Goal: Transaction & Acquisition: Purchase product/service

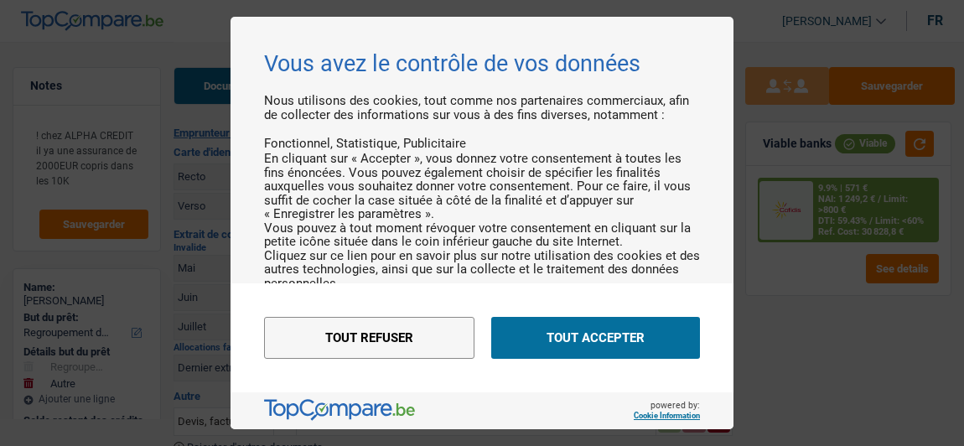
select select "refinancing"
select select "other"
select select "144"
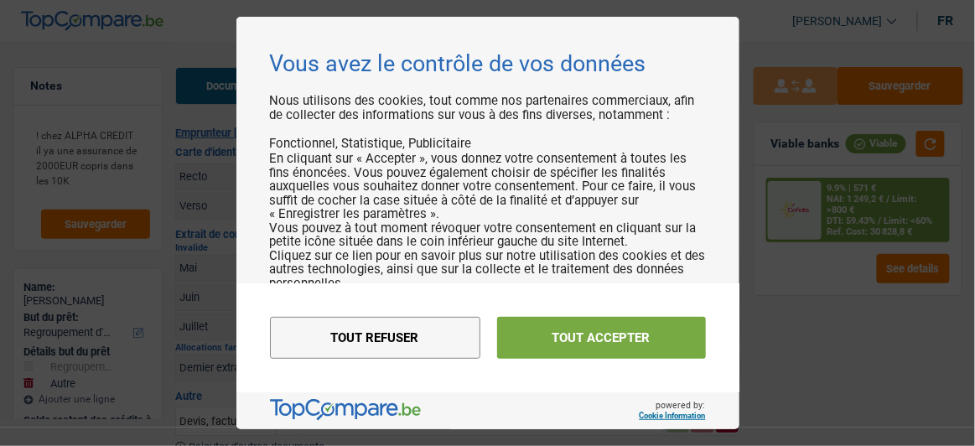
click at [574, 354] on button "Tout accepter" at bounding box center [601, 338] width 209 height 42
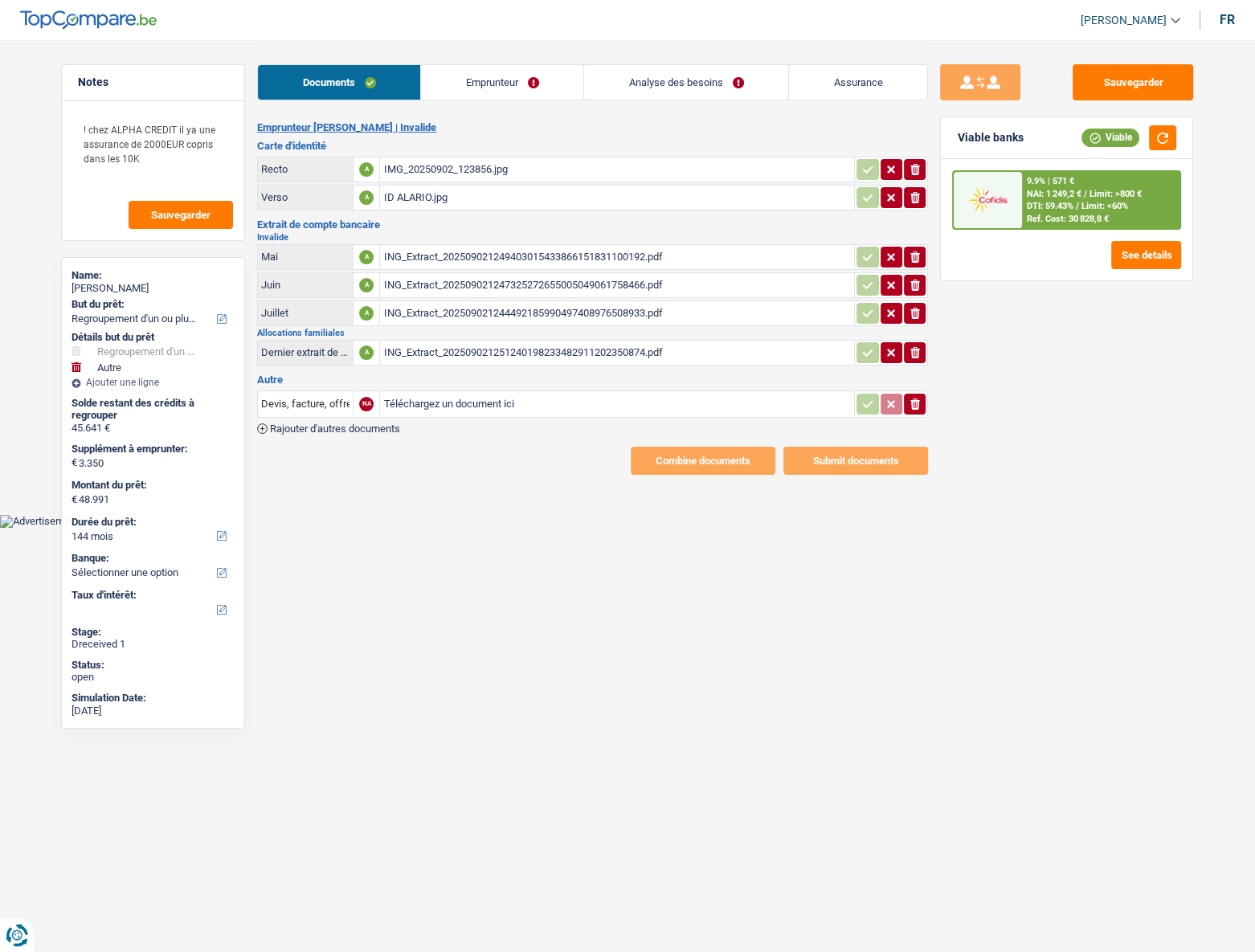
click at [923, 426] on div "Sauvegarder Viable banks Viable 9.9% | 571 € NAI: 1 249,2 € / Limit: >800 € DTI…" at bounding box center [1066, 495] width 277 height 862
click at [449, 167] on div "IMG_20250902_123856.jpg" at bounding box center [617, 169] width 468 height 24
click at [470, 92] on link "Emprunteur" at bounding box center [501, 82] width 162 height 34
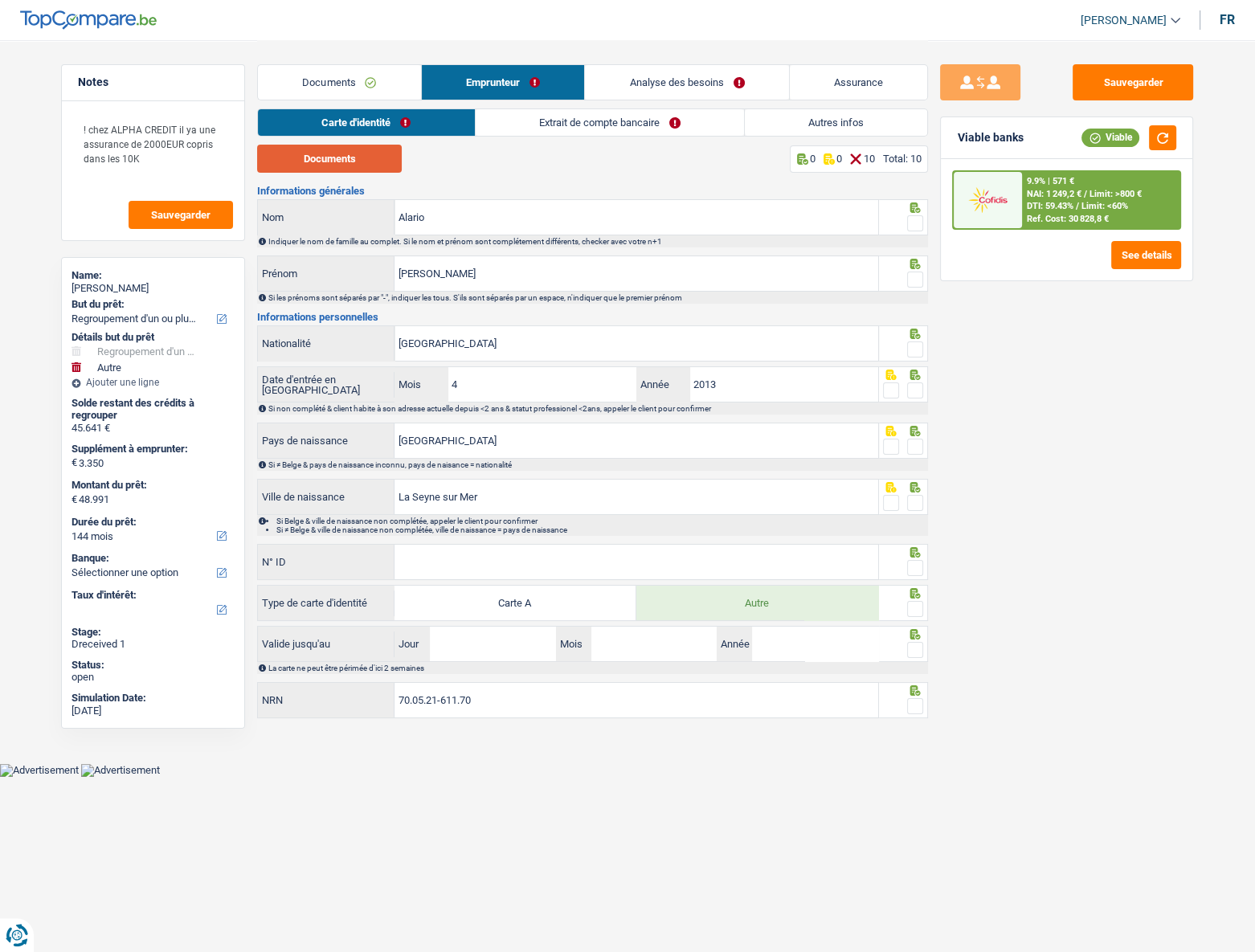
click at [330, 152] on button "Documents" at bounding box center [329, 158] width 145 height 28
click at [452, 426] on input "N° ID" at bounding box center [636, 562] width 484 height 34
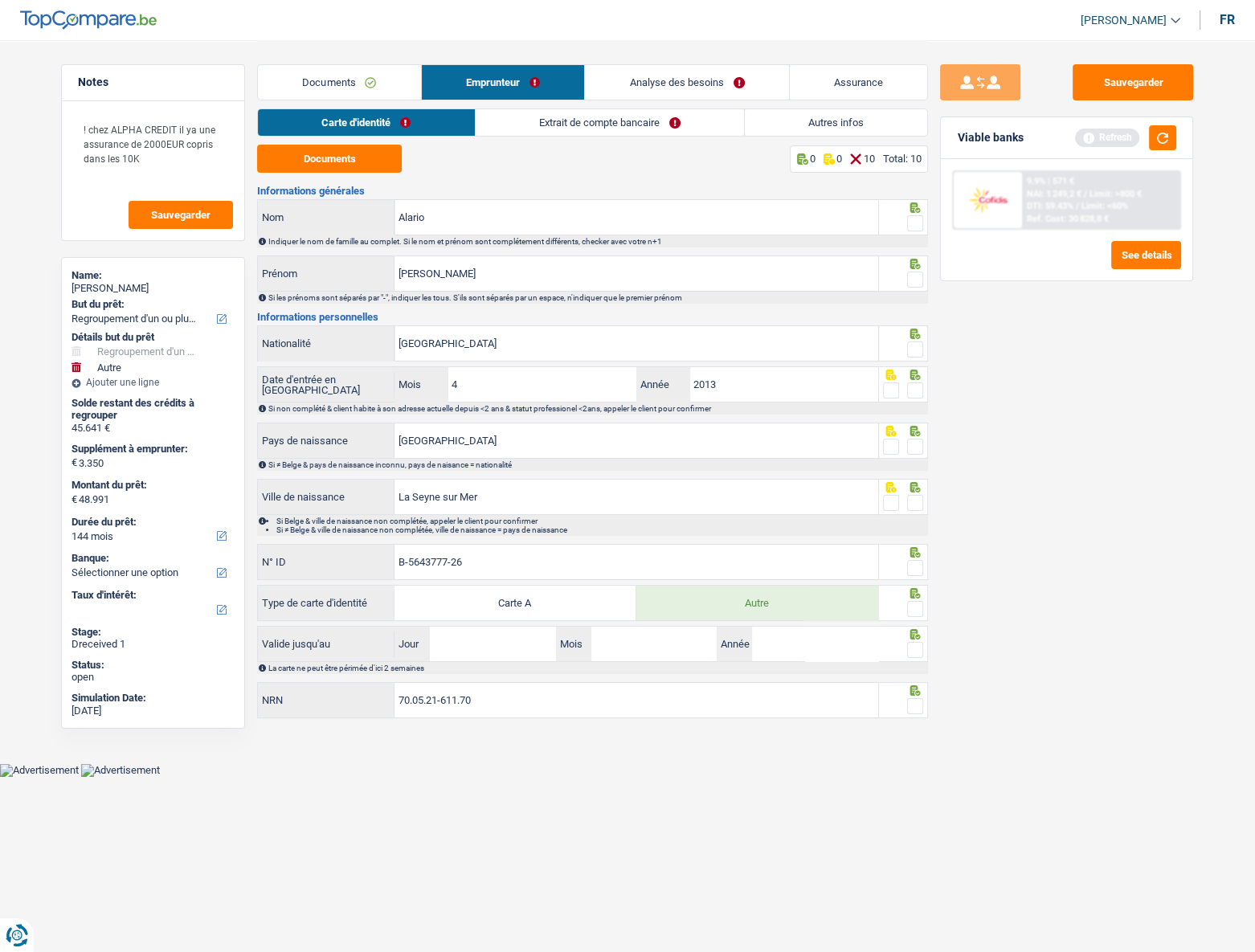
type input "B-5643777-26"
click at [506, 426] on input "Jour" at bounding box center [492, 644] width 126 height 34
type input "07"
type input "11"
type input "2033"
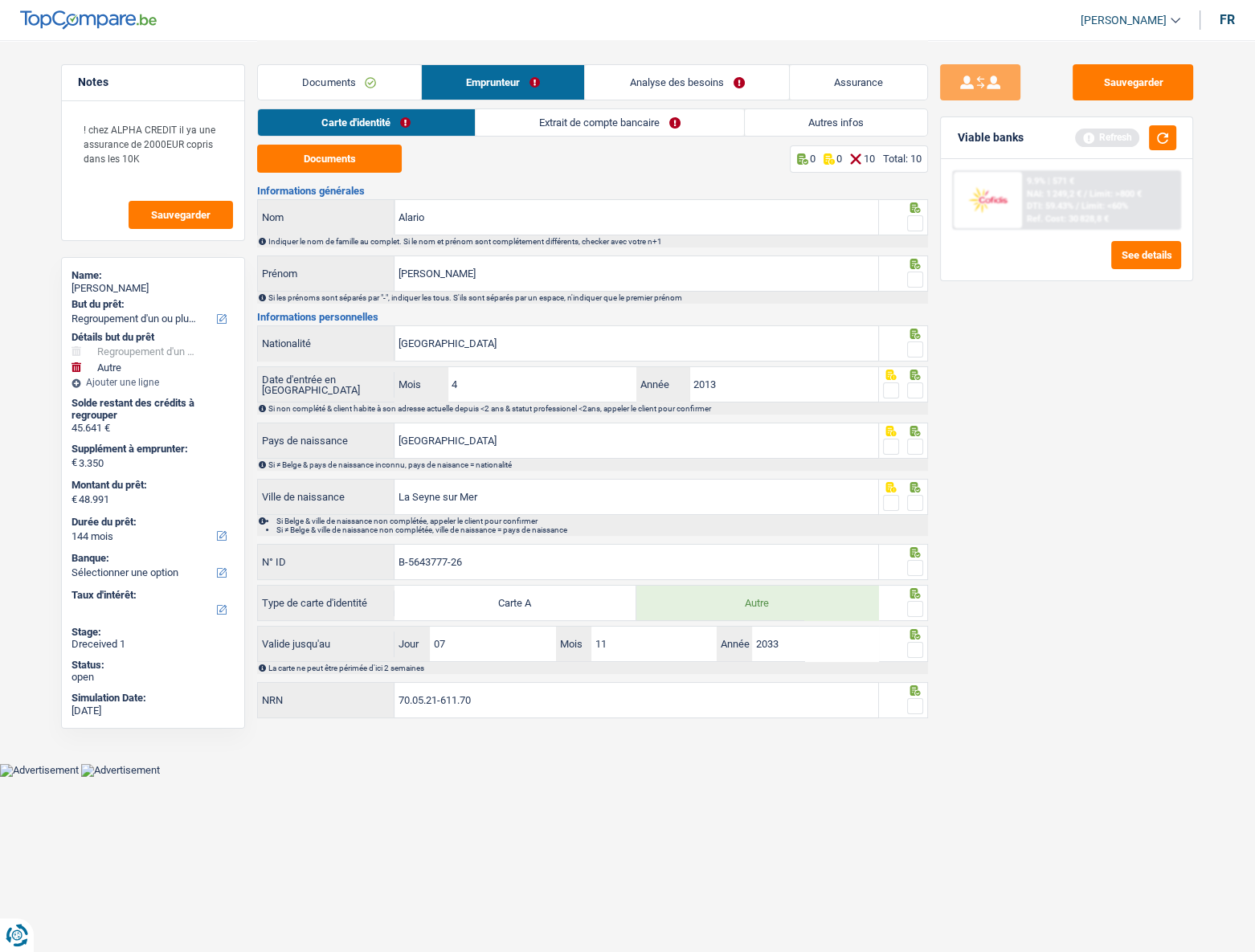
click at [916, 222] on span at bounding box center [915, 223] width 16 height 16
click at [0, 0] on input "radio" at bounding box center [0, 0] width 0 height 0
click at [918, 283] on span at bounding box center [915, 279] width 16 height 16
click at [0, 0] on input "radio" at bounding box center [0, 0] width 0 height 0
click at [911, 360] on div at bounding box center [903, 344] width 50 height 36
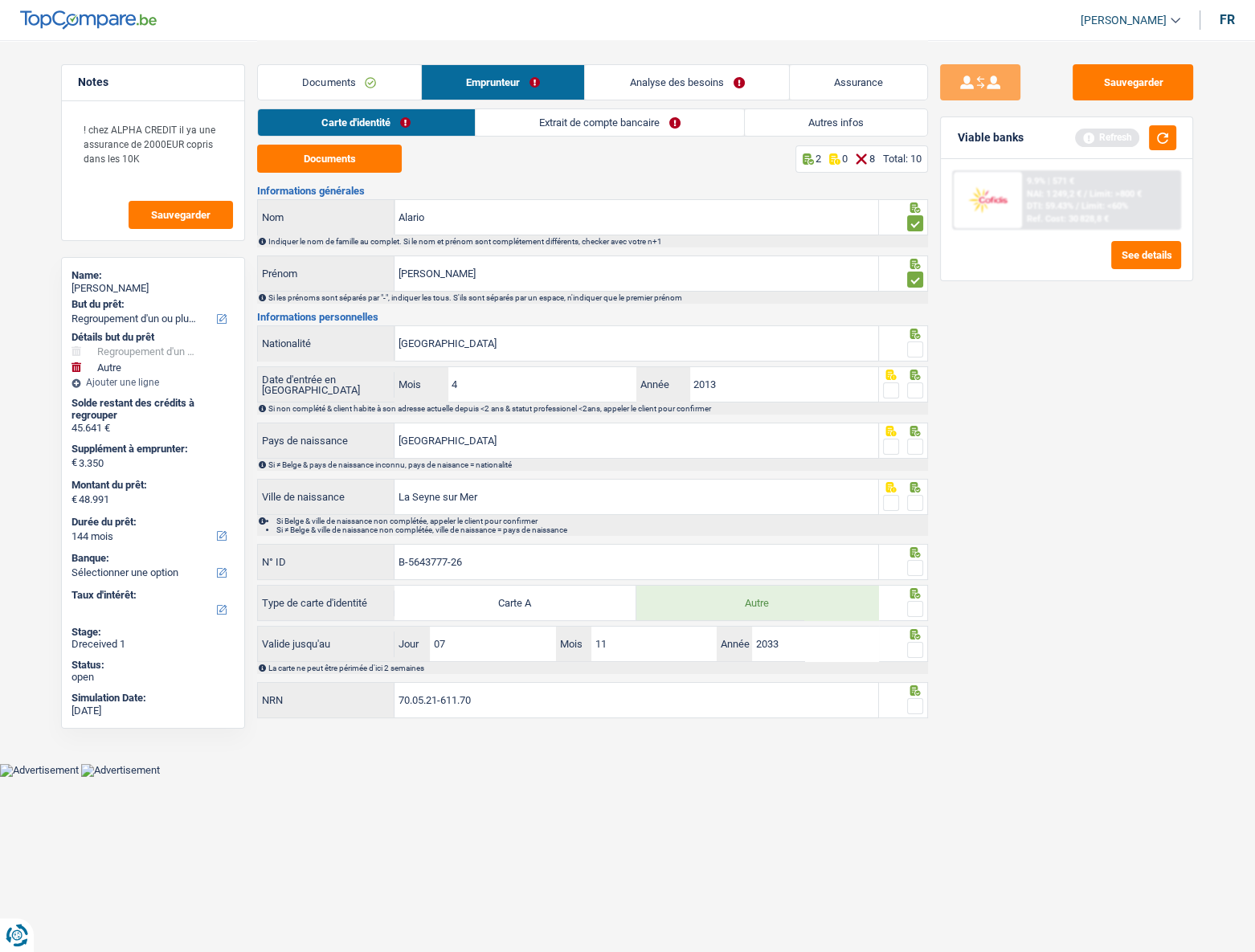
click at [913, 354] on span at bounding box center [915, 349] width 16 height 16
click at [0, 0] on input "radio" at bounding box center [0, 0] width 0 height 0
click at [913, 385] on span at bounding box center [915, 390] width 16 height 16
click at [0, 0] on input "radio" at bounding box center [0, 0] width 0 height 0
click at [913, 426] on span at bounding box center [915, 446] width 16 height 16
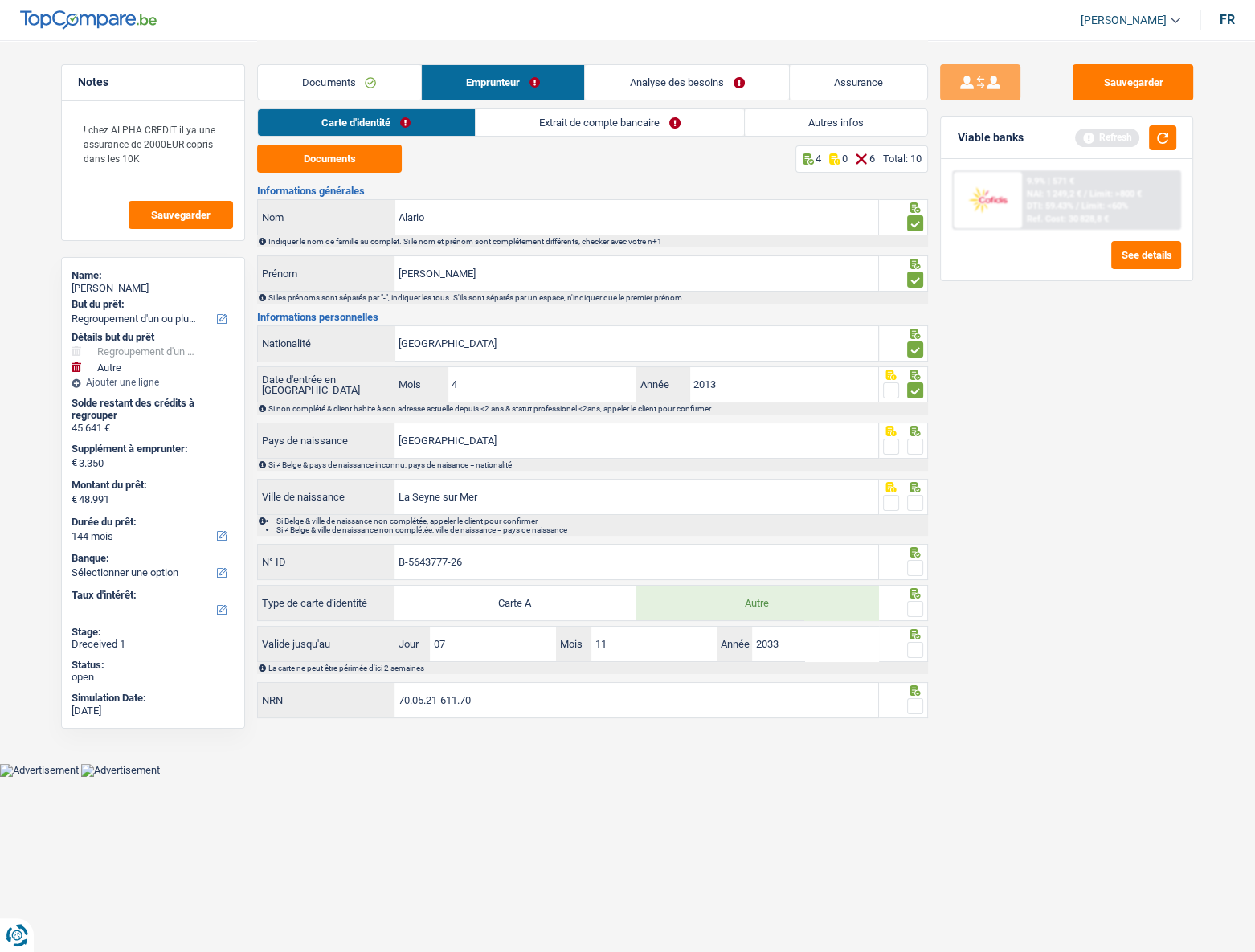
click at [0, 0] on input "radio" at bounding box center [0, 0] width 0 height 0
click at [916, 426] on span at bounding box center [915, 503] width 16 height 16
click at [0, 0] on input "radio" at bounding box center [0, 0] width 0 height 0
click at [912, 426] on span at bounding box center [915, 567] width 16 height 16
click at [0, 0] on input "radio" at bounding box center [0, 0] width 0 height 0
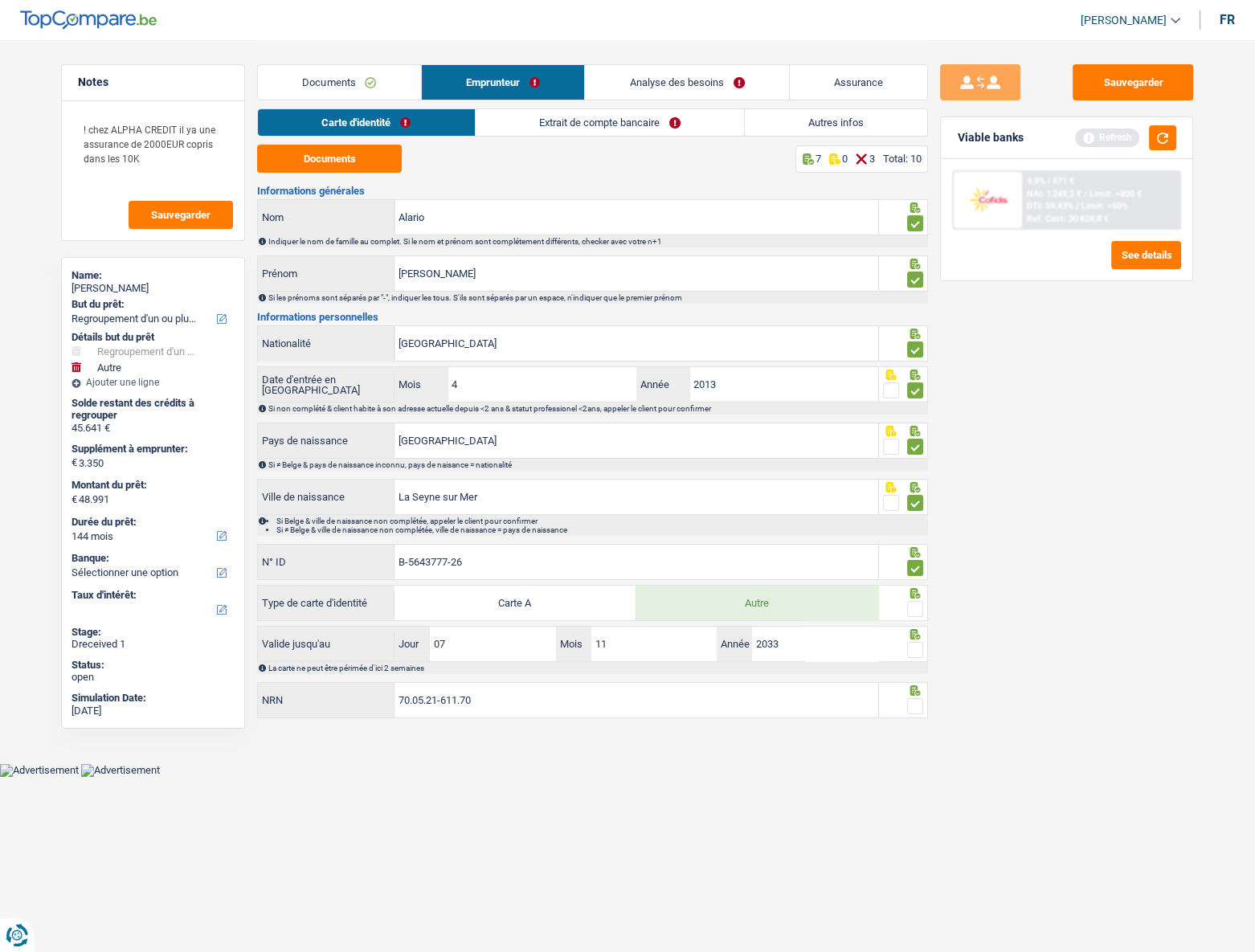
click at [916, 426] on span at bounding box center [915, 608] width 16 height 16
click at [0, 0] on input "radio" at bounding box center [0, 0] width 0 height 0
click at [918, 426] on span at bounding box center [915, 706] width 16 height 16
click at [0, 0] on input "radio" at bounding box center [0, 0] width 0 height 0
click at [689, 167] on div "Documents 9 0 1 Total: 10" at bounding box center [592, 158] width 671 height 28
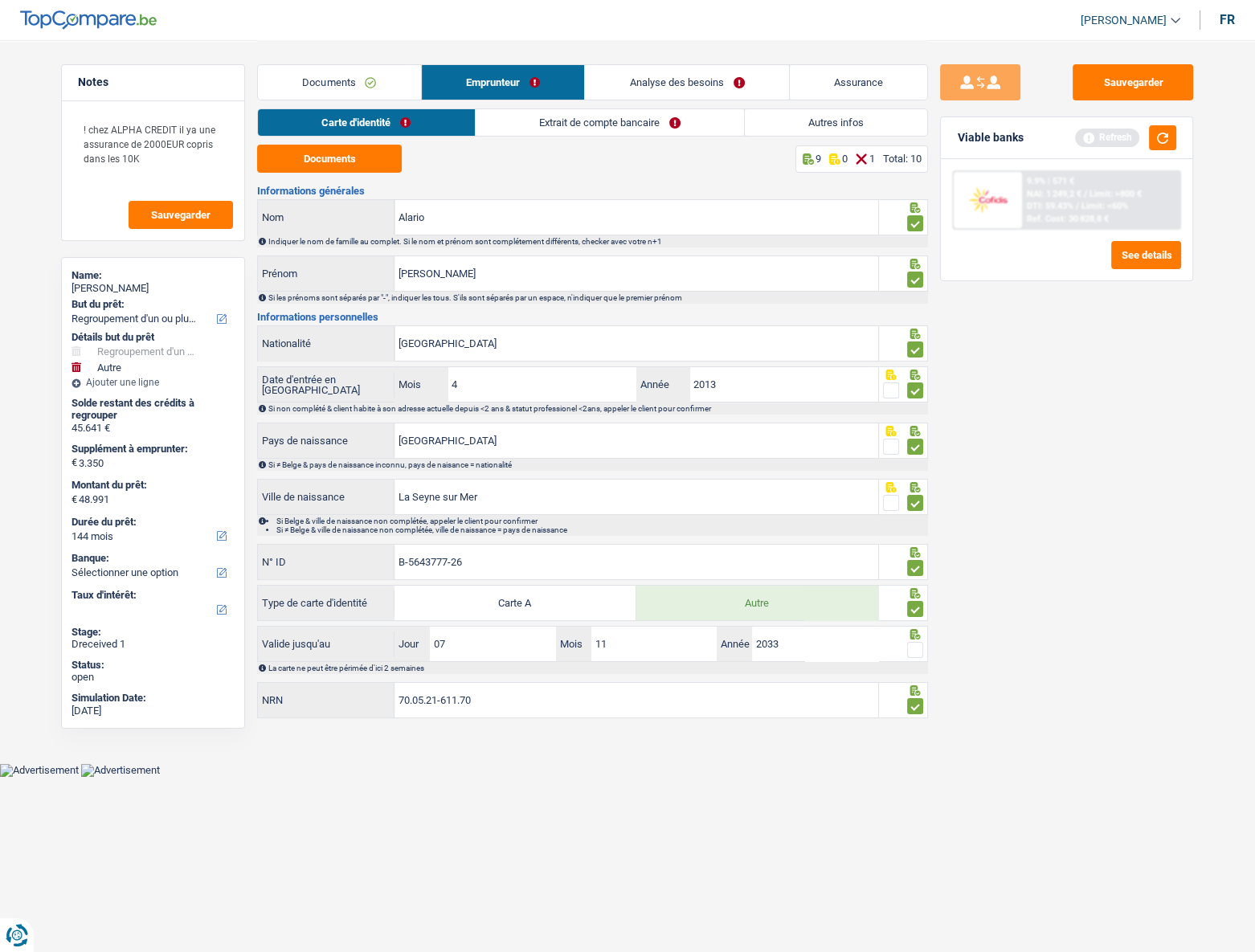
click at [542, 128] on link "Extrait de compte bancaire" at bounding box center [609, 123] width 268 height 27
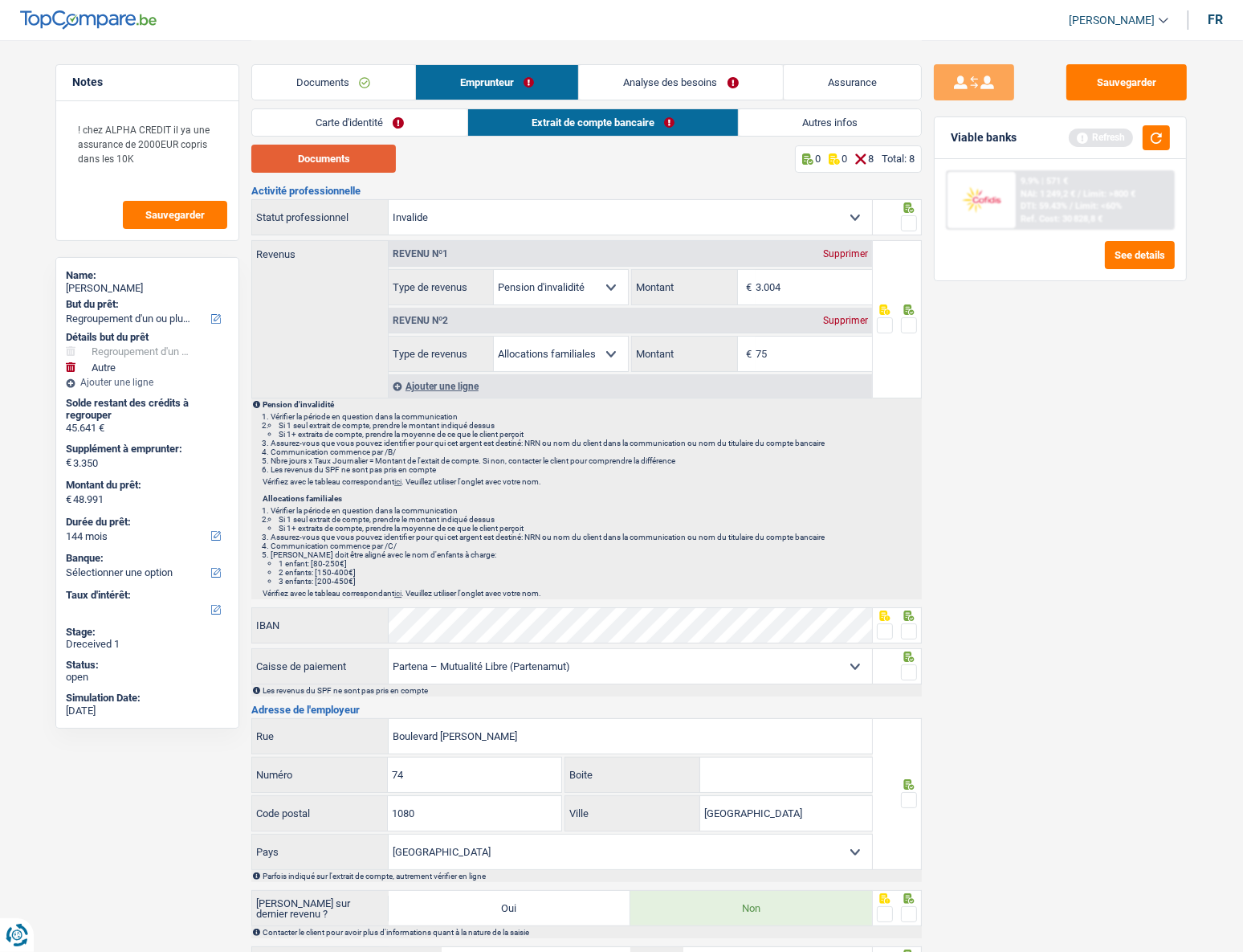
click at [297, 163] on button "Documents" at bounding box center [323, 158] width 145 height 28
drag, startPoint x: 820, startPoint y: 285, endPoint x: 719, endPoint y: 294, distance: 101.4
click at [719, 294] on div "3.004 € Montant" at bounding box center [752, 287] width 239 height 34
type input "29.859"
click at [791, 362] on input "75" at bounding box center [814, 353] width 117 height 34
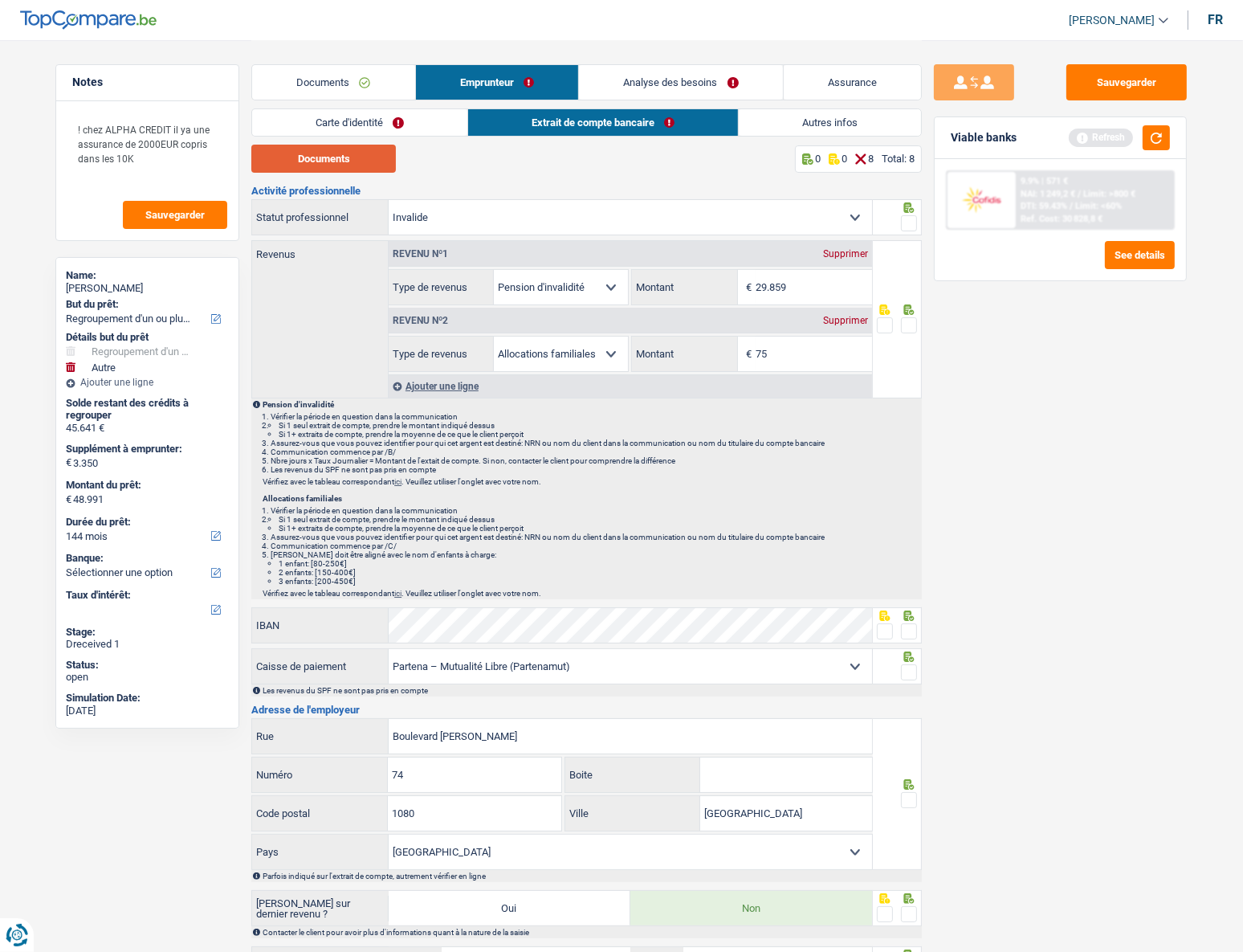
click at [321, 158] on button "Documents" at bounding box center [323, 158] width 145 height 28
click at [626, 91] on link "Analyse des besoins" at bounding box center [681, 82] width 204 height 34
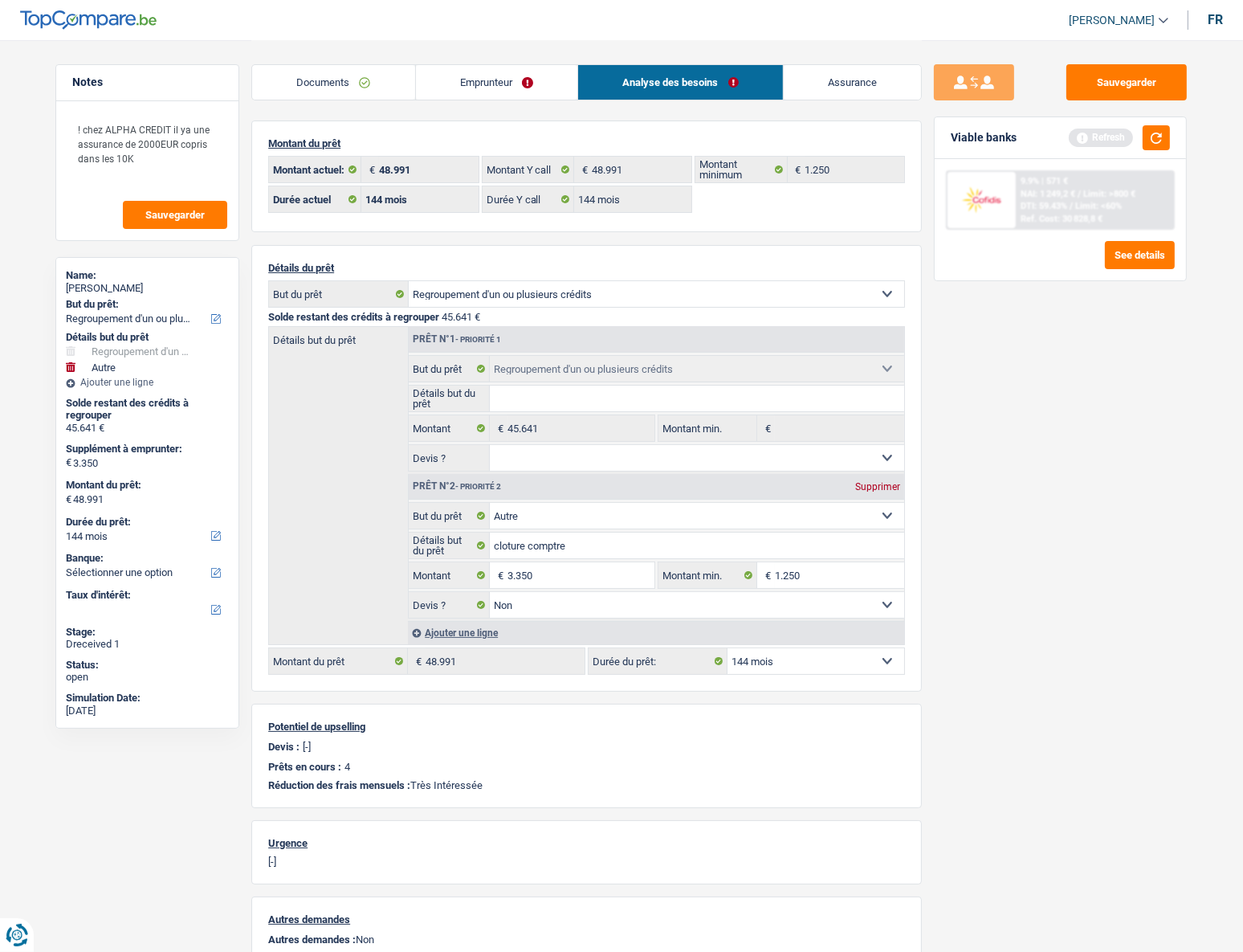
click at [480, 86] on link "Emprunteur" at bounding box center [496, 82] width 162 height 34
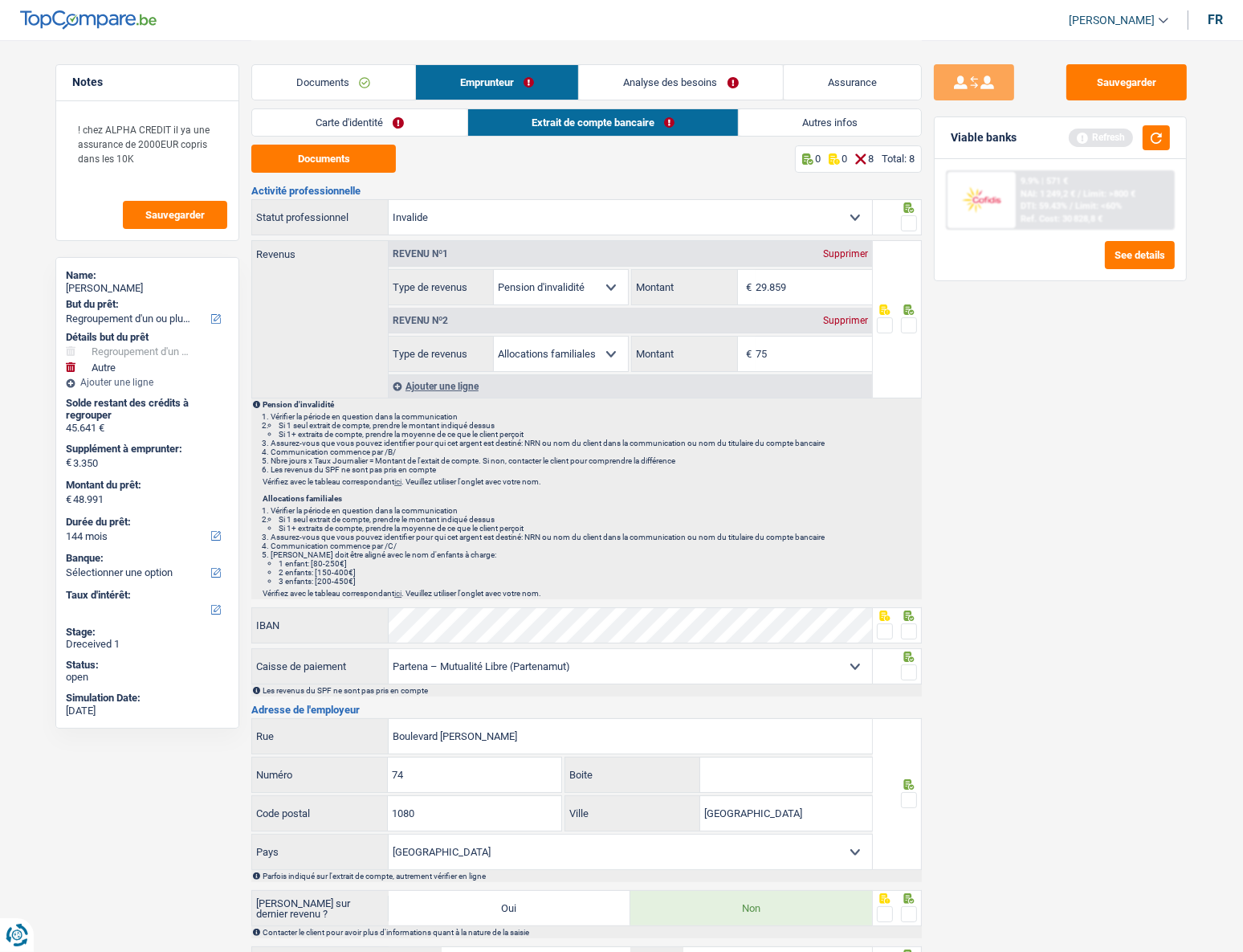
click at [909, 223] on span at bounding box center [909, 223] width 16 height 16
click at [0, 0] on input "radio" at bounding box center [0, 0] width 0 height 0
click at [324, 161] on button "Documents" at bounding box center [323, 158] width 145 height 28
click at [710, 426] on input "Boulevard Louis Mettewie" at bounding box center [630, 737] width 484 height 34
click at [643, 426] on select "Mutualité Chrétienne Mutualité Socialiste (Solidaris) SPF Sécurité Sociale Unio…" at bounding box center [630, 667] width 484 height 34
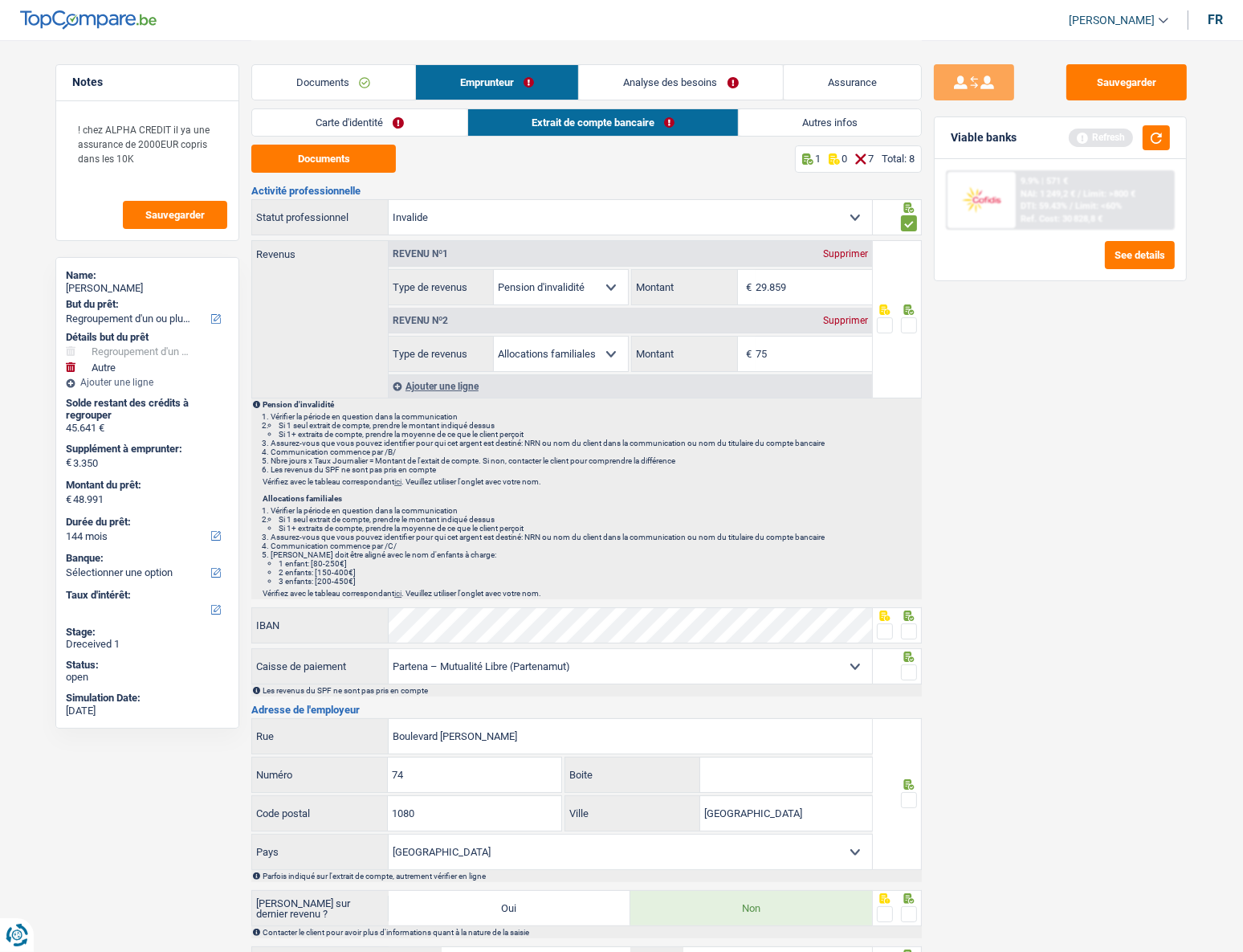
click at [922, 426] on div "Sauvegarder Viable banks Refresh 9.9% | 571 € NAI: 1 249,2 € / Limit: >800 € DT…" at bounding box center [1060, 495] width 277 height 862
click at [905, 426] on span at bounding box center [909, 631] width 16 height 16
click at [0, 0] on input "radio" at bounding box center [0, 0] width 0 height 0
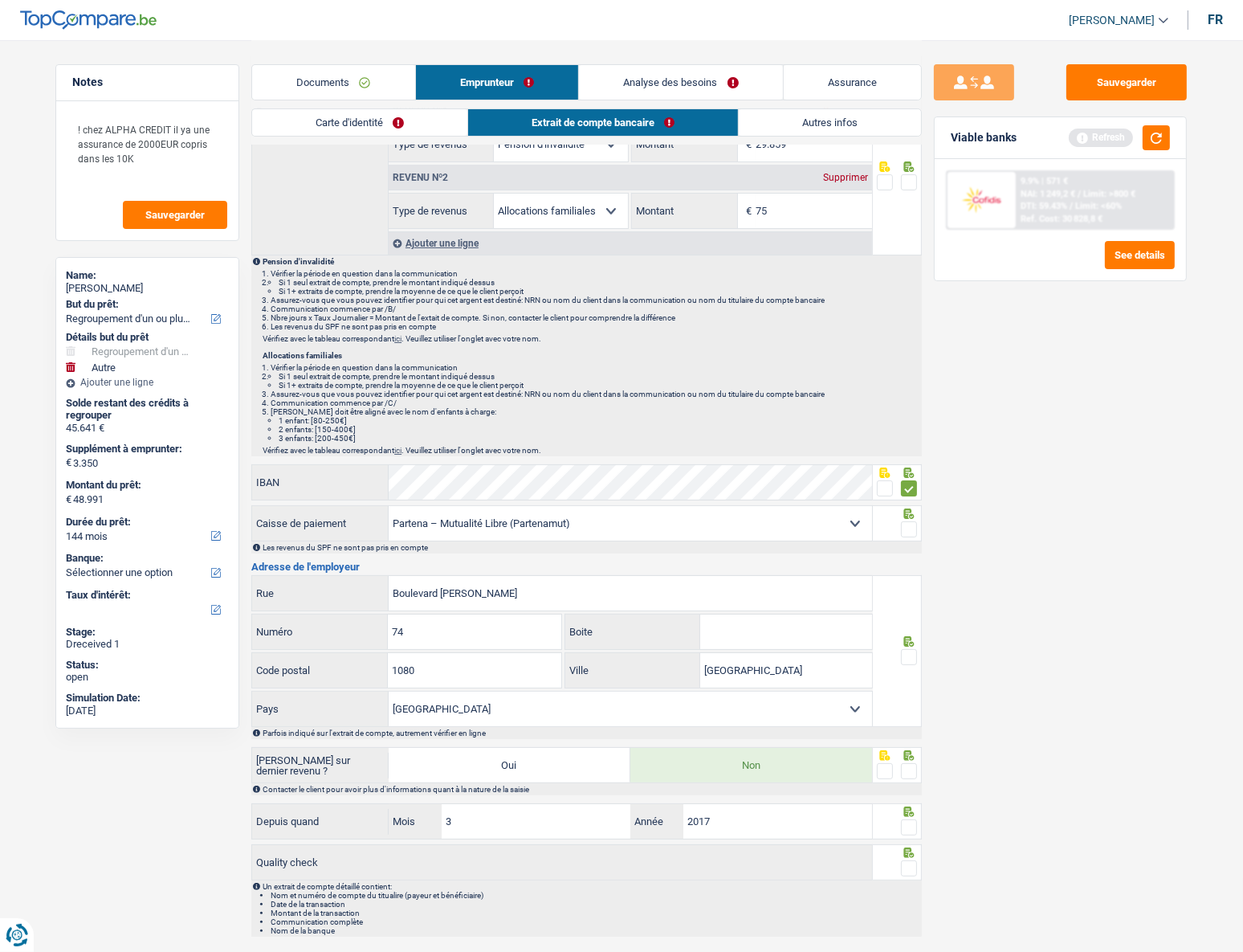
scroll to position [146, 0]
click at [912, 426] on span at bounding box center [909, 768] width 16 height 16
click at [0, 0] on input "radio" at bounding box center [0, 0] width 0 height 0
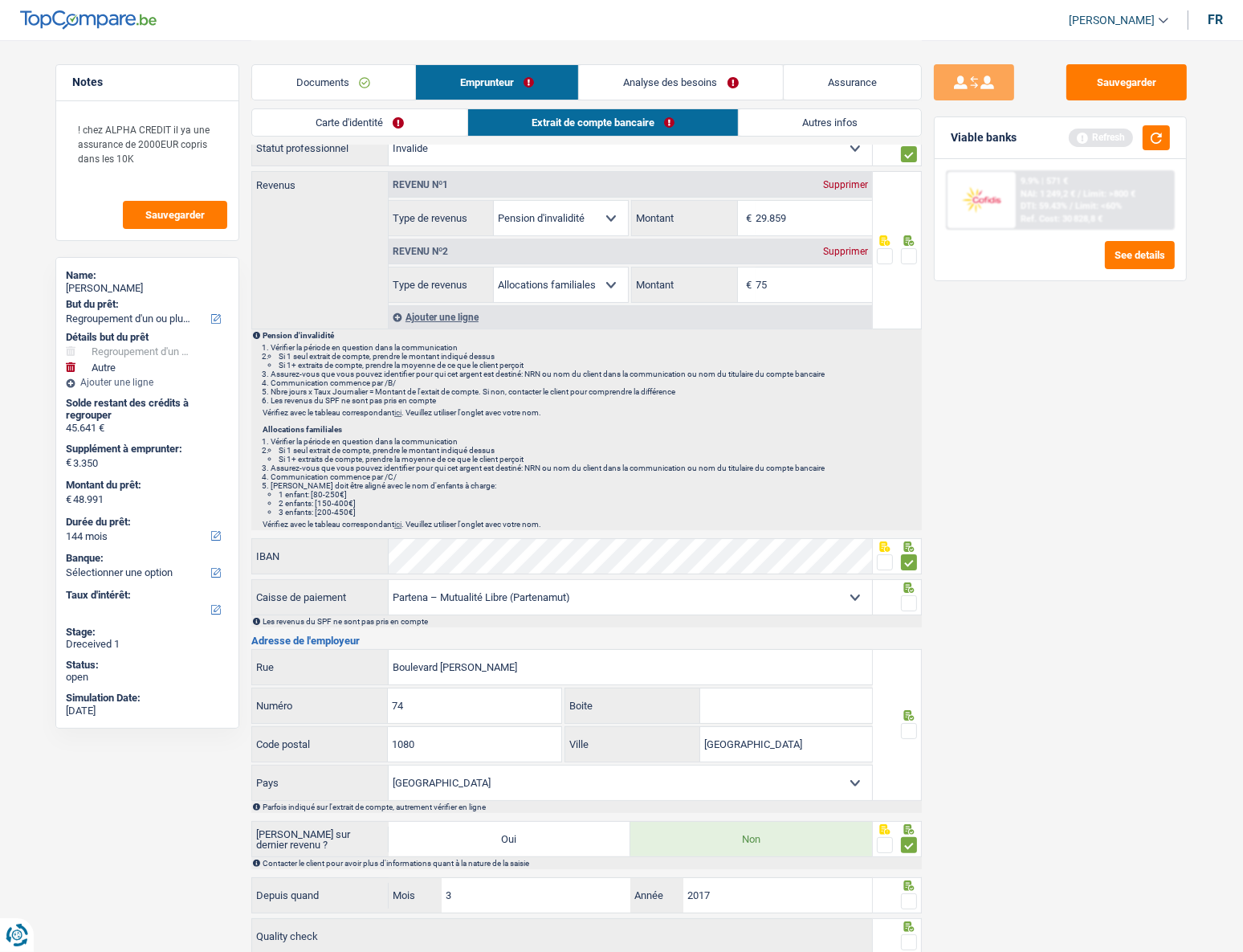
scroll to position [0, 0]
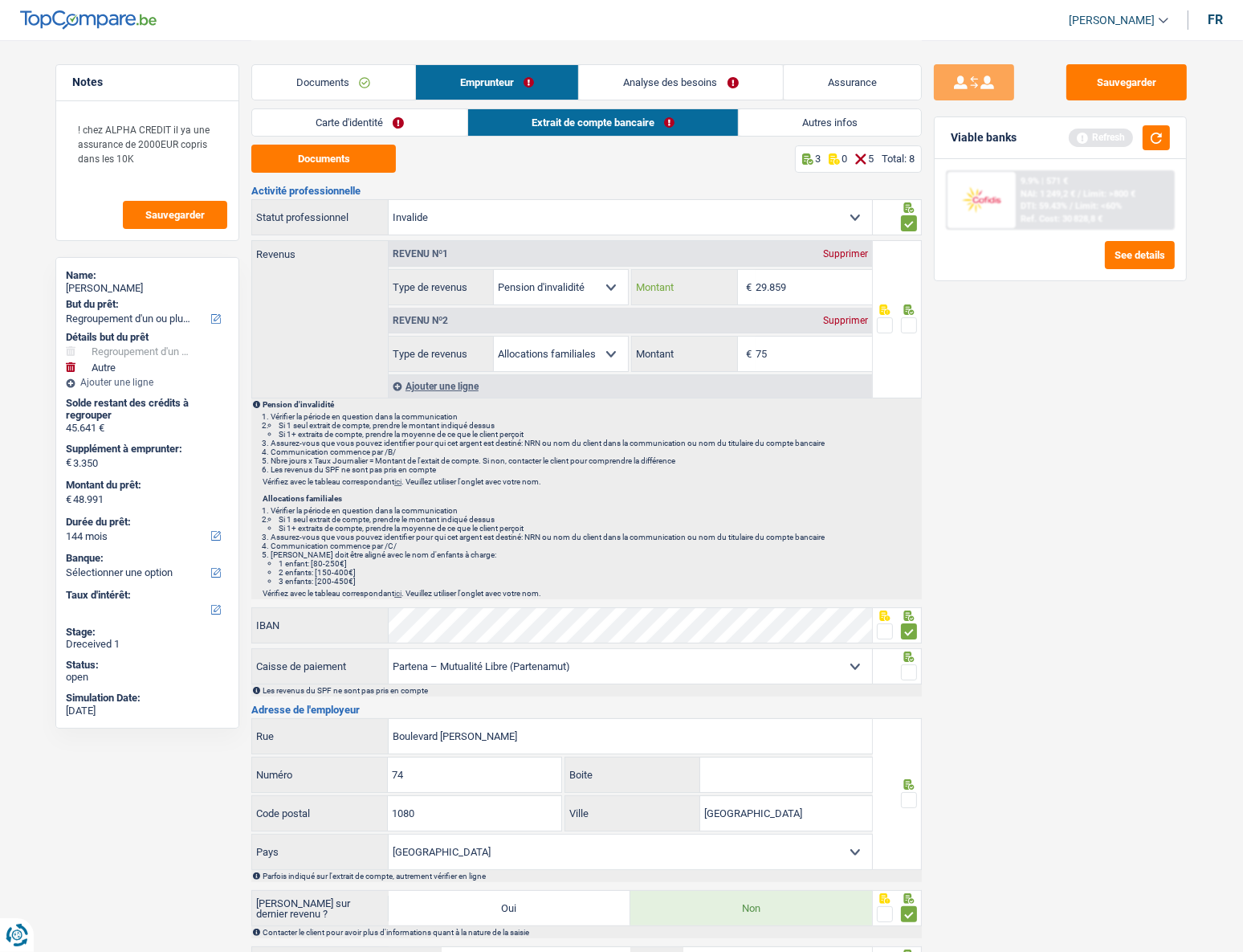
click at [828, 288] on input "29.859" at bounding box center [814, 287] width 117 height 34
click at [799, 353] on input "75" at bounding box center [814, 353] width 117 height 34
type input "7"
click at [811, 275] on input "29.859" at bounding box center [814, 287] width 117 height 34
type input "2.985"
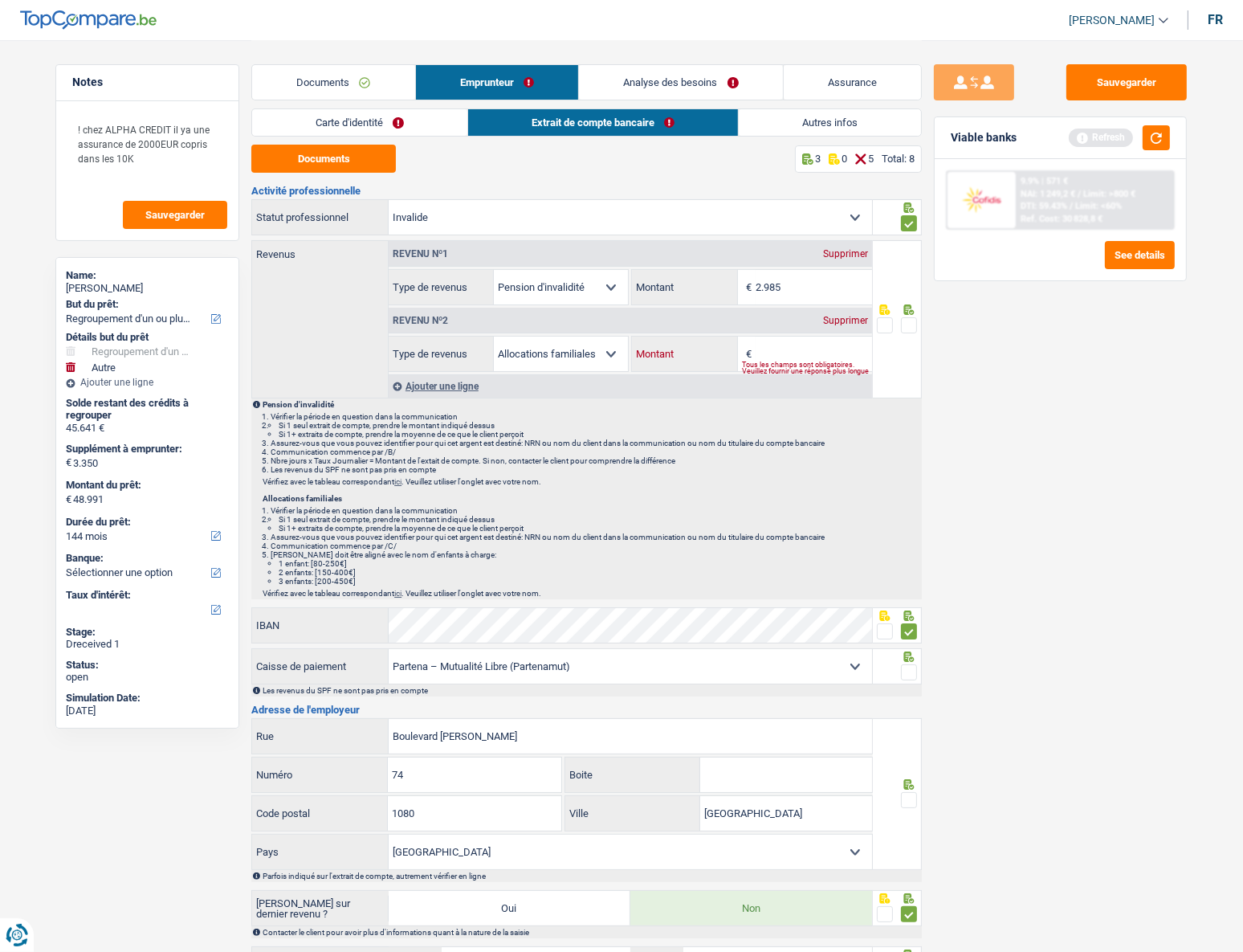
click at [794, 354] on input "Montant" at bounding box center [814, 353] width 117 height 34
type input "75"
click at [808, 387] on div "Ajouter une ligne" at bounding box center [630, 386] width 484 height 23
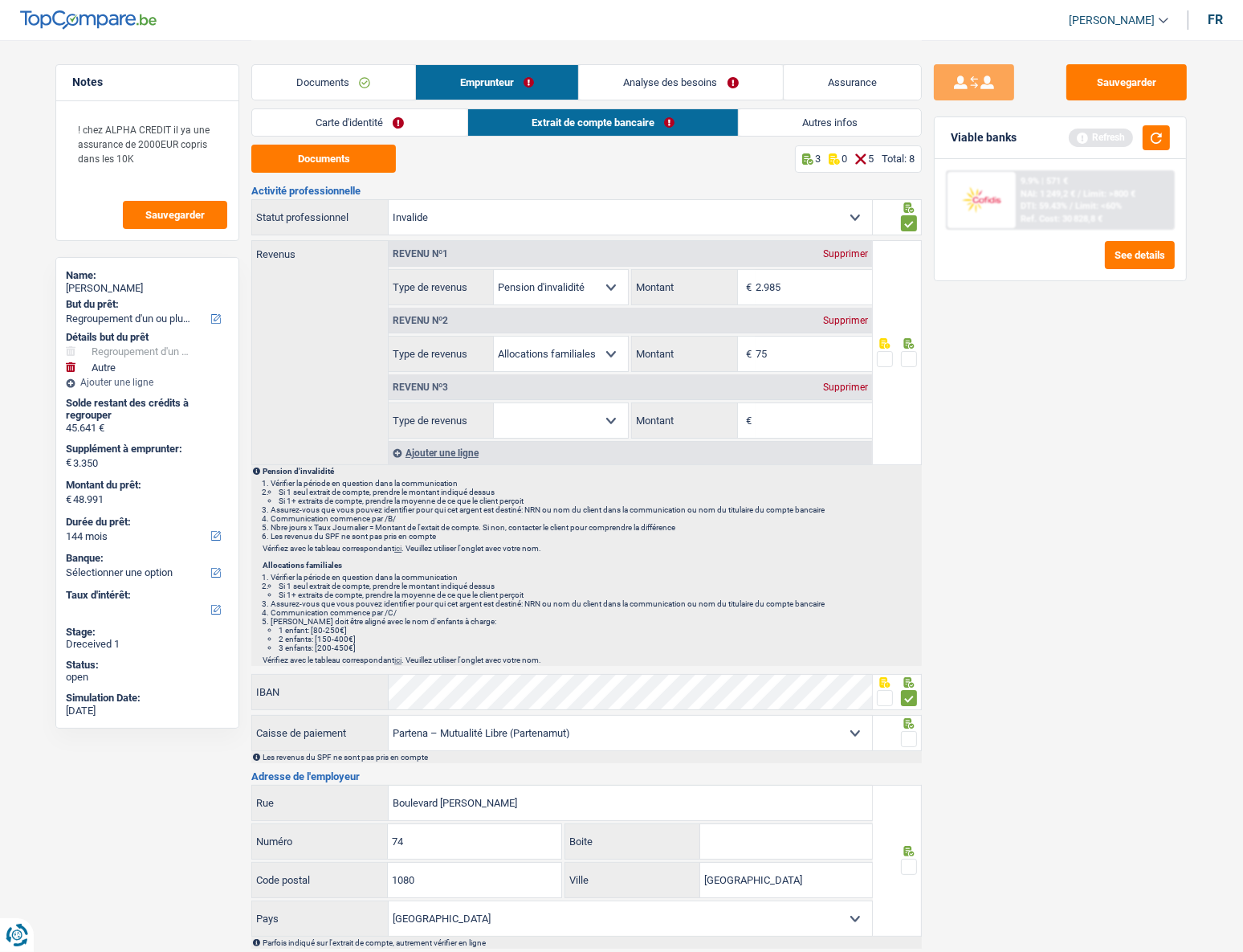
click at [838, 389] on div "Supprimer" at bounding box center [845, 387] width 53 height 10
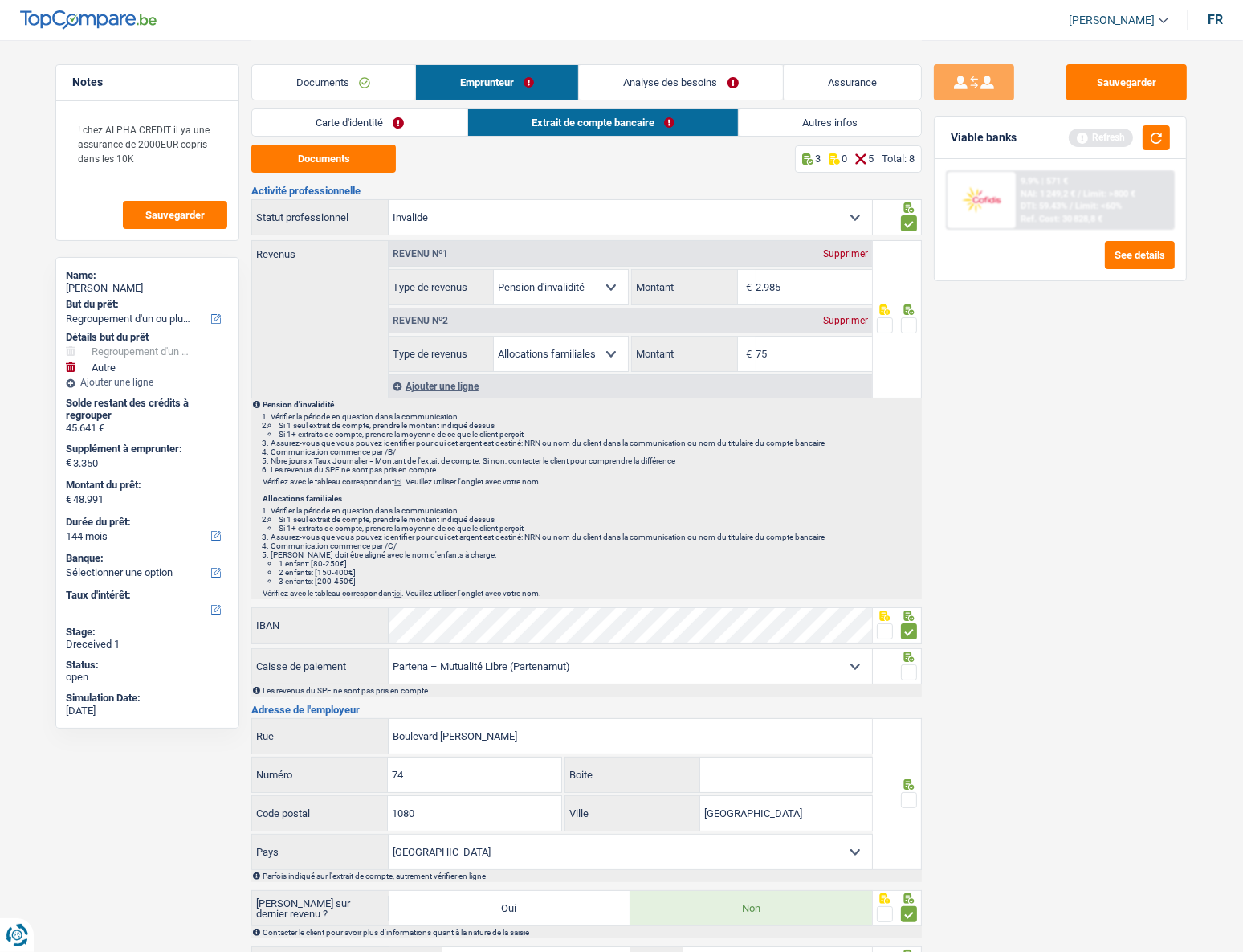
click at [309, 87] on link "Documents" at bounding box center [333, 82] width 163 height 34
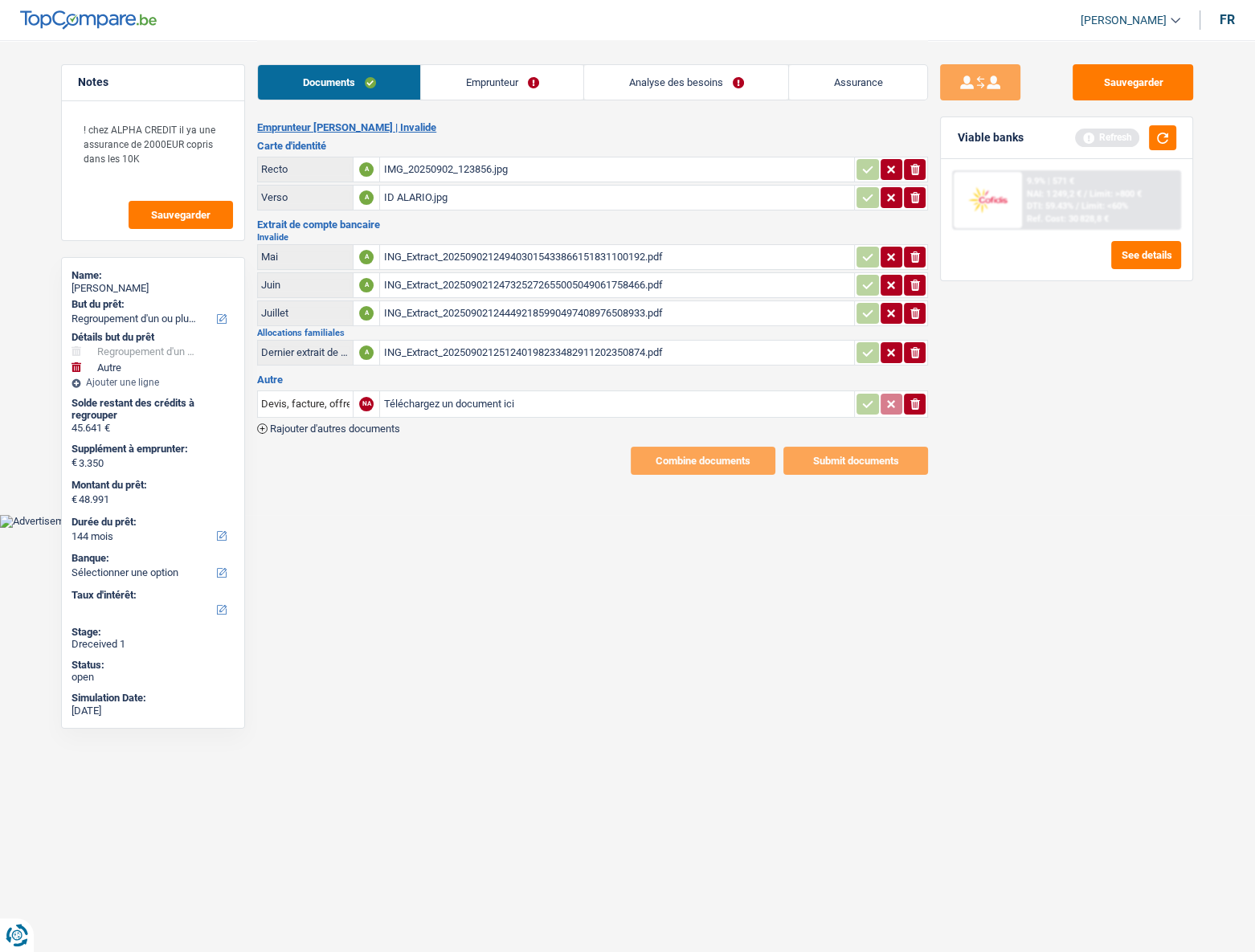
drag, startPoint x: 468, startPoint y: 344, endPoint x: 469, endPoint y: 335, distance: 9.1
click at [469, 341] on div "ING_Extract_202509021251240198233482911202350874.pdf" at bounding box center [617, 352] width 468 height 24
drag, startPoint x: 912, startPoint y: 405, endPoint x: 910, endPoint y: 397, distance: 8.2
click at [913, 405] on icon "button" at bounding box center [915, 404] width 10 height 11
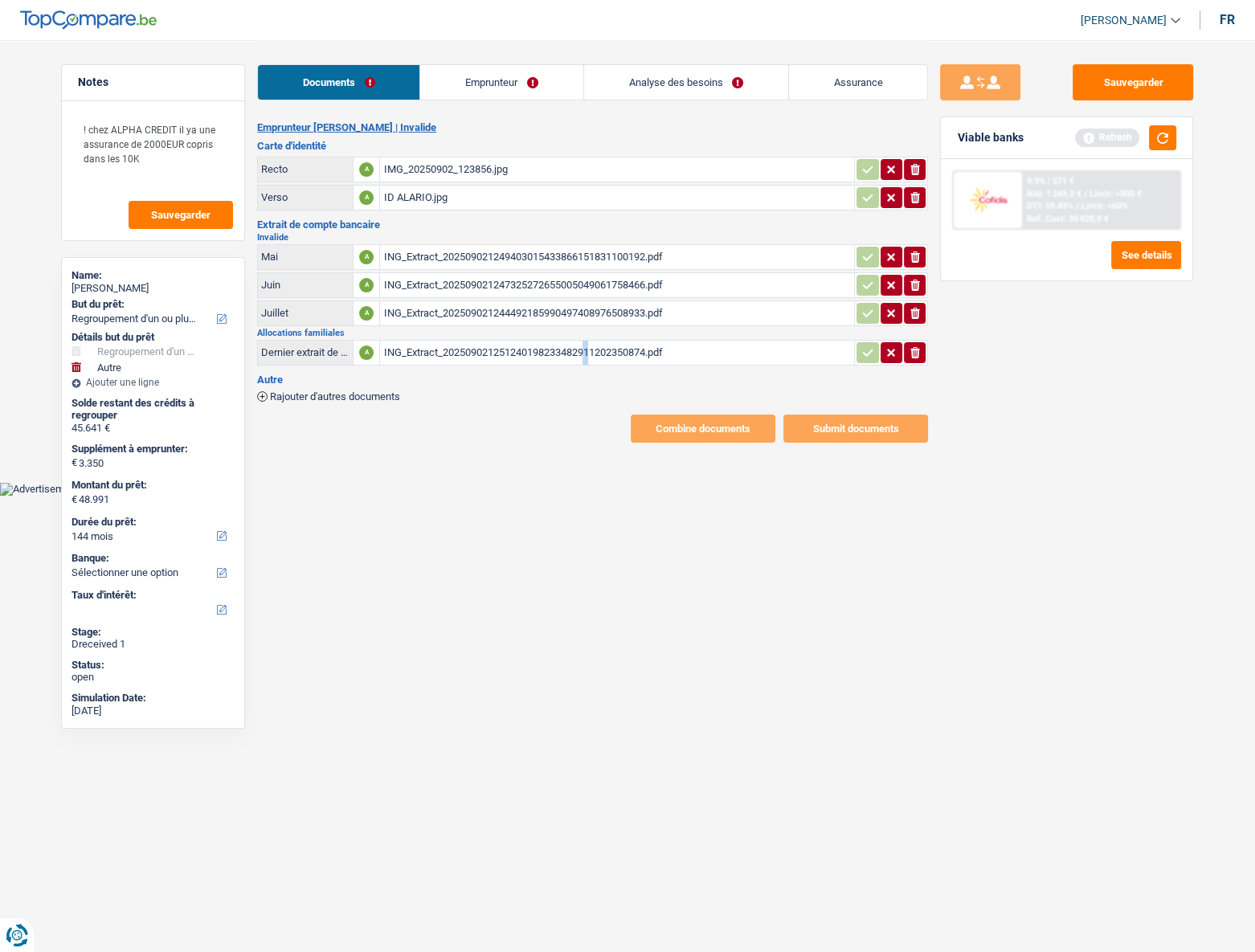
click at [532, 85] on link "Emprunteur" at bounding box center [501, 82] width 162 height 34
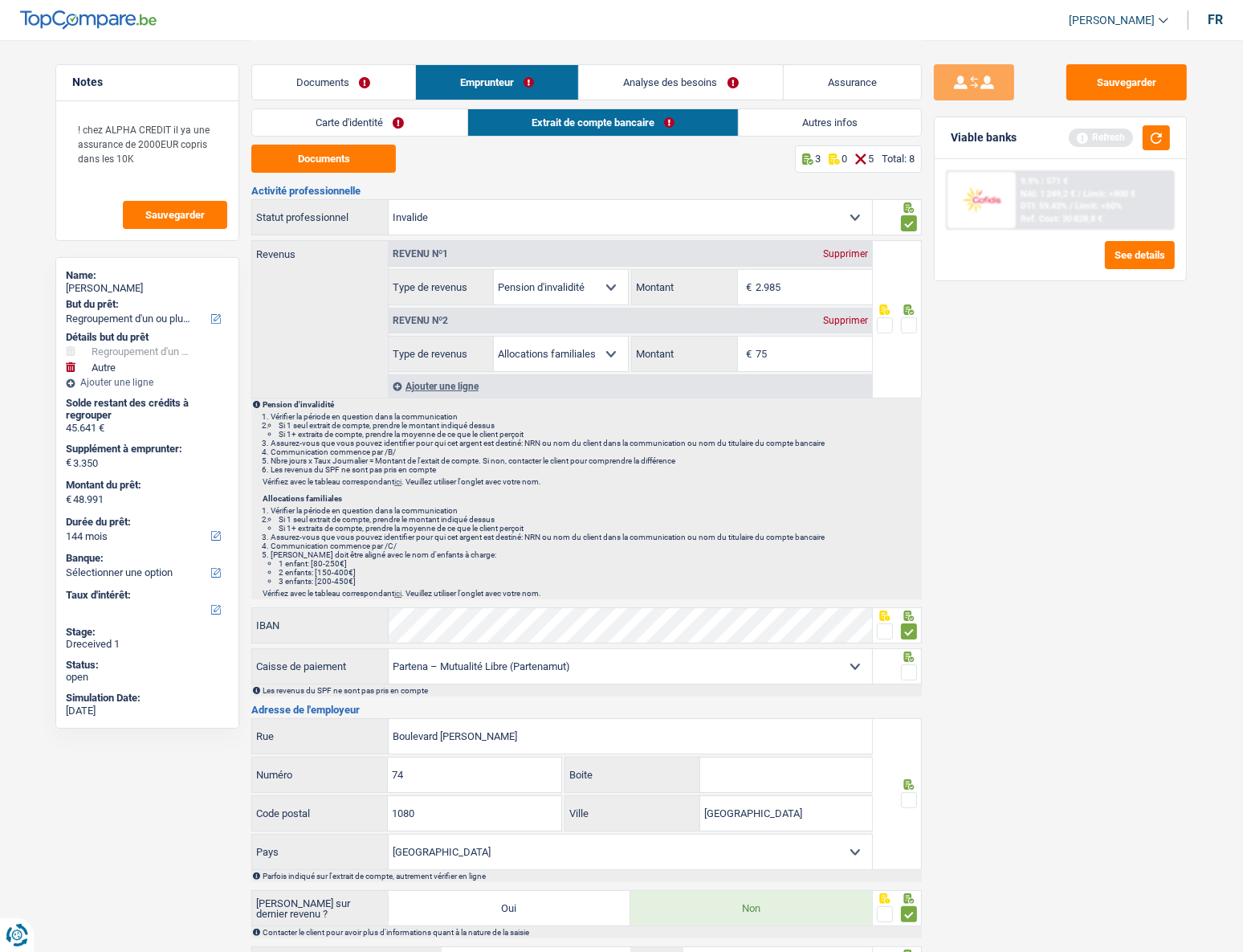
click at [416, 136] on li "Carte d'identité" at bounding box center [359, 122] width 216 height 28
click at [404, 125] on link "Carte d'identité" at bounding box center [359, 123] width 215 height 27
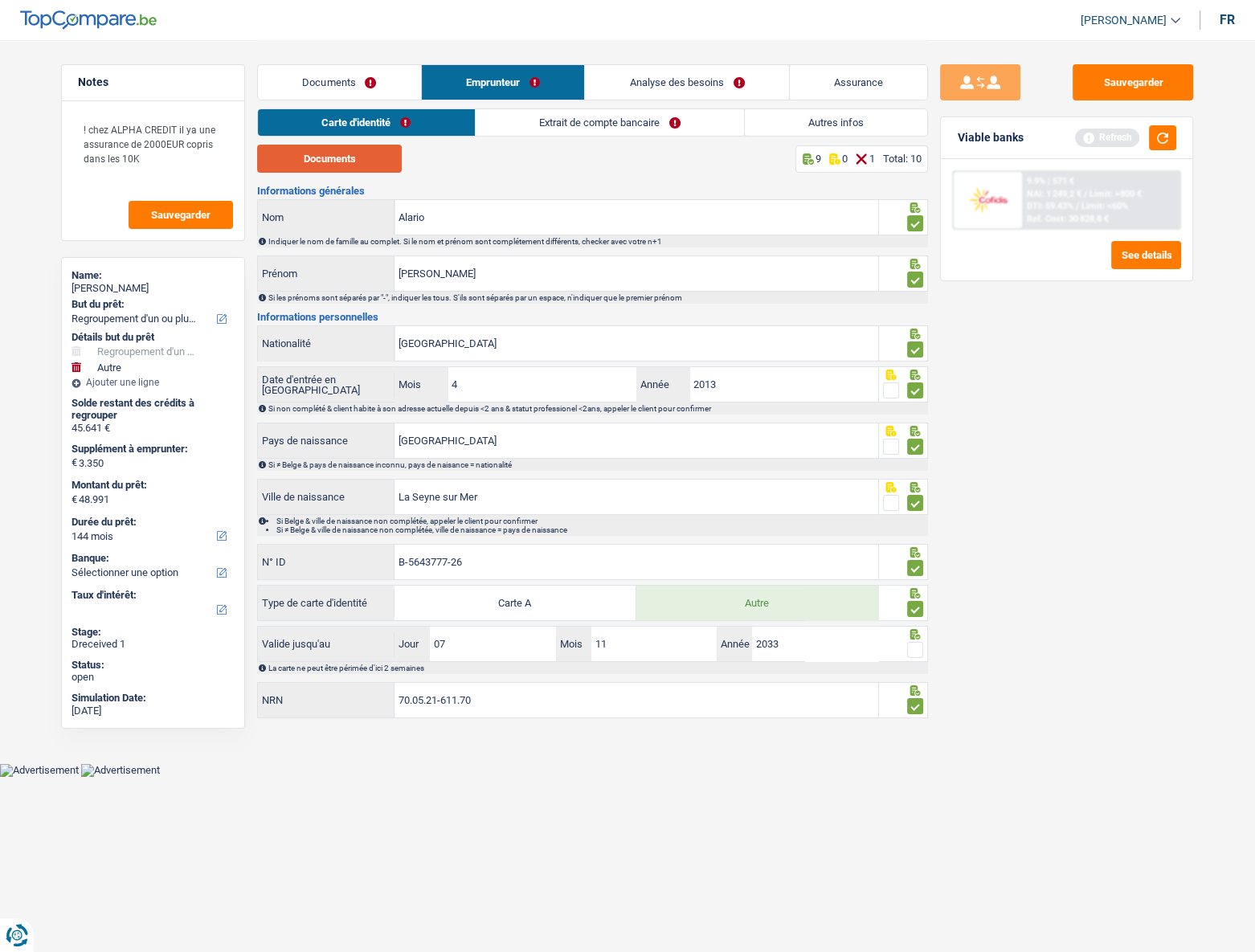
click at [380, 167] on button "Documents" at bounding box center [329, 158] width 145 height 28
click at [562, 119] on link "Extrait de compte bancaire" at bounding box center [609, 123] width 268 height 27
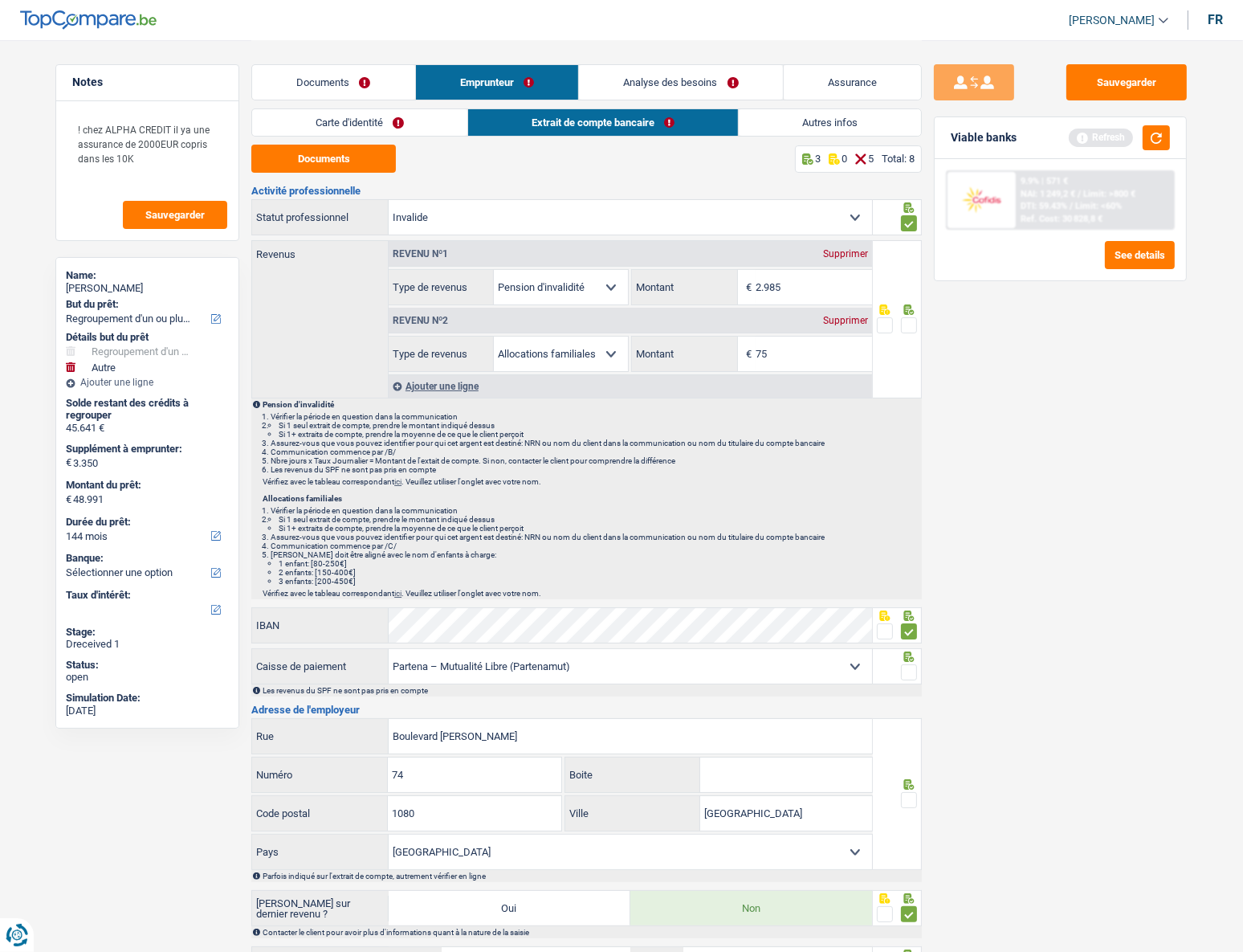
click at [367, 124] on link "Carte d'identité" at bounding box center [359, 123] width 215 height 27
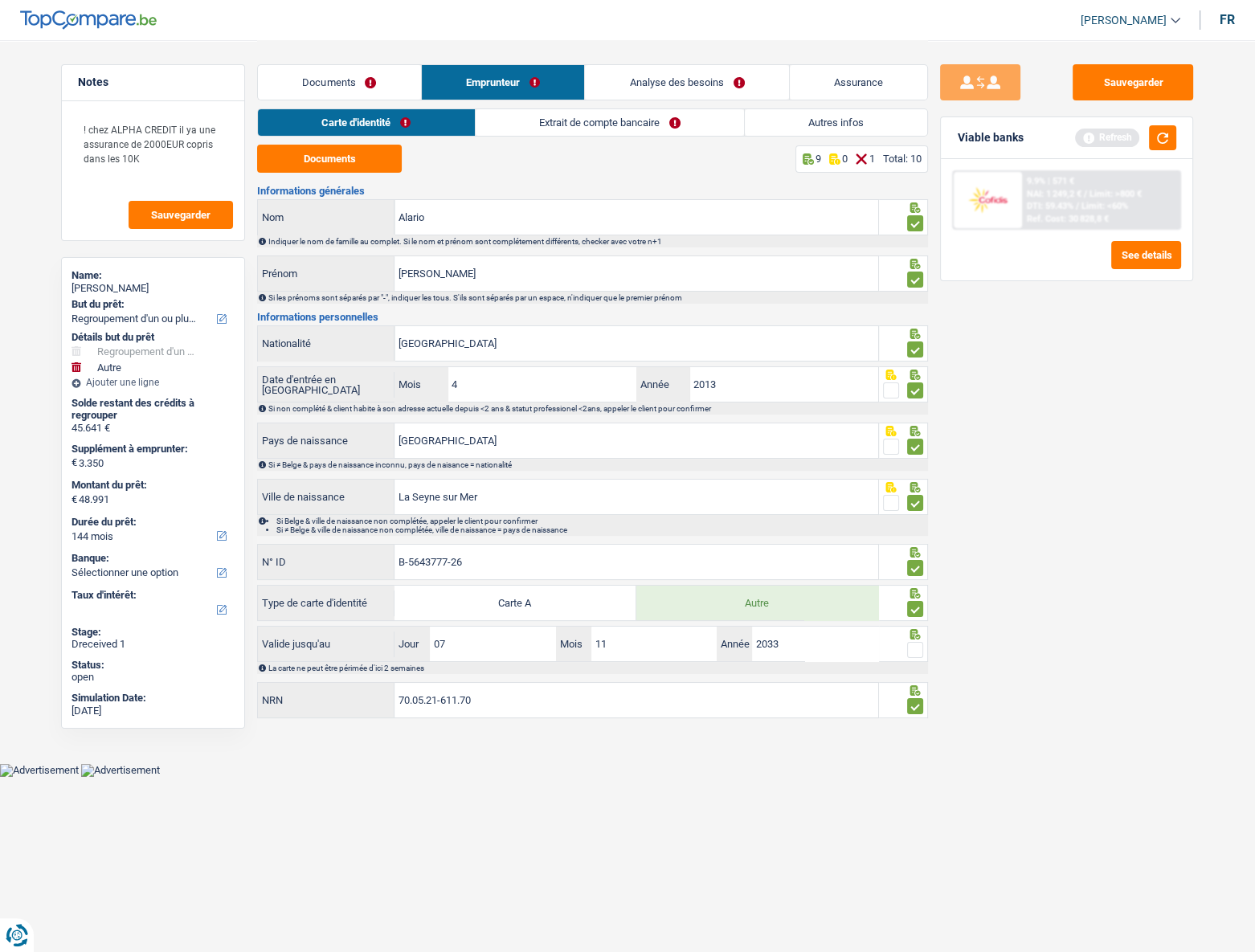
click at [913, 426] on span at bounding box center [915, 649] width 16 height 16
click at [0, 0] on input "radio" at bounding box center [0, 0] width 0 height 0
click at [574, 129] on link "Extrait de compte bancaire" at bounding box center [609, 123] width 268 height 27
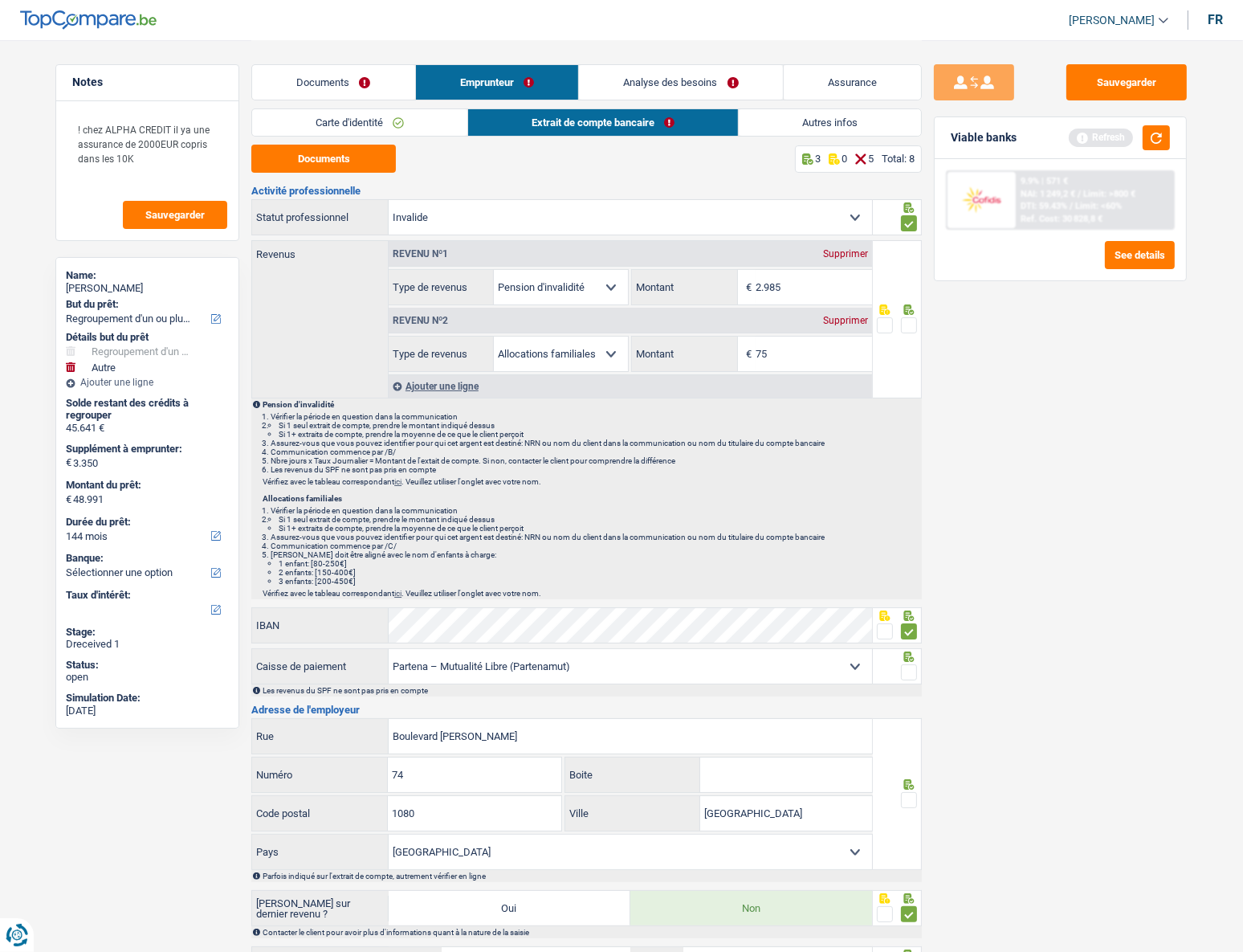
click at [848, 320] on div "Supprimer" at bounding box center [845, 321] width 53 height 10
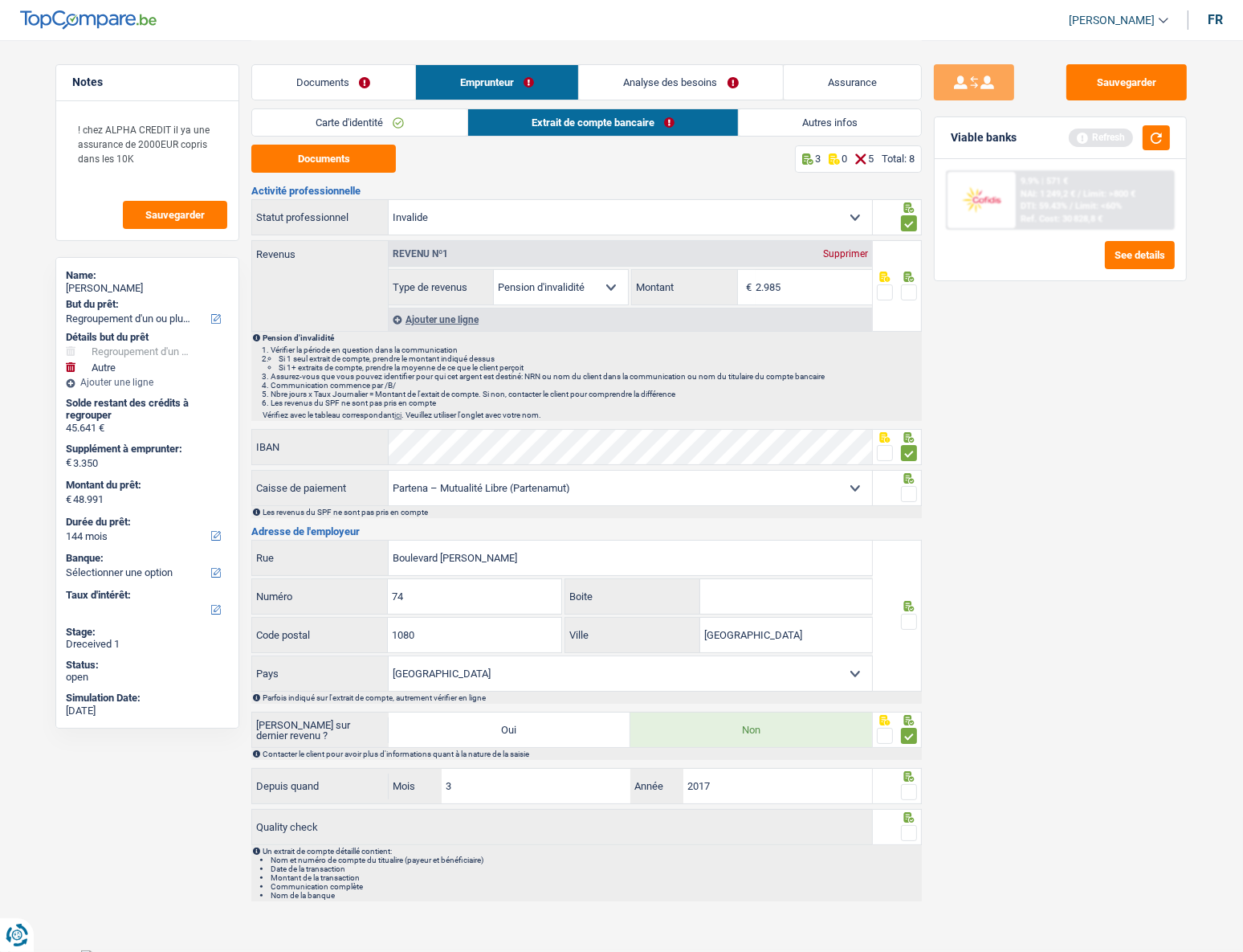
click at [379, 128] on link "Carte d'identité" at bounding box center [359, 123] width 215 height 27
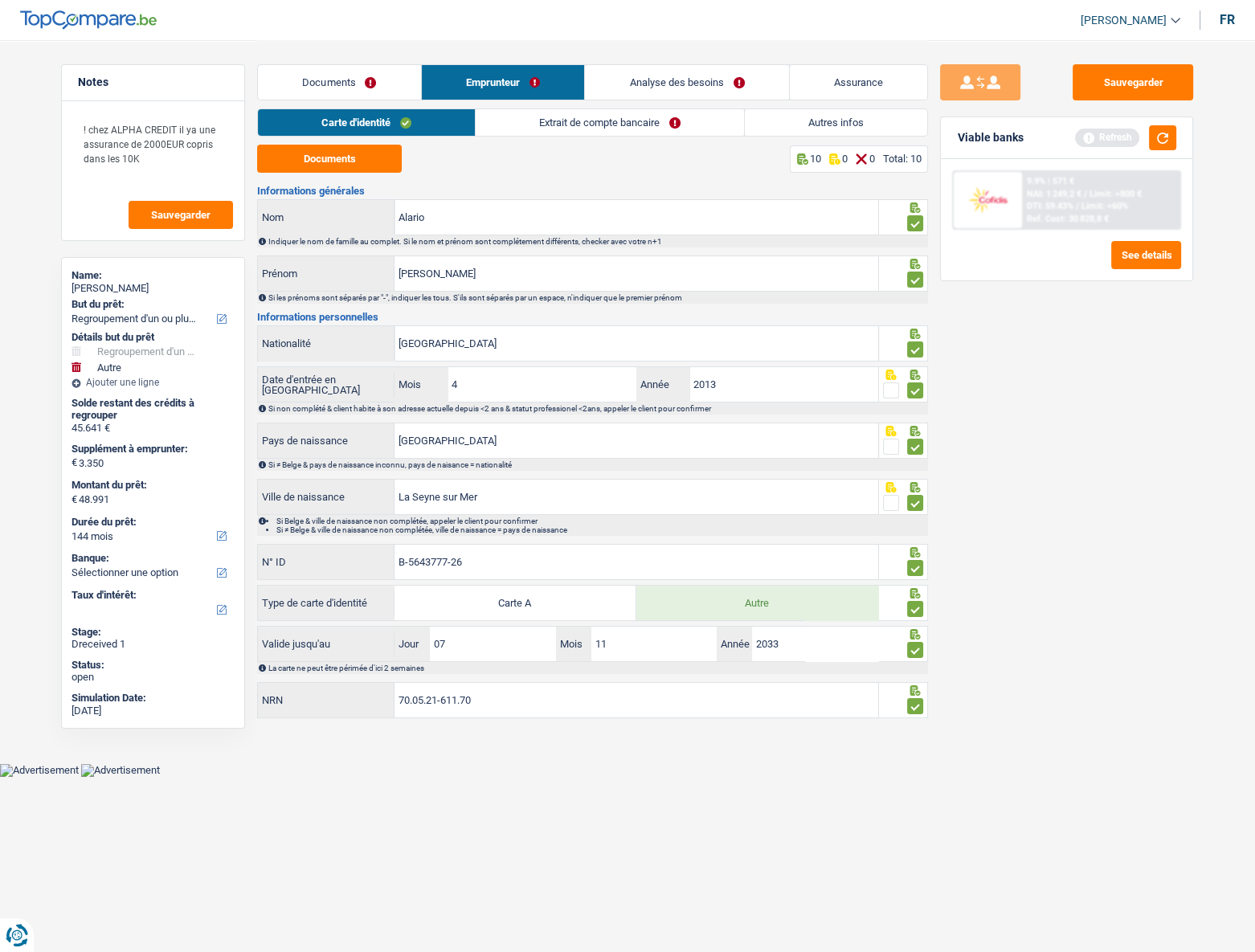
click at [616, 117] on link "Extrait de compte bancaire" at bounding box center [609, 123] width 268 height 27
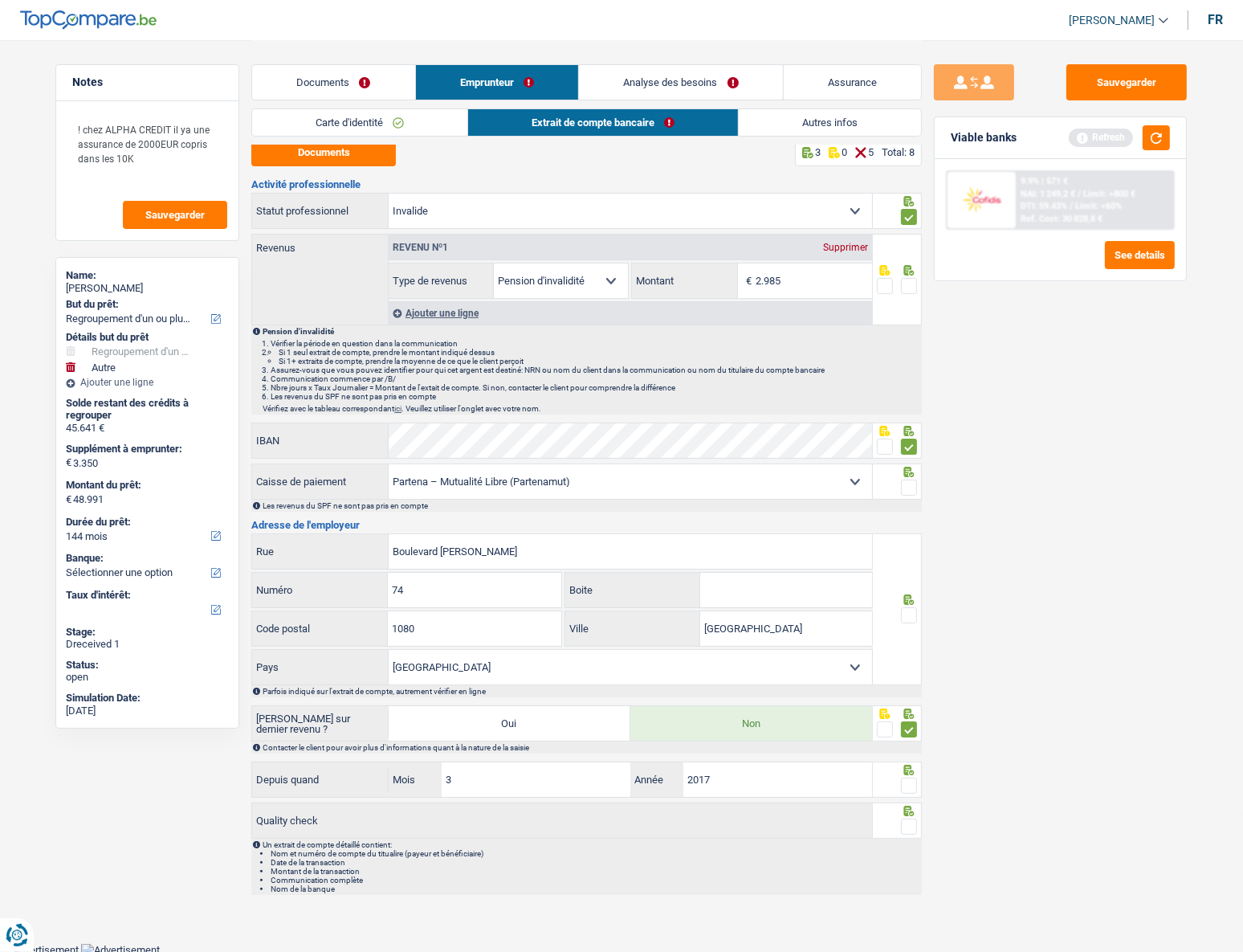
scroll to position [8, 0]
click at [814, 118] on link "Autres infos" at bounding box center [829, 123] width 182 height 27
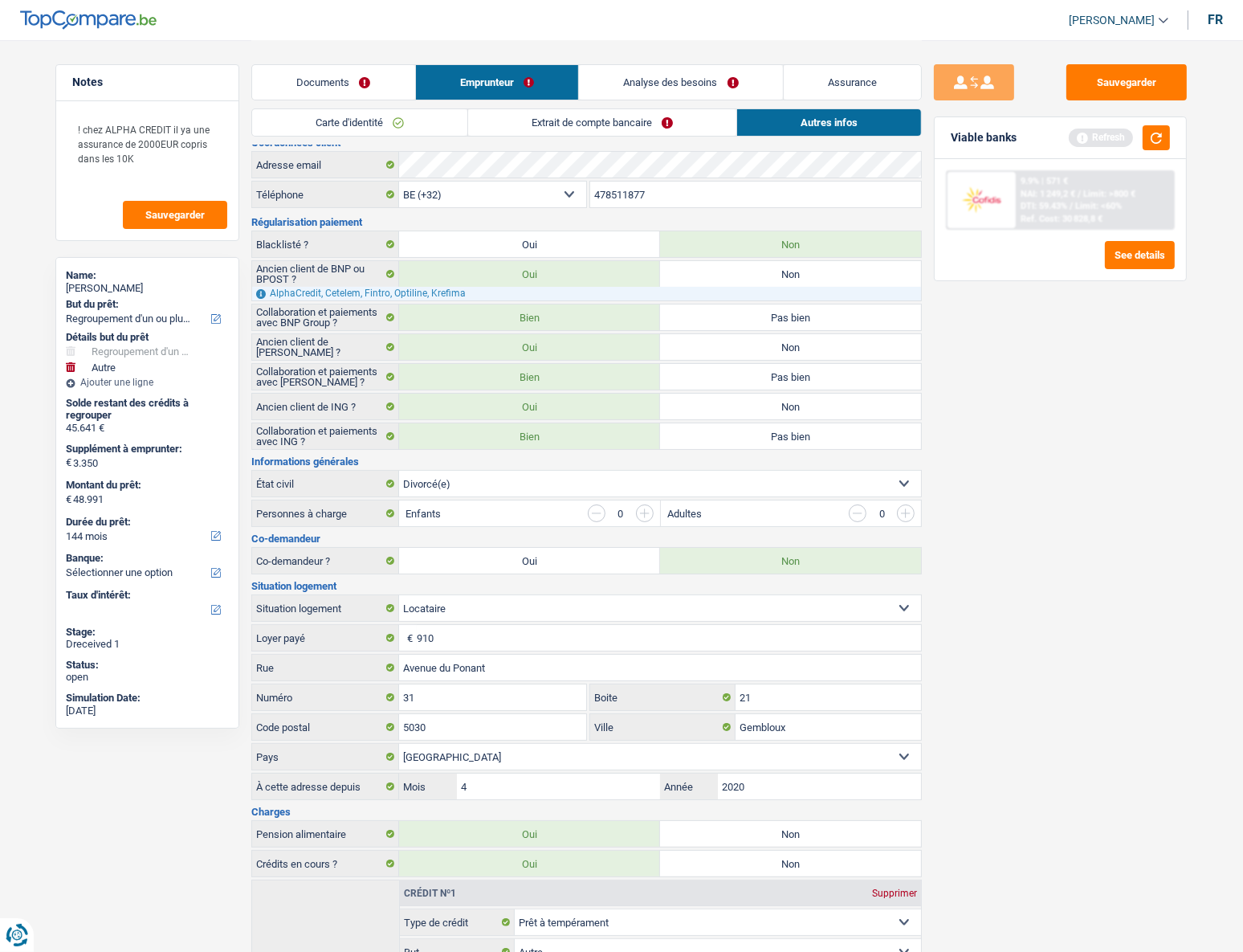
scroll to position [0, 0]
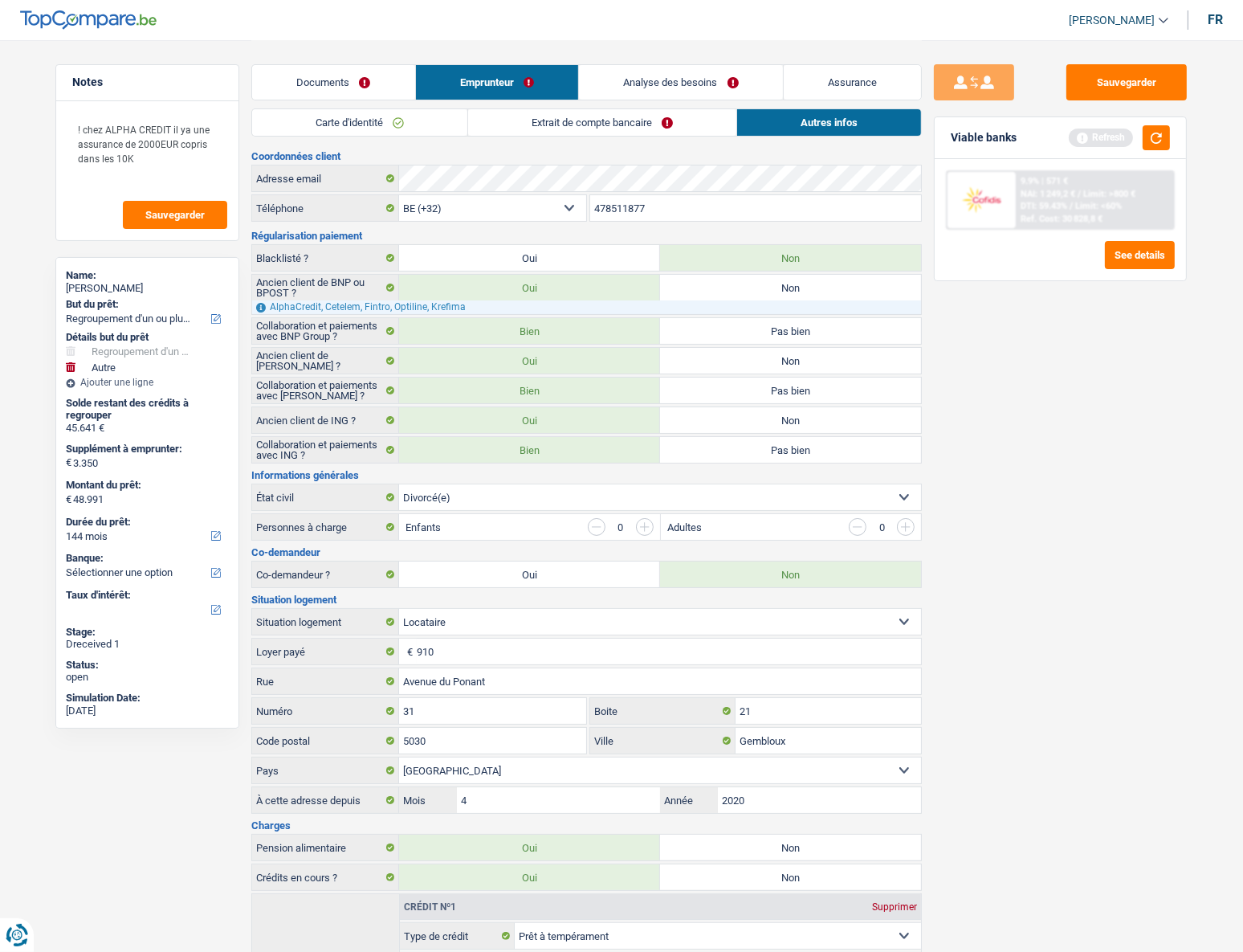
click at [629, 119] on link "Extrait de compte bancaire" at bounding box center [602, 123] width 268 height 27
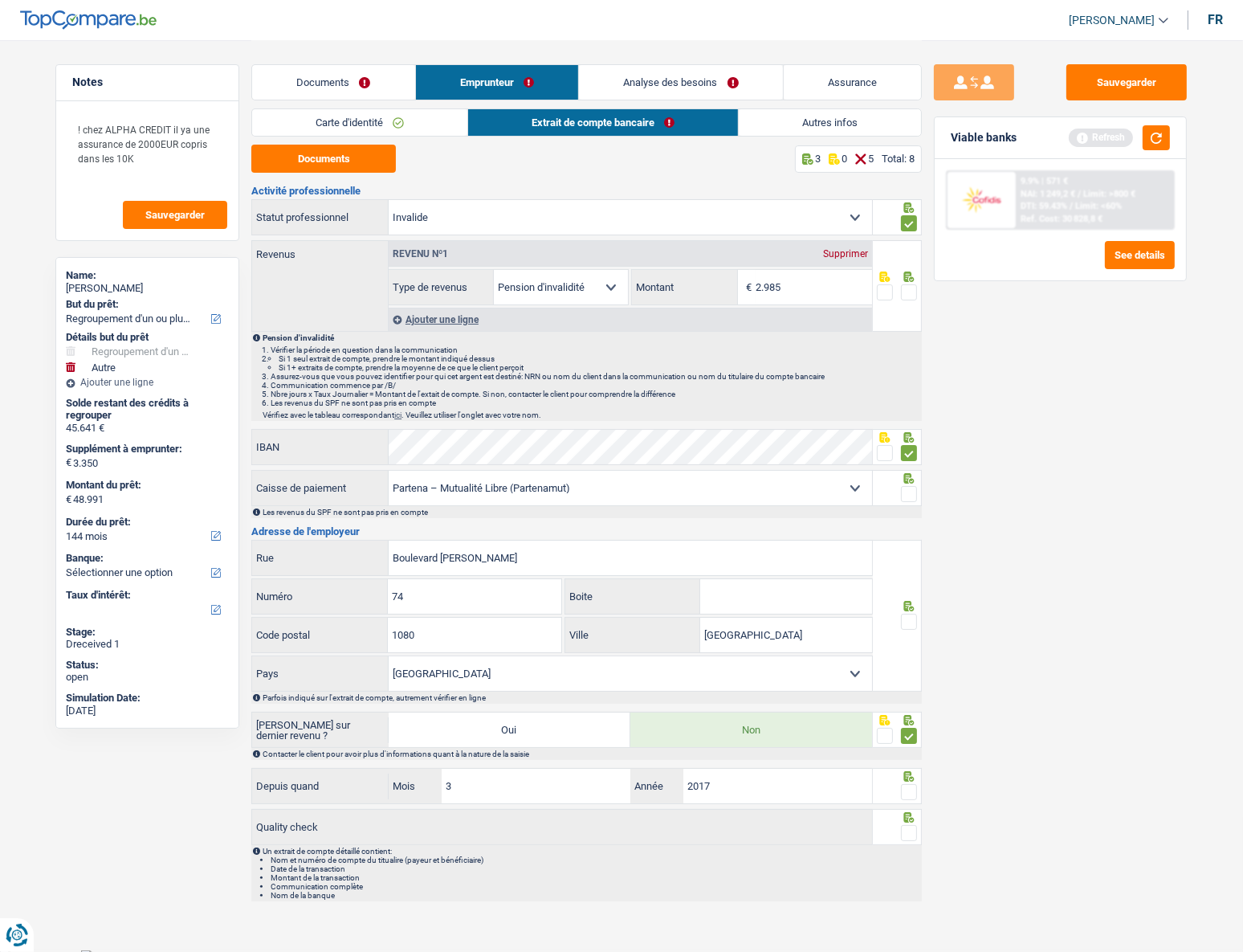
click at [837, 126] on link "Autres infos" at bounding box center [829, 123] width 182 height 27
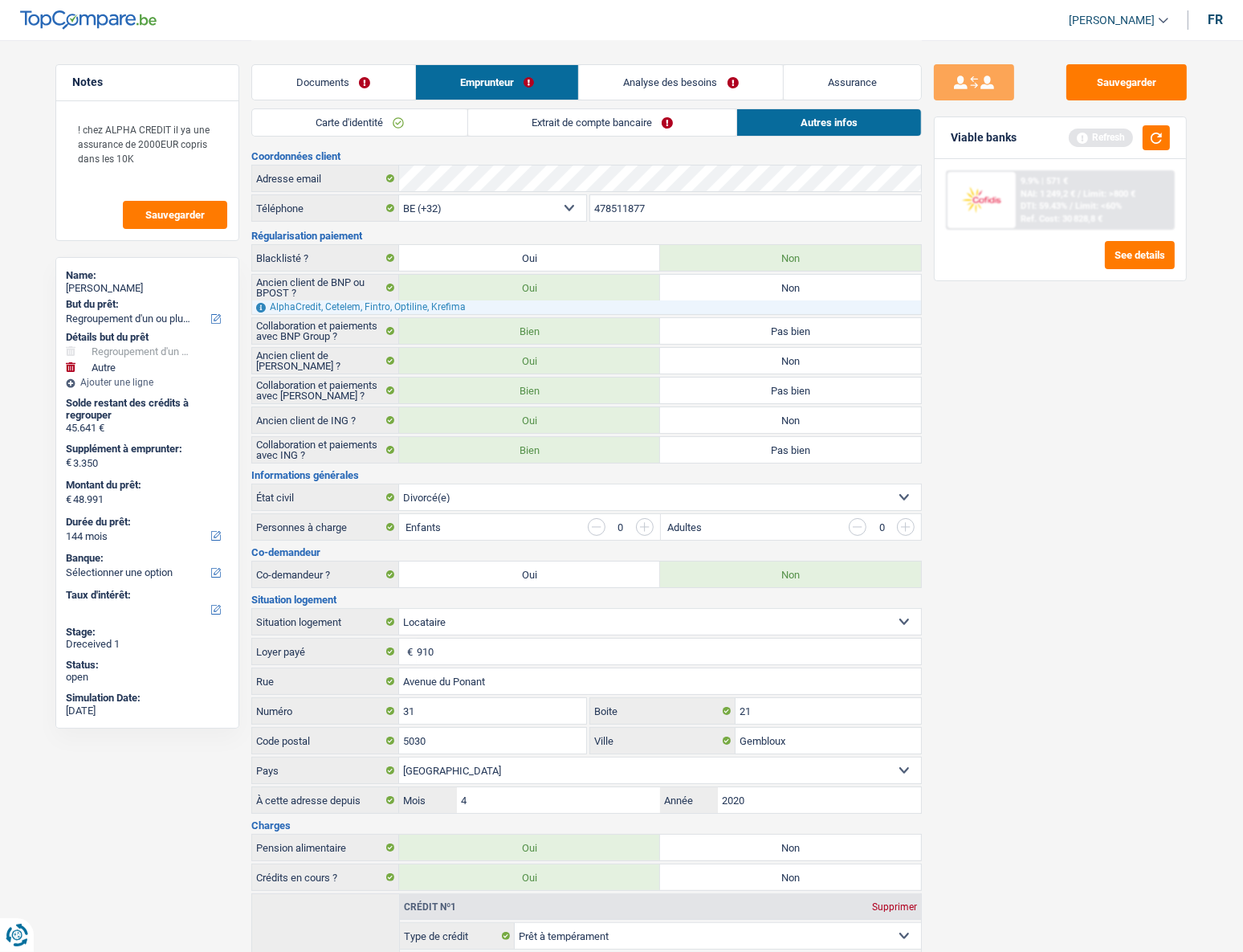
drag, startPoint x: 562, startPoint y: 121, endPoint x: 620, endPoint y: 258, distance: 148.8
click at [562, 122] on link "Extrait de compte bancaire" at bounding box center [602, 123] width 268 height 27
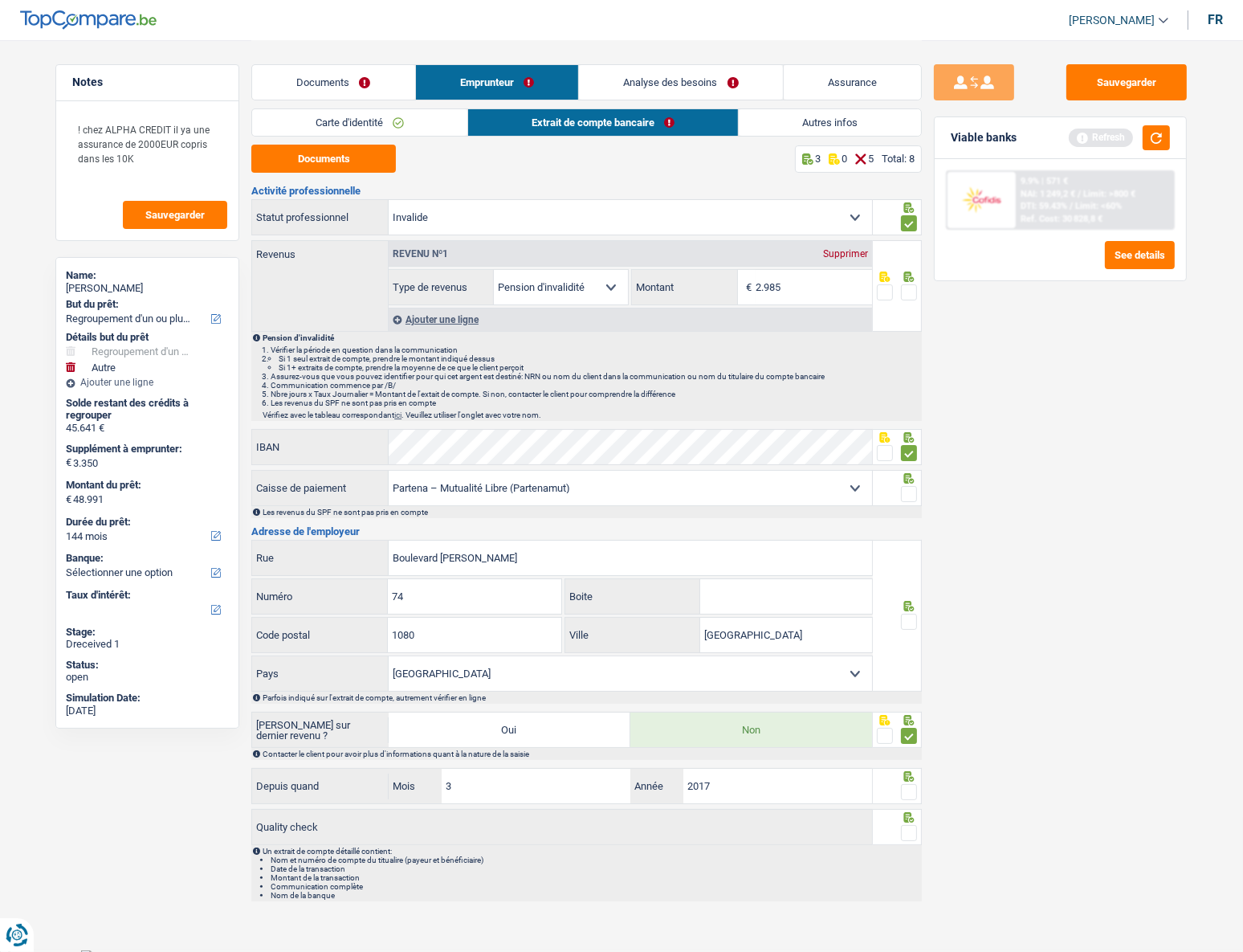
click at [906, 290] on span at bounding box center [909, 292] width 16 height 16
click at [0, 0] on input "radio" at bounding box center [0, 0] width 0 height 0
click at [922, 137] on button "button" at bounding box center [1156, 138] width 28 height 25
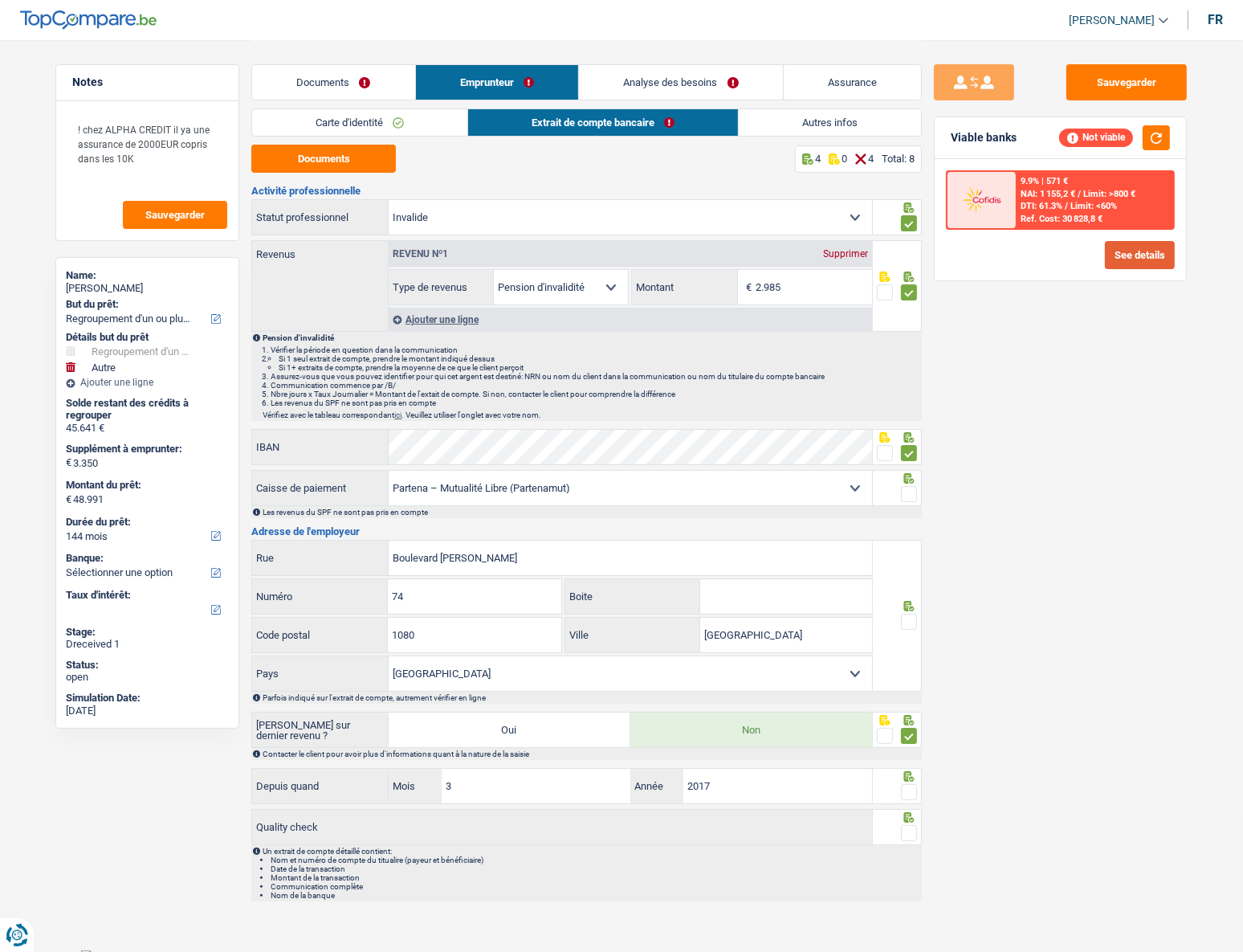
click at [922, 247] on button "See details" at bounding box center [1140, 255] width 70 height 28
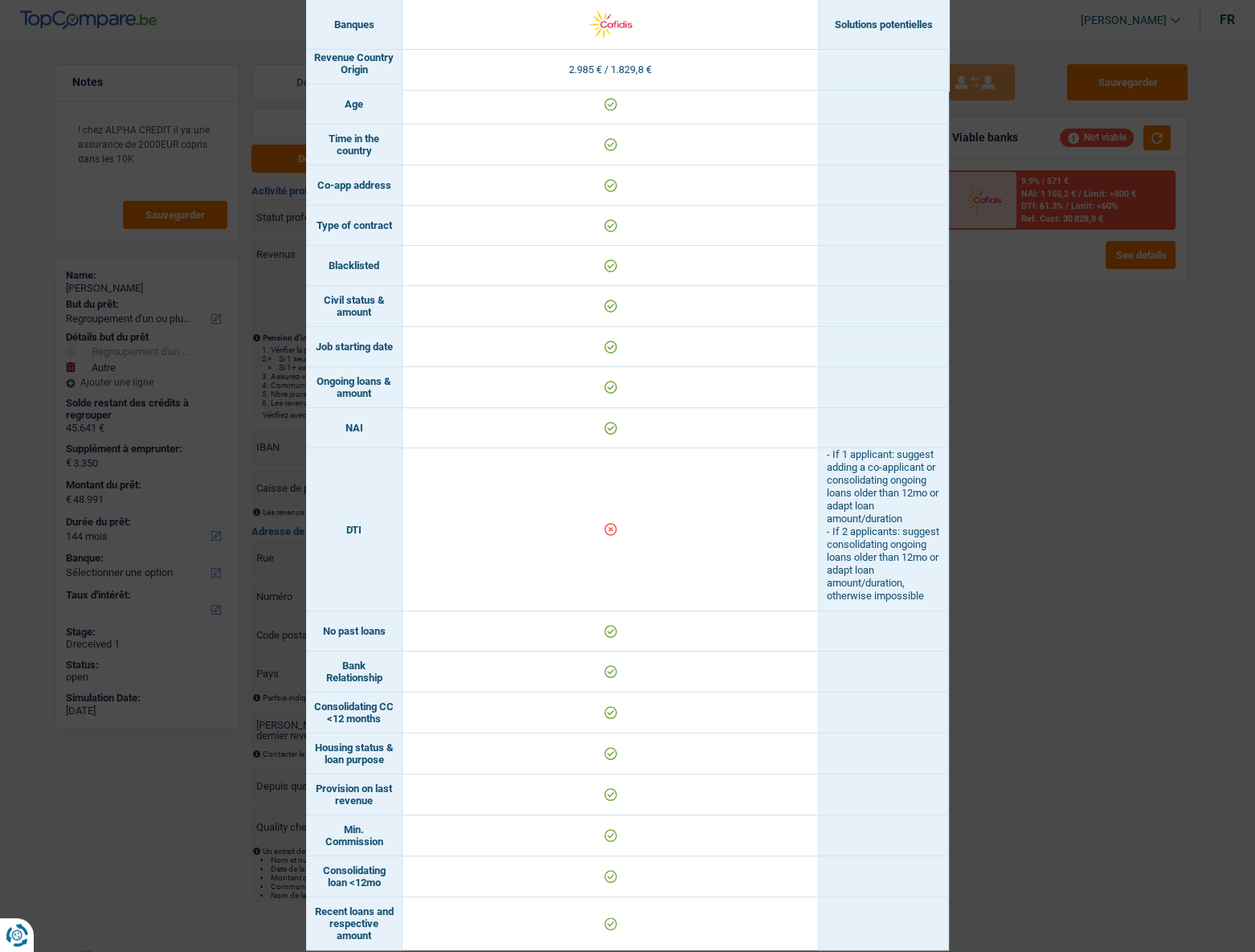
scroll to position [400, 0]
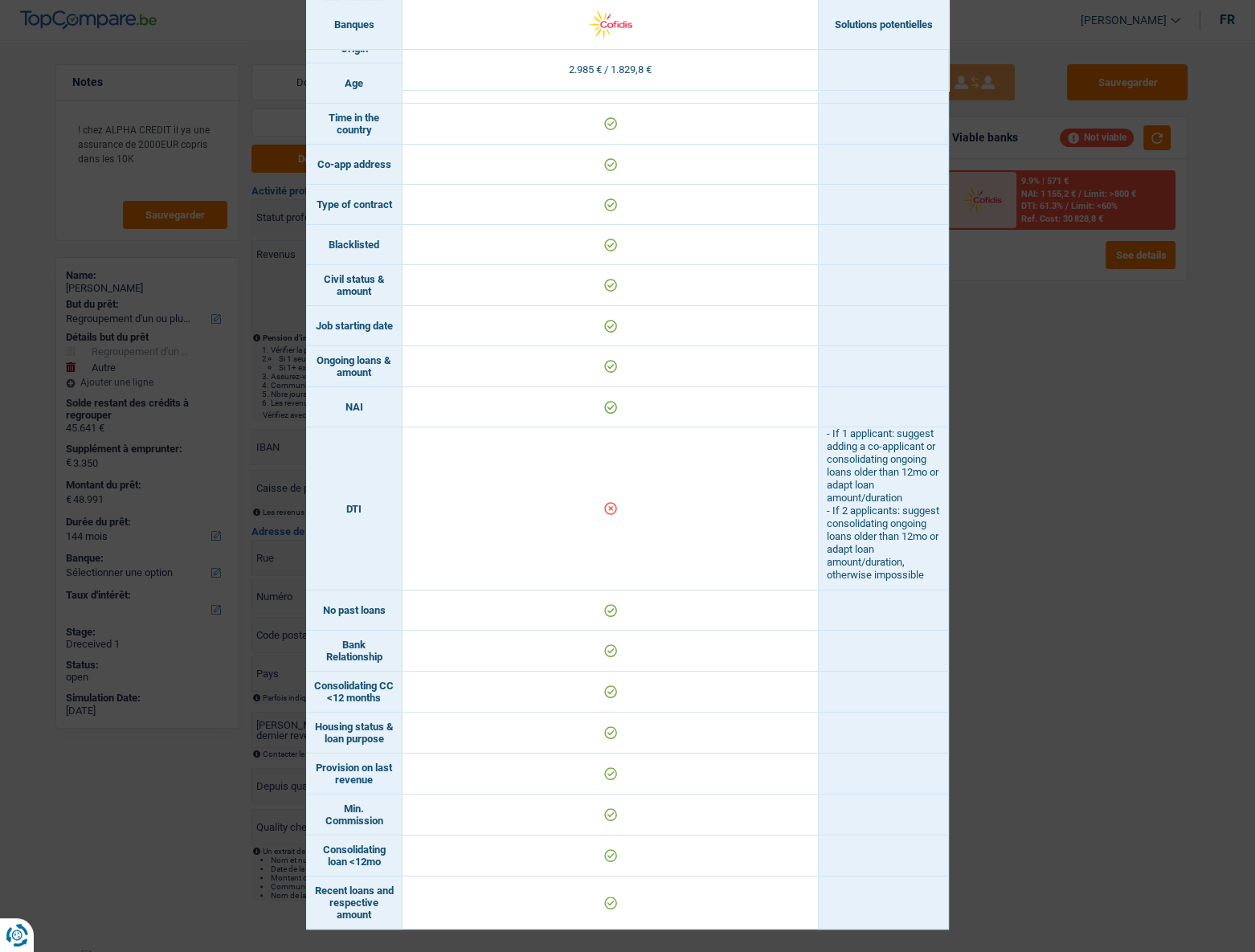
click at [923, 426] on div "Banks conditions × Banques Solutions potentielles Revenus / Charges 2.985 € / 1…" at bounding box center [628, 476] width 1255 height 952
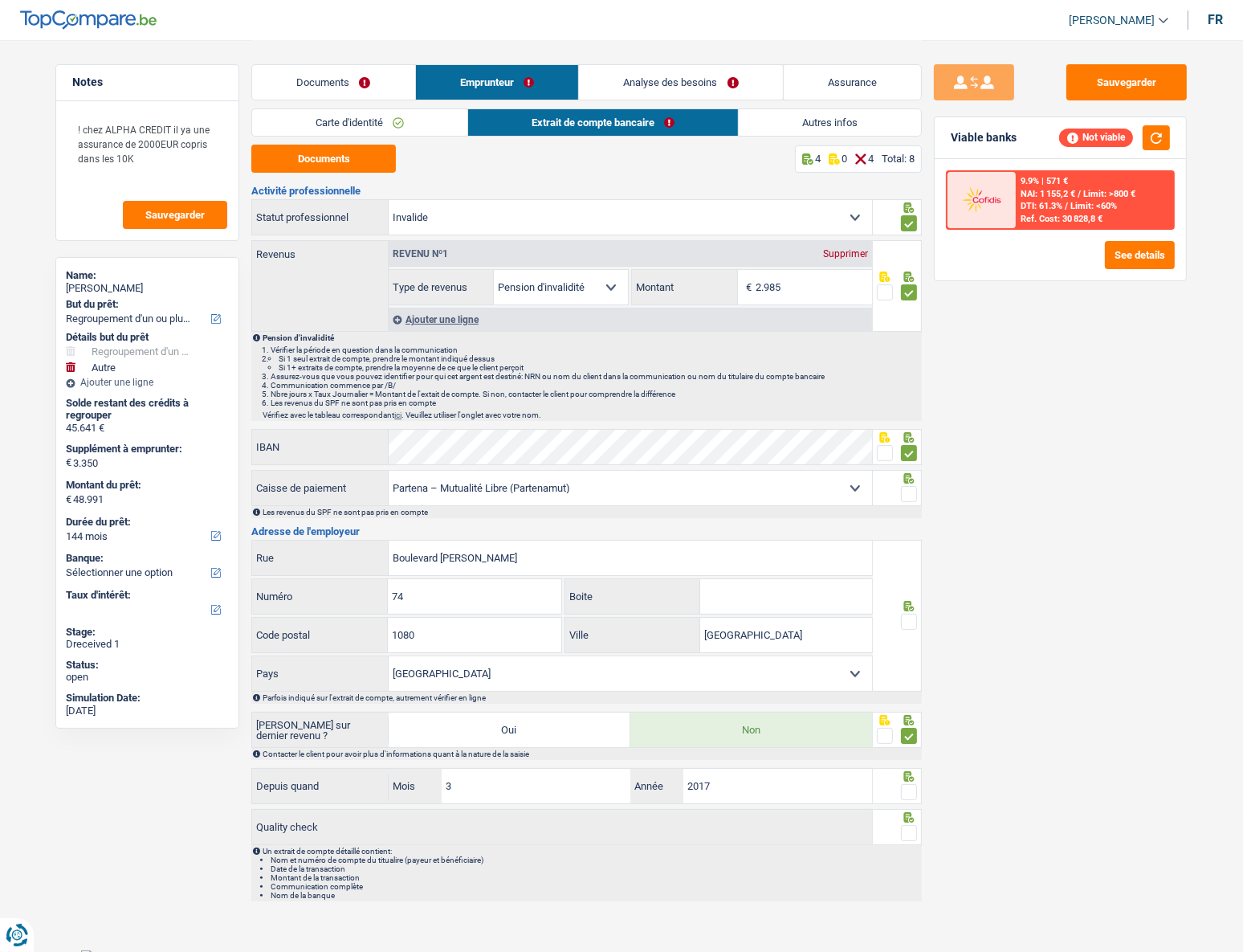
click at [730, 94] on link "Analyse des besoins" at bounding box center [681, 82] width 204 height 34
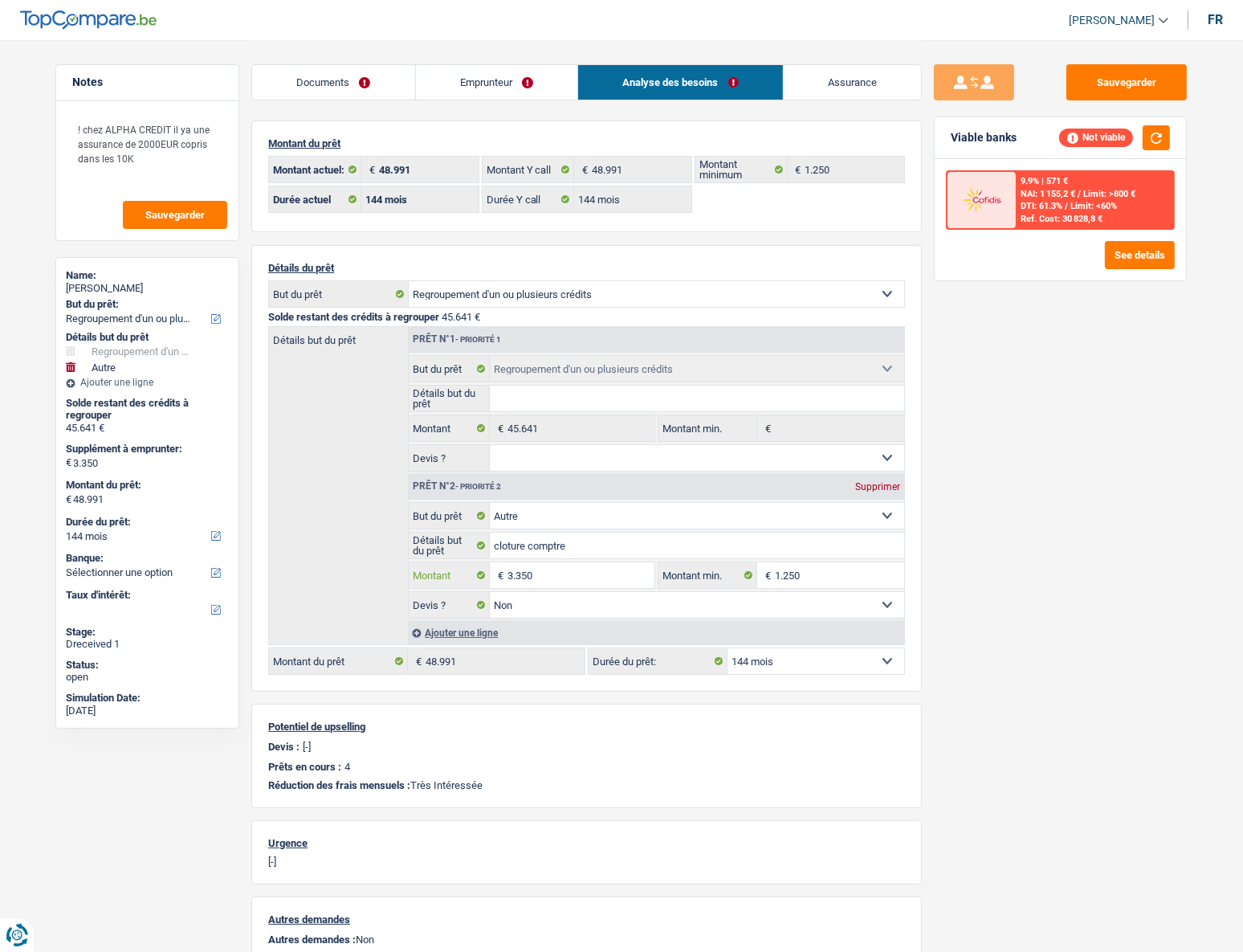
click at [517, 426] on input "3.350" at bounding box center [580, 575] width 147 height 26
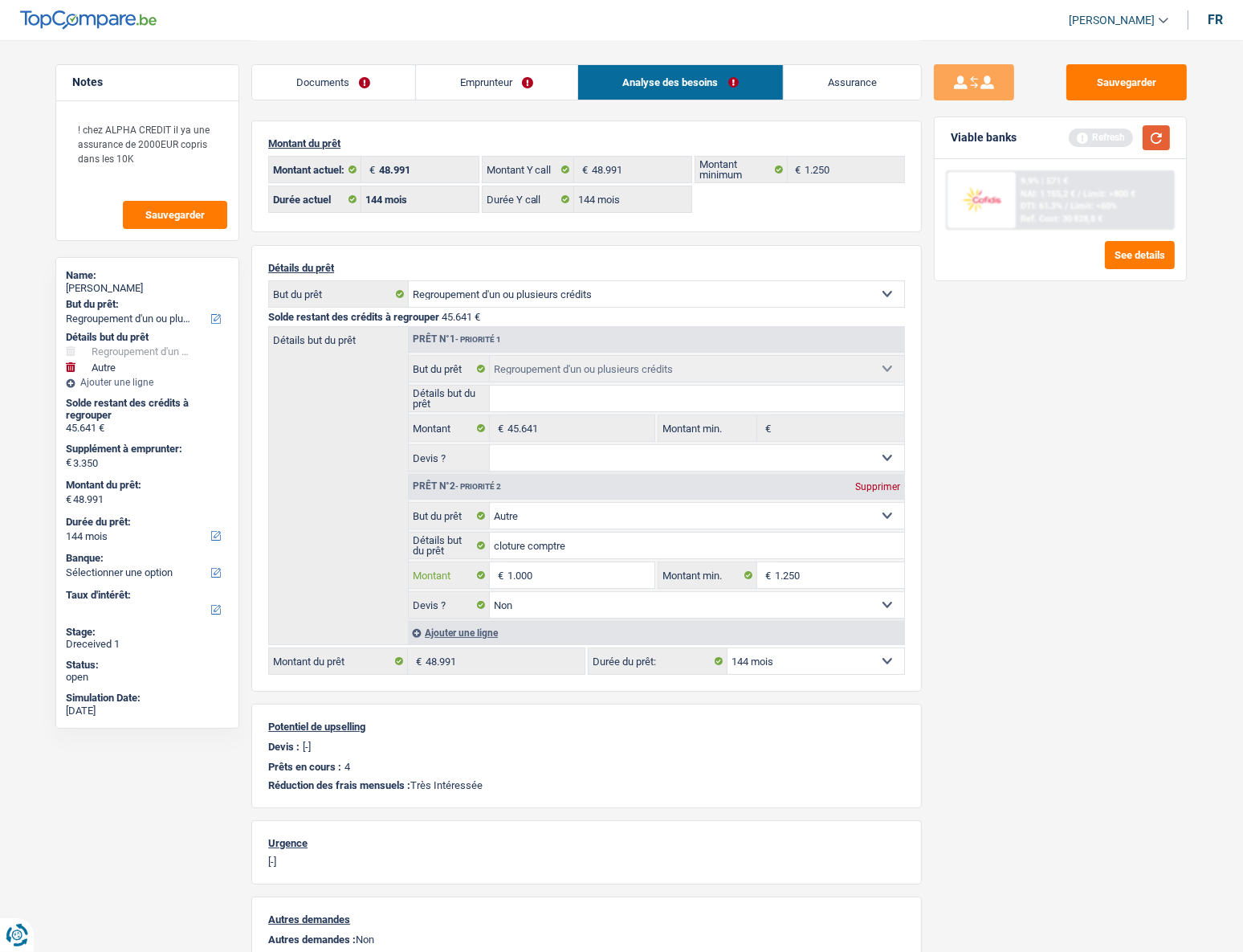
type input "1.000"
type input "46.641"
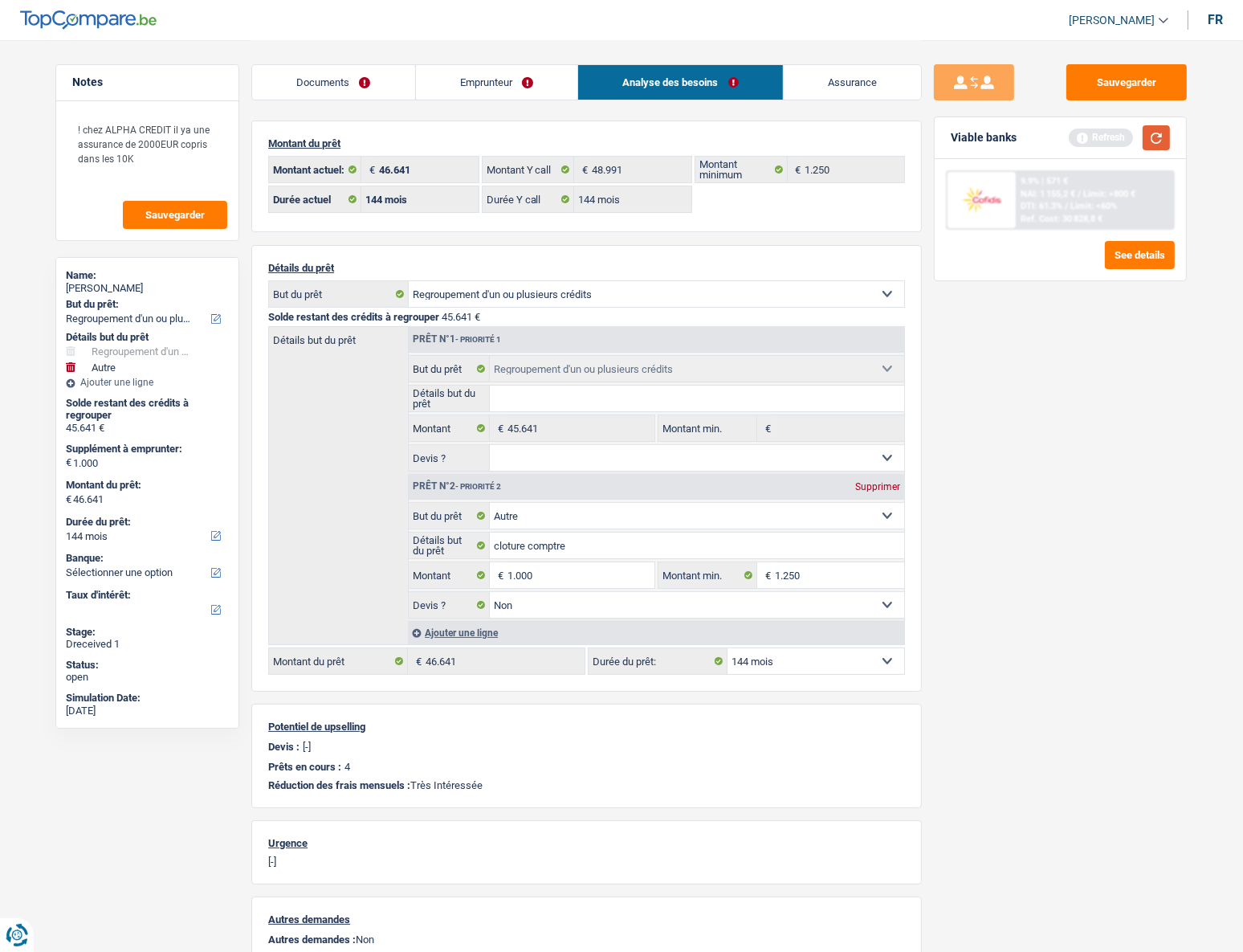
click at [922, 142] on button "button" at bounding box center [1156, 138] width 28 height 25
click at [523, 426] on input "1.000" at bounding box center [580, 575] width 147 height 26
type input "0"
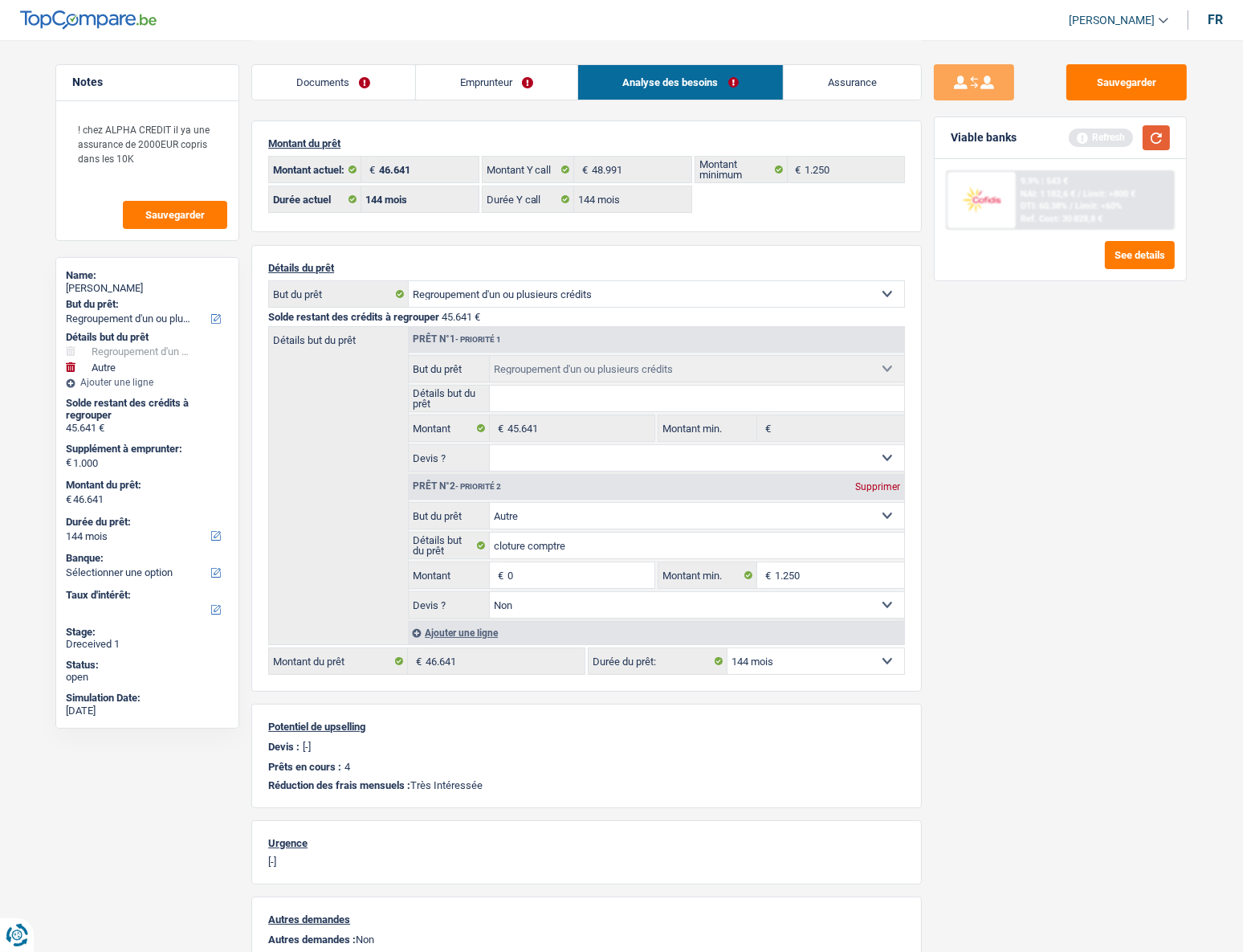
type input "45.641"
click at [922, 142] on button "button" at bounding box center [1156, 138] width 28 height 25
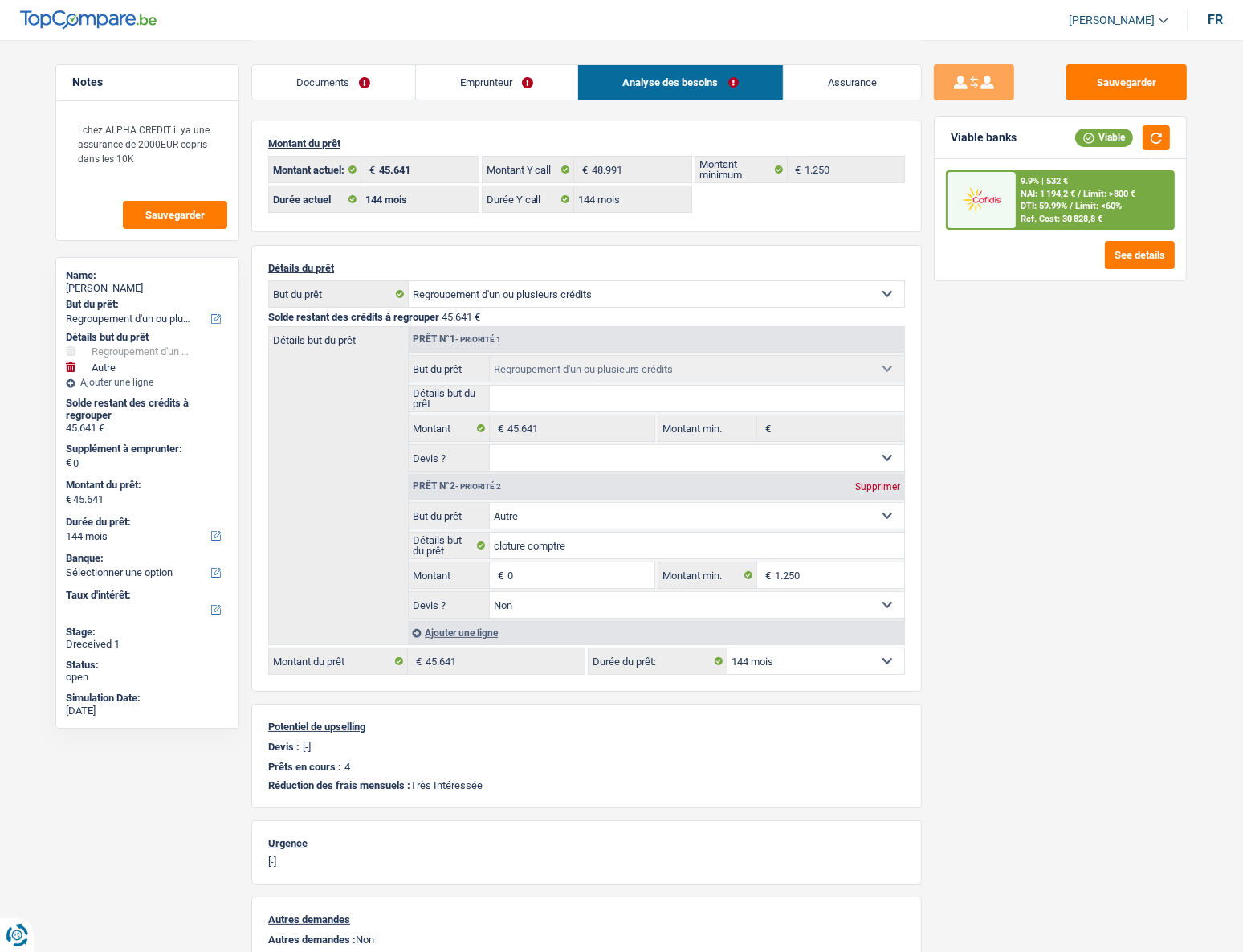
click at [922, 192] on span "NAI: 1 194,2 €" at bounding box center [1048, 193] width 55 height 11
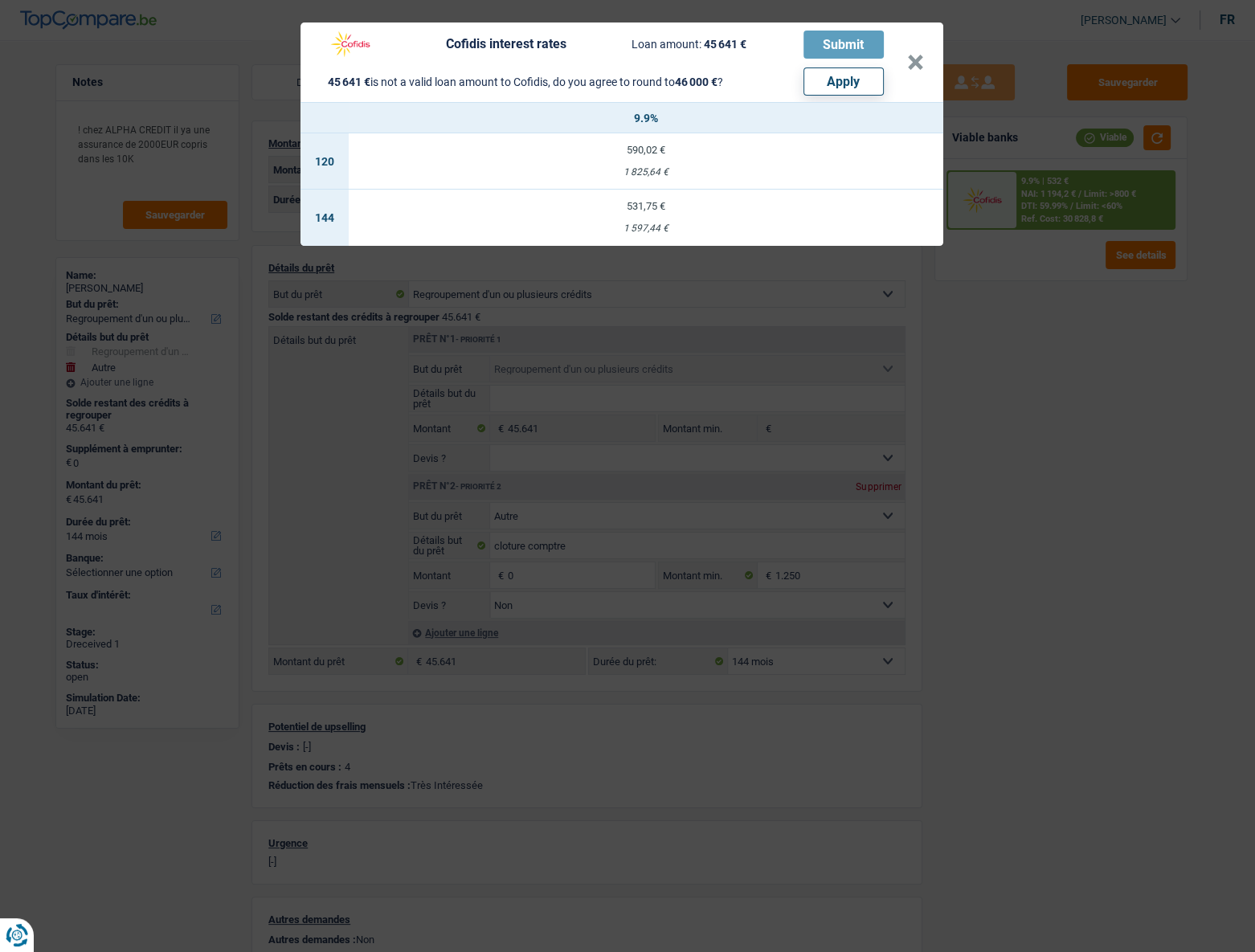
click at [856, 80] on button "Apply" at bounding box center [844, 80] width 80 height 28
type input "359"
type input "46.000"
type input "359"
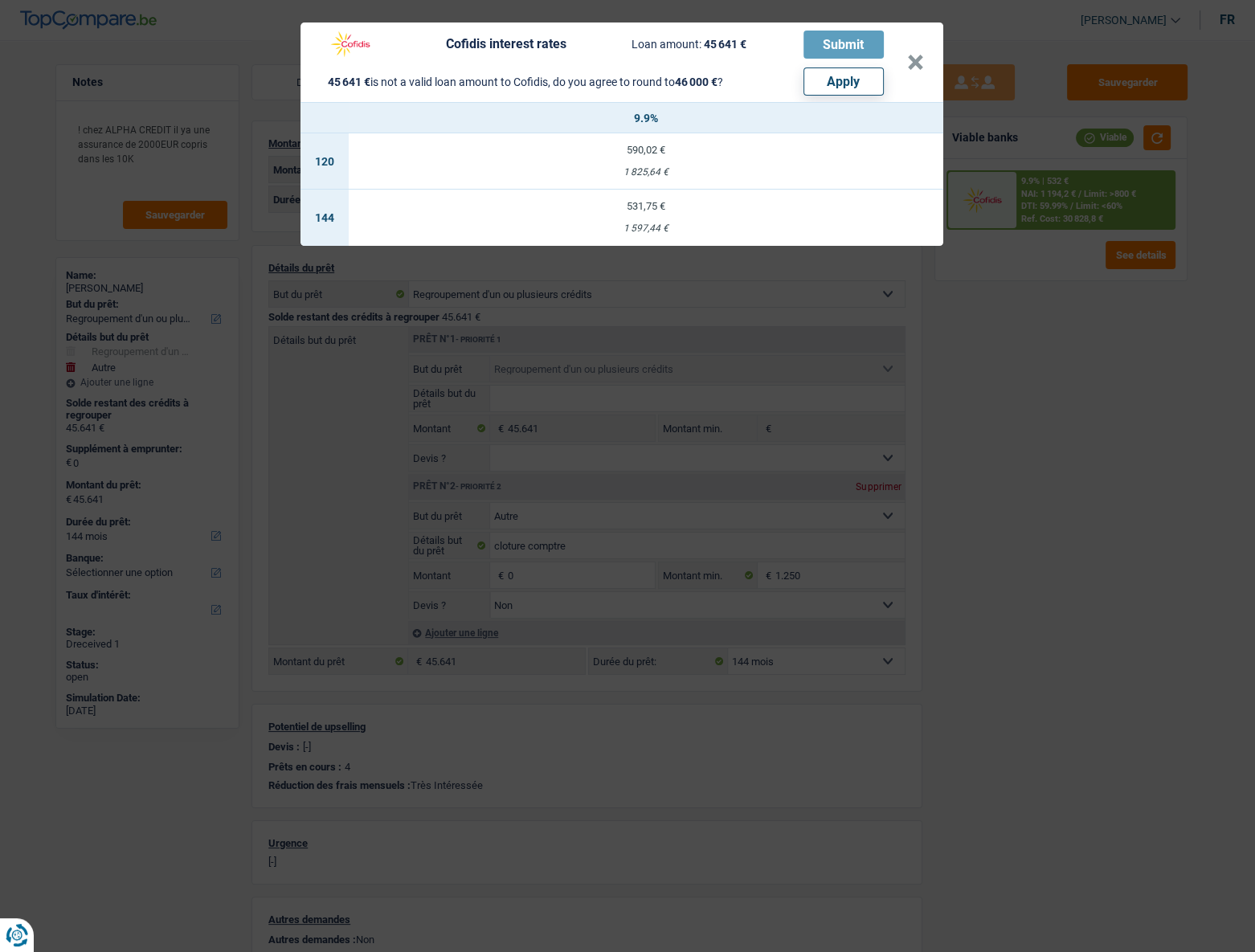
type input "46.000"
click at [920, 67] on button "×" at bounding box center [916, 62] width 17 height 16
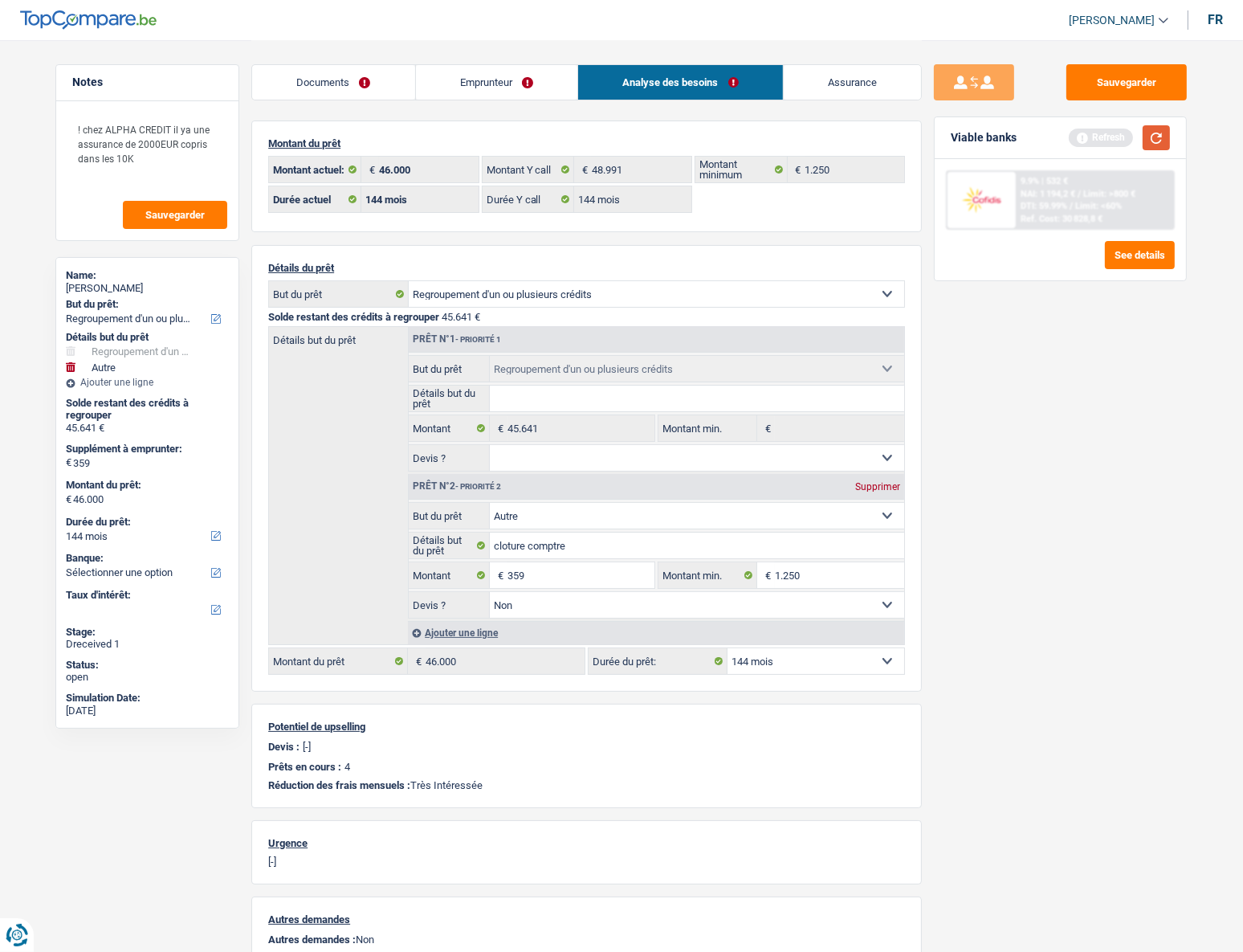
drag, startPoint x: 1164, startPoint y: 132, endPoint x: 939, endPoint y: 329, distance: 299.1
click at [922, 142] on button "button" at bounding box center [1156, 138] width 28 height 25
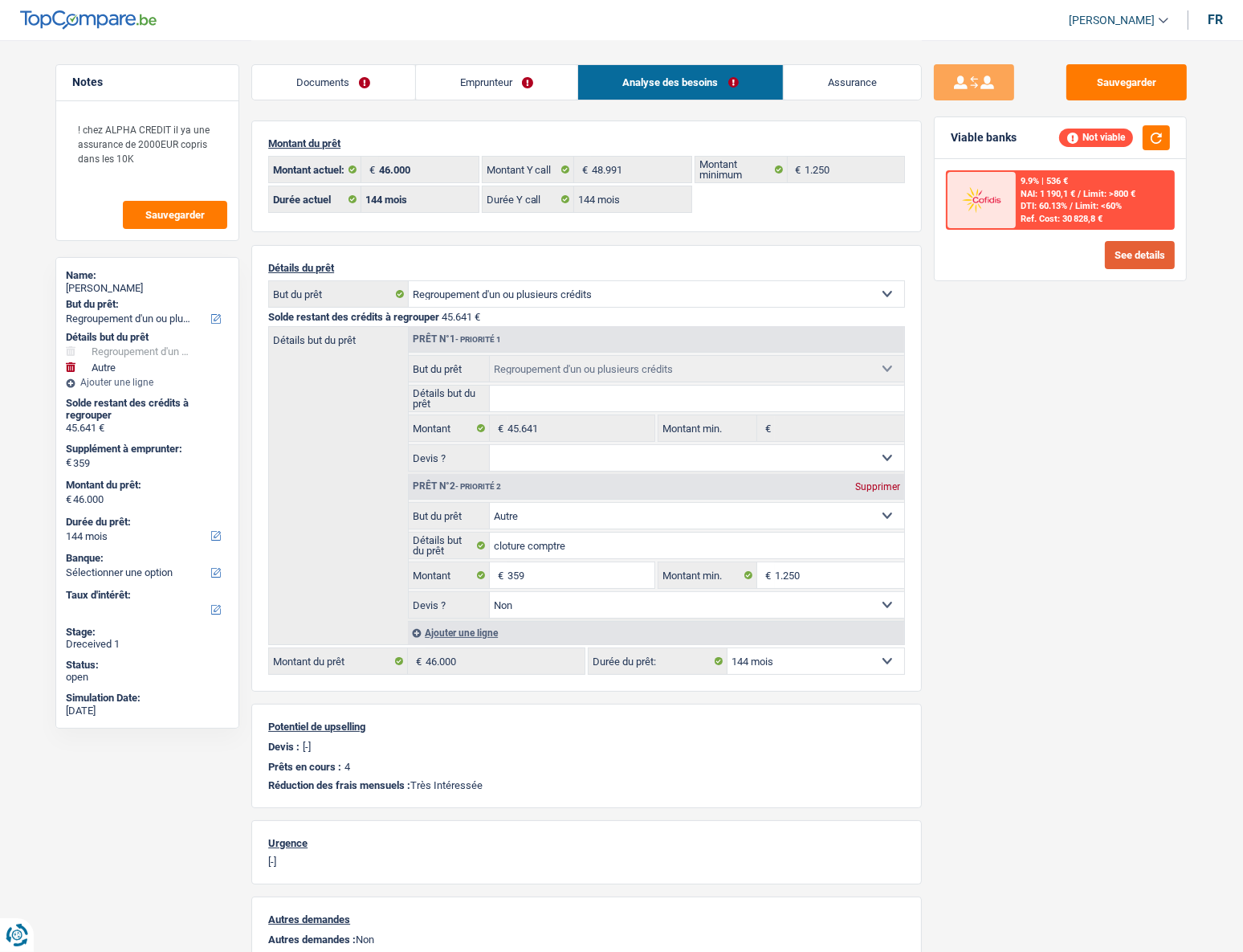
click at [922, 247] on button "See details" at bounding box center [1140, 255] width 70 height 28
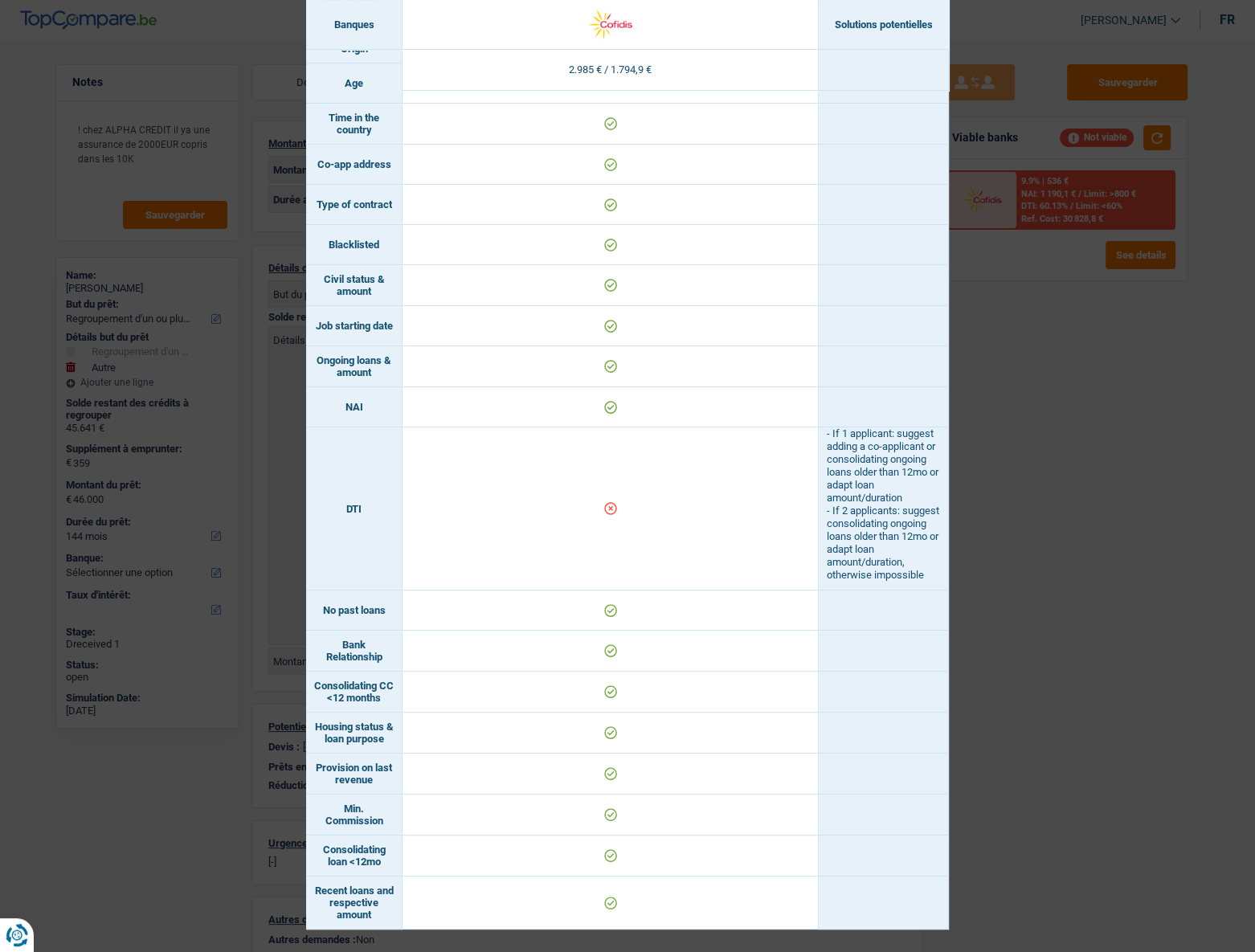
drag, startPoint x: 1029, startPoint y: 472, endPoint x: 1040, endPoint y: 386, distance: 86.7
click at [923, 426] on div "Banks conditions × Banques Solutions potentielles Revenus / Charges 2.985 € / 1…" at bounding box center [628, 476] width 1255 height 952
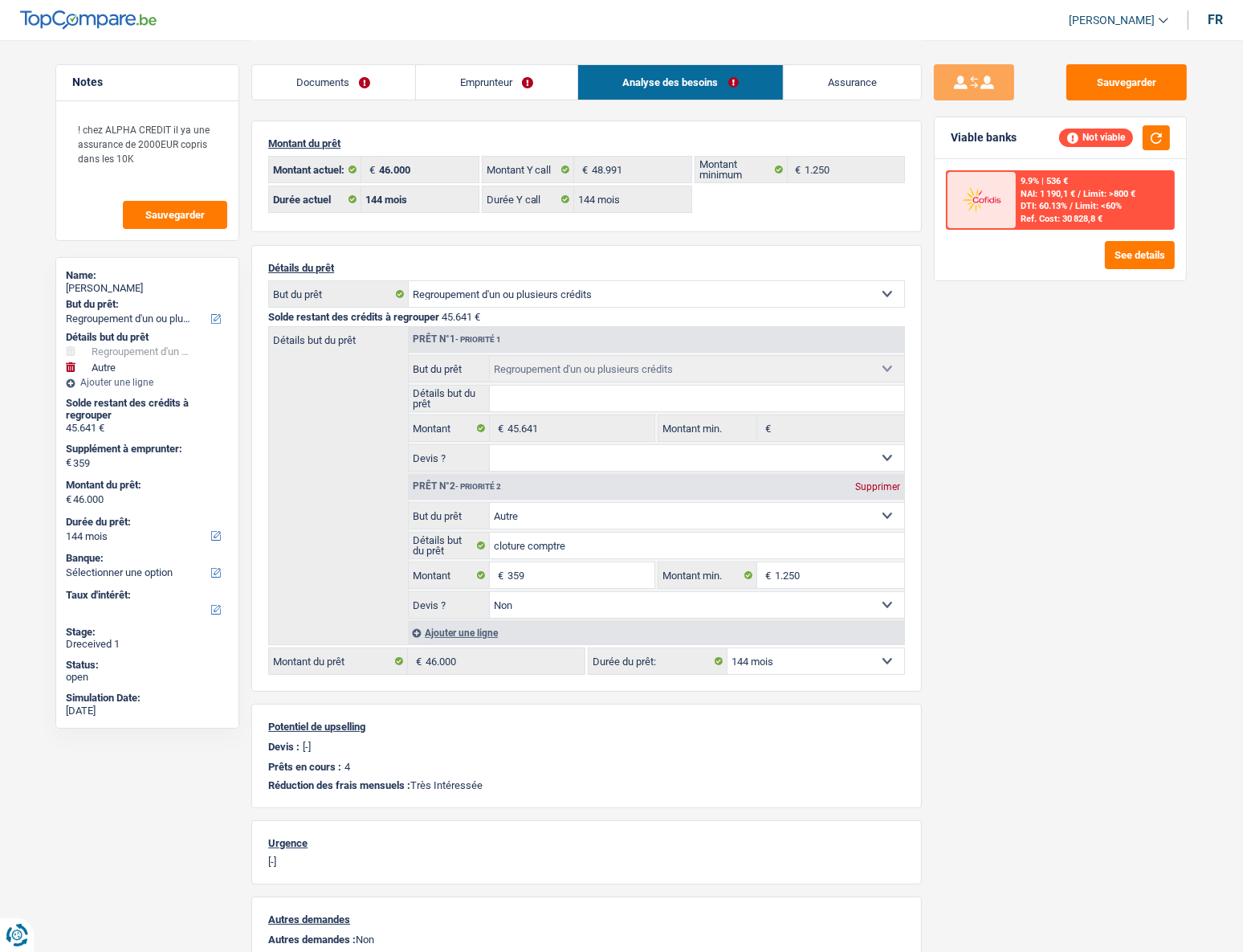
click at [491, 86] on link "Emprunteur" at bounding box center [496, 82] width 162 height 34
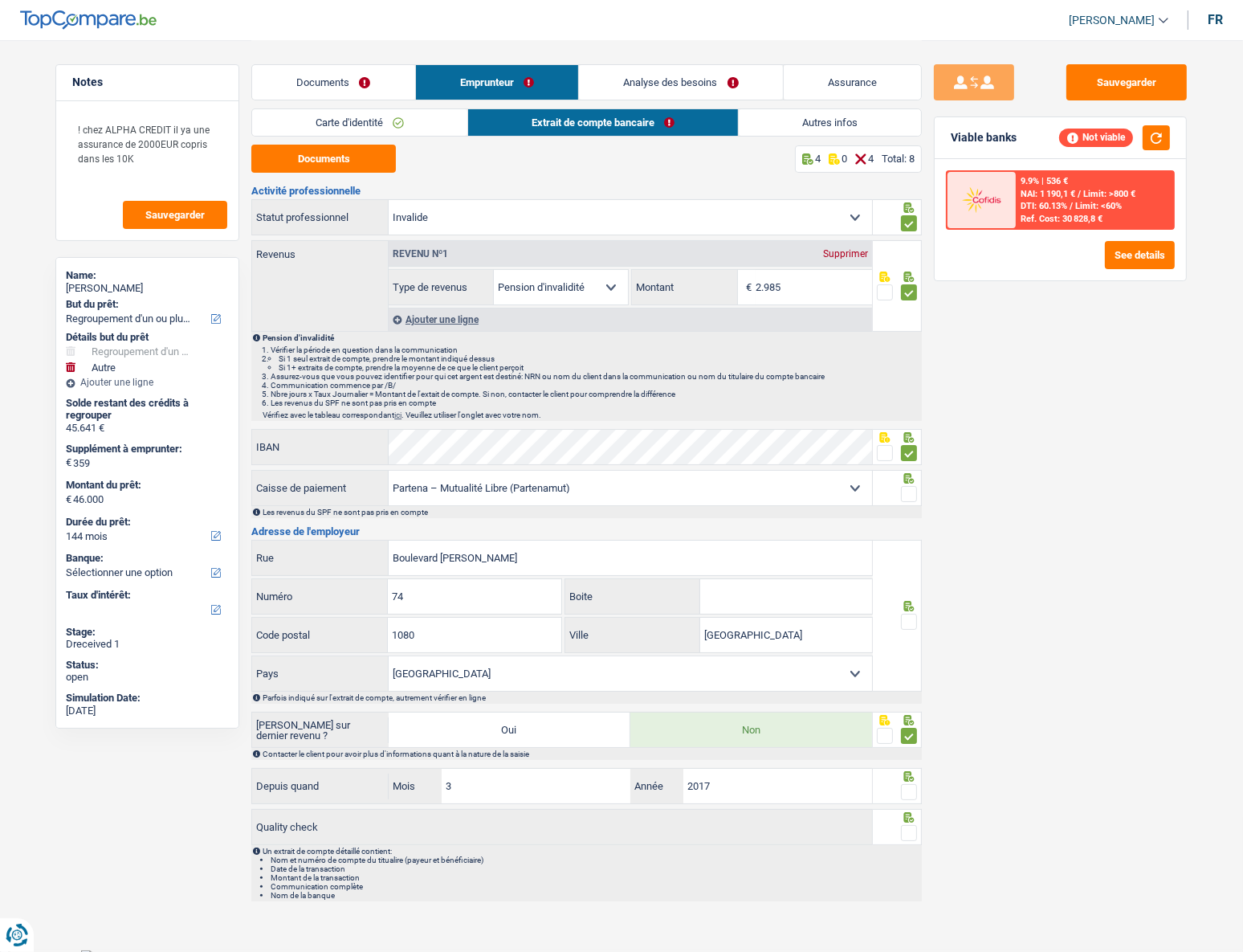
click at [784, 114] on link "Autres infos" at bounding box center [829, 123] width 182 height 27
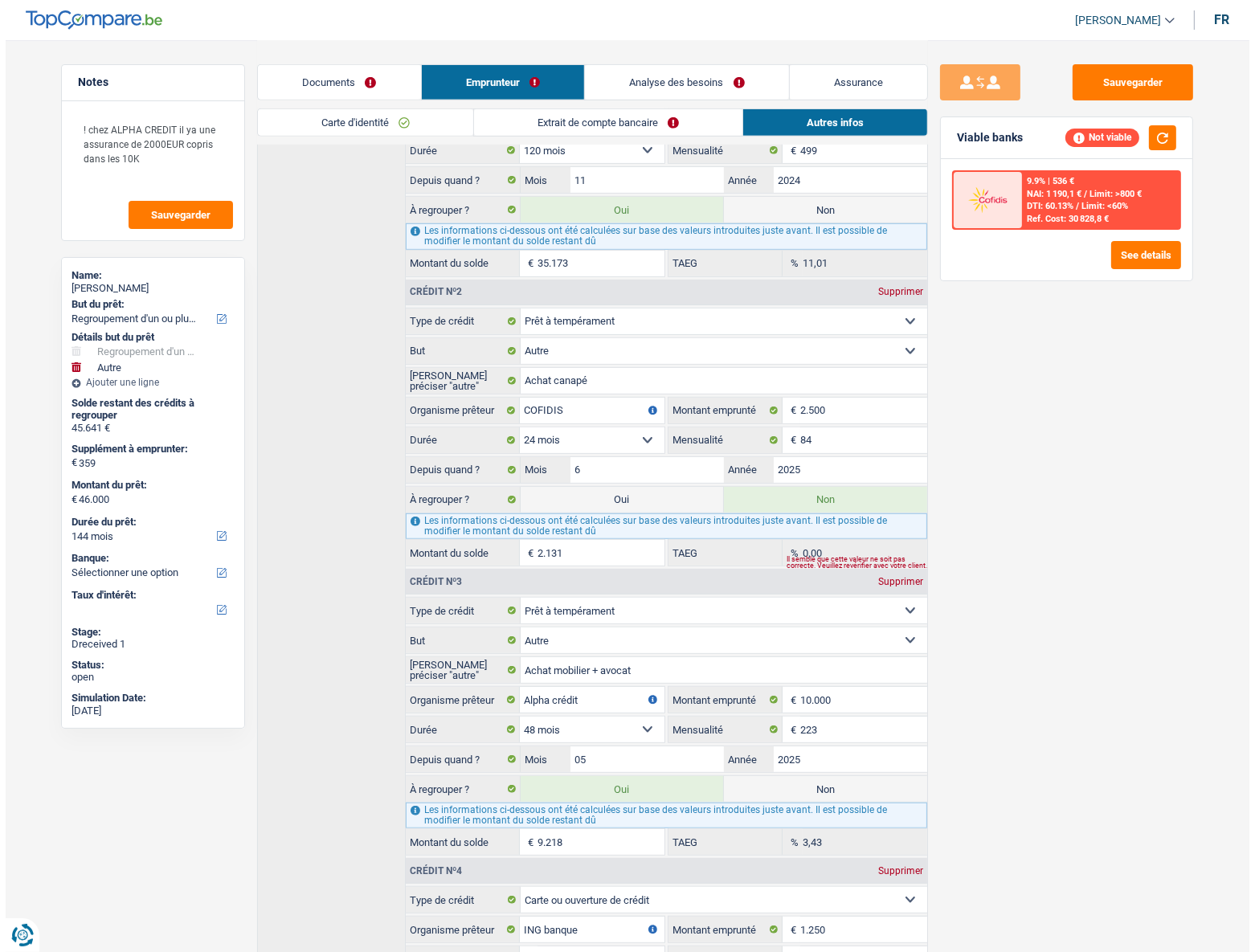
scroll to position [769, 0]
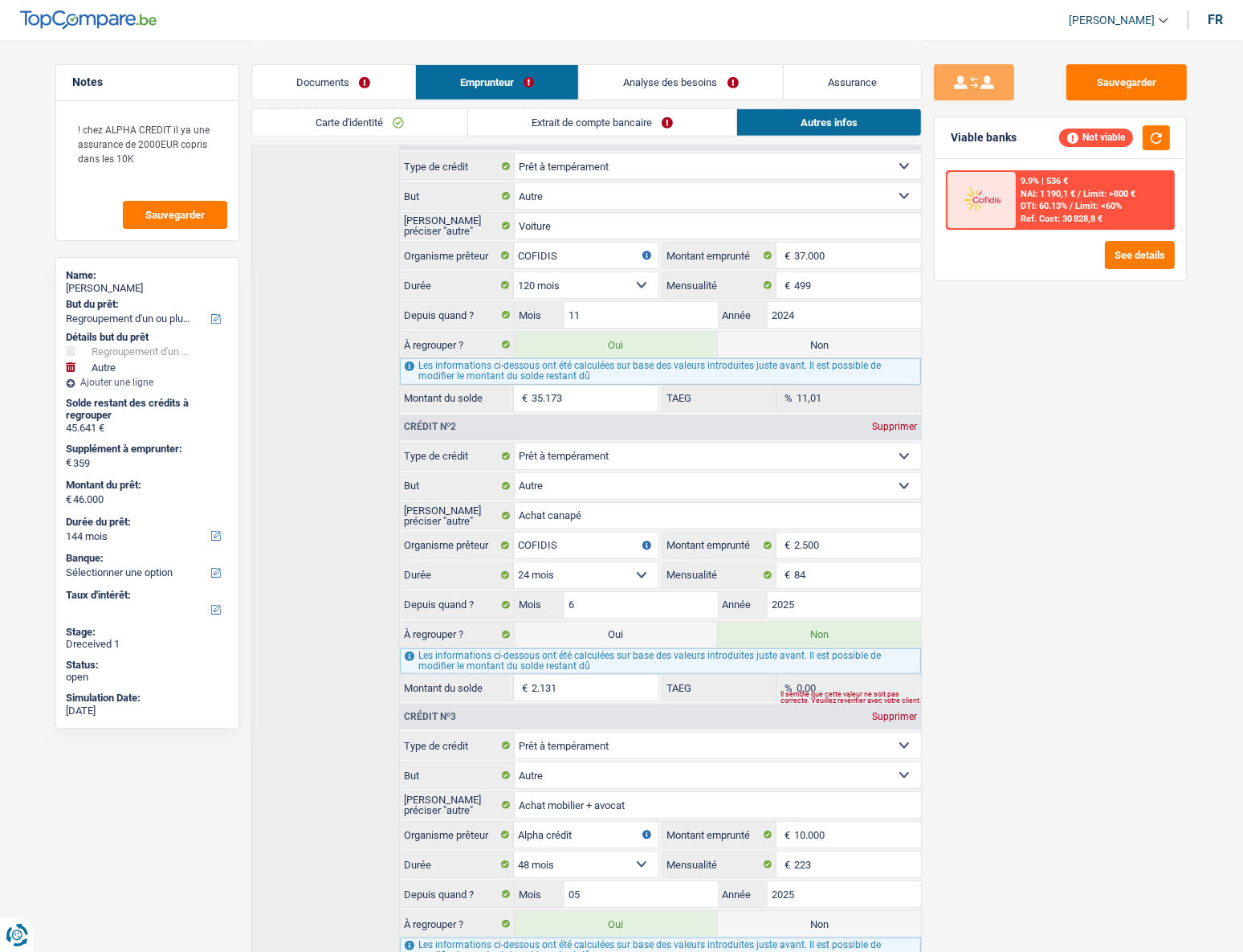
click at [653, 426] on label "Oui" at bounding box center [617, 634] width 203 height 26
click at [653, 426] on input "Oui" at bounding box center [617, 634] width 203 height 26
radio input "true"
type input "48.131"
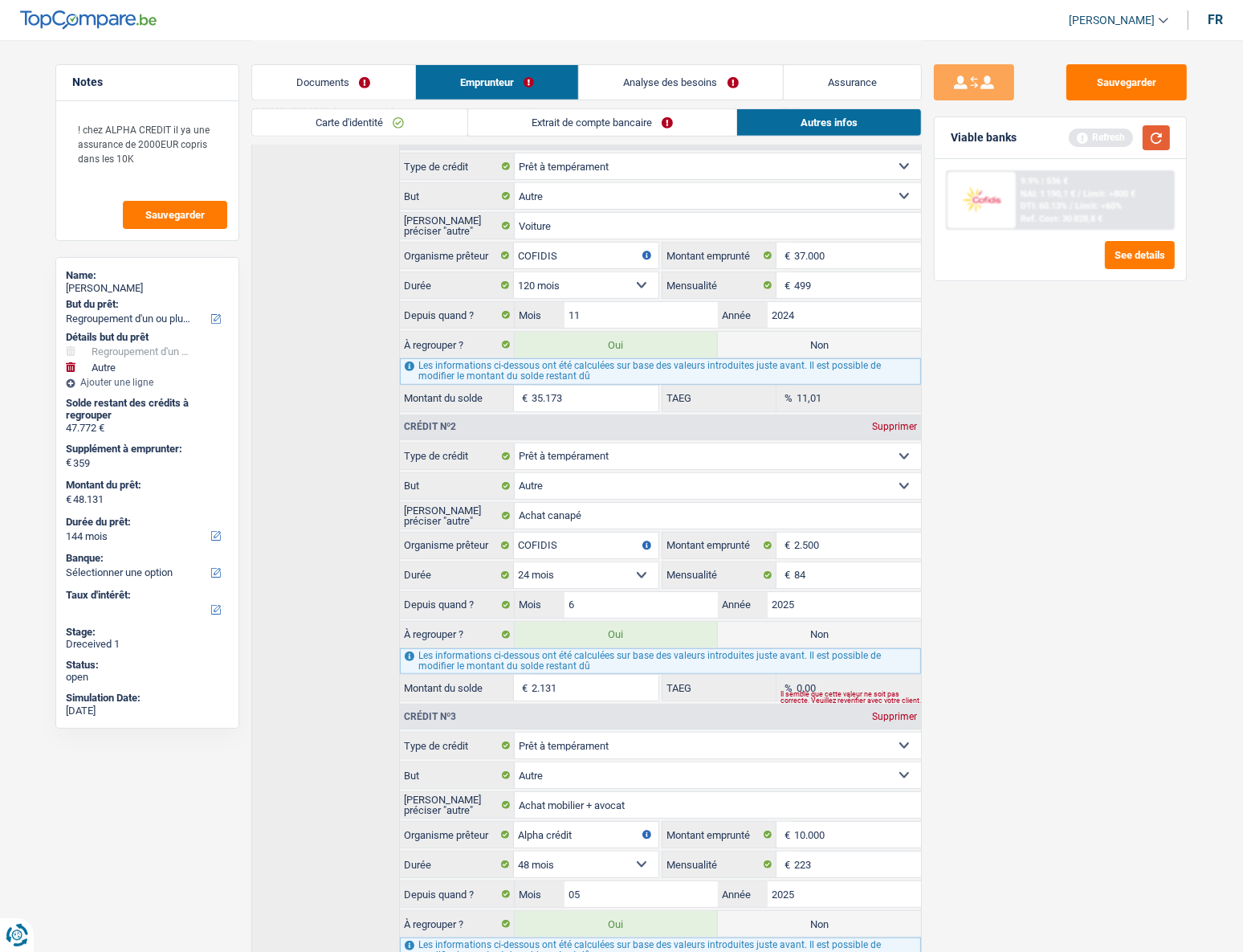
click at [922, 142] on button "button" at bounding box center [1156, 138] width 28 height 25
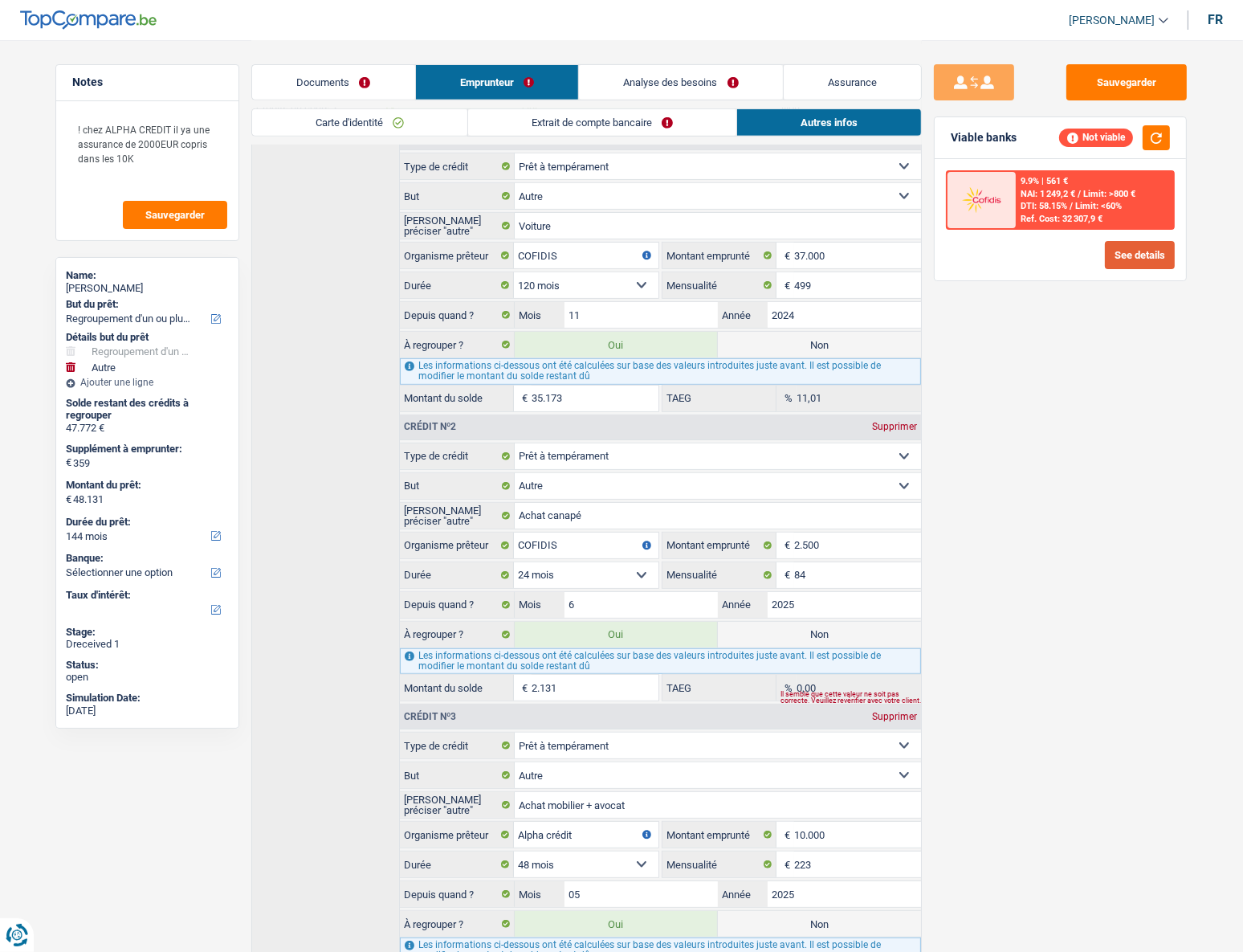
click at [922, 256] on button "See details" at bounding box center [1140, 255] width 70 height 28
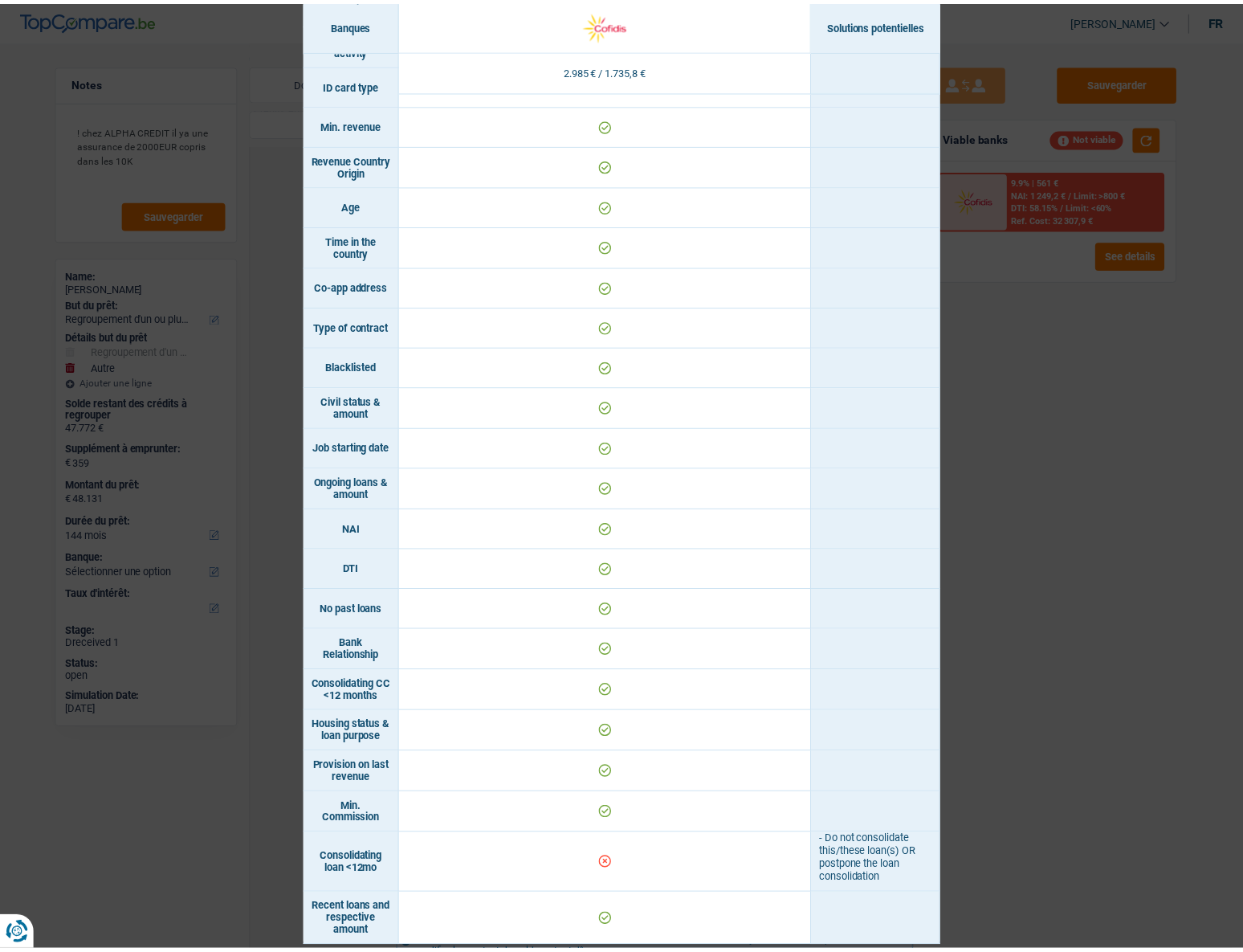
scroll to position [295, 0]
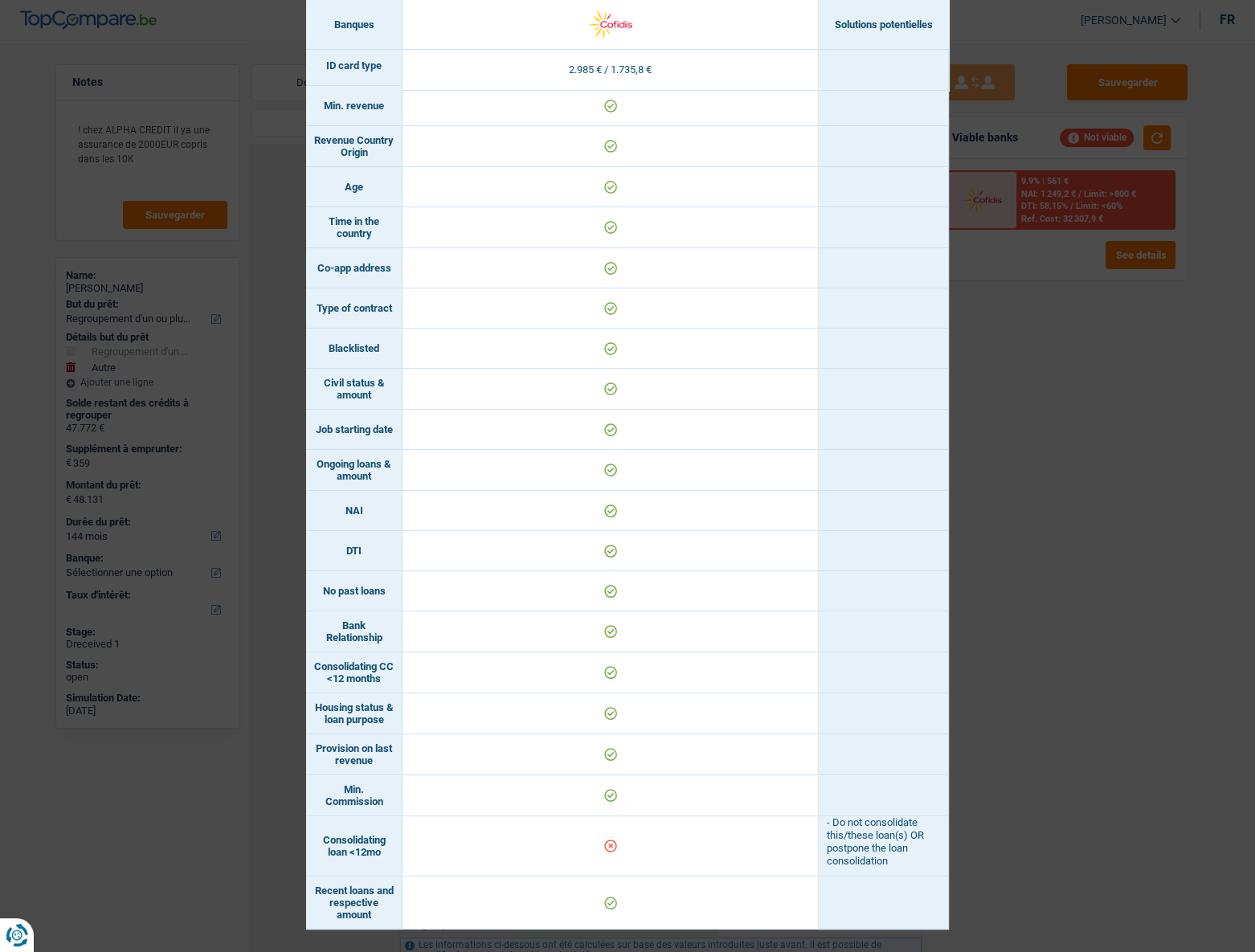
click at [857, 426] on td at bounding box center [883, 631] width 130 height 41
click at [923, 426] on div "Banks conditions × Banques Solutions potentielles Revenus / Charges 2.985 € / 1…" at bounding box center [628, 476] width 1255 height 952
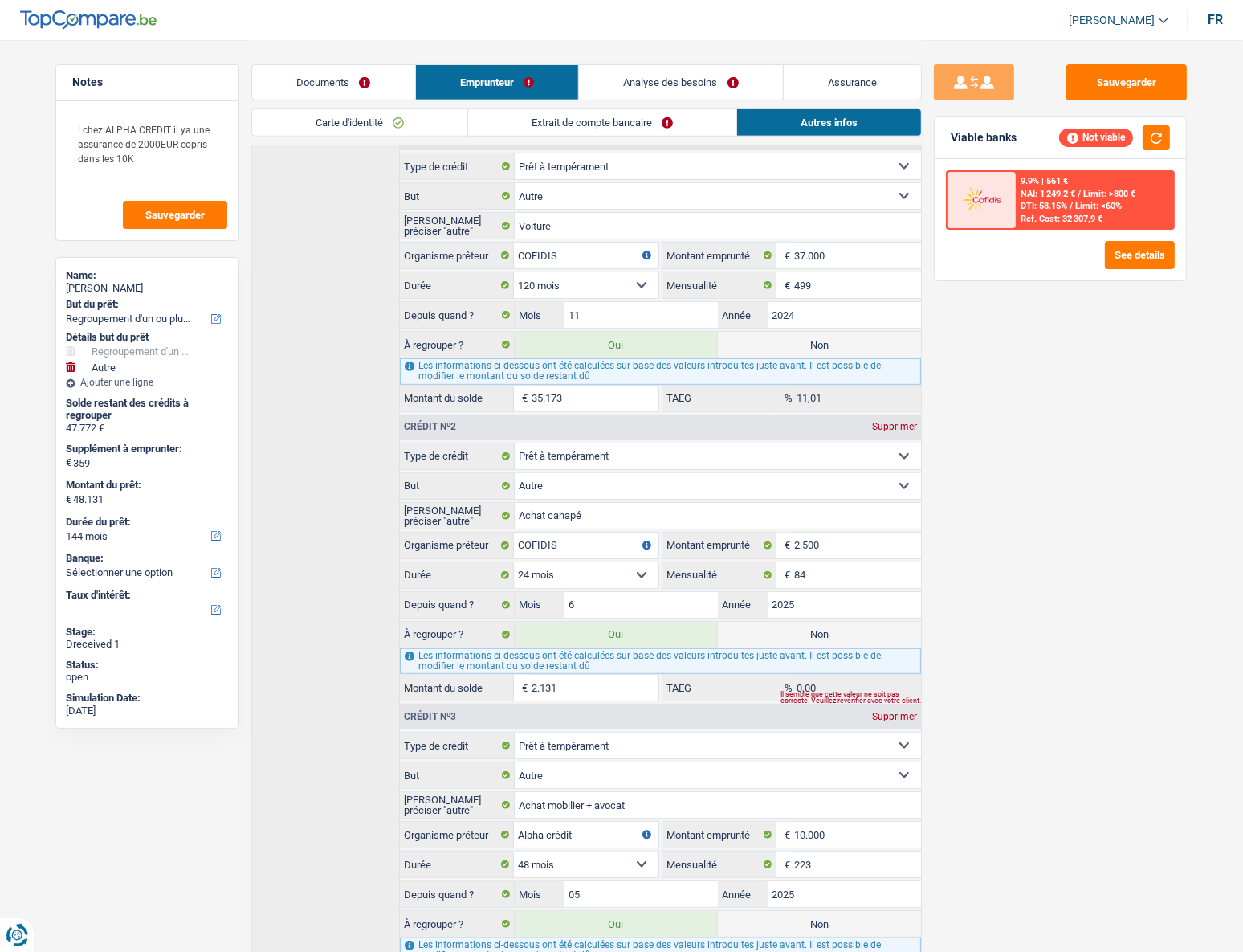
click at [826, 426] on label "Non" at bounding box center [820, 634] width 203 height 26
click at [826, 426] on input "Non" at bounding box center [820, 634] width 203 height 26
radio input "true"
type input "46.000"
radio input "false"
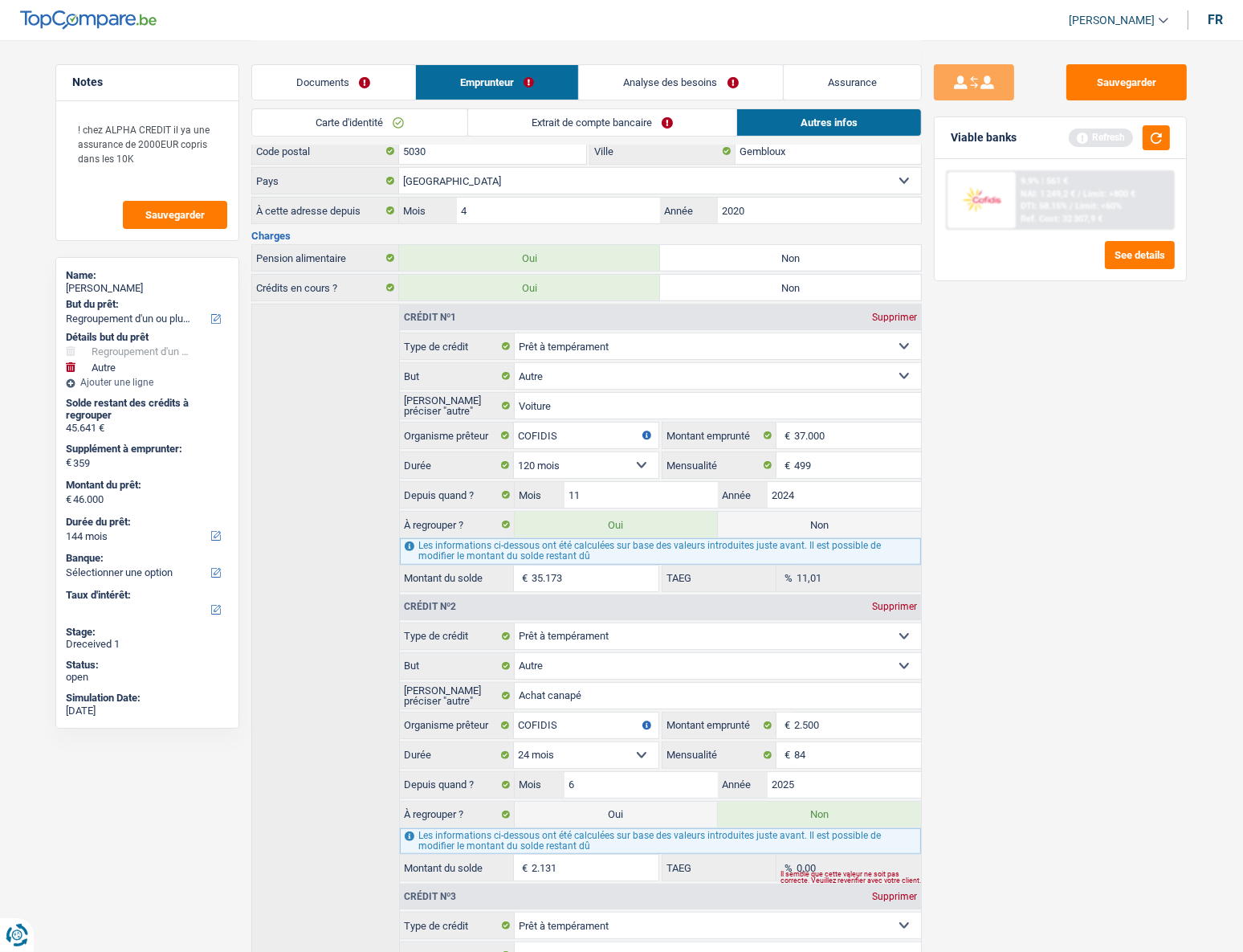
scroll to position [404, 0]
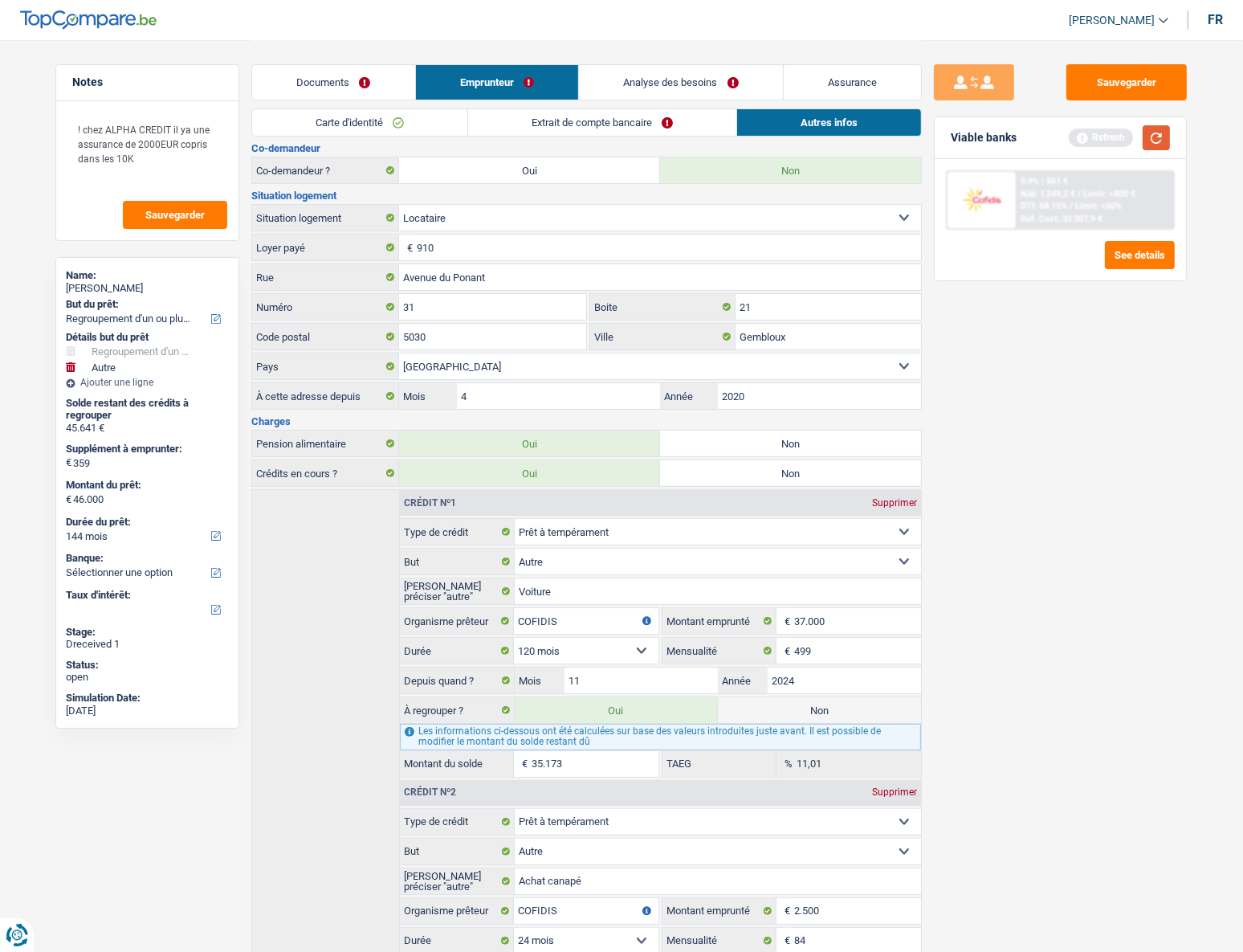
click at [922, 139] on button "button" at bounding box center [1156, 138] width 28 height 25
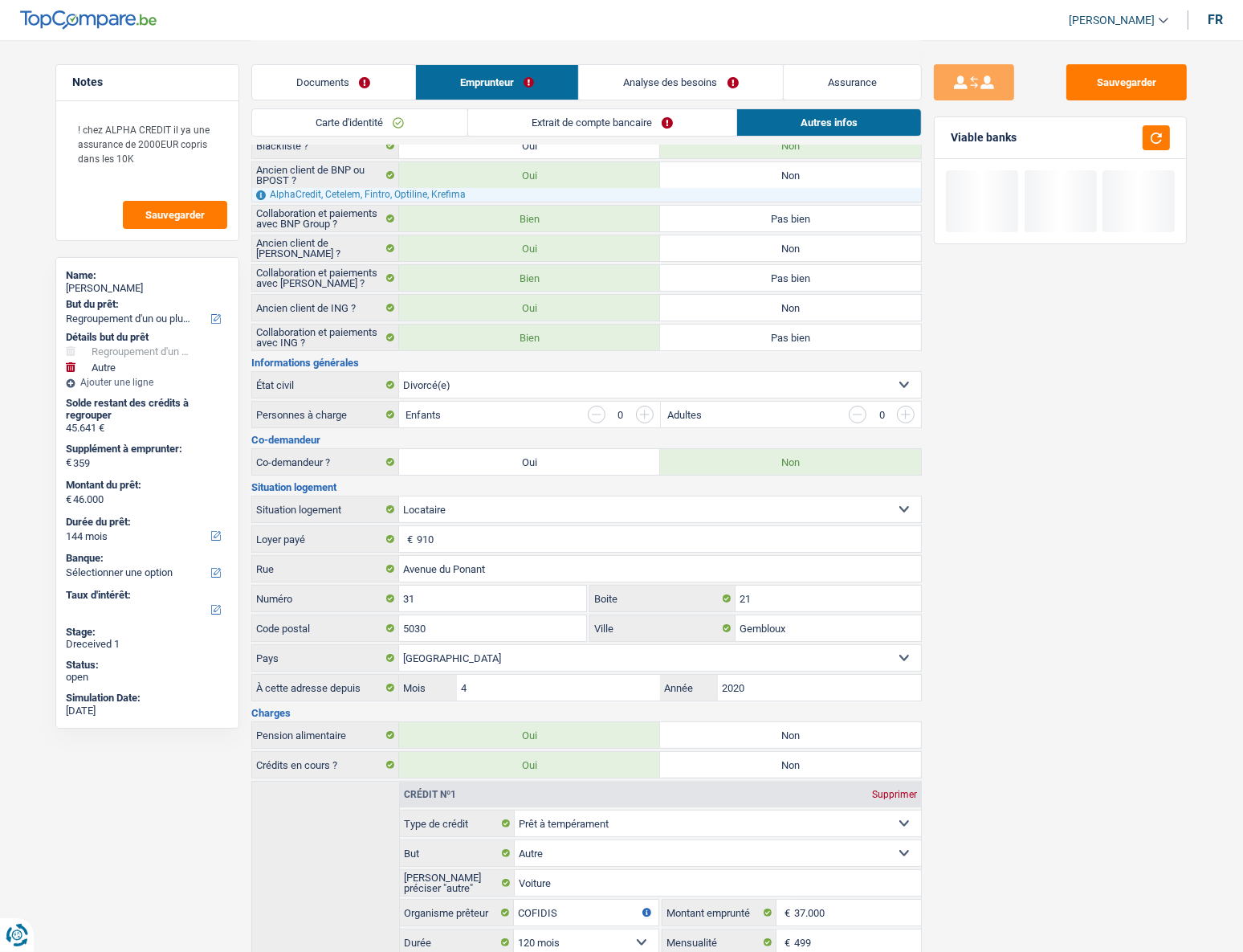
click at [684, 129] on link "Extrait de compte bancaire" at bounding box center [602, 123] width 268 height 27
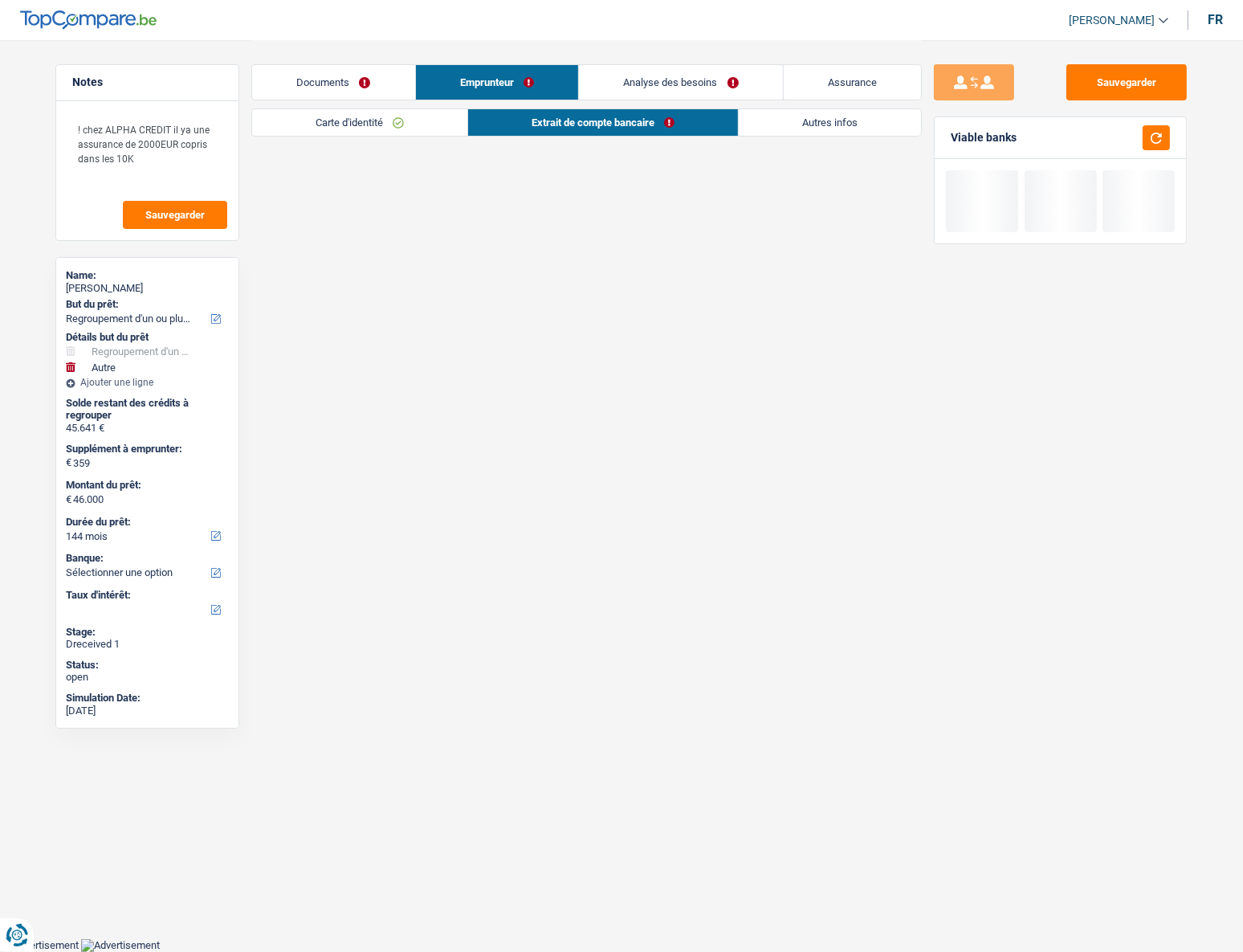
scroll to position [8, 0]
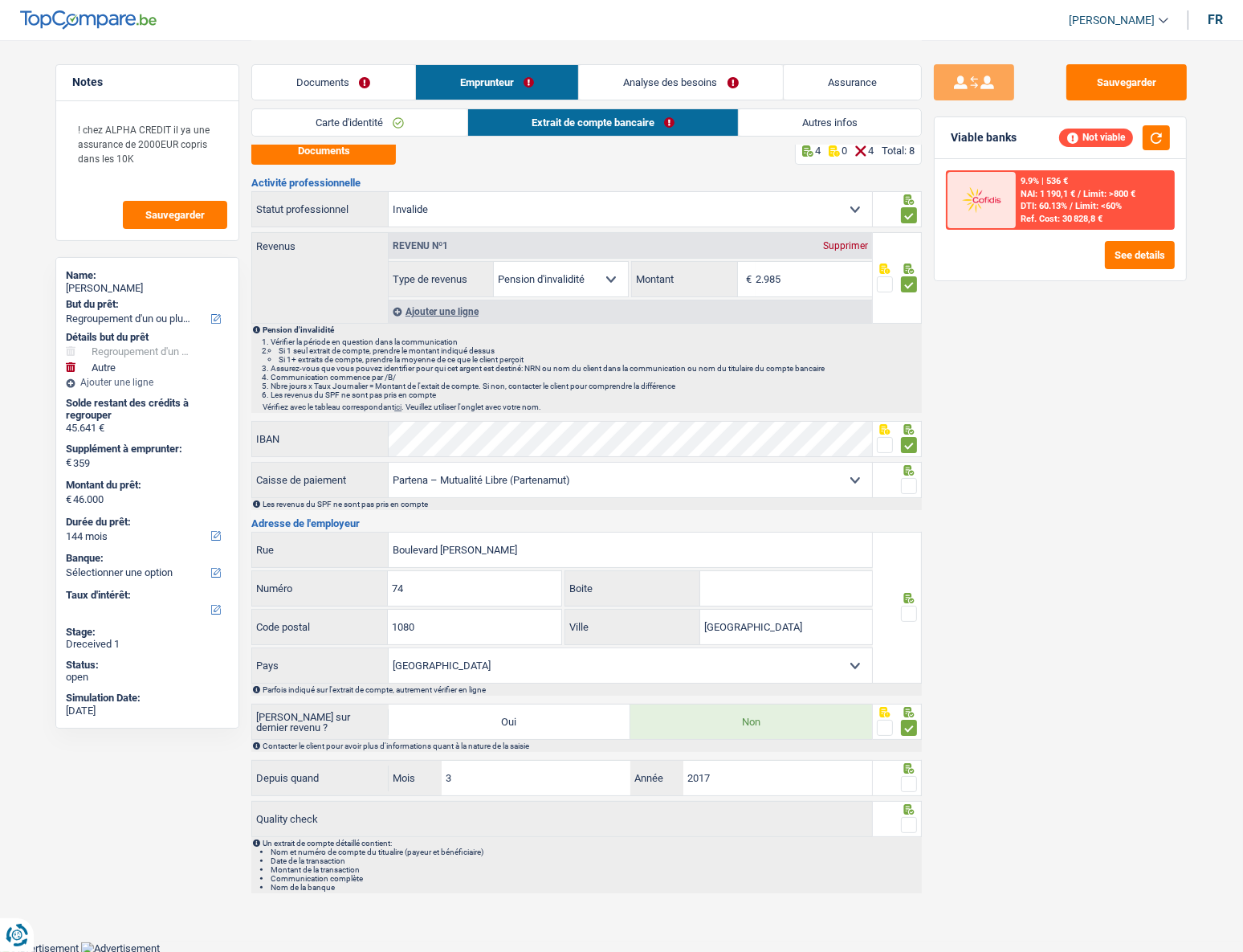
drag, startPoint x: 659, startPoint y: 75, endPoint x: 645, endPoint y: 199, distance: 124.8
click at [659, 75] on link "Analyse des besoins" at bounding box center [681, 82] width 204 height 34
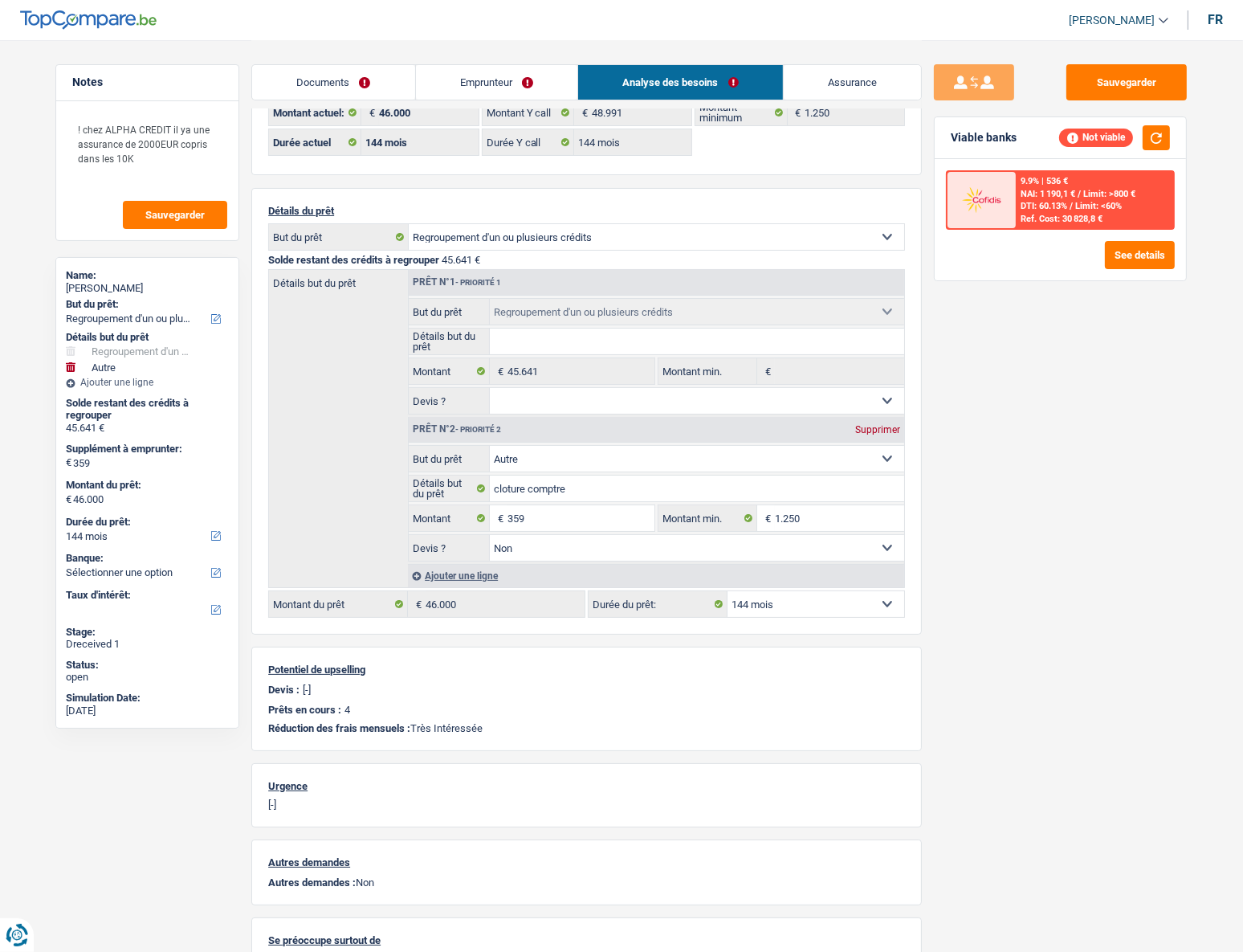
scroll to position [81, 0]
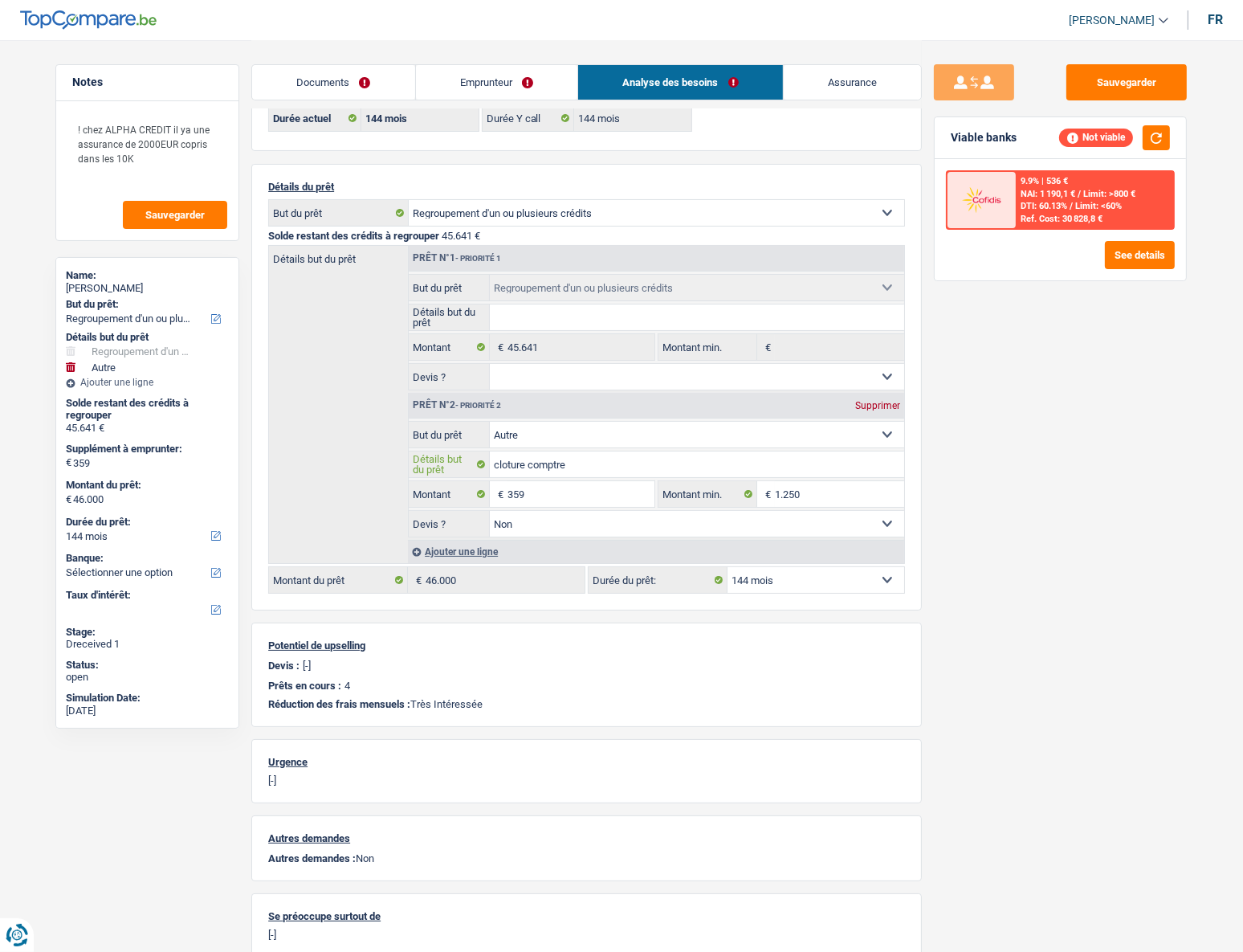
click at [550, 426] on input "cloture comptre" at bounding box center [698, 464] width 416 height 26
click at [551, 426] on input "cloture comptre" at bounding box center [698, 464] width 416 height 26
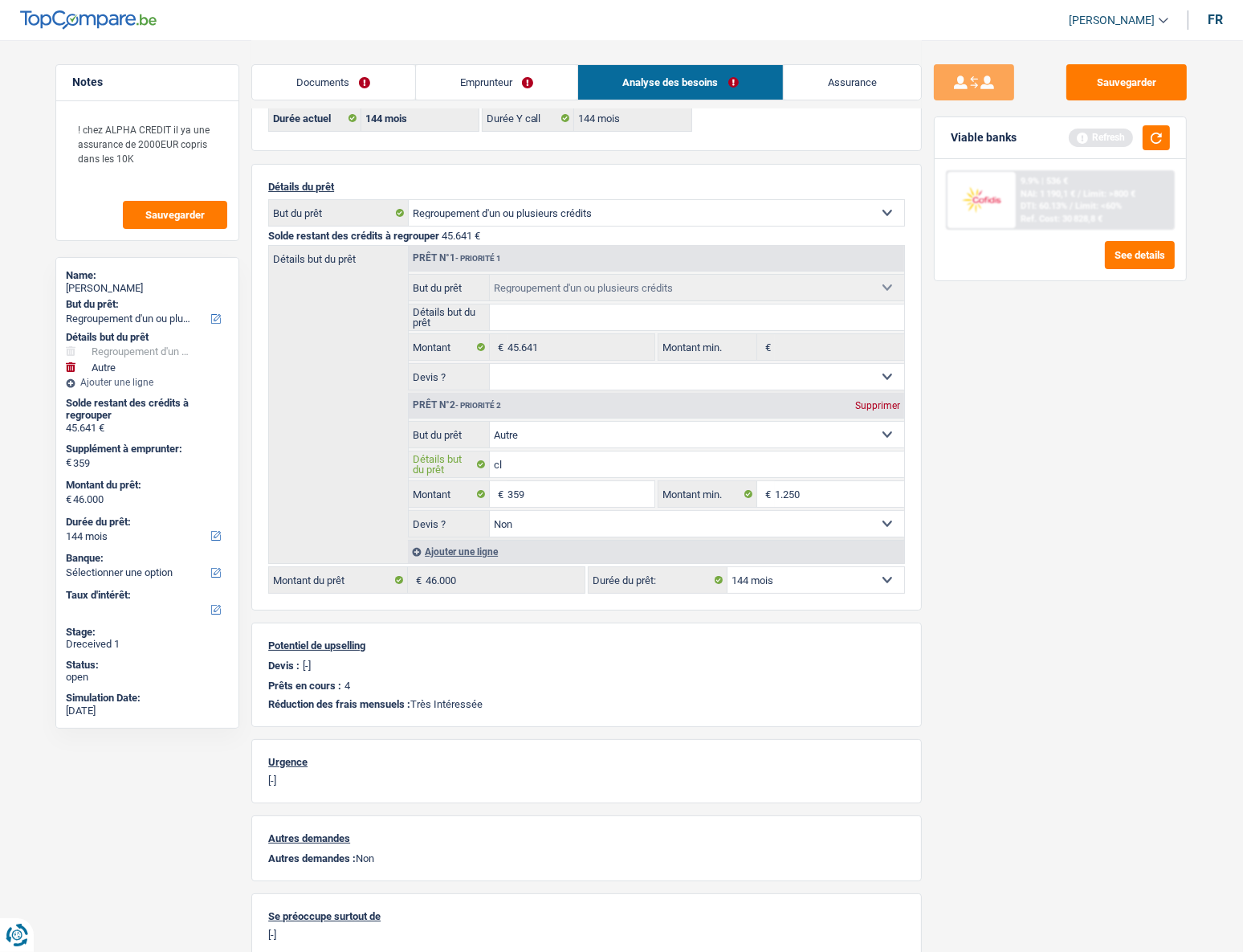
type input "c"
click at [162, 166] on textarea "! chez ALPHA CREDIT il ya une assurance de 2000EUR copris dans les" at bounding box center [147, 150] width 160 height 78
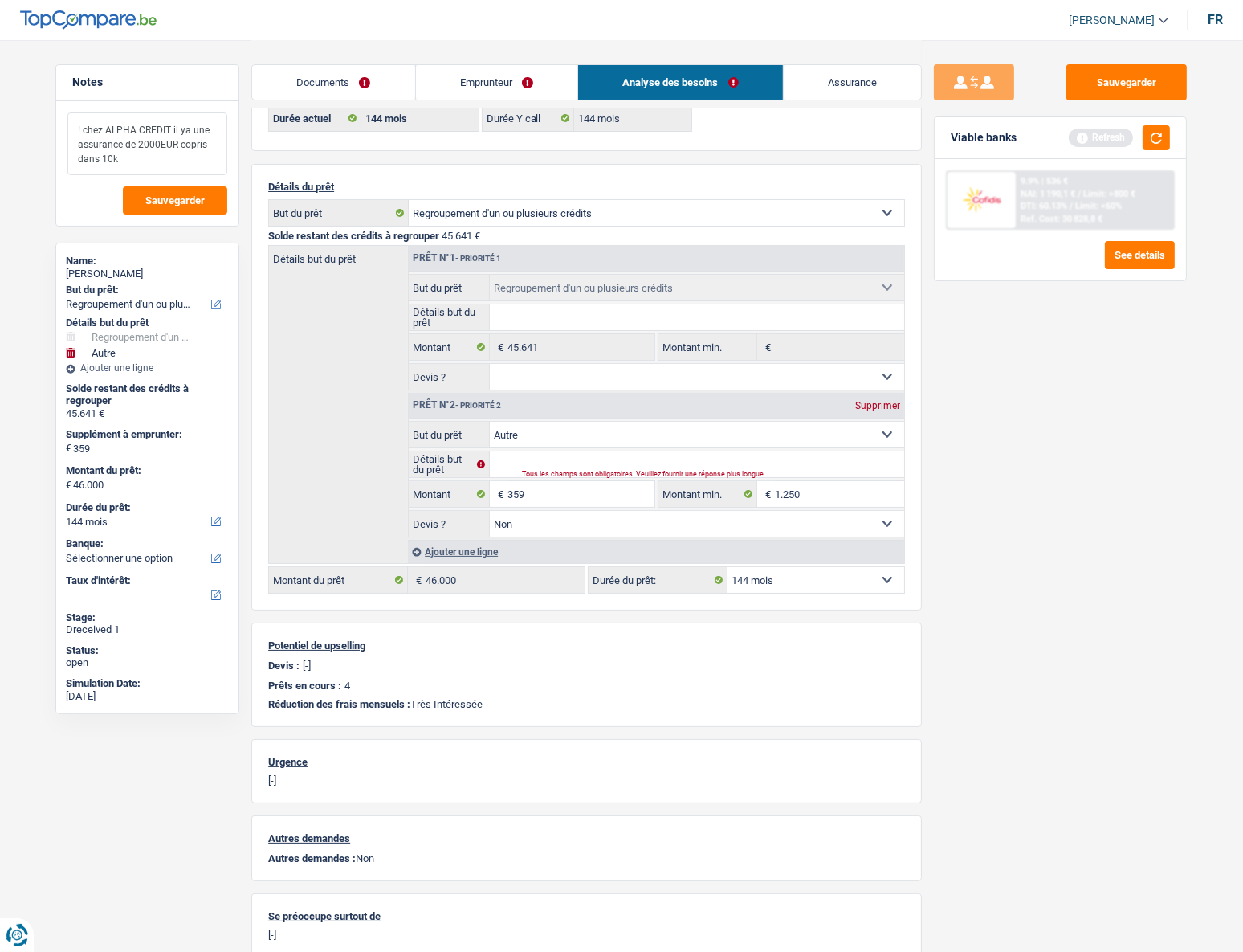
click at [186, 128] on textarea "! chez ALPHA CREDIT il ya une assurance de 2000EUR copris dans 10k" at bounding box center [147, 143] width 160 height 62
click at [142, 161] on textarea "! chez ALPHA CREDIT il y a une assurance de 2000EUR copris dans 10k" at bounding box center [147, 143] width 160 height 62
click at [102, 157] on textarea "! chez ALPHA CREDIT il y a une assurance de 2000EUR copris dans 10k" at bounding box center [147, 143] width 160 height 62
click at [170, 156] on textarea "! chez ALPHA CREDIT il y a une assurance de 2000EUR copris dans les 10k" at bounding box center [147, 143] width 160 height 62
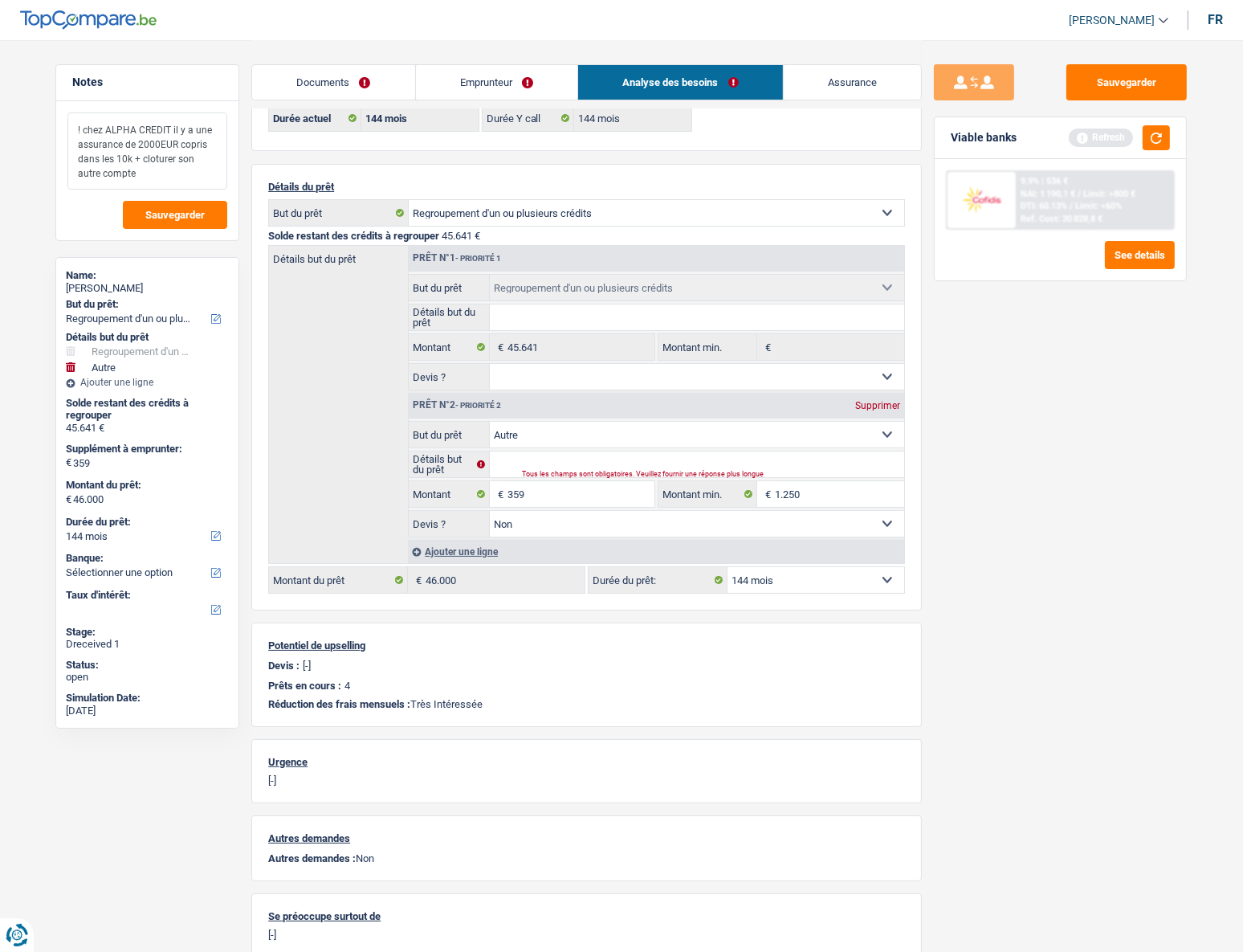
click at [156, 164] on textarea "! chez ALPHA CREDIT il y a une assurance de 2000EUR copris dans les 10k + clotu…" at bounding box center [147, 150] width 160 height 78
drag, startPoint x: 162, startPoint y: 179, endPoint x: 169, endPoint y: 206, distance: 27.9
click at [162, 182] on textarea "! chez ALPHA CREDIT il y a une assurance de 2000EUR copris dans les 10k + clôtu…" at bounding box center [147, 150] width 160 height 78
type textarea "! chez ALPHA CREDIT il y a une assurance de 2000EUR copris dans les 10k + clôtu…"
drag, startPoint x: 171, startPoint y: 221, endPoint x: 177, endPoint y: 227, distance: 8.5
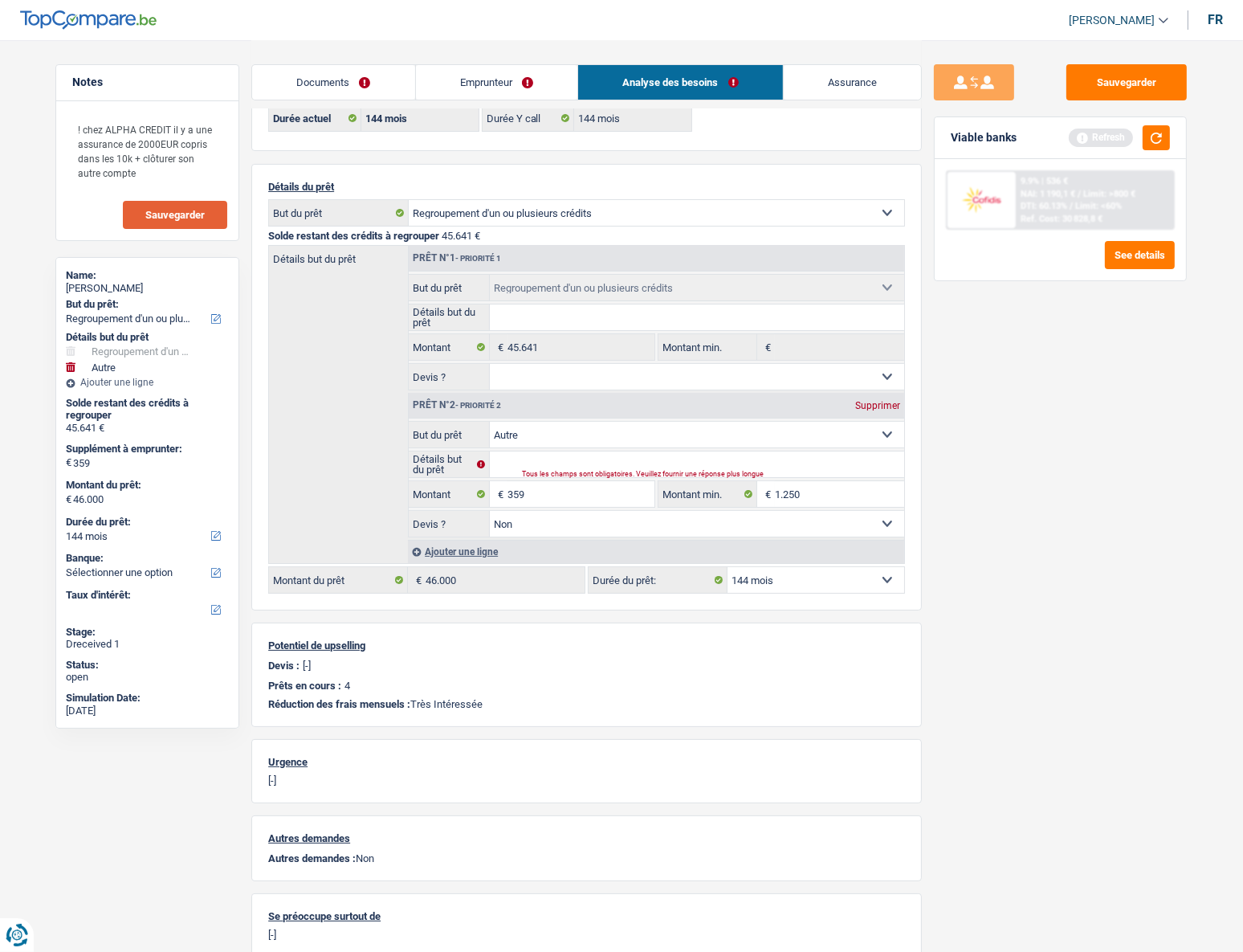
click at [171, 221] on button "Sauvegarder" at bounding box center [174, 215] width 104 height 28
click at [922, 134] on button "button" at bounding box center [1156, 138] width 28 height 25
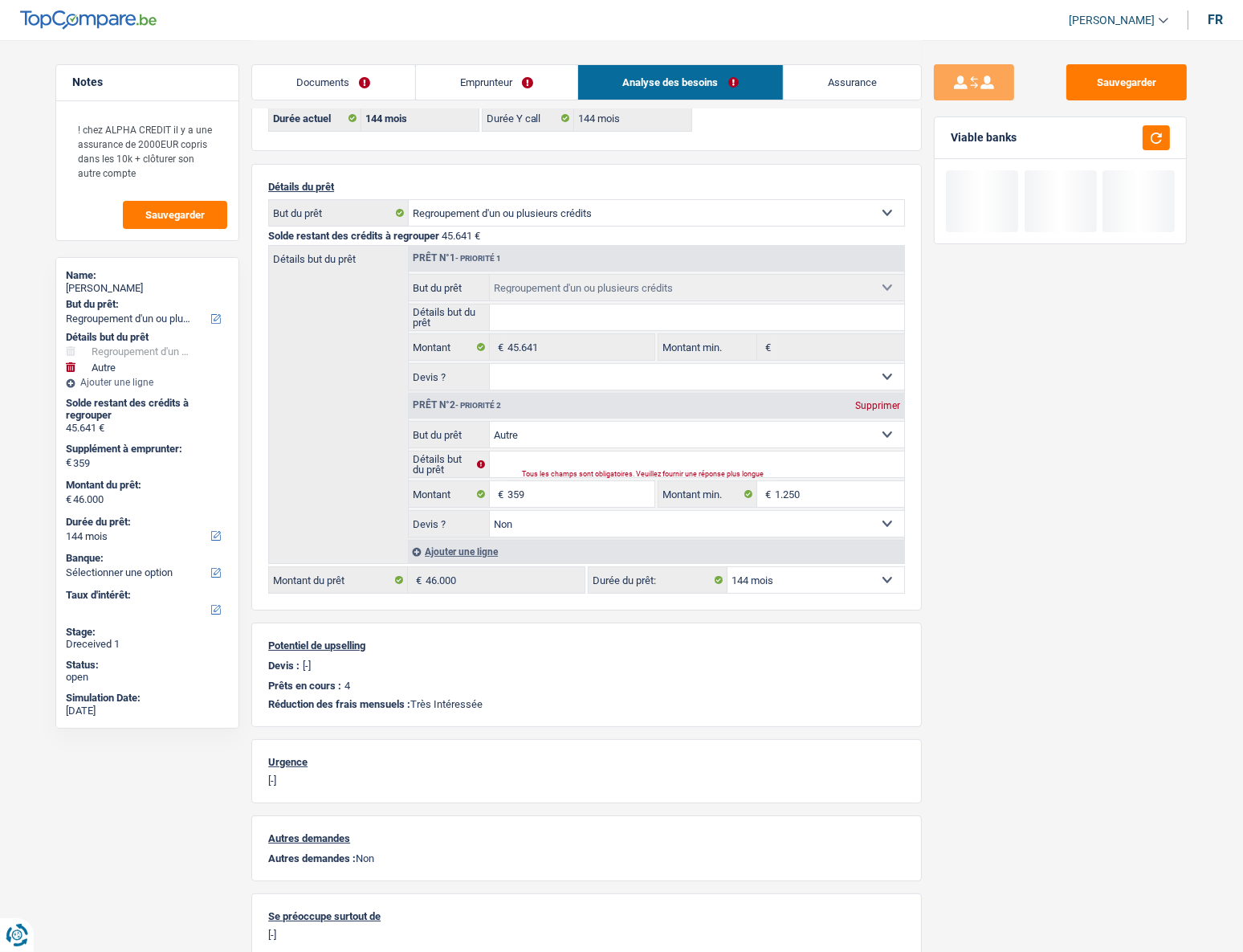
click at [473, 85] on link "Emprunteur" at bounding box center [496, 82] width 162 height 34
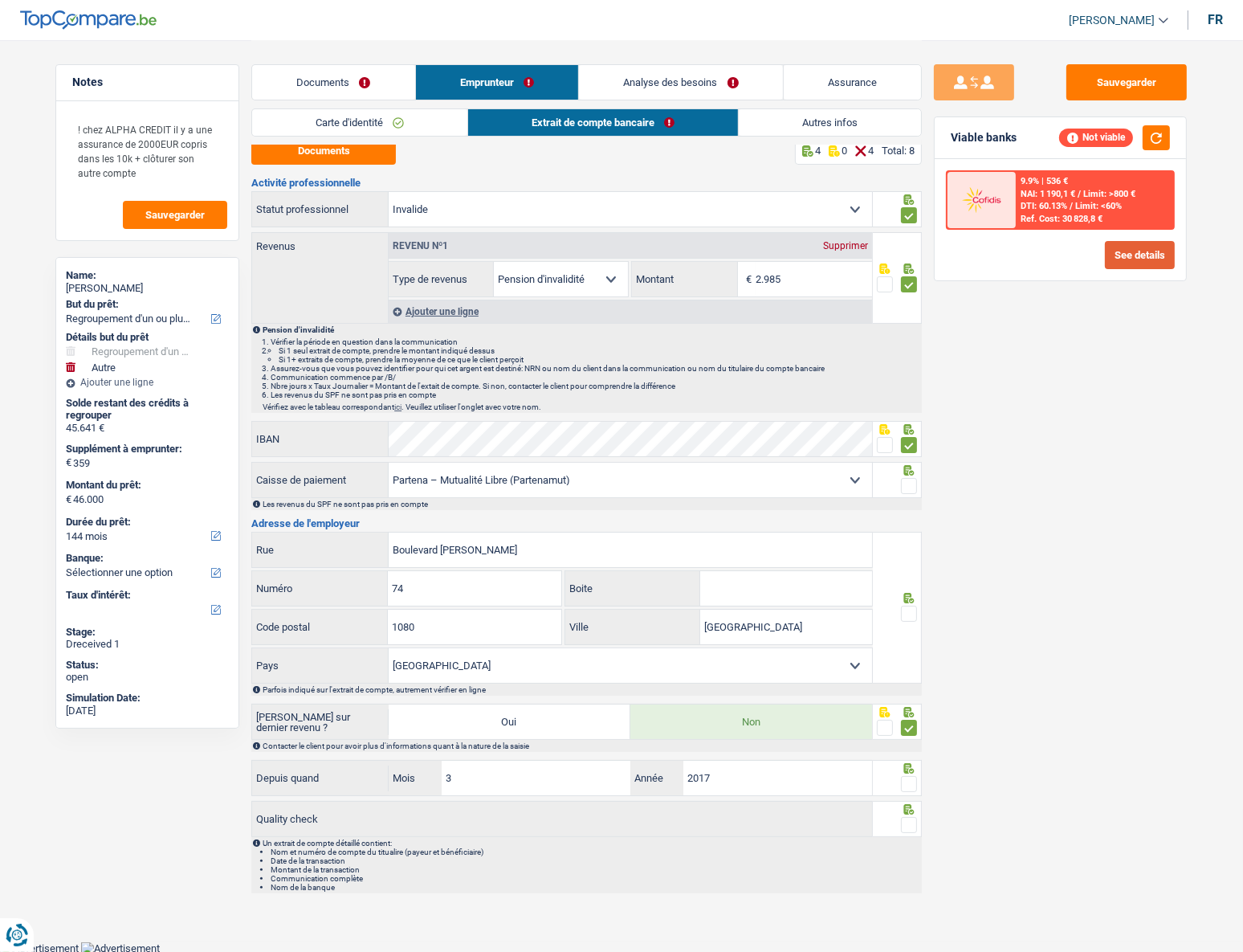
click at [922, 254] on button "See details" at bounding box center [1140, 255] width 70 height 28
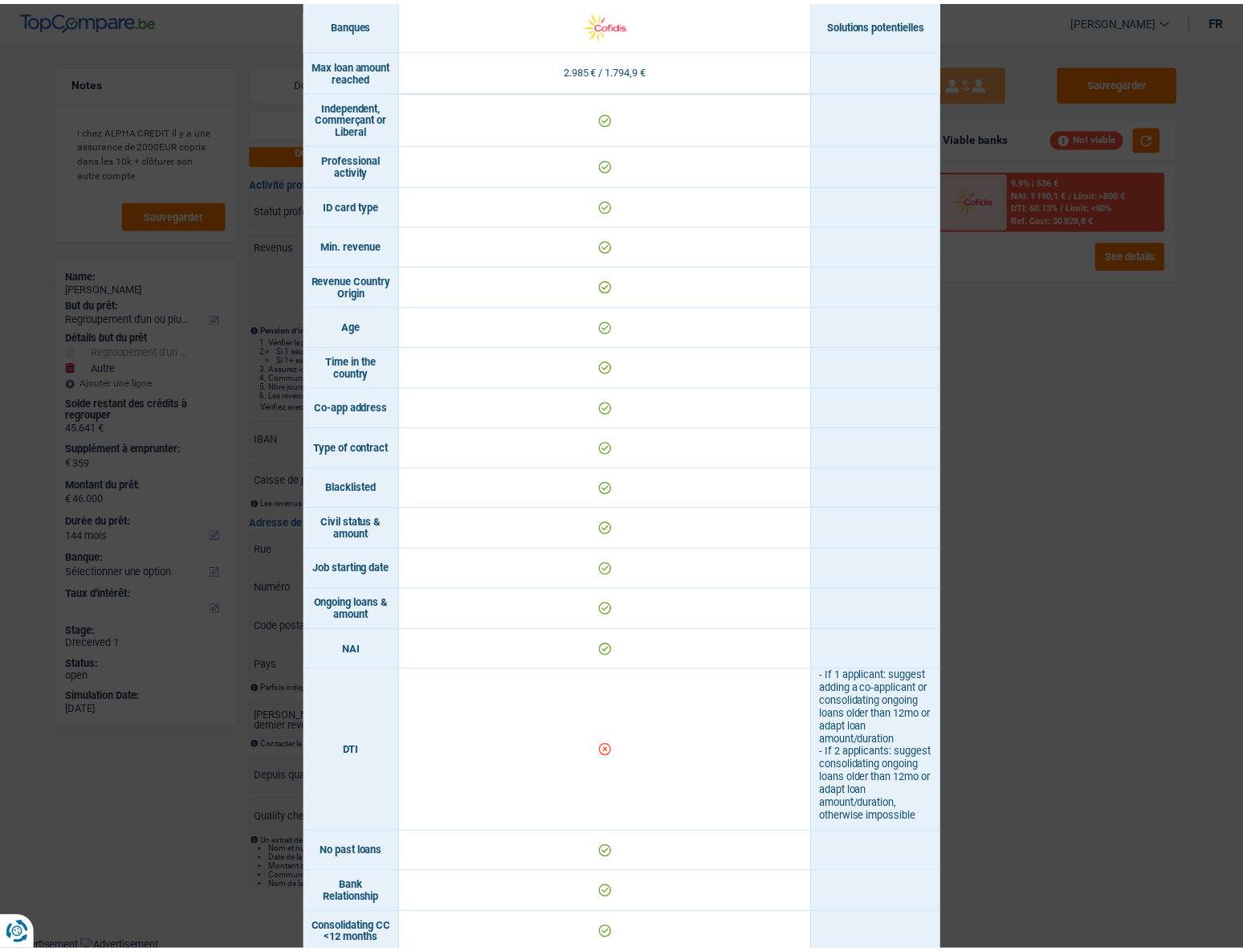
scroll to position [0, 0]
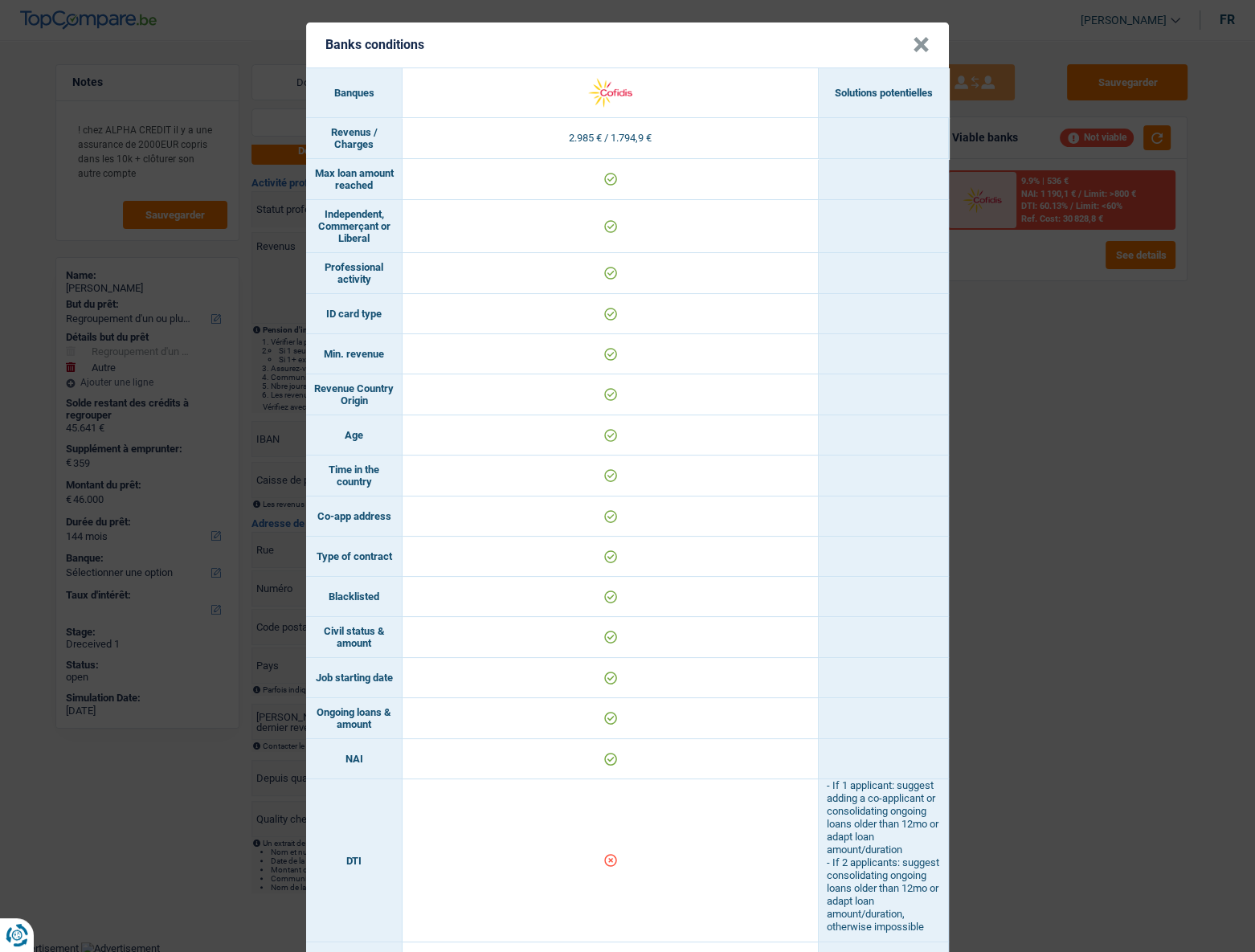
click at [908, 47] on header "Banks conditions ×" at bounding box center [627, 44] width 643 height 45
click at [913, 46] on button "×" at bounding box center [922, 45] width 17 height 16
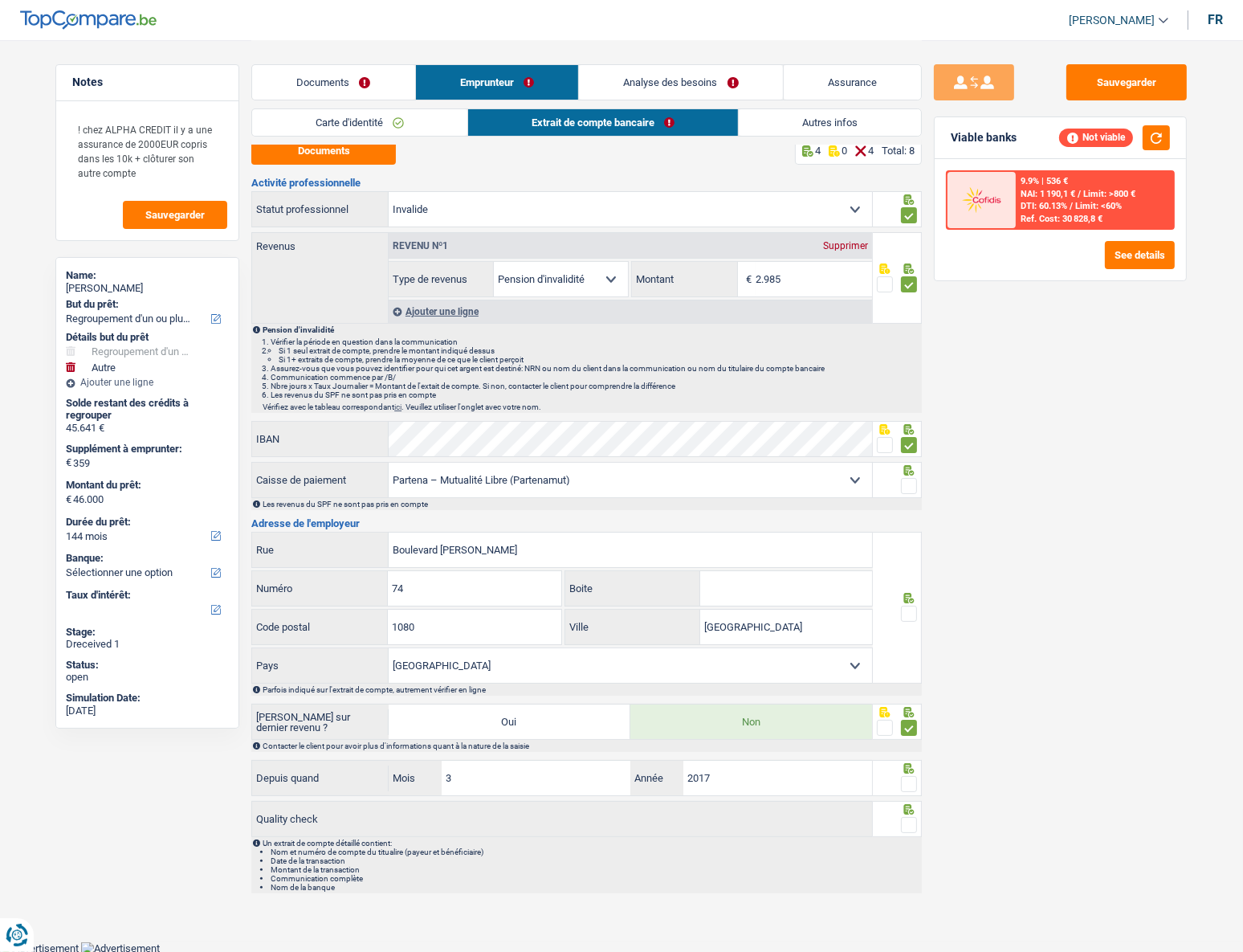
click at [833, 106] on div "Documents Emprunteur Analyse des besoins Assurance" at bounding box center [586, 74] width 670 height 68
click at [830, 112] on div "Documents Emprunteur Analyse des besoins Assurance Emprunteur Jean-Christophe A…" at bounding box center [586, 463] width 670 height 861
click at [828, 119] on link "Autres infos" at bounding box center [829, 123] width 182 height 27
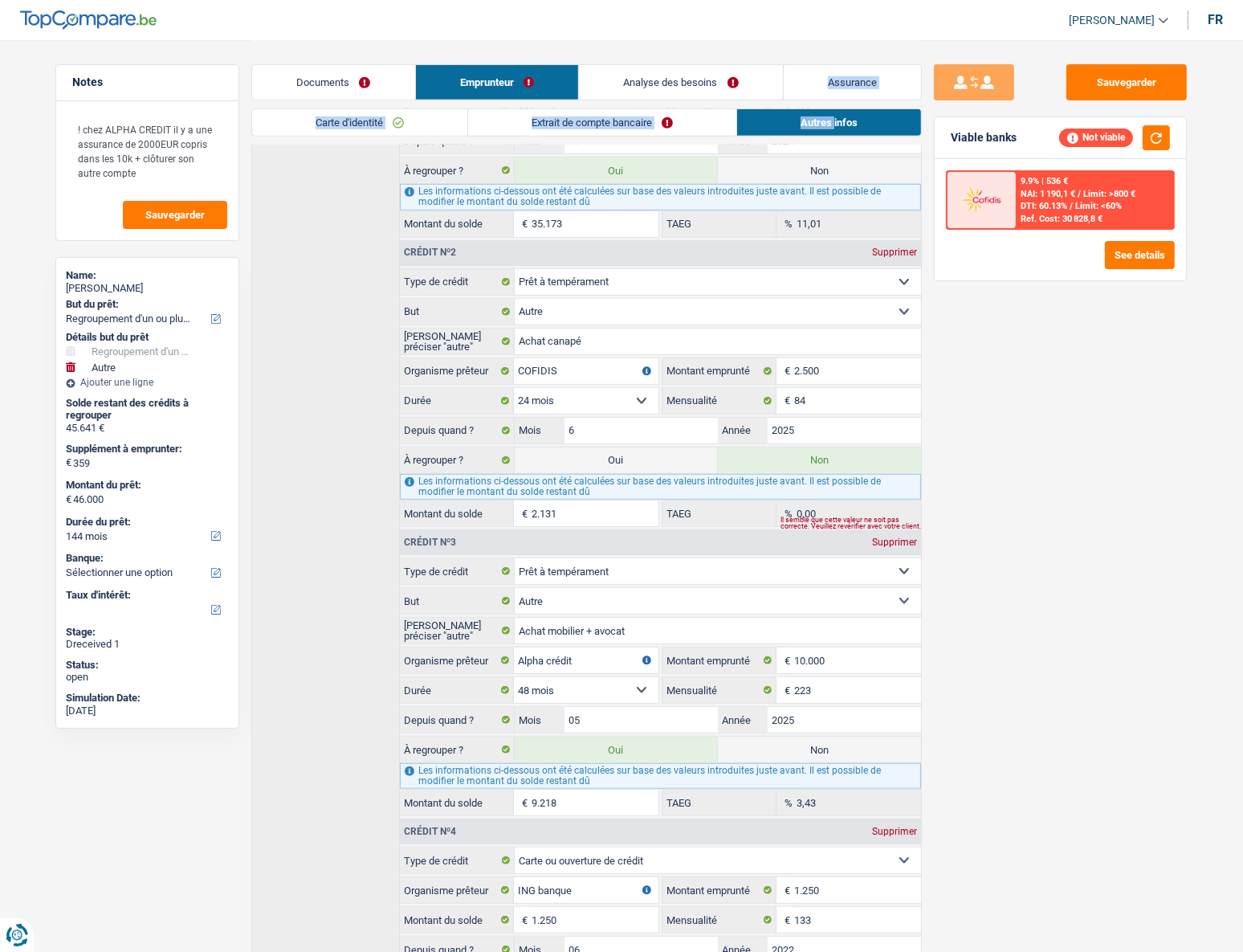
scroll to position [1061, 0]
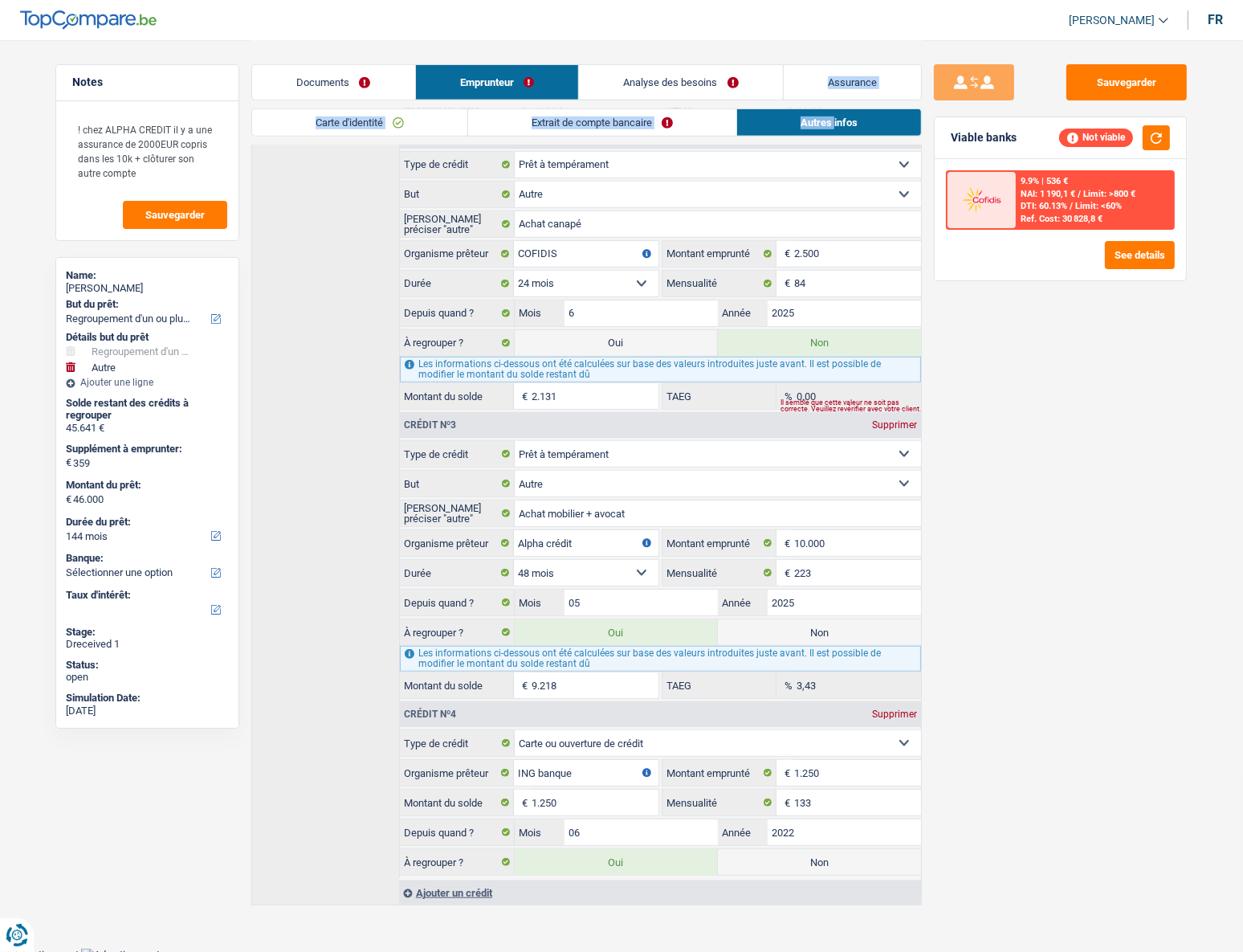
drag, startPoint x: 629, startPoint y: 84, endPoint x: 630, endPoint y: 74, distance: 10.0
click at [630, 83] on link "Analyse des besoins" at bounding box center [681, 82] width 204 height 34
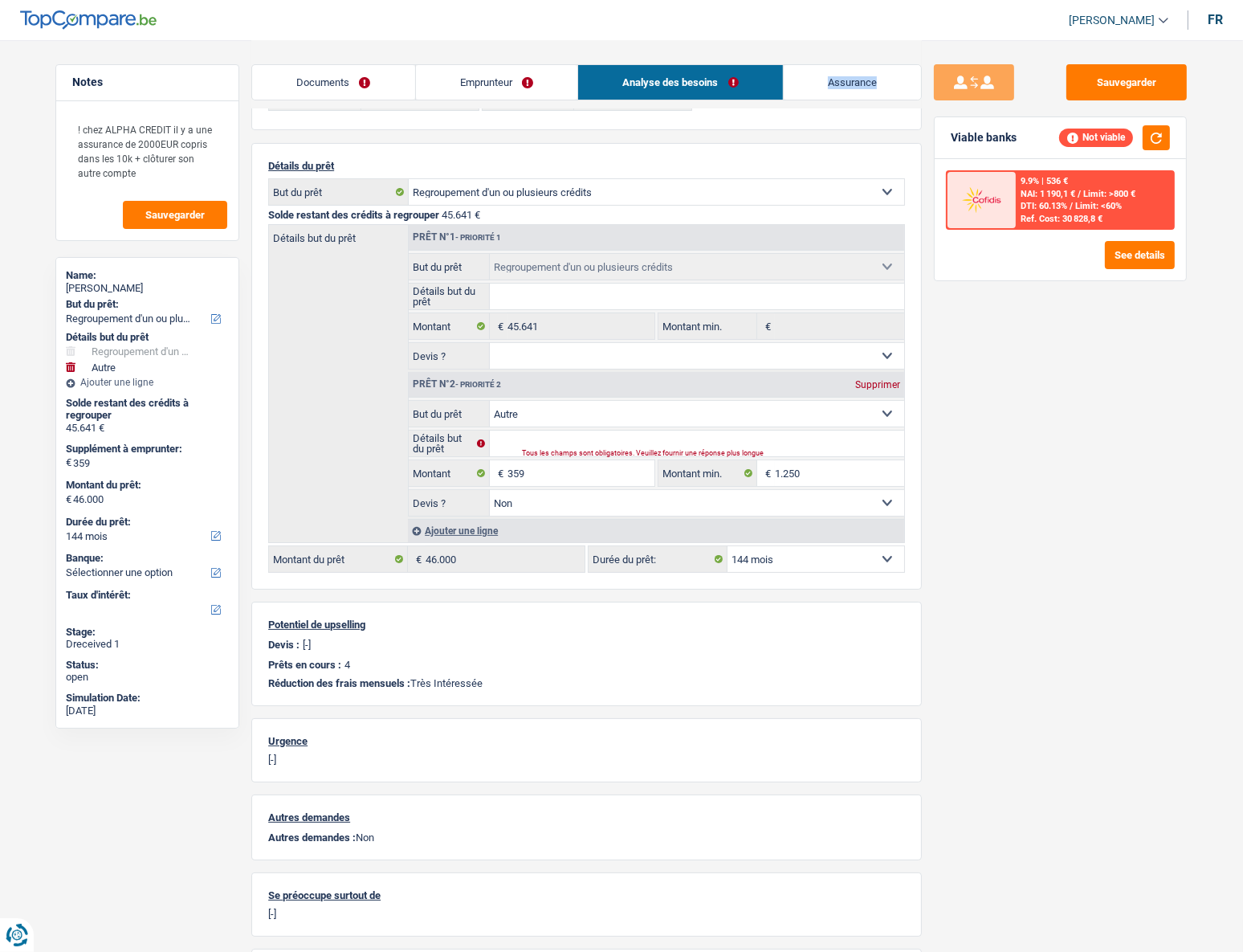
scroll to position [97, 0]
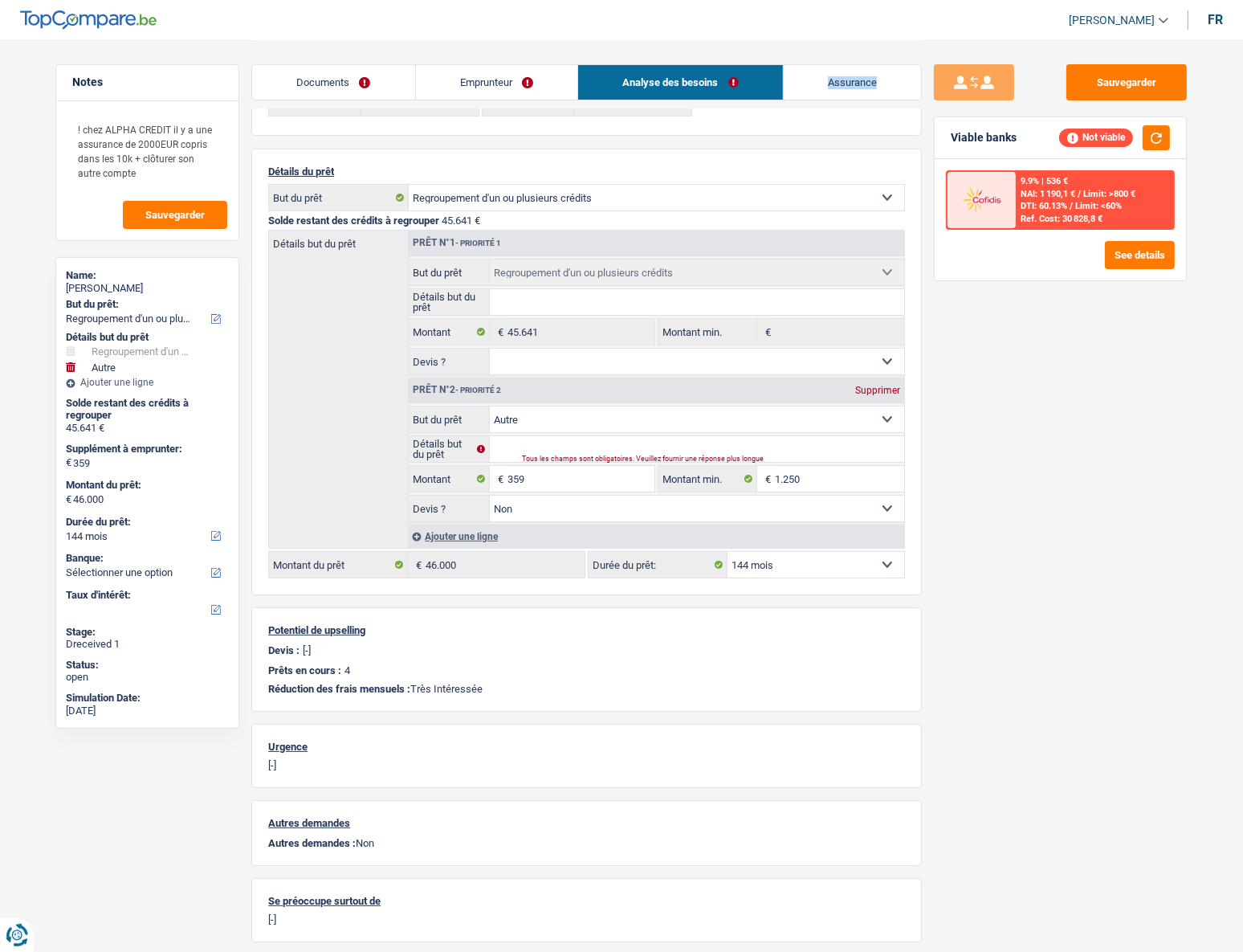
click at [531, 78] on link "Emprunteur" at bounding box center [496, 82] width 162 height 34
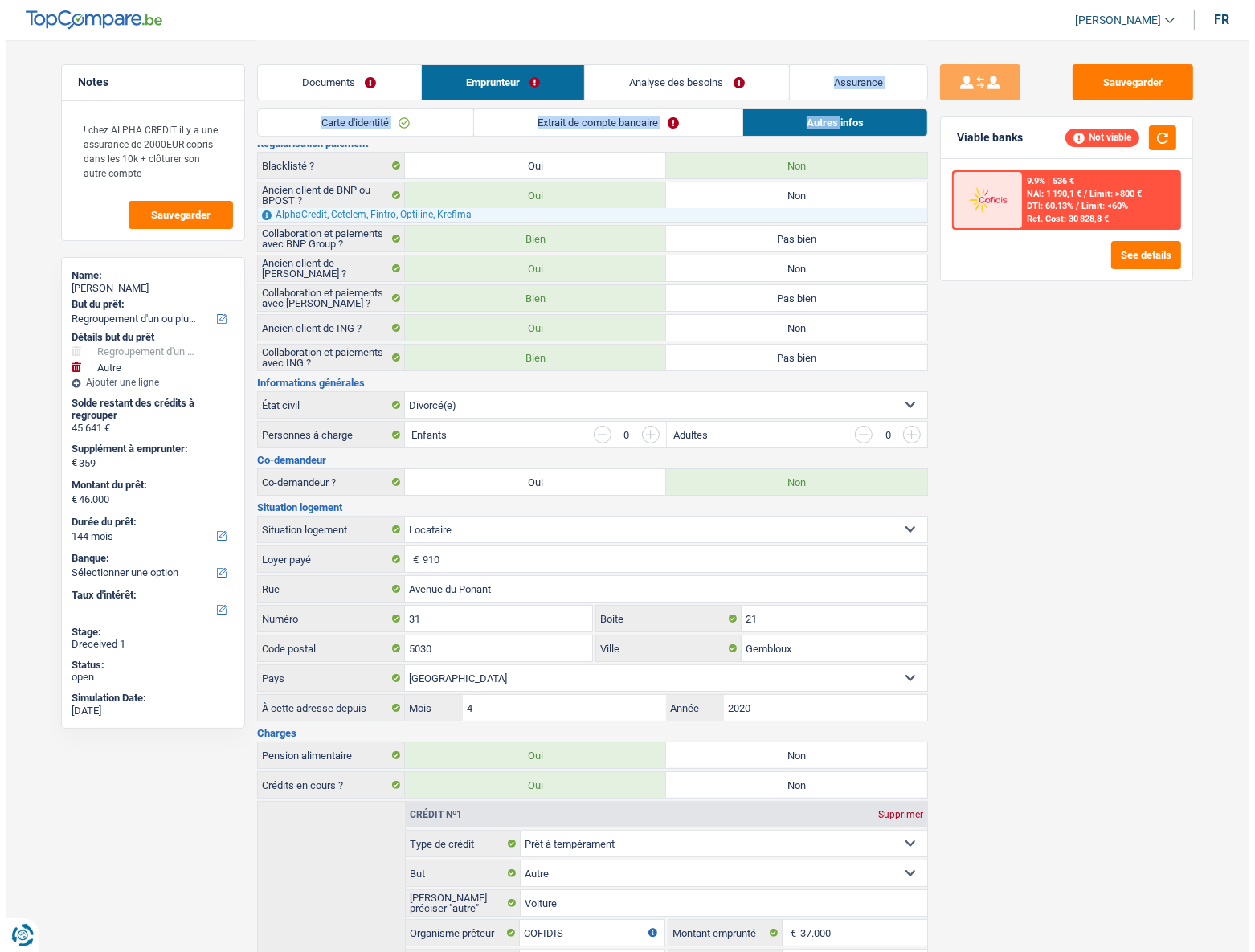
scroll to position [0, 0]
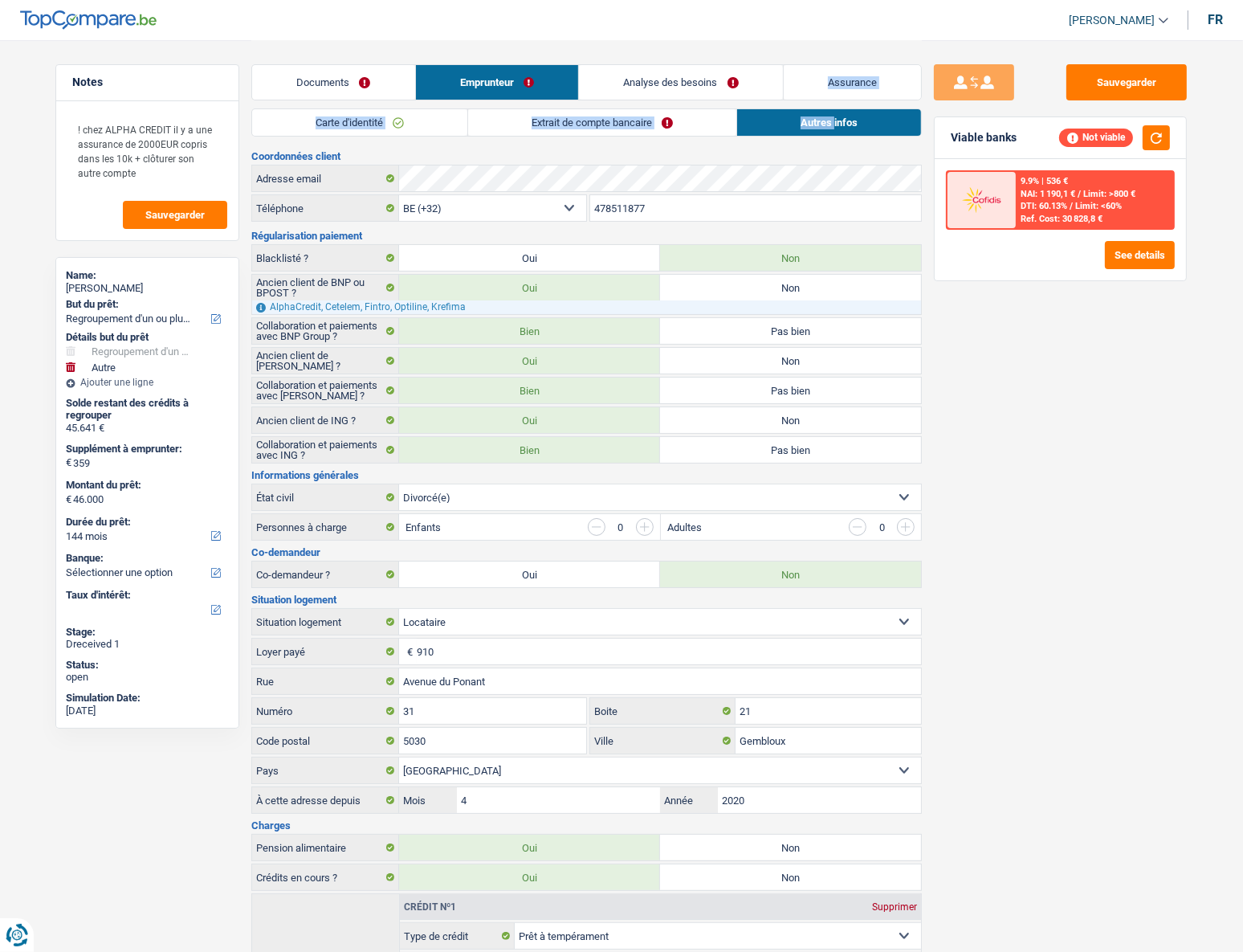
click at [557, 122] on link "Extrait de compte bancaire" at bounding box center [602, 123] width 268 height 27
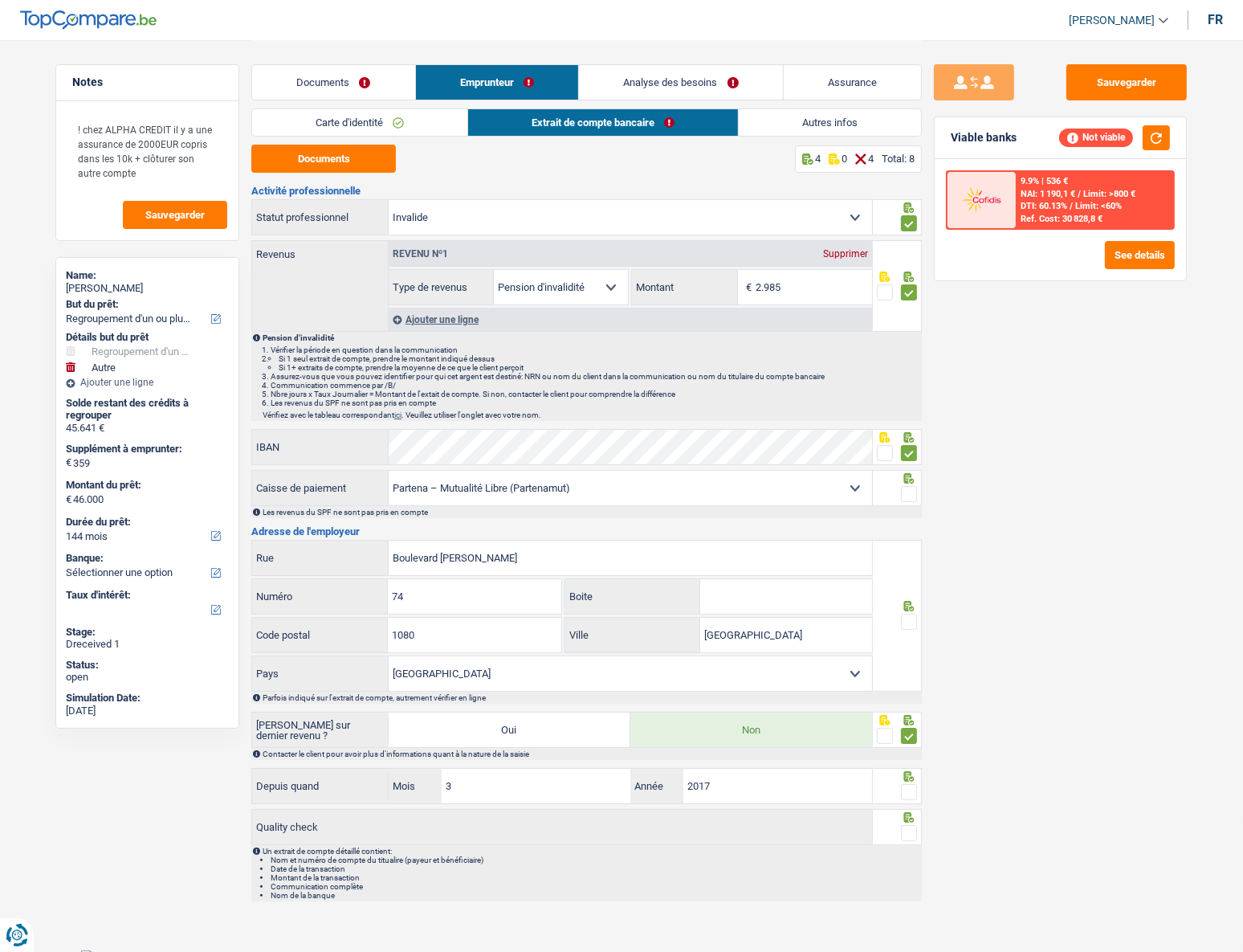
click at [909, 426] on span at bounding box center [909, 622] width 16 height 16
click at [0, 0] on input "radio" at bounding box center [0, 0] width 0 height 0
click at [915, 426] on span at bounding box center [909, 791] width 16 height 16
click at [0, 0] on input "radio" at bounding box center [0, 0] width 0 height 0
click at [911, 426] on div at bounding box center [909, 833] width 16 height 20
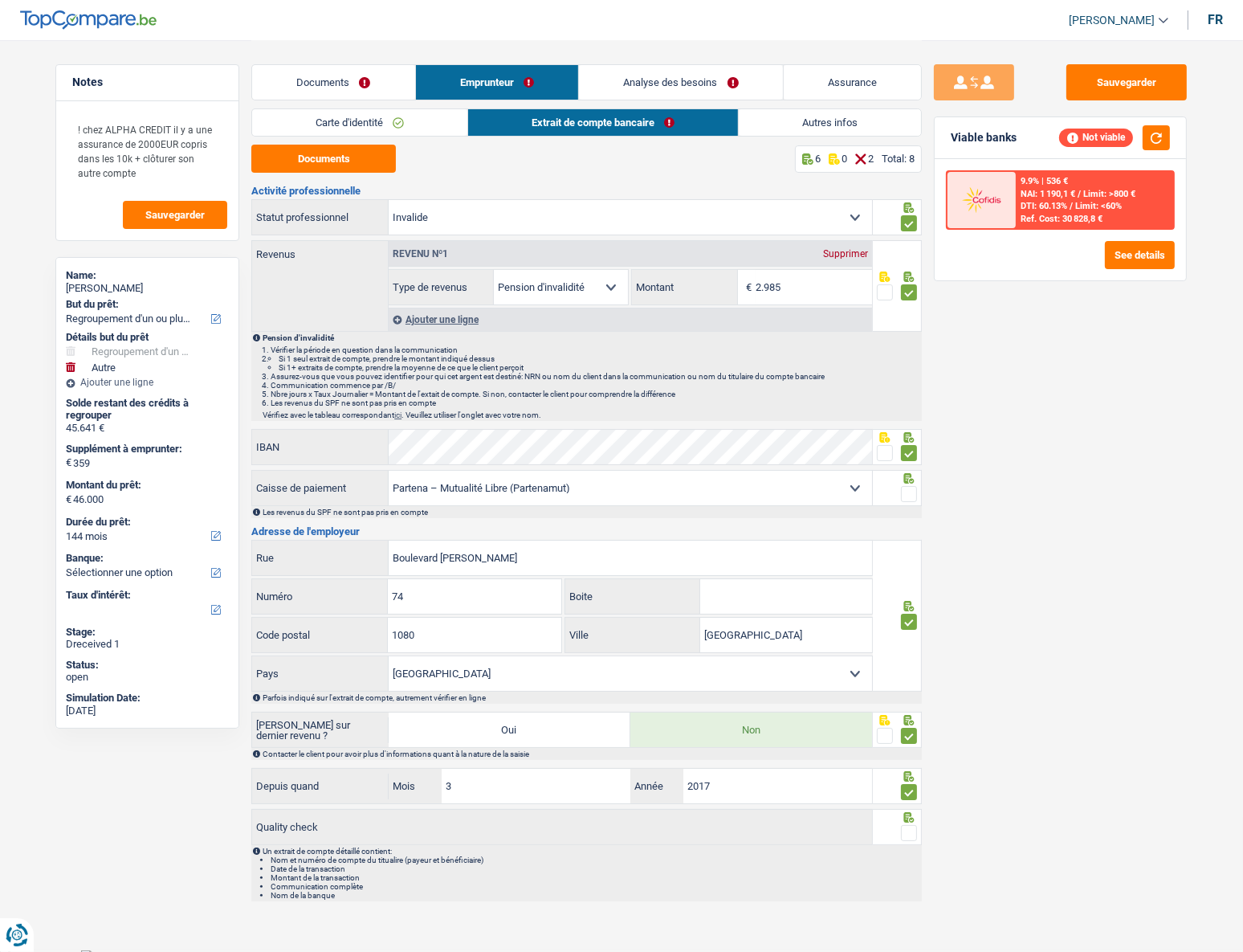
click at [908, 426] on span at bounding box center [909, 832] width 16 height 16
click at [0, 0] on input "radio" at bounding box center [0, 0] width 0 height 0
click at [912, 426] on span at bounding box center [909, 493] width 16 height 16
click at [0, 0] on input "radio" at bounding box center [0, 0] width 0 height 0
click at [646, 92] on link "Analyse des besoins" at bounding box center [681, 82] width 203 height 34
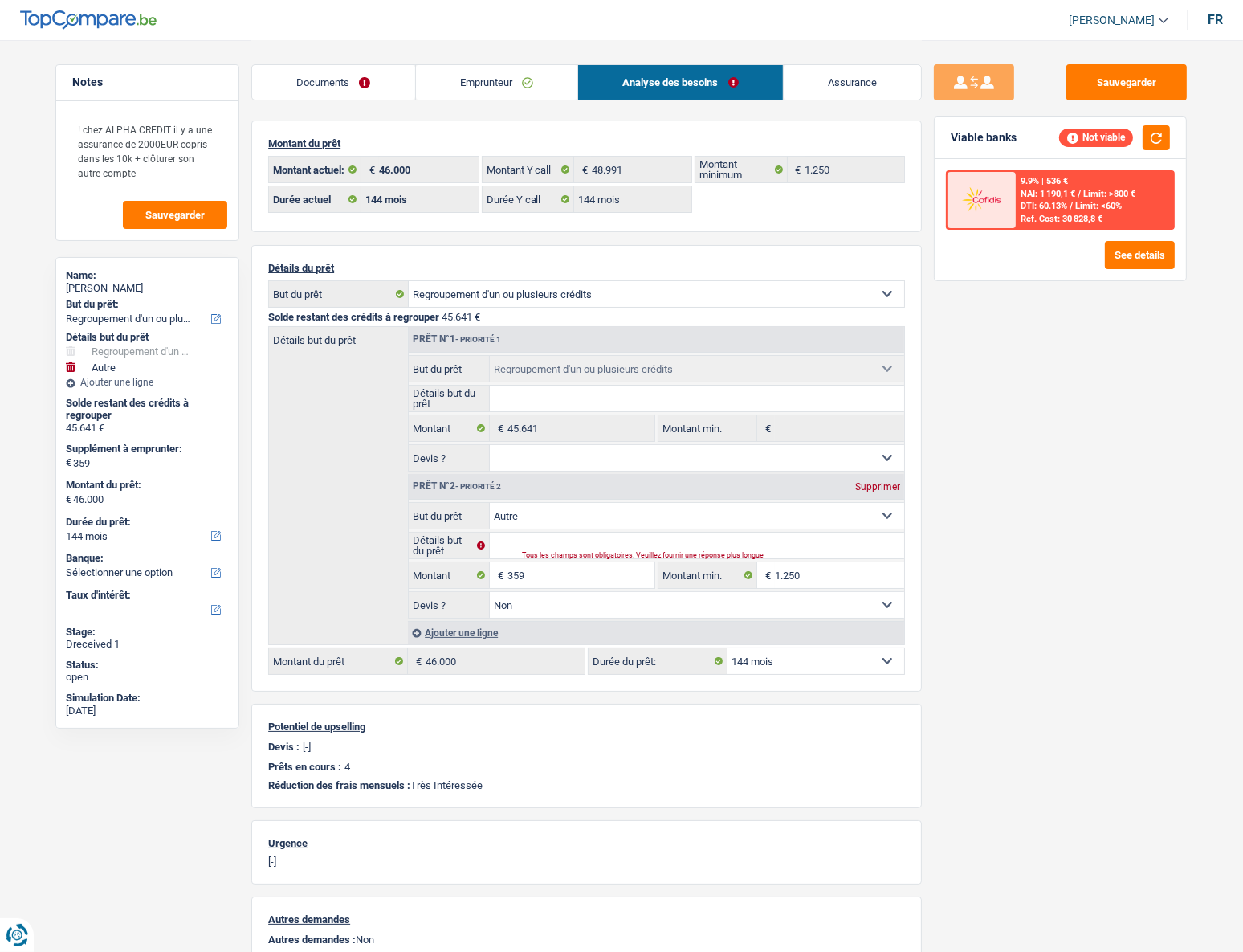
click at [341, 87] on link "Documents" at bounding box center [333, 82] width 163 height 34
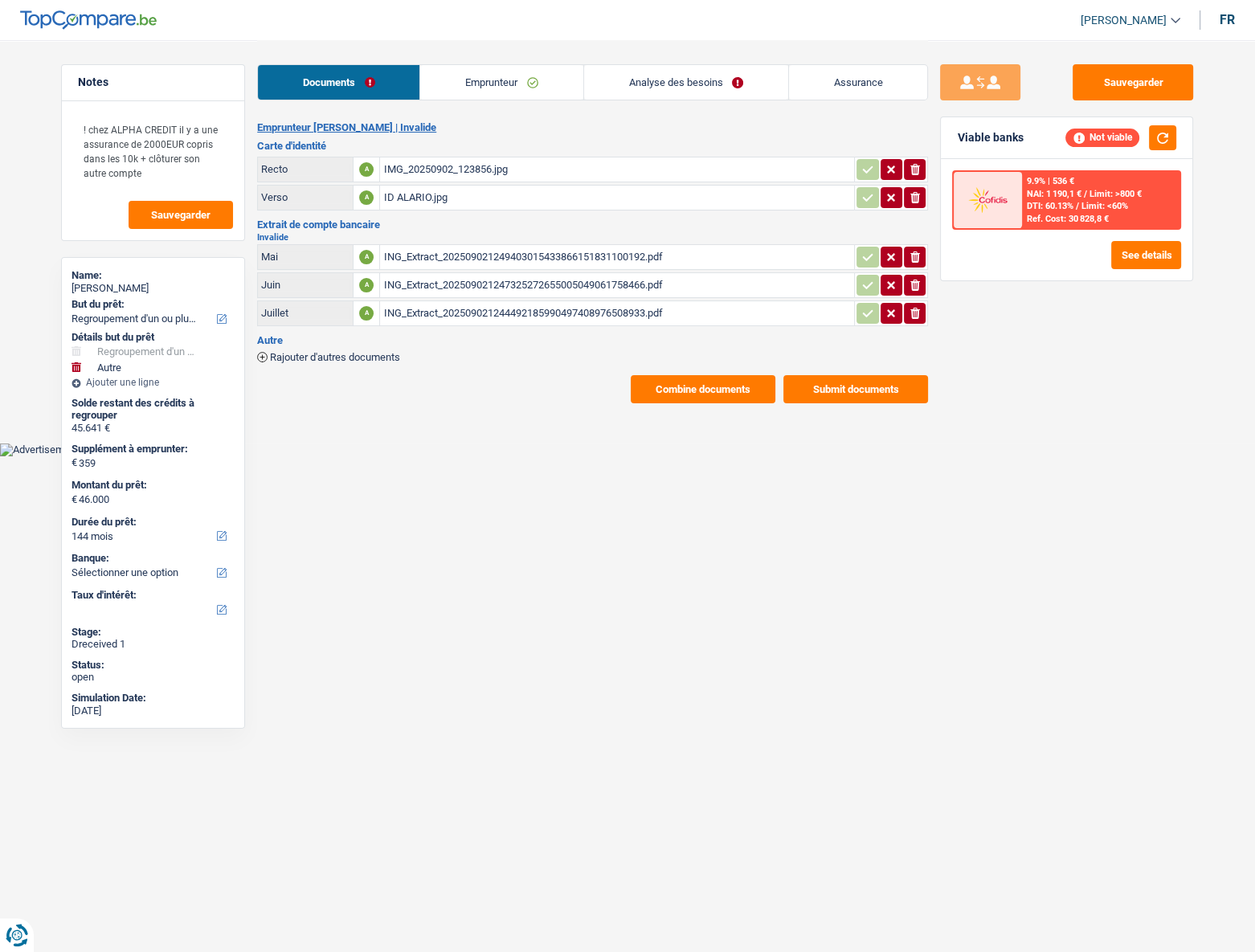
click at [458, 87] on link "Emprunteur" at bounding box center [501, 82] width 162 height 34
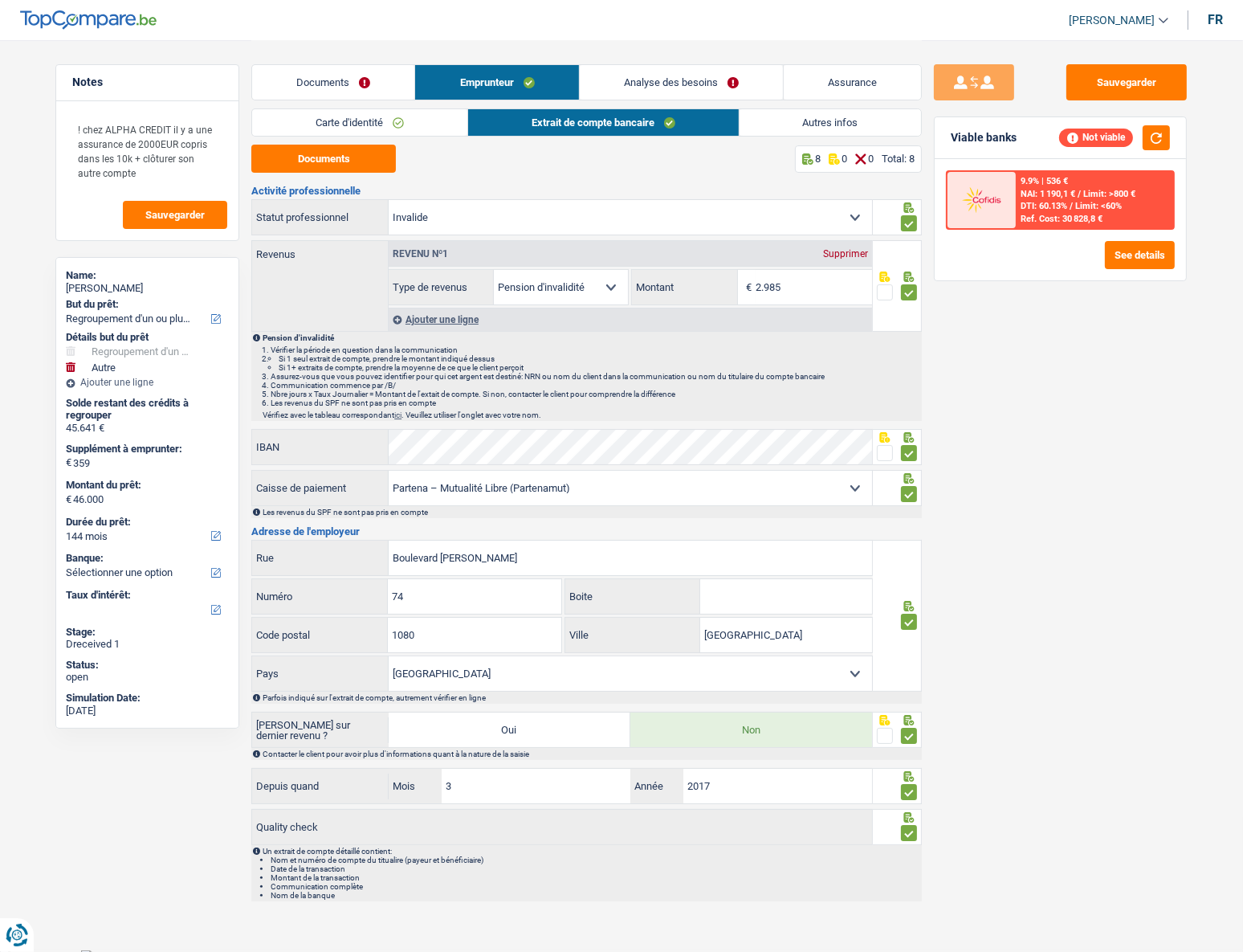
click at [922, 203] on span "DTI: 60.13%" at bounding box center [1044, 206] width 47 height 11
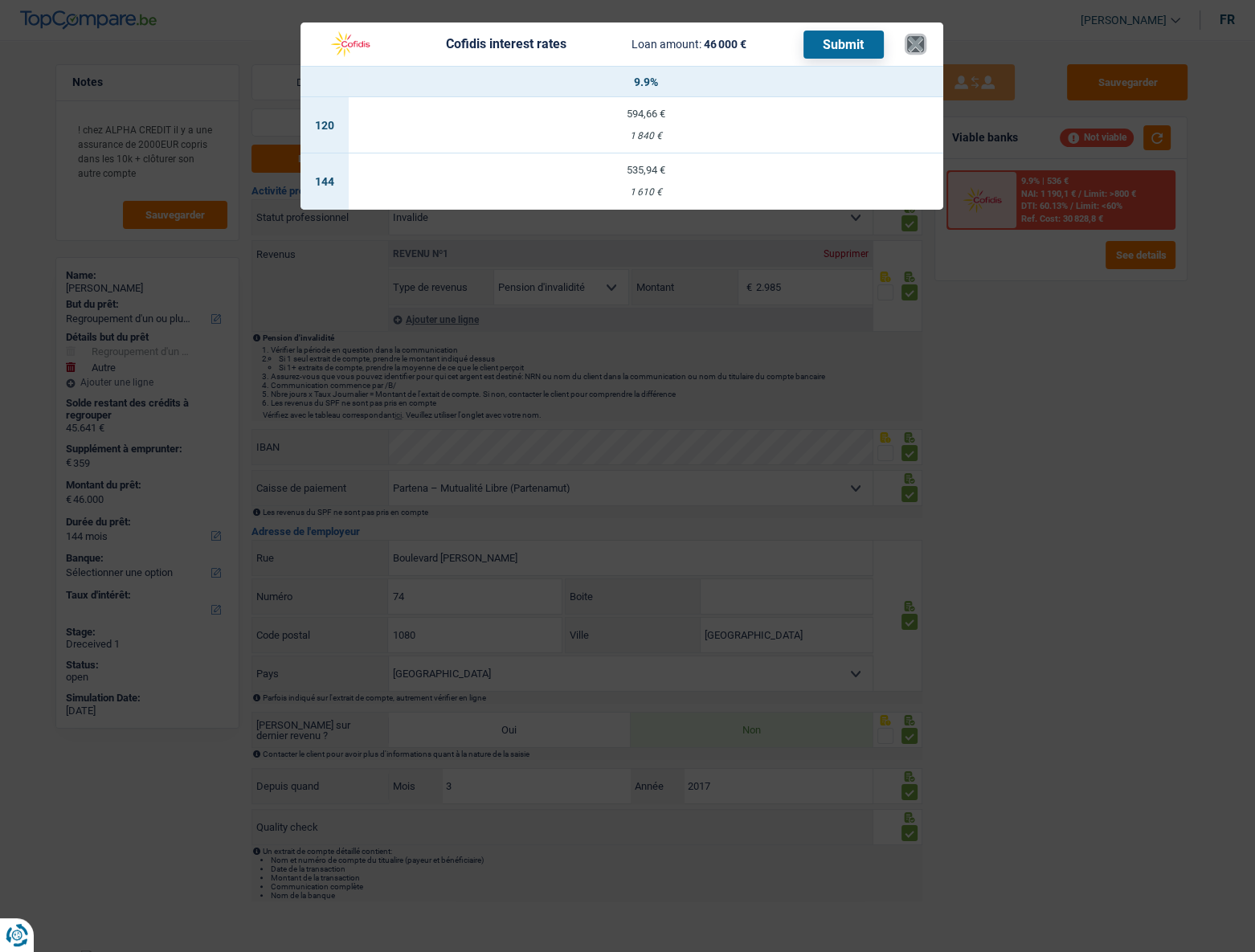
click at [919, 42] on button "×" at bounding box center [916, 44] width 17 height 16
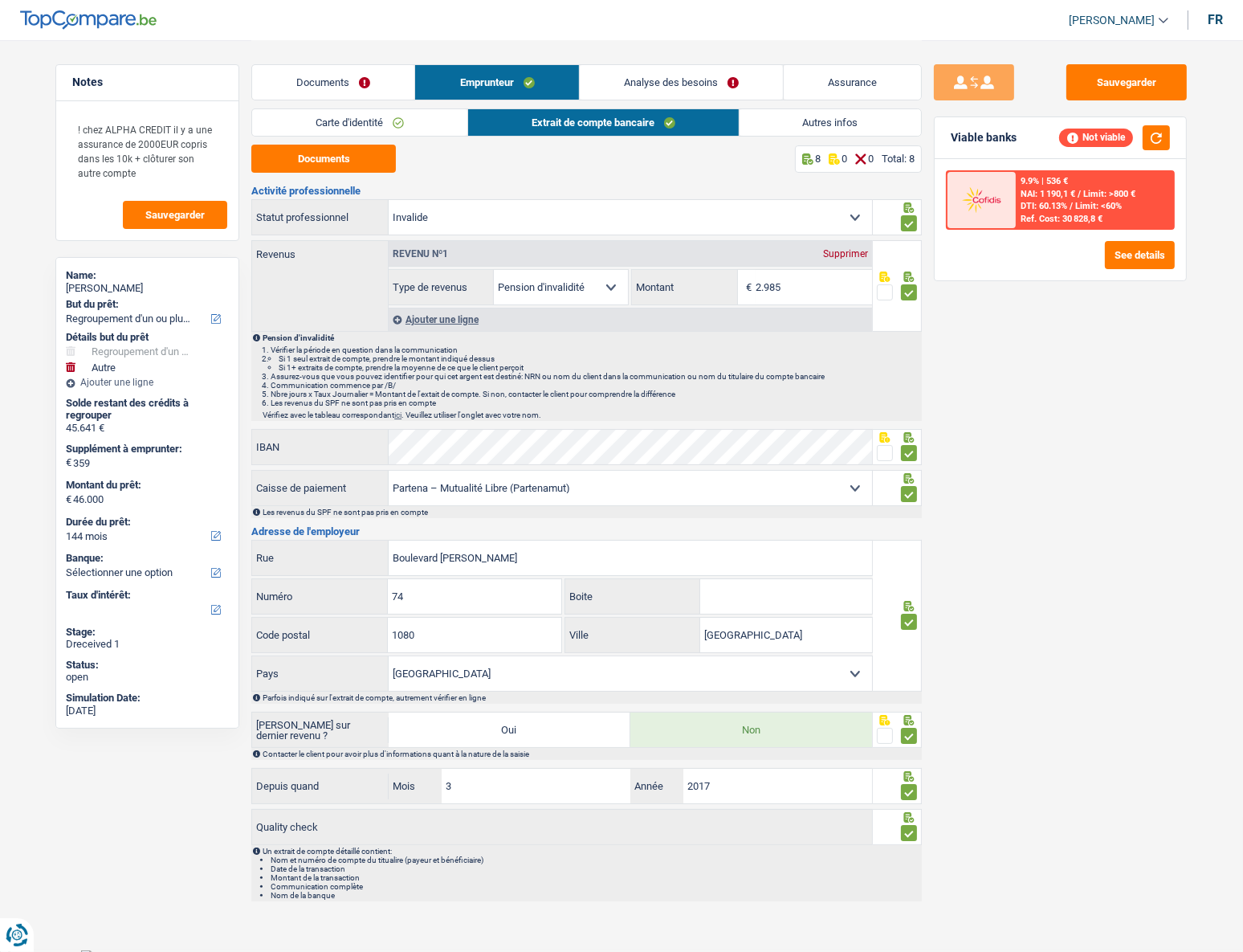
click at [683, 78] on link "Analyse des besoins" at bounding box center [681, 82] width 203 height 34
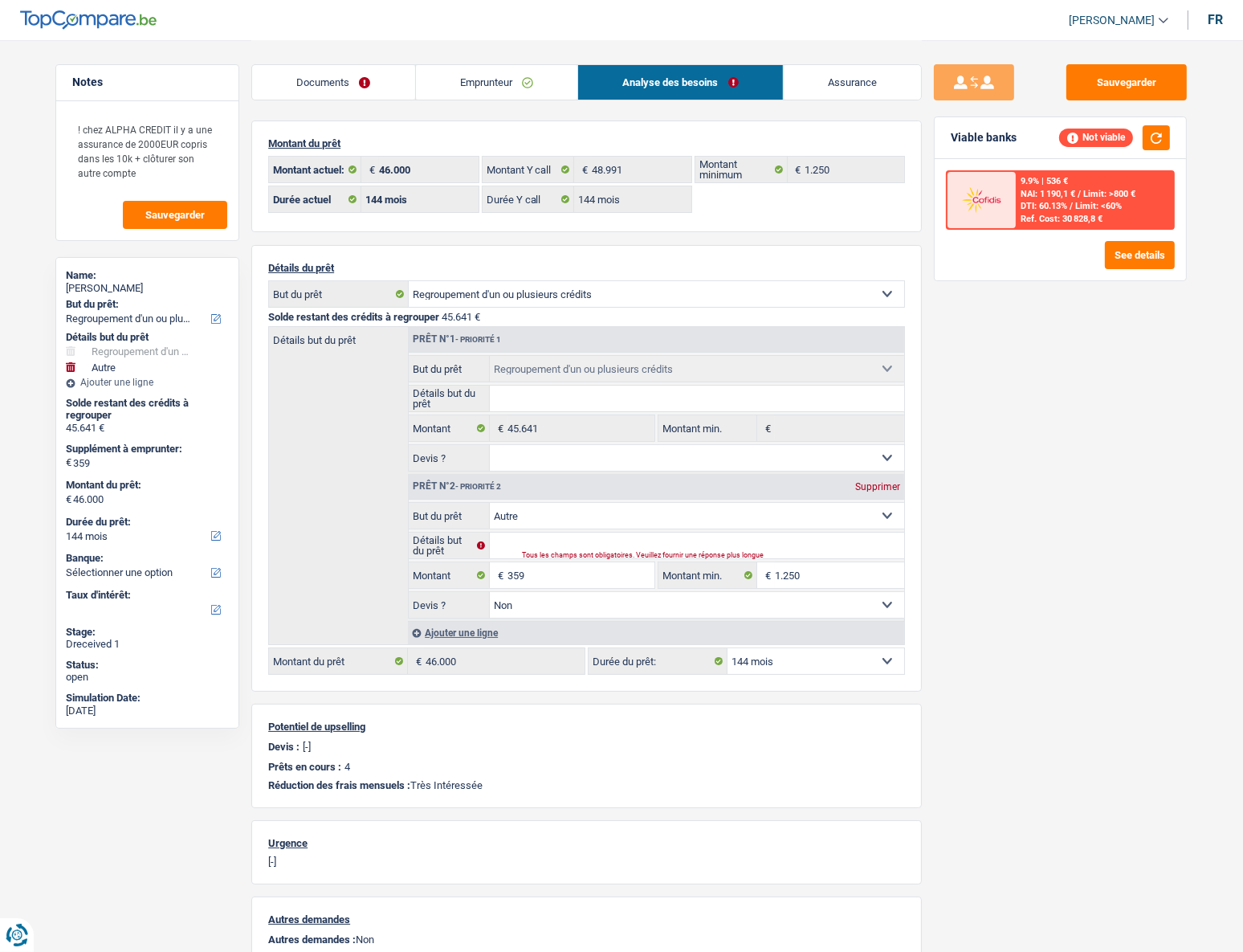
click at [922, 201] on span "DTI: 60.13%" at bounding box center [1044, 206] width 47 height 11
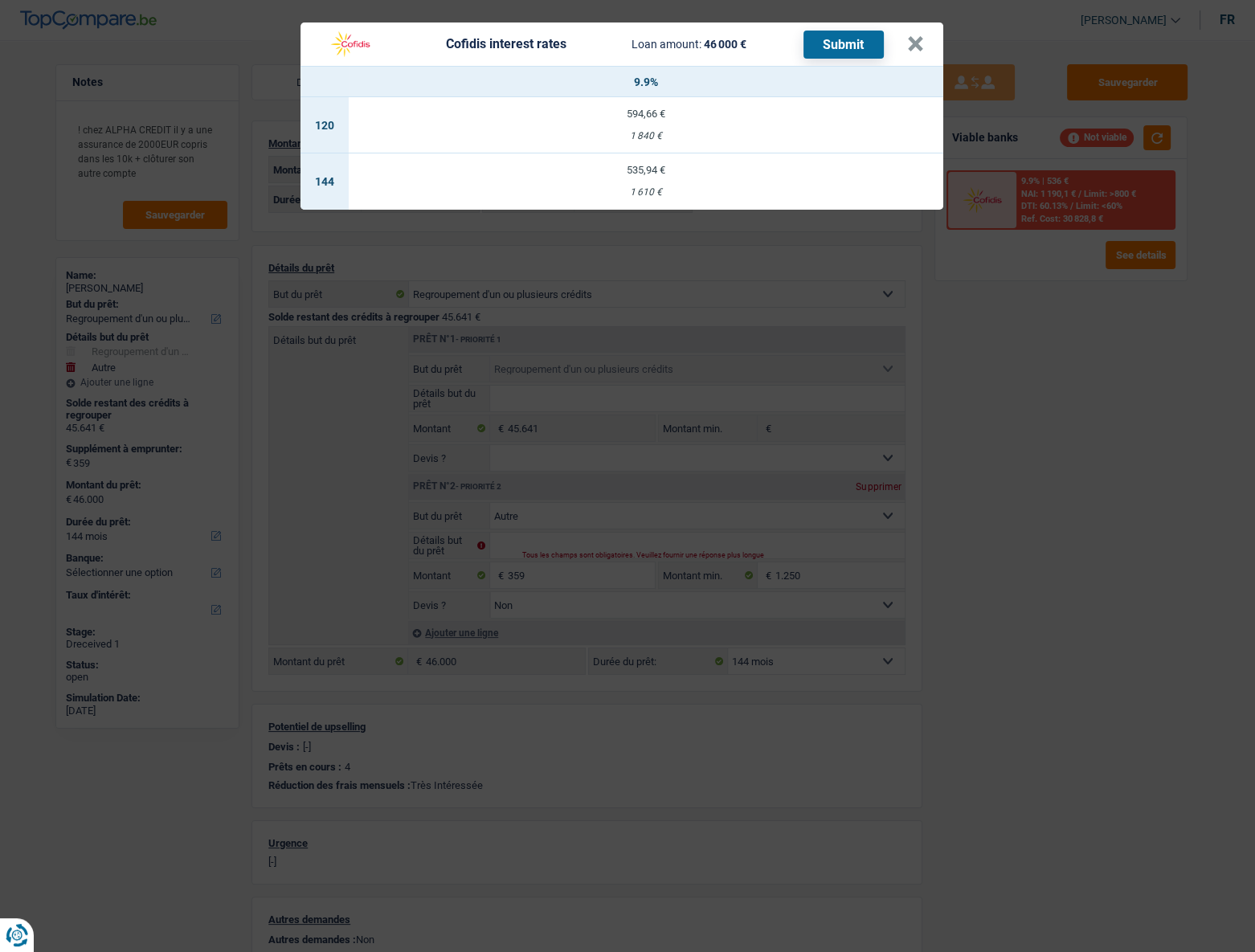
click at [645, 185] on td "535,94 € 1 610 €" at bounding box center [646, 181] width 595 height 57
select select "cofidis"
type input "9,90"
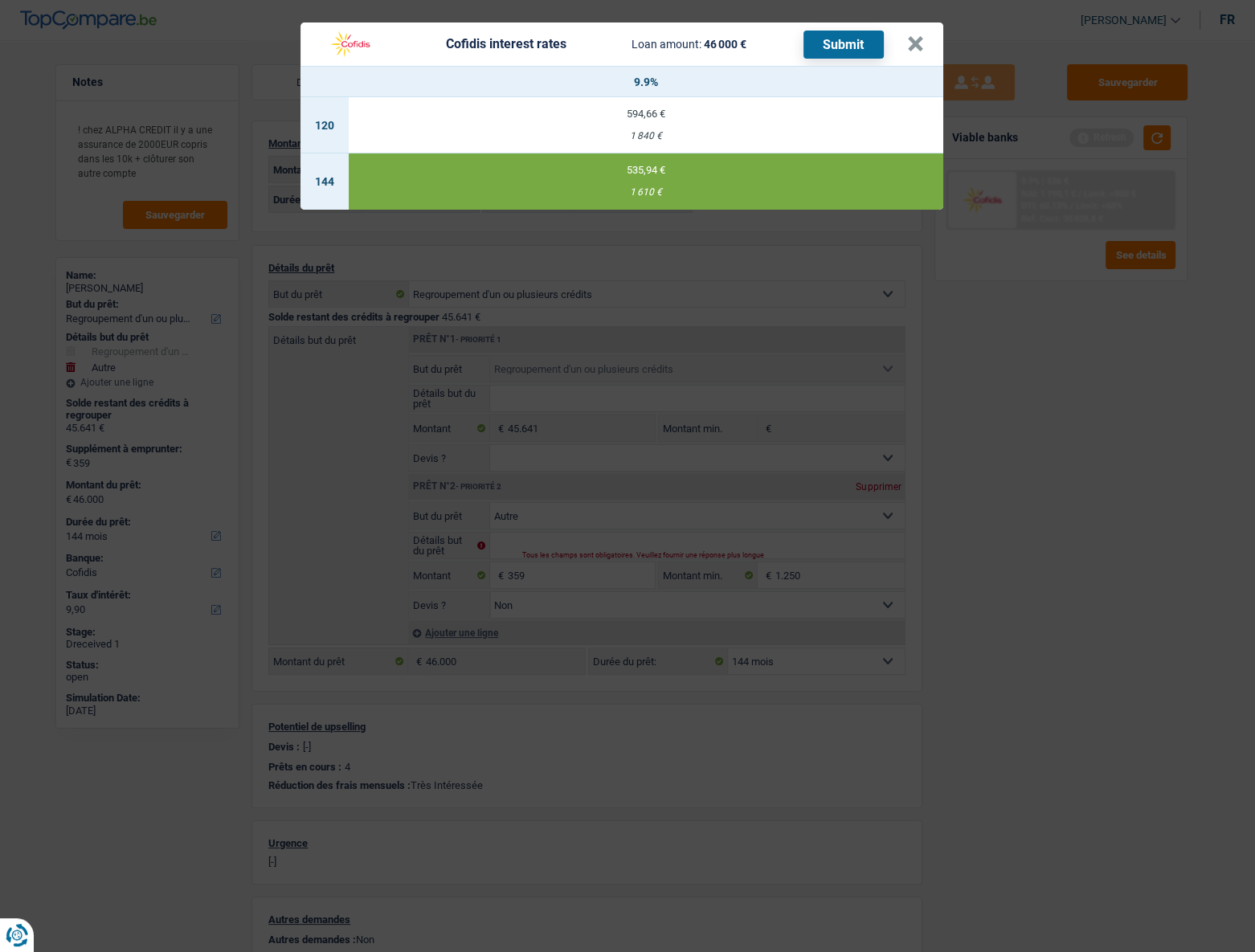
click at [855, 50] on button "Submit" at bounding box center [844, 44] width 80 height 28
click at [916, 53] on button "×" at bounding box center [916, 44] width 17 height 16
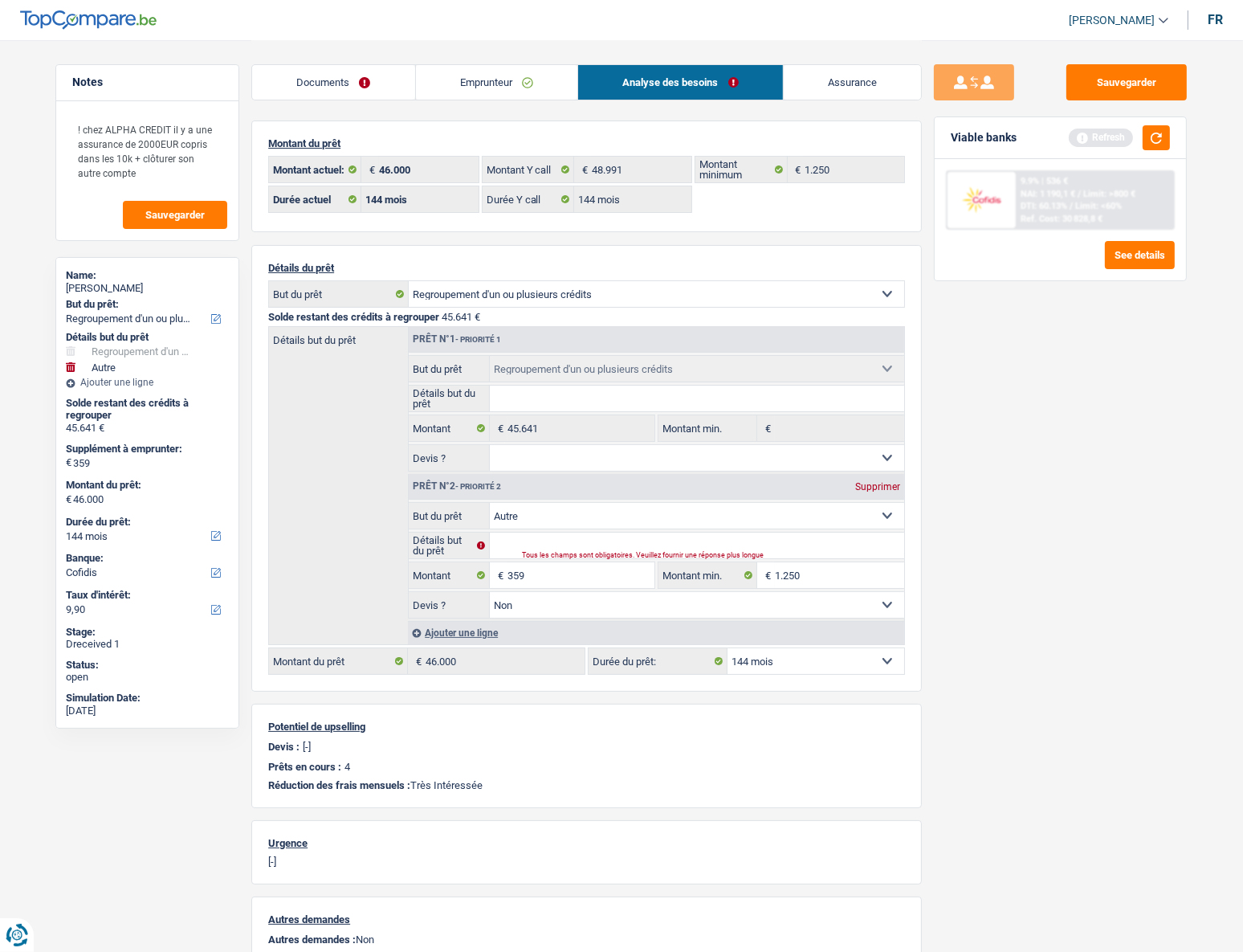
click at [331, 84] on link "Documents" at bounding box center [333, 82] width 163 height 34
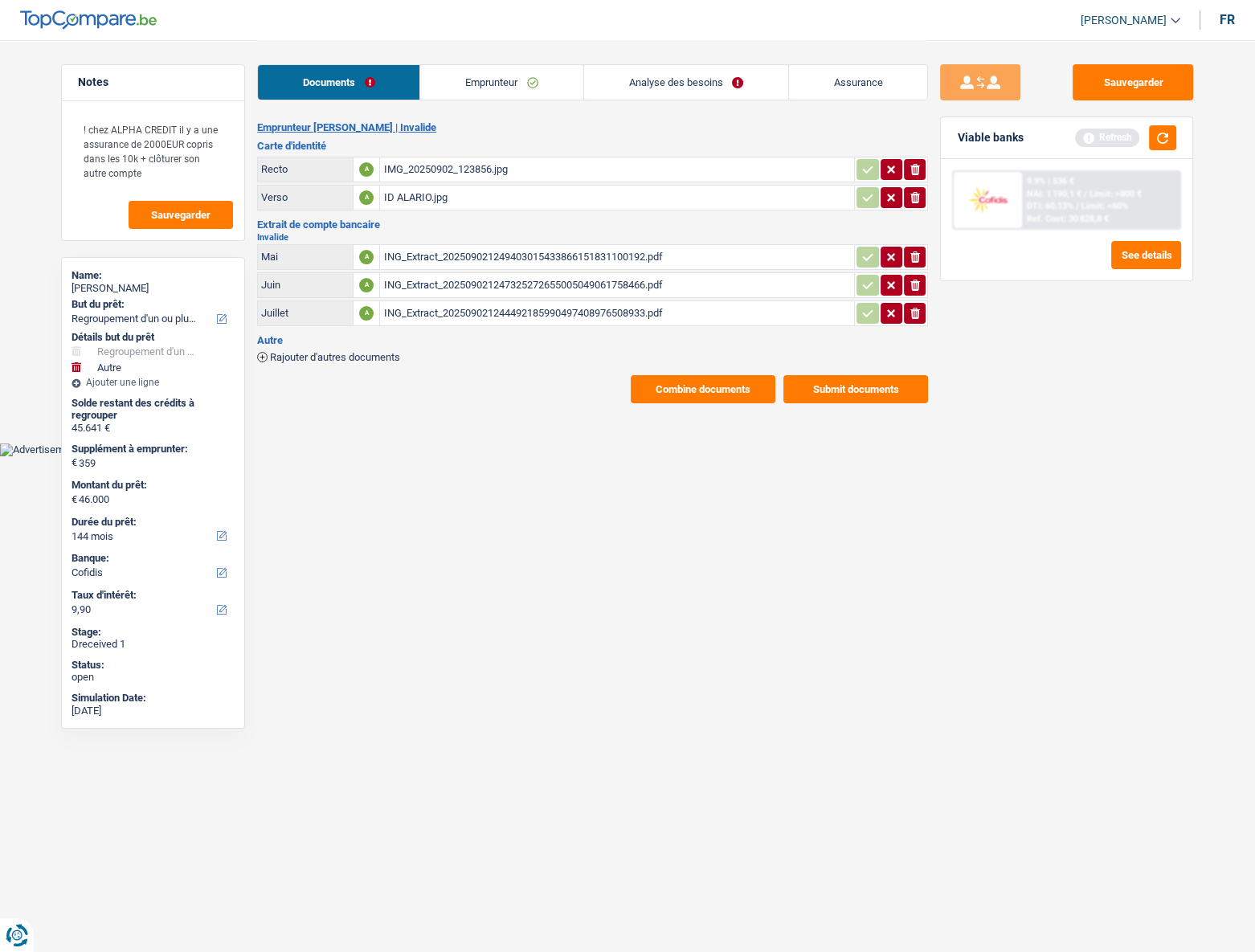
click at [697, 382] on button "Combine documents" at bounding box center [702, 389] width 145 height 28
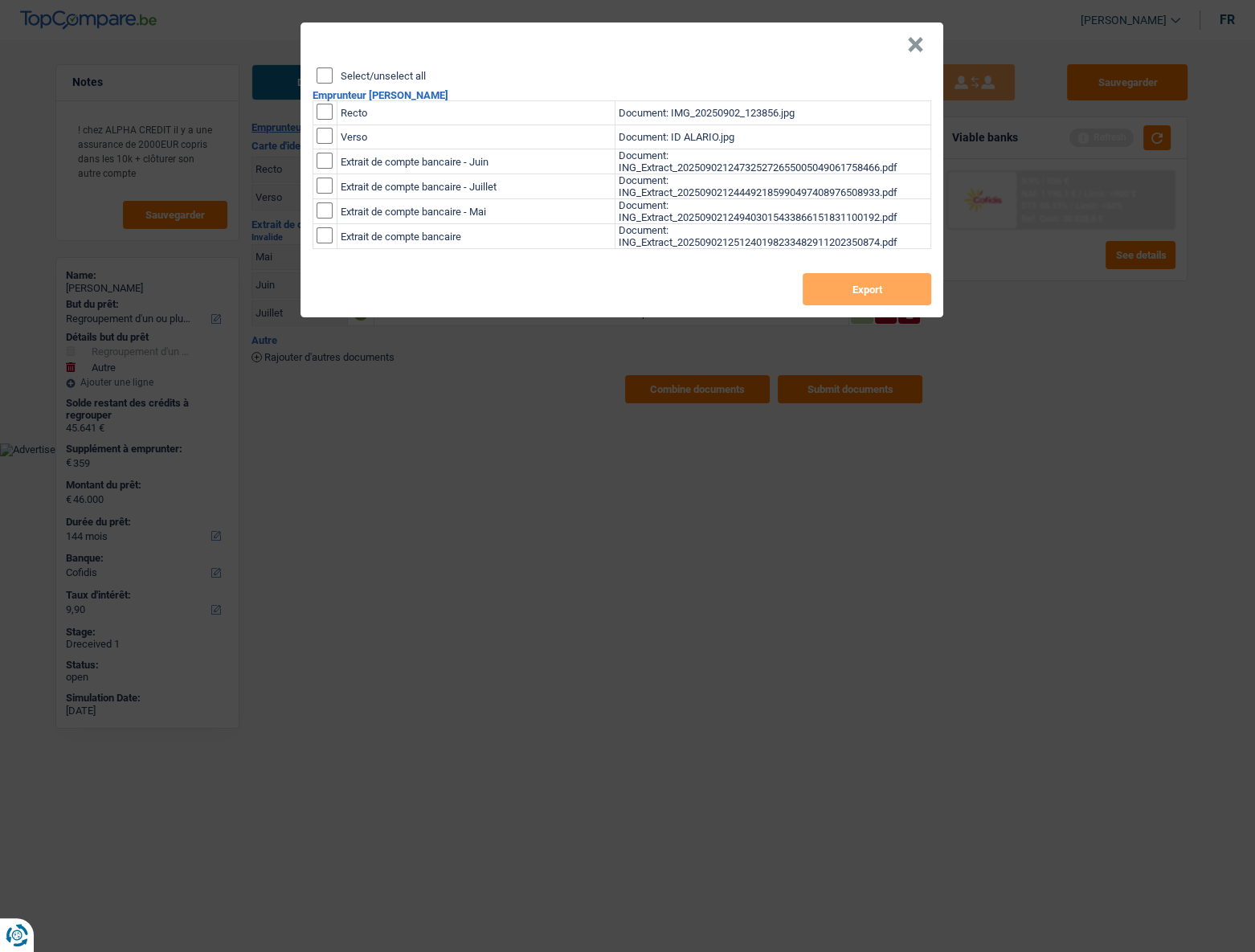
click at [328, 78] on input "Select/unselect all" at bounding box center [324, 75] width 16 height 16
checkbox input "true"
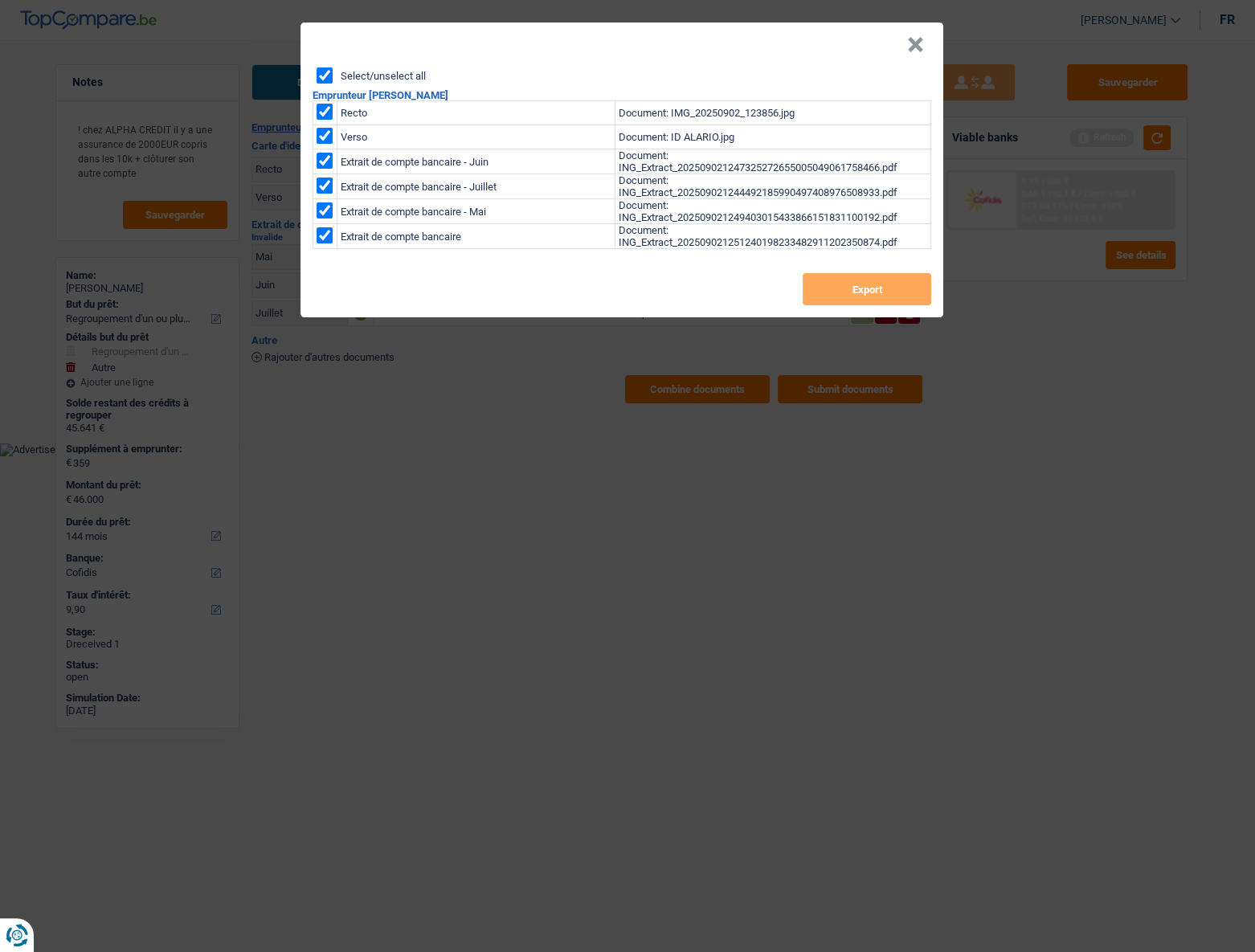
checkbox input "true"
click at [836, 306] on button "Export" at bounding box center [867, 289] width 128 height 33
click at [917, 52] on button "×" at bounding box center [916, 45] width 17 height 16
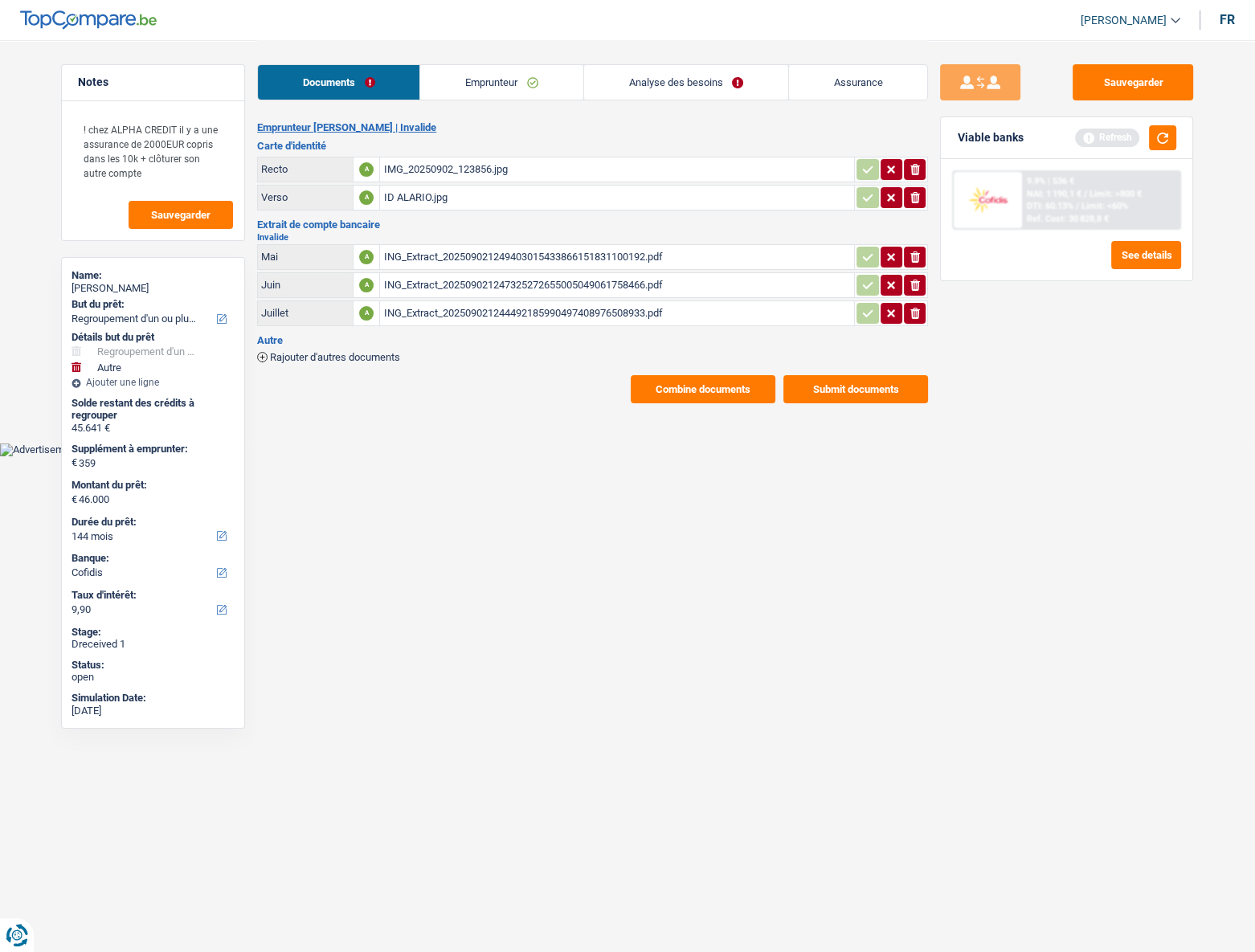
click at [830, 393] on button "Submit documents" at bounding box center [856, 389] width 145 height 28
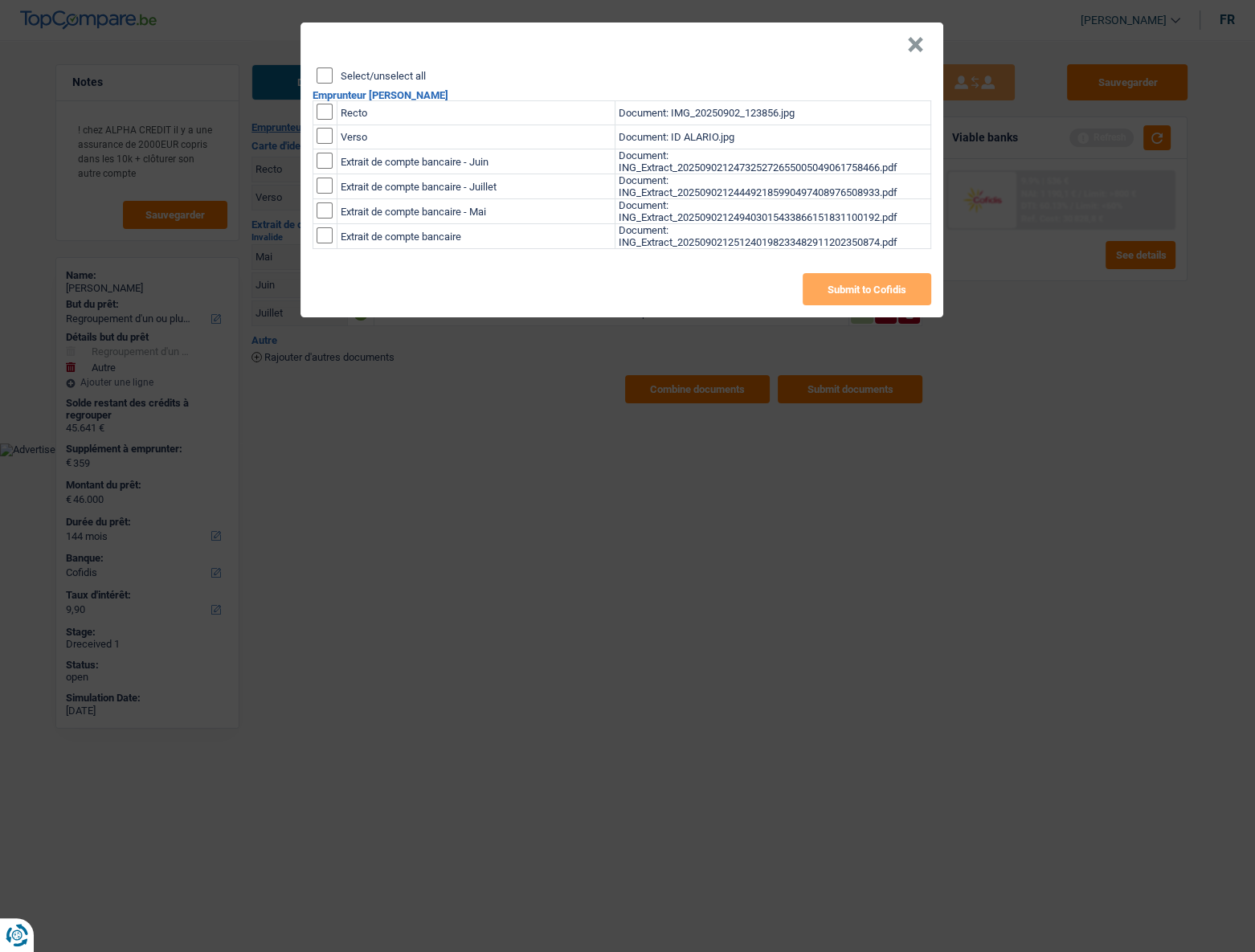
click at [330, 82] on input "Select/unselect all" at bounding box center [324, 75] width 16 height 16
checkbox input "true"
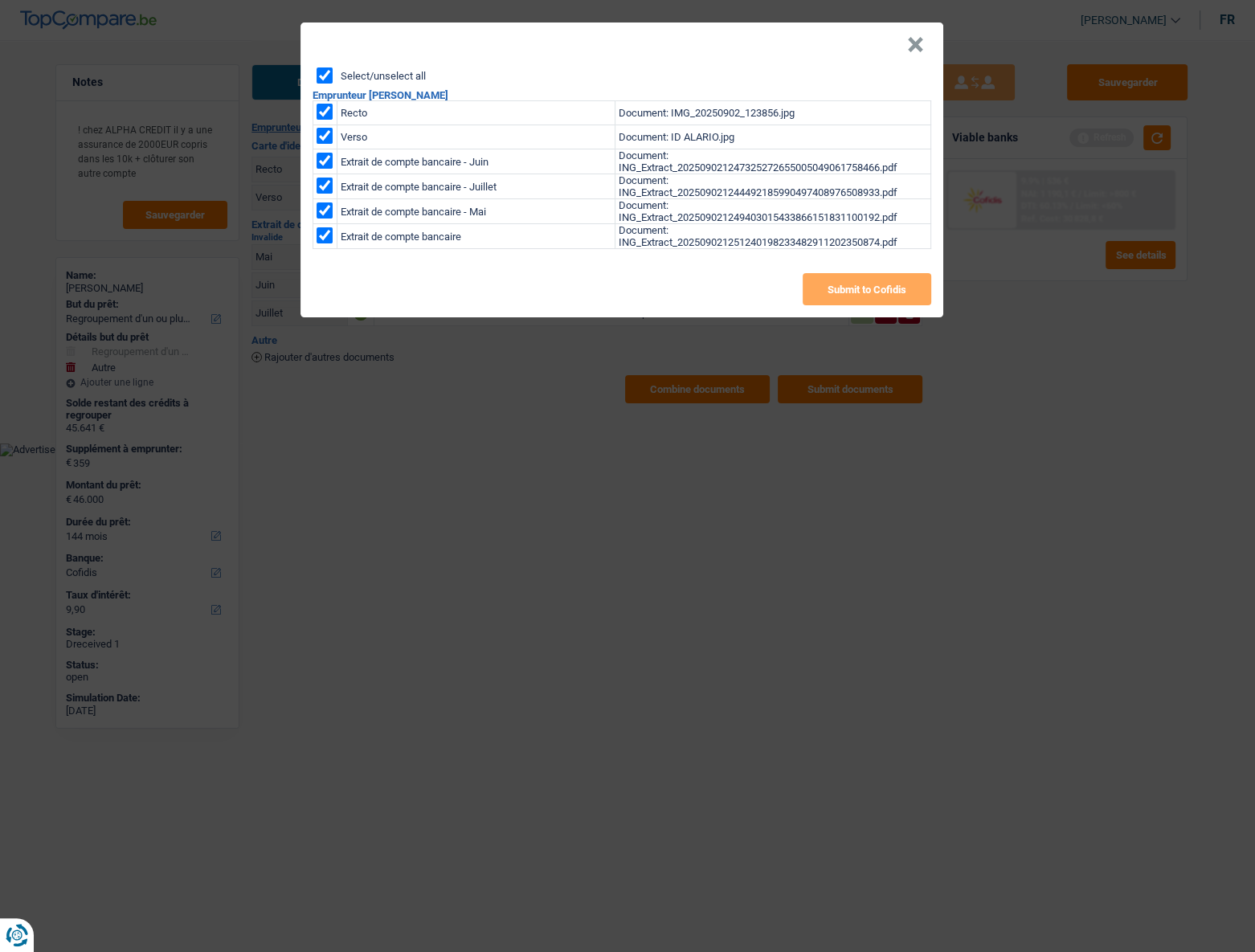
checkbox input "true"
click at [849, 306] on button "Submit to Cofidis" at bounding box center [867, 289] width 128 height 33
click at [908, 47] on button "×" at bounding box center [916, 45] width 17 height 16
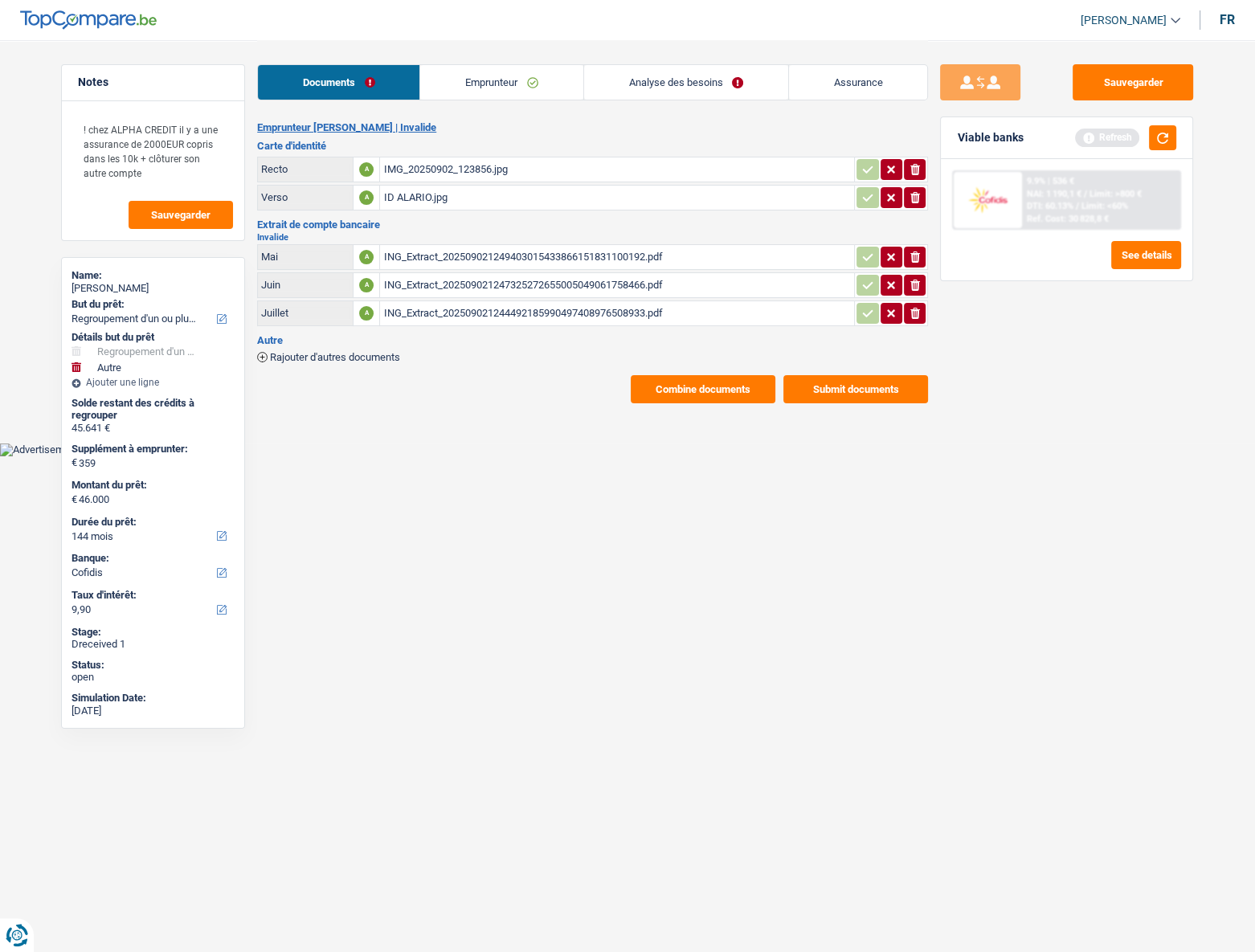
click at [869, 385] on button "Submit documents" at bounding box center [856, 389] width 145 height 28
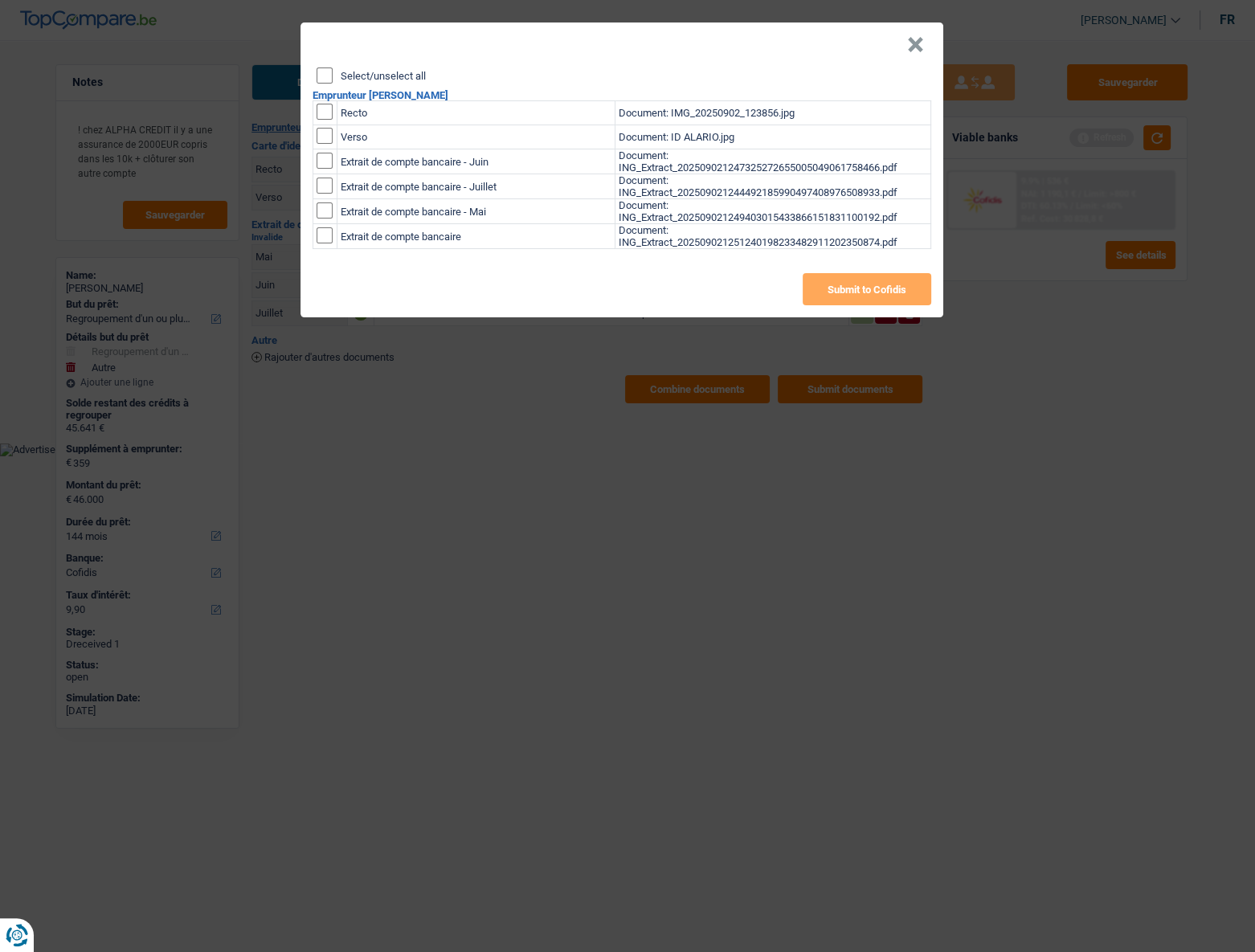
click at [332, 71] on div "Select/unselect all" at bounding box center [623, 75] width 614 height 16
click at [325, 73] on input "Select/unselect all" at bounding box center [324, 75] width 16 height 16
checkbox input "true"
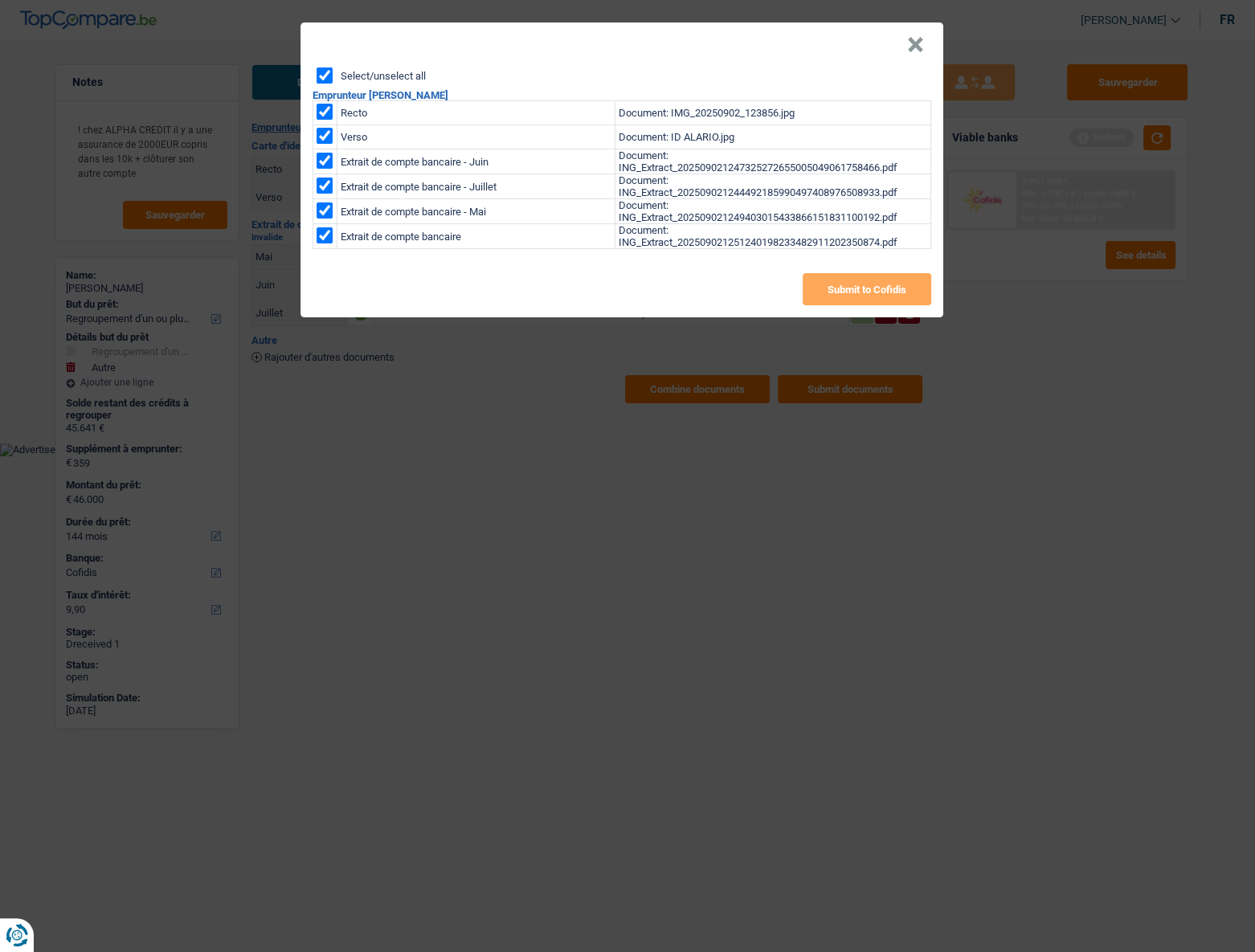
checkbox input "true"
click at [861, 296] on button "Submit to Cofidis" at bounding box center [867, 289] width 128 height 33
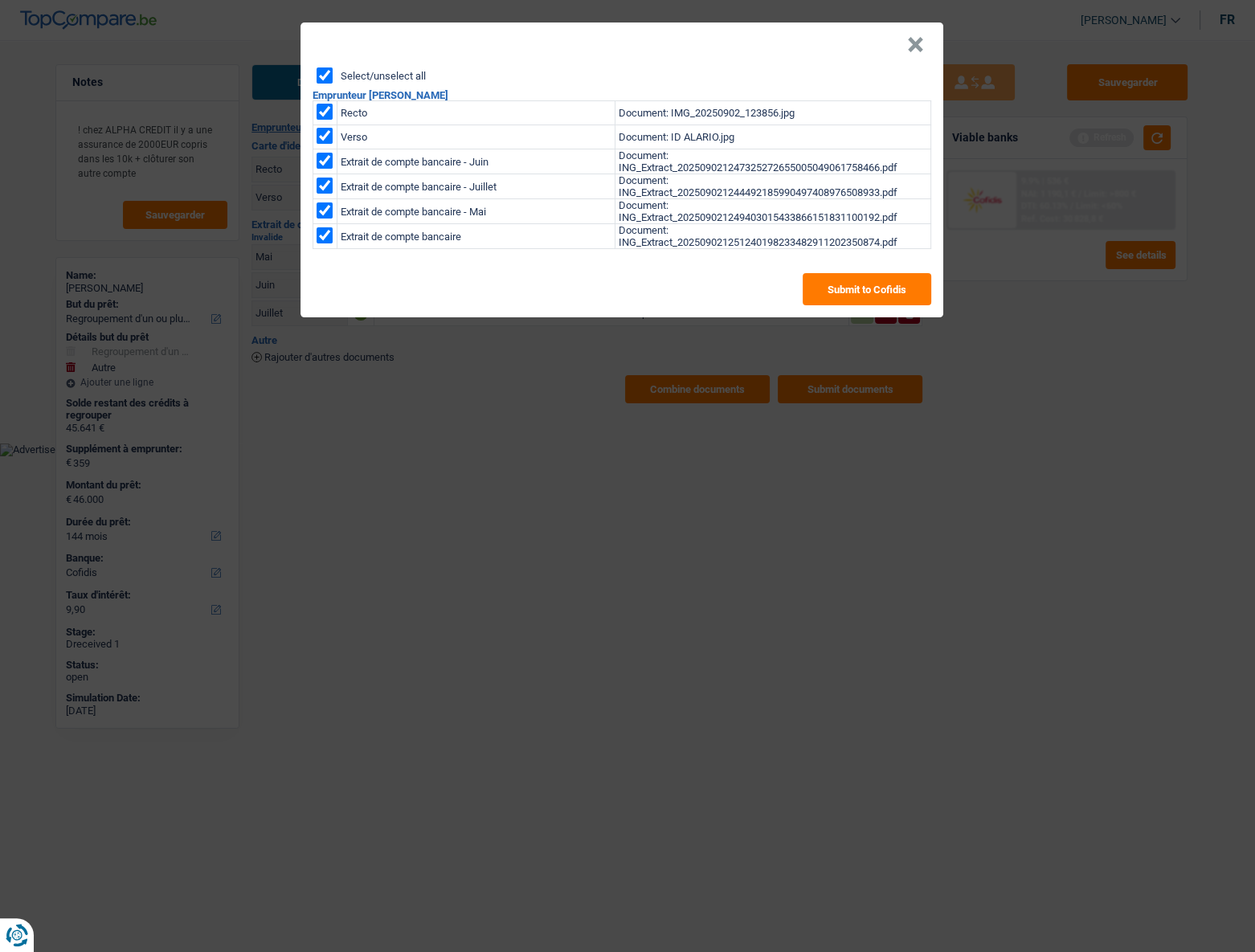
click at [916, 53] on button "×" at bounding box center [916, 45] width 17 height 16
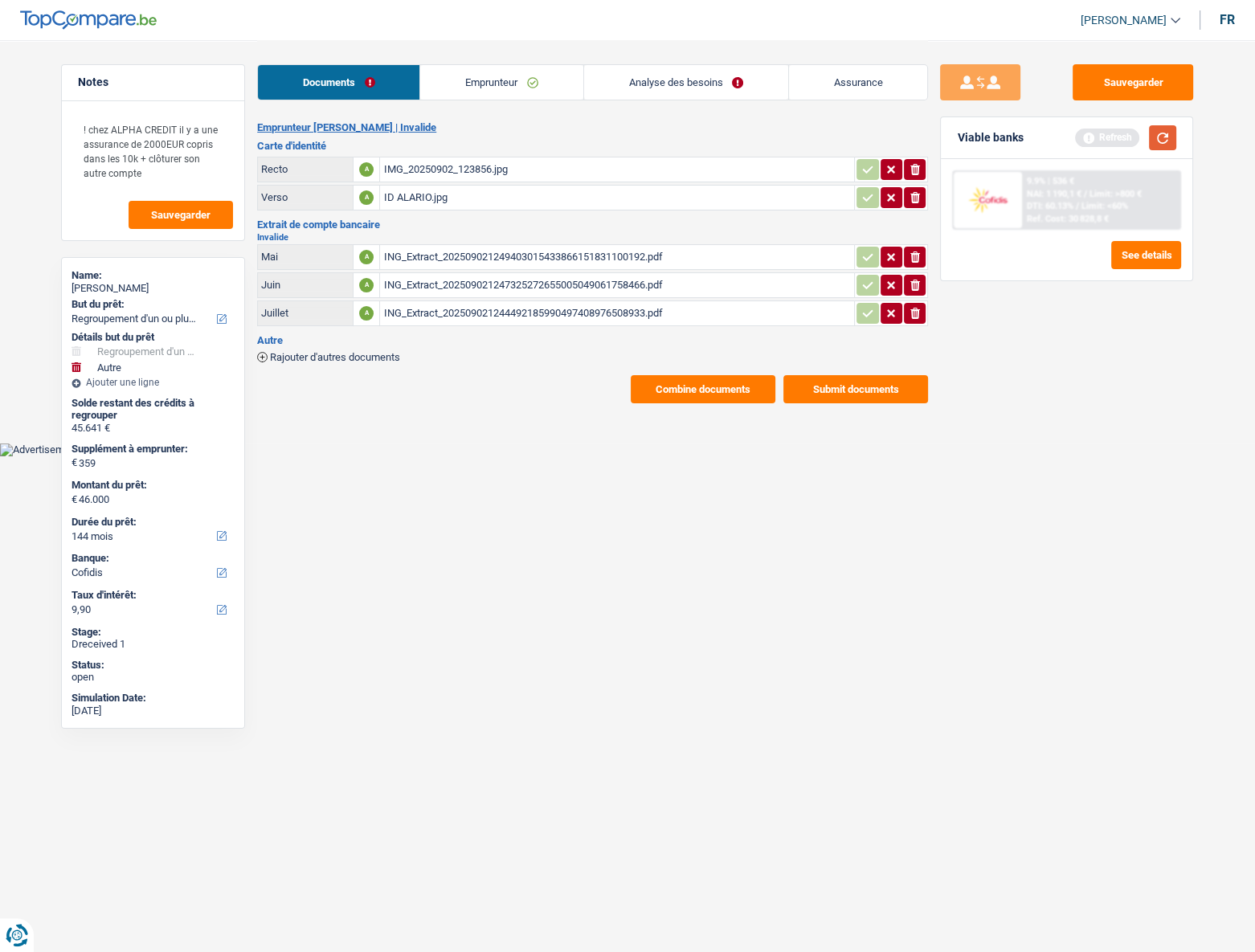
click at [923, 139] on button "button" at bounding box center [1162, 138] width 28 height 25
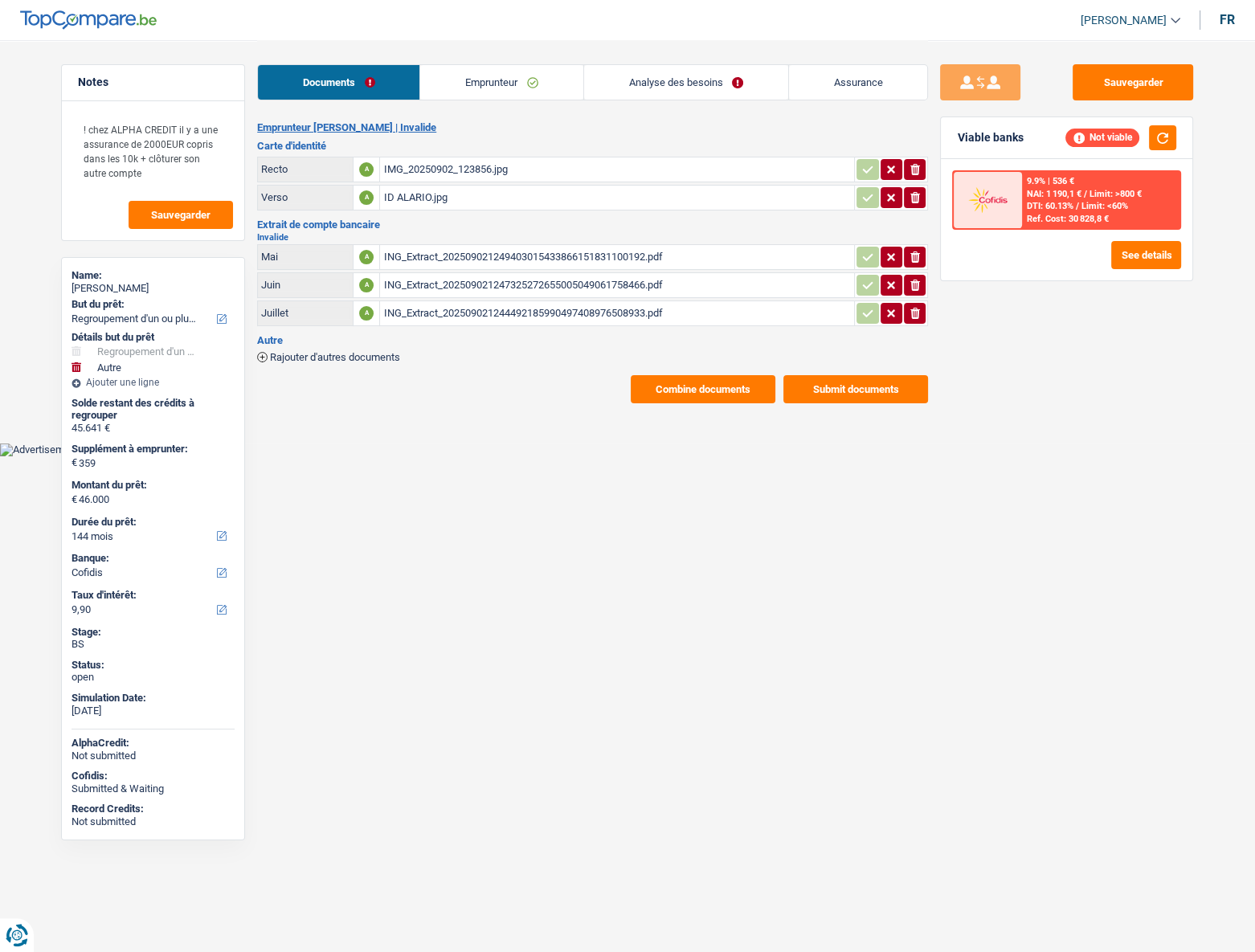
click at [316, 87] on link "Documents" at bounding box center [338, 82] width 162 height 34
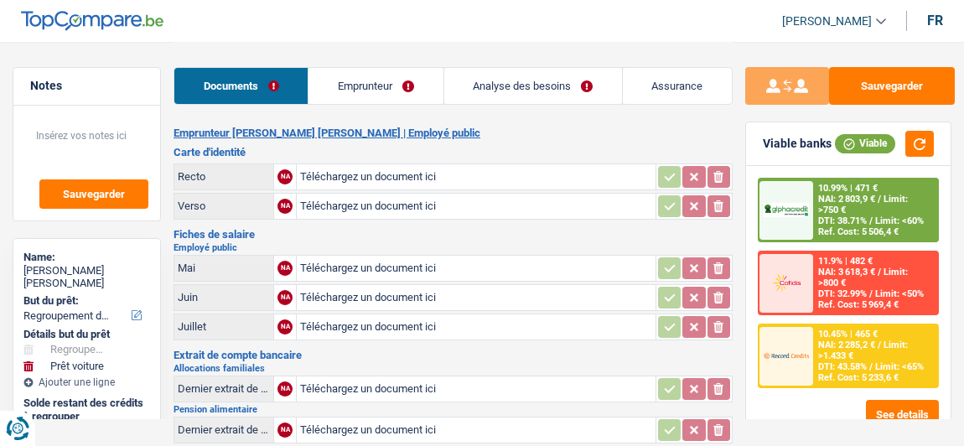
select select "refinancing"
select select "car"
select select "72"
click at [401, 179] on input "Téléchargez un document ici" at bounding box center [476, 176] width 352 height 25
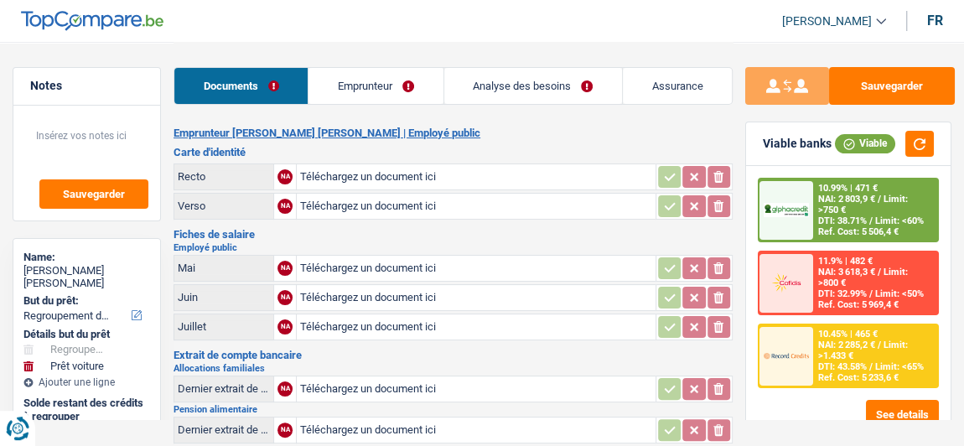
type input "C:\fakepath\r.jpeg"
click at [329, 197] on input "Téléchargez un document ici" at bounding box center [476, 206] width 352 height 25
type input "C:\fakepath\v.jpeg"
click at [371, 265] on input "Téléchargez un document ici" at bounding box center [476, 268] width 352 height 25
type input "C:\fakepath\05.jpeg"
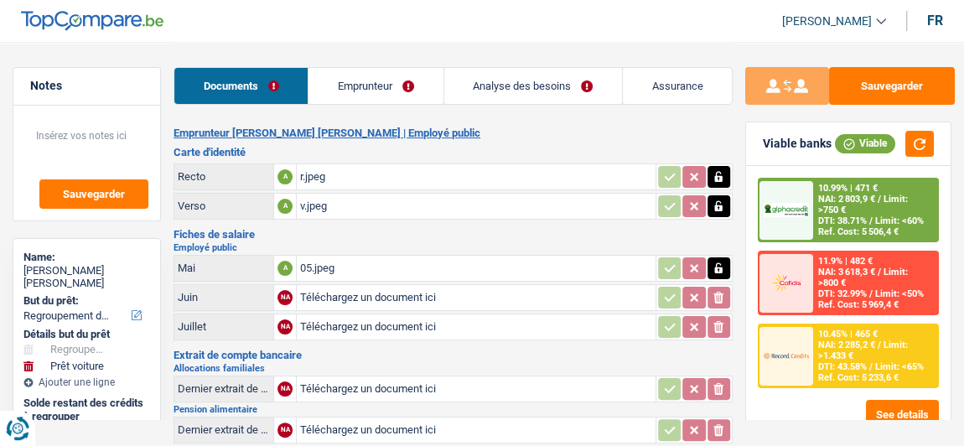
click at [387, 294] on input "Téléchargez un document ici" at bounding box center [476, 297] width 352 height 25
type input "C:\fakepath\06.jpeg"
click at [353, 314] on input "Téléchargez un document ici" at bounding box center [476, 326] width 352 height 25
type input "C:\fakepath\07.jpeg"
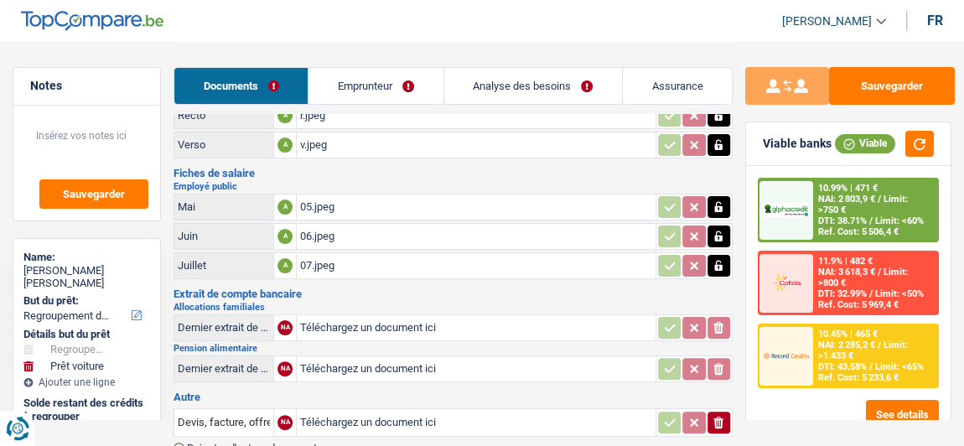
scroll to position [152, 0]
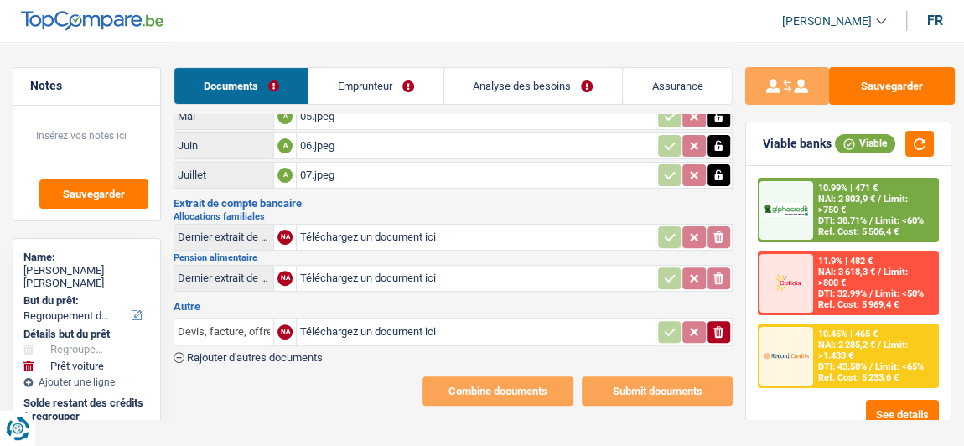
click at [221, 325] on input "Devis, facture, offre, bon de commande" at bounding box center [224, 332] width 92 height 27
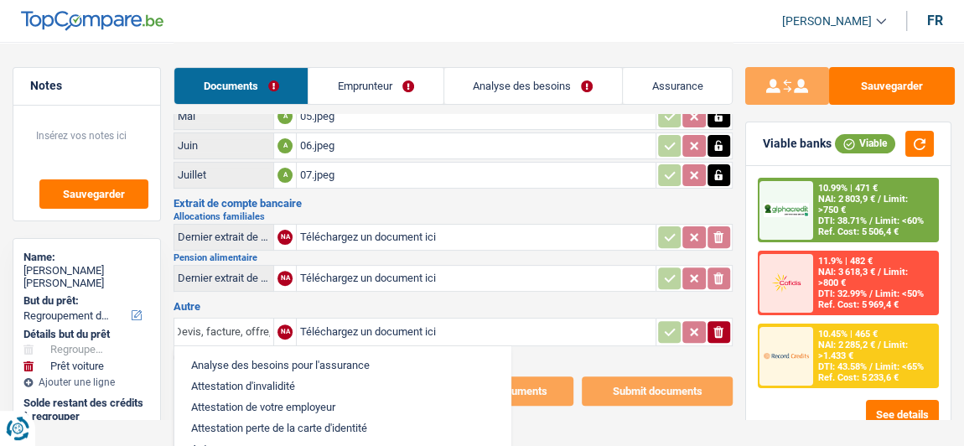
scroll to position [0, 0]
drag, startPoint x: 267, startPoint y: 321, endPoint x: 168, endPoint y: 320, distance: 99.0
click at [168, 320] on div "Notes Sauvegarder Name: [PERSON_NAME] [PERSON_NAME] But du prêt: Confort maison…" at bounding box center [482, 148] width 964 height 516
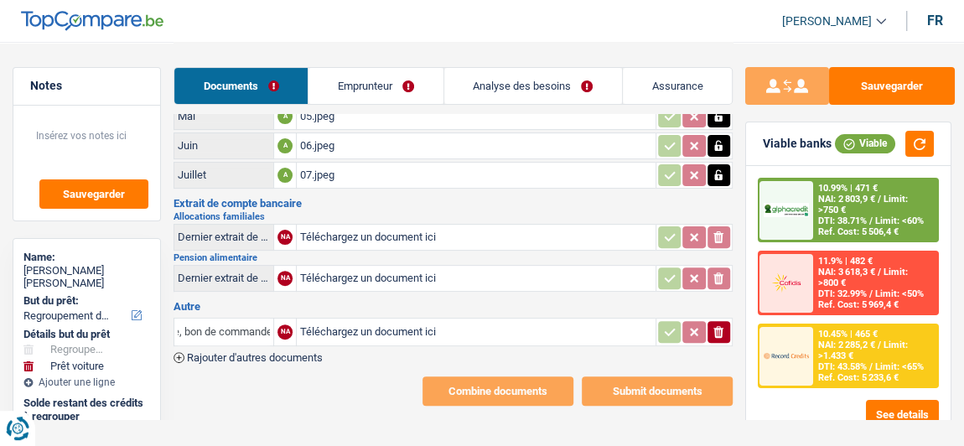
scroll to position [0, 73]
drag, startPoint x: 250, startPoint y: 323, endPoint x: 269, endPoint y: 323, distance: 19.3
click at [269, 323] on input "Avis de credite, bon de commande" at bounding box center [224, 332] width 92 height 27
type input "Avis de credit"
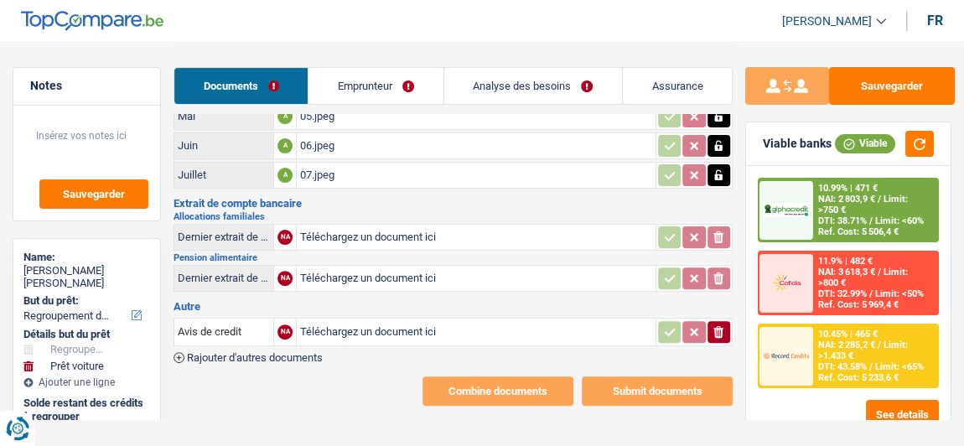
click at [532, 323] on input "Téléchargez un document ici" at bounding box center [476, 331] width 352 height 25
type input "C:\fakepath\avis de credit.jpg"
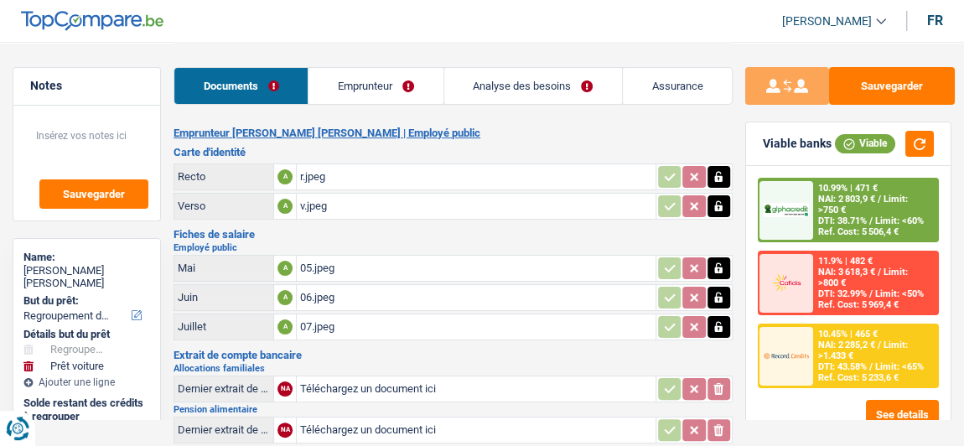
click at [353, 86] on link "Emprunteur" at bounding box center [376, 86] width 134 height 36
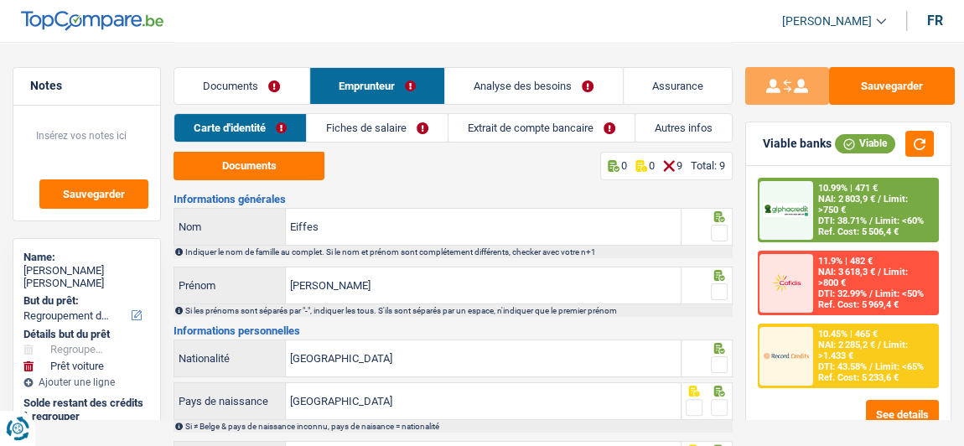
click at [218, 92] on link "Documents" at bounding box center [241, 86] width 135 height 36
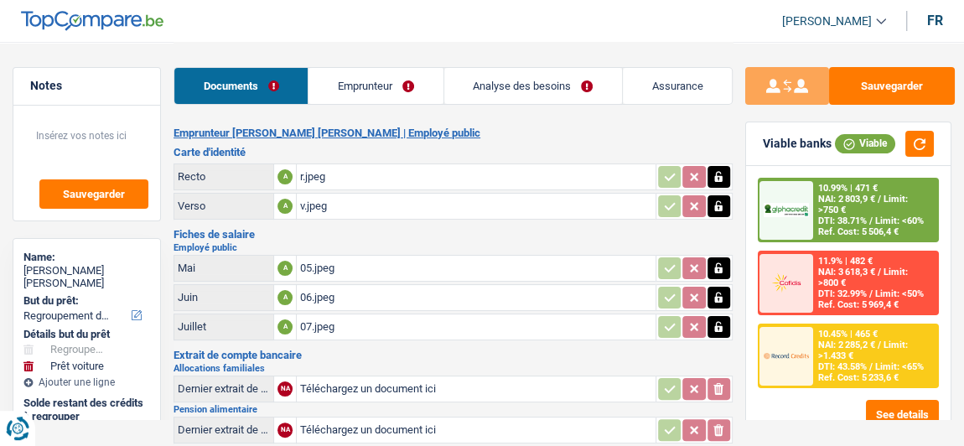
click at [326, 89] on link "Emprunteur" at bounding box center [376, 86] width 134 height 36
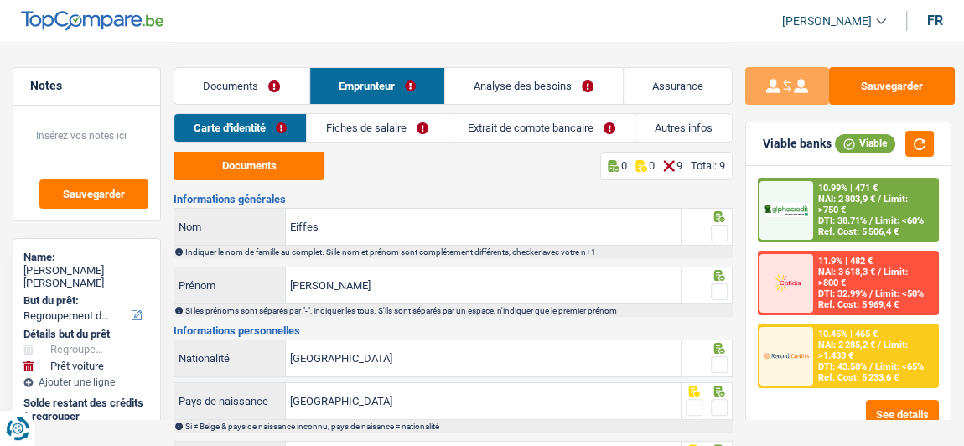
click at [267, 184] on div "Documents 0 0 9 Total: 9 Informations générales Eiffes Nom Indiquer le nom de f…" at bounding box center [453, 422] width 559 height 543
click at [254, 164] on button "Documents" at bounding box center [249, 165] width 151 height 29
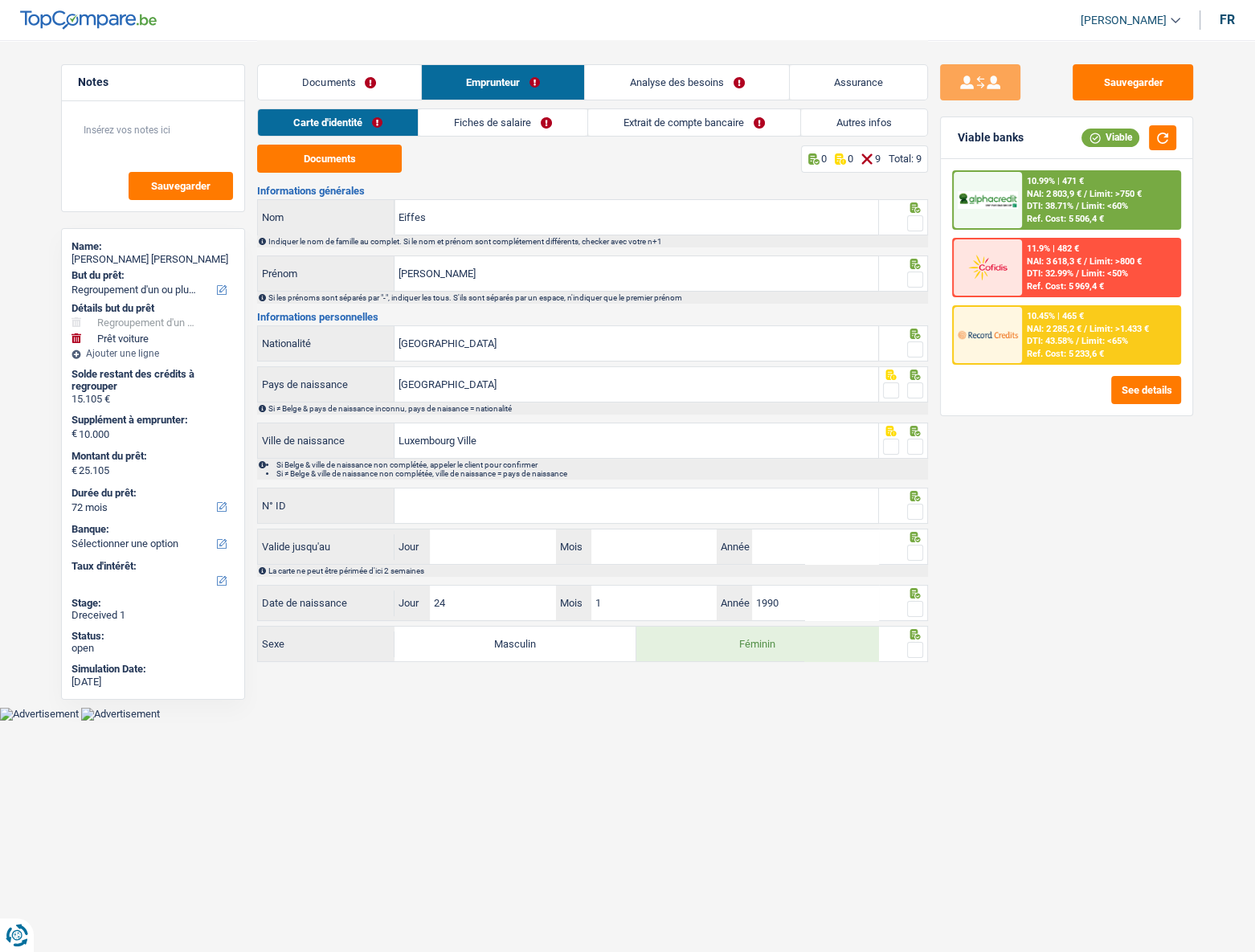
click at [498, 426] on input "N° ID" at bounding box center [636, 506] width 484 height 34
click at [425, 426] on input "N° ID" at bounding box center [636, 506] width 484 height 34
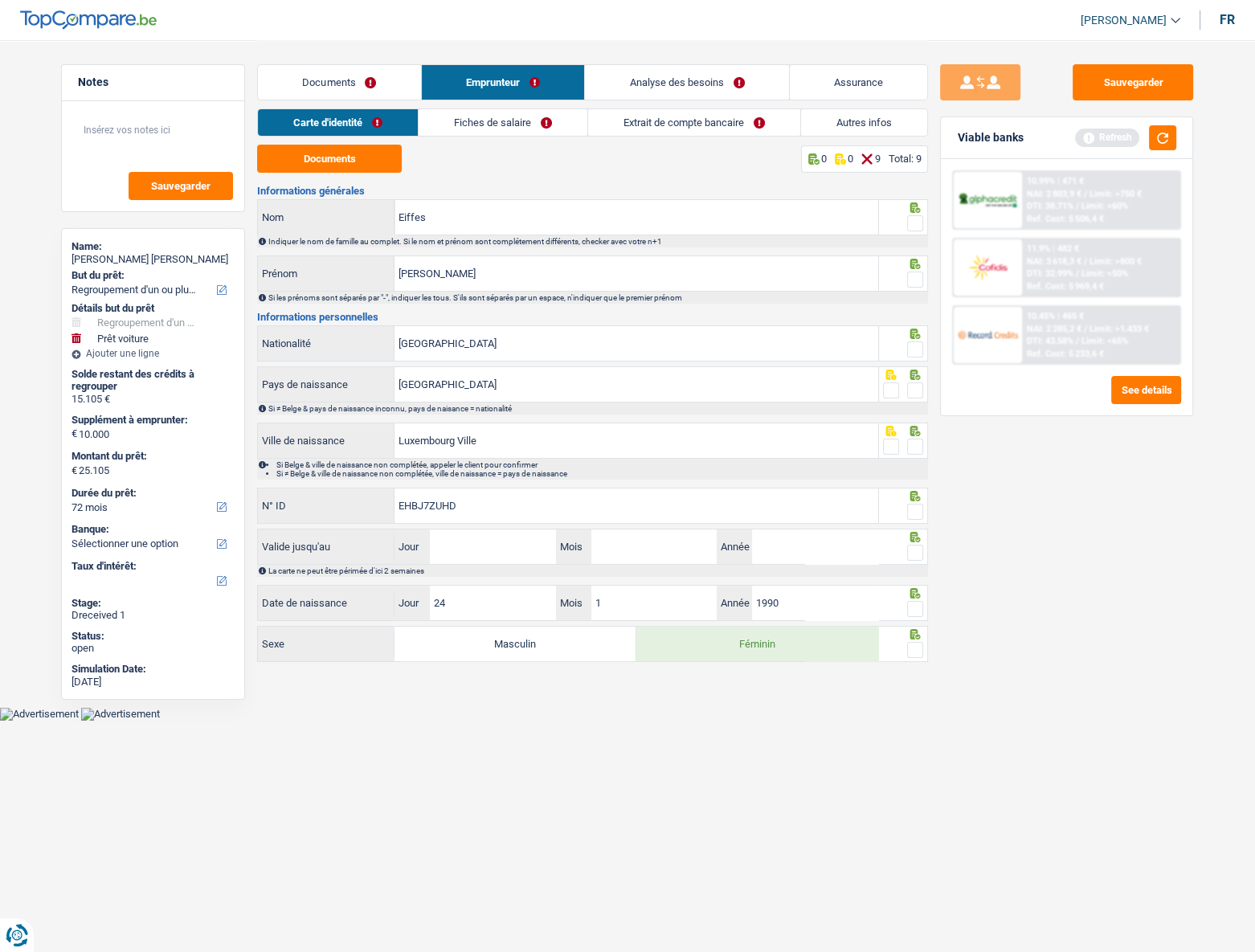
type input "EHBJ7ZUHD"
click at [494, 426] on input "Jour" at bounding box center [492, 547] width 126 height 34
drag, startPoint x: 492, startPoint y: 543, endPoint x: 426, endPoint y: 535, distance: 66.5
click at [426, 426] on div "10 Jour" at bounding box center [475, 547] width 162 height 34
type input "18"
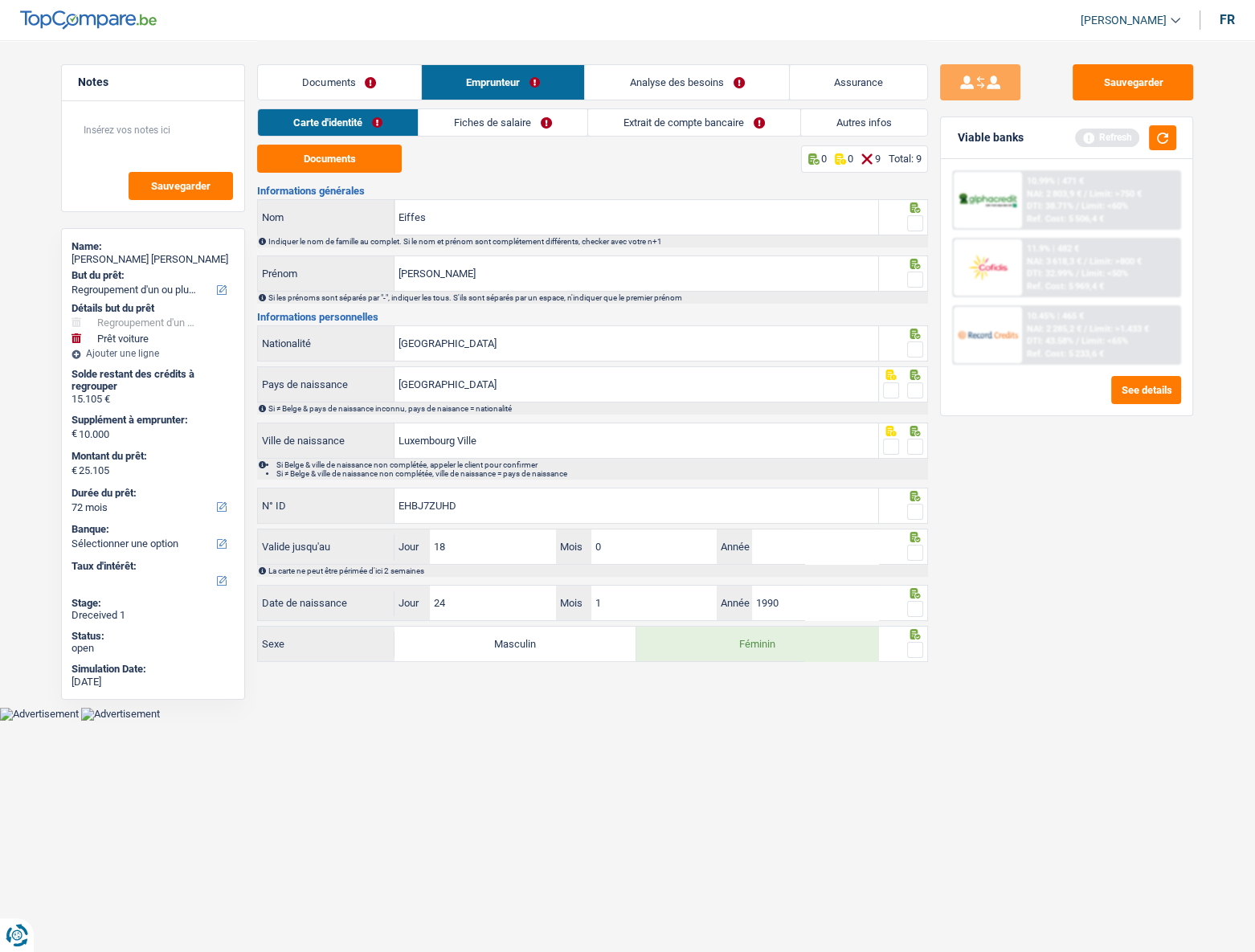
type input "02"
type input "2035"
click at [916, 426] on span at bounding box center [915, 649] width 16 height 16
click at [0, 0] on input "radio" at bounding box center [0, 0] width 0 height 0
click at [916, 426] on span at bounding box center [915, 608] width 16 height 16
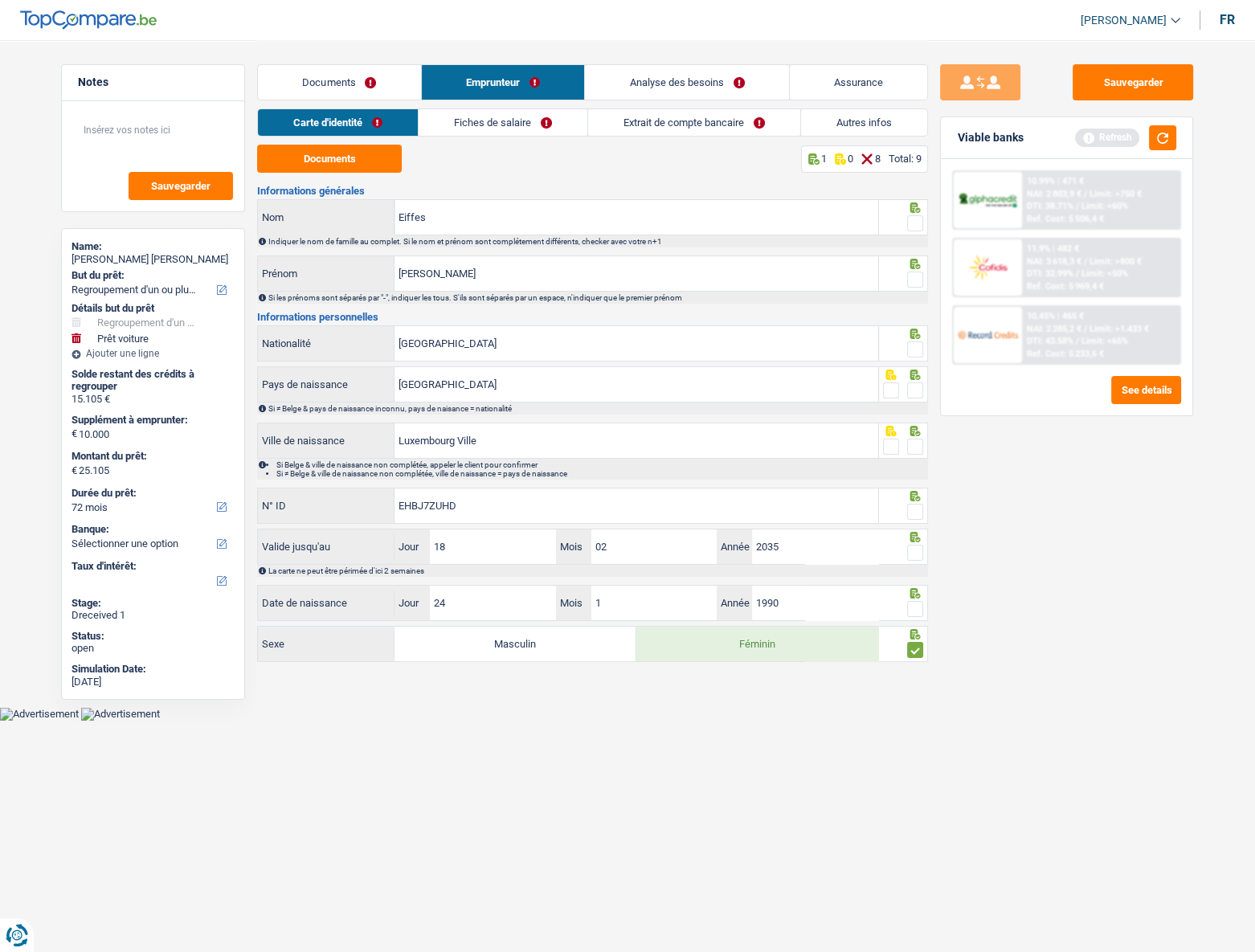
click at [0, 0] on input "radio" at bounding box center [0, 0] width 0 height 0
click at [923, 426] on span at bounding box center [915, 553] width 16 height 16
click at [0, 0] on input "radio" at bounding box center [0, 0] width 0 height 0
click at [916, 426] on span at bounding box center [915, 511] width 16 height 16
click at [0, 0] on input "radio" at bounding box center [0, 0] width 0 height 0
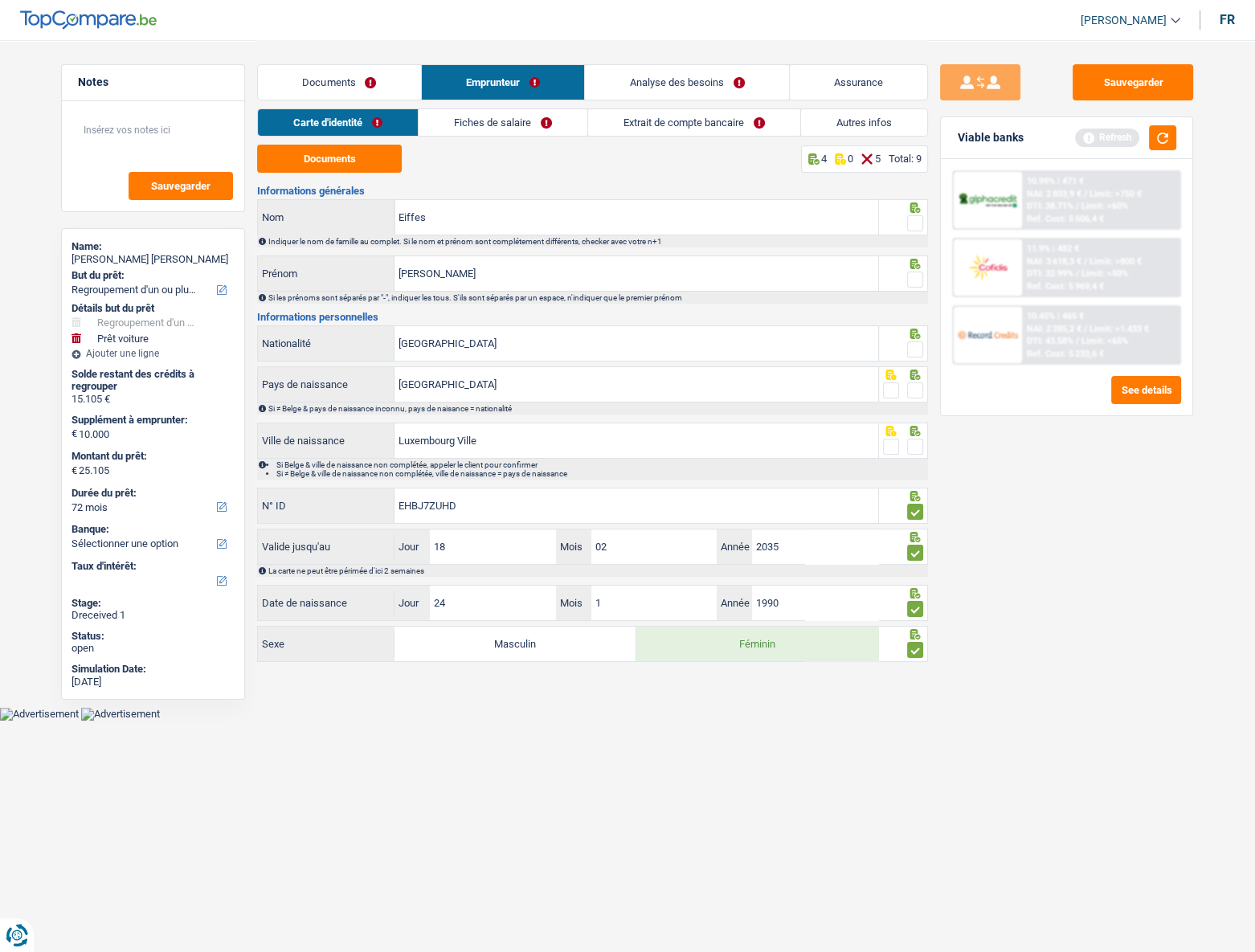
click at [916, 426] on span at bounding box center [915, 446] width 16 height 16
click at [0, 0] on input "radio" at bounding box center [0, 0] width 0 height 0
click at [914, 384] on span at bounding box center [915, 390] width 16 height 16
click at [0, 0] on input "radio" at bounding box center [0, 0] width 0 height 0
click at [918, 352] on span at bounding box center [915, 349] width 16 height 16
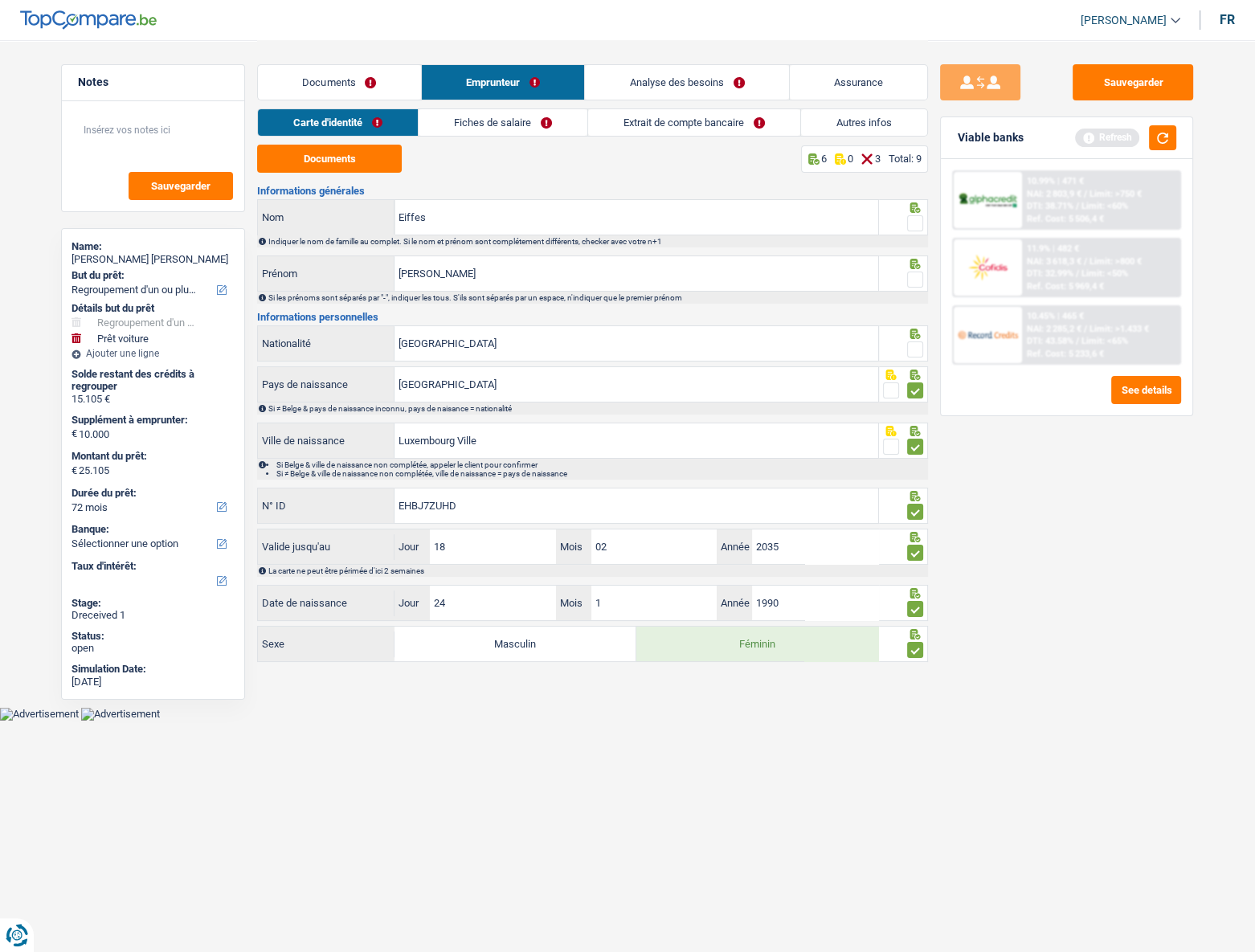
click at [0, 0] on input "radio" at bounding box center [0, 0] width 0 height 0
drag, startPoint x: 923, startPoint y: 280, endPoint x: 924, endPoint y: 267, distance: 13.0
click at [923, 279] on span at bounding box center [915, 279] width 16 height 16
click at [0, 0] on input "radio" at bounding box center [0, 0] width 0 height 0
click at [915, 220] on span at bounding box center [915, 223] width 16 height 16
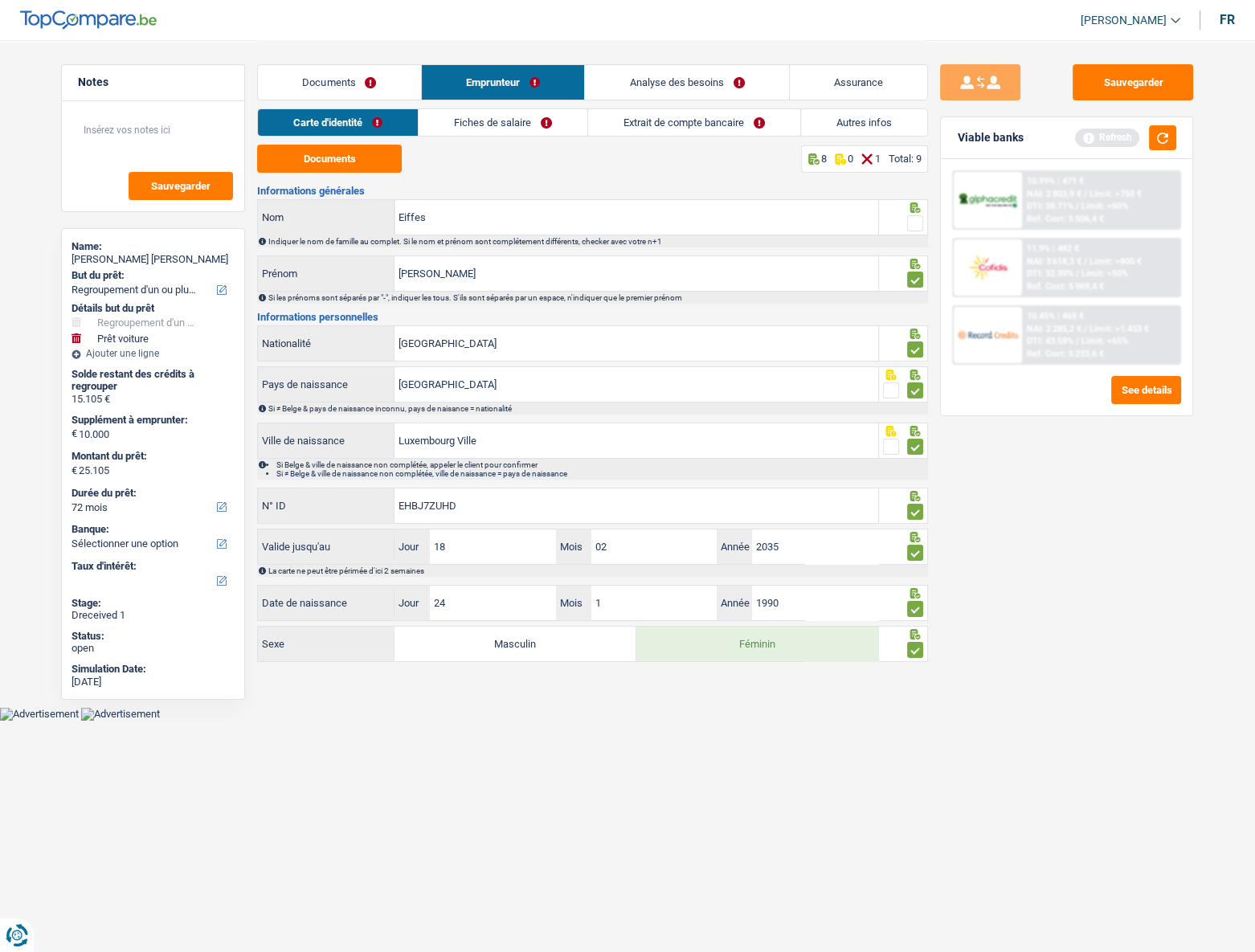
click at [0, 0] on input "radio" at bounding box center [0, 0] width 0 height 0
click at [463, 127] on link "Fiches de salaire" at bounding box center [504, 123] width 169 height 27
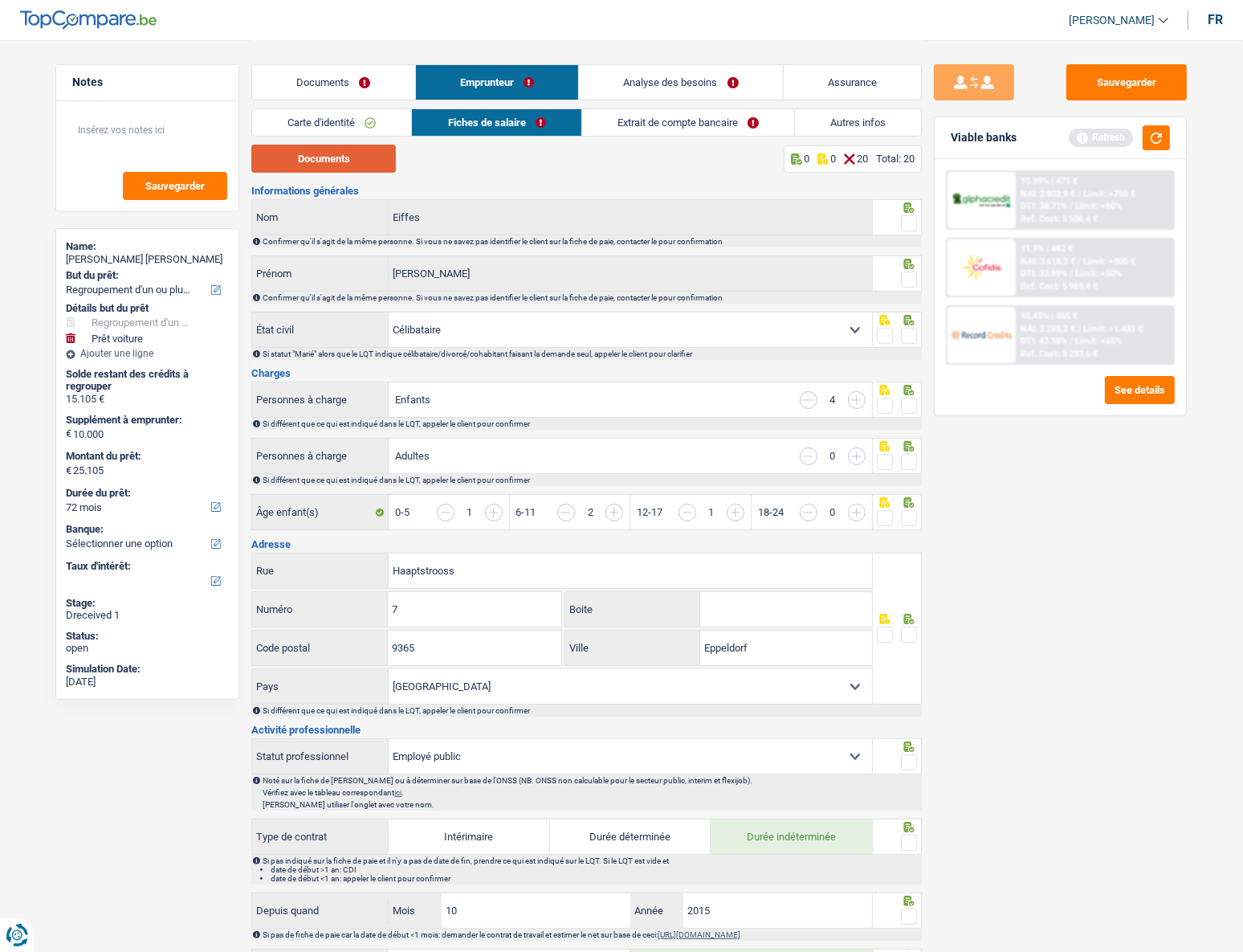
click at [328, 167] on button "Documents" at bounding box center [323, 158] width 145 height 28
click at [912, 226] on span at bounding box center [909, 223] width 16 height 16
click at [0, 0] on input "radio" at bounding box center [0, 0] width 0 height 0
click at [909, 283] on span at bounding box center [909, 279] width 16 height 16
click at [0, 0] on input "radio" at bounding box center [0, 0] width 0 height 0
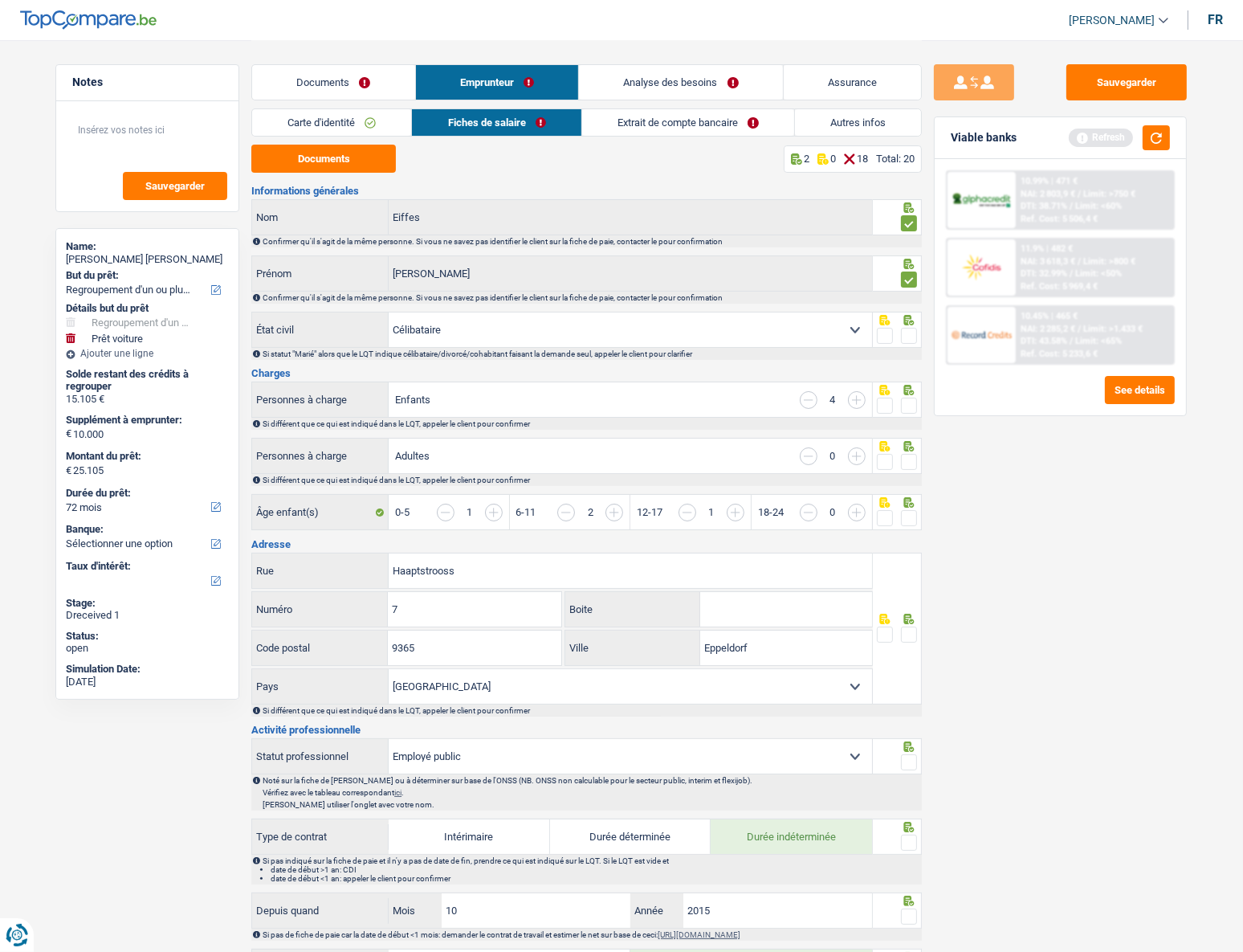
click at [908, 334] on span at bounding box center [909, 335] width 16 height 16
click at [0, 0] on input "radio" at bounding box center [0, 0] width 0 height 0
click at [911, 409] on span at bounding box center [909, 405] width 16 height 16
click at [0, 0] on input "radio" at bounding box center [0, 0] width 0 height 0
click at [908, 426] on span at bounding box center [909, 462] width 16 height 16
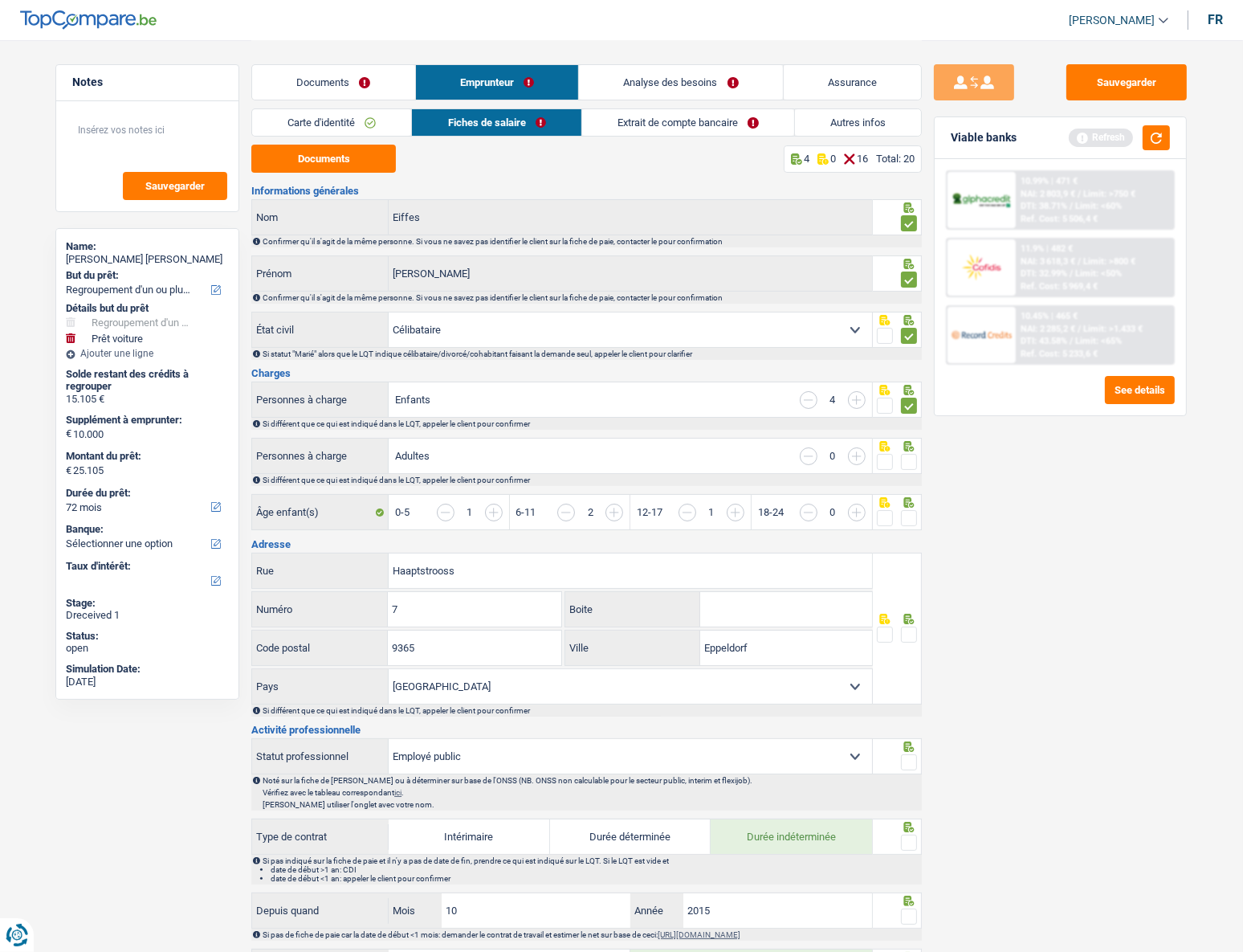
click at [0, 0] on input "radio" at bounding box center [0, 0] width 0 height 0
click at [323, 80] on link "Documents" at bounding box center [333, 82] width 163 height 34
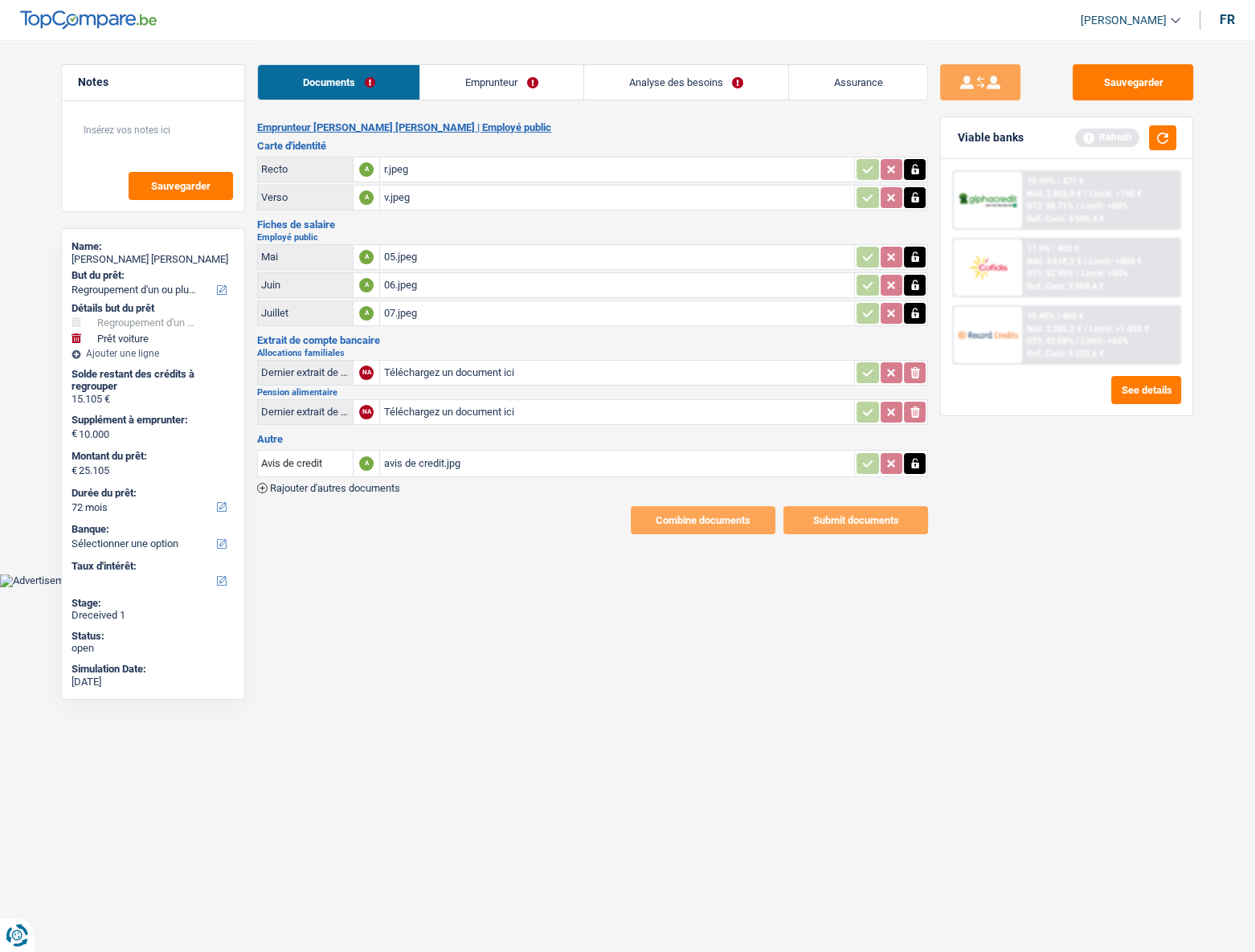
click at [400, 426] on div "avis de credit.jpg" at bounding box center [617, 463] width 468 height 24
click at [491, 90] on link "Emprunteur" at bounding box center [501, 82] width 162 height 34
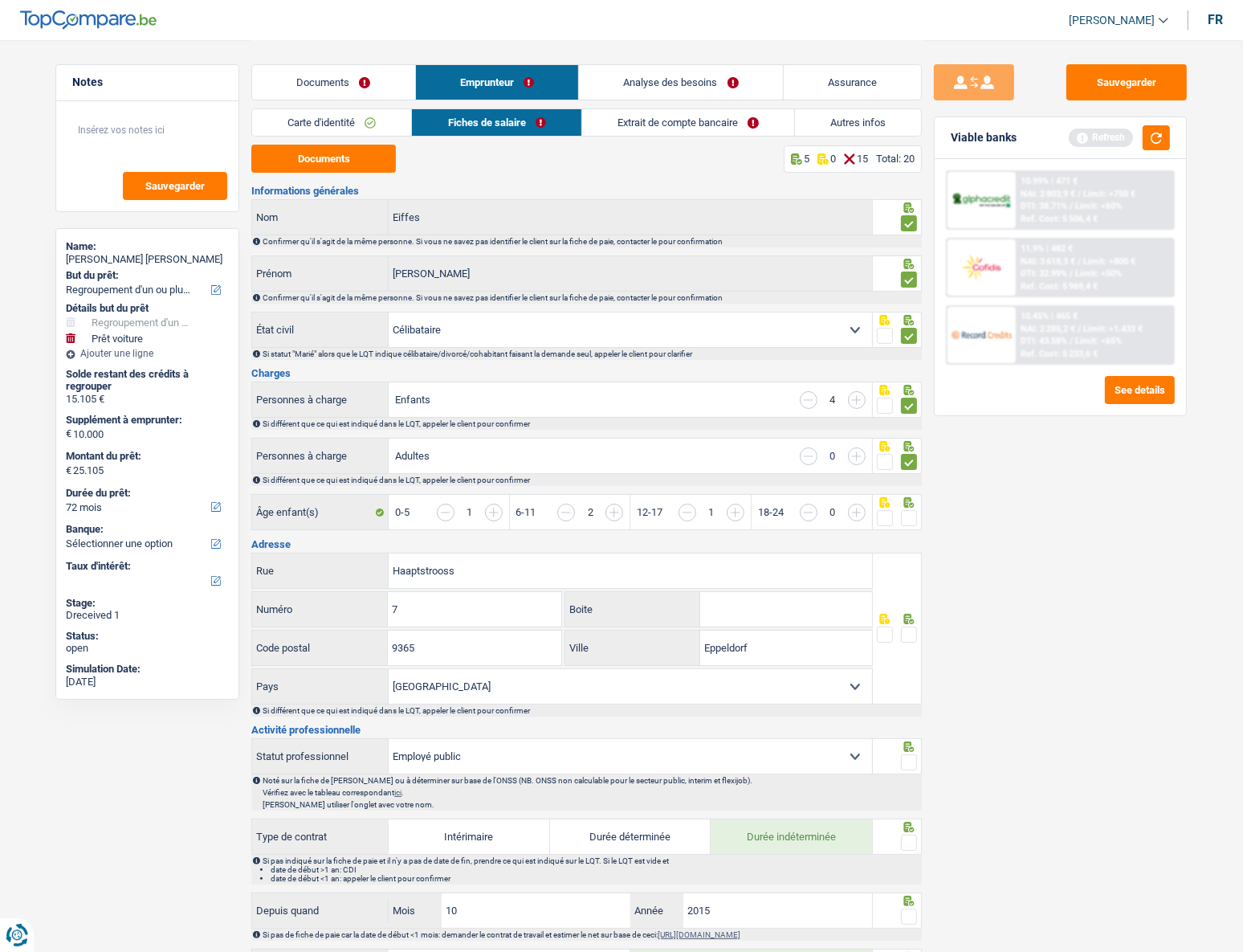
click at [840, 122] on link "Autres infos" at bounding box center [858, 123] width 126 height 27
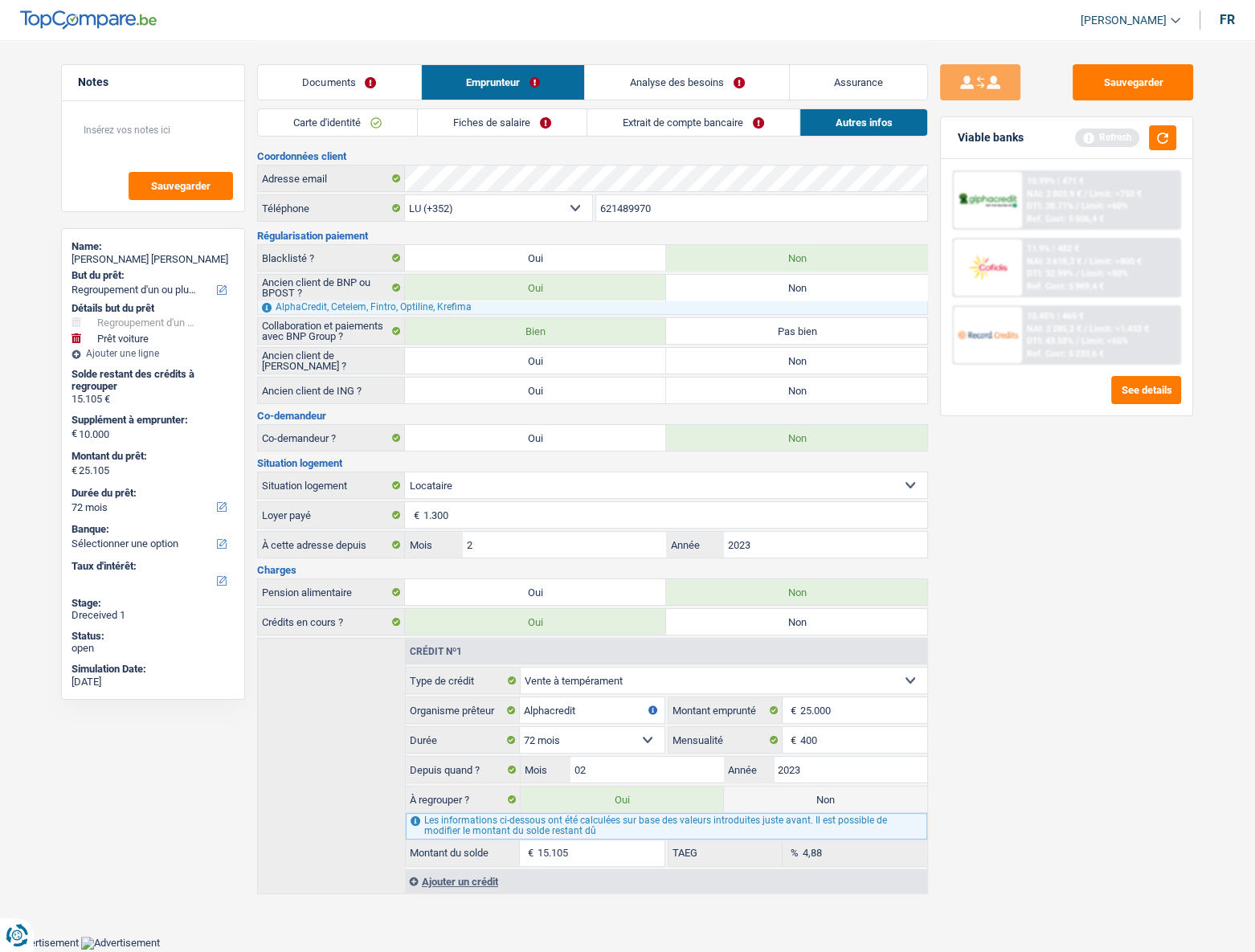
click at [539, 126] on link "Fiches de salaire" at bounding box center [502, 123] width 169 height 27
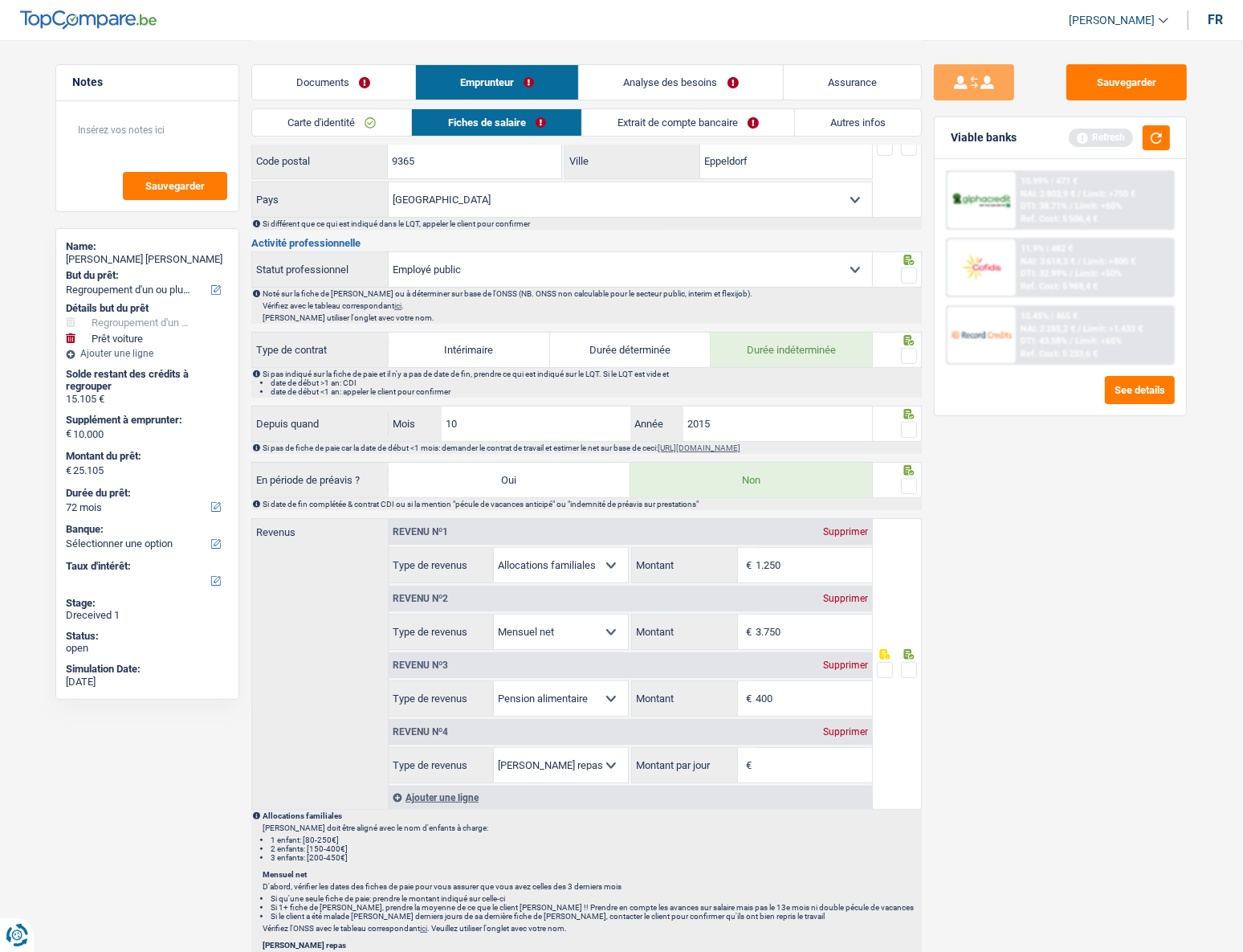
scroll to position [532, 0]
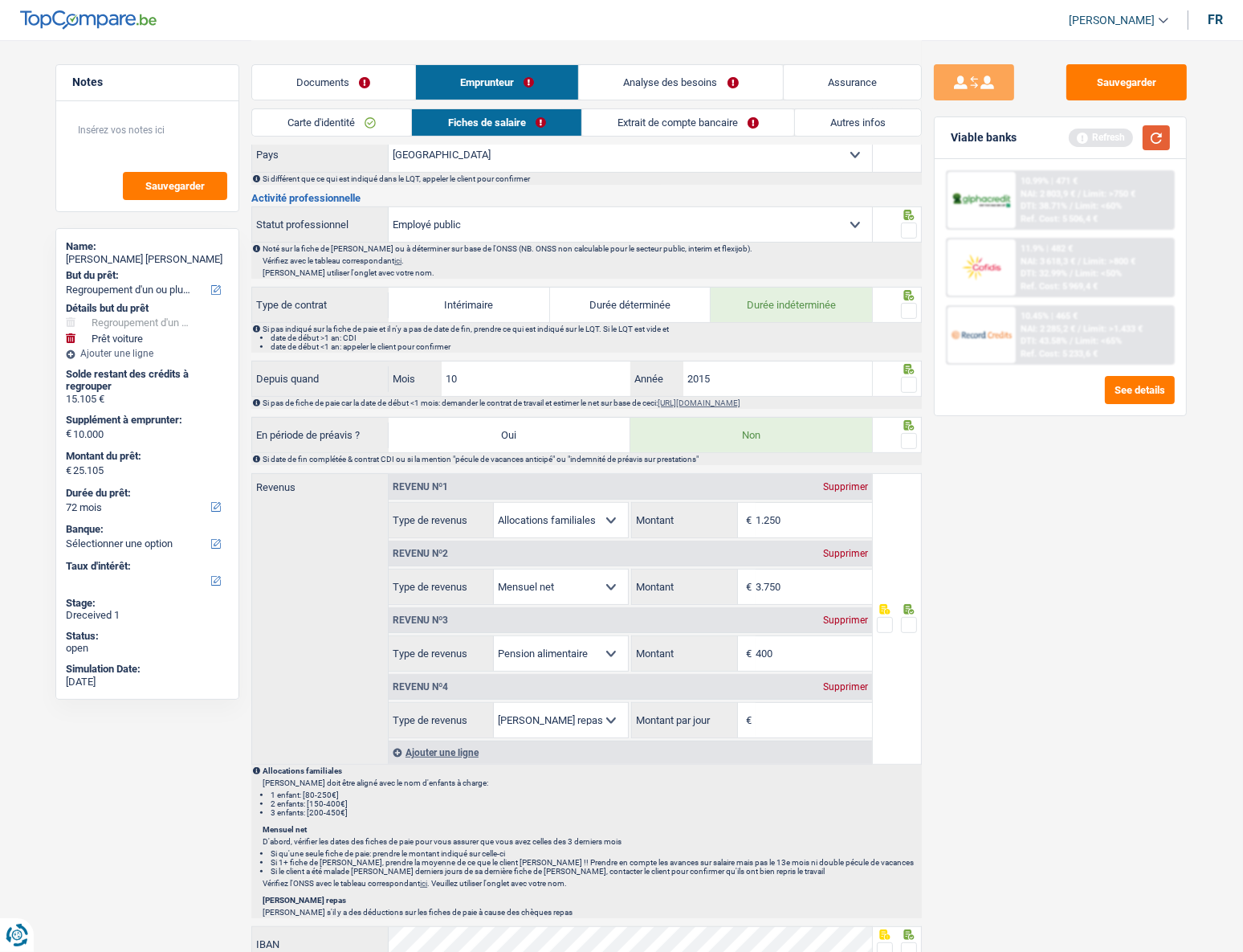
click at [922, 137] on button "button" at bounding box center [1156, 138] width 28 height 25
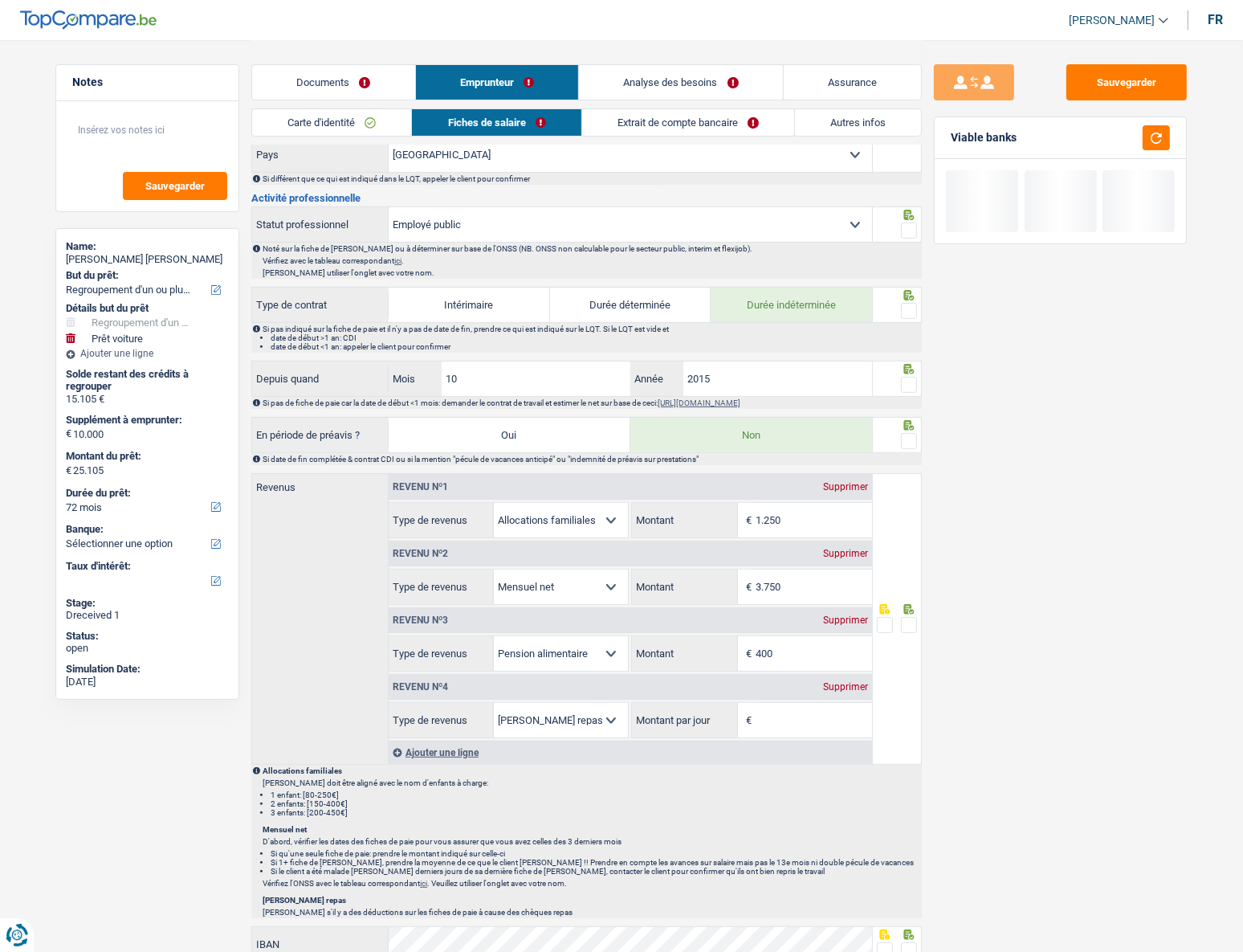
click at [848, 426] on div "Supprimer" at bounding box center [845, 487] width 53 height 10
select select "netSalary"
type input "3.750"
select select "alimony"
type input "400"
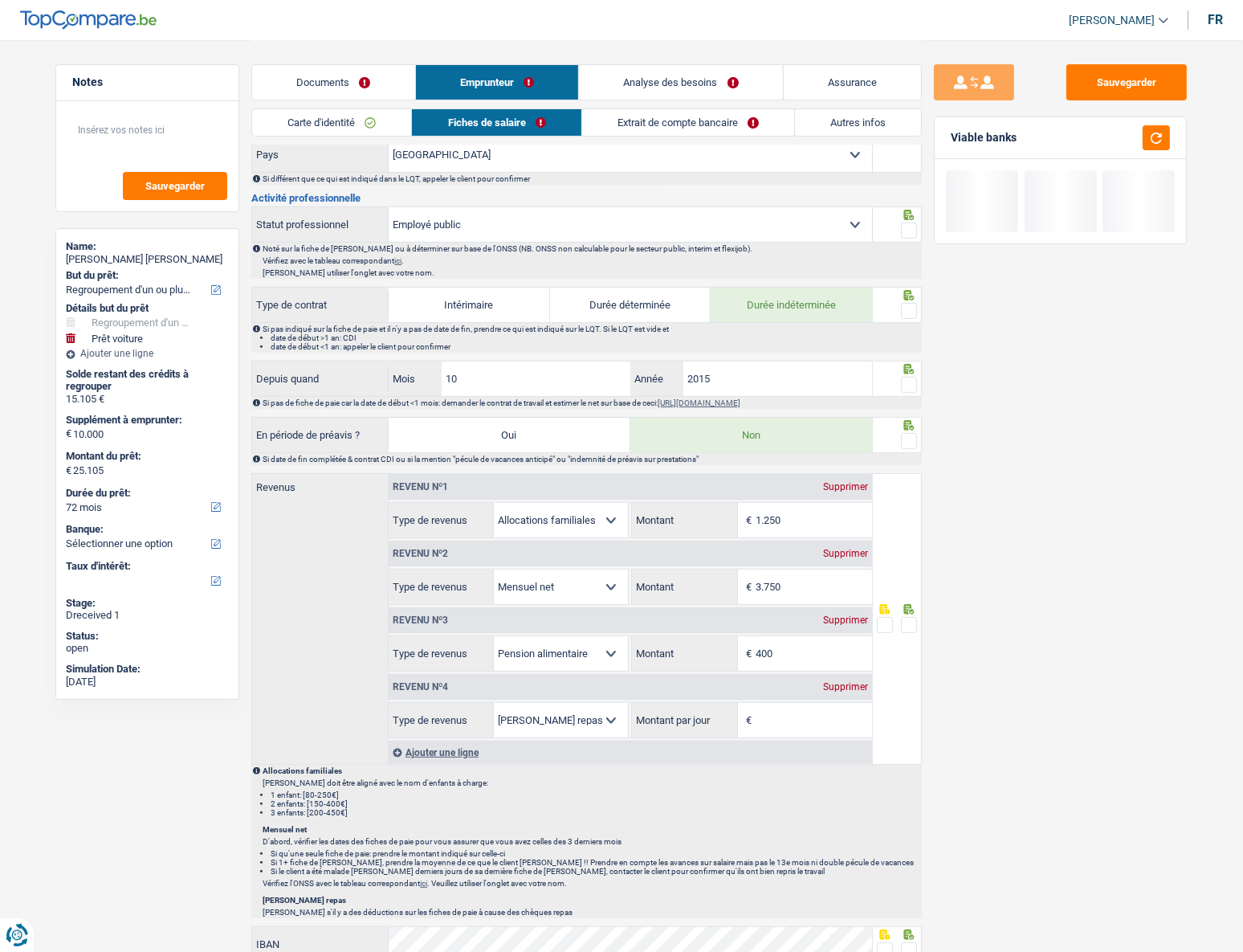
select select "mealVouchers"
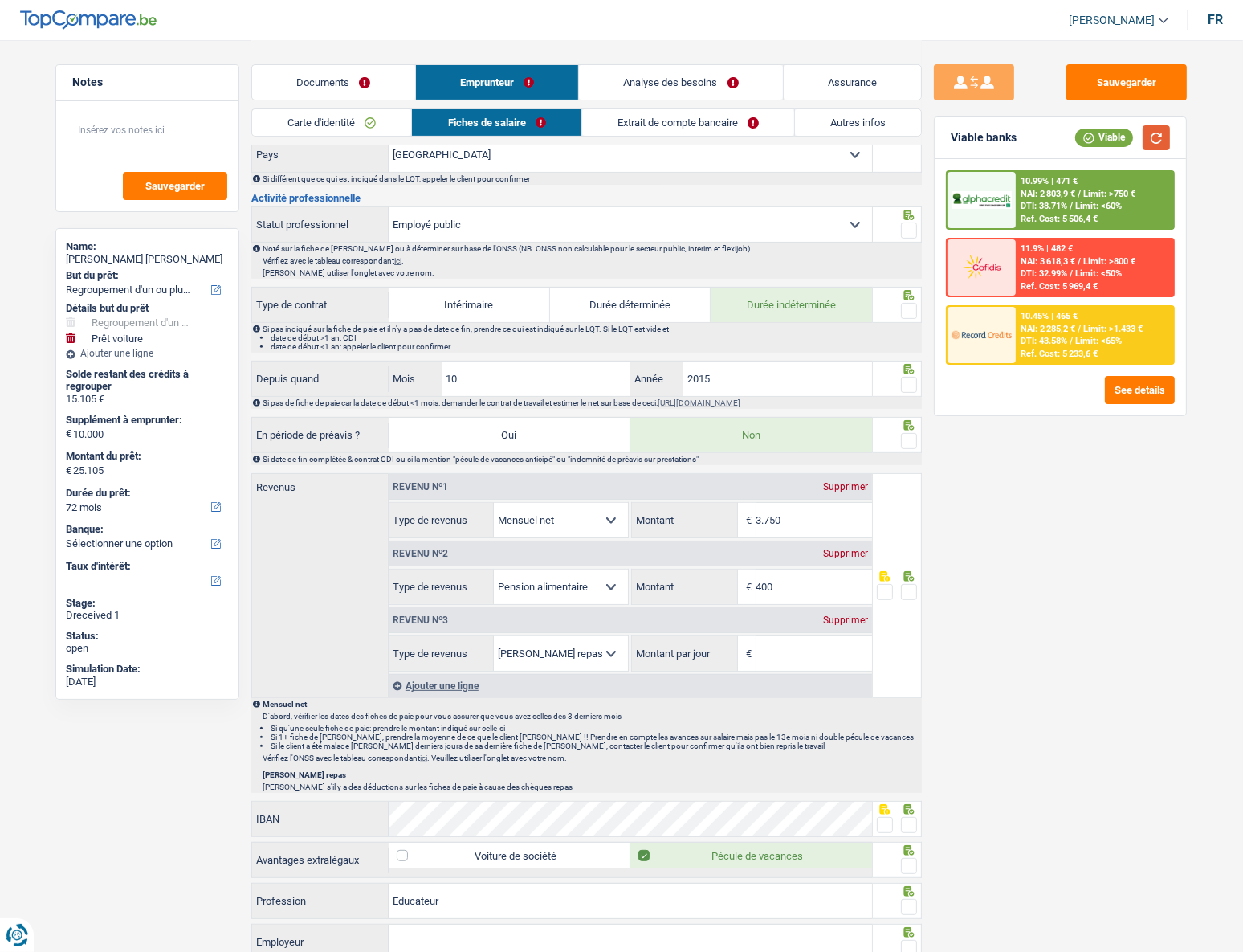
click at [922, 137] on button "button" at bounding box center [1156, 138] width 28 height 25
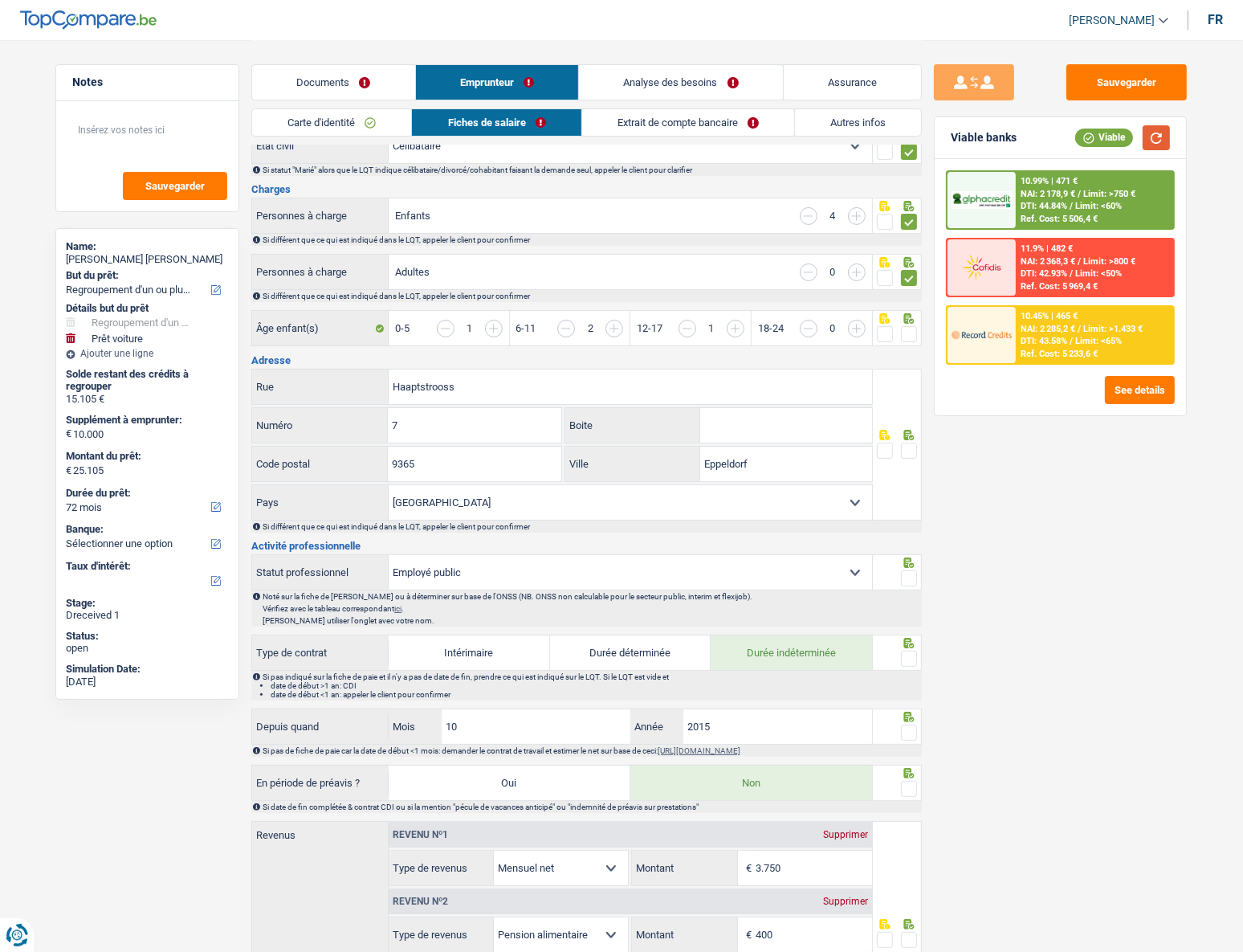
scroll to position [0, 0]
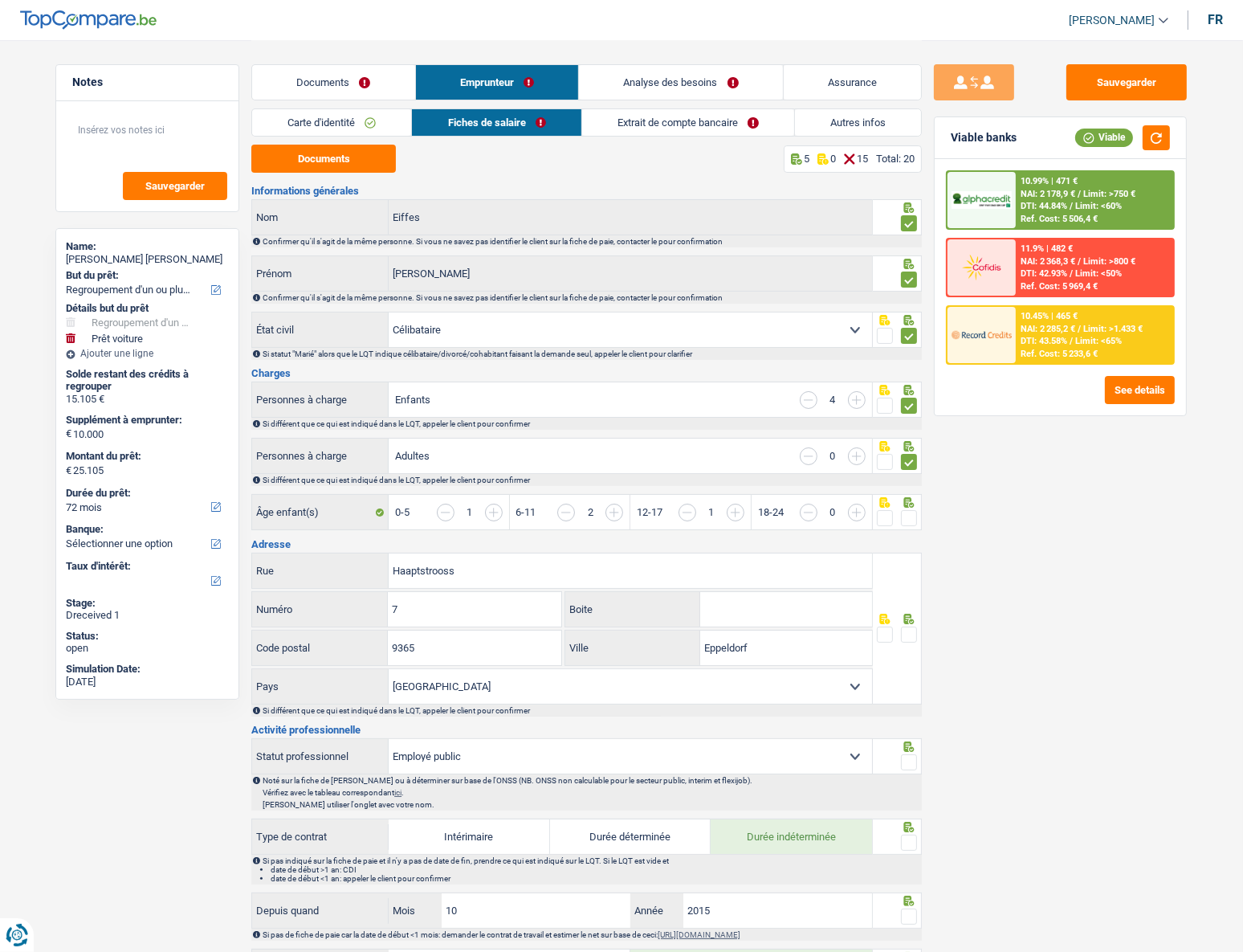
click at [327, 81] on link "Documents" at bounding box center [333, 82] width 163 height 34
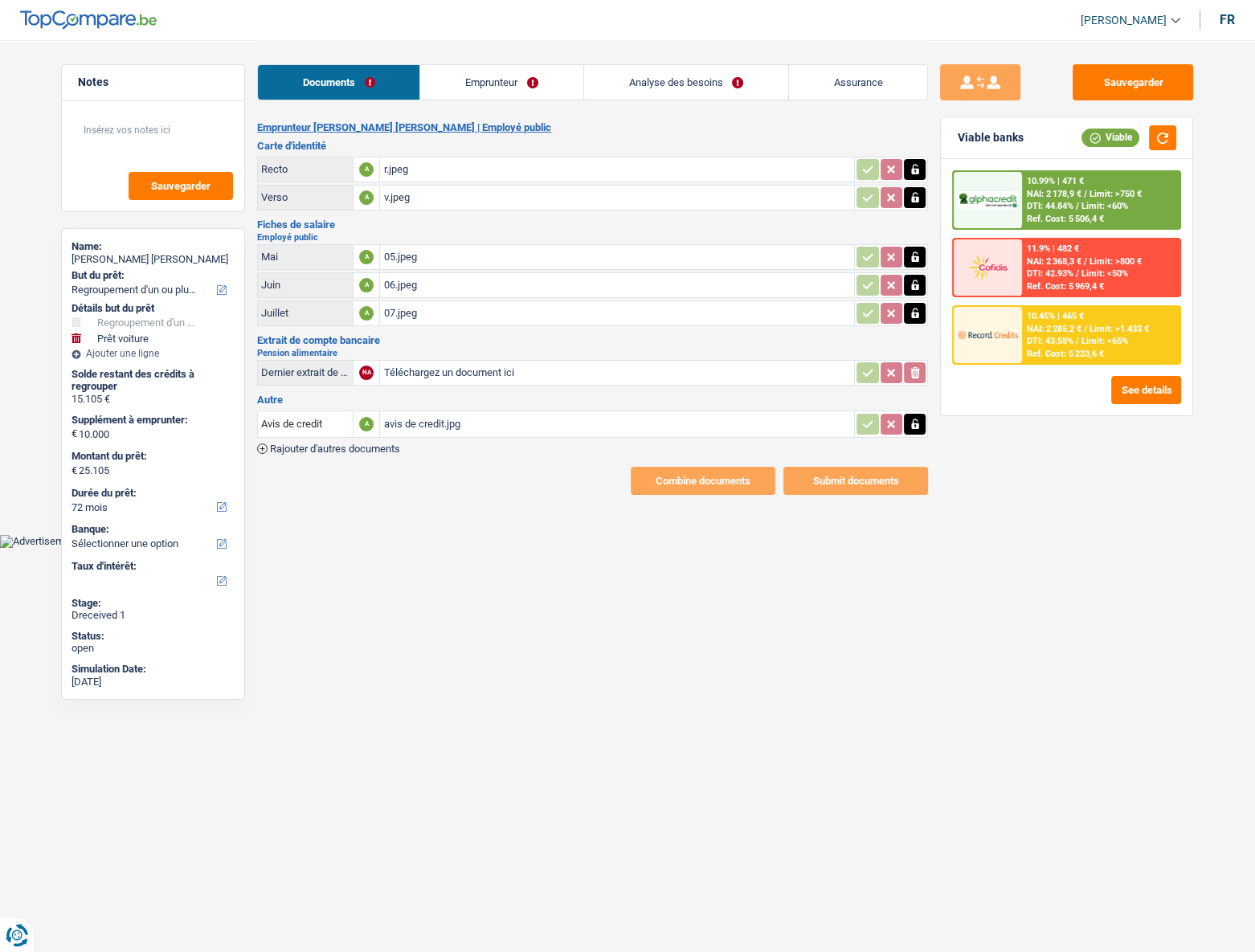
click at [550, 80] on link "Emprunteur" at bounding box center [501, 82] width 162 height 34
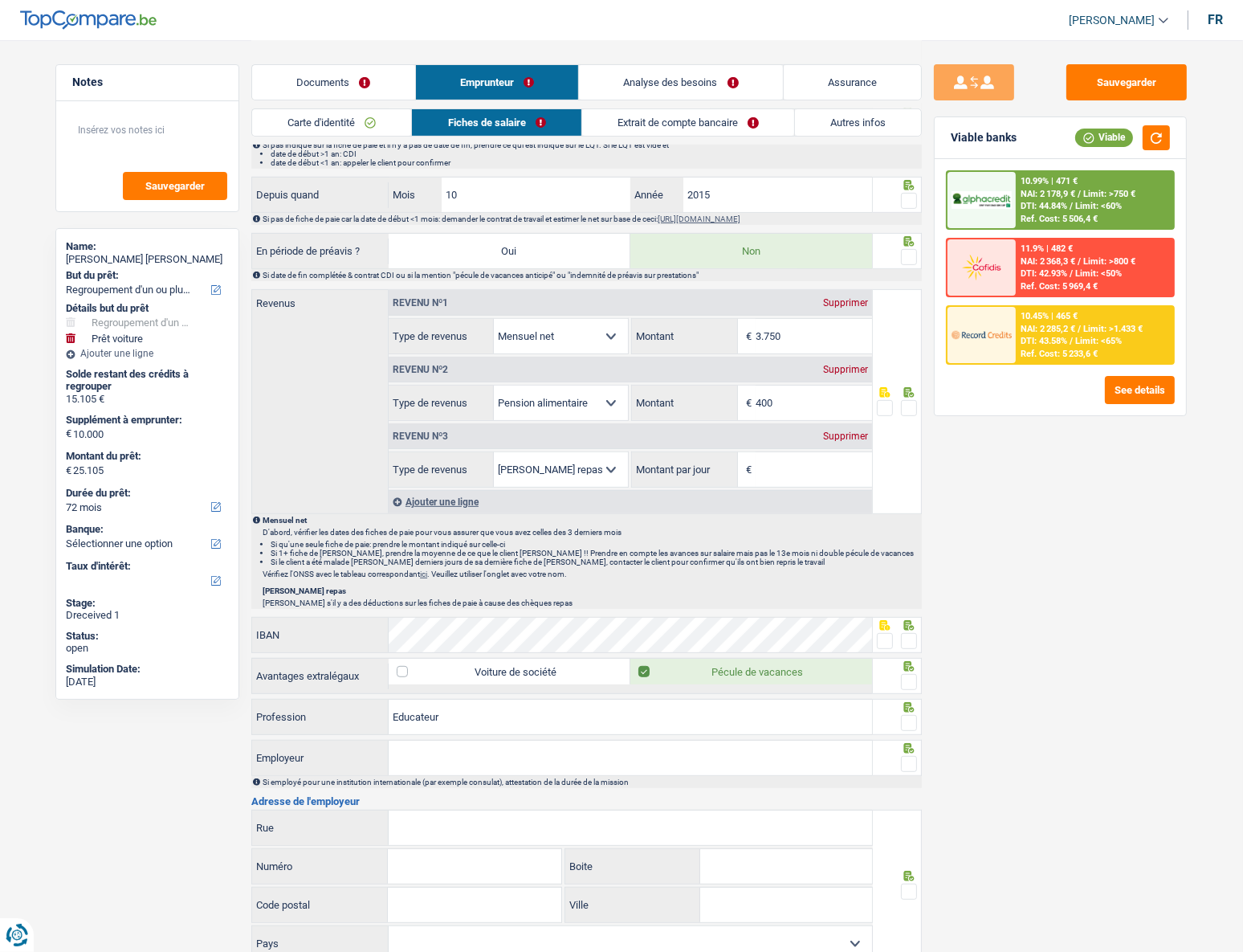
scroll to position [716, 0]
click at [561, 426] on select "Allocation d'handicap Allocations chômage Allocations familiales Chèques repas …" at bounding box center [561, 468] width 134 height 34
select select "familyAllowances"
click at [494, 426] on select "Allocation d'handicap Allocations chômage Allocations familiales Chèques repas …" at bounding box center [561, 468] width 134 height 34
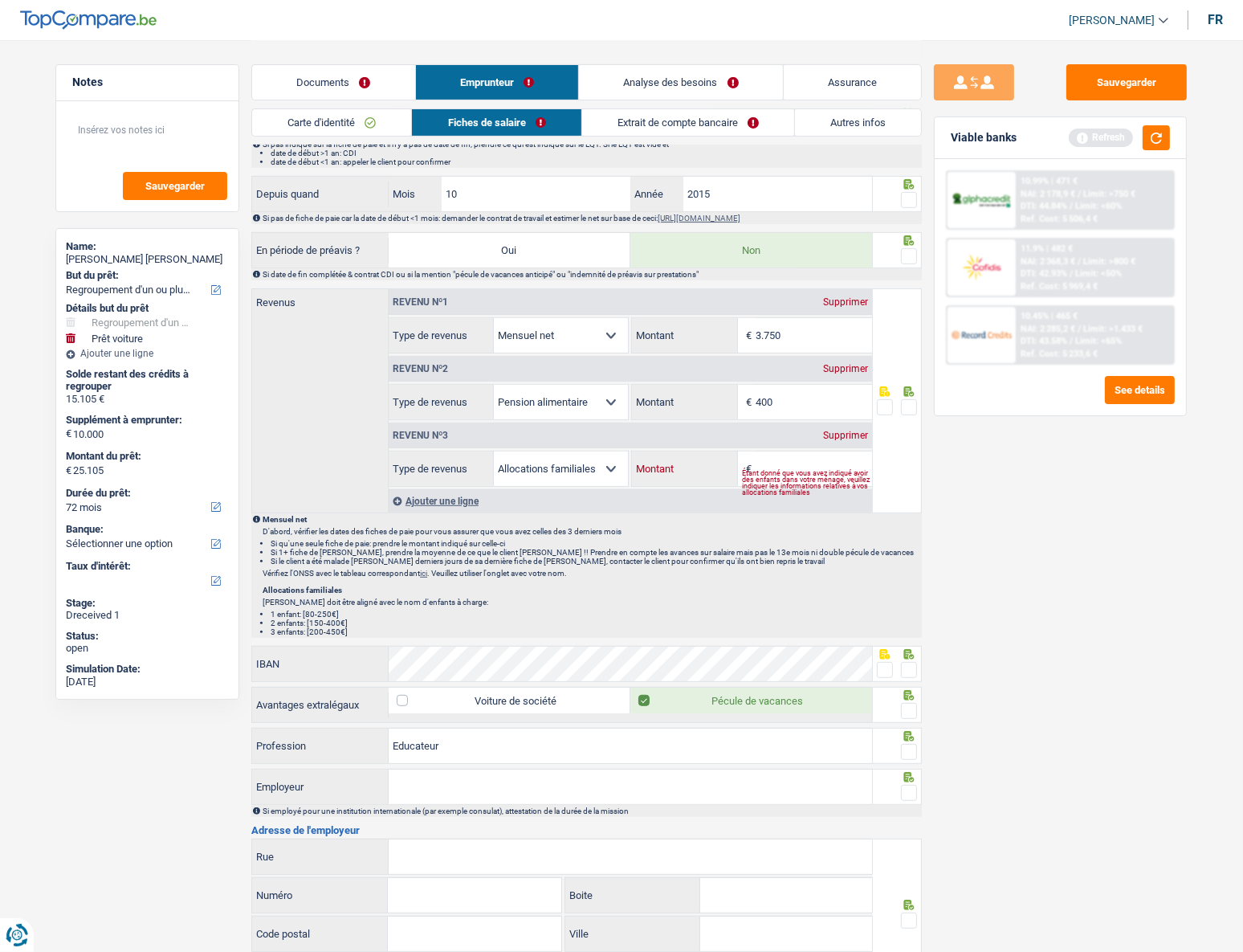
click at [816, 426] on input "Montant" at bounding box center [814, 468] width 117 height 34
type input "1.250"
click at [375, 74] on link "Documents" at bounding box center [333, 82] width 163 height 34
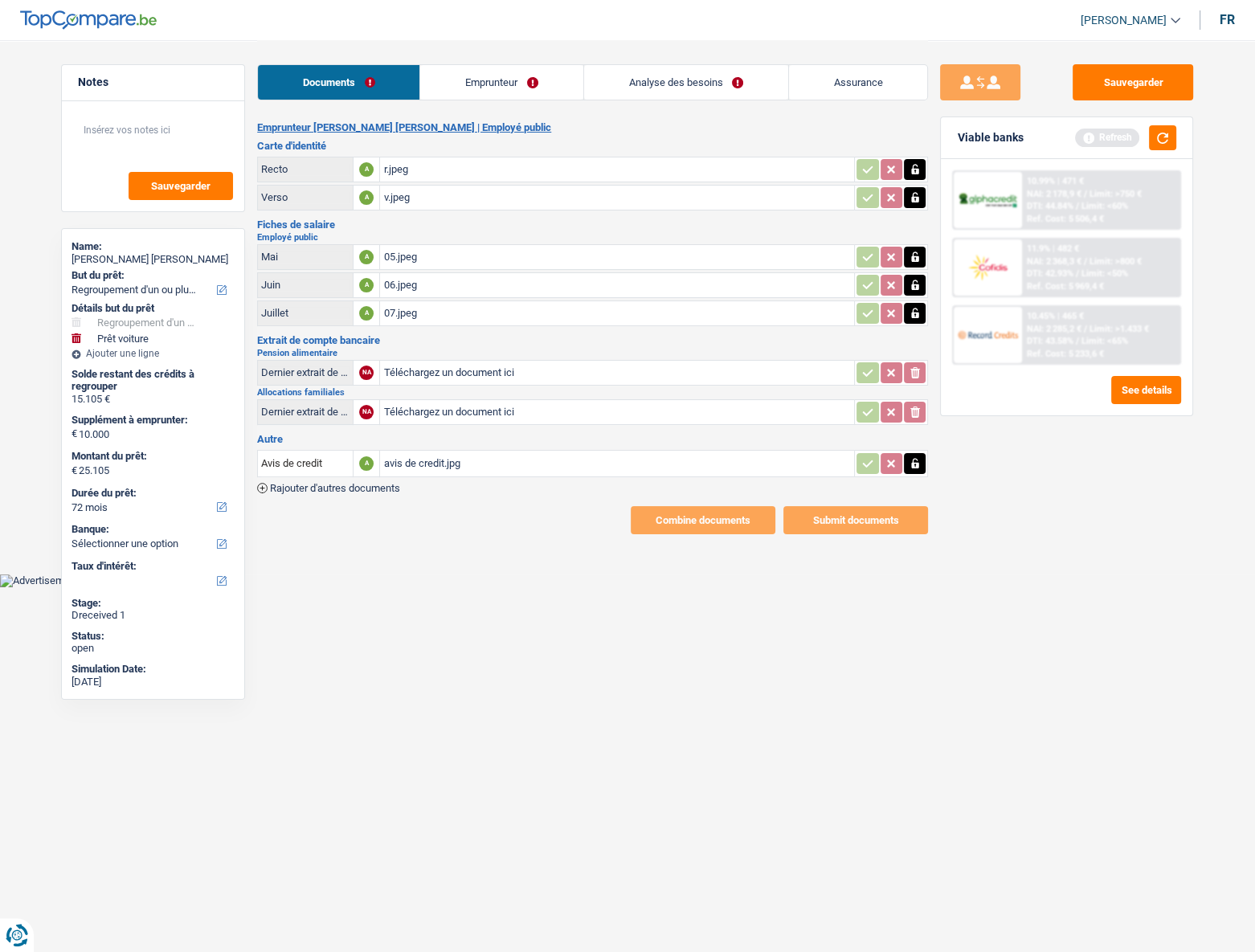
click at [413, 414] on input "Téléchargez un document ici" at bounding box center [617, 412] width 468 height 24
type input "C:\fakepath\avis de credit.jpg"
click at [410, 403] on div "avis de credit.jpg" at bounding box center [617, 412] width 468 height 24
click at [495, 79] on link "Emprunteur" at bounding box center [501, 82] width 162 height 34
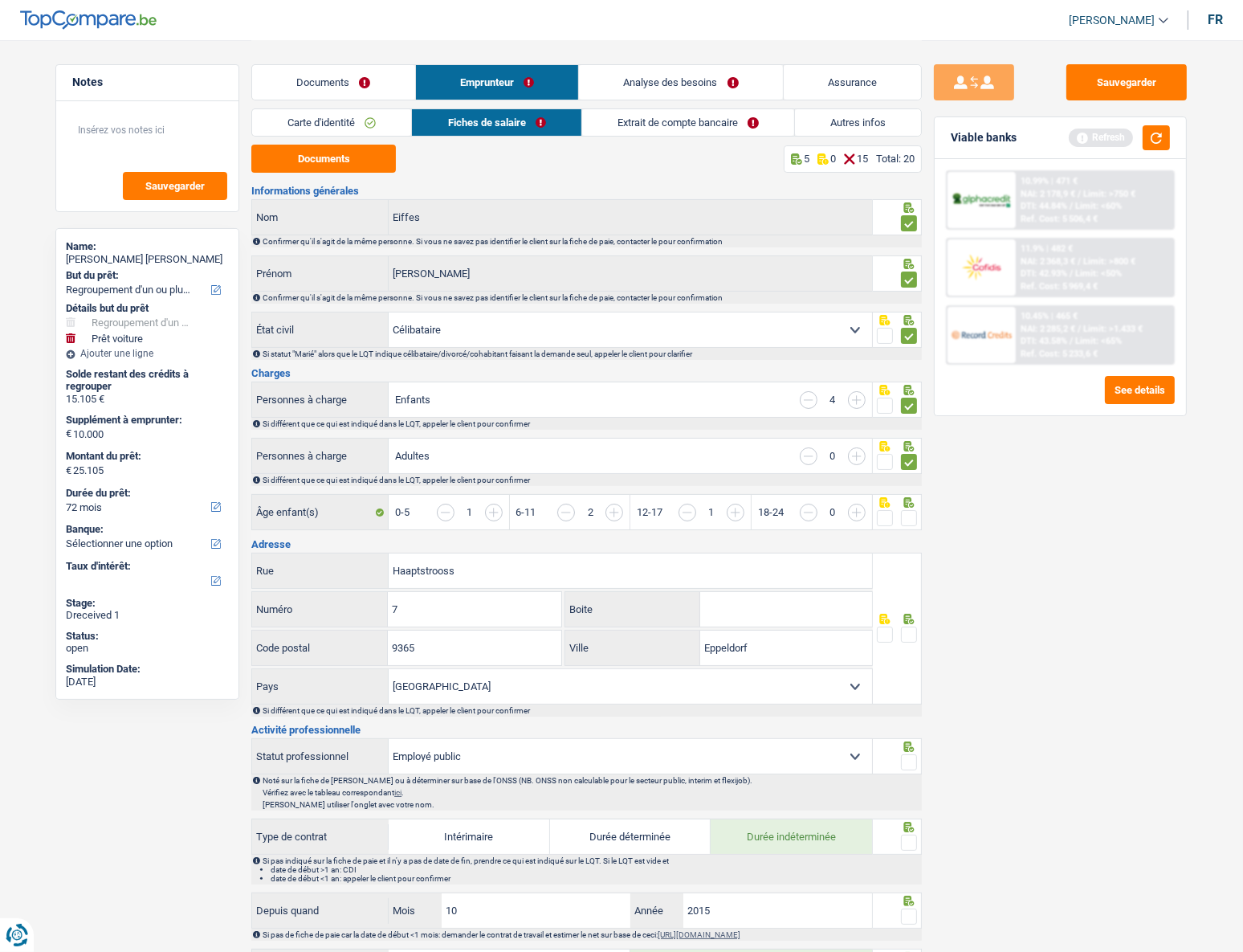
click at [911, 426] on span at bounding box center [909, 517] width 16 height 16
click at [0, 0] on input "radio" at bounding box center [0, 0] width 0 height 0
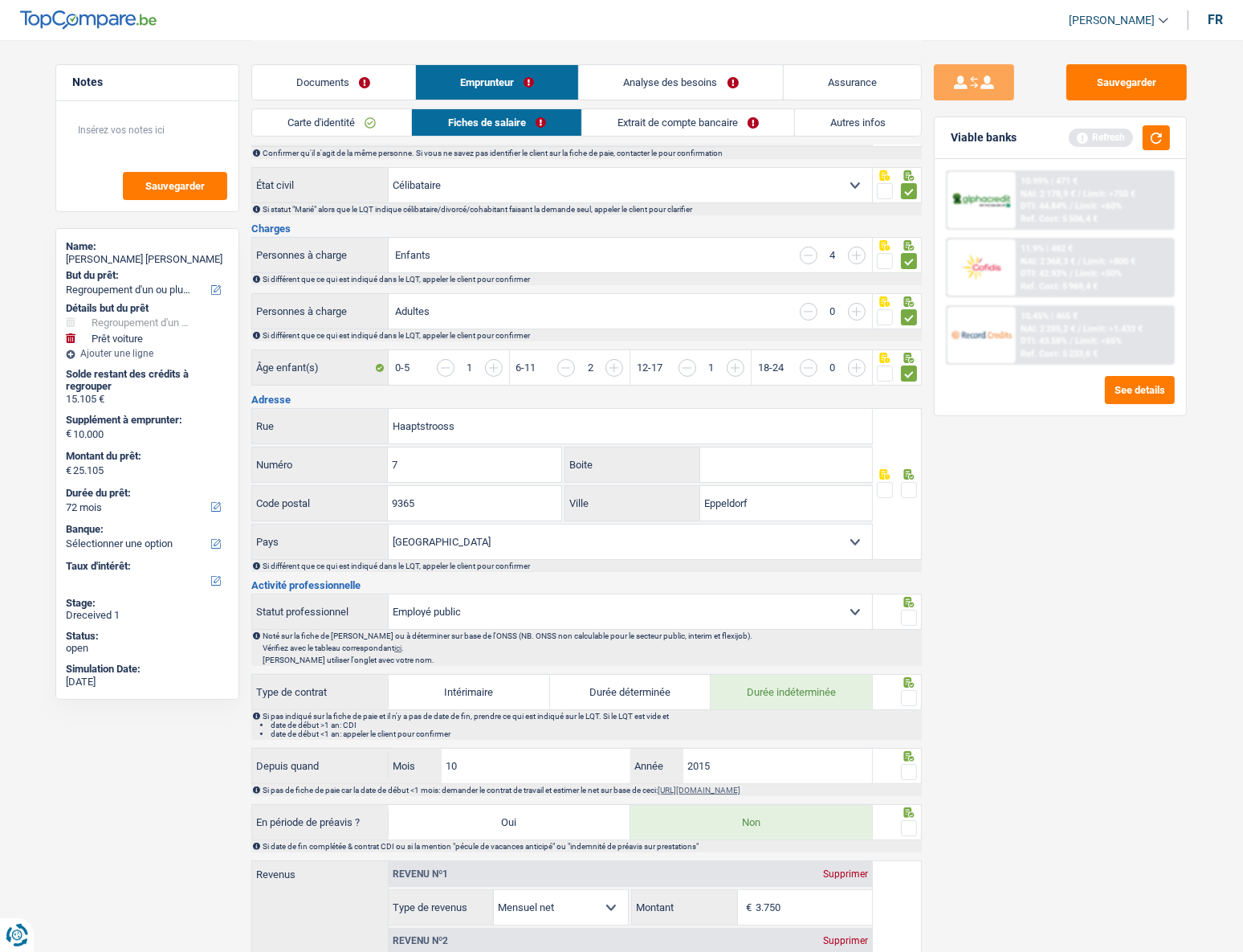
scroll to position [146, 0]
click at [914, 426] on span at bounding box center [909, 617] width 16 height 16
click at [0, 0] on input "radio" at bounding box center [0, 0] width 0 height 0
click at [909, 426] on span at bounding box center [909, 488] width 16 height 16
click at [0, 0] on input "radio" at bounding box center [0, 0] width 0 height 0
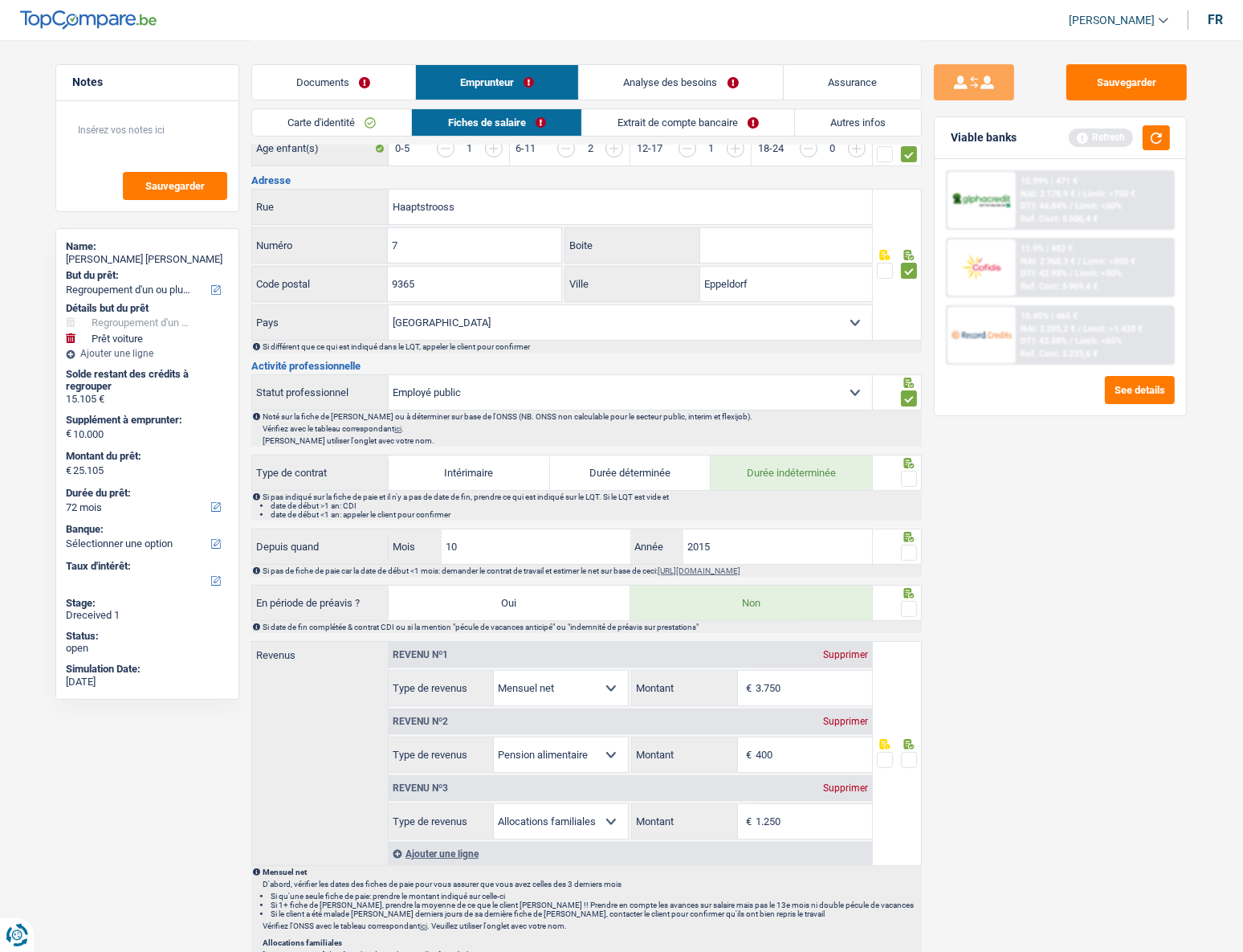
scroll to position [365, 0]
click at [908, 426] on span at bounding box center [909, 478] width 16 height 16
click at [0, 0] on input "radio" at bounding box center [0, 0] width 0 height 0
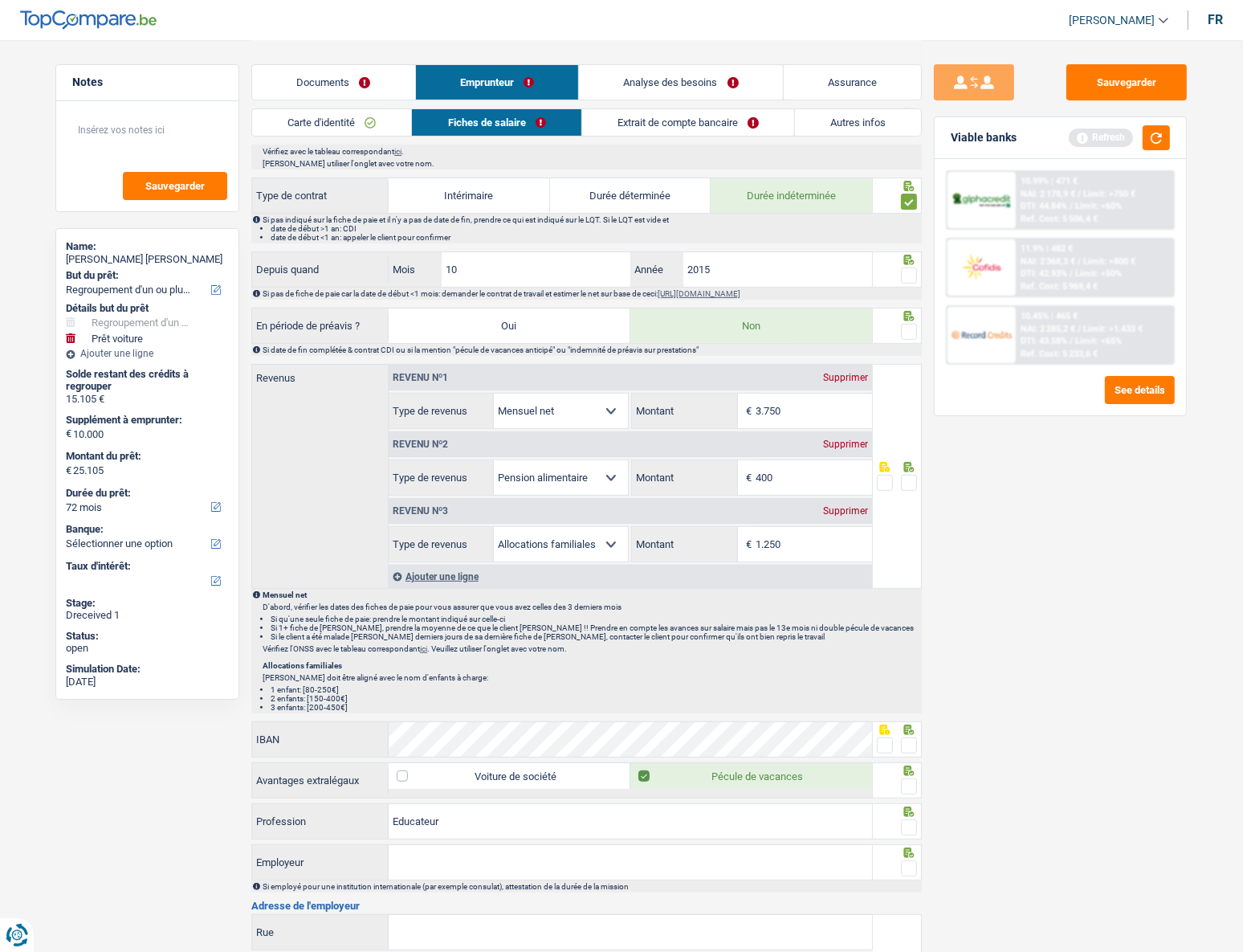
scroll to position [657, 0]
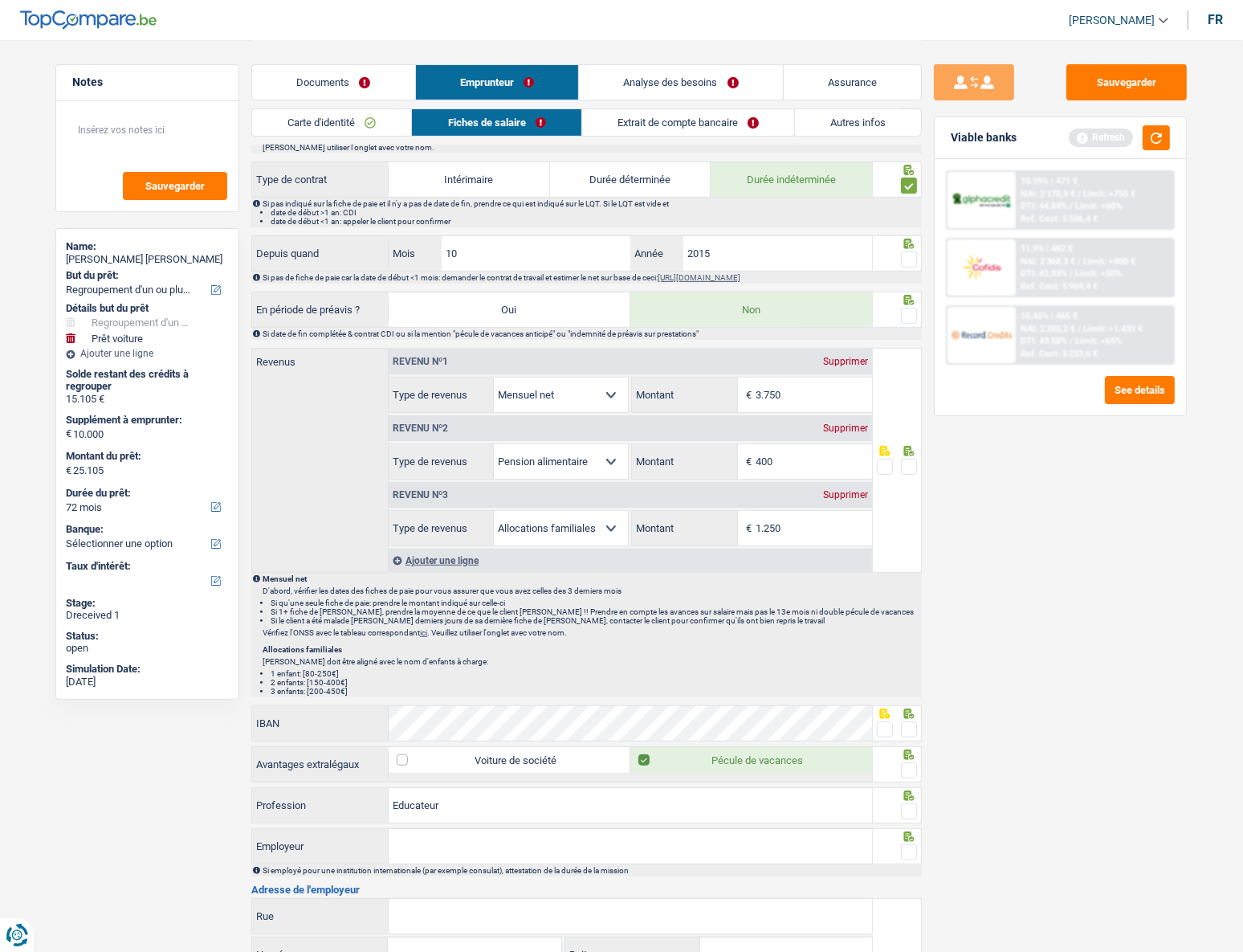
click at [909, 314] on span at bounding box center [909, 315] width 16 height 16
click at [0, 0] on input "radio" at bounding box center [0, 0] width 0 height 0
click at [922, 426] on div "Sauvegarder Viable banks Refresh 10.99% | 471 € NAI: 2 178,9 € / Limit: >750 € …" at bounding box center [1060, 495] width 277 height 862
drag, startPoint x: 789, startPoint y: 393, endPoint x: 752, endPoint y: 394, distance: 37.0
click at [752, 394] on div "3.750 € Montant" at bounding box center [752, 395] width 239 height 34
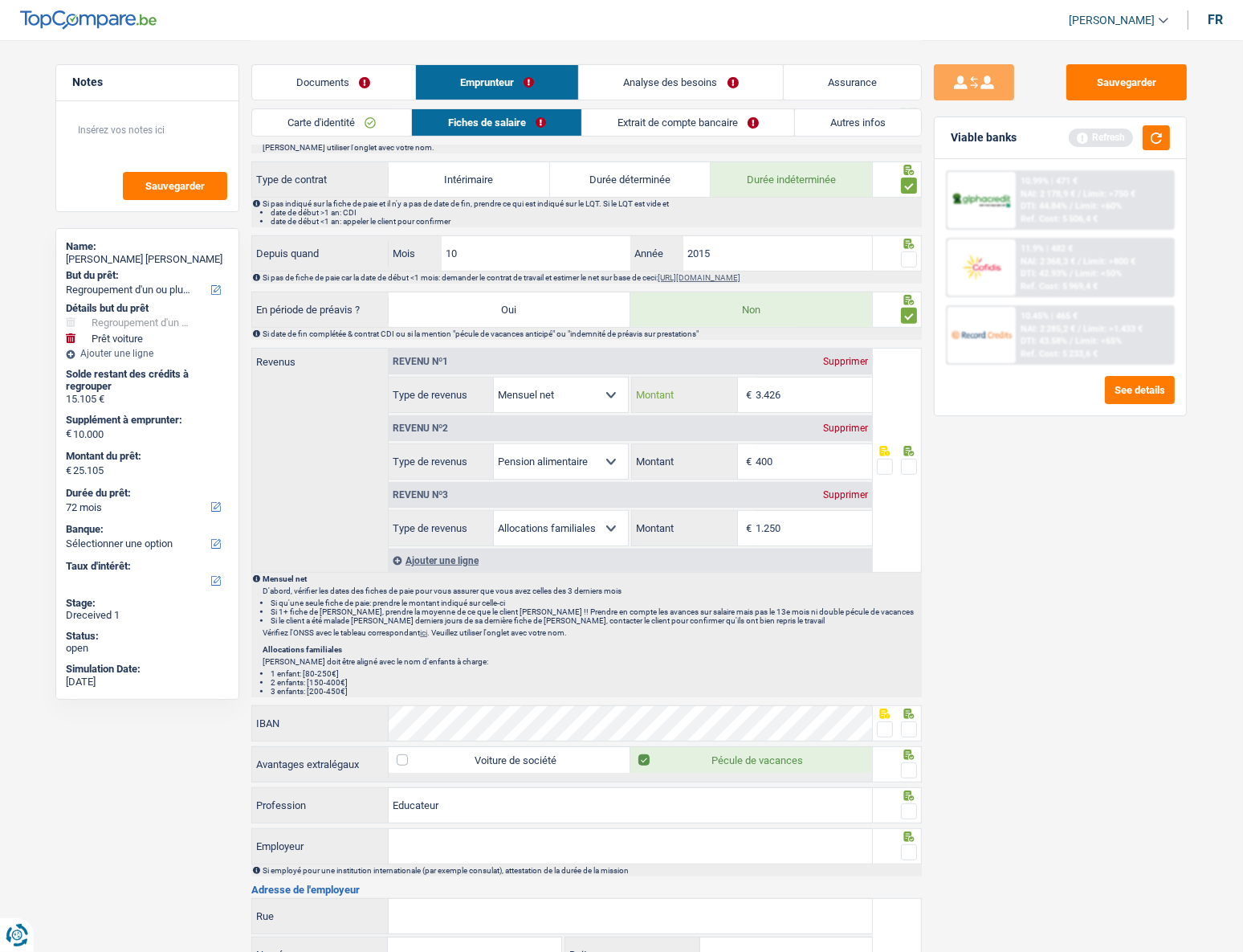
type input "3.426"
click at [818, 426] on input "400" at bounding box center [814, 462] width 117 height 34
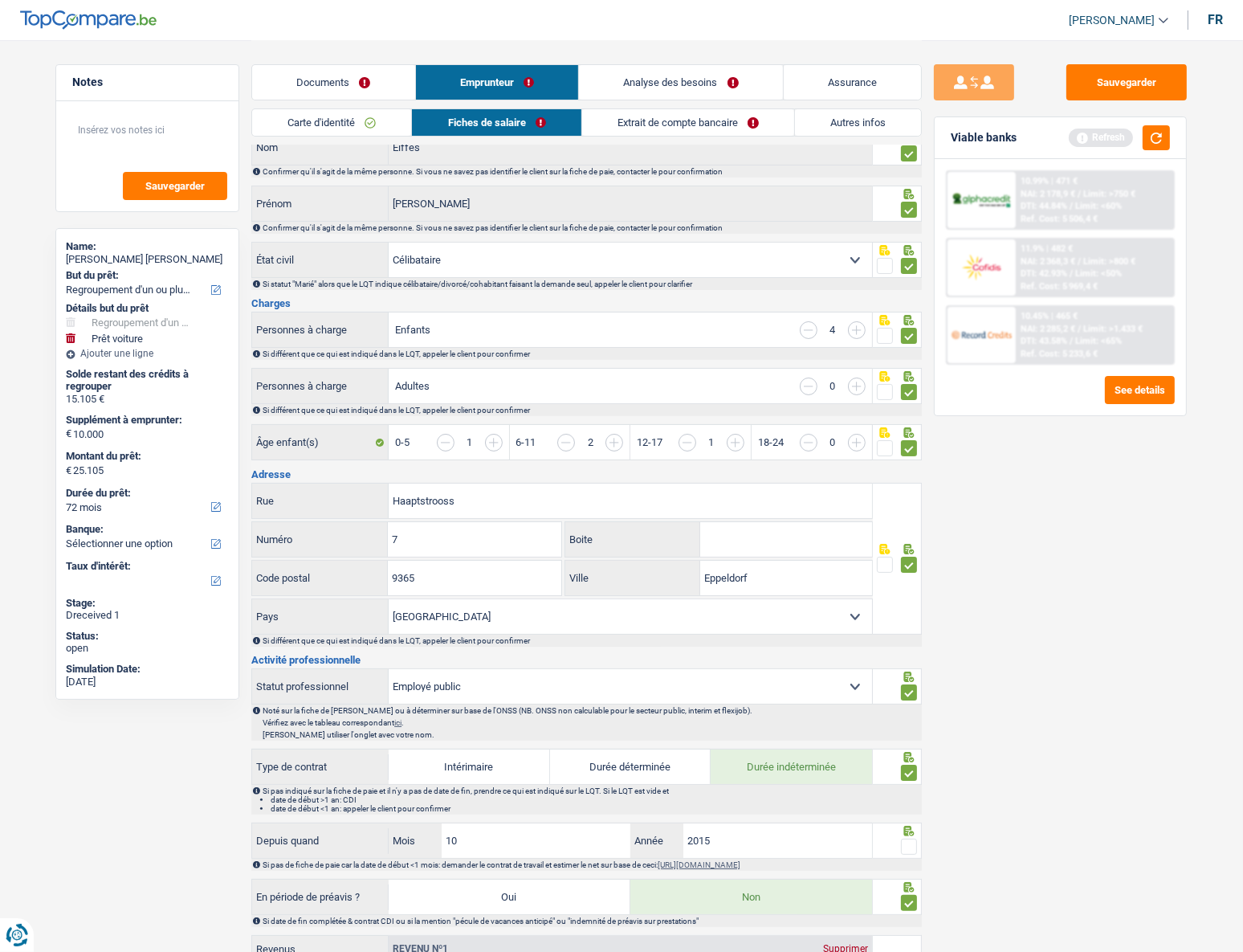
scroll to position [0, 0]
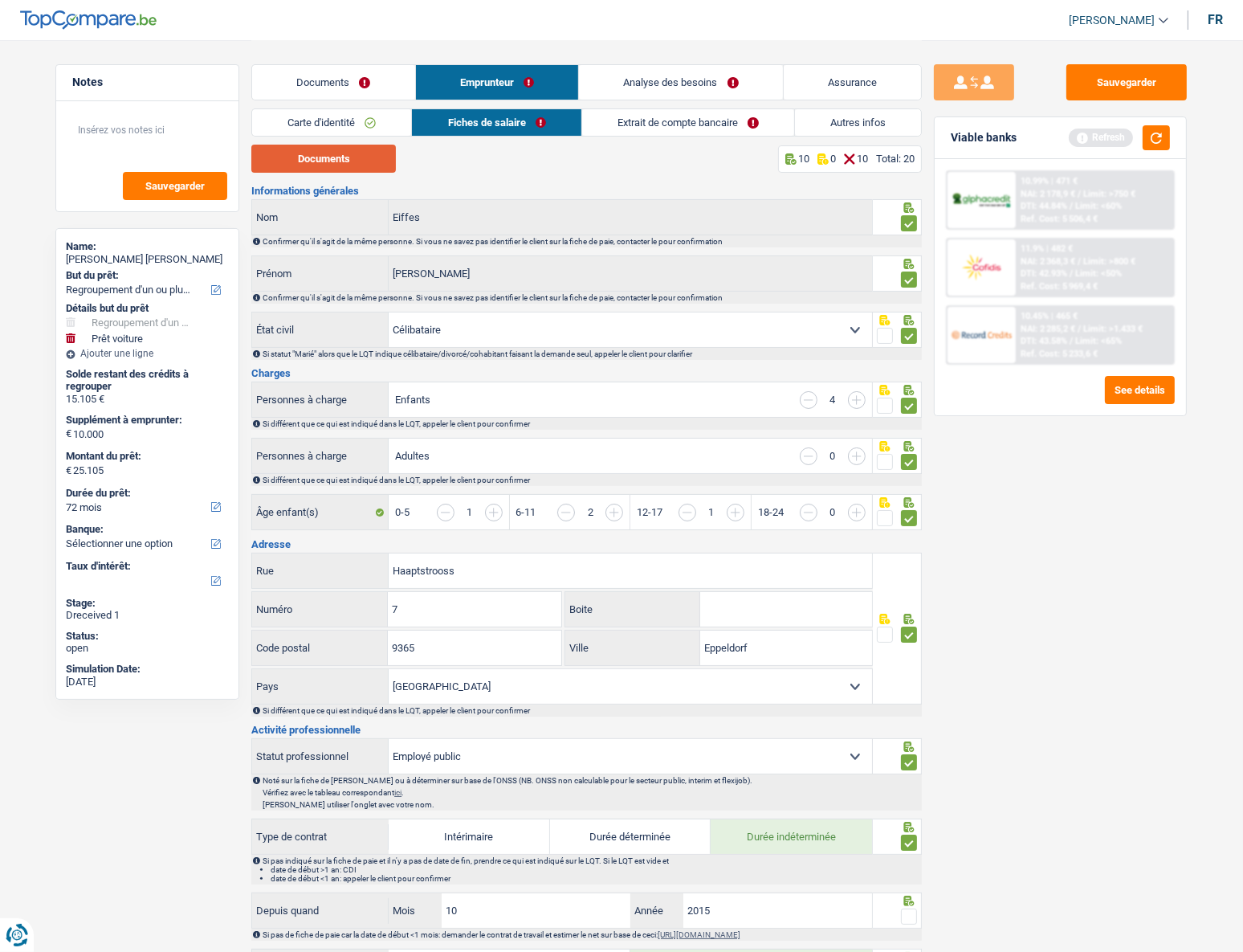
click at [349, 157] on button "Documents" at bounding box center [323, 158] width 145 height 28
click at [317, 86] on link "Documents" at bounding box center [333, 82] width 163 height 34
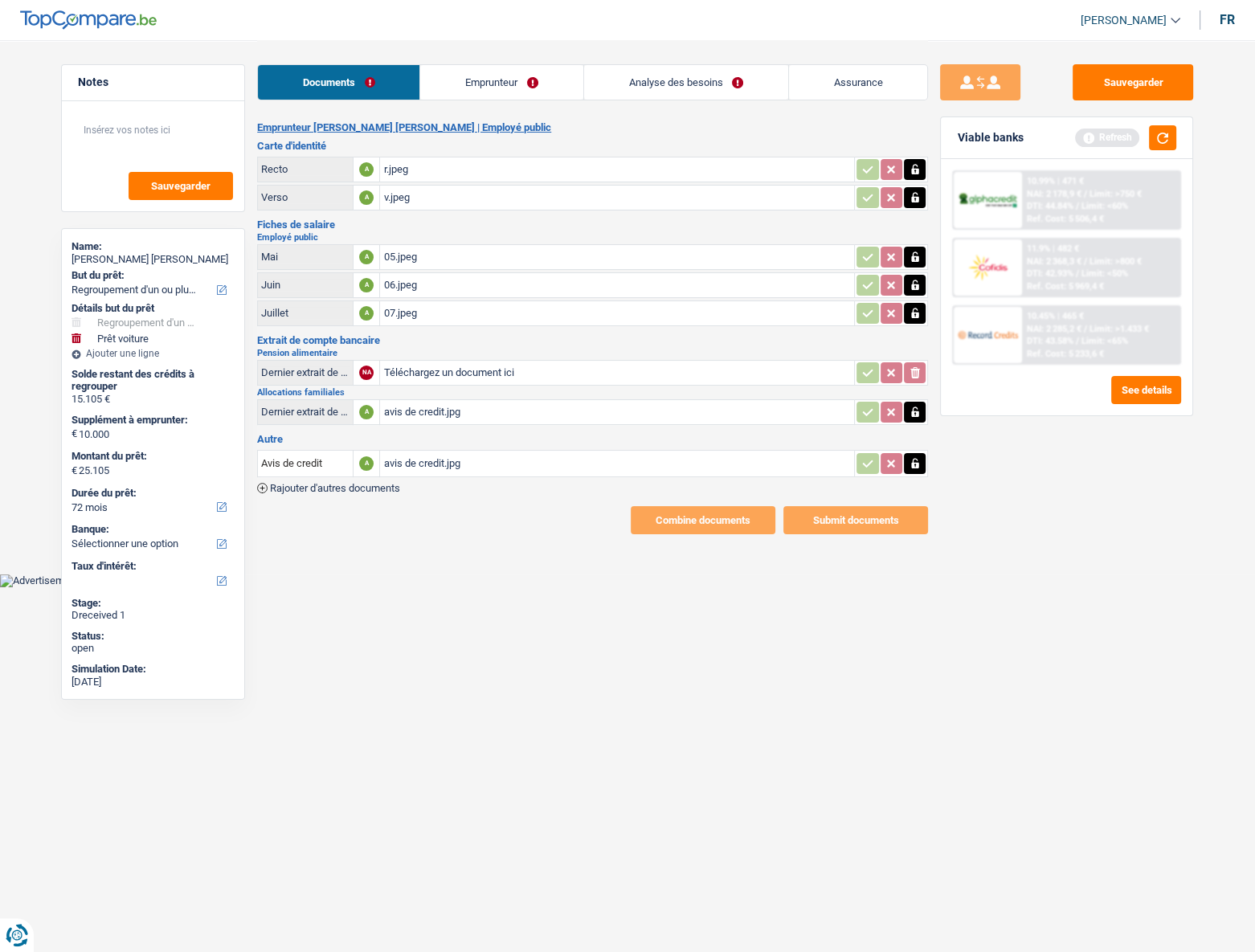
click at [471, 404] on div "avis de credit.jpg" at bounding box center [617, 412] width 468 height 24
click at [809, 366] on input "Téléchargez un document ici" at bounding box center [617, 373] width 468 height 24
type input "C:\fakepath\Gutschrift.jpg"
click at [417, 367] on div "Gutschrift.jpg" at bounding box center [617, 373] width 468 height 24
click at [480, 89] on link "Emprunteur" at bounding box center [501, 82] width 162 height 34
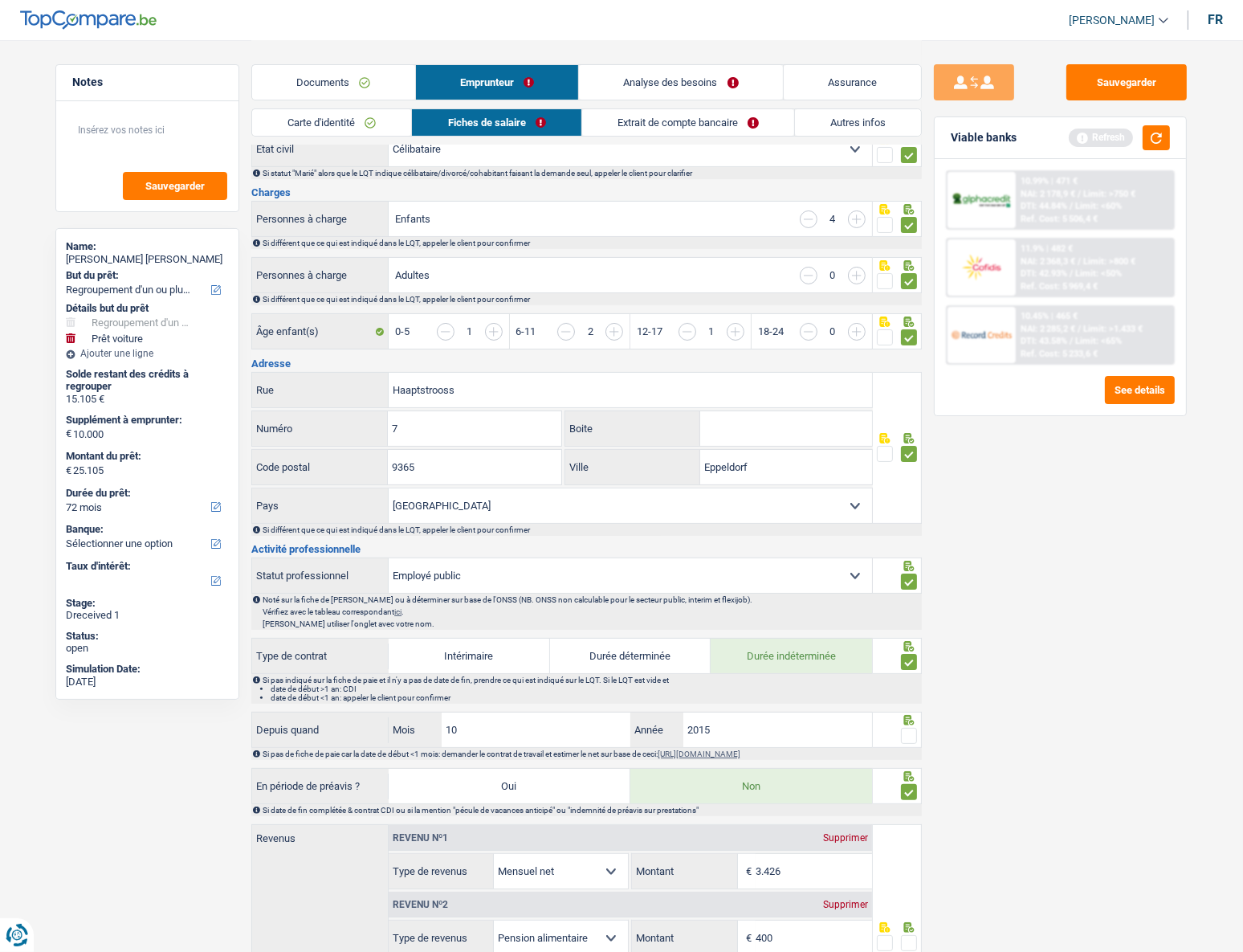
scroll to position [365, 0]
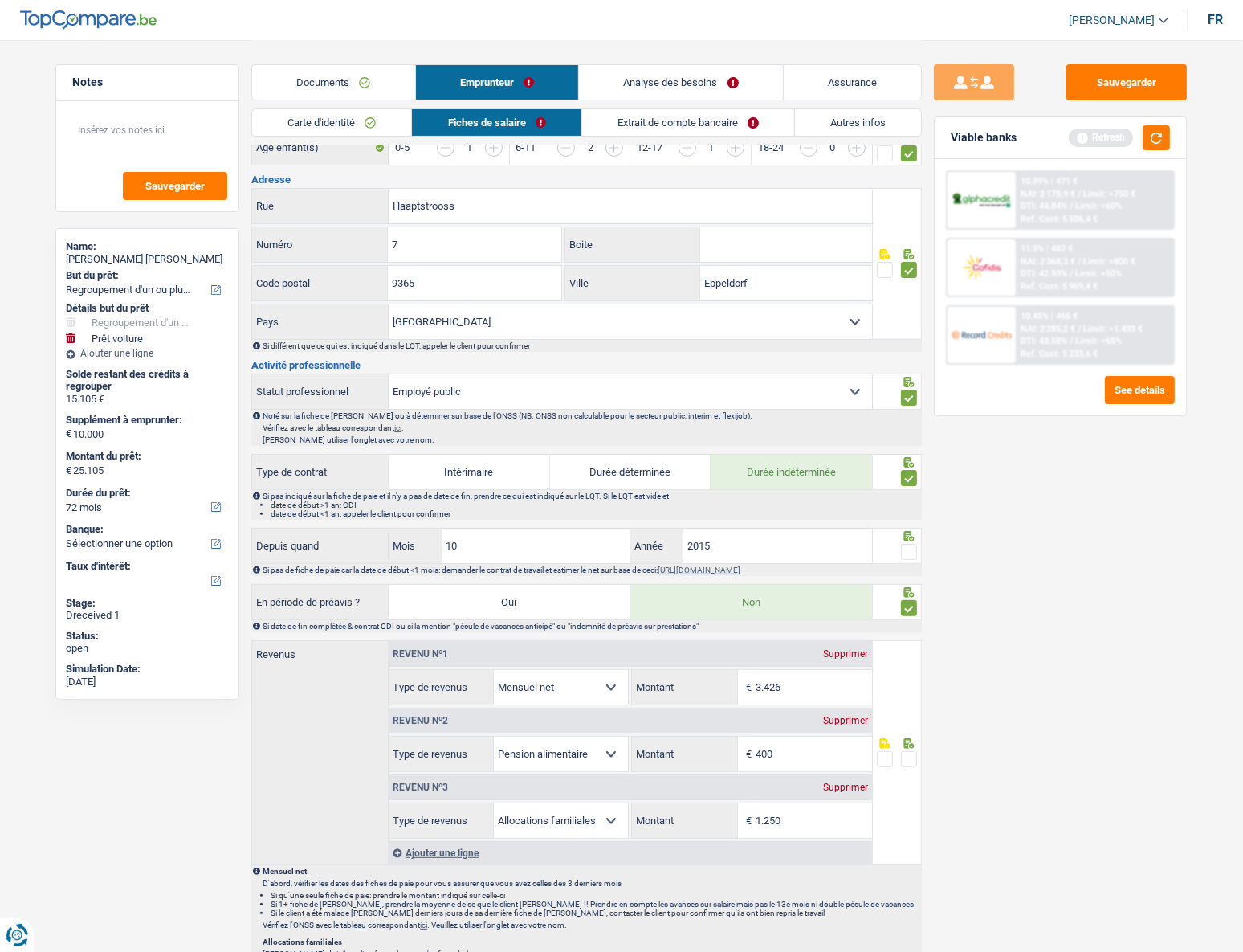
click at [915, 426] on span at bounding box center [909, 759] width 16 height 16
click at [0, 0] on input "radio" at bounding box center [0, 0] width 0 height 0
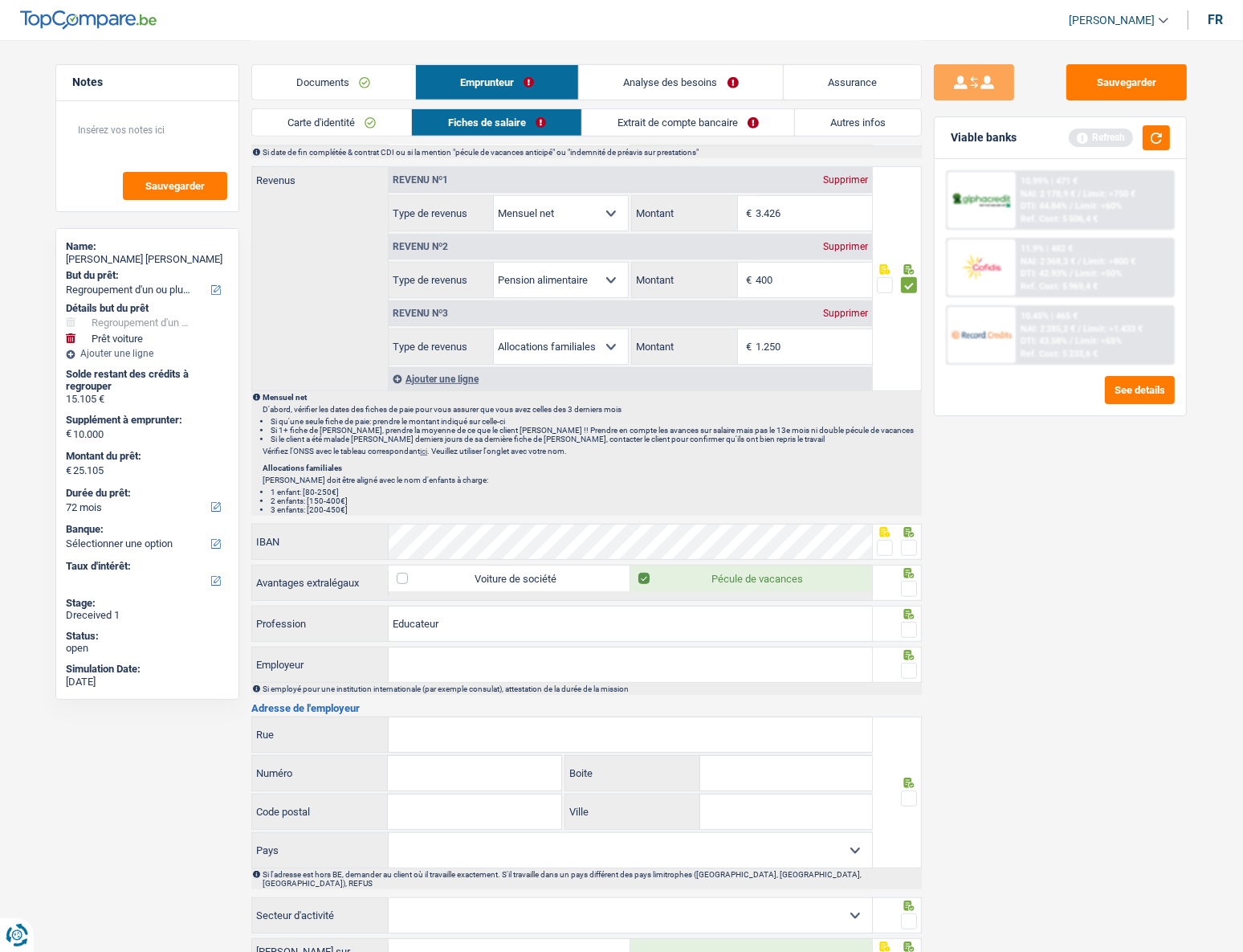
scroll to position [875, 0]
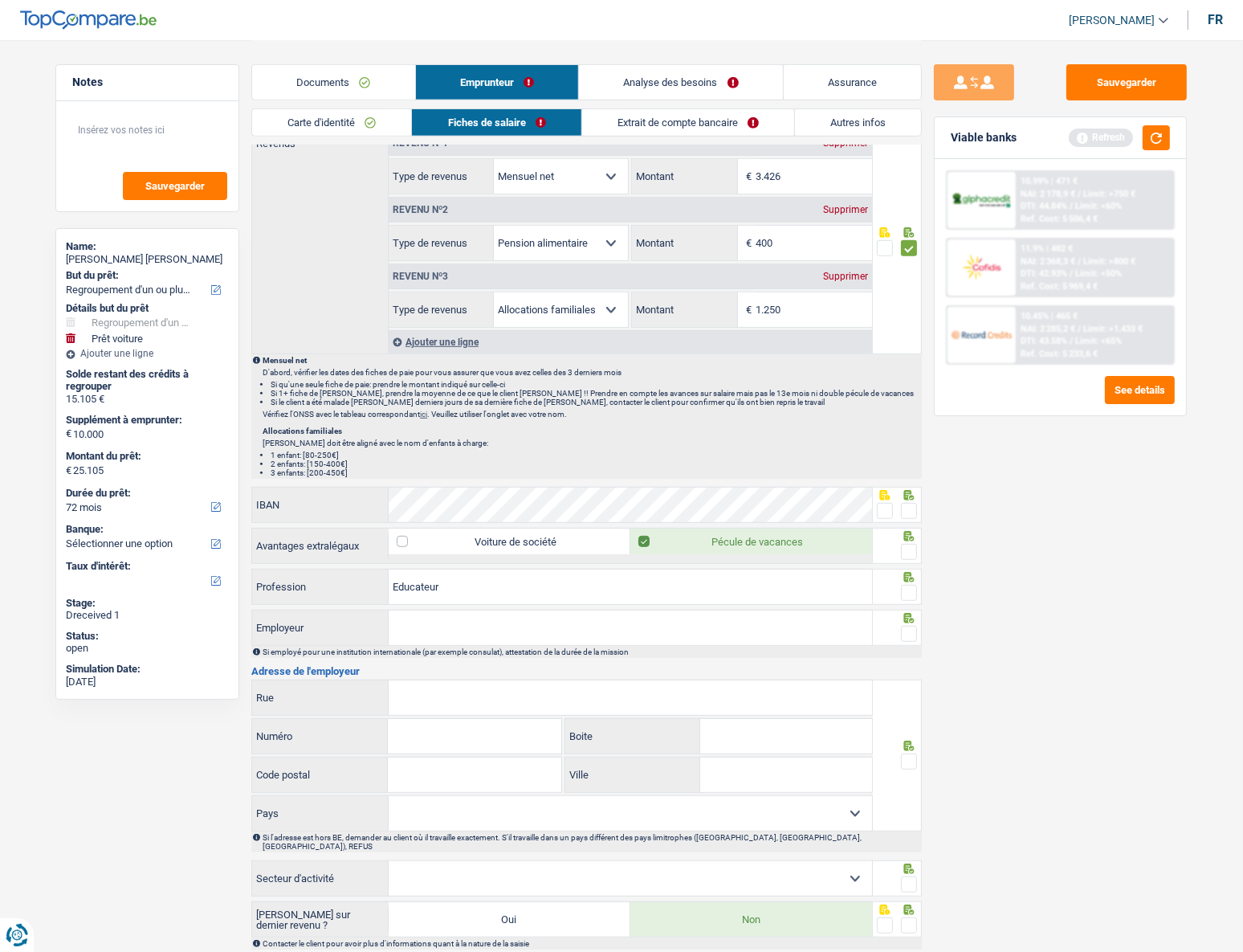
click at [329, 426] on label "IBAN" at bounding box center [320, 505] width 137 height 34
click at [377, 426] on div "IBAN" at bounding box center [561, 505] width 620 height 34
click at [916, 426] on div at bounding box center [898, 505] width 50 height 36
click at [909, 426] on span at bounding box center [909, 510] width 16 height 16
click at [0, 0] on input "radio" at bounding box center [0, 0] width 0 height 0
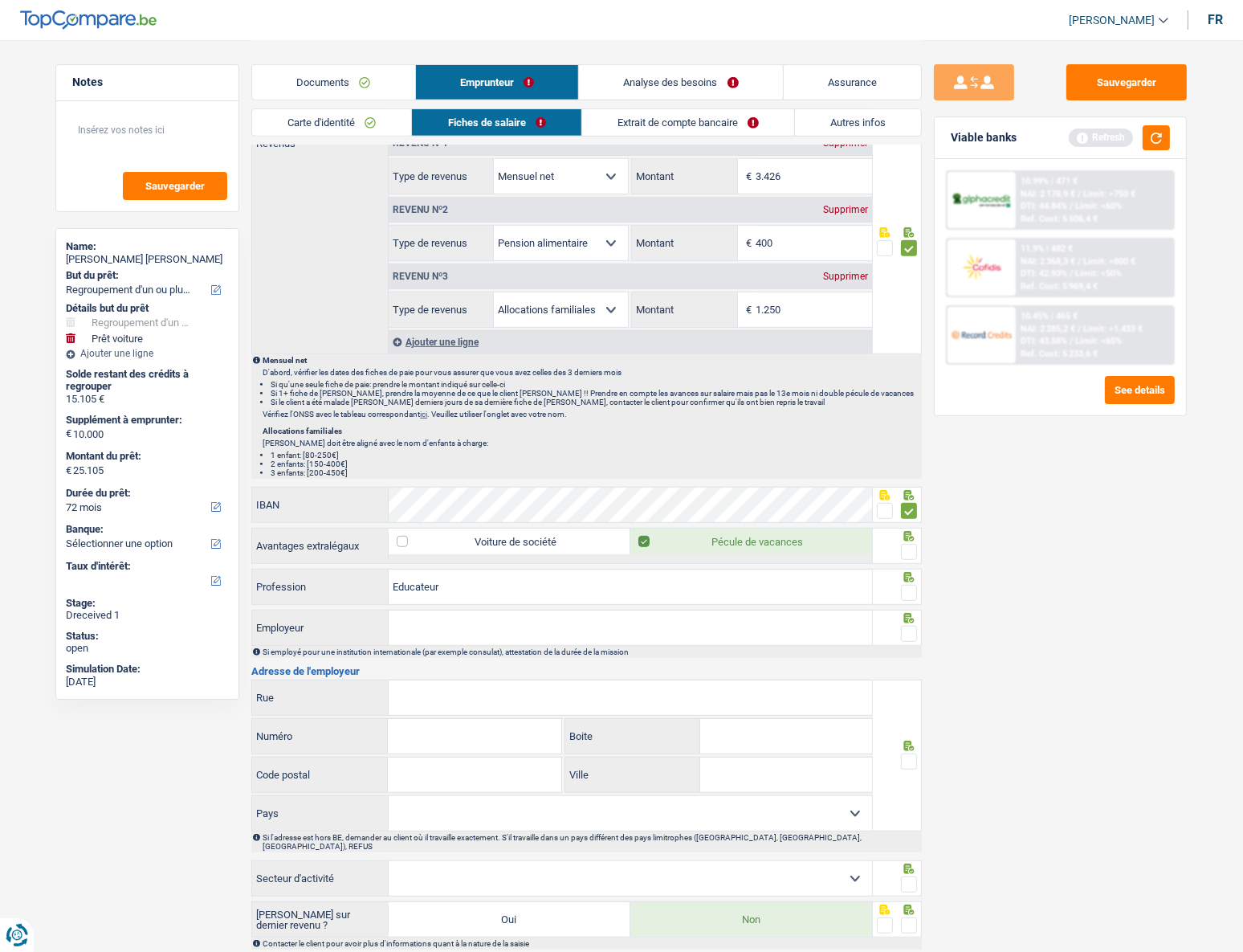
click at [910, 426] on span at bounding box center [909, 552] width 16 height 16
click at [0, 0] on input "radio" at bounding box center [0, 0] width 0 height 0
click at [910, 426] on span at bounding box center [909, 592] width 16 height 16
click at [0, 0] on input "radio" at bounding box center [0, 0] width 0 height 0
click at [807, 426] on input "Employeur" at bounding box center [630, 627] width 484 height 34
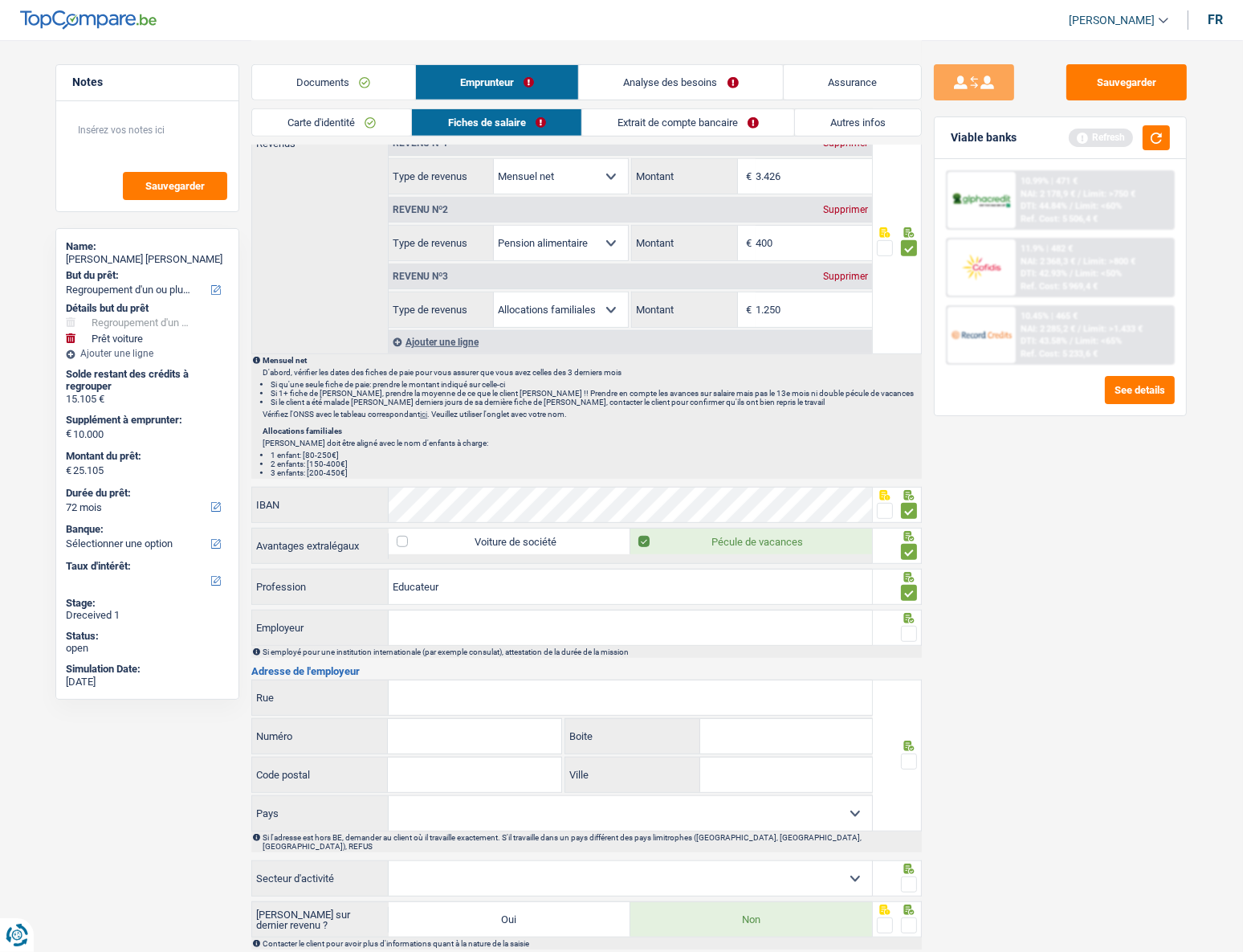
click at [796, 426] on input "Employeur" at bounding box center [630, 627] width 484 height 34
click at [485, 426] on input "Employeur" at bounding box center [630, 627] width 484 height 34
type input "Arcus"
click at [450, 426] on input "Rue" at bounding box center [630, 697] width 484 height 34
click at [419, 426] on input "Rue" at bounding box center [630, 697] width 484 height 34
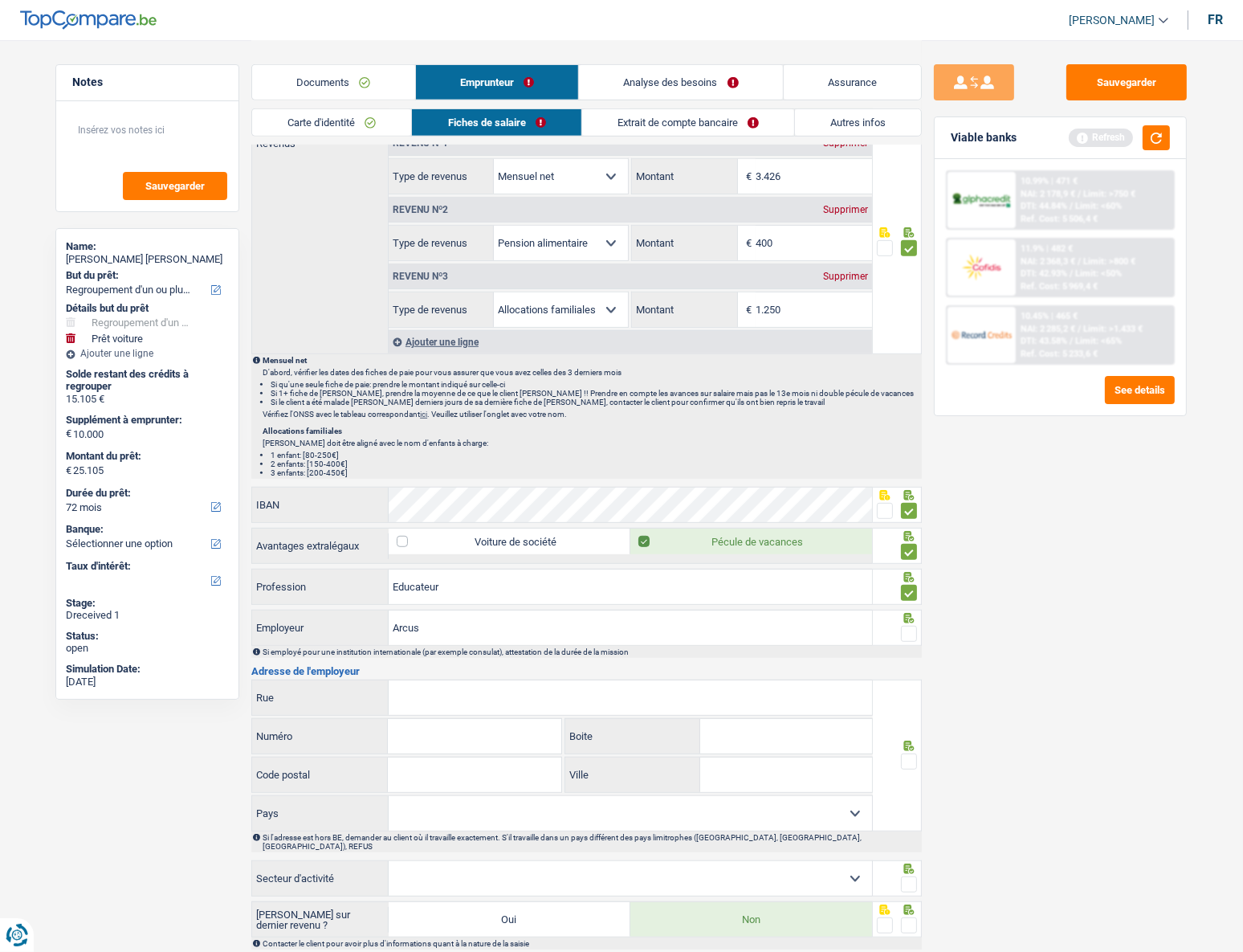
paste input "Avenue [PERSON_NAME]"
type input "Avenue [PERSON_NAME]"
click at [452, 426] on input "Numéro" at bounding box center [474, 737] width 172 height 34
type input "52"
click at [808, 426] on input "Boite" at bounding box center [785, 737] width 171 height 34
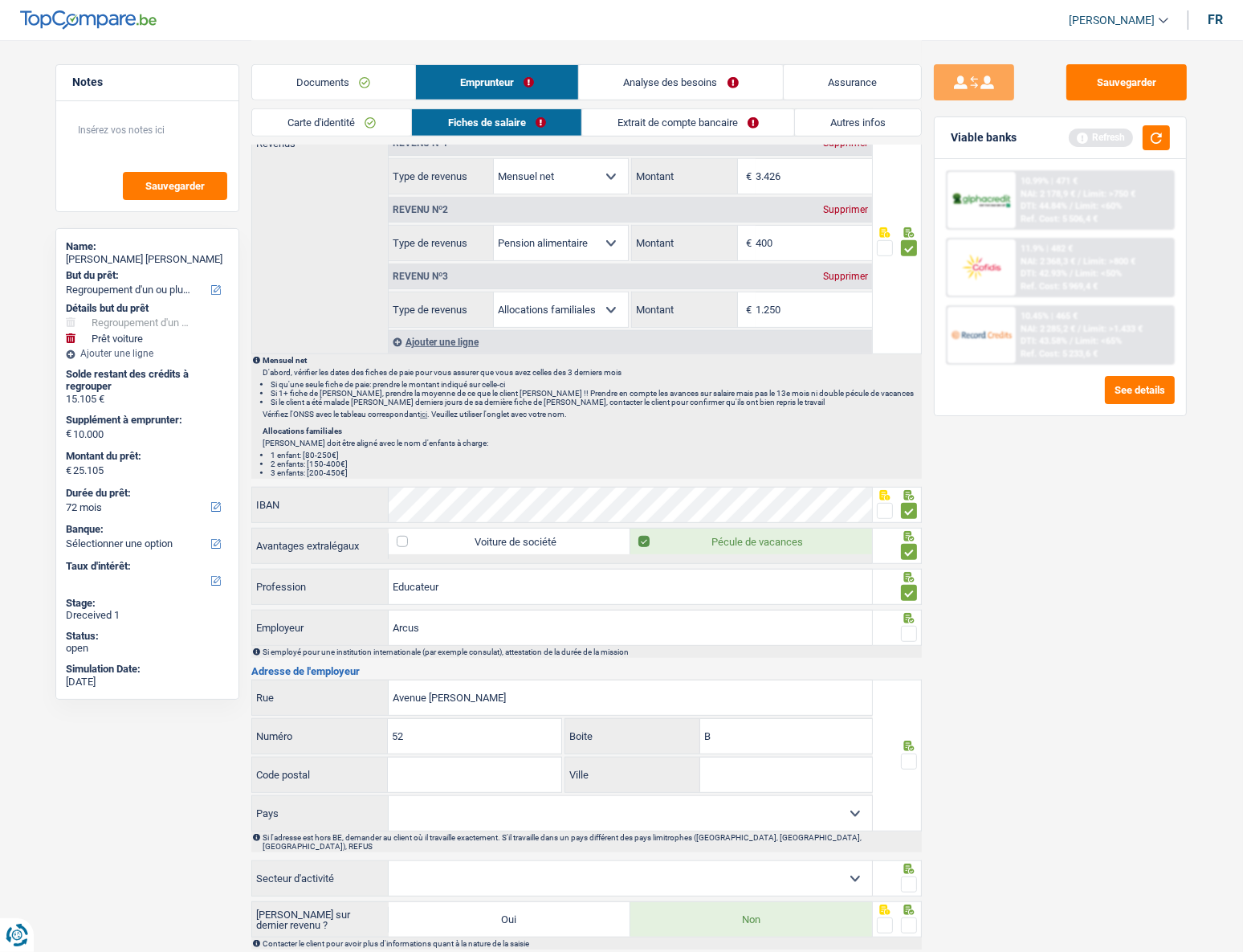
type input "B"
click at [449, 426] on input "Code postal" at bounding box center [474, 775] width 172 height 34
click at [418, 426] on input "Code postal" at bounding box center [474, 775] width 172 height 34
paste input "1420"
type input "1420"
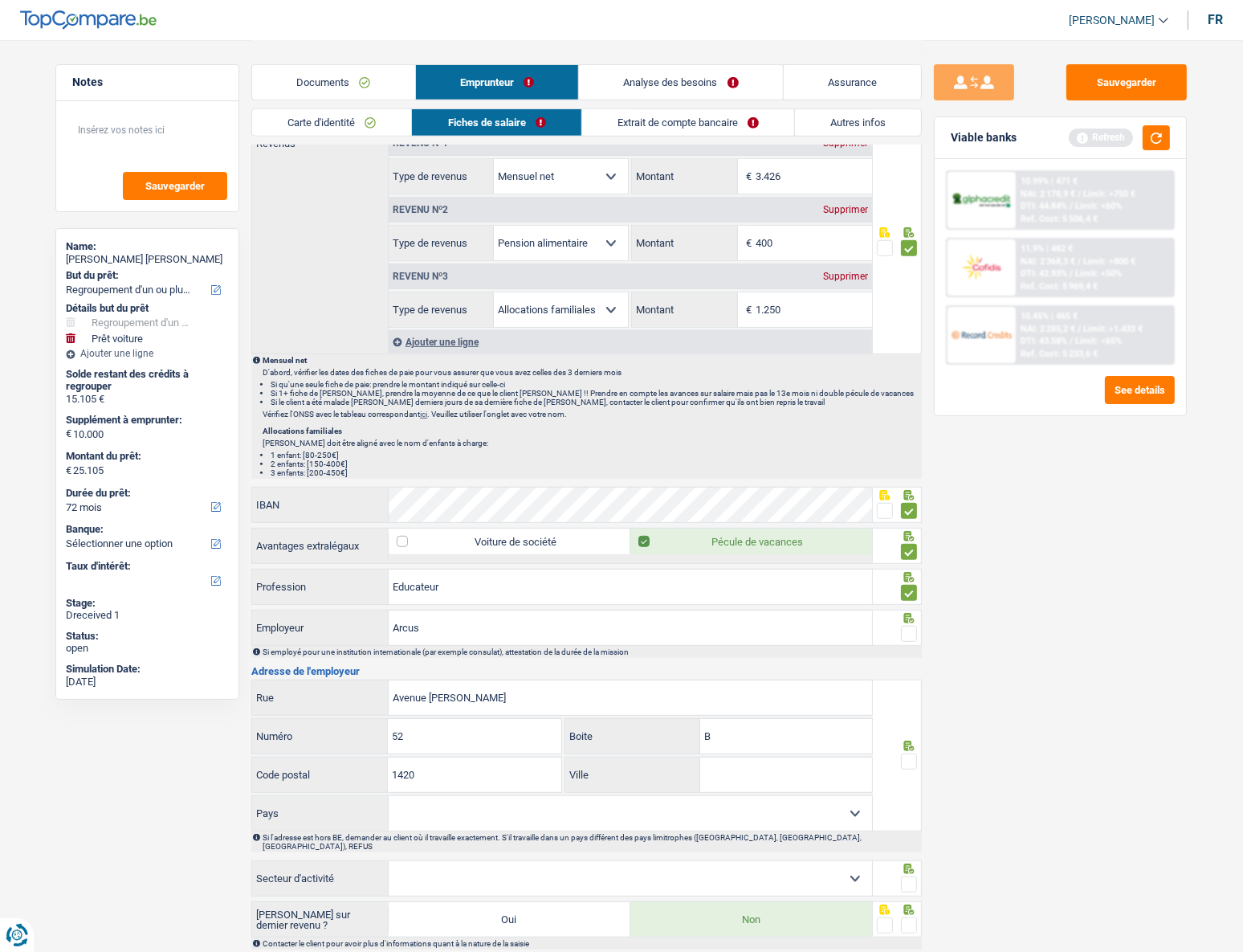
click at [721, 426] on input "Ville" at bounding box center [785, 775] width 171 height 34
click at [773, 426] on input "Ville" at bounding box center [785, 775] width 171 height 34
paste input "[GEOGRAPHIC_DATA]"
type input "[GEOGRAPHIC_DATA]"
click at [899, 426] on fieldset at bounding box center [897, 761] width 41 height 20
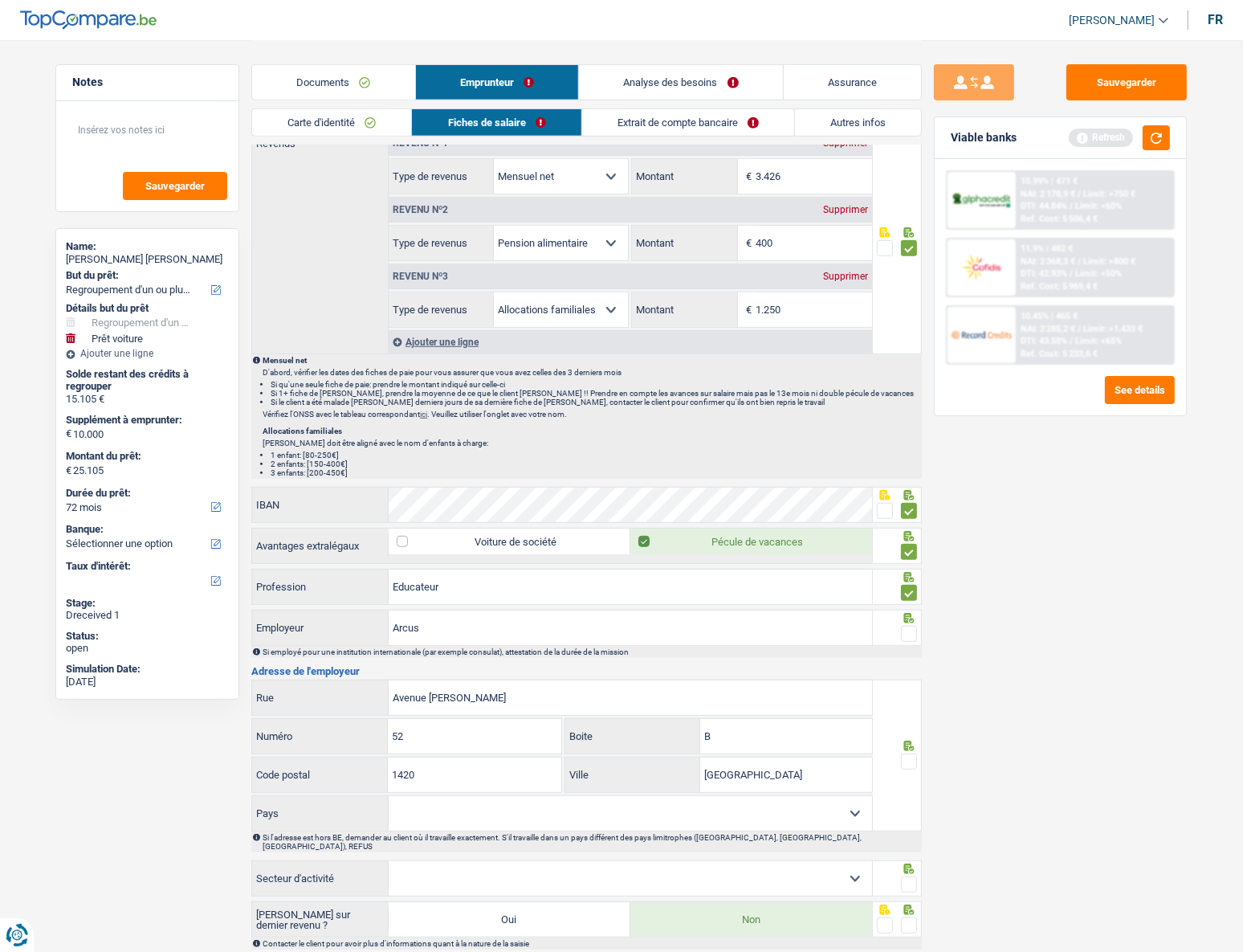
click at [901, 426] on span at bounding box center [909, 761] width 16 height 16
click at [0, 0] on input "radio" at bounding box center [0, 0] width 0 height 0
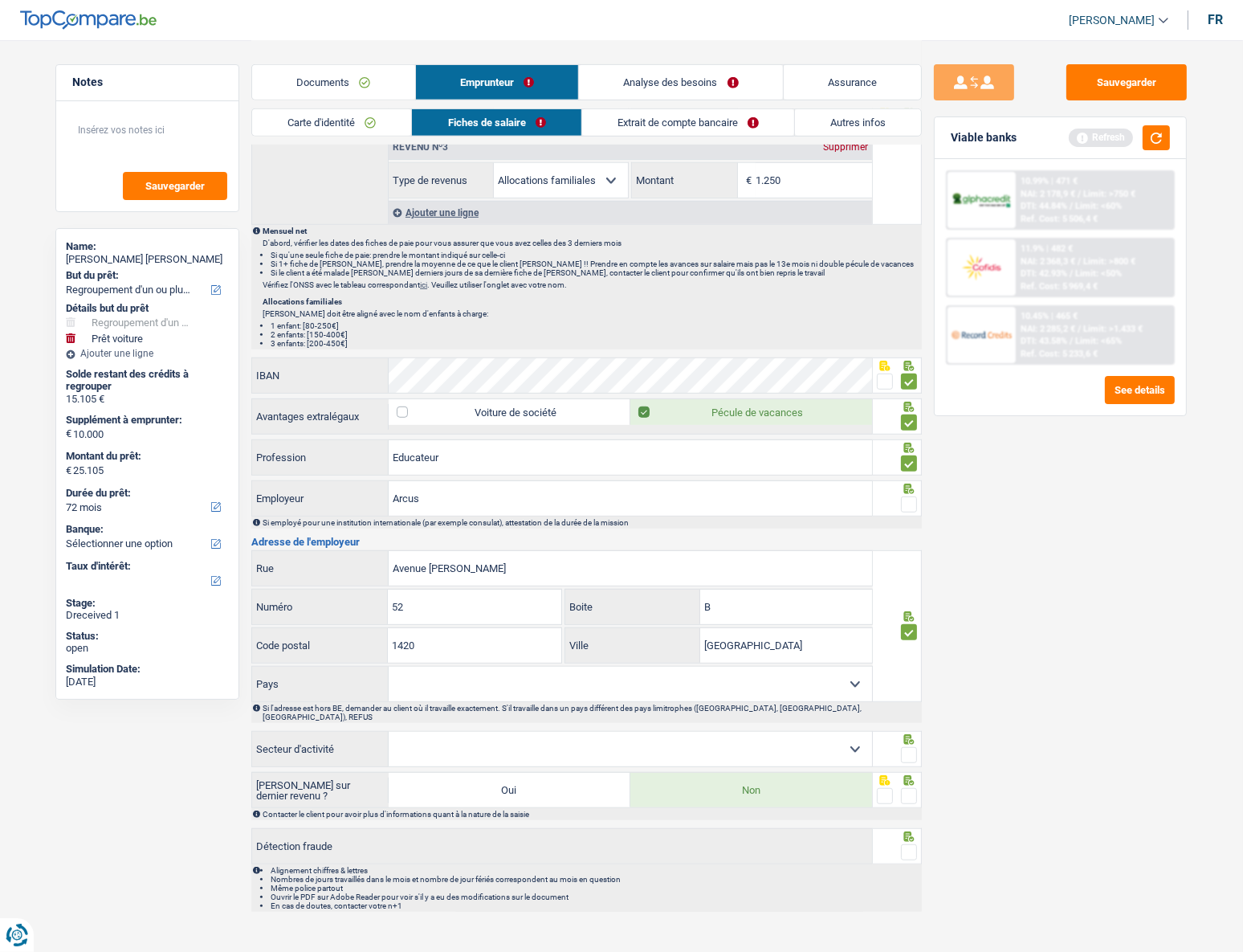
scroll to position [1012, 0]
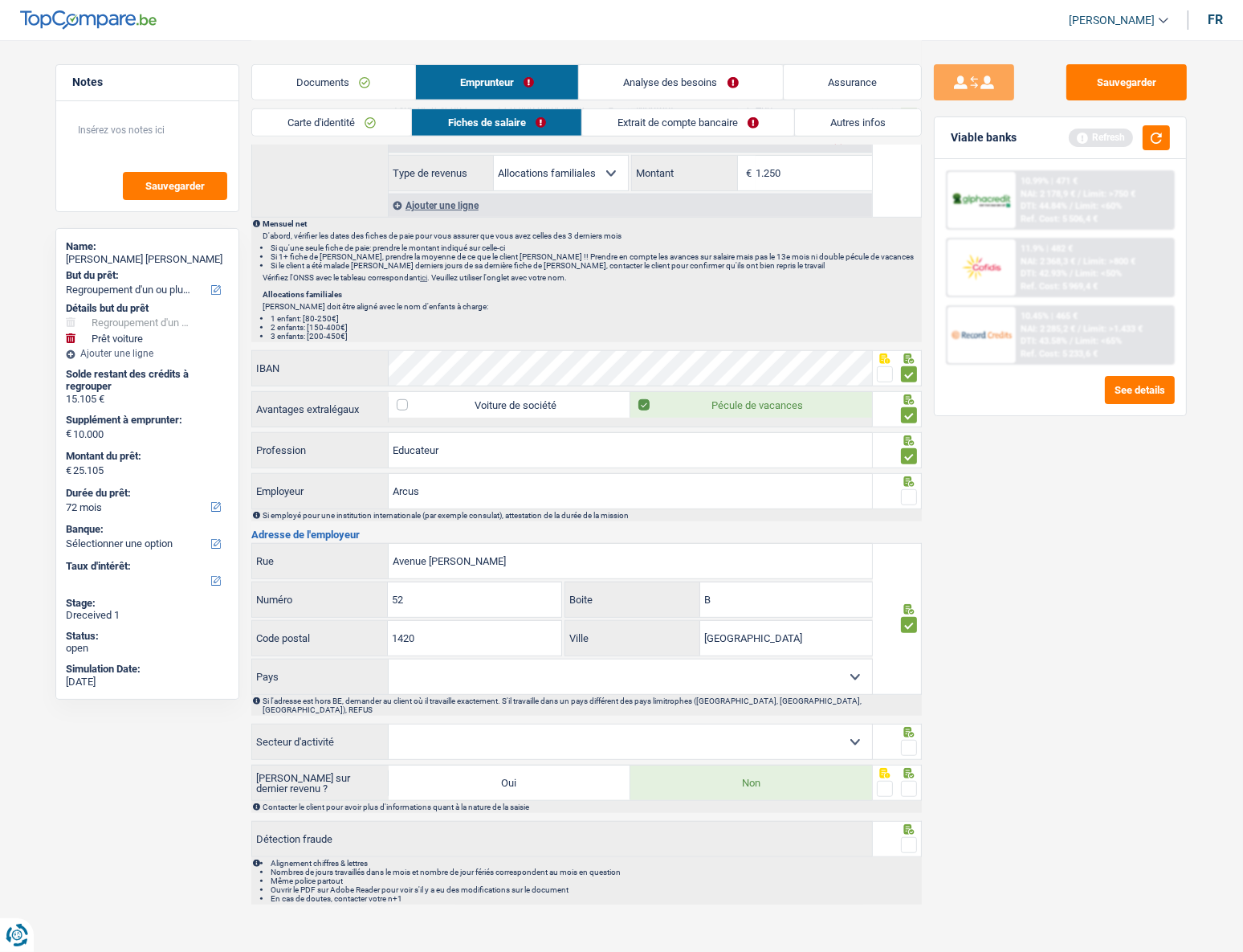
click at [844, 426] on select "[GEOGRAPHIC_DATA] [GEOGRAPHIC_DATA] [GEOGRAPHIC_DATA] [GEOGRAPHIC_DATA] [GEOGRA…" at bounding box center [630, 676] width 484 height 34
select select "LU"
click at [389, 426] on select "[GEOGRAPHIC_DATA] [GEOGRAPHIC_DATA] [GEOGRAPHIC_DATA] [GEOGRAPHIC_DATA] [GEOGRA…" at bounding box center [630, 676] width 484 height 34
click at [854, 426] on select "Agriculture/Pêche Industrie Horeca Courier/Fitness/Taxi Construction Banques/As…" at bounding box center [630, 741] width 484 height 34
select select "smallCompanies"
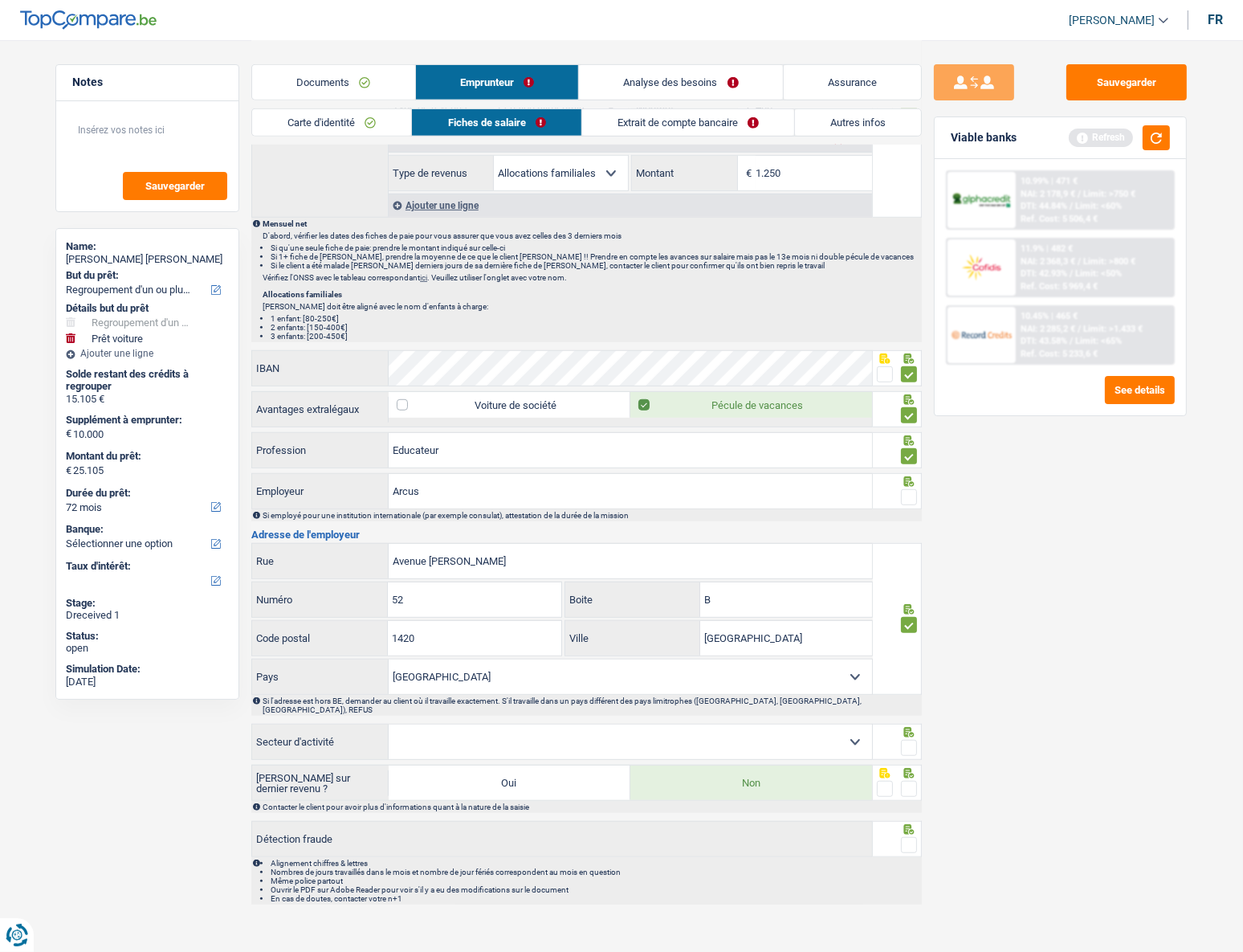
click at [389, 426] on select "Agriculture/Pêche Industrie Horeca Courier/Fitness/Taxi Construction Banques/As…" at bounding box center [630, 741] width 484 height 34
click at [908, 426] on span at bounding box center [909, 747] width 16 height 16
click at [0, 0] on input "radio" at bounding box center [0, 0] width 0 height 0
click at [908, 426] on span at bounding box center [909, 788] width 16 height 16
click at [0, 0] on input "radio" at bounding box center [0, 0] width 0 height 0
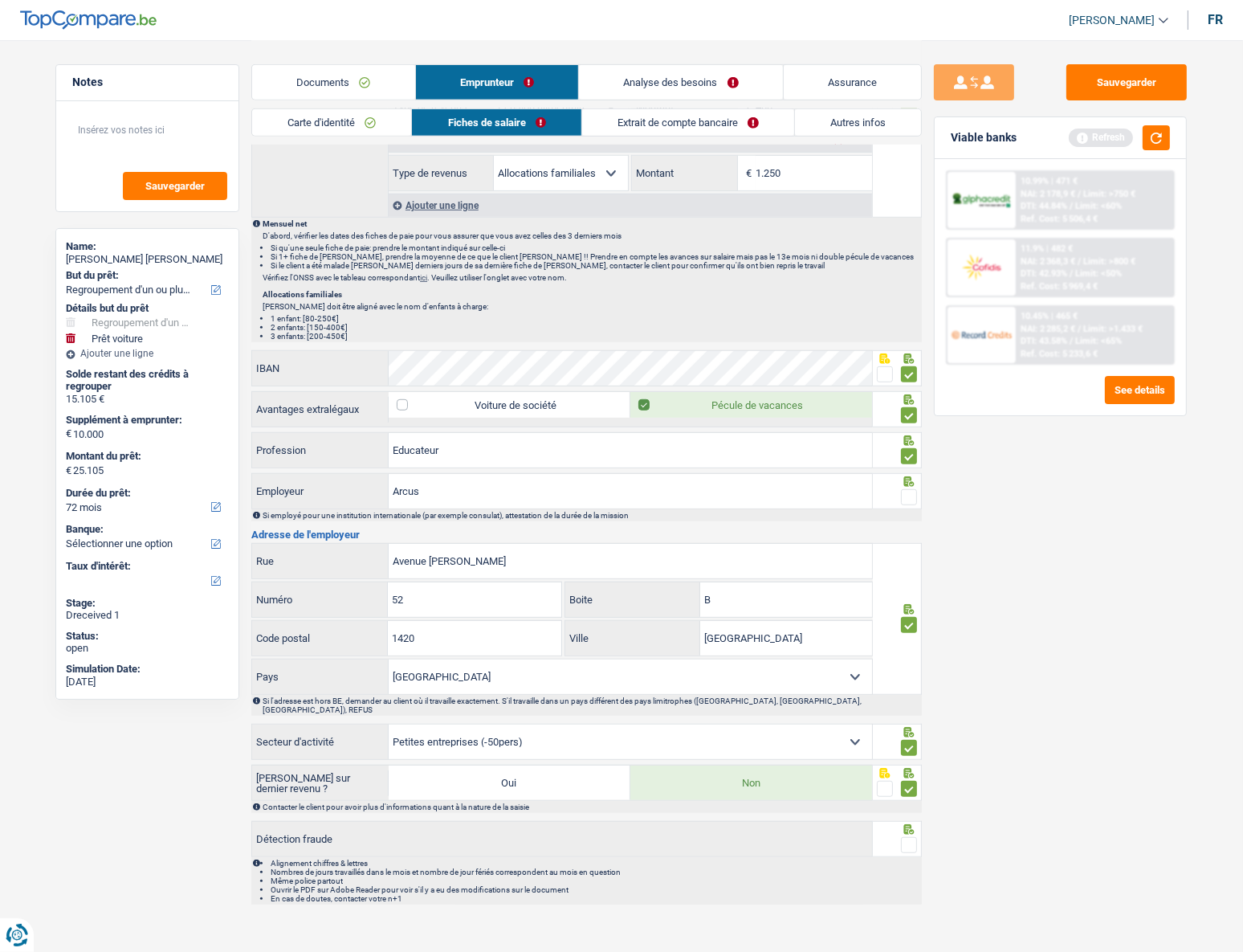
click at [905, 426] on span at bounding box center [909, 845] width 16 height 16
click at [0, 0] on input "radio" at bounding box center [0, 0] width 0 height 0
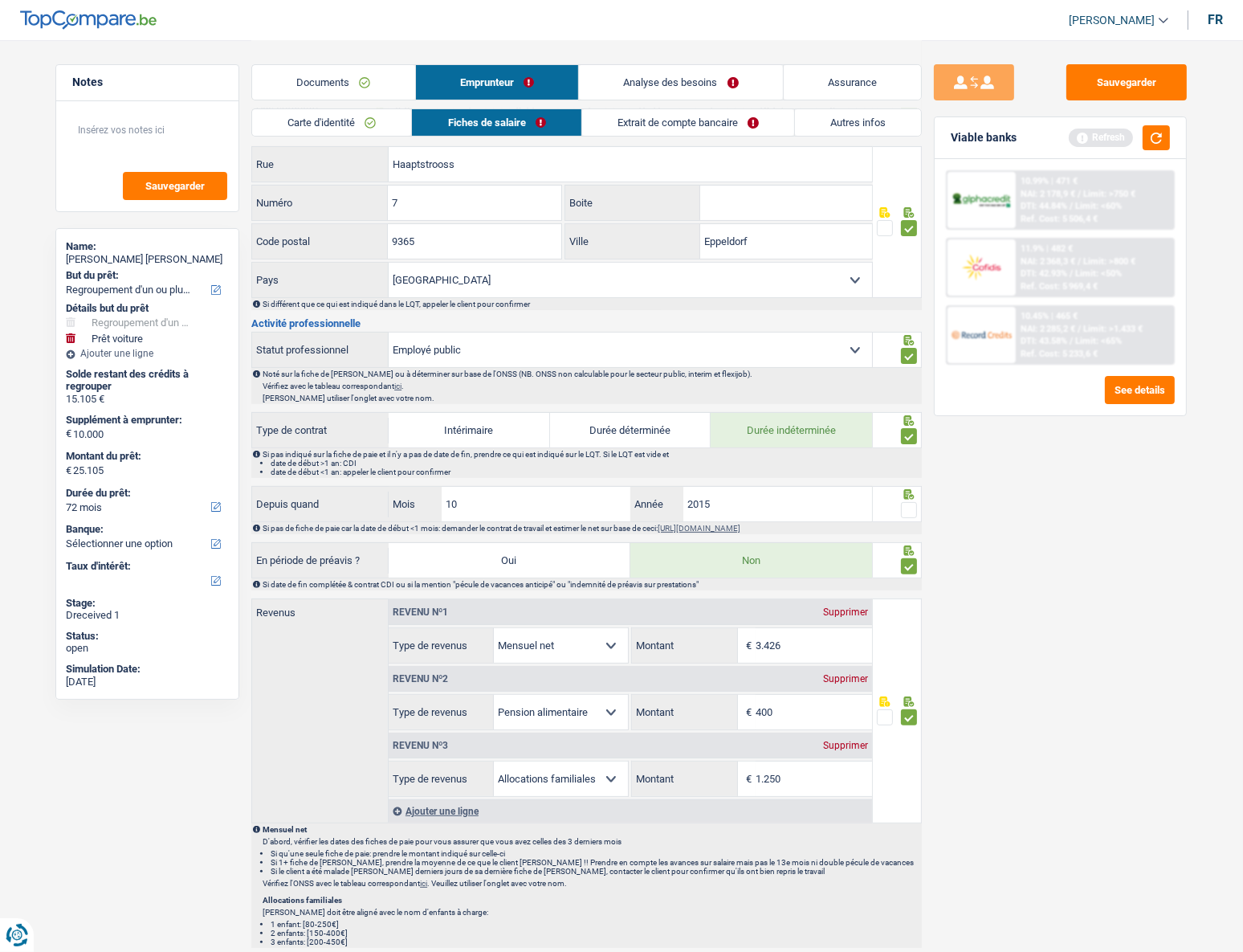
scroll to position [427, 0]
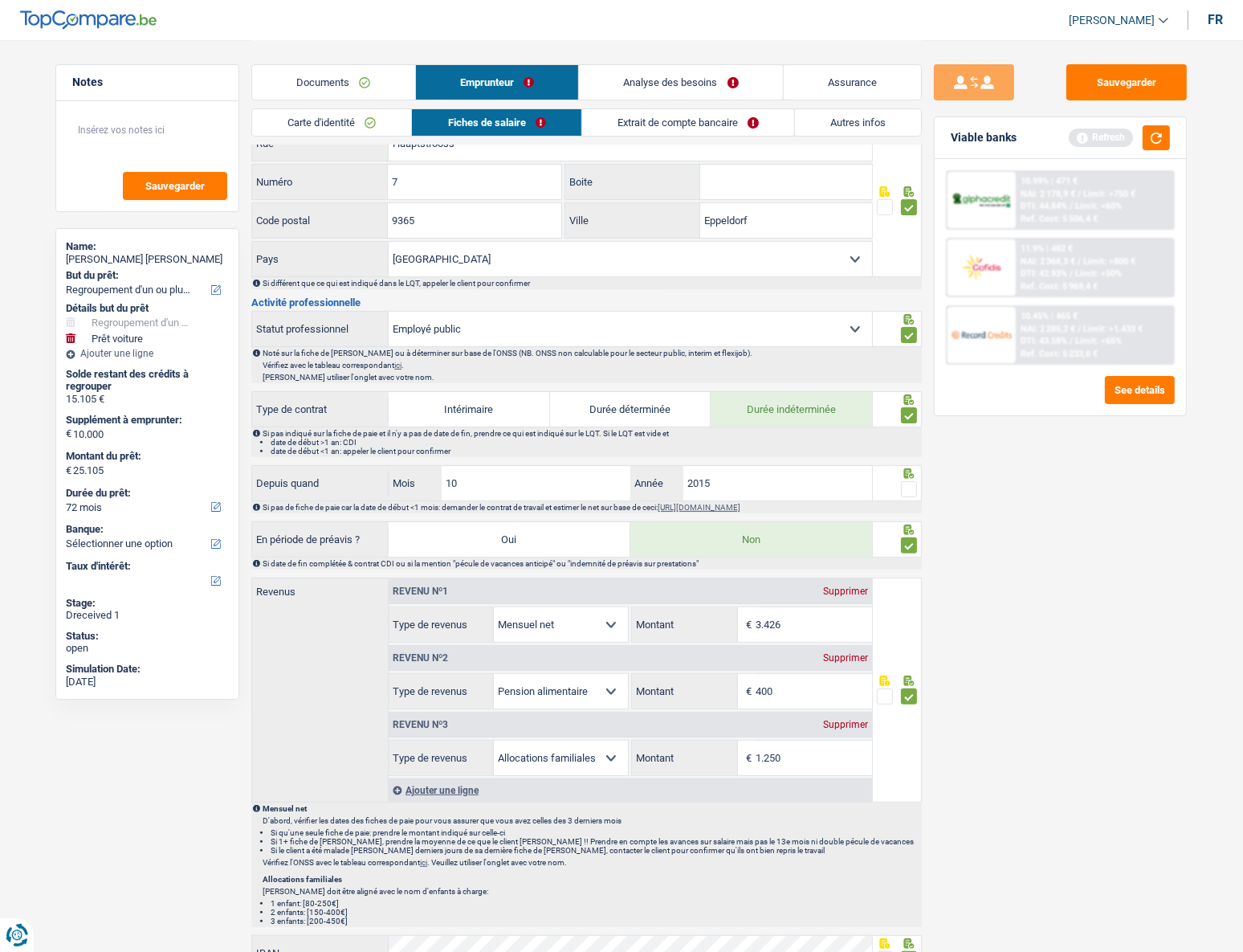
click at [908, 426] on span at bounding box center [909, 488] width 16 height 16
click at [0, 0] on input "radio" at bounding box center [0, 0] width 0 height 0
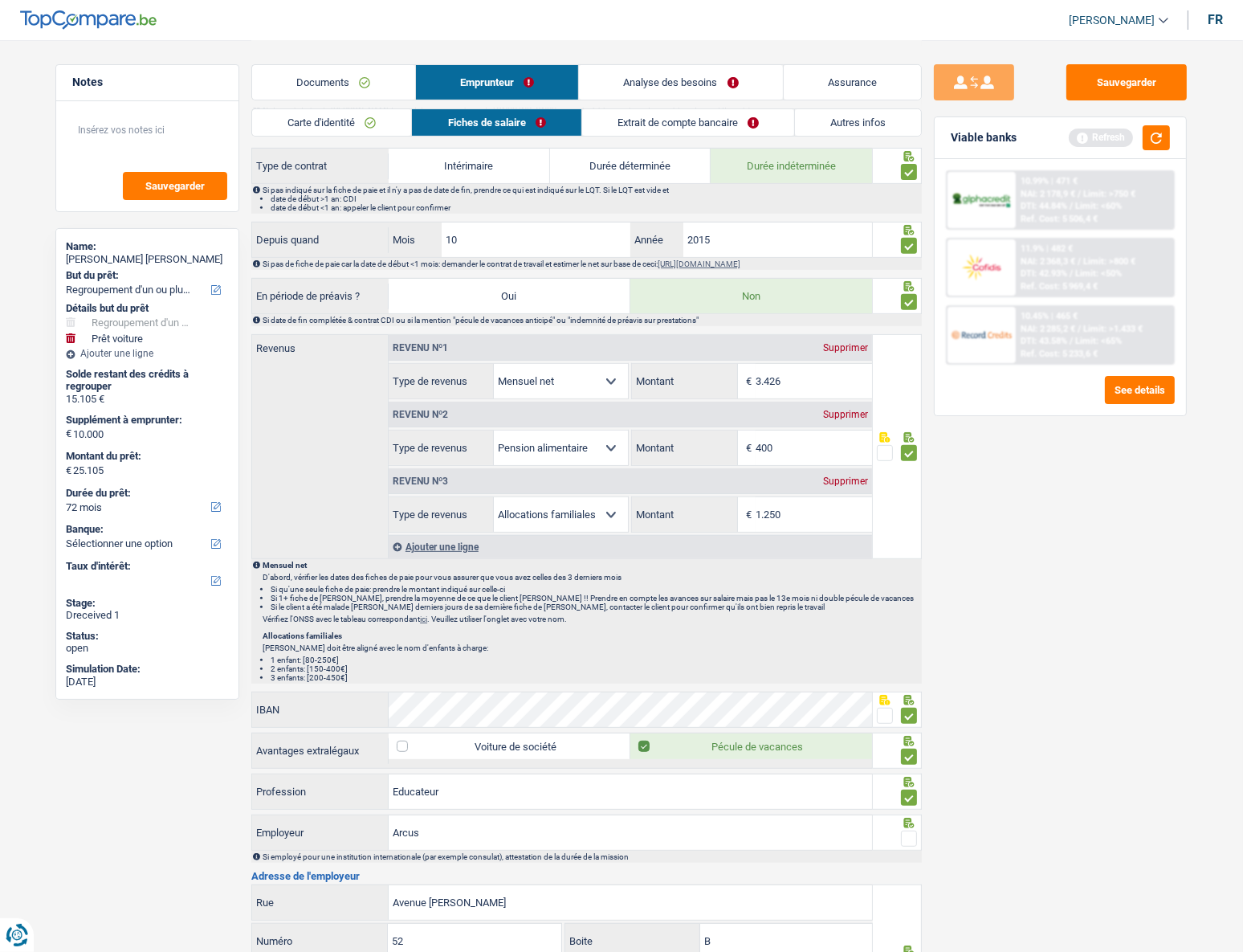
scroll to position [875, 0]
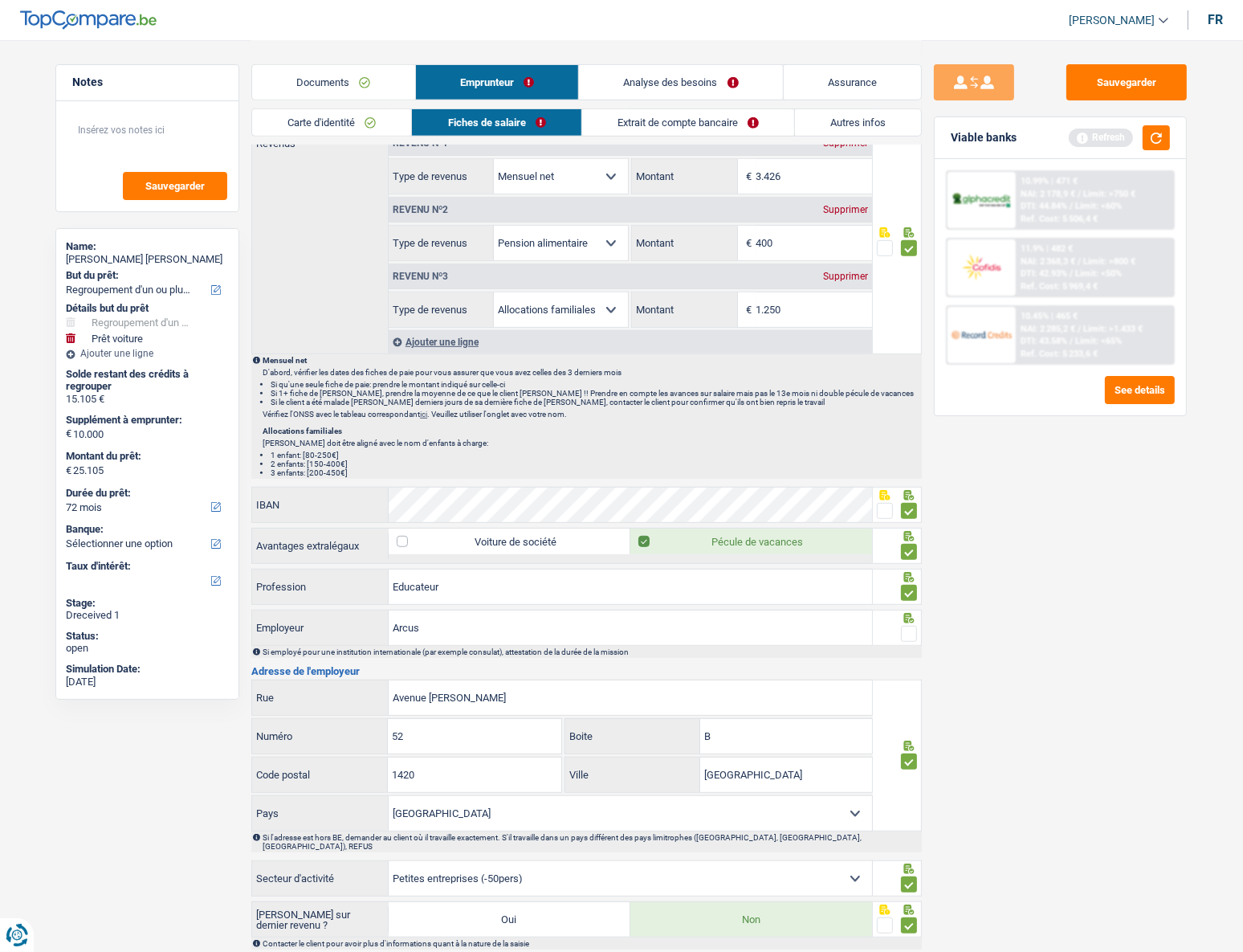
click at [908, 426] on span at bounding box center [909, 633] width 16 height 16
click at [0, 0] on input "radio" at bounding box center [0, 0] width 0 height 0
click at [694, 121] on link "Extrait de compte bancaire" at bounding box center [688, 123] width 212 height 27
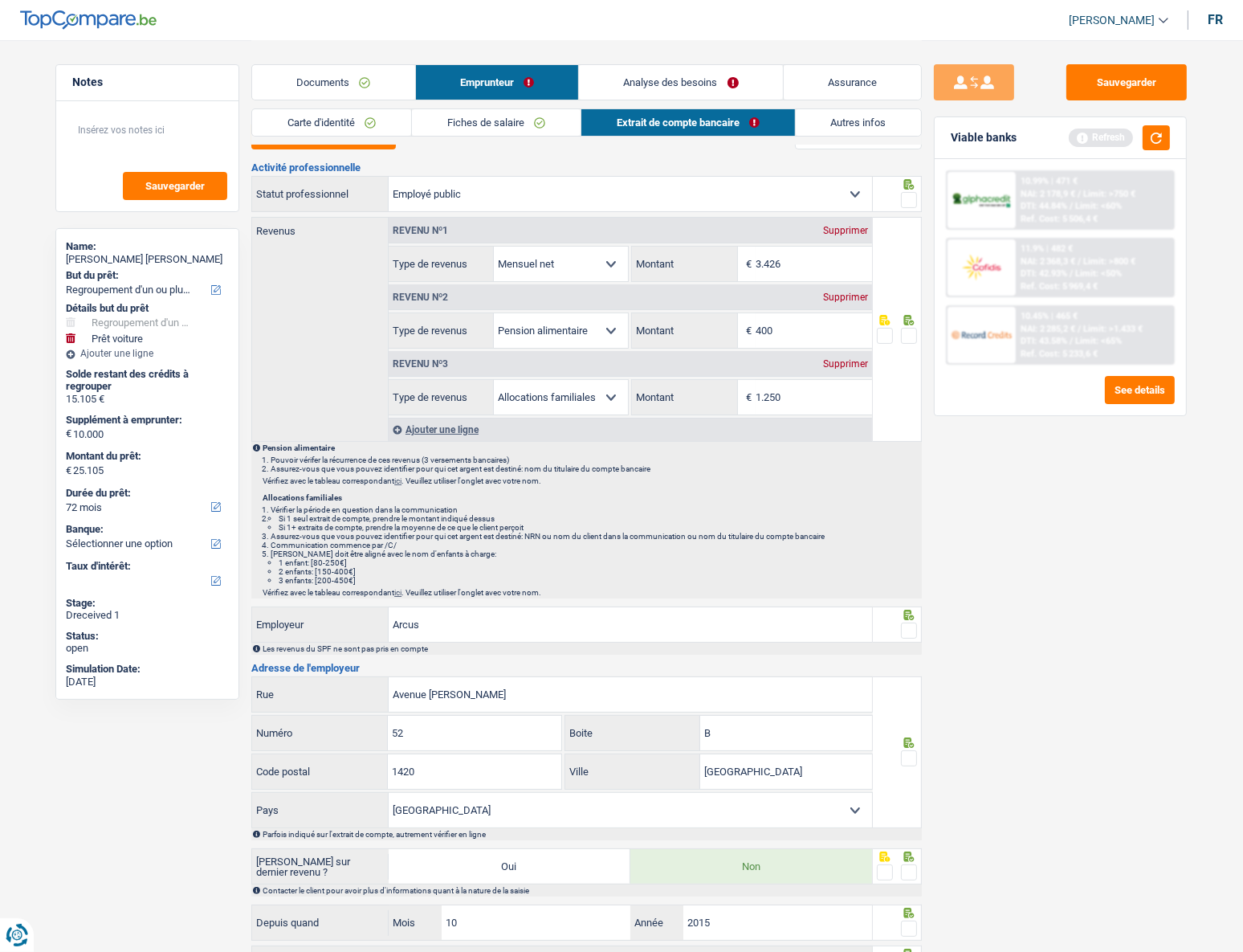
scroll to position [22, 0]
click at [915, 206] on span at bounding box center [909, 201] width 16 height 16
click at [0, 0] on input "radio" at bounding box center [0, 0] width 0 height 0
click at [908, 334] on span at bounding box center [909, 337] width 16 height 16
click at [0, 0] on input "radio" at bounding box center [0, 0] width 0 height 0
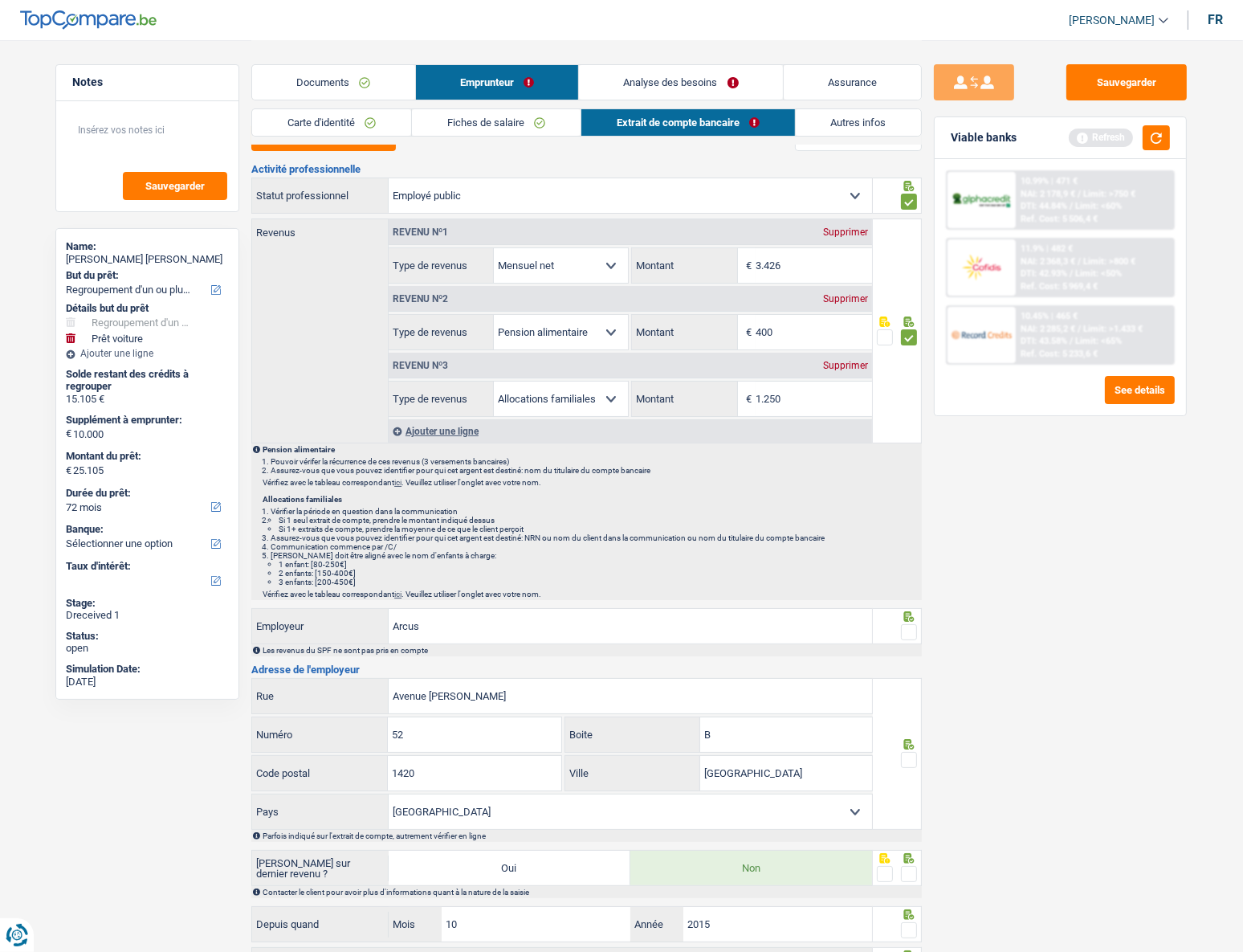
scroll to position [168, 0]
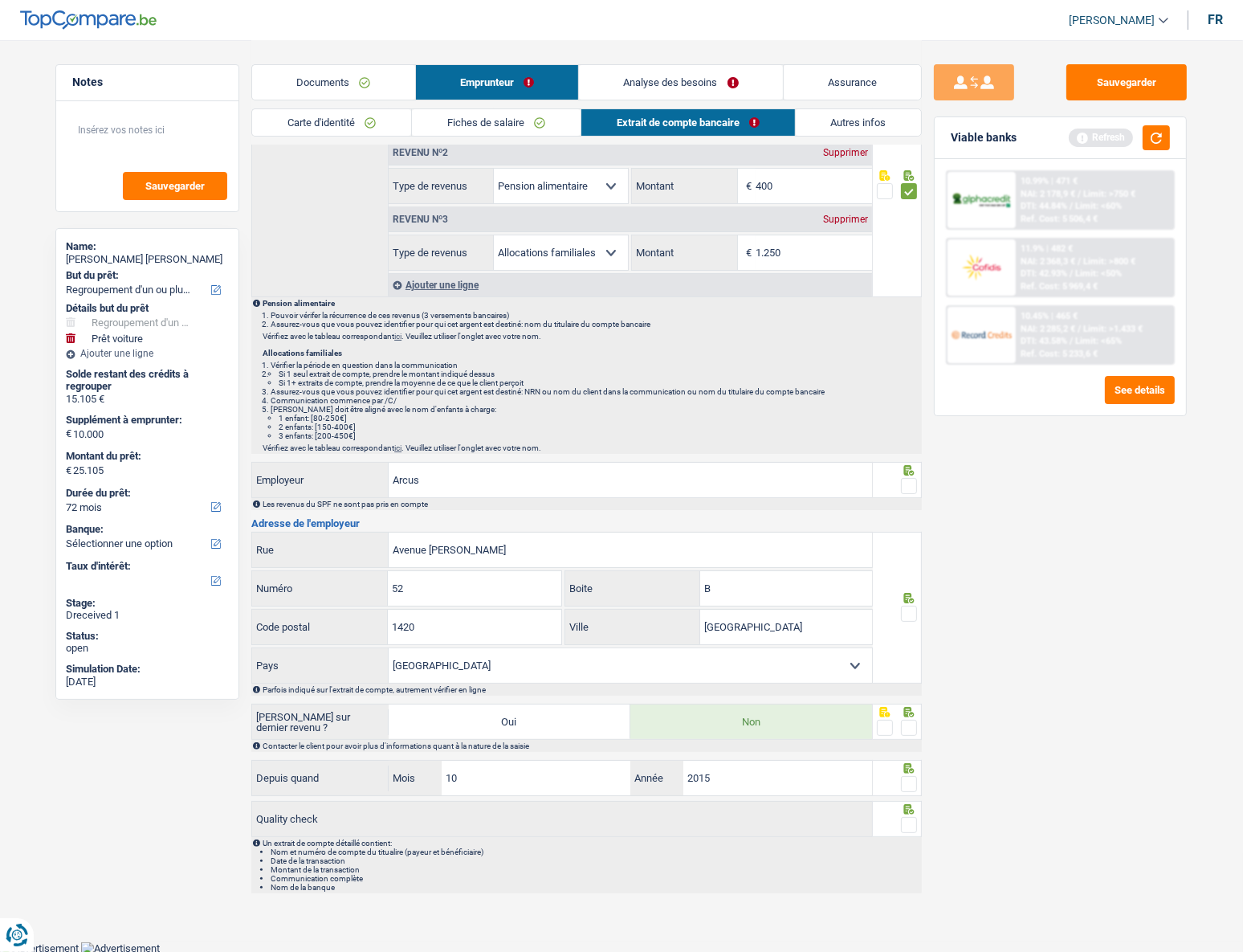
click at [915, 426] on span at bounding box center [909, 486] width 16 height 16
click at [0, 0] on input "radio" at bounding box center [0, 0] width 0 height 0
click at [908, 426] on span at bounding box center [909, 613] width 16 height 16
click at [0, 0] on input "radio" at bounding box center [0, 0] width 0 height 0
click at [911, 426] on span at bounding box center [909, 727] width 16 height 16
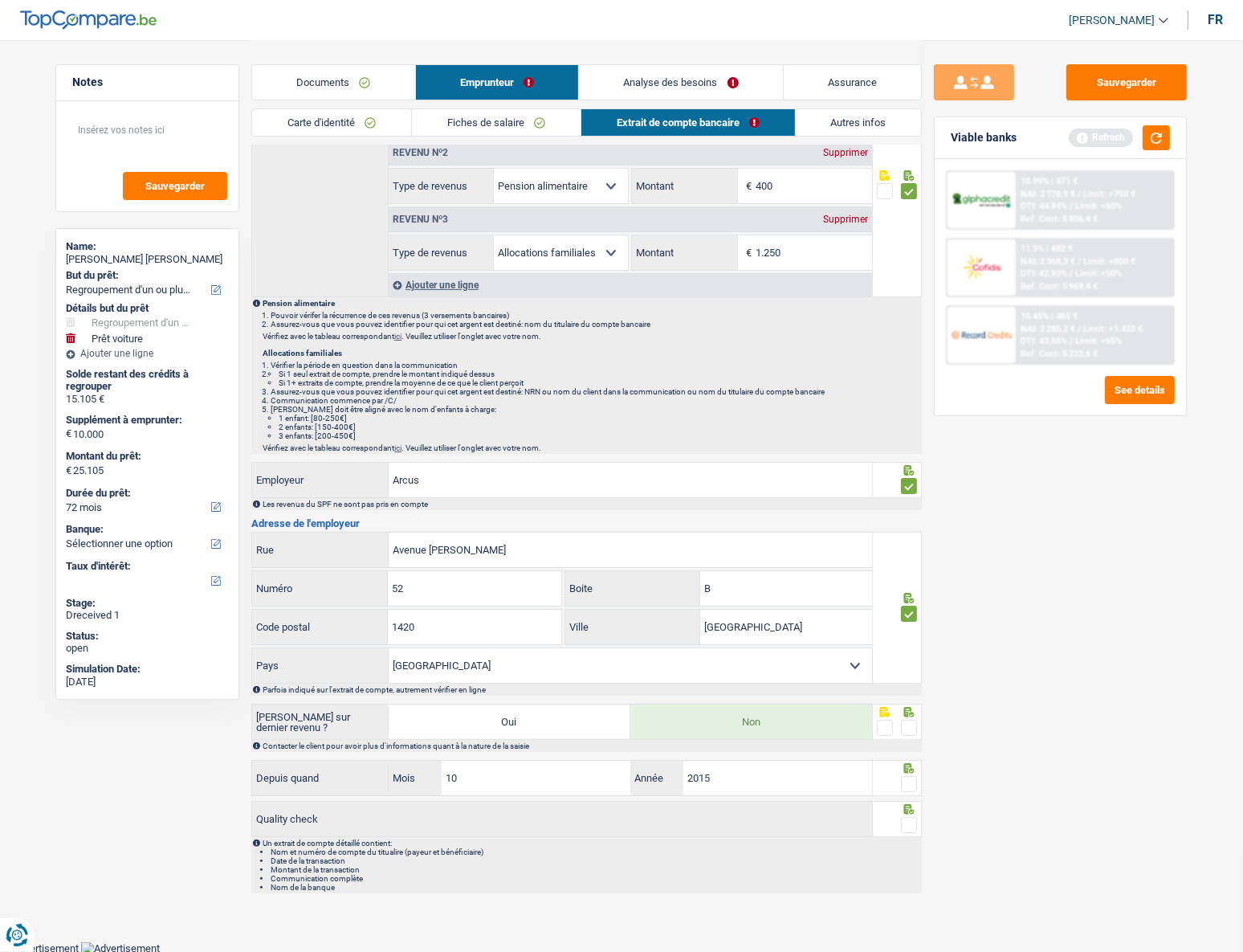
click at [0, 0] on input "radio" at bounding box center [0, 0] width 0 height 0
click at [913, 426] on span at bounding box center [909, 783] width 16 height 16
click at [0, 0] on input "radio" at bounding box center [0, 0] width 0 height 0
click at [912, 426] on span at bounding box center [909, 825] width 16 height 16
click at [0, 0] on input "radio" at bounding box center [0, 0] width 0 height 0
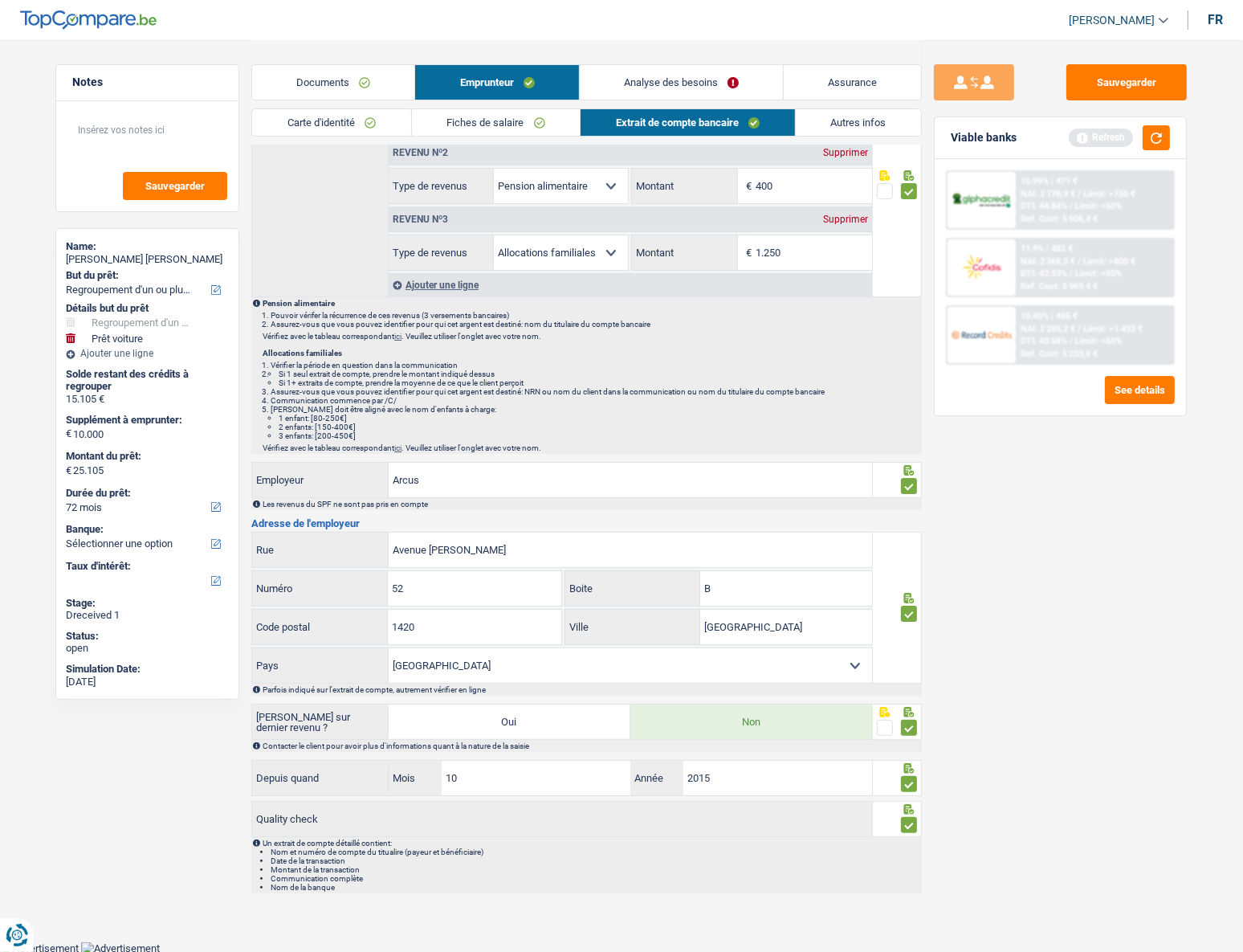
click at [639, 87] on link "Analyse des besoins" at bounding box center [681, 82] width 203 height 34
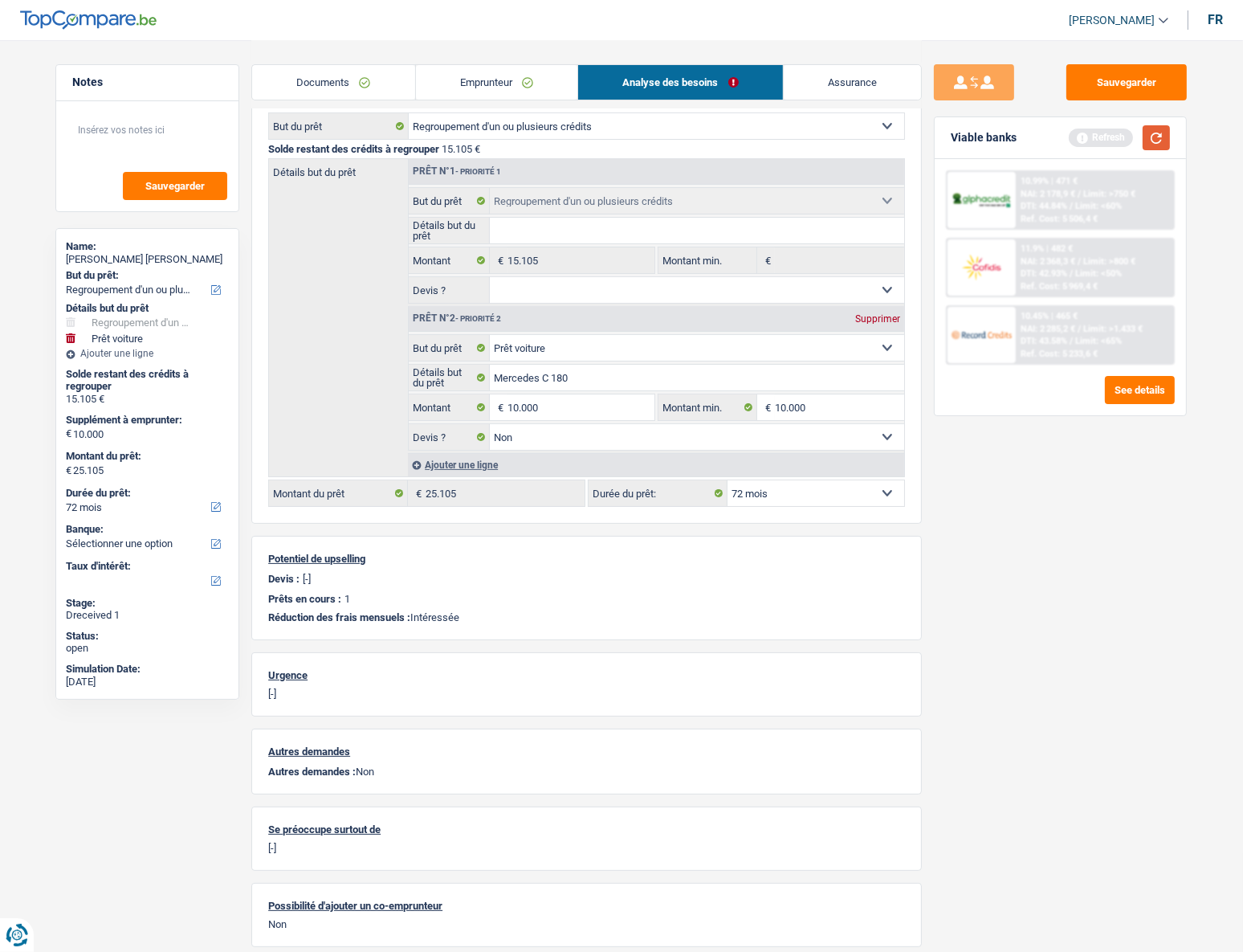
click at [922, 133] on button "button" at bounding box center [1156, 138] width 28 height 25
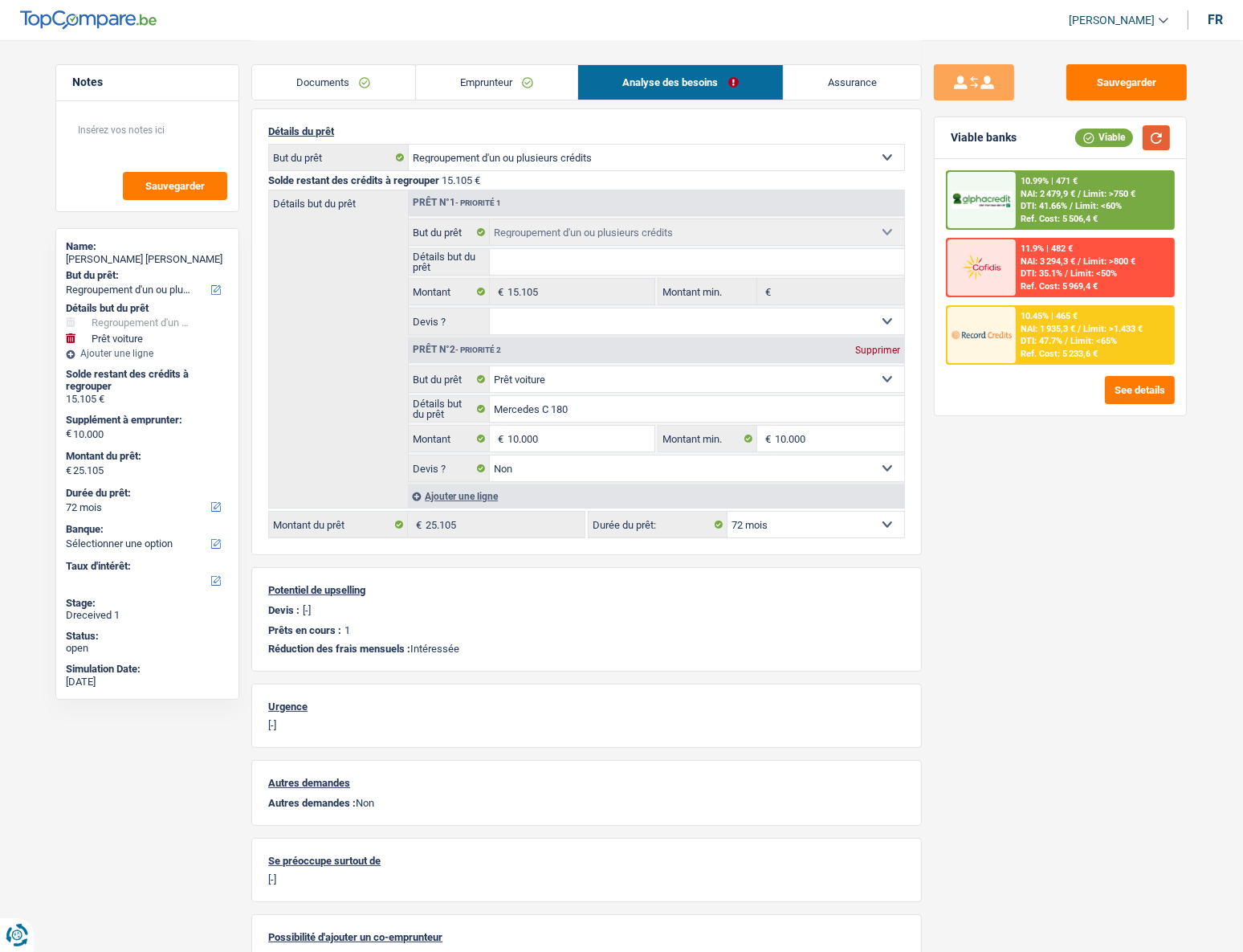
scroll to position [0, 0]
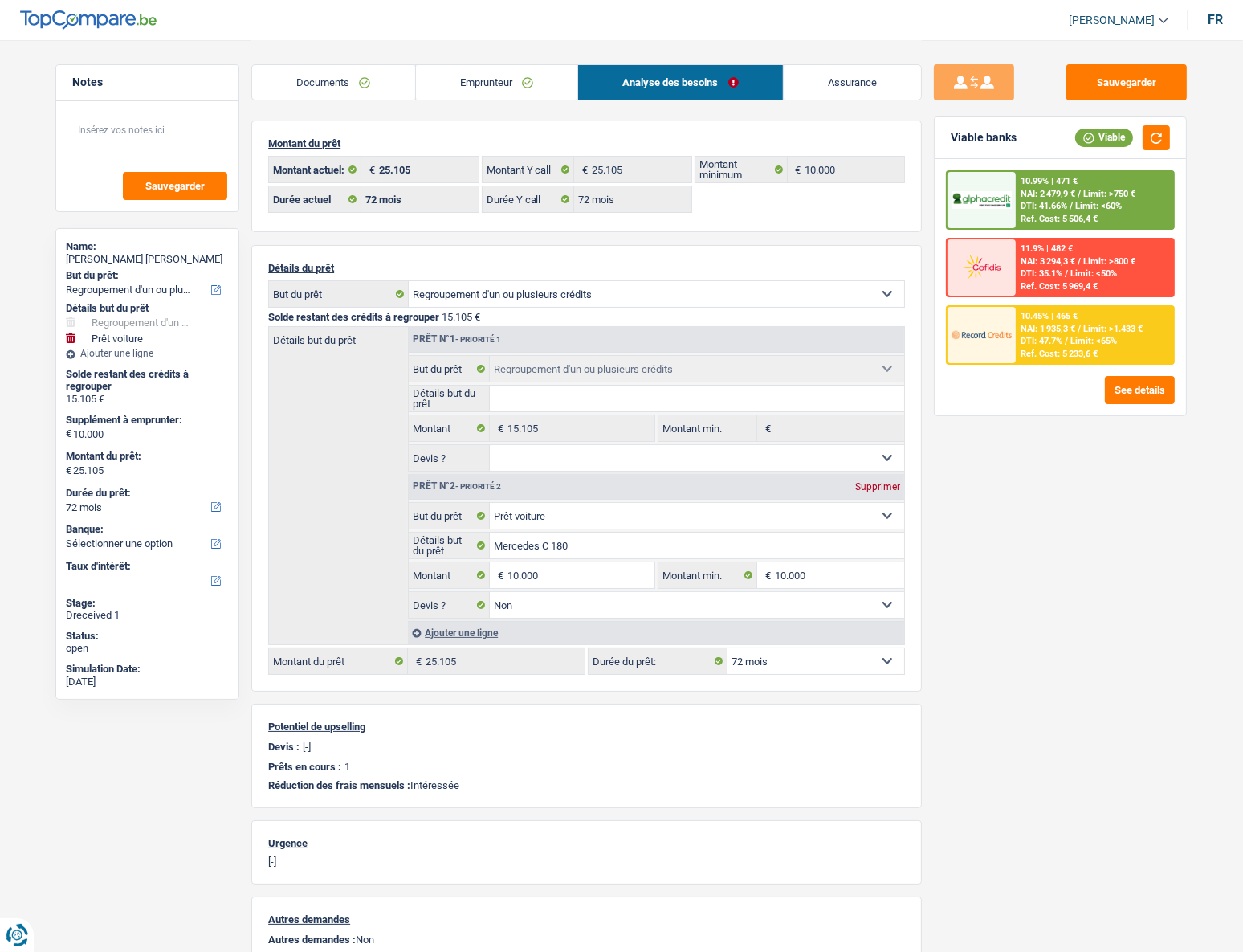
click at [485, 85] on link "Emprunteur" at bounding box center [496, 82] width 162 height 34
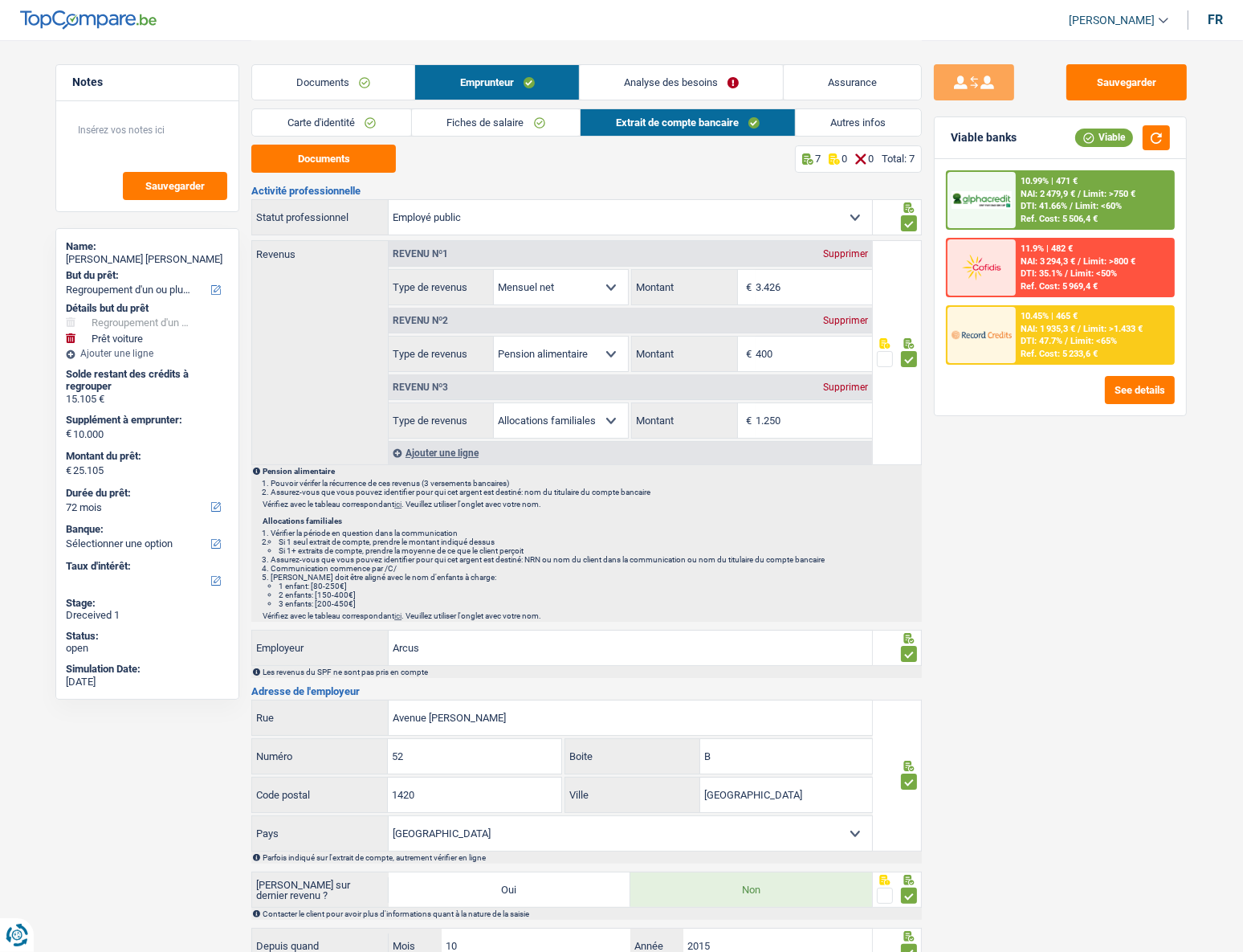
click at [322, 86] on link "Documents" at bounding box center [332, 82] width 162 height 34
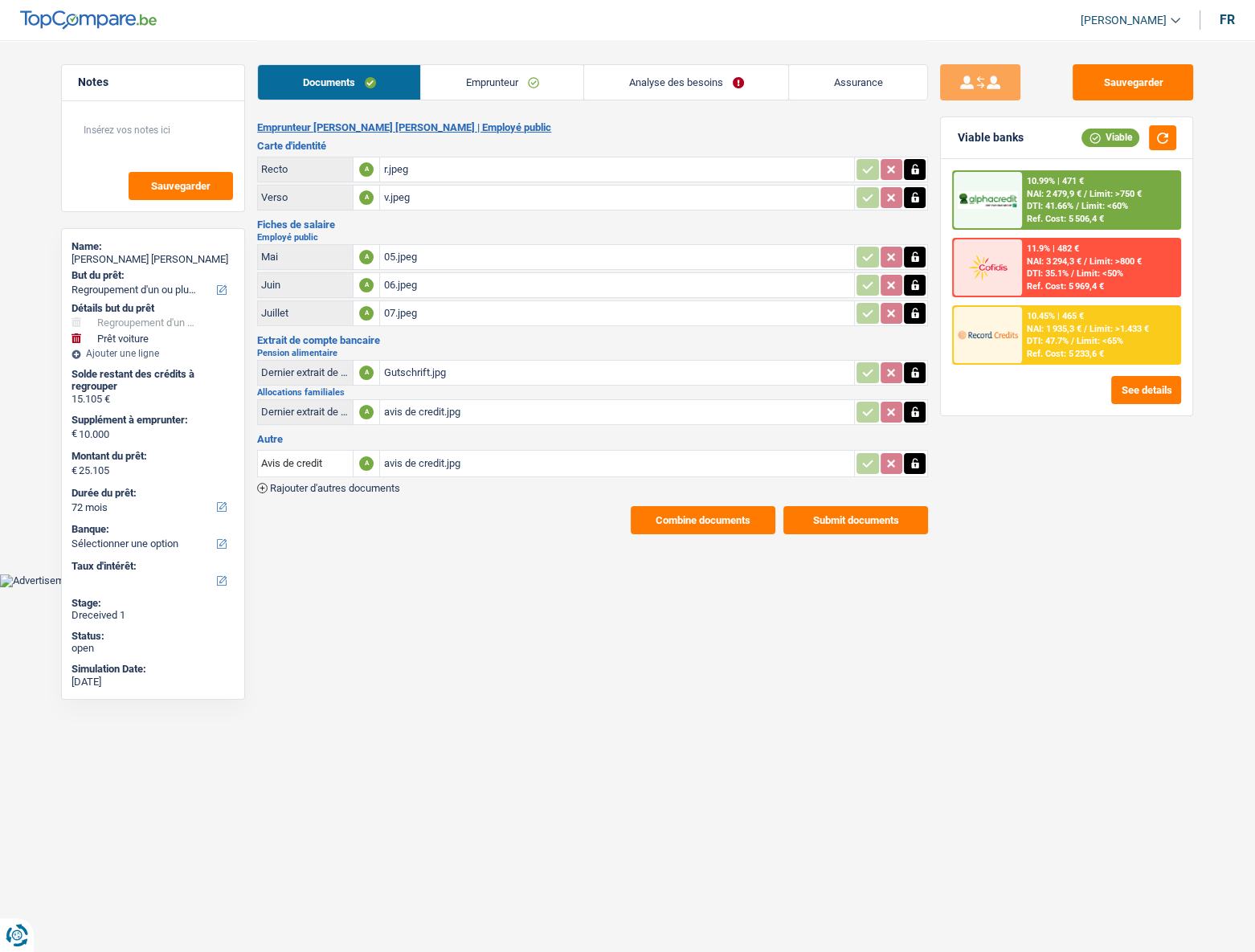
click at [386, 368] on div "Gutschrift.jpg" at bounding box center [617, 373] width 468 height 24
click at [485, 87] on link "Emprunteur" at bounding box center [501, 82] width 162 height 34
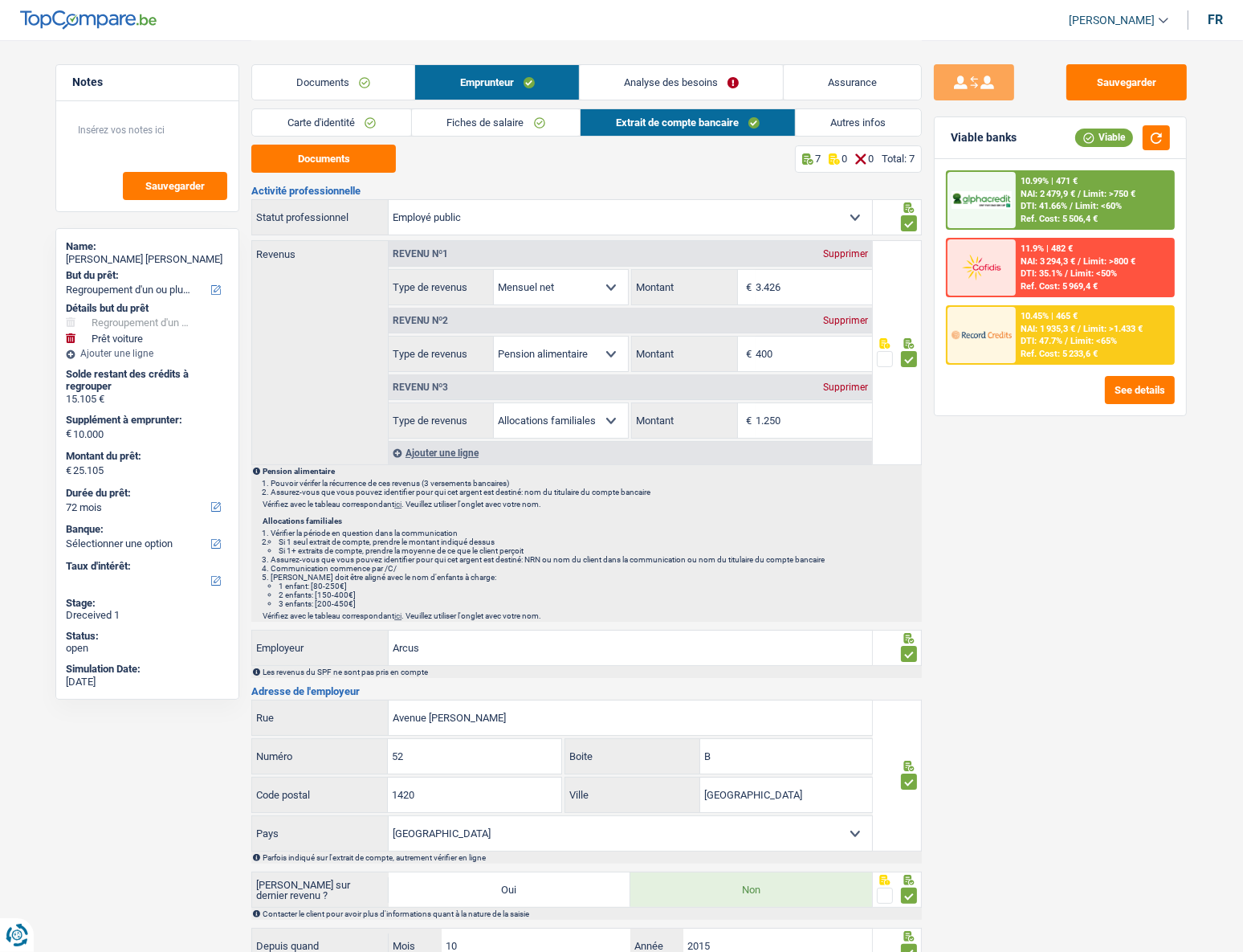
click at [486, 119] on link "Fiches de salaire" at bounding box center [496, 123] width 169 height 27
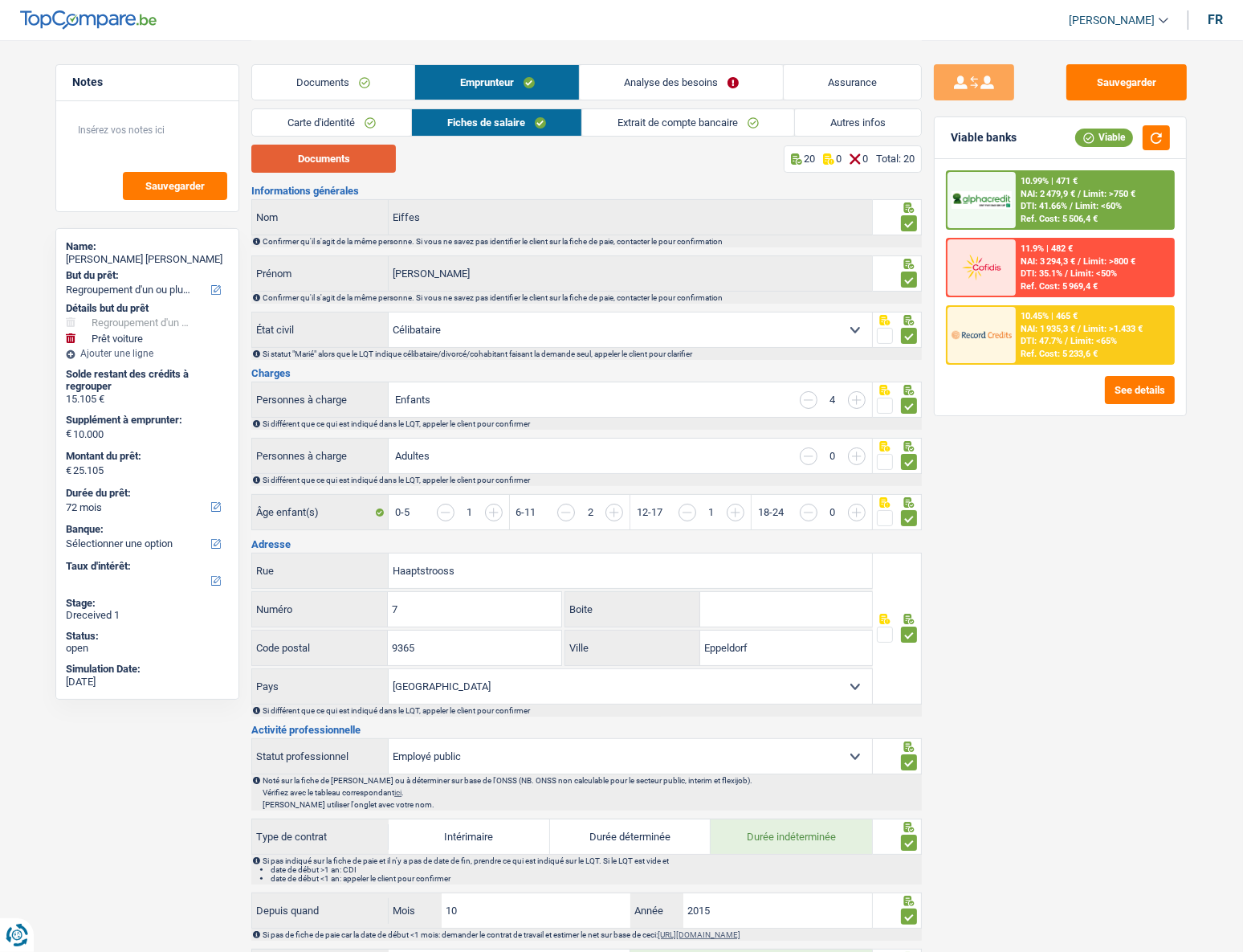
click at [359, 164] on button "Documents" at bounding box center [323, 158] width 145 height 28
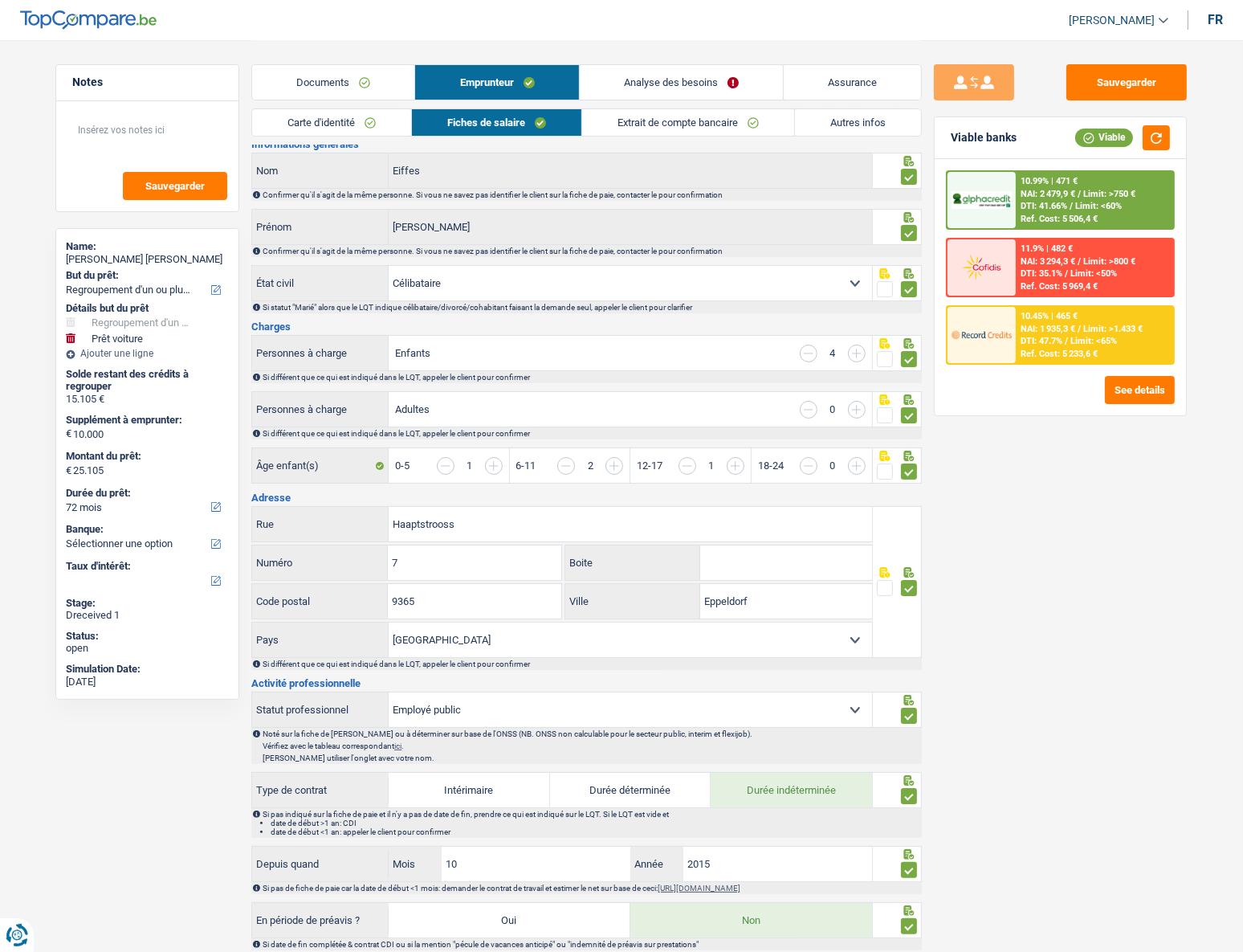
scroll to position [72, 0]
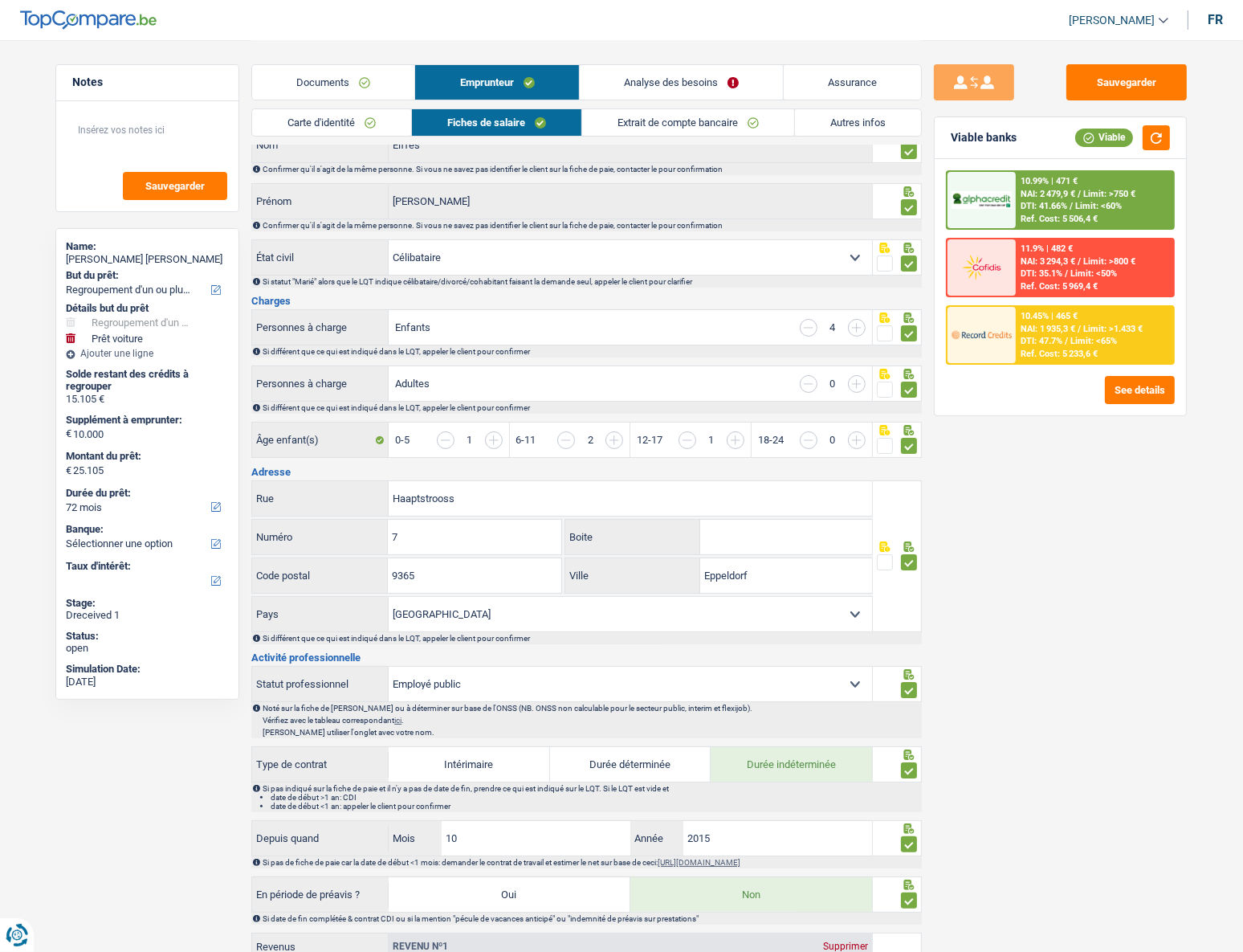
click at [922, 426] on div "Sauvegarder Viable banks Viable 10.99% | 471 € NAI: 2 479,9 € / Limit: >750 € D…" at bounding box center [1060, 495] width 277 height 862
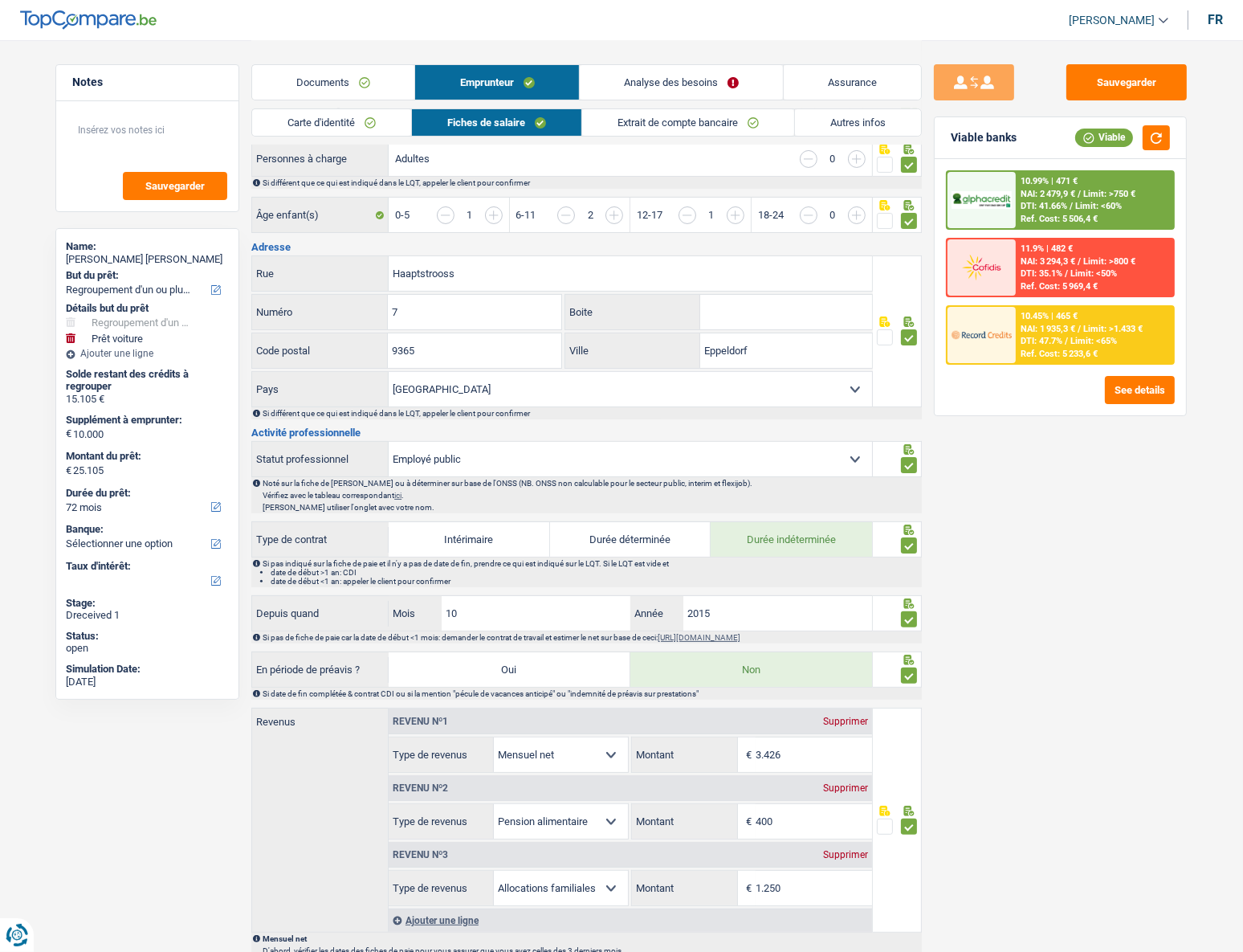
scroll to position [365, 0]
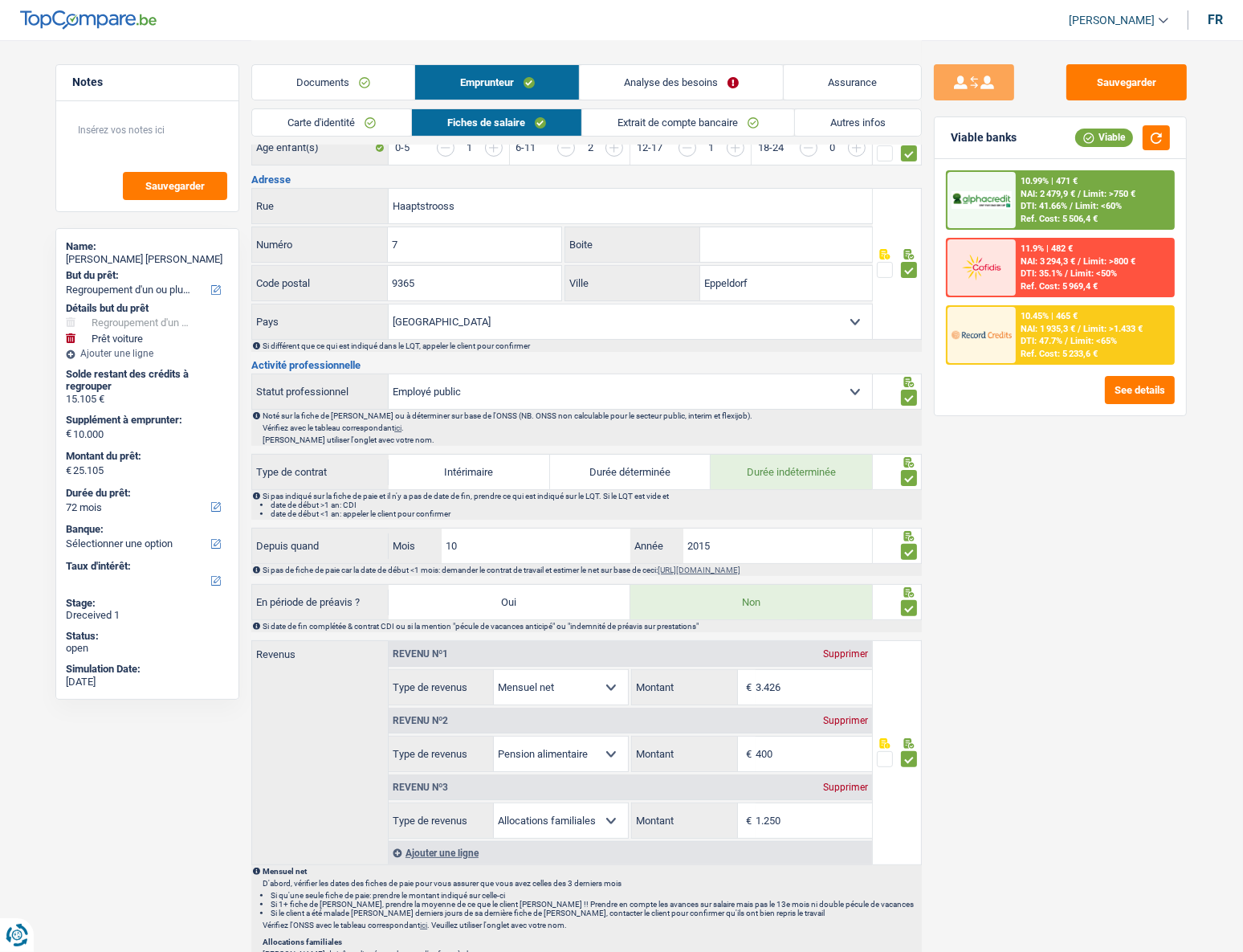
click at [325, 78] on link "Documents" at bounding box center [332, 82] width 162 height 34
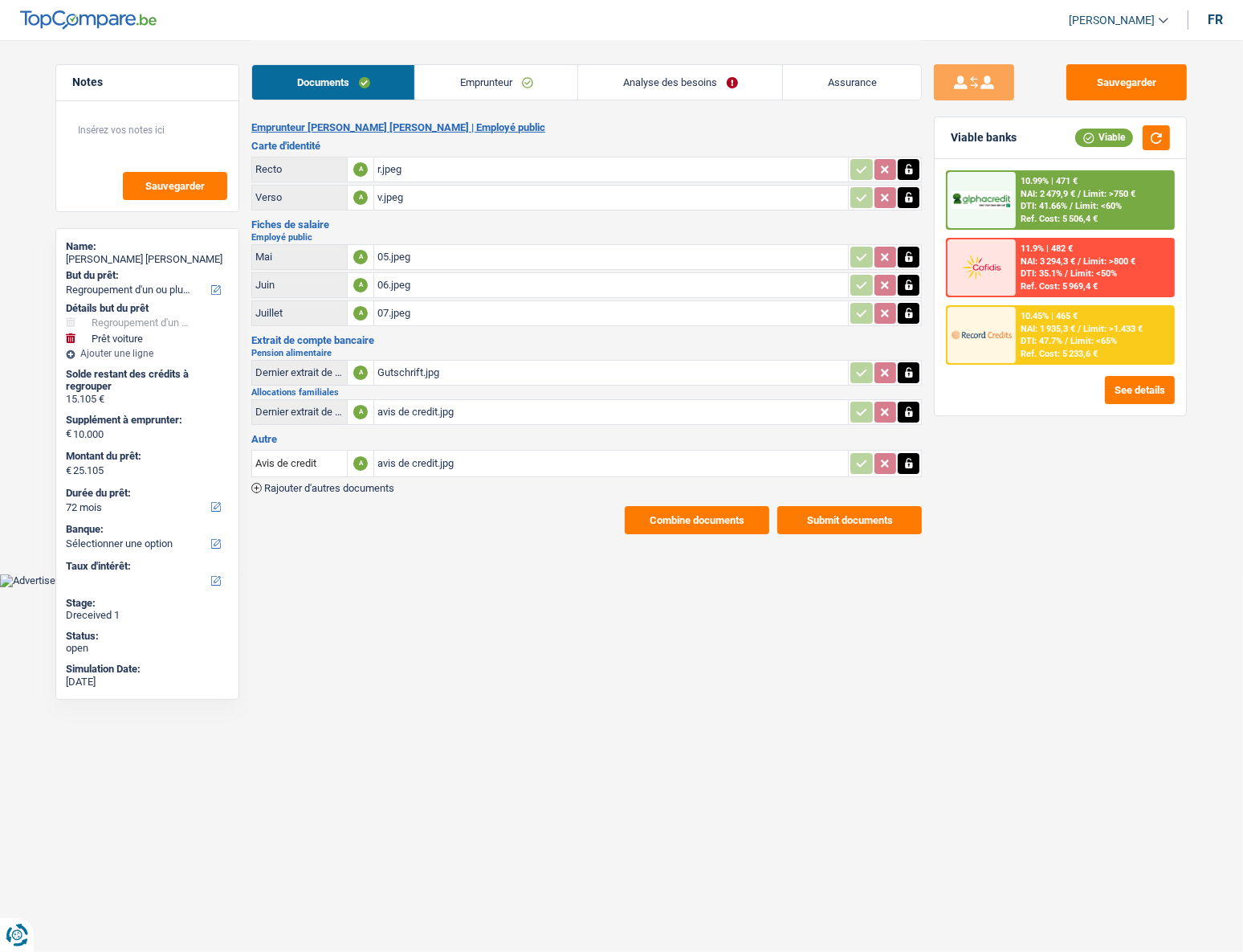
scroll to position [0, 0]
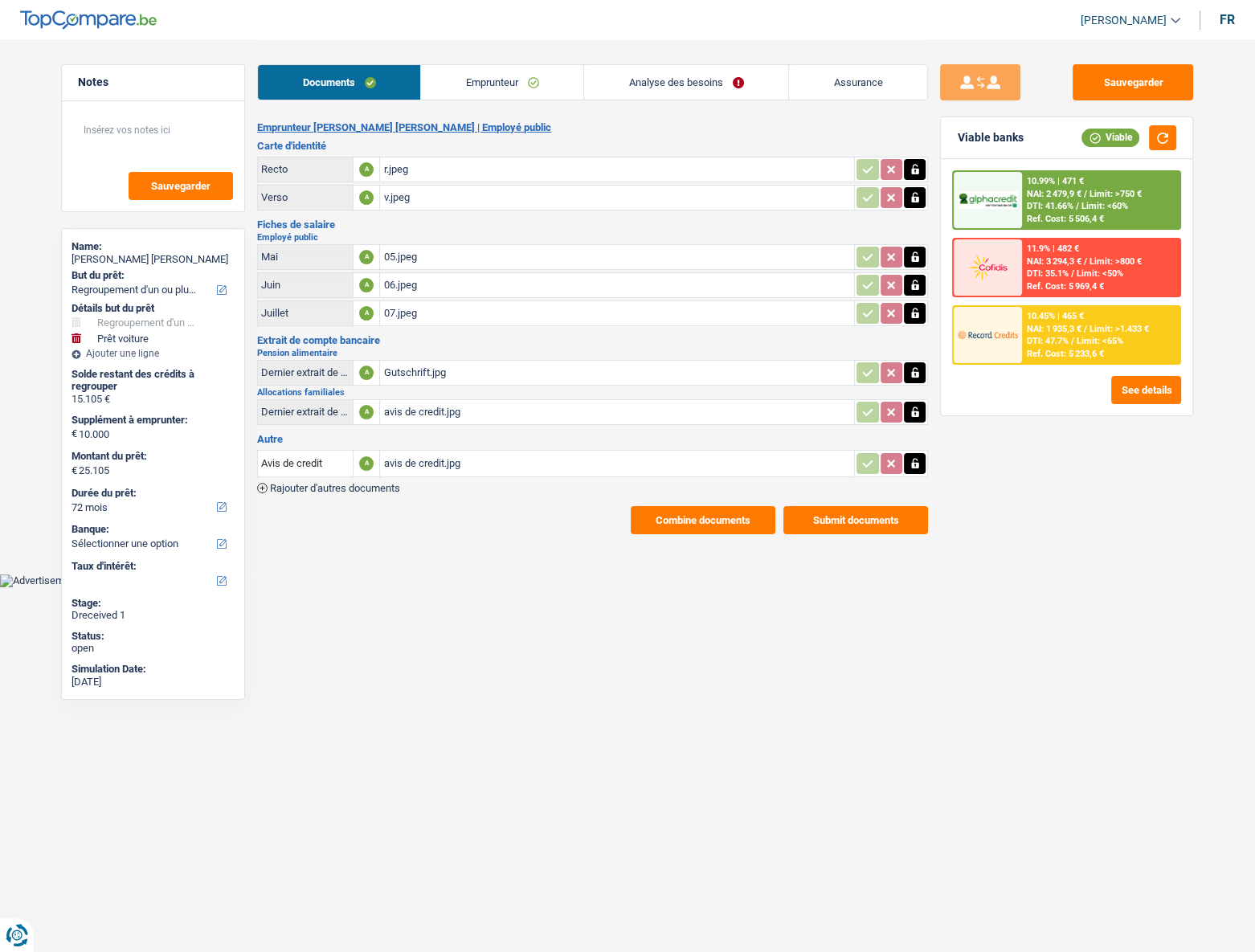
click at [387, 426] on html "Vous avez le contrôle de vos données Nous utilisons des cookies, tout comme nos…" at bounding box center [628, 293] width 1255 height 587
click at [495, 91] on link "Emprunteur" at bounding box center [501, 82] width 162 height 34
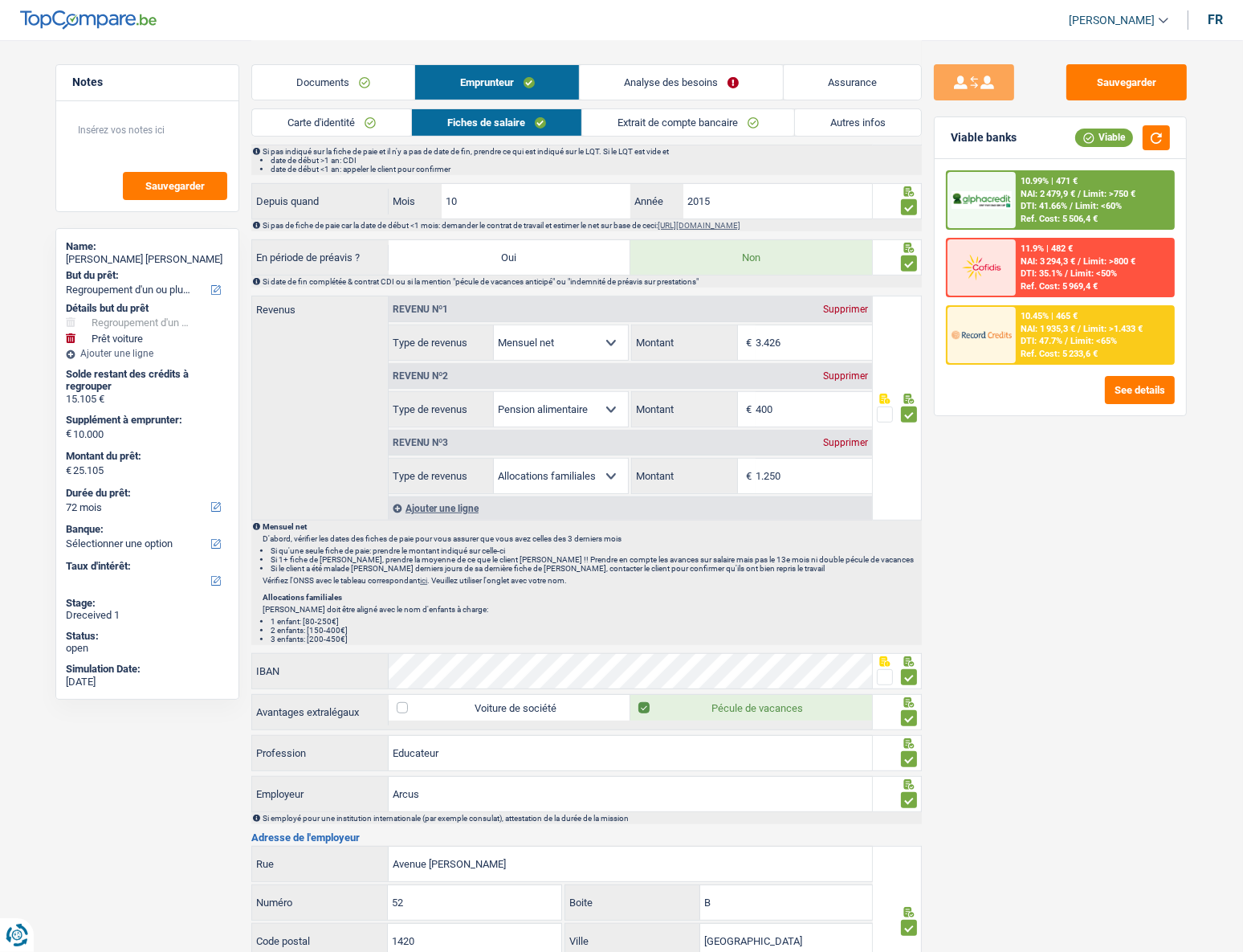
scroll to position [730, 0]
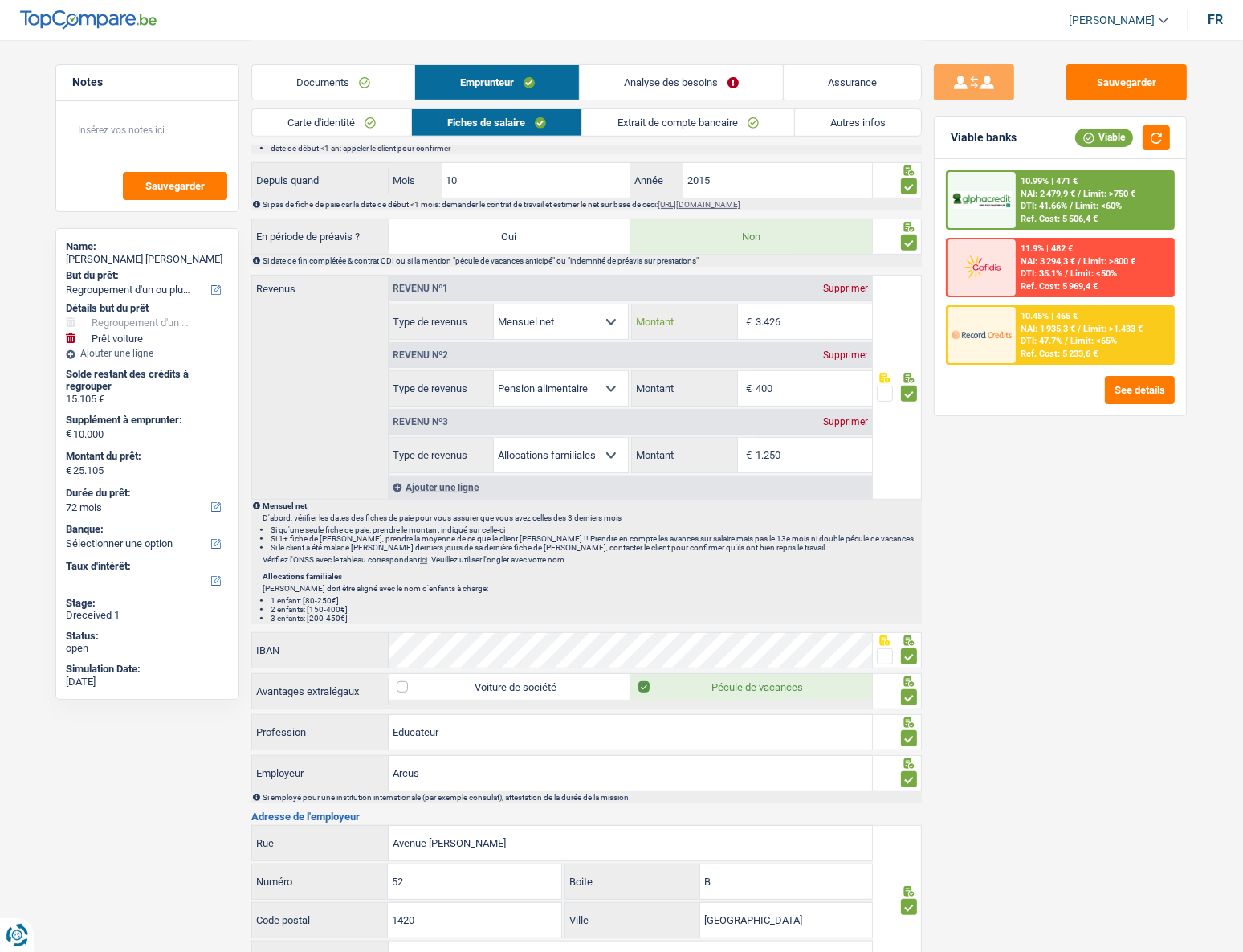
drag, startPoint x: 808, startPoint y: 321, endPoint x: 763, endPoint y: 324, distance: 45.1
click at [763, 324] on input "3.426" at bounding box center [814, 322] width 117 height 34
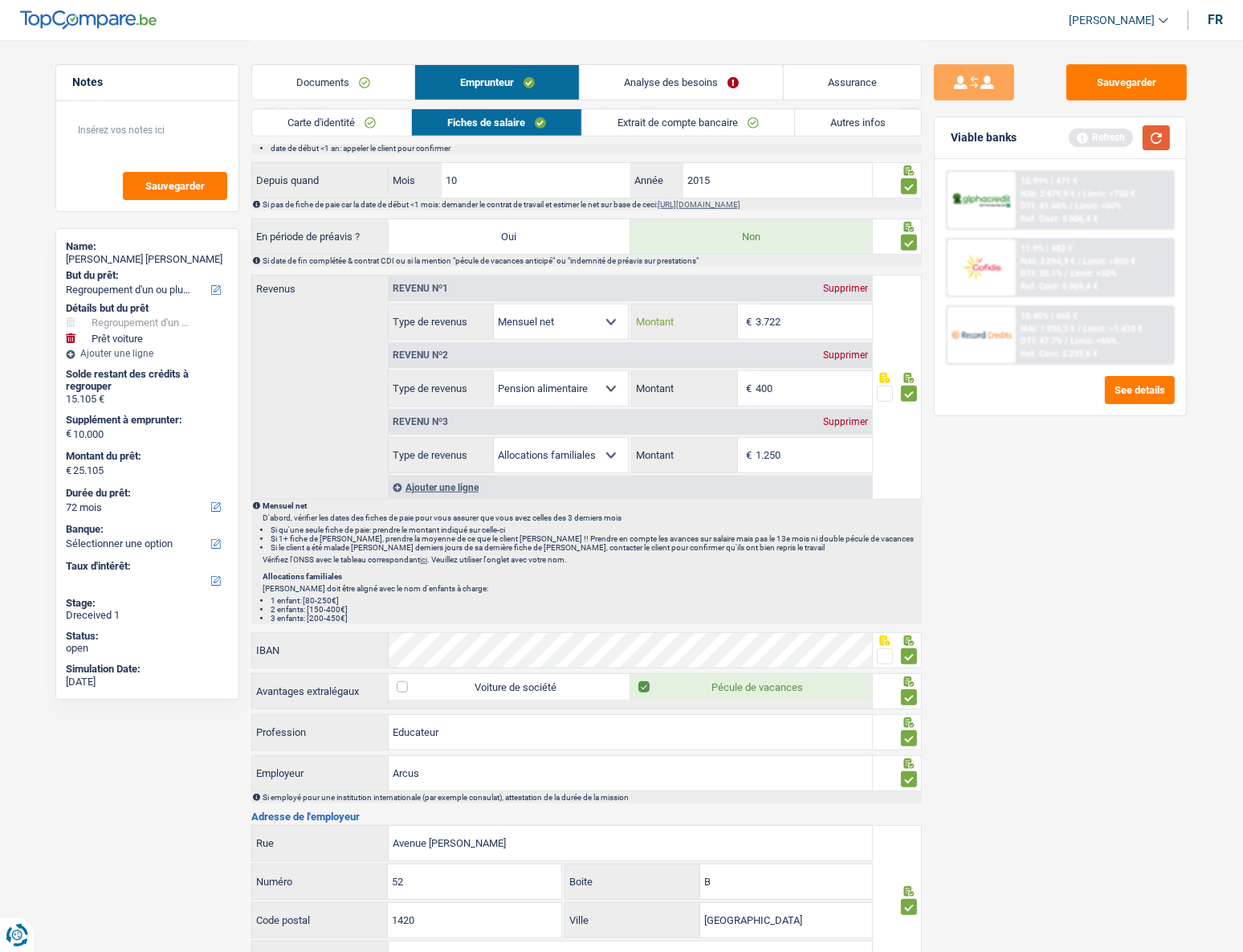
type input "3.722"
click at [922, 147] on button "button" at bounding box center [1156, 138] width 28 height 25
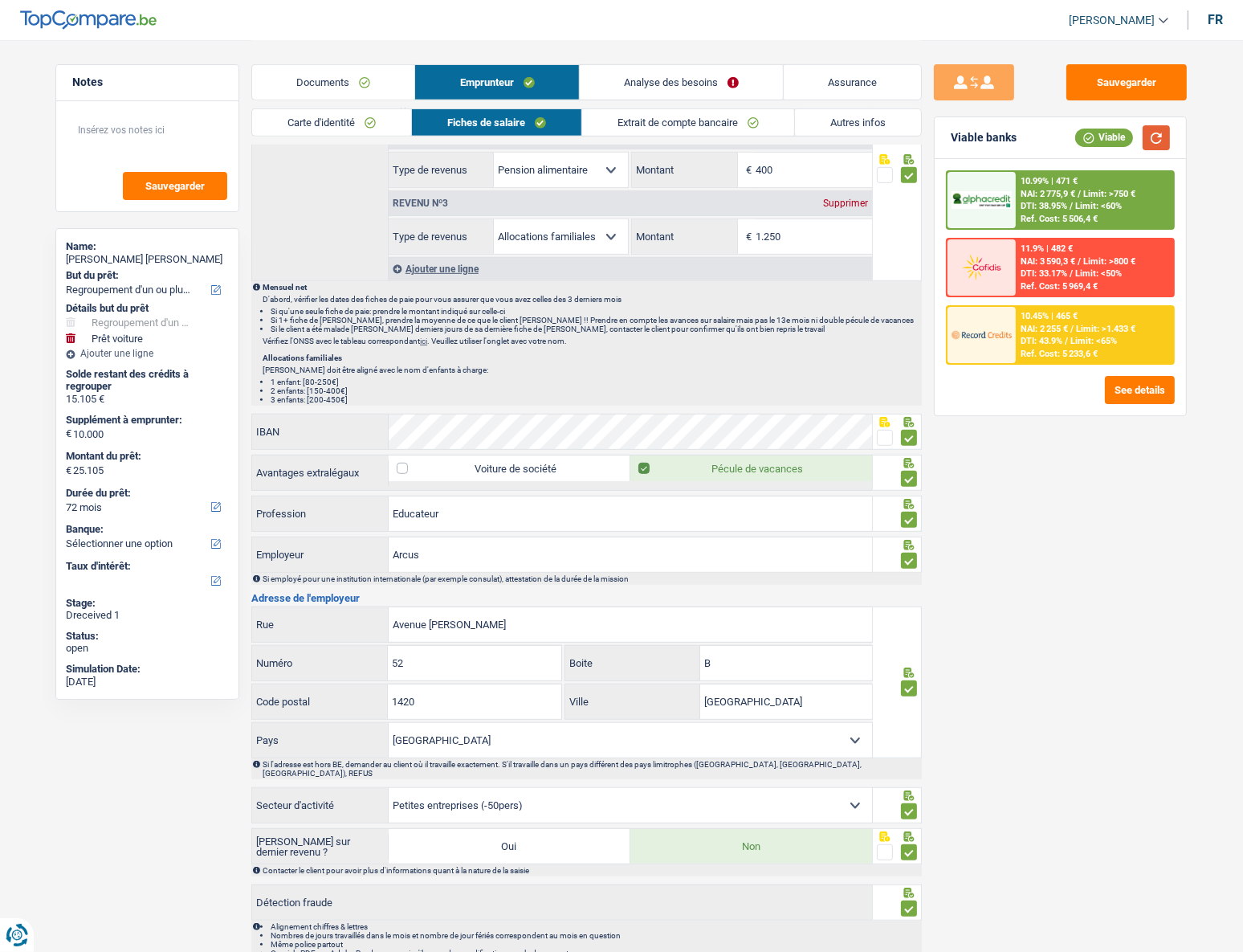
scroll to position [866, 0]
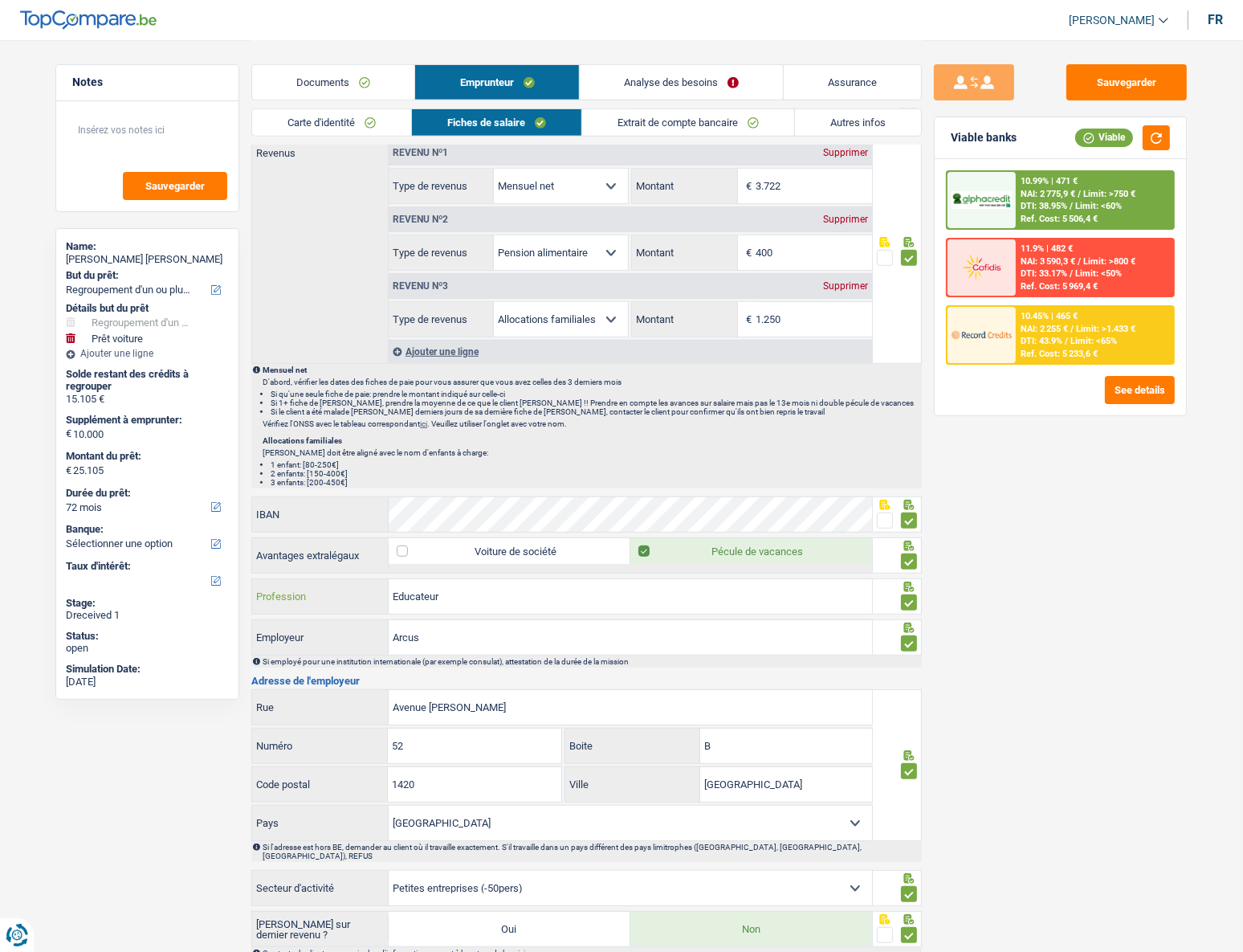
click at [490, 426] on input "Educateur" at bounding box center [630, 597] width 484 height 34
type input "Educateu"
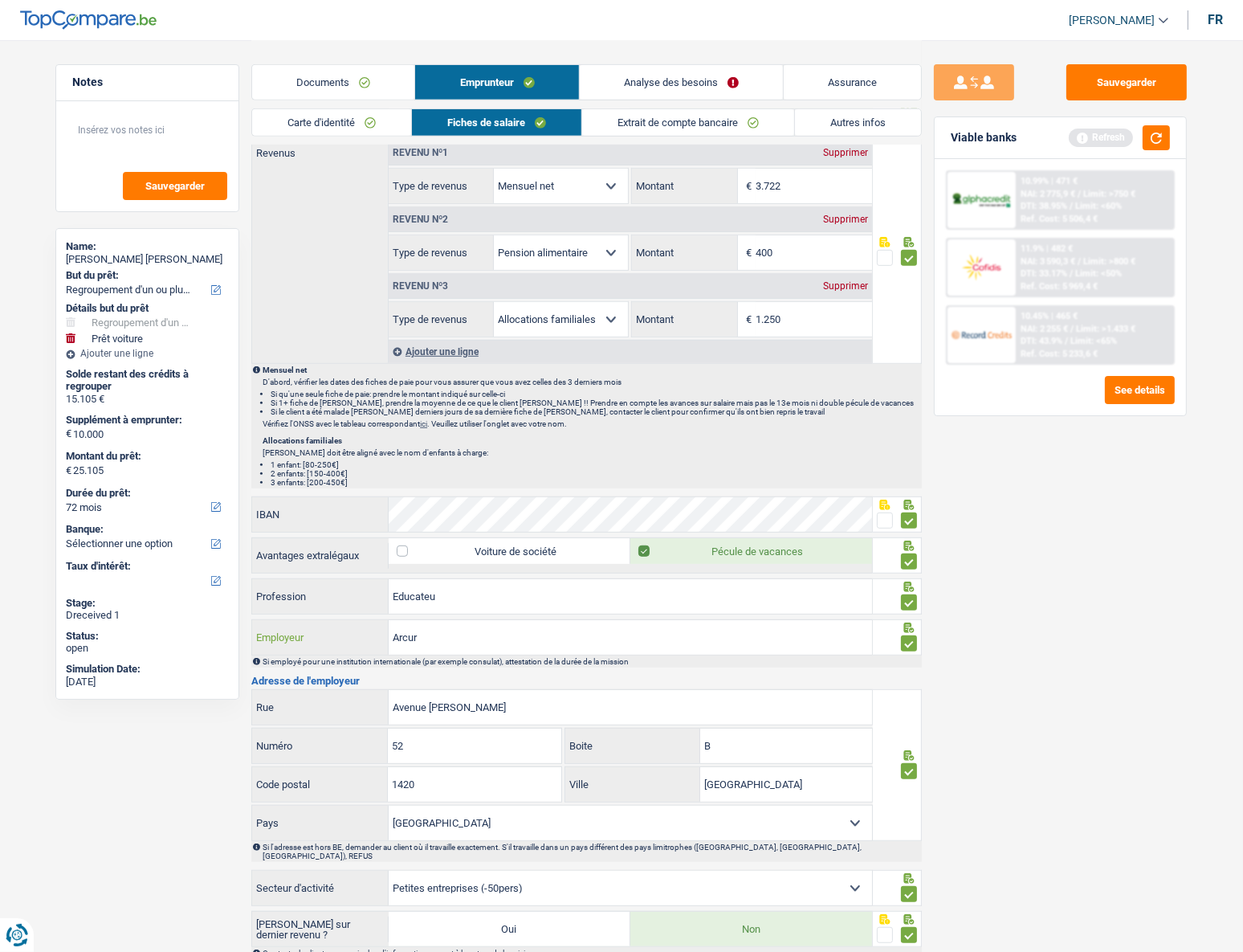
click at [624, 426] on input "Arcur" at bounding box center [630, 637] width 484 height 34
drag, startPoint x: 461, startPoint y: 638, endPoint x: 359, endPoint y: 642, distance: 102.1
click at [359, 426] on div "Arcurice Employeur" at bounding box center [561, 637] width 620 height 34
type input "Arcurice"
drag, startPoint x: 465, startPoint y: 598, endPoint x: 425, endPoint y: 600, distance: 40.0
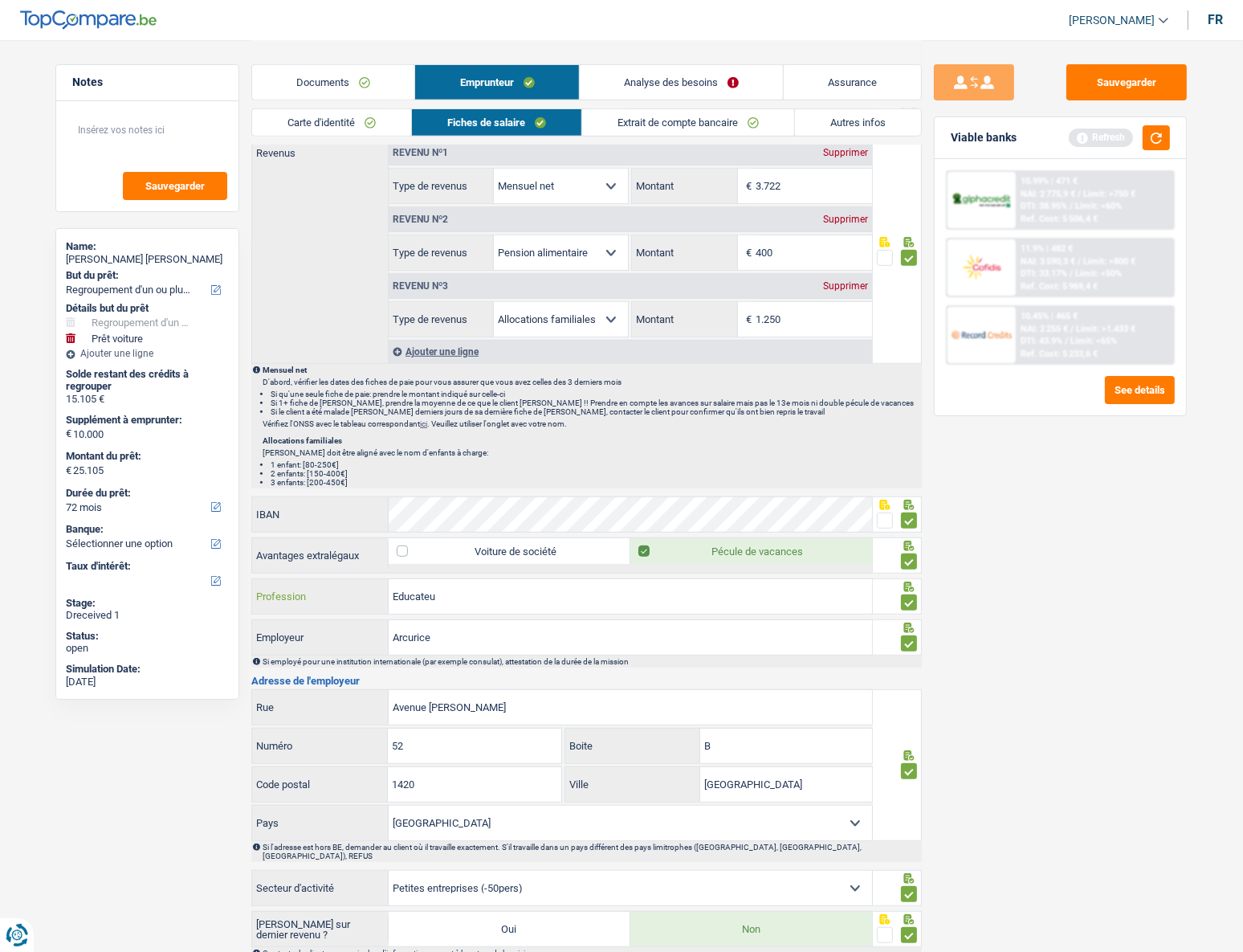
click at [425, 426] on input "Educateu" at bounding box center [630, 597] width 484 height 34
type input "Educatrice"
click at [466, 426] on input "Arcurice" at bounding box center [630, 637] width 484 height 34
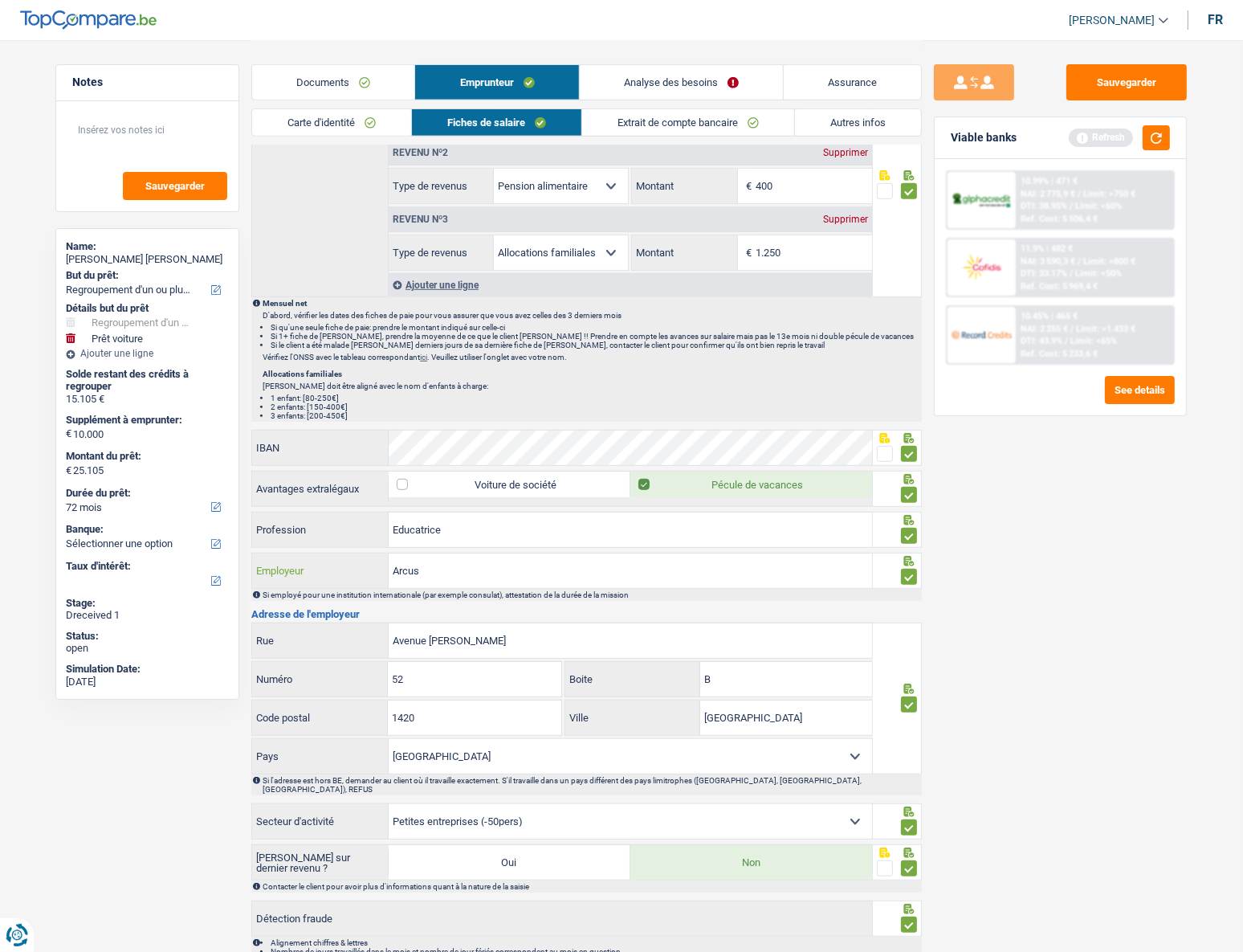
scroll to position [1012, 0]
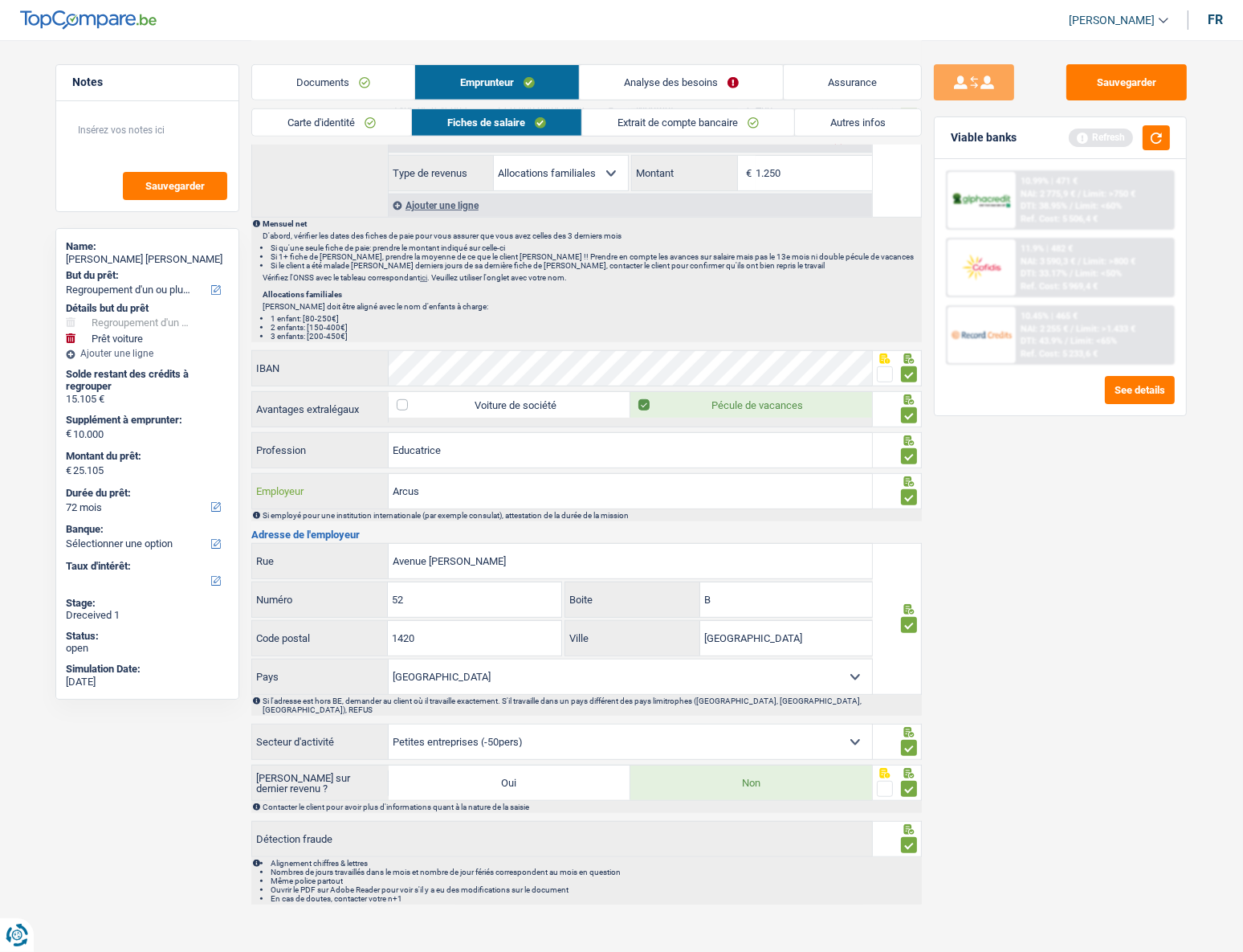
type input "Arcus"
drag, startPoint x: 456, startPoint y: 592, endPoint x: 441, endPoint y: 595, distance: 15.3
click at [437, 426] on div "Informations générales Eiffes Nom Confirmer qu'il s'agit de la même personne. S…" at bounding box center [586, 38] width 670 height 1731
click at [495, 426] on input "52" at bounding box center [474, 600] width 172 height 34
click at [743, 426] on input "B" at bounding box center [785, 600] width 171 height 34
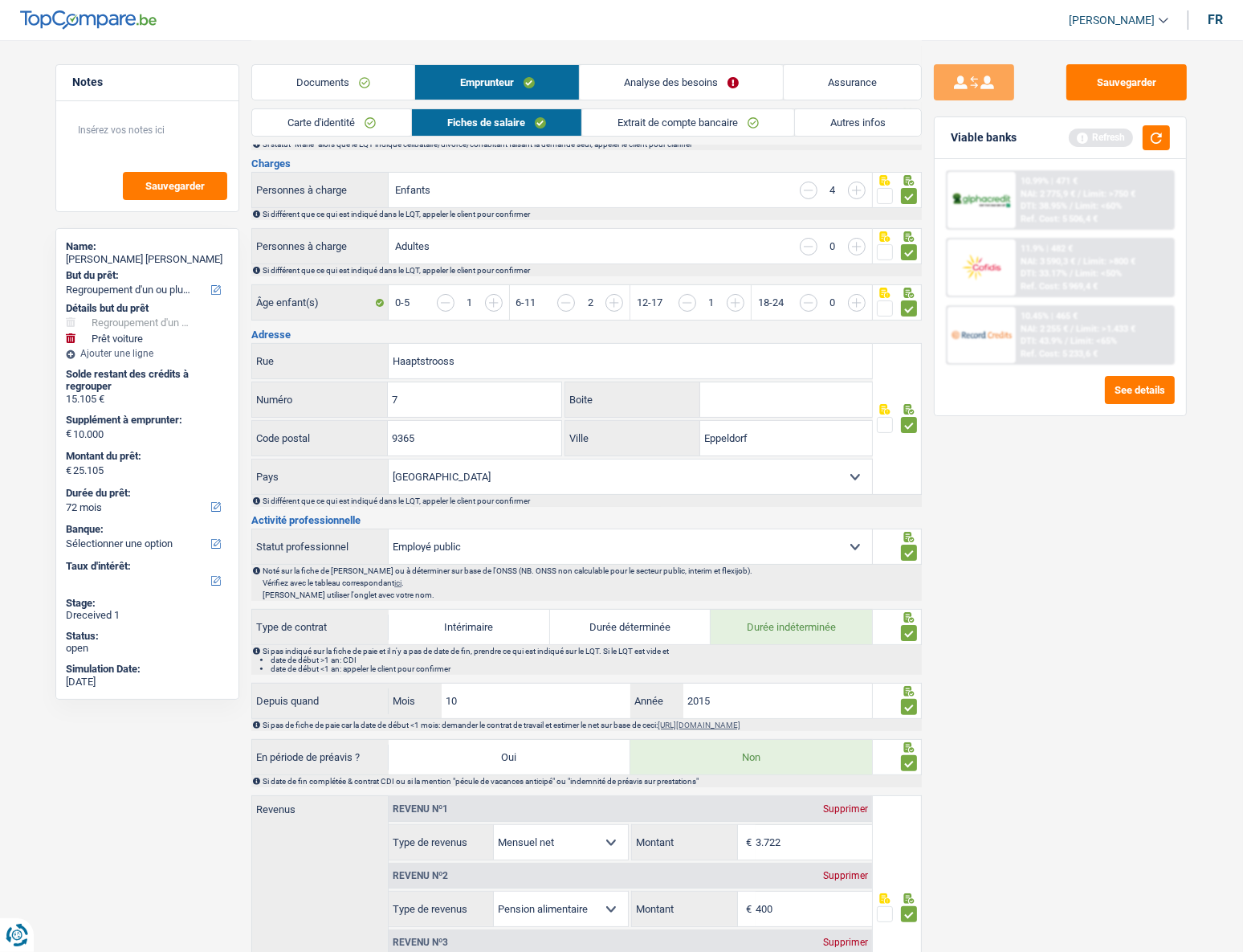
scroll to position [0, 0]
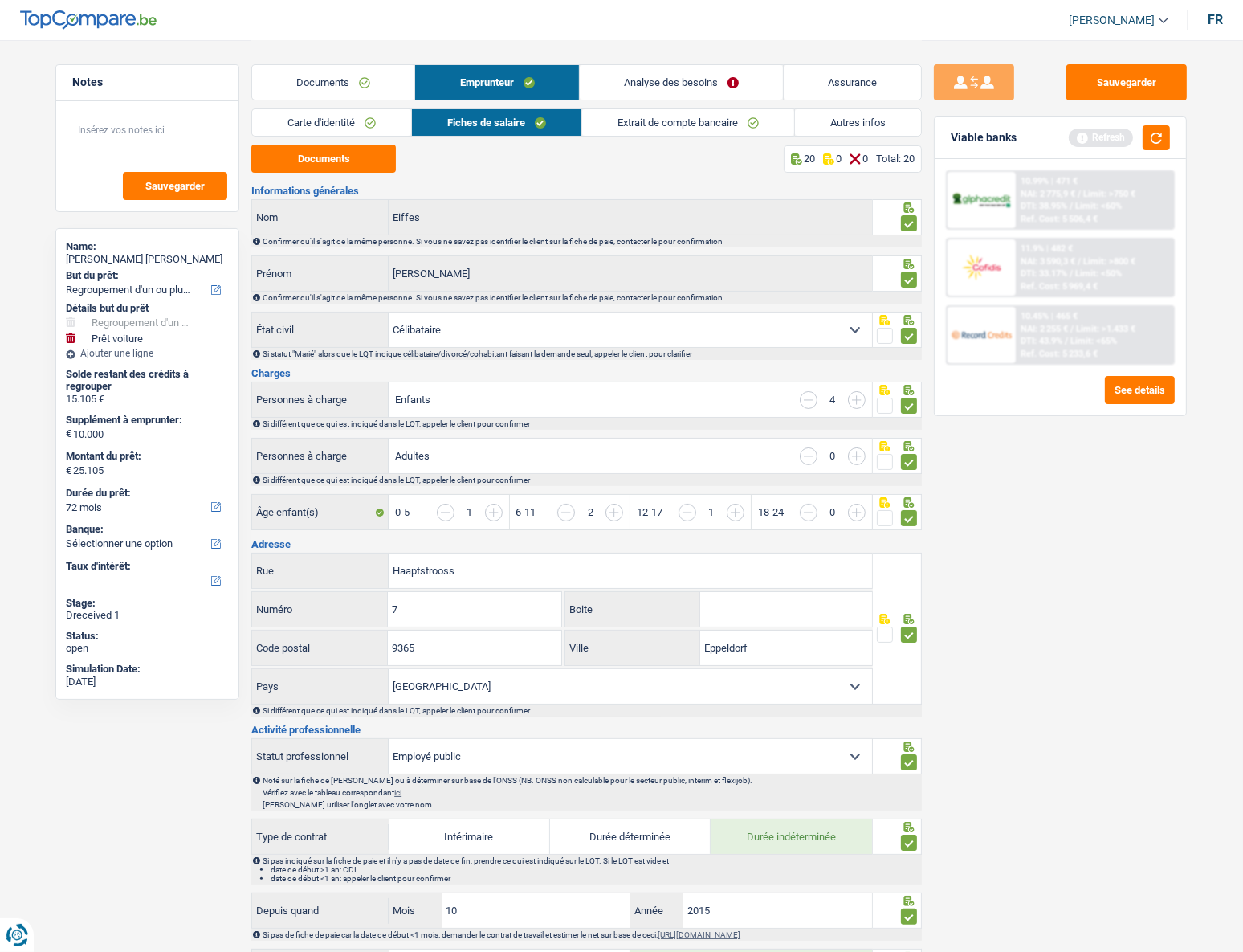
click at [750, 113] on link "Extrait de compte bancaire" at bounding box center [688, 123] width 212 height 27
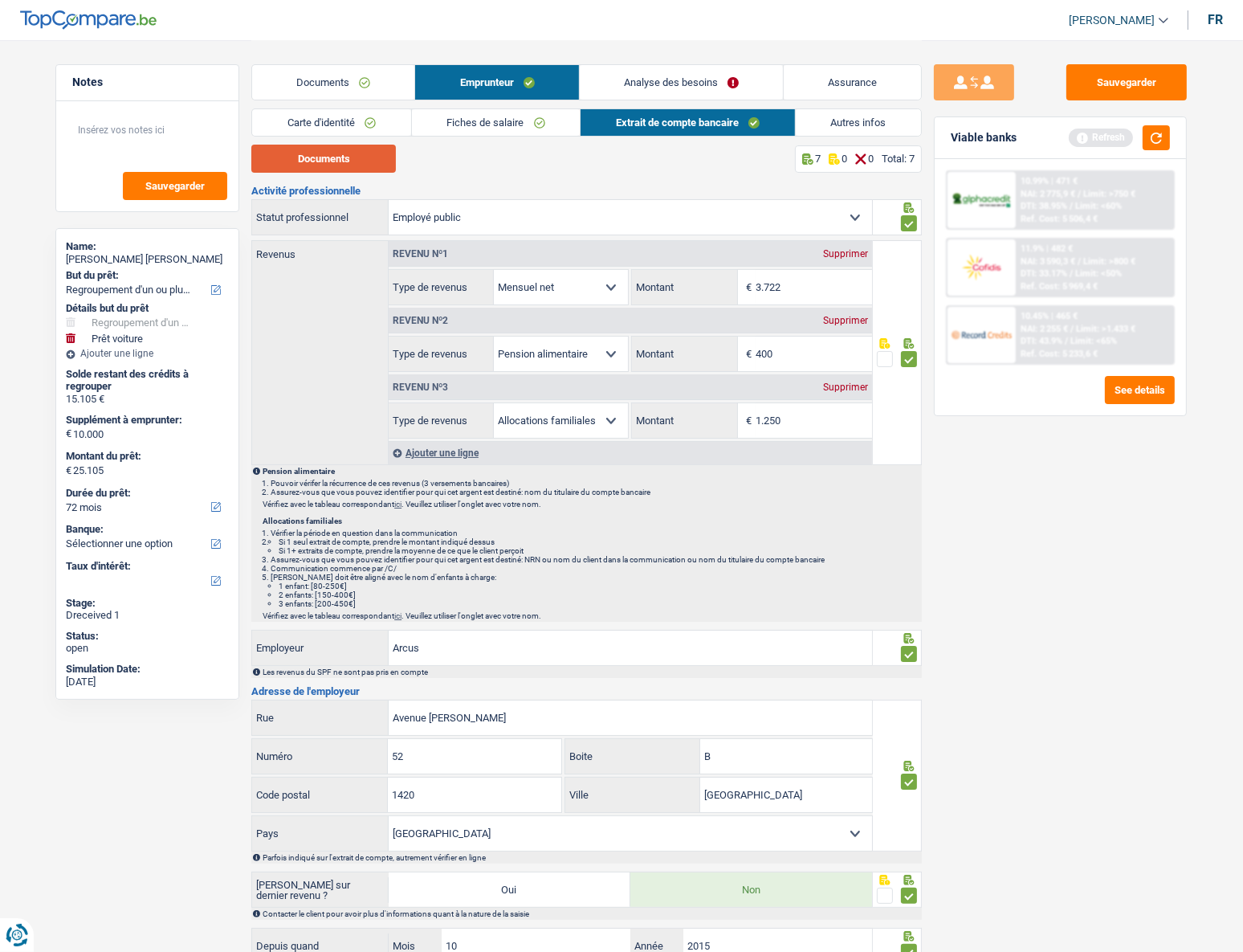
click at [371, 156] on button "Documents" at bounding box center [323, 158] width 145 height 28
drag, startPoint x: 793, startPoint y: 425, endPoint x: 733, endPoint y: 437, distance: 61.2
click at [733, 426] on fieldset "1.250 € Montant N'utilisez que des lettres pour répondre" at bounding box center [751, 420] width 240 height 36
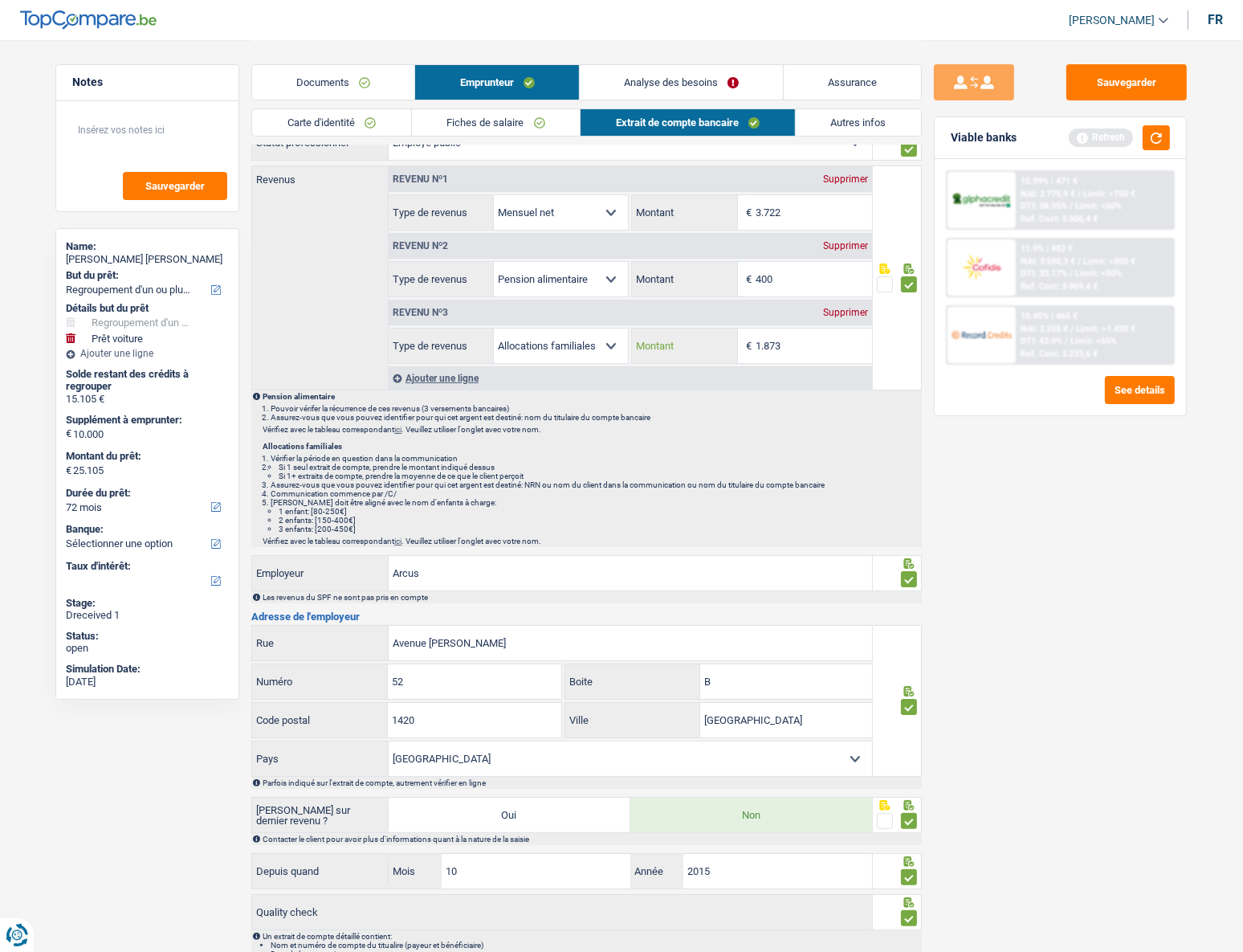
scroll to position [146, 0]
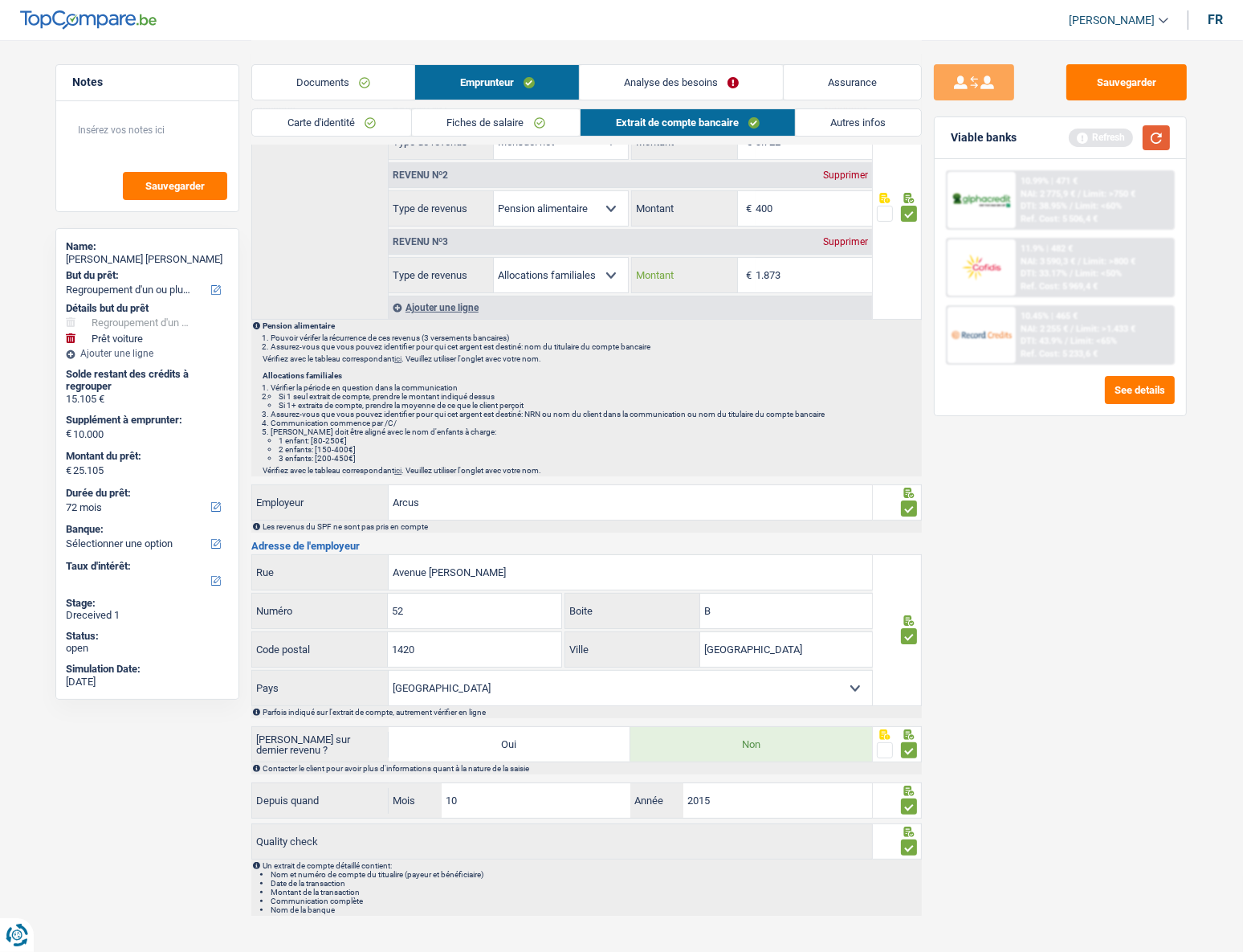
type input "1.873"
drag, startPoint x: 1168, startPoint y: 132, endPoint x: 1163, endPoint y: 156, distance: 24.5
click at [922, 137] on button "button" at bounding box center [1156, 138] width 28 height 25
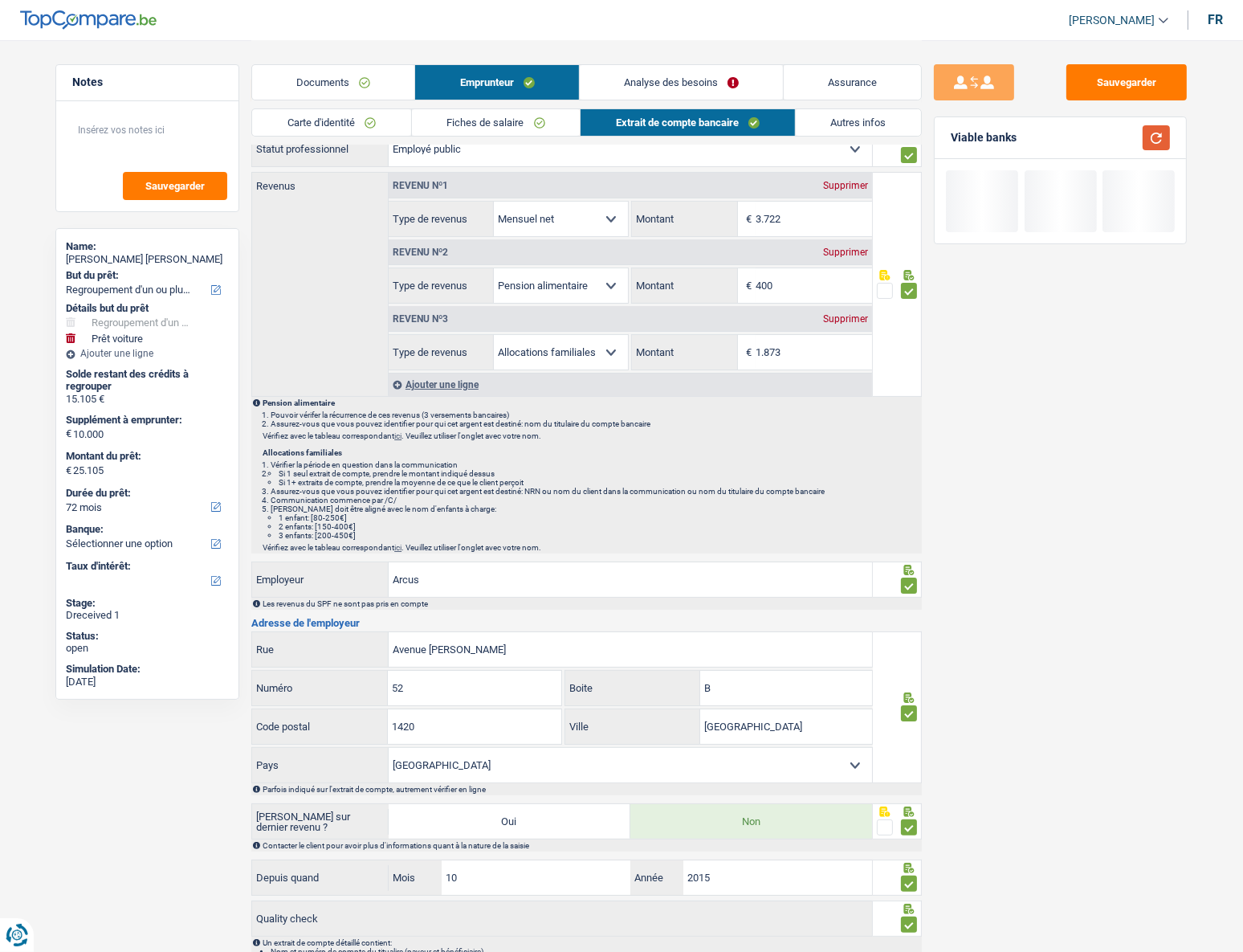
scroll to position [0, 0]
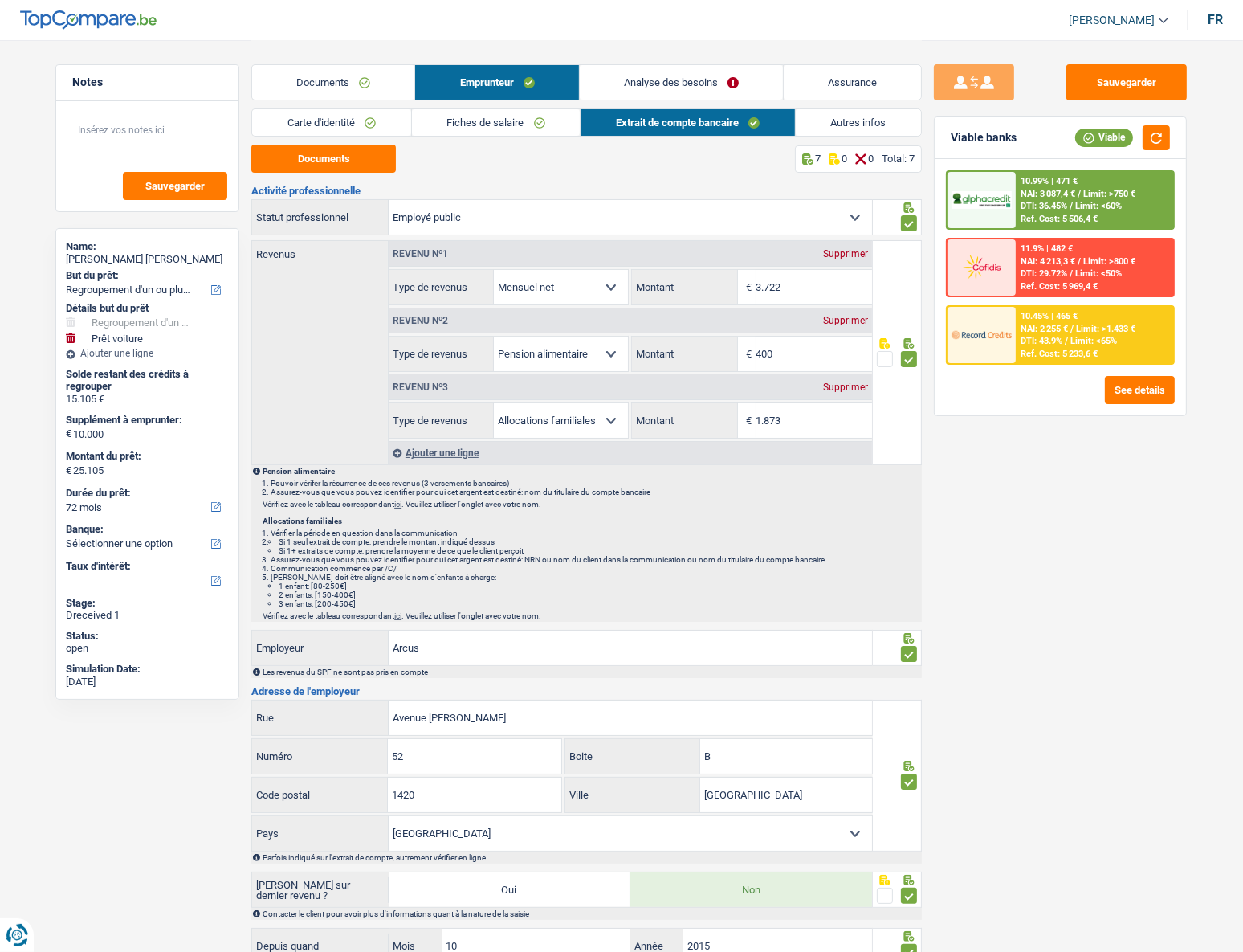
click at [775, 81] on link "Analyse des besoins" at bounding box center [681, 82] width 203 height 34
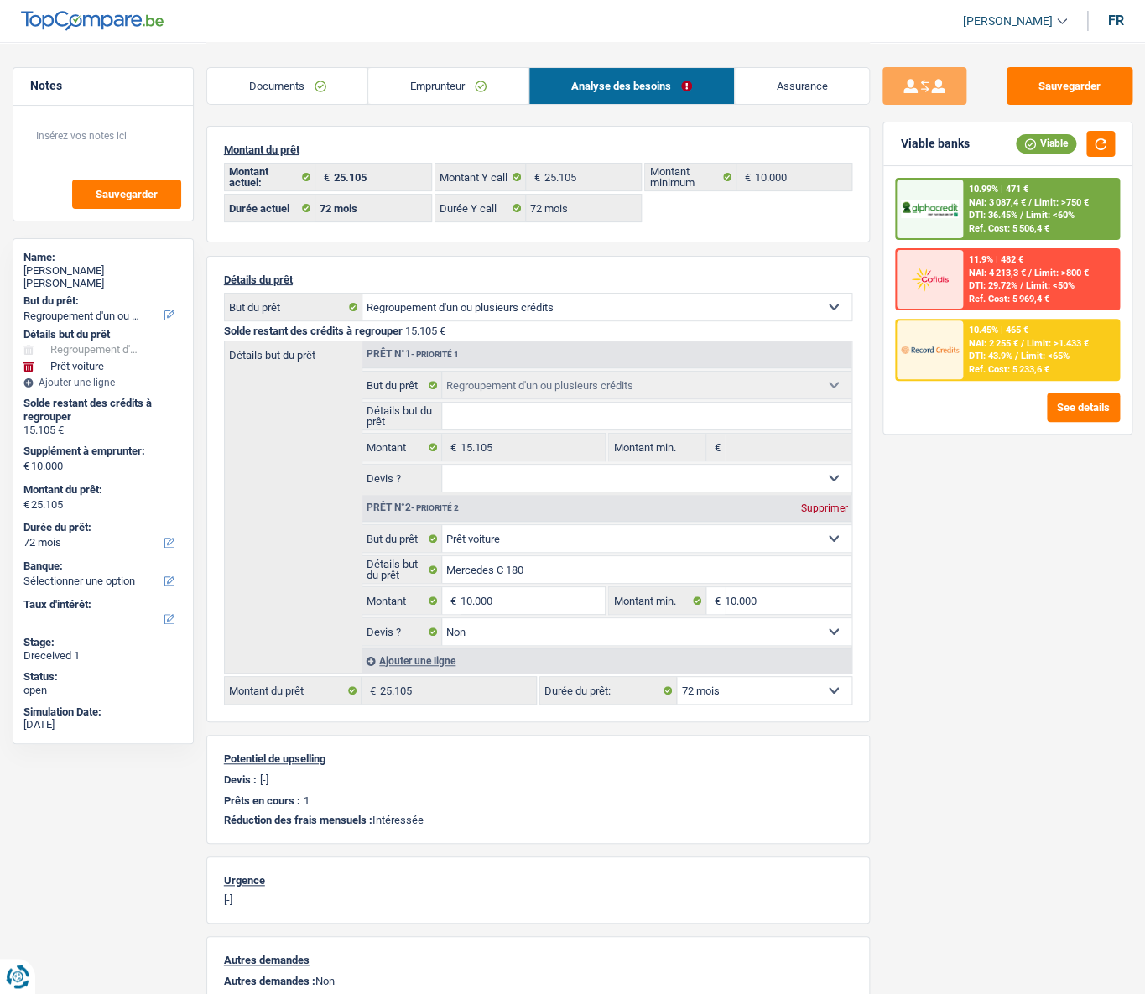
click at [963, 205] on span "NAI: 3 087,4 €" at bounding box center [996, 202] width 57 height 11
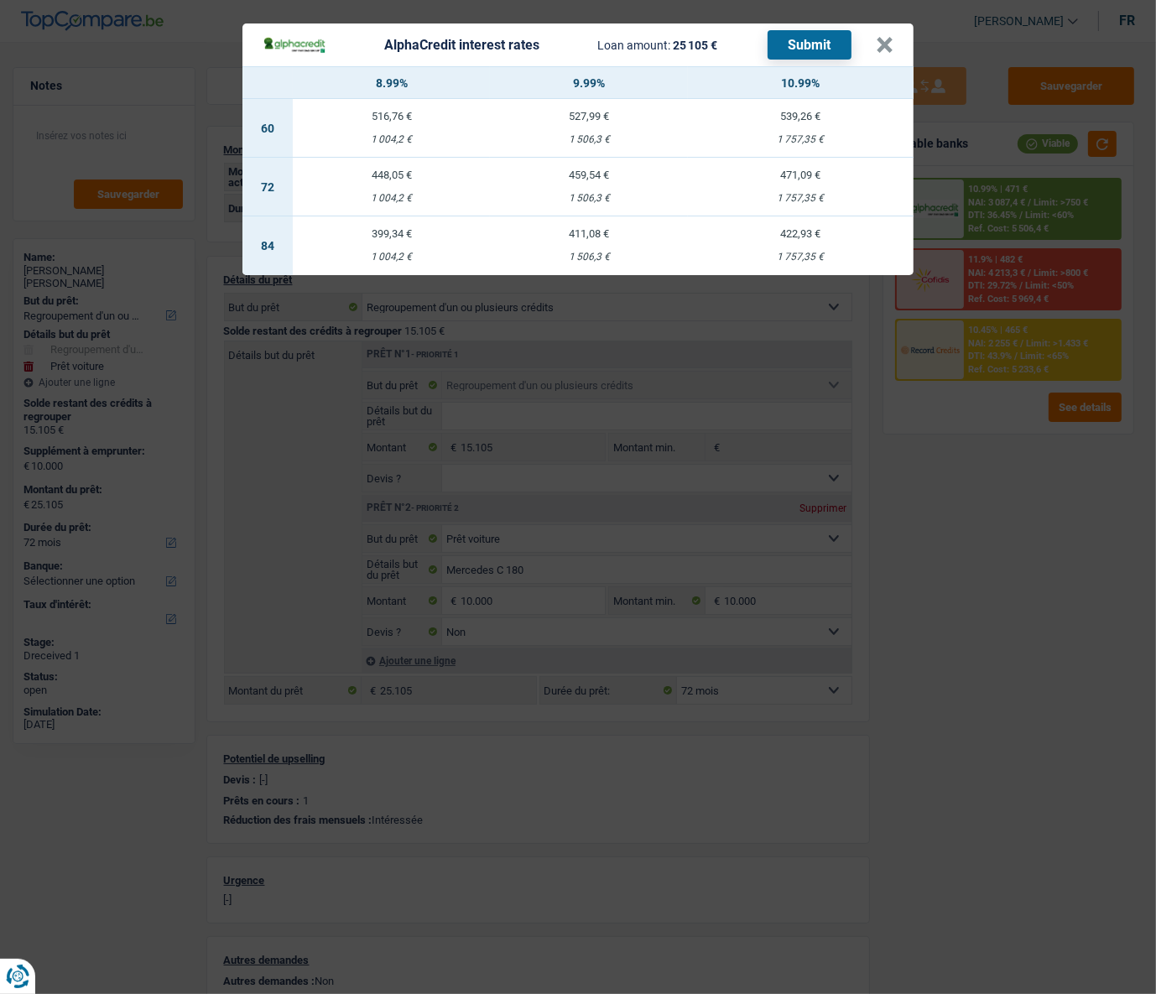
click at [813, 193] on div "1 757,35 €" at bounding box center [801, 198] width 226 height 11
select select "alphacredit"
type input "10,99"
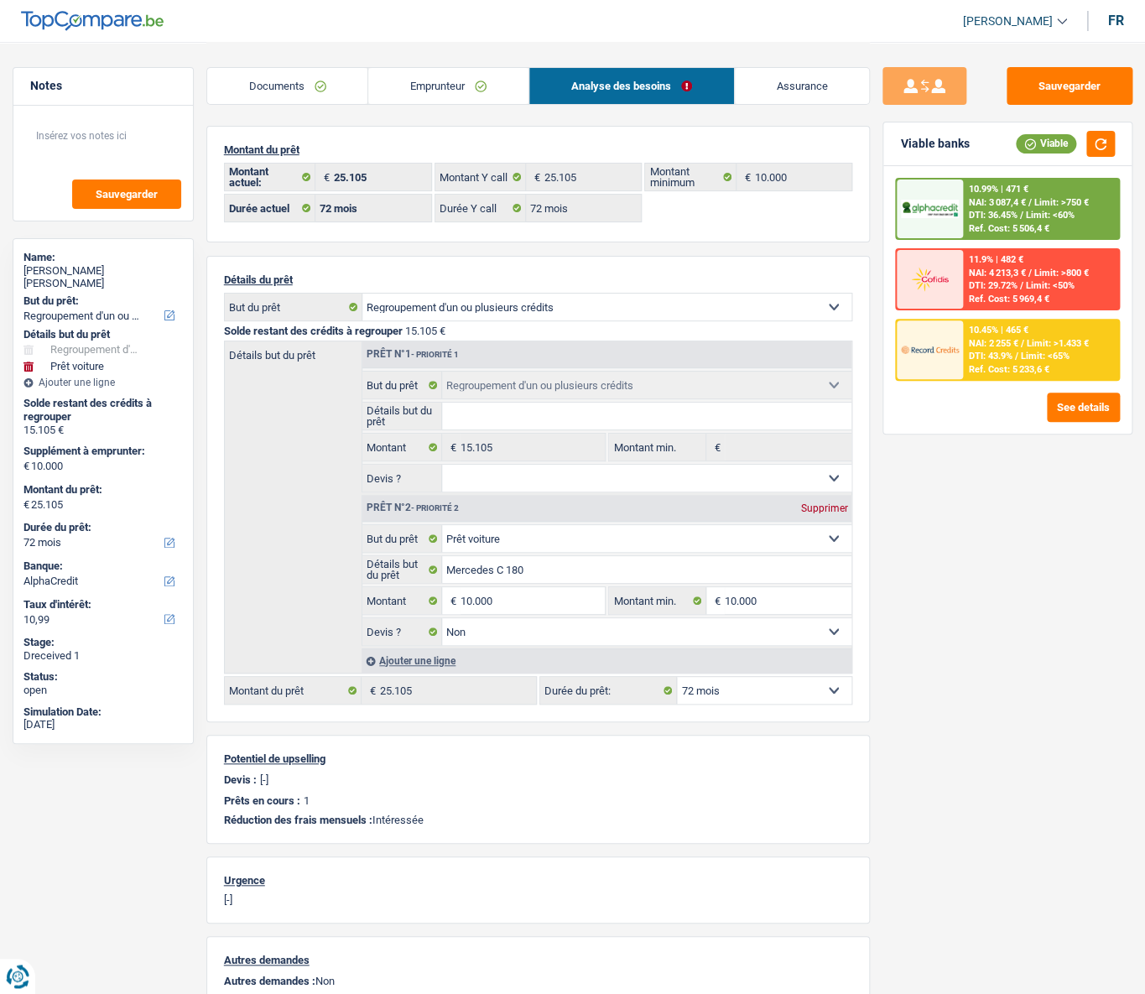
click at [963, 206] on span "Limit: >750 €" at bounding box center [1060, 202] width 55 height 11
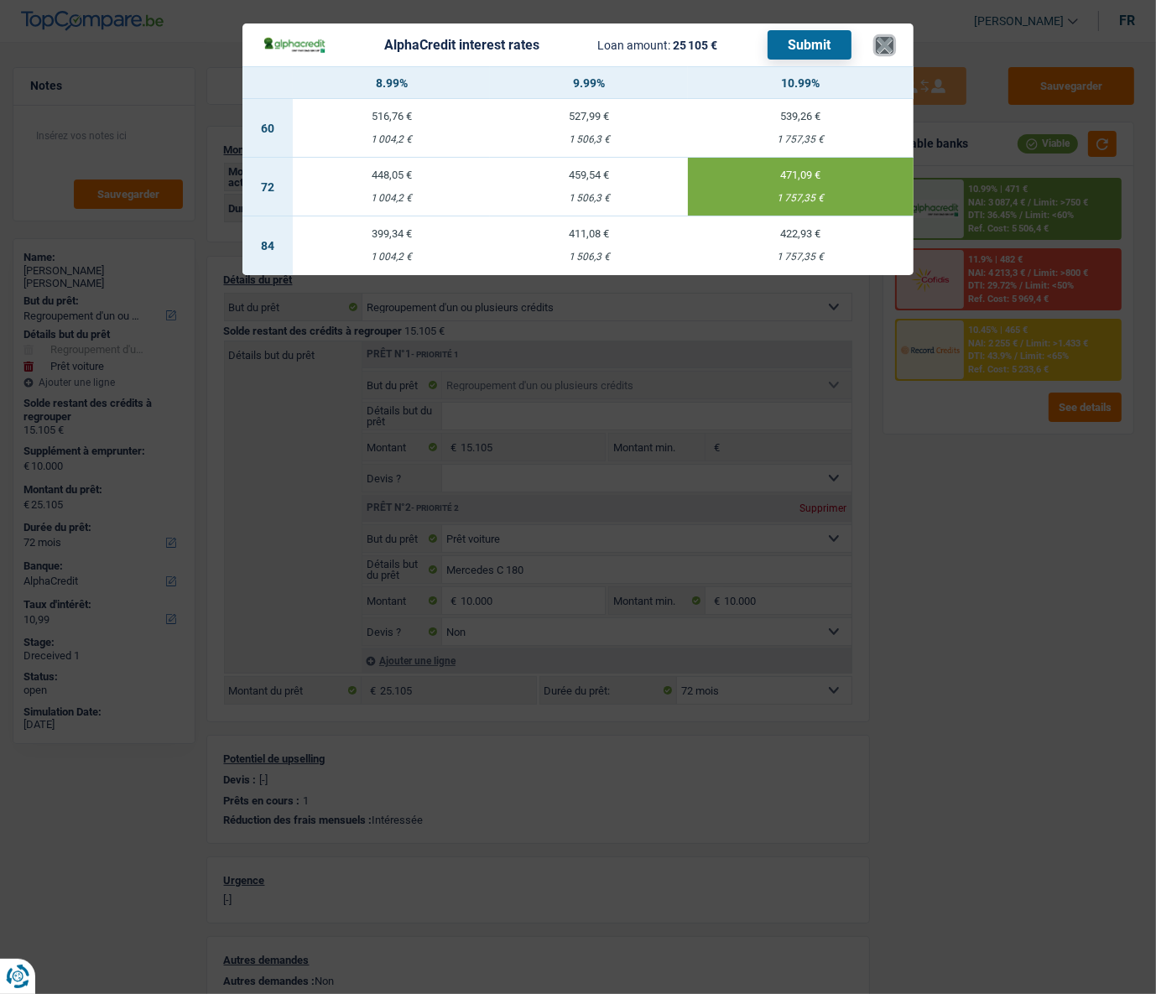
click at [889, 48] on button "×" at bounding box center [884, 45] width 18 height 17
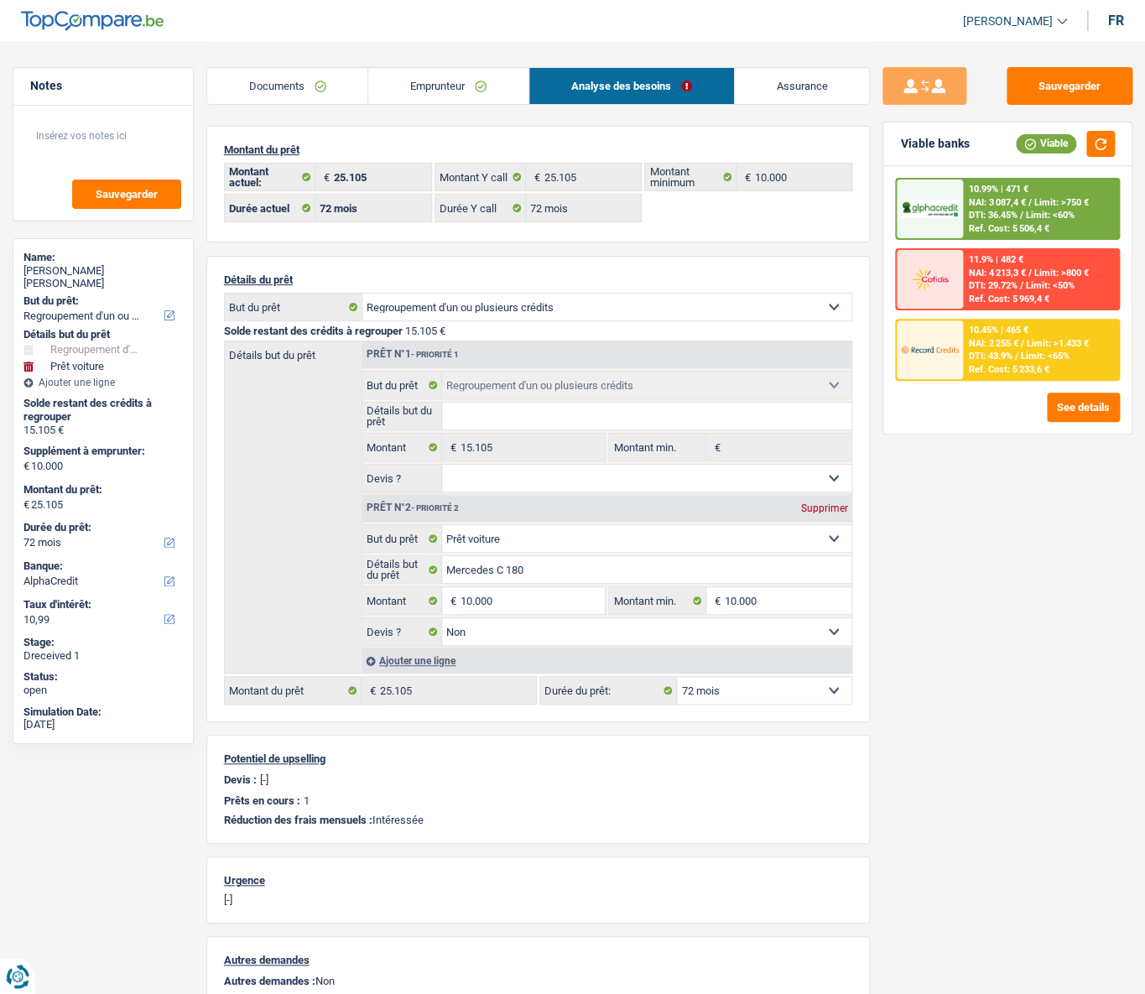
click at [379, 91] on link "Emprunteur" at bounding box center [448, 86] width 160 height 36
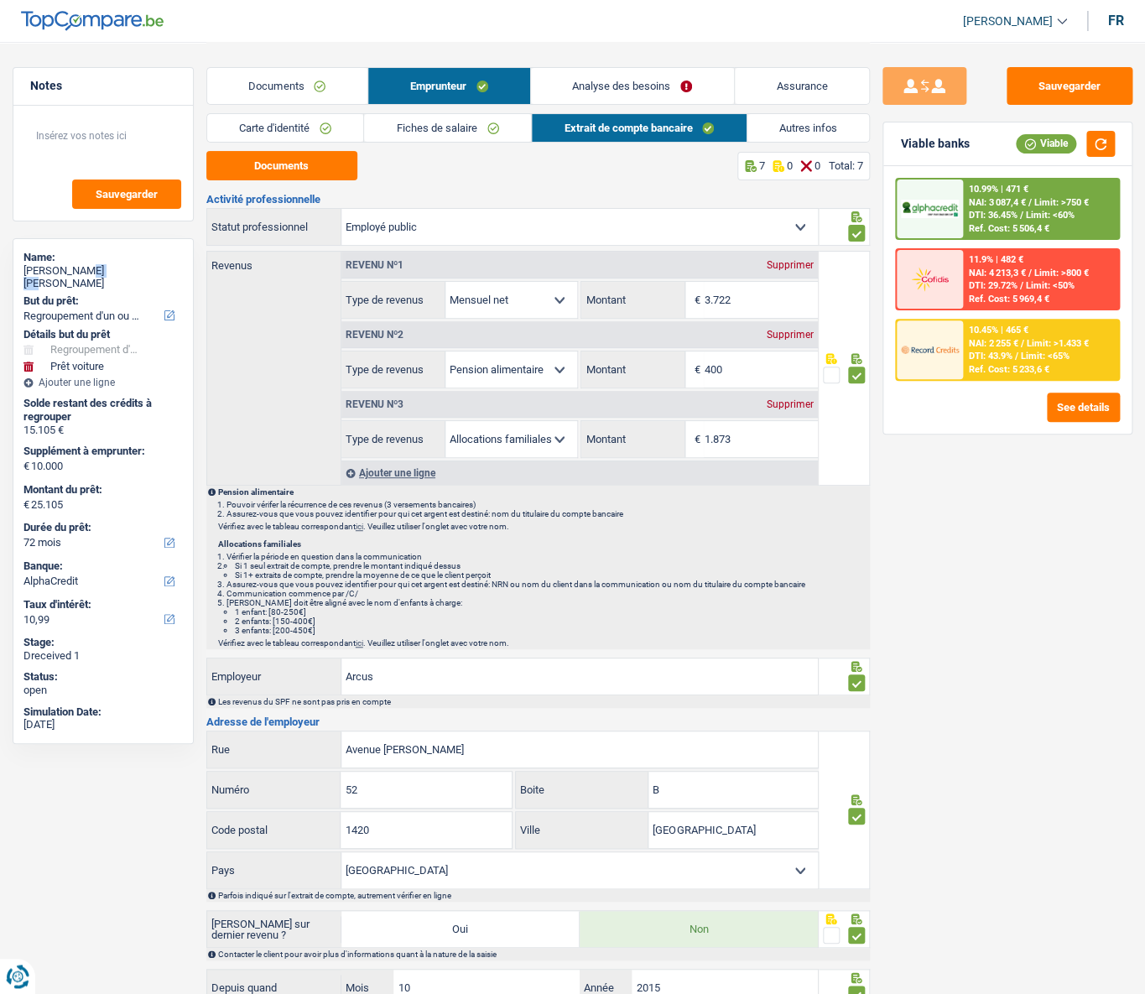
drag, startPoint x: 79, startPoint y: 273, endPoint x: 115, endPoint y: 275, distance: 36.1
click at [115, 275] on div "[PERSON_NAME] [PERSON_NAME]" at bounding box center [102, 277] width 159 height 26
copy div "Eiffes"
click at [241, 137] on link "Carte d'identité" at bounding box center [285, 128] width 157 height 28
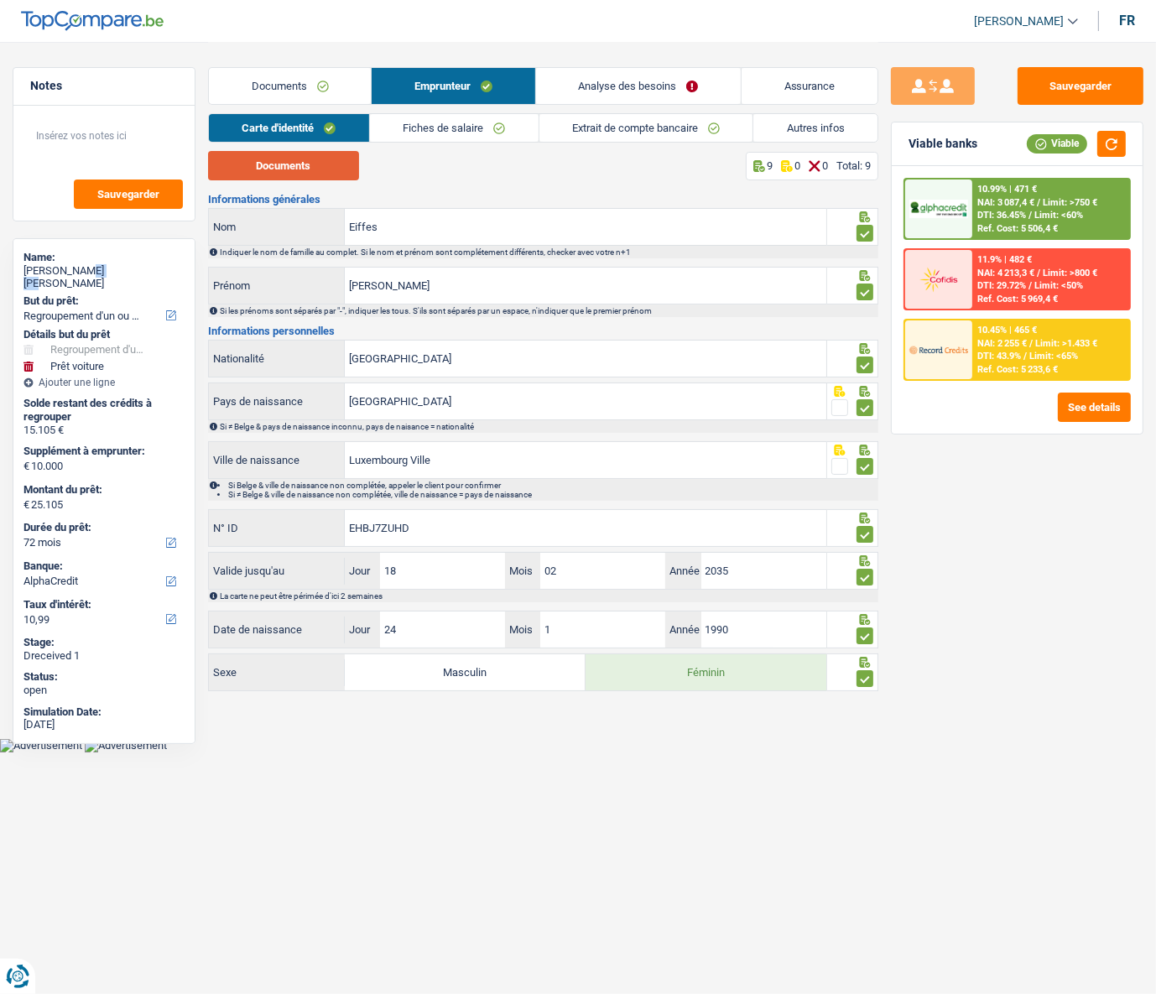
click at [327, 167] on button "Documents" at bounding box center [283, 165] width 151 height 29
click at [377, 295] on input "[PERSON_NAME]" at bounding box center [585, 285] width 481 height 36
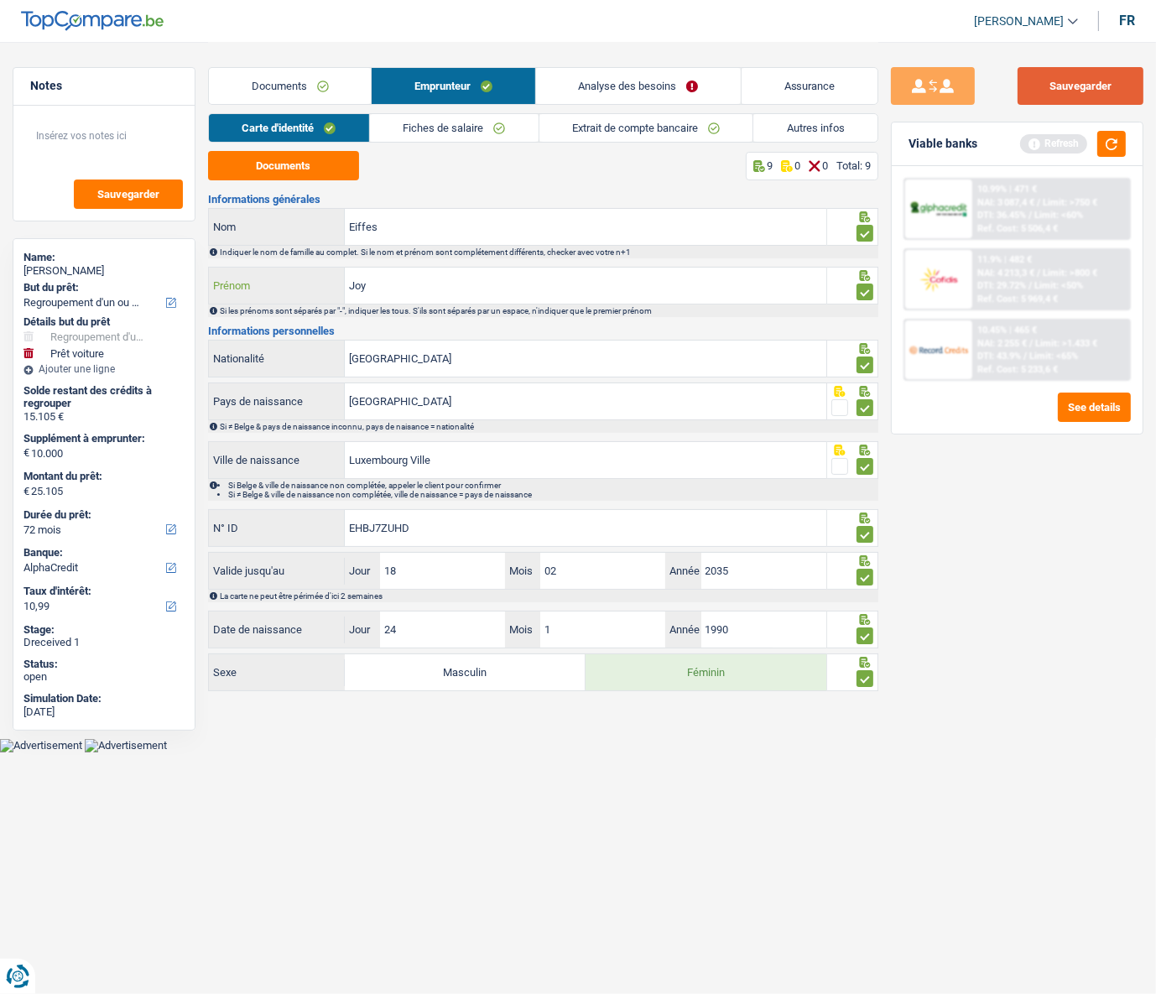
type input "Joy"
click at [963, 91] on button "Sauvegarder" at bounding box center [1080, 86] width 126 height 38
click at [963, 199] on div "10.99% | 471 € NAI: 3 087,4 € / Limit: >750 € DTI: 36.45% / Limit: <60% Ref. Co…" at bounding box center [1050, 208] width 157 height 59
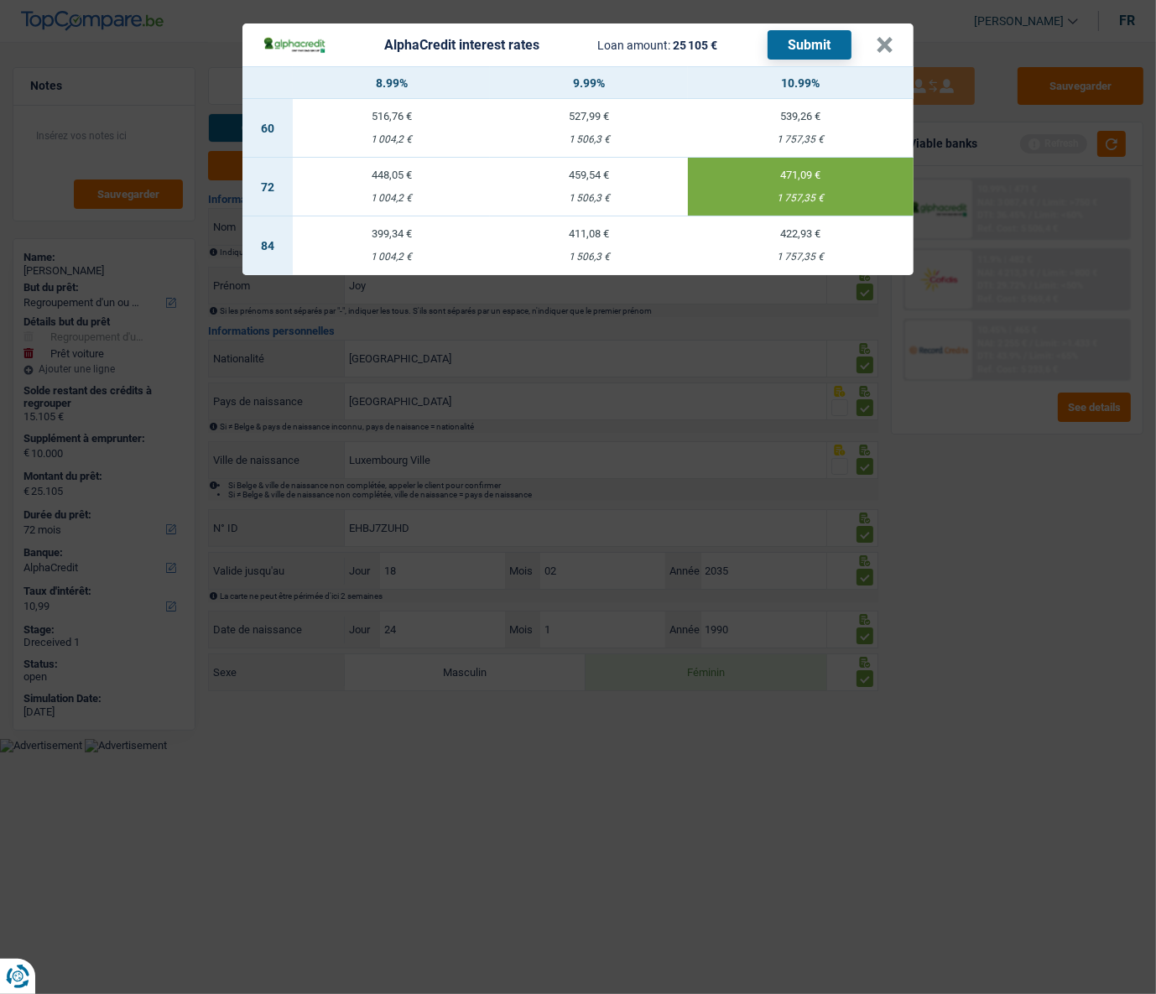
click at [800, 41] on button "Submit" at bounding box center [809, 44] width 84 height 29
click at [884, 49] on button "×" at bounding box center [884, 45] width 18 height 17
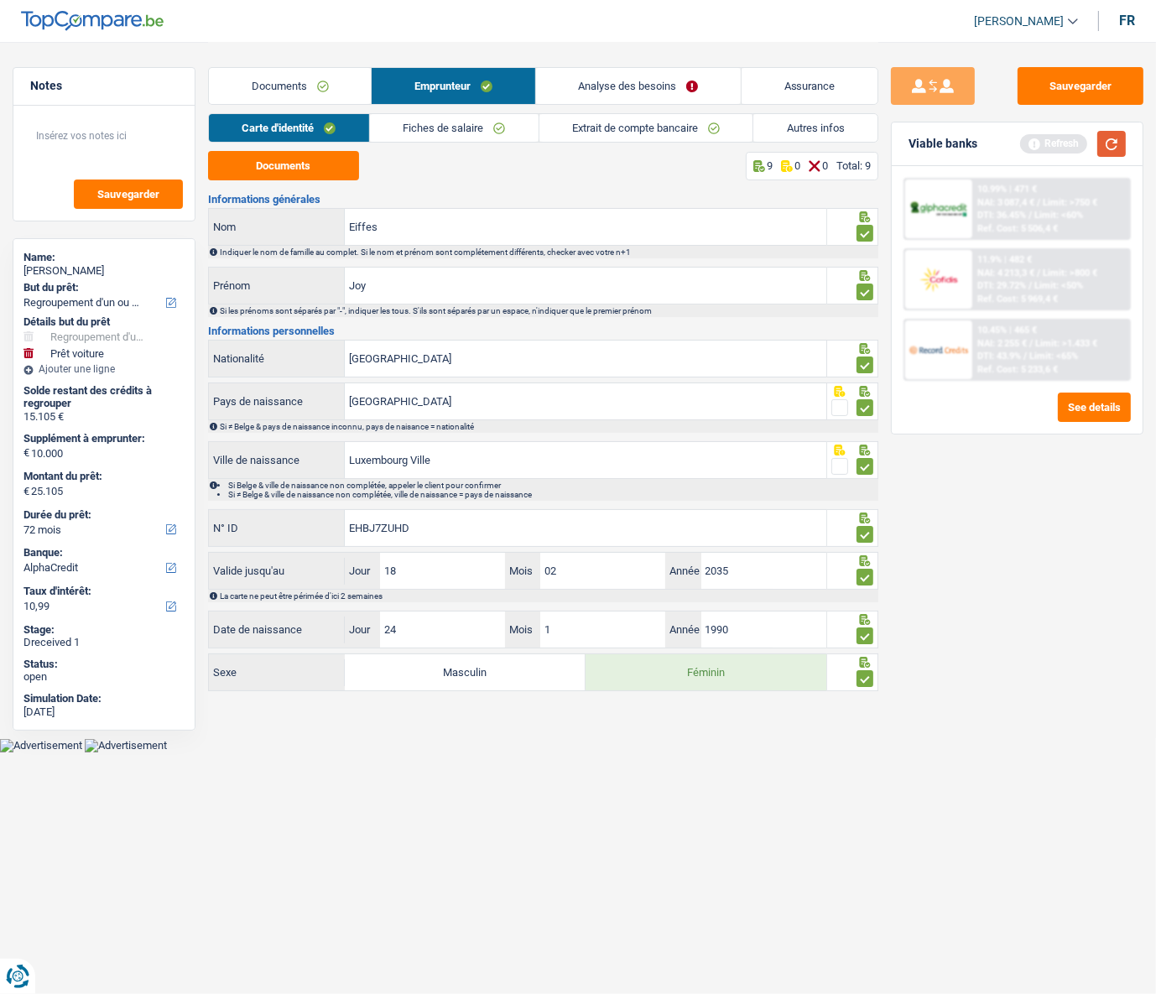
click at [963, 151] on button "button" at bounding box center [1111, 144] width 29 height 26
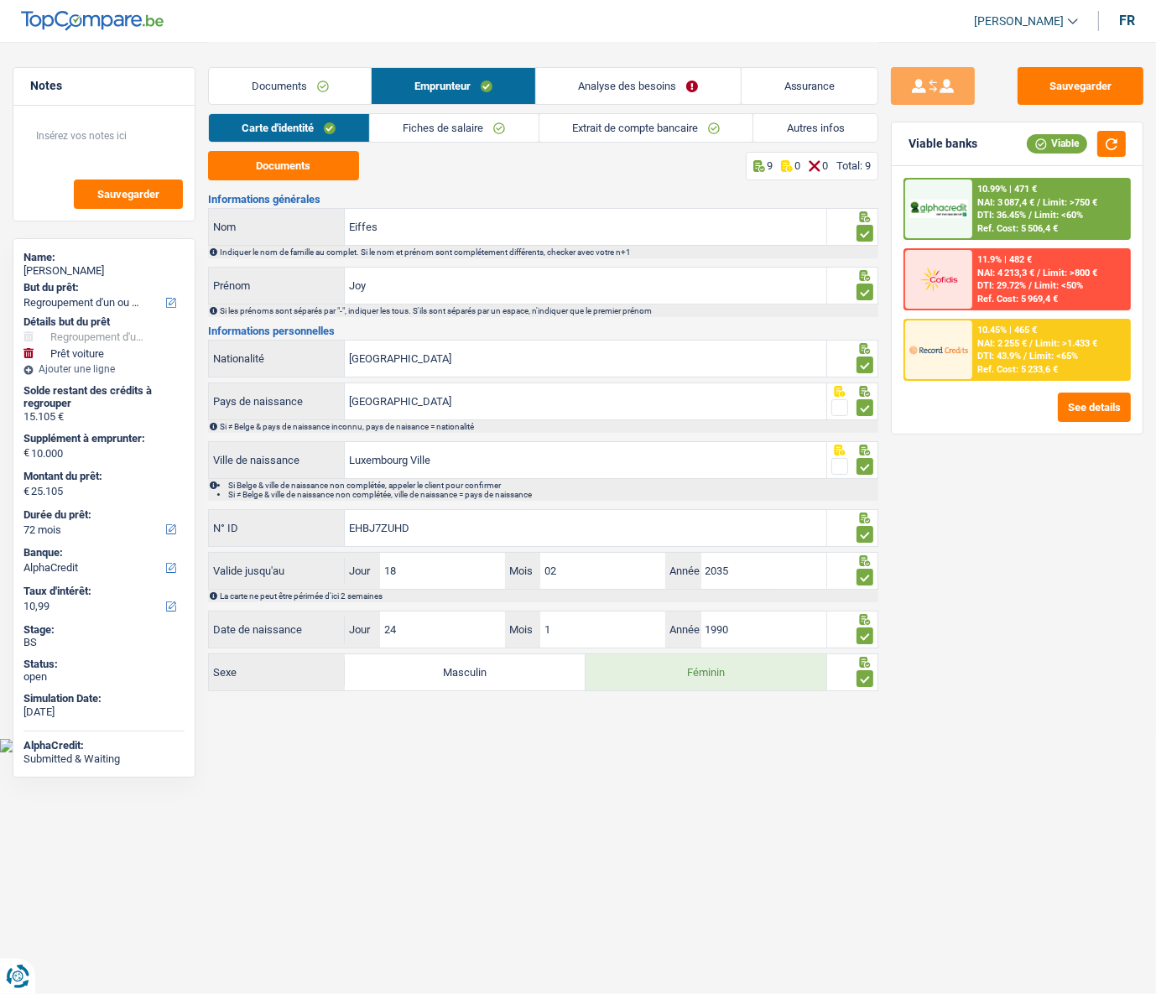
click at [963, 194] on div "10.99% | 471 € NAI: 3 087,4 € / Limit: >750 € DTI: 36.45% / Limit: <60% Ref. Co…" at bounding box center [1050, 208] width 157 height 59
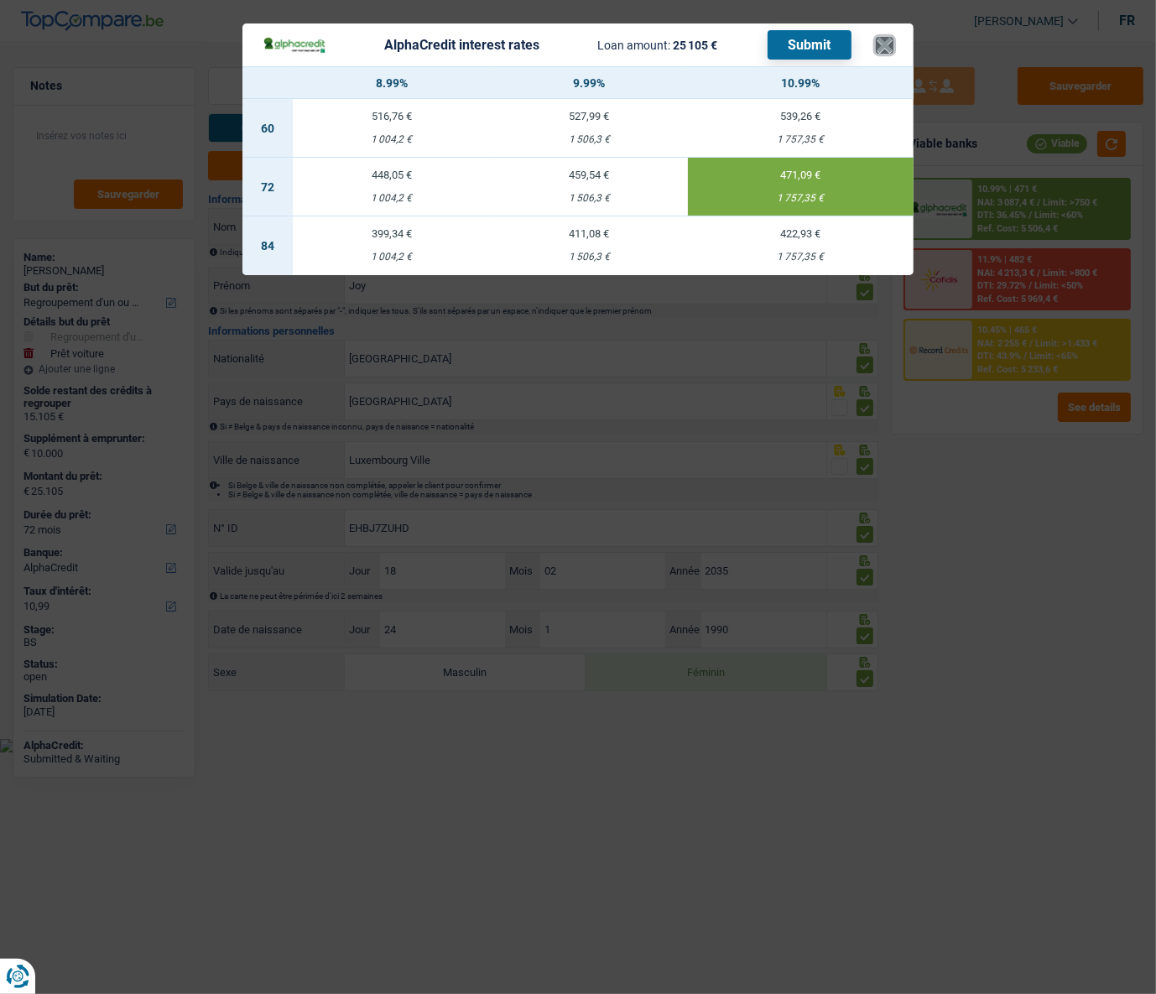
click at [885, 49] on button "×" at bounding box center [884, 45] width 18 height 17
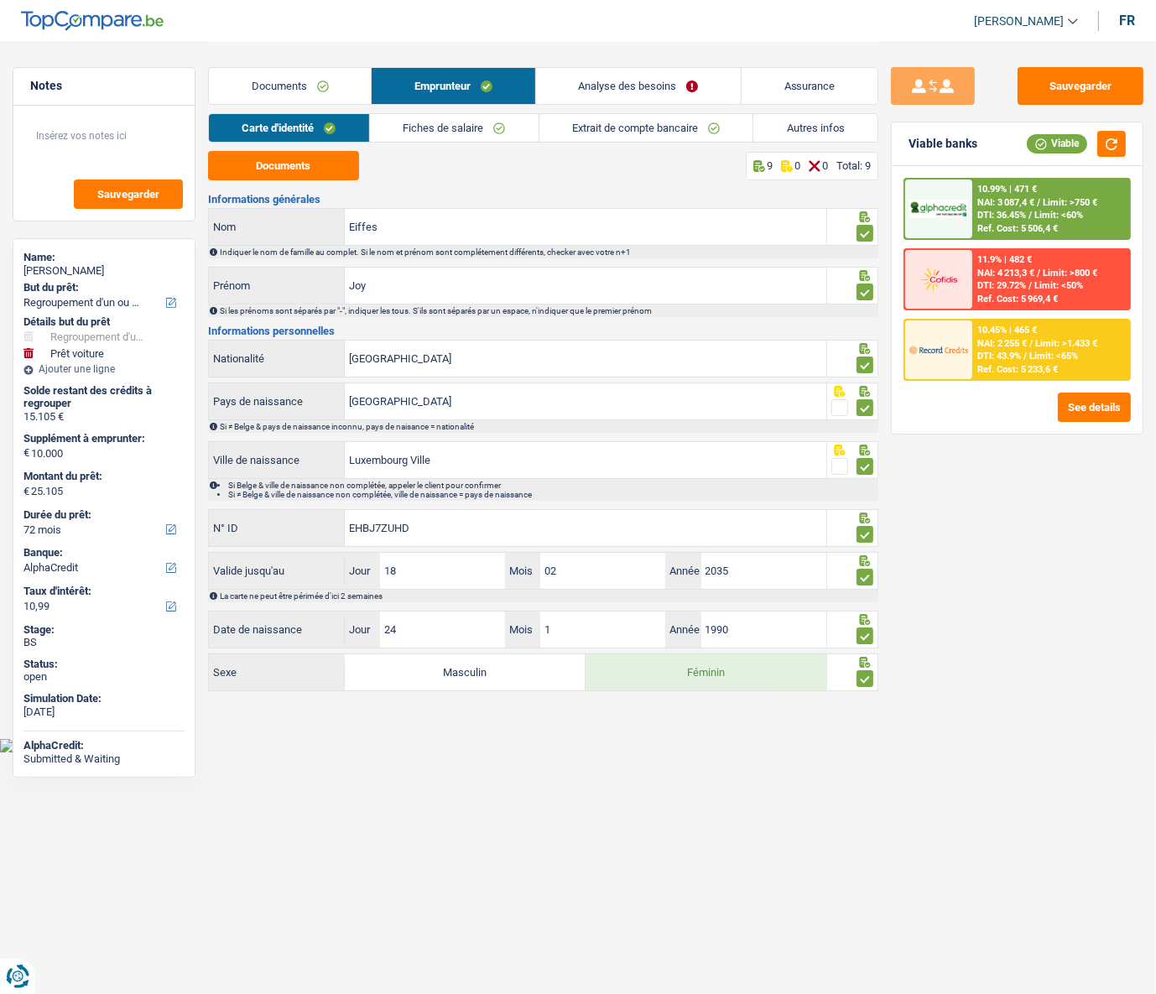
click at [285, 101] on link "Documents" at bounding box center [290, 86] width 162 height 36
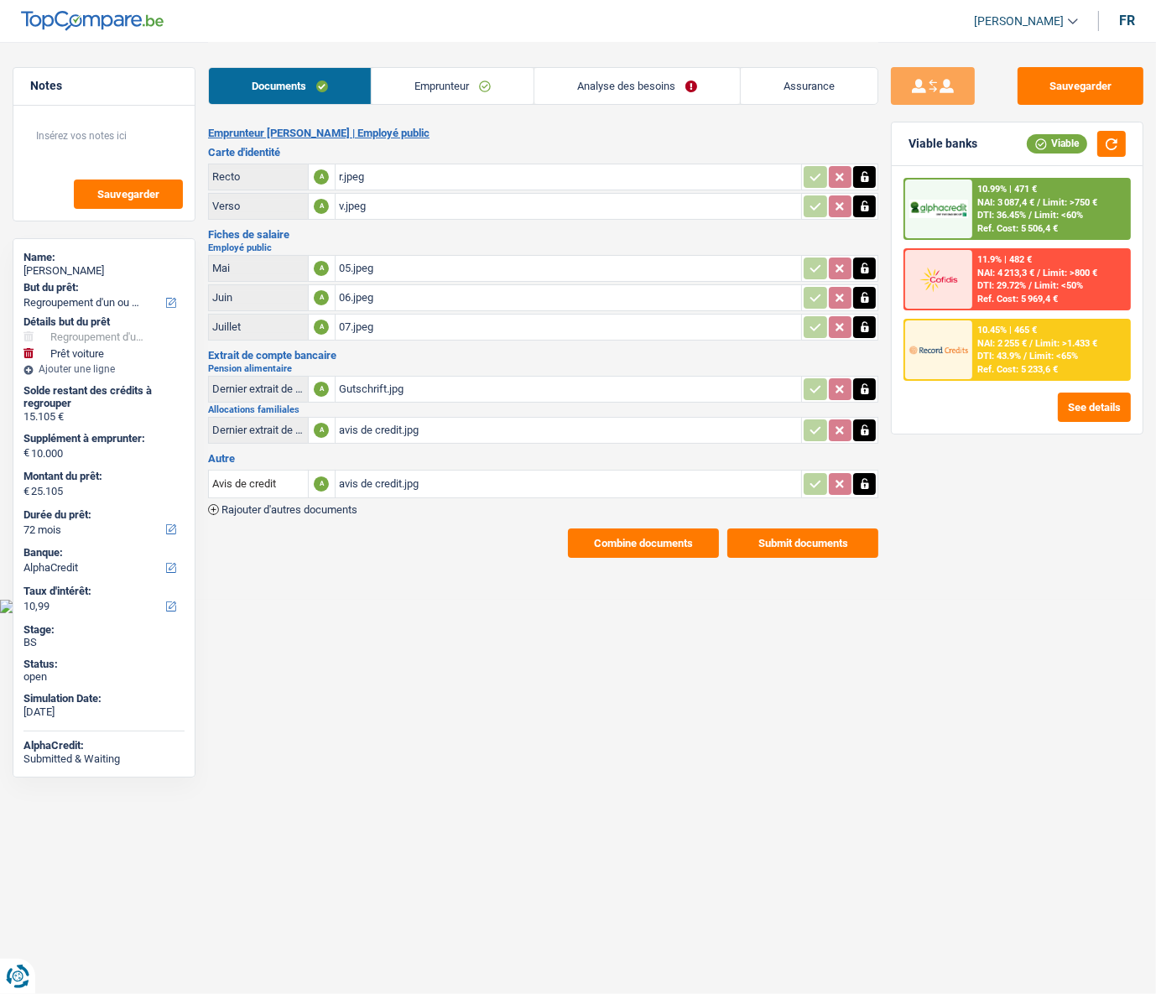
click at [643, 445] on button "Combine documents" at bounding box center [643, 542] width 151 height 29
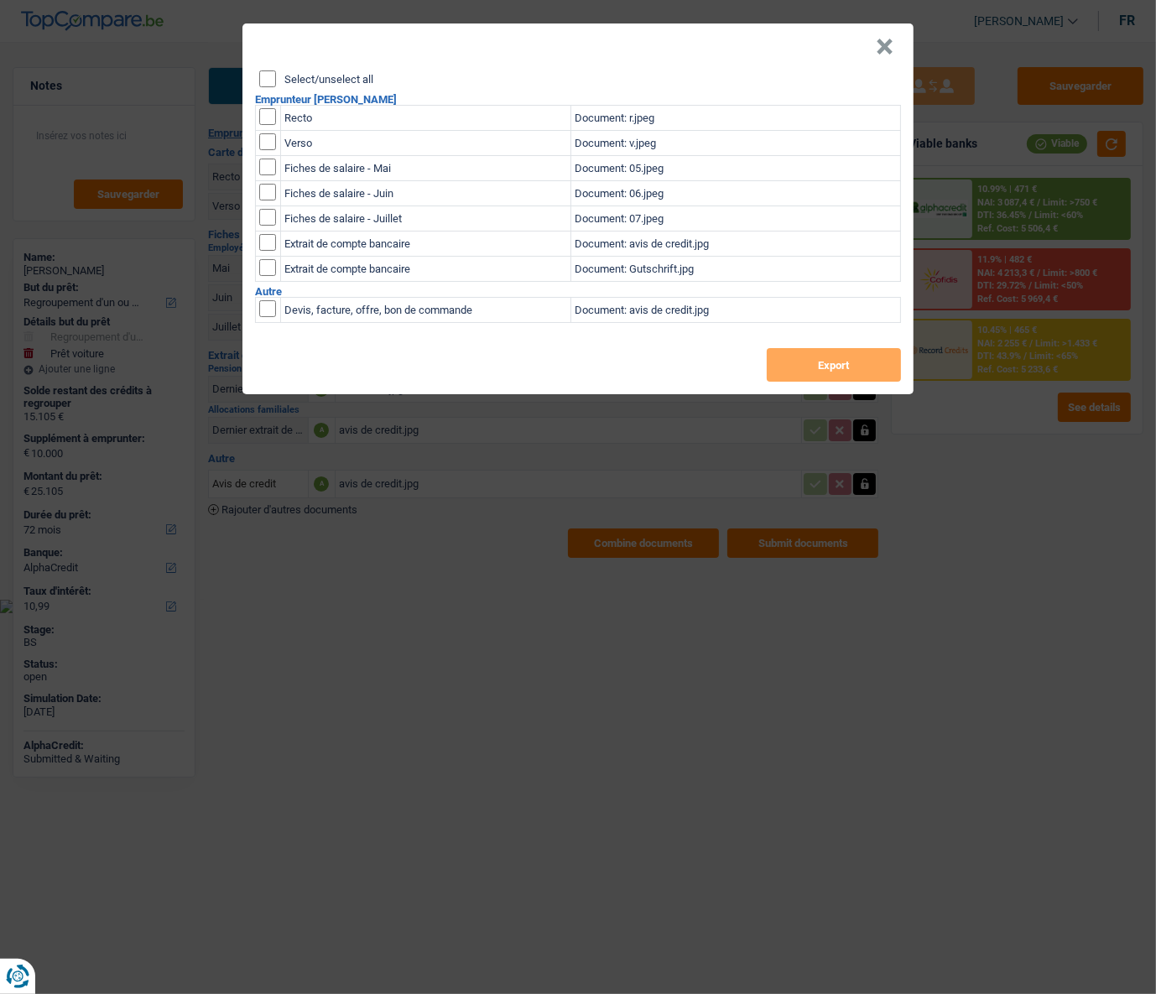
click at [268, 94] on h2 "Emprunteur [PERSON_NAME]" at bounding box center [578, 99] width 646 height 11
click at [268, 78] on input "Select/unselect all" at bounding box center [267, 78] width 17 height 17
checkbox input "true"
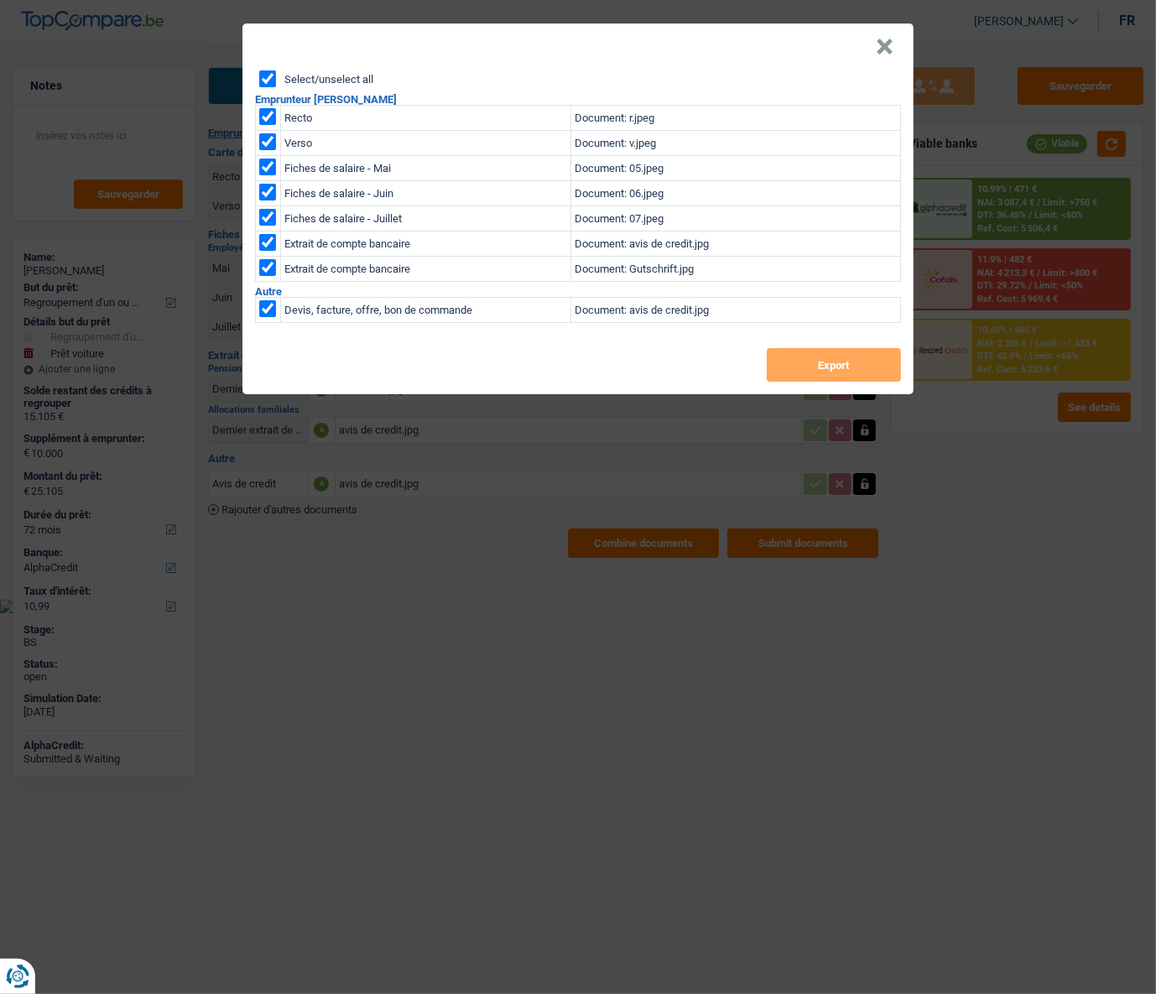
checkbox input "true"
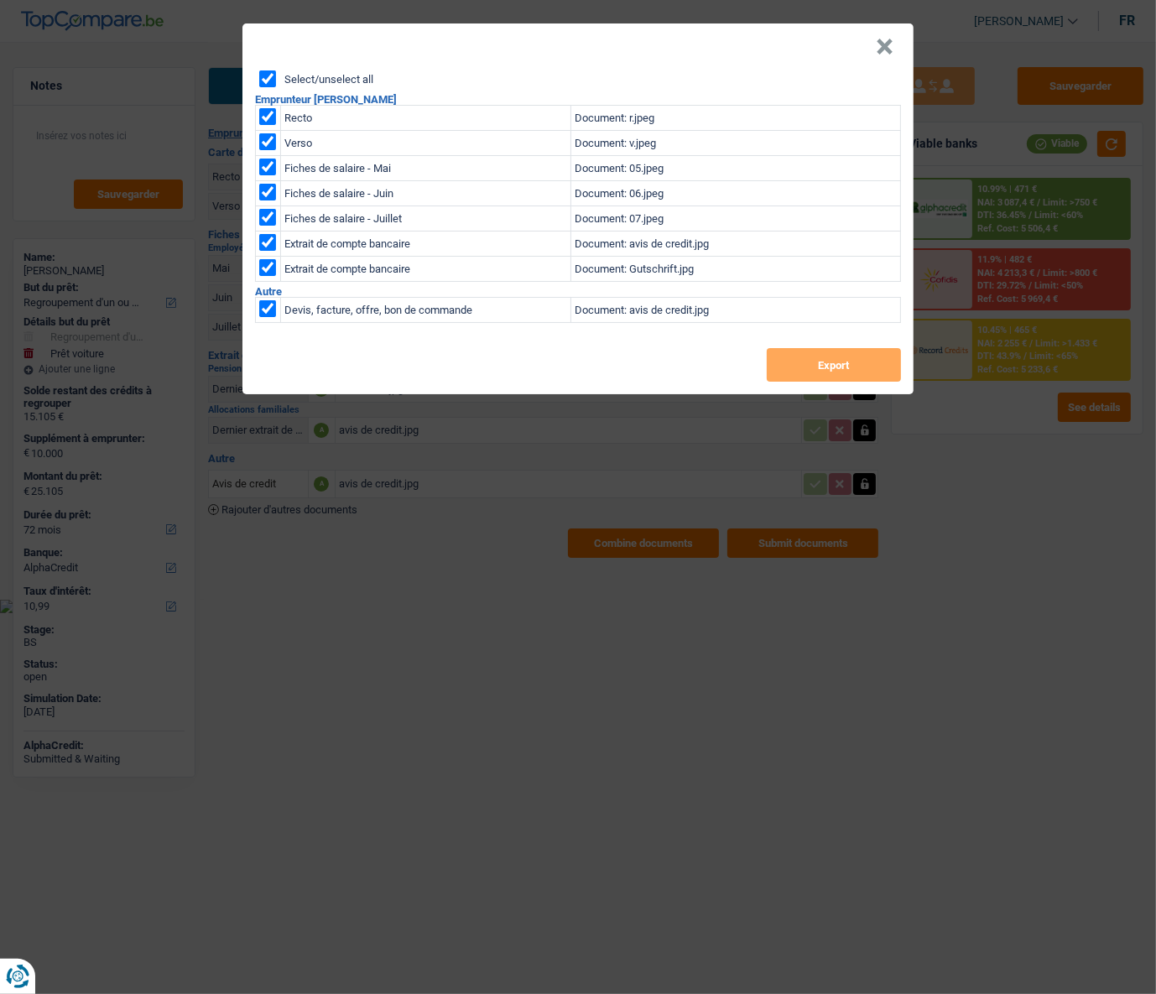
checkbox input "true"
click at [814, 359] on button "Export" at bounding box center [833, 365] width 134 height 34
click at [889, 49] on button "×" at bounding box center [884, 47] width 18 height 17
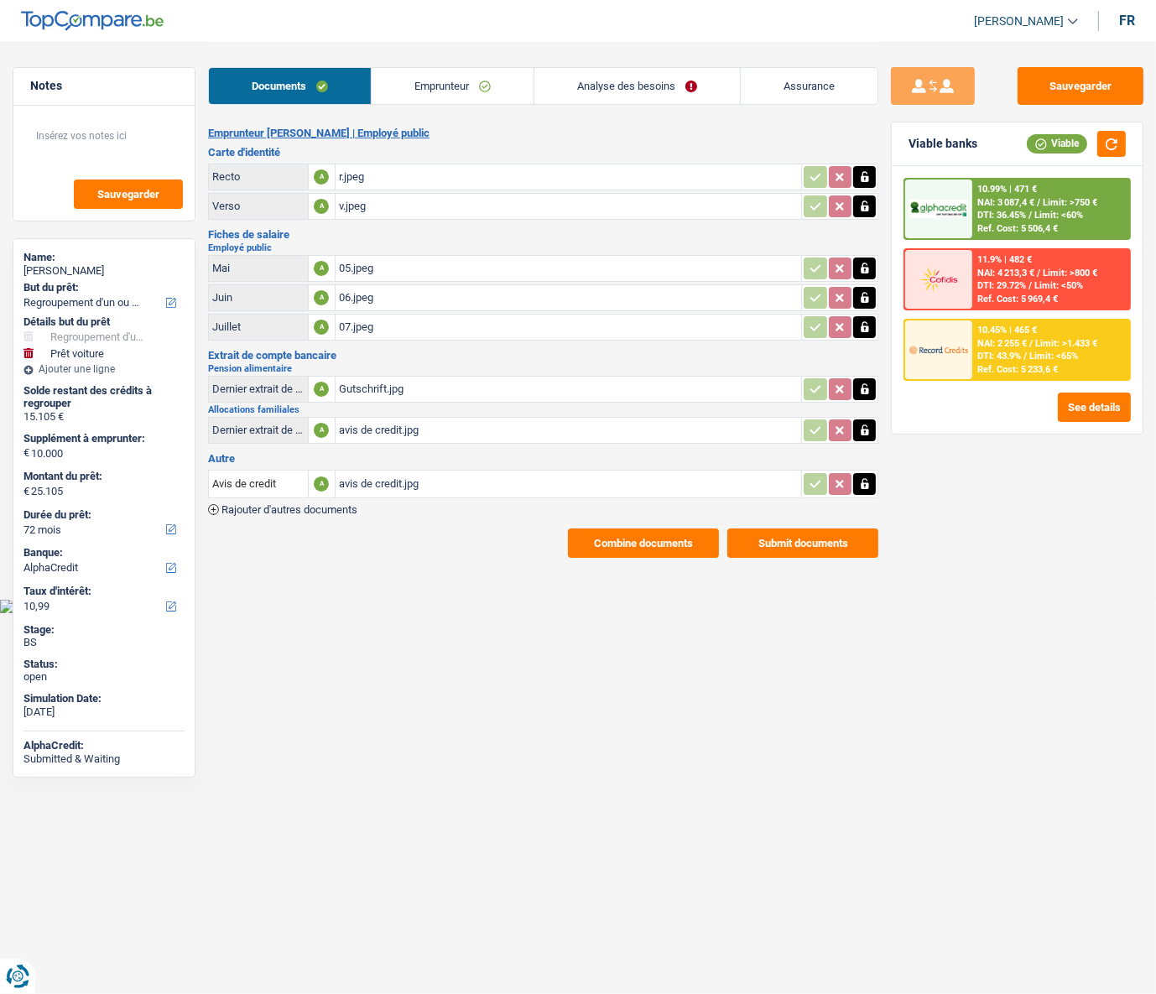
click at [834, 445] on button "Submit documents" at bounding box center [802, 542] width 151 height 29
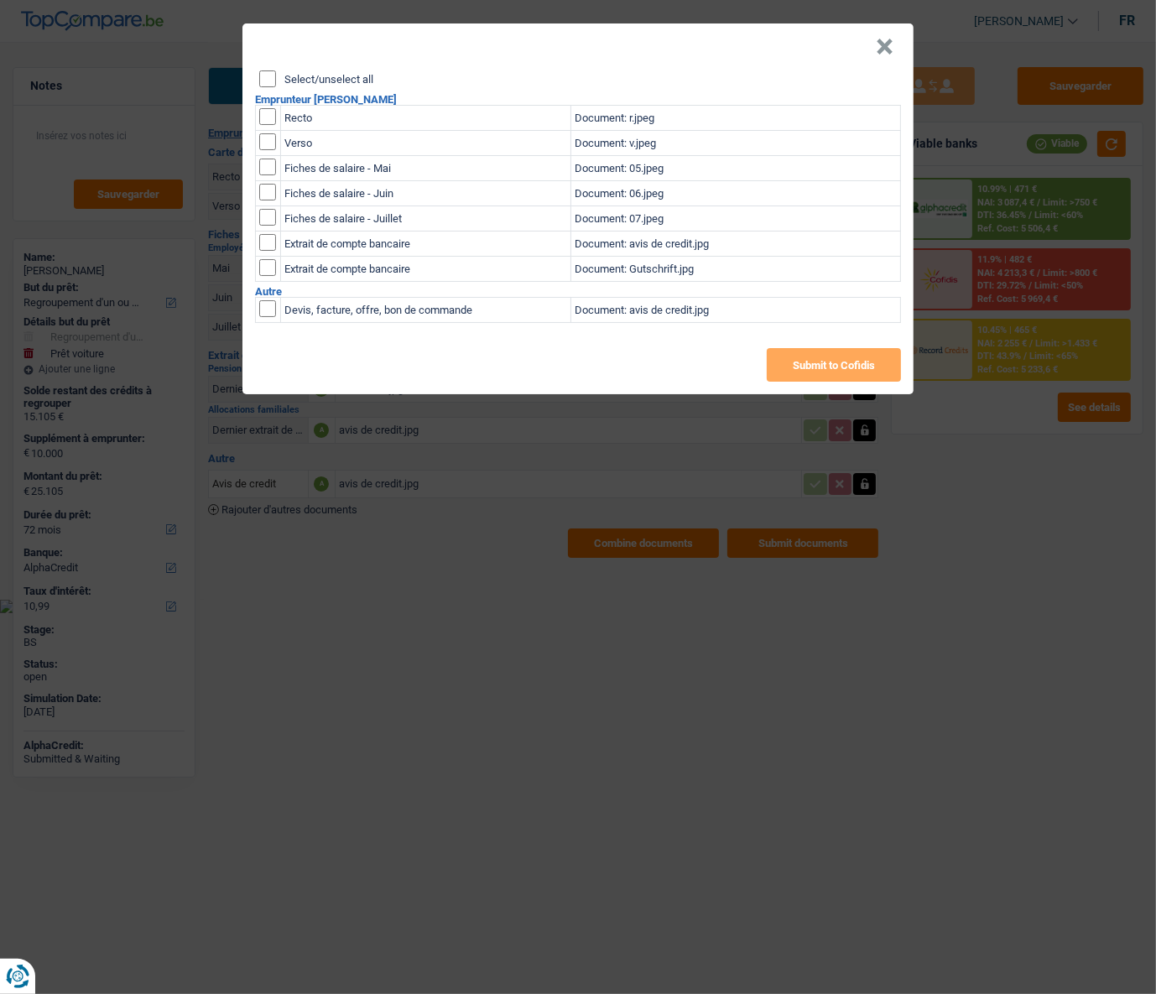
click at [267, 78] on input "Select/unselect all" at bounding box center [267, 78] width 17 height 17
checkbox input "true"
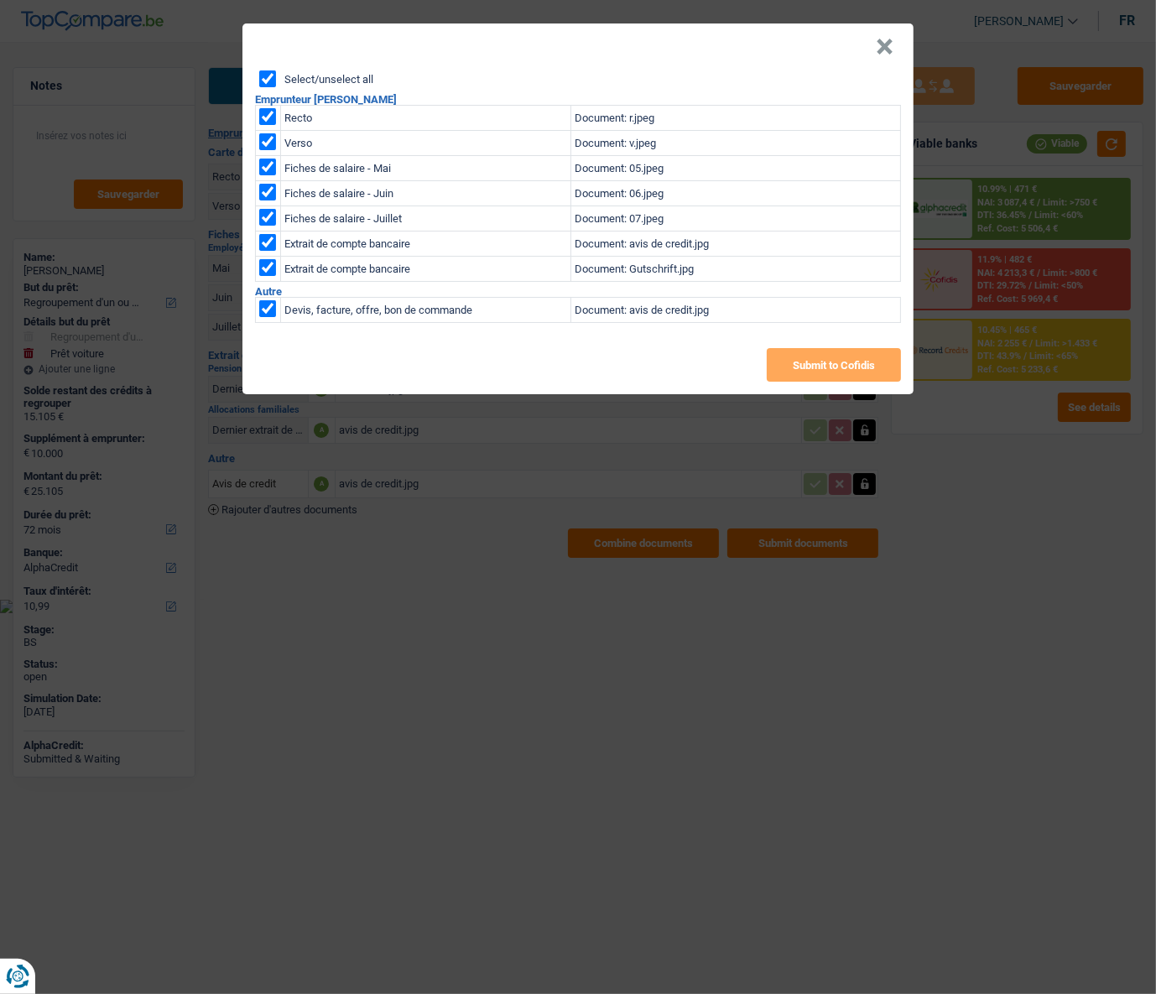
checkbox input "true"
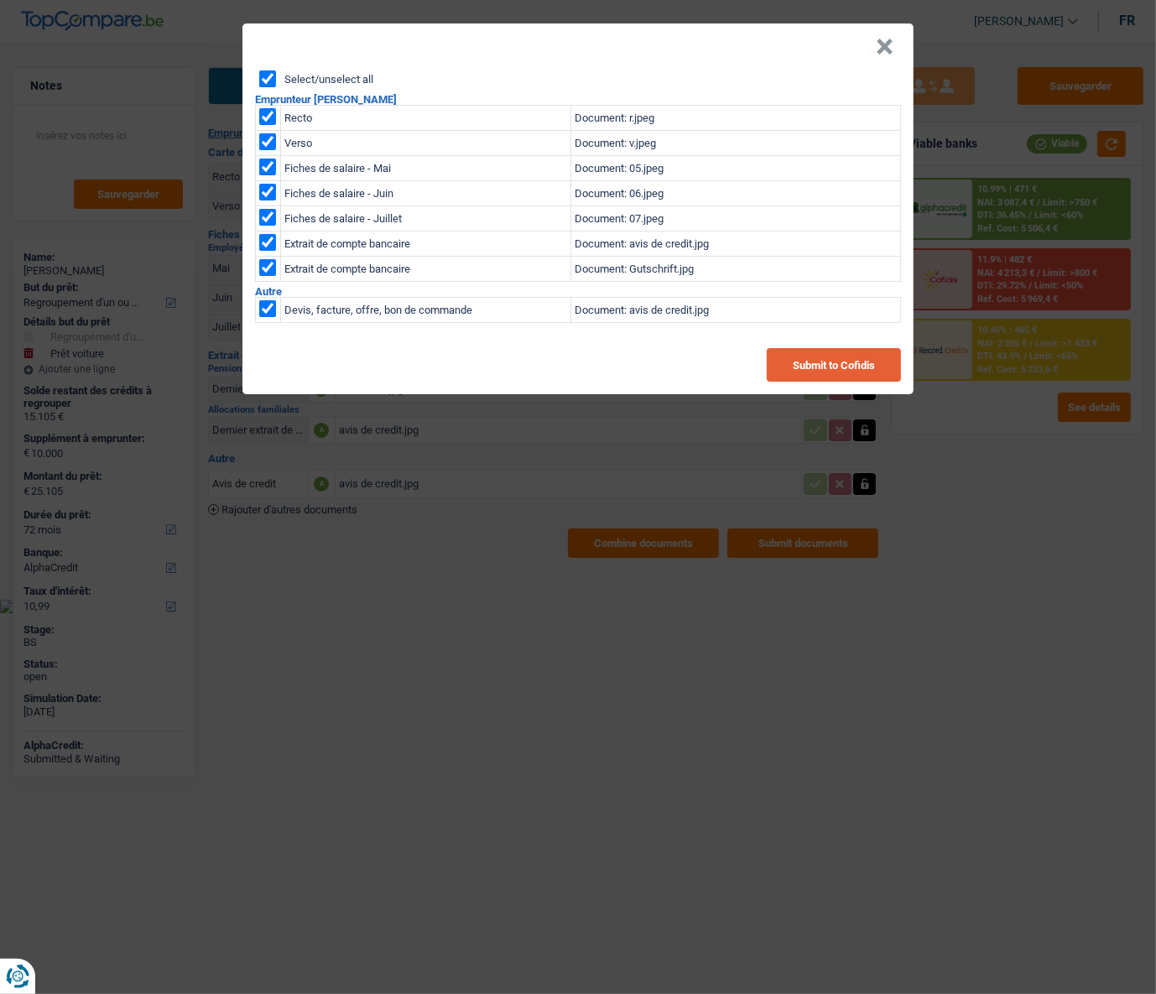
click at [804, 357] on button "Submit to Cofidis" at bounding box center [833, 365] width 134 height 34
click at [819, 357] on button "Submit to Cofidis" at bounding box center [833, 365] width 134 height 34
click at [886, 44] on button "×" at bounding box center [884, 47] width 18 height 17
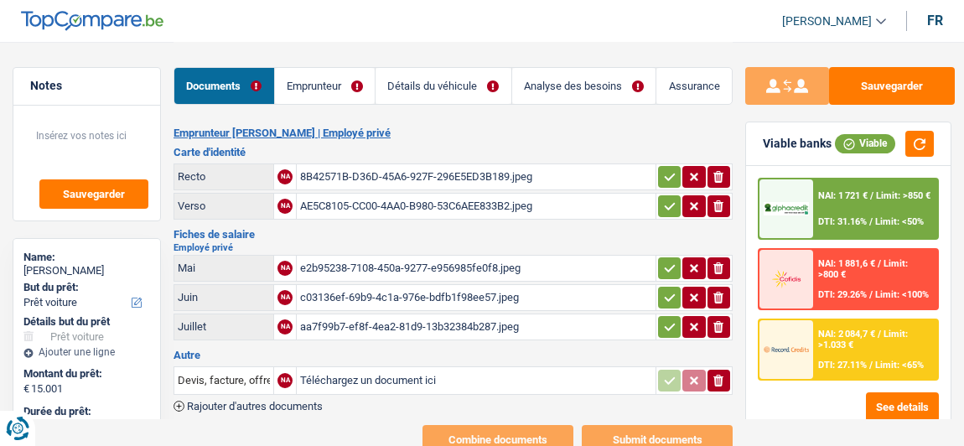
select select "car"
select select "60"
select select "record credits"
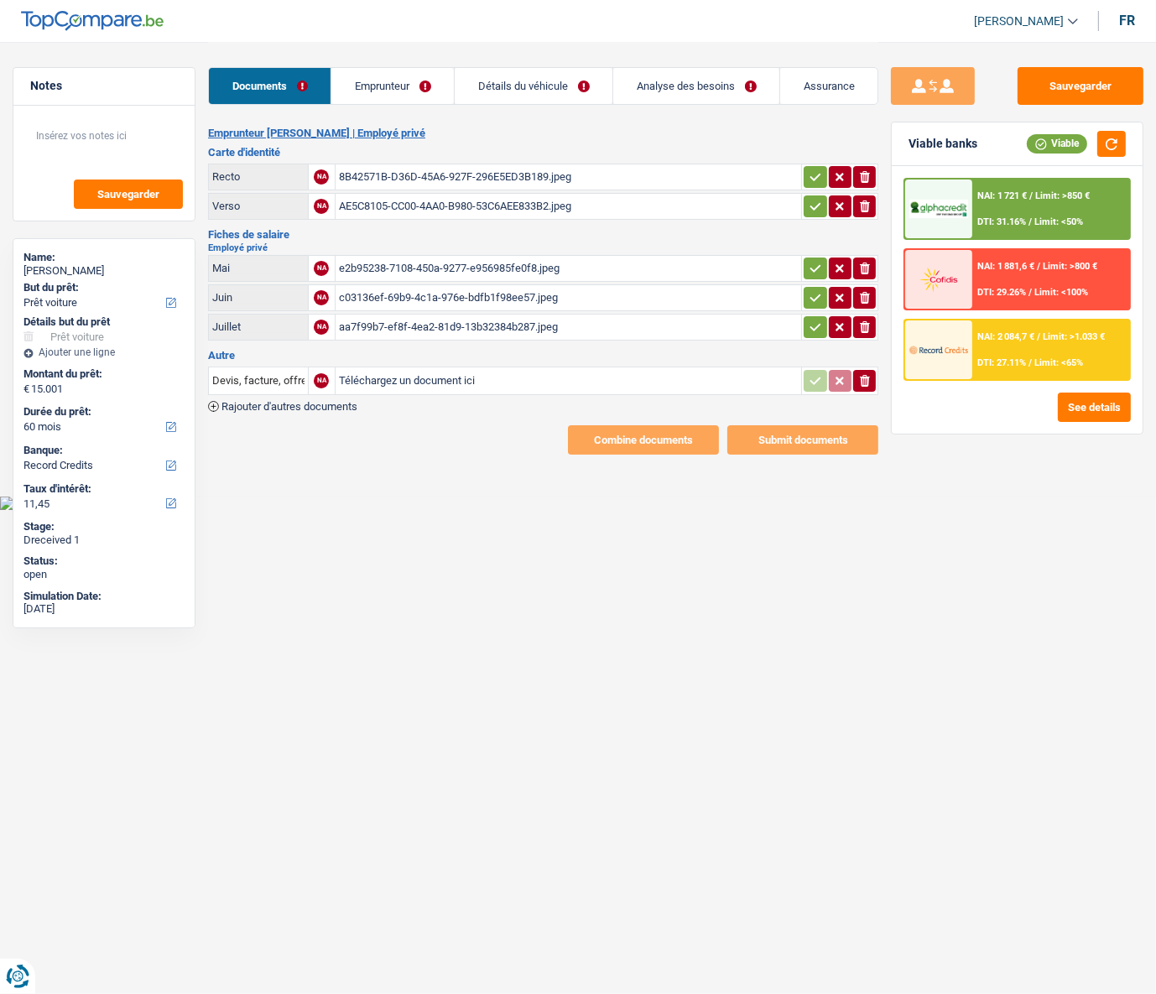
click at [401, 178] on div "8B42571B-D36D-45A6-927F-296E5ED3B189.jpeg" at bounding box center [568, 176] width 459 height 25
click at [377, 209] on div "AE5C8105-CC00-4AA0-B980-53C6AEE833B2.jpeg" at bounding box center [568, 206] width 459 height 25
click at [384, 263] on div "e2b95238-7108-450a-9277-e956985fe0f8.jpeg" at bounding box center [568, 268] width 459 height 25
click at [387, 291] on div "c03136ef-69b9-4c1a-976e-bdfb1f98ee57.jpeg" at bounding box center [568, 297] width 459 height 25
click at [385, 101] on link "Emprunteur" at bounding box center [392, 86] width 122 height 36
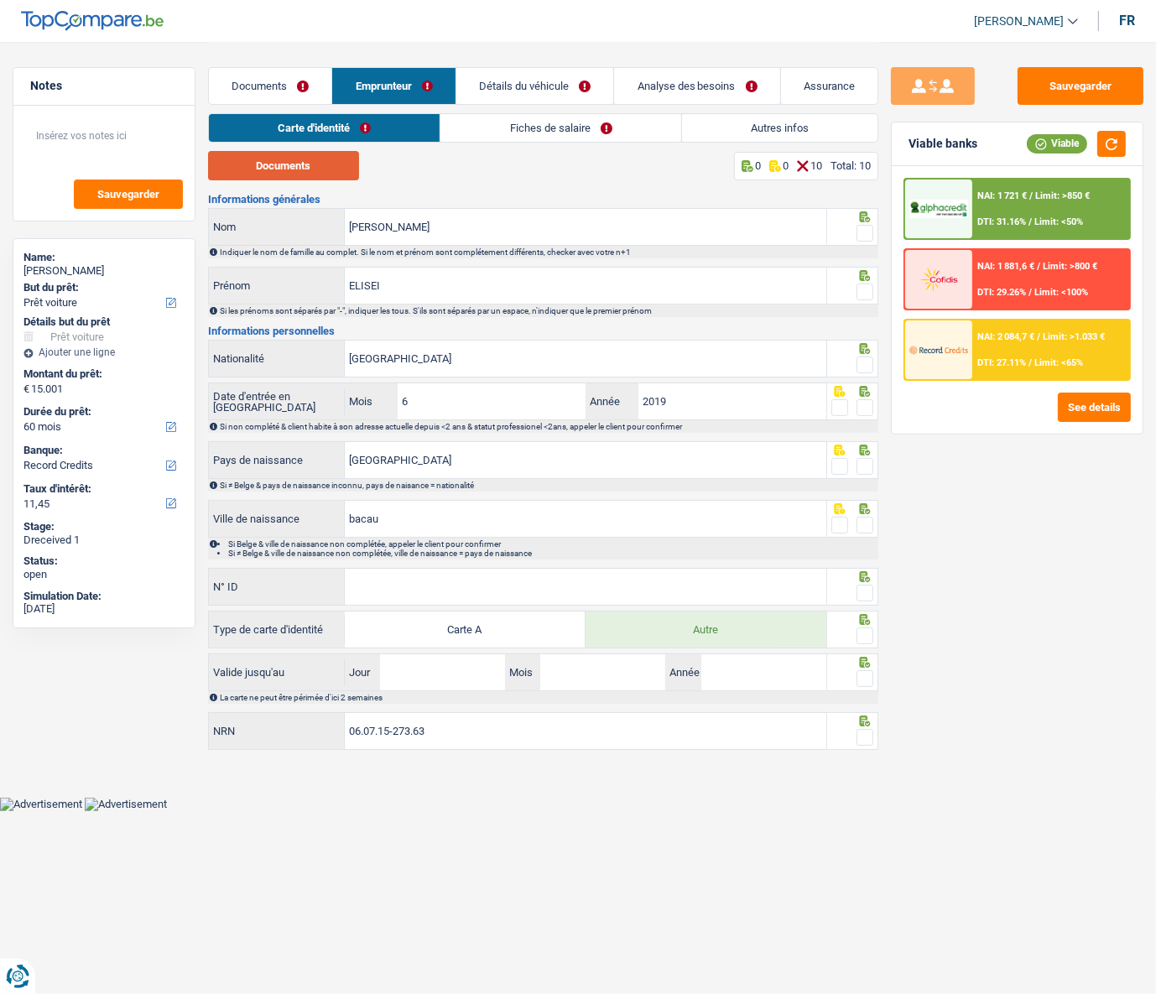
click at [293, 173] on button "Documents" at bounding box center [283, 165] width 151 height 29
drag, startPoint x: 444, startPoint y: 226, endPoint x: 328, endPoint y: 217, distance: 116.9
click at [328, 217] on div "ROBERT MIREL Nom" at bounding box center [517, 227] width 617 height 36
click at [506, 299] on input "ELISEI" at bounding box center [585, 285] width 481 height 36
paste input "ROBERT MIREL"
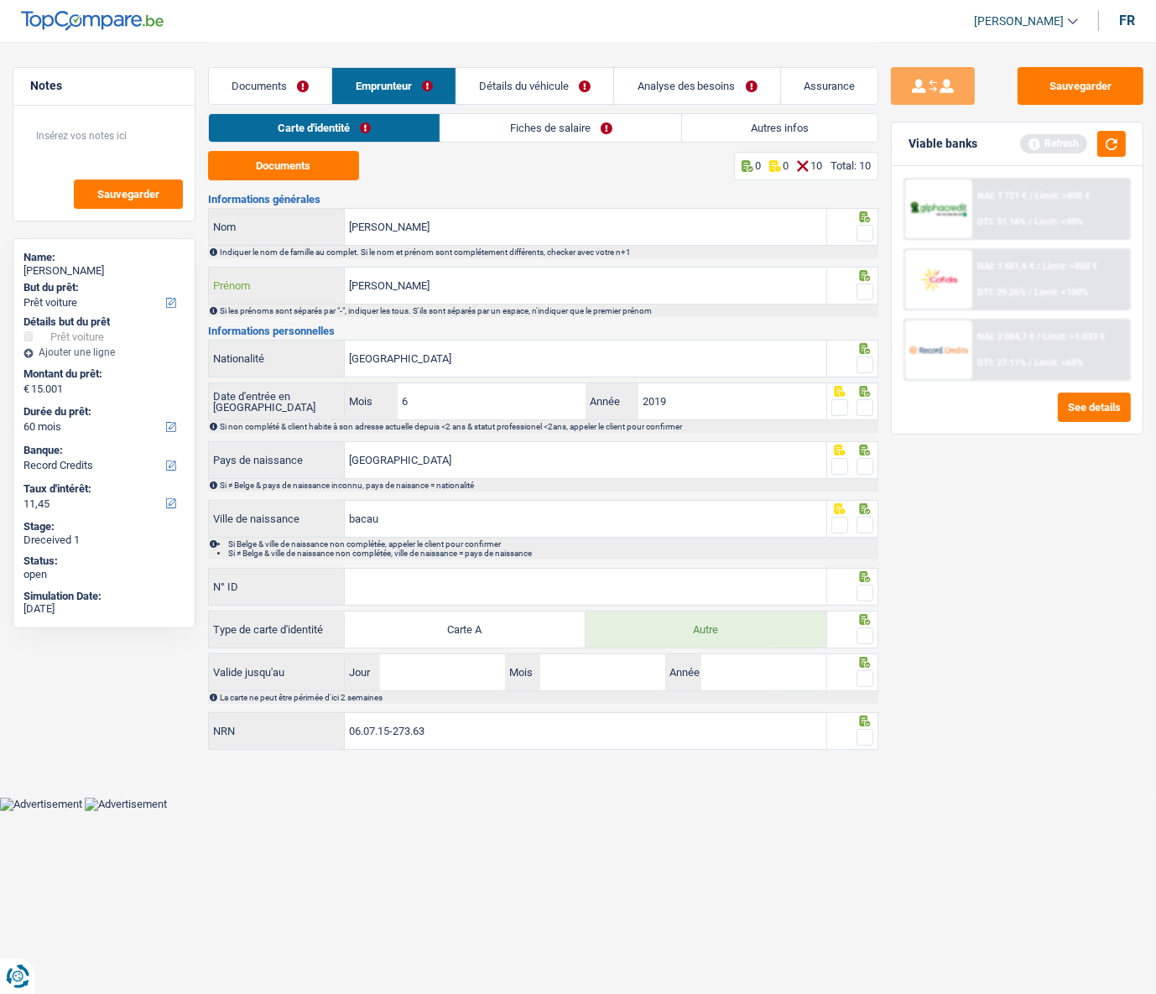
drag, startPoint x: 378, startPoint y: 283, endPoint x: 345, endPoint y: 284, distance: 33.6
click at [345, 284] on input "ELISEI ROBERT MIREL" at bounding box center [585, 285] width 481 height 36
type input "ELISEI ROBERT MIREL"
click at [454, 213] on input "ROBERT MIREL" at bounding box center [585, 227] width 481 height 36
drag, startPoint x: 445, startPoint y: 225, endPoint x: 319, endPoint y: 226, distance: 125.8
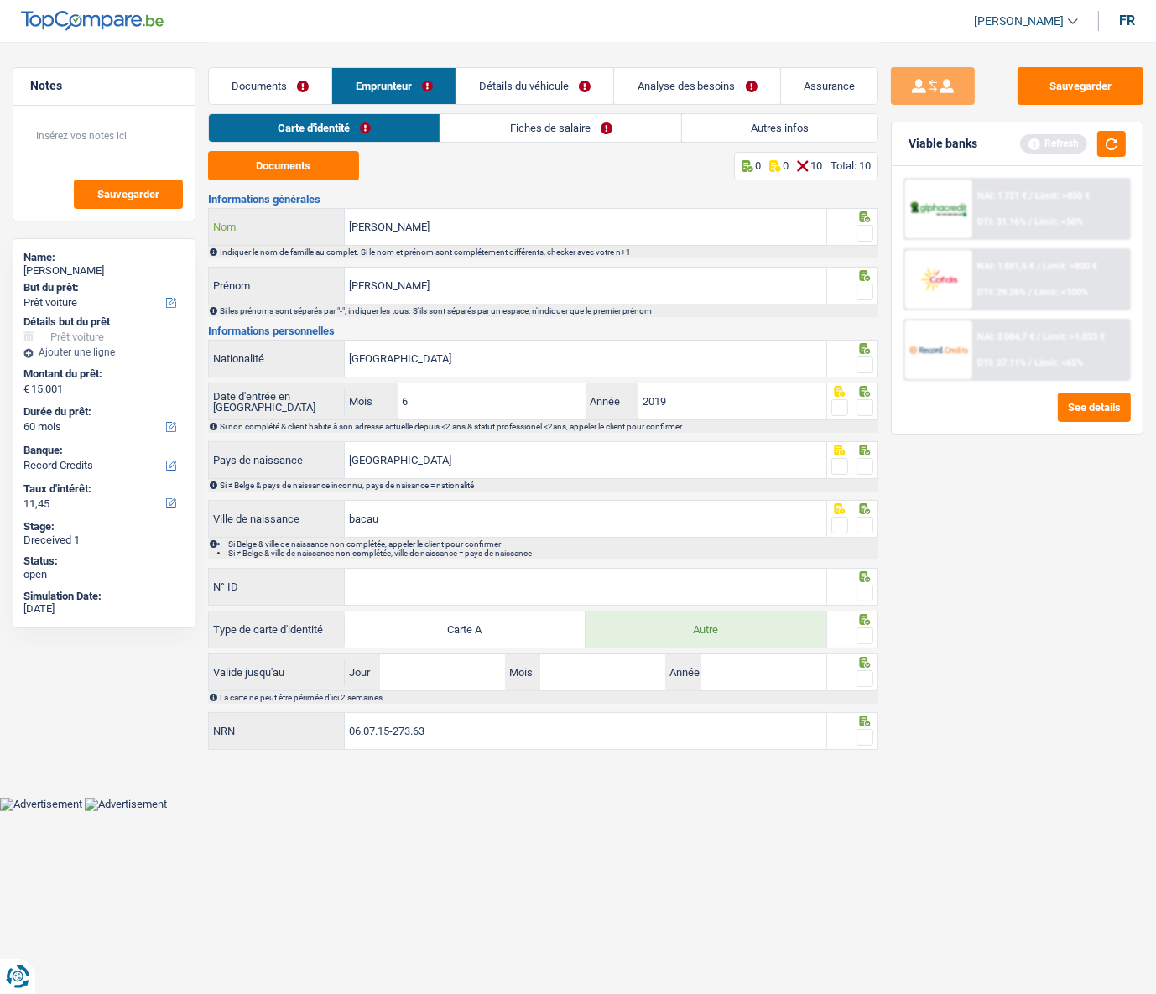
click at [319, 226] on div "ROBERT MIREL Nom" at bounding box center [517, 227] width 617 height 36
paste input "ELISEI"
type input "ELISEI"
click at [376, 289] on input "ELISEI ROBERT MIREL" at bounding box center [585, 285] width 481 height 36
click at [378, 291] on input "ELISEI ROBERT MIREL" at bounding box center [585, 285] width 481 height 36
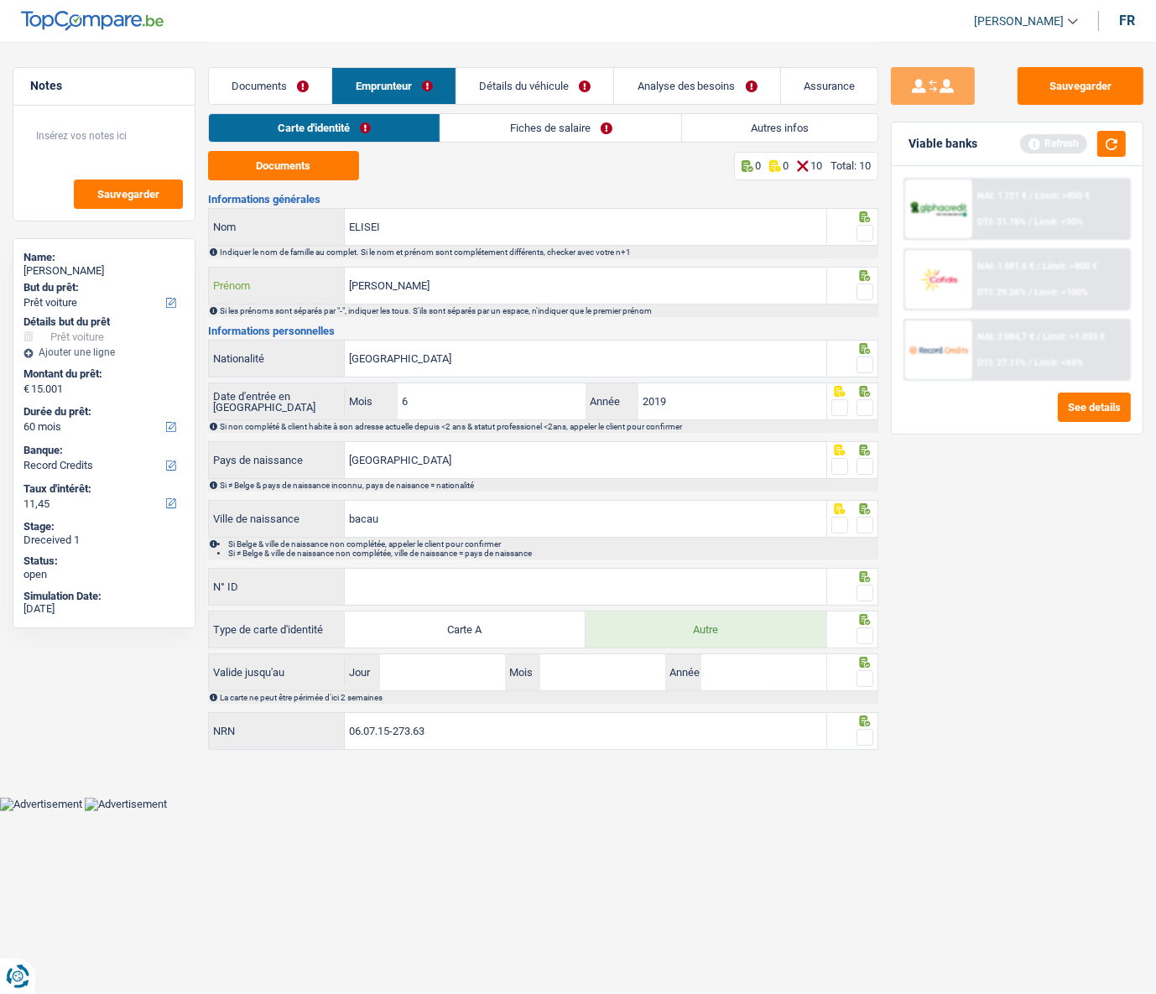
type input "ROBERT"
click at [430, 237] on input "ELISEI" at bounding box center [585, 227] width 481 height 36
click at [425, 288] on input "ROBERT" at bounding box center [585, 285] width 481 height 36
click at [864, 227] on span at bounding box center [864, 233] width 17 height 17
click at [0, 0] on input "radio" at bounding box center [0, 0] width 0 height 0
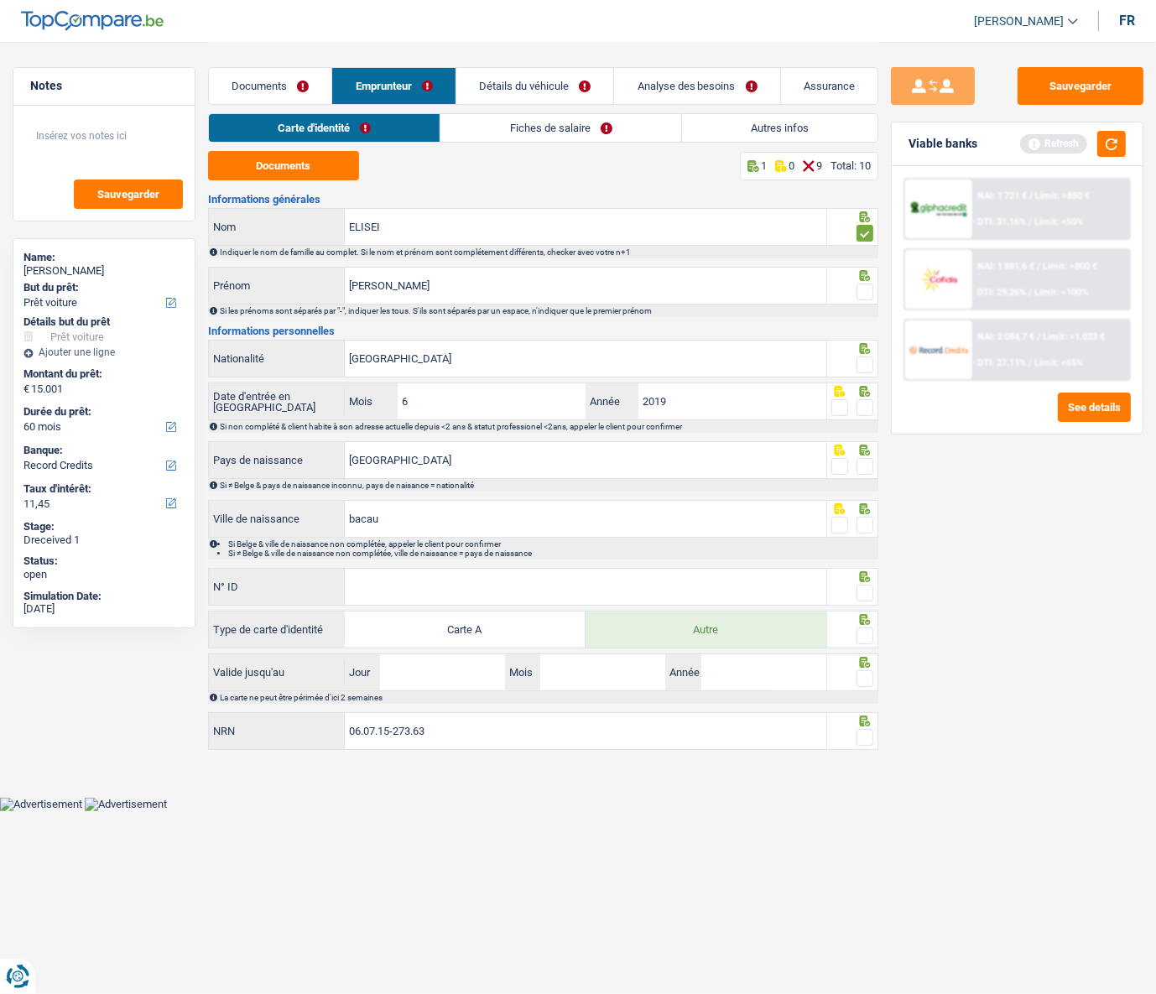
click at [861, 291] on span at bounding box center [864, 291] width 17 height 17
click at [0, 0] on input "radio" at bounding box center [0, 0] width 0 height 0
click at [864, 364] on span at bounding box center [864, 364] width 17 height 17
click at [0, 0] on input "radio" at bounding box center [0, 0] width 0 height 0
click at [870, 409] on span at bounding box center [864, 407] width 17 height 17
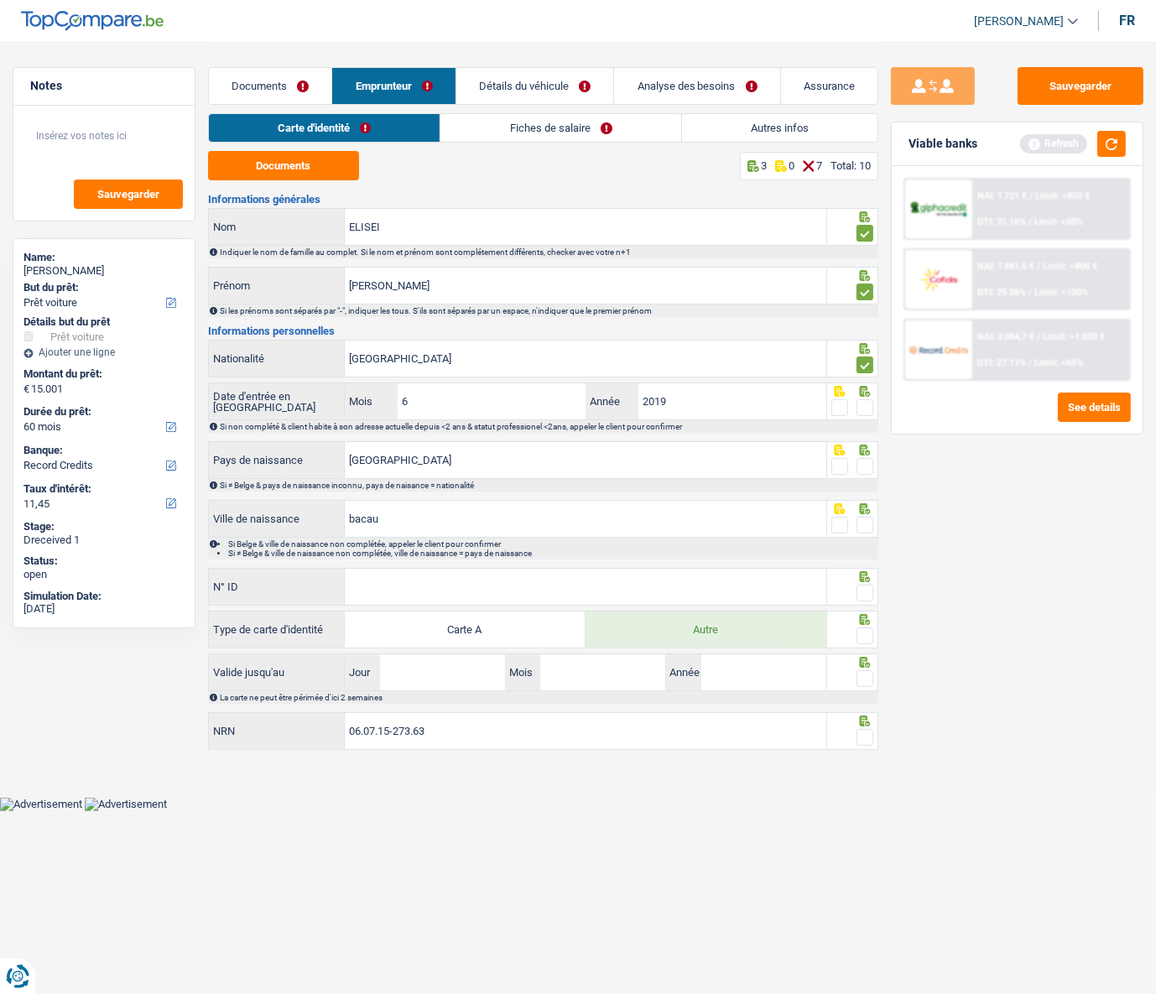
click at [0, 0] on input "radio" at bounding box center [0, 0] width 0 height 0
click at [867, 445] on span at bounding box center [864, 466] width 17 height 17
click at [0, 0] on input "radio" at bounding box center [0, 0] width 0 height 0
click at [353, 445] on input "bacau" at bounding box center [585, 519] width 481 height 36
type input "Bacau"
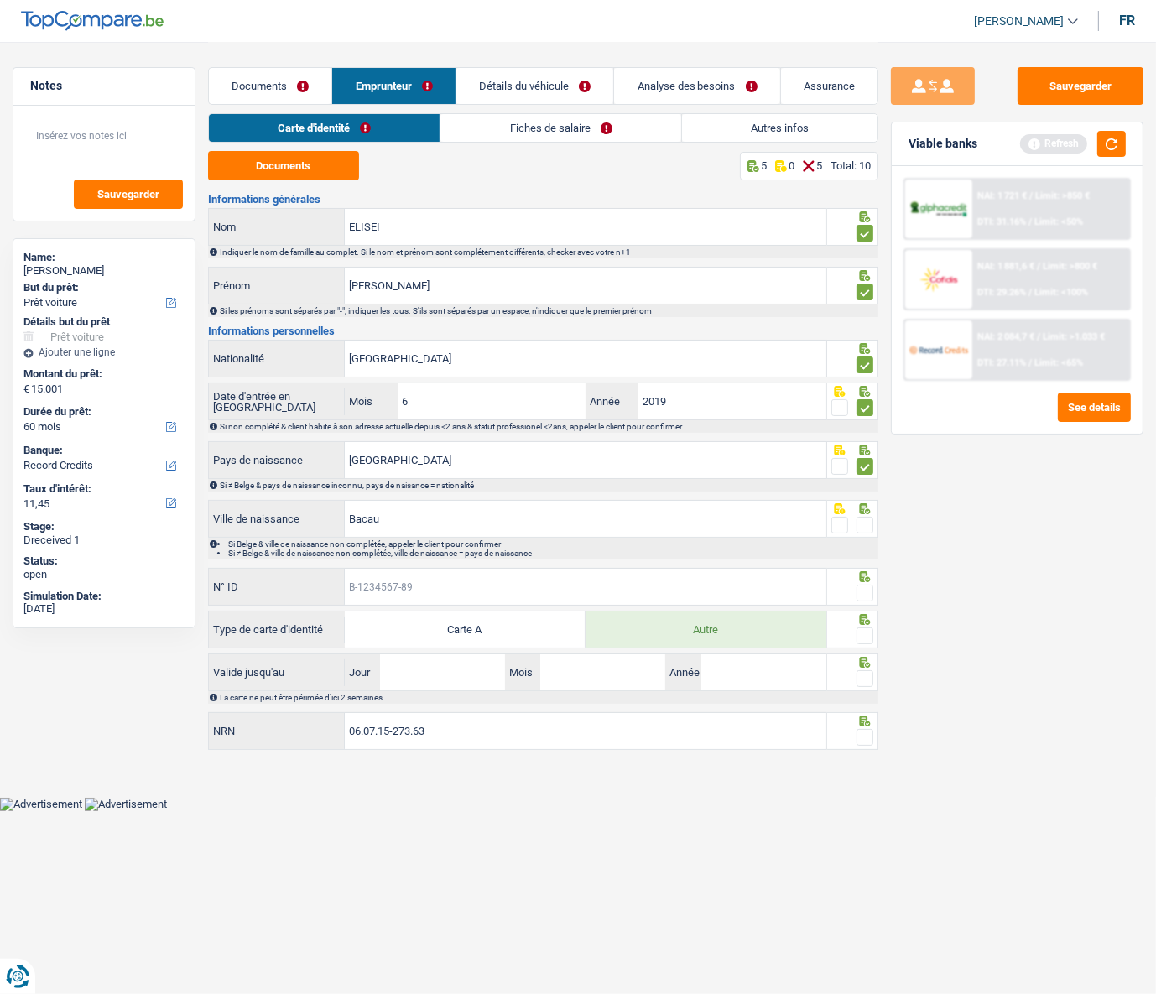
click at [444, 445] on input "N° ID" at bounding box center [585, 587] width 481 height 36
type input "B-6513645-95"
click at [867, 445] on span at bounding box center [864, 635] width 17 height 17
click at [0, 0] on input "radio" at bounding box center [0, 0] width 0 height 0
click at [422, 445] on input "Jour" at bounding box center [442, 672] width 125 height 36
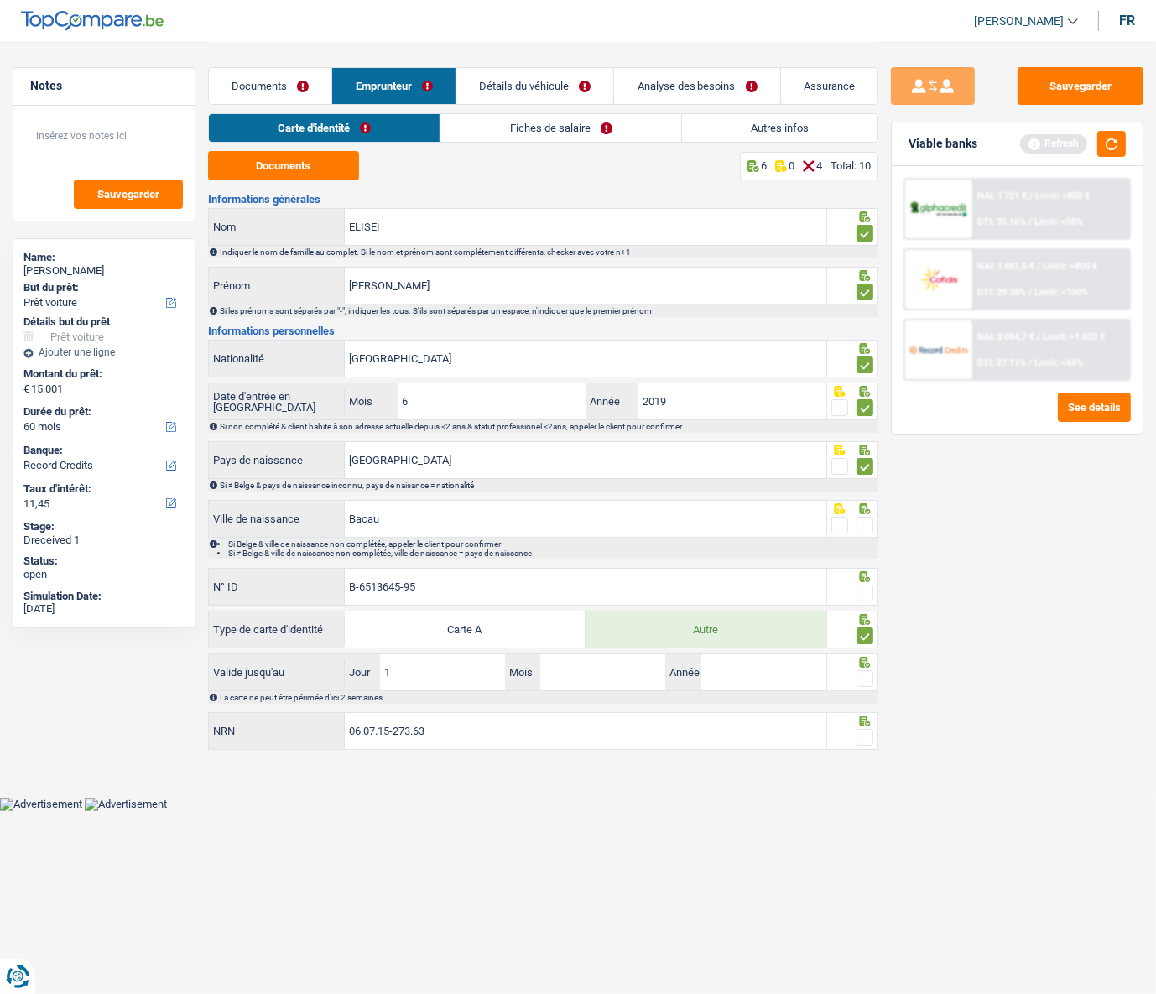
type input "10"
type input "03"
type input "2030"
click at [864, 445] on span at bounding box center [864, 525] width 17 height 17
click at [0, 0] on input "radio" at bounding box center [0, 0] width 0 height 0
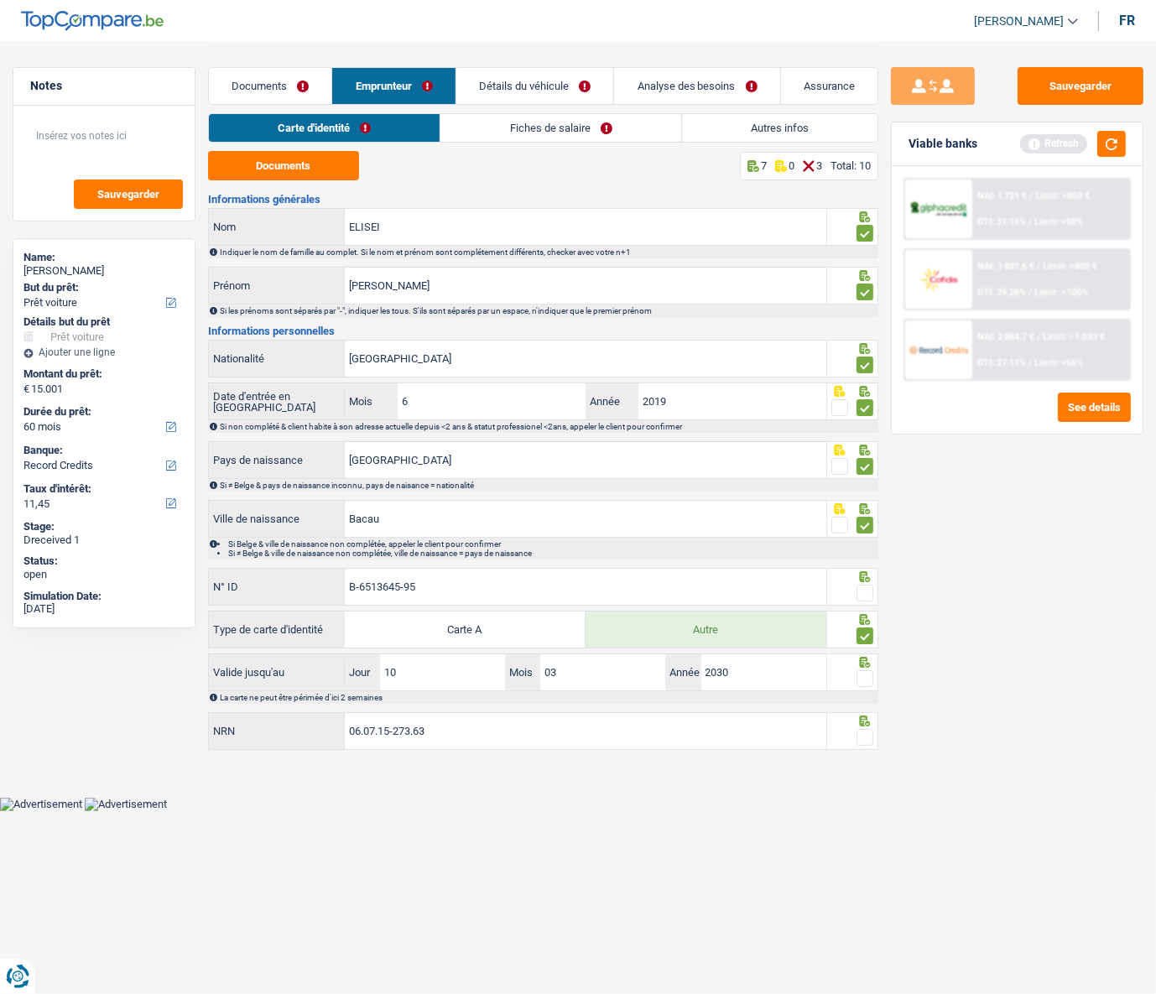
click at [862, 445] on span at bounding box center [864, 592] width 17 height 17
click at [0, 0] on input "radio" at bounding box center [0, 0] width 0 height 0
click at [863, 445] on span at bounding box center [864, 678] width 17 height 17
click at [0, 0] on input "radio" at bounding box center [0, 0] width 0 height 0
click at [860, 445] on span at bounding box center [864, 737] width 17 height 17
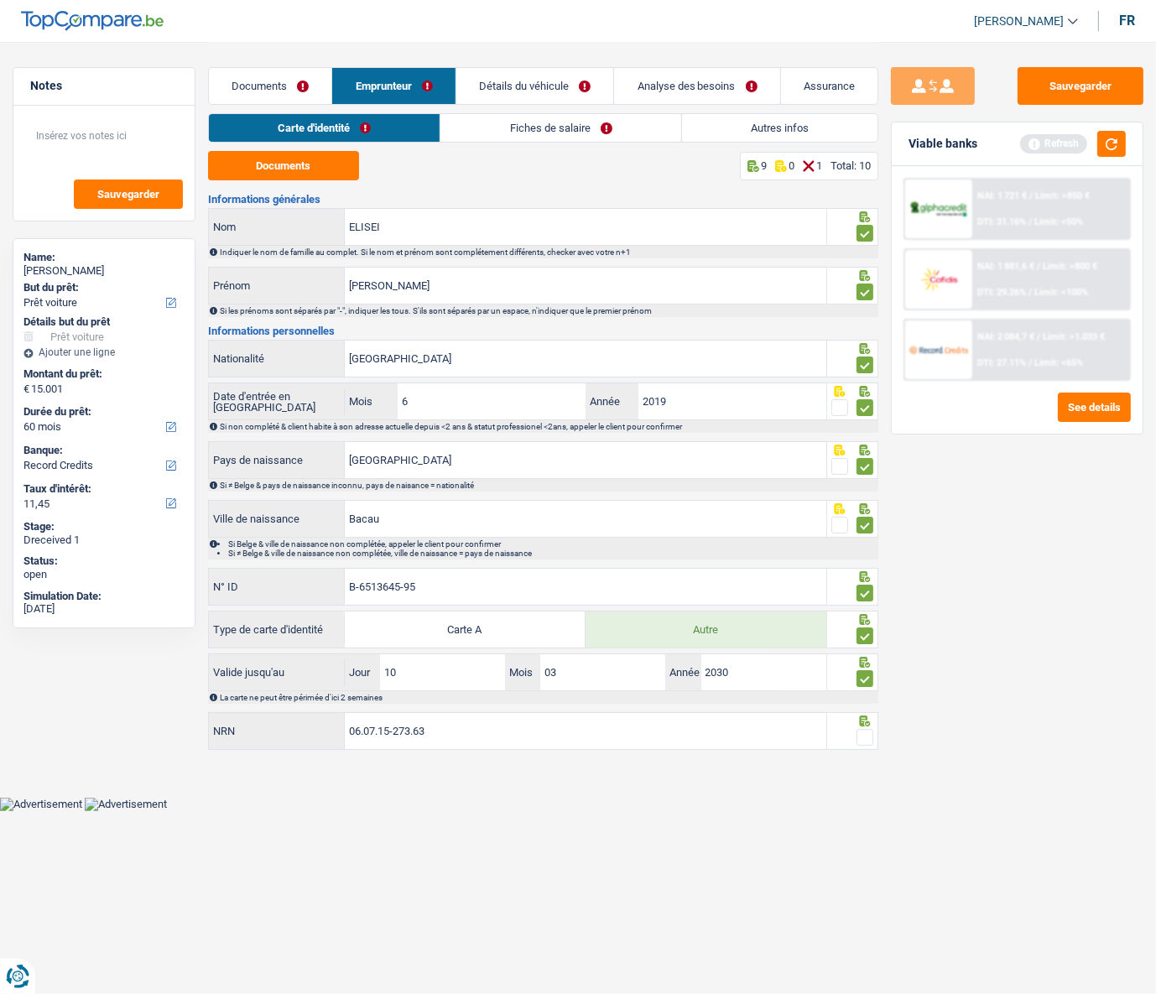
click at [0, 0] on input "radio" at bounding box center [0, 0] width 0 height 0
click at [530, 94] on link "Détails du véhicule" at bounding box center [534, 86] width 157 height 36
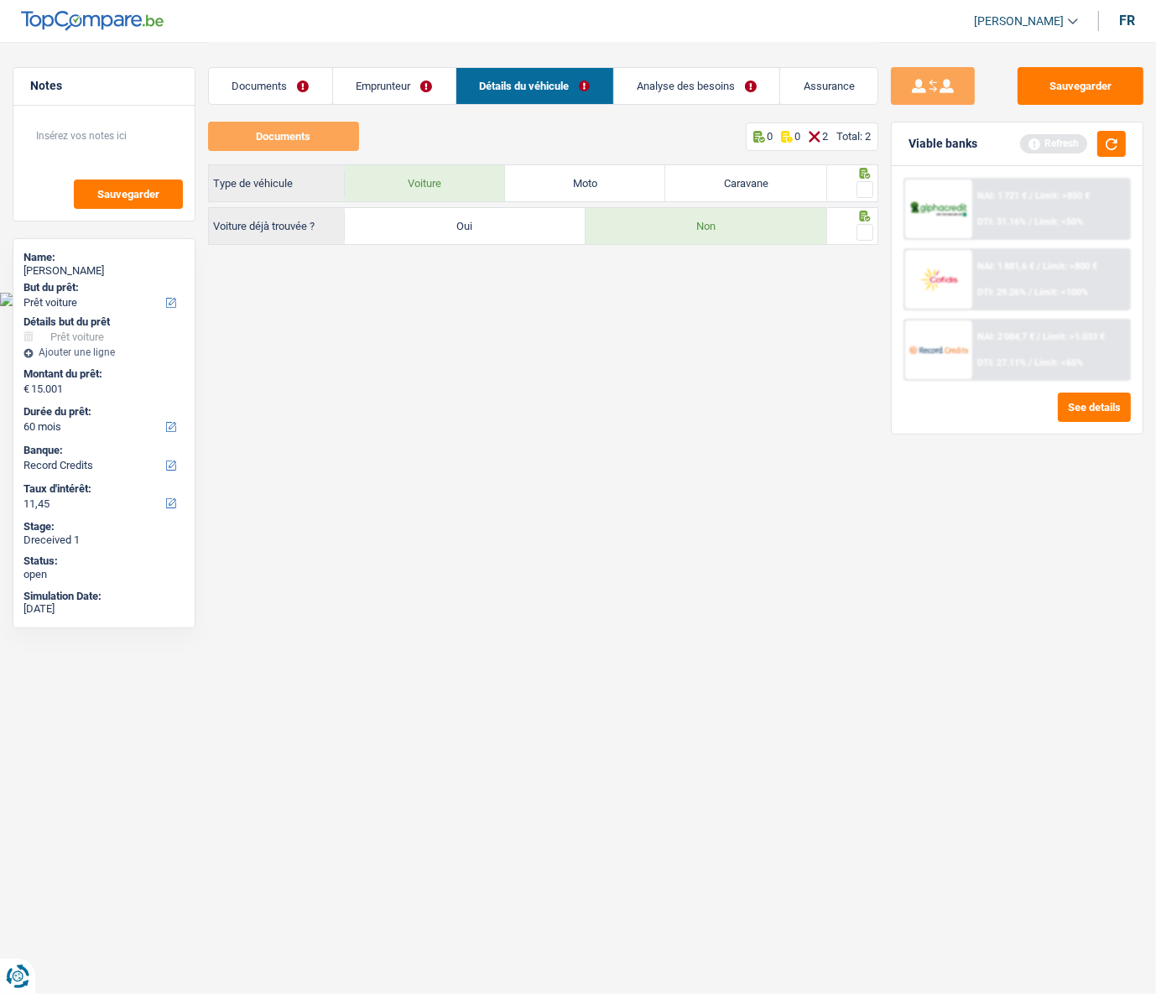
click at [388, 90] on link "Emprunteur" at bounding box center [394, 86] width 122 height 36
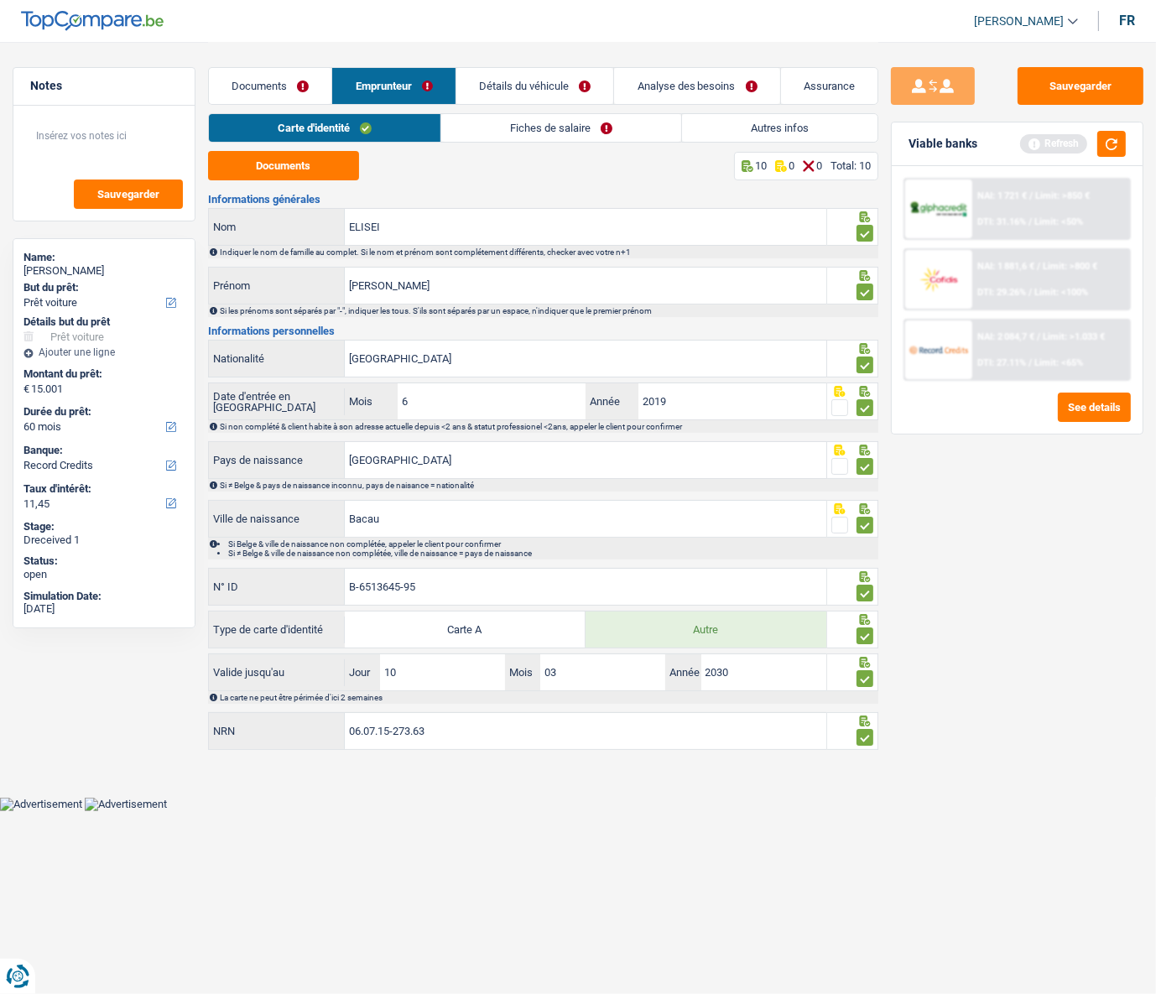
click at [553, 124] on link "Fiches de salaire" at bounding box center [561, 128] width 240 height 28
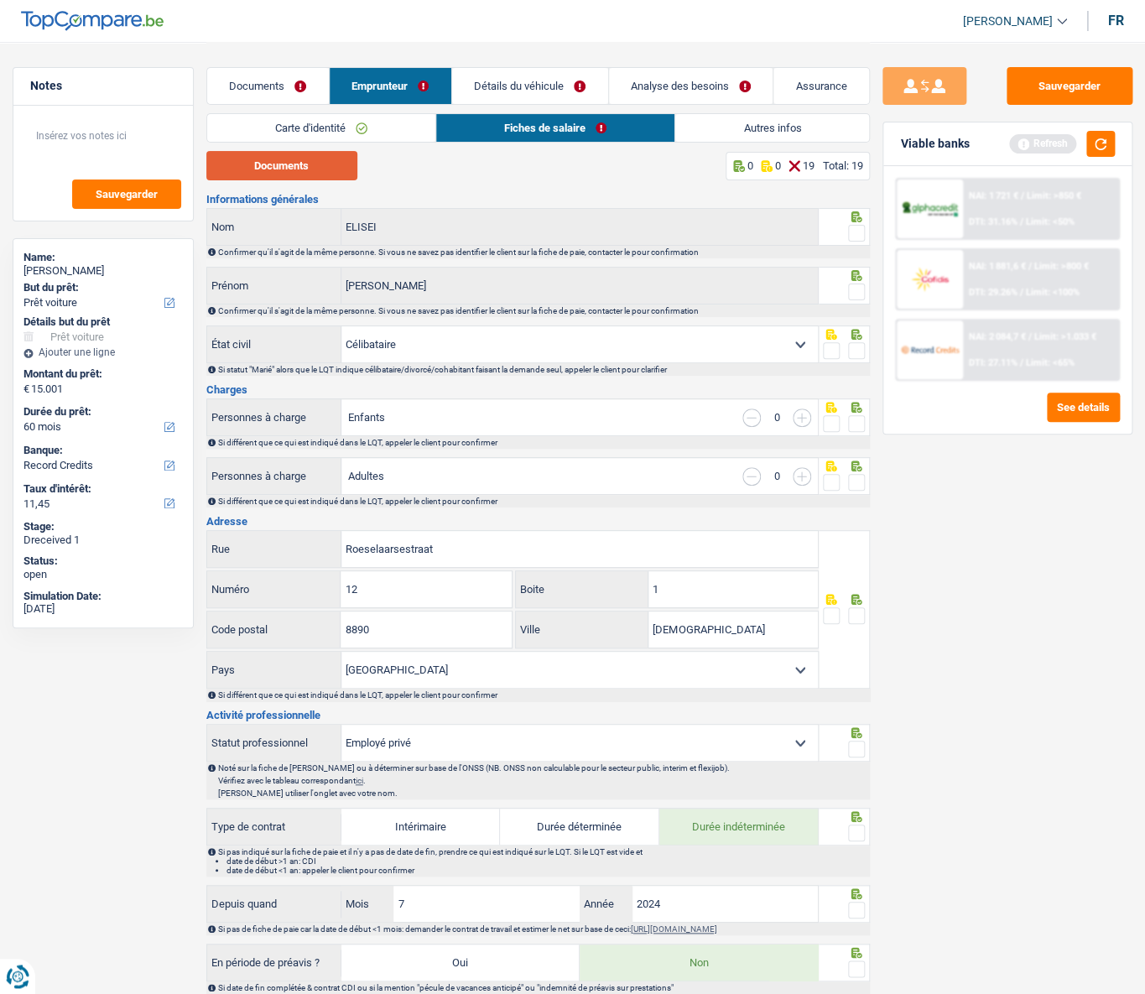
click at [303, 175] on button "Documents" at bounding box center [281, 165] width 151 height 29
click at [859, 228] on span at bounding box center [856, 233] width 17 height 17
click at [0, 0] on input "radio" at bounding box center [0, 0] width 0 height 0
click at [858, 288] on span at bounding box center [856, 291] width 17 height 17
click at [0, 0] on input "radio" at bounding box center [0, 0] width 0 height 0
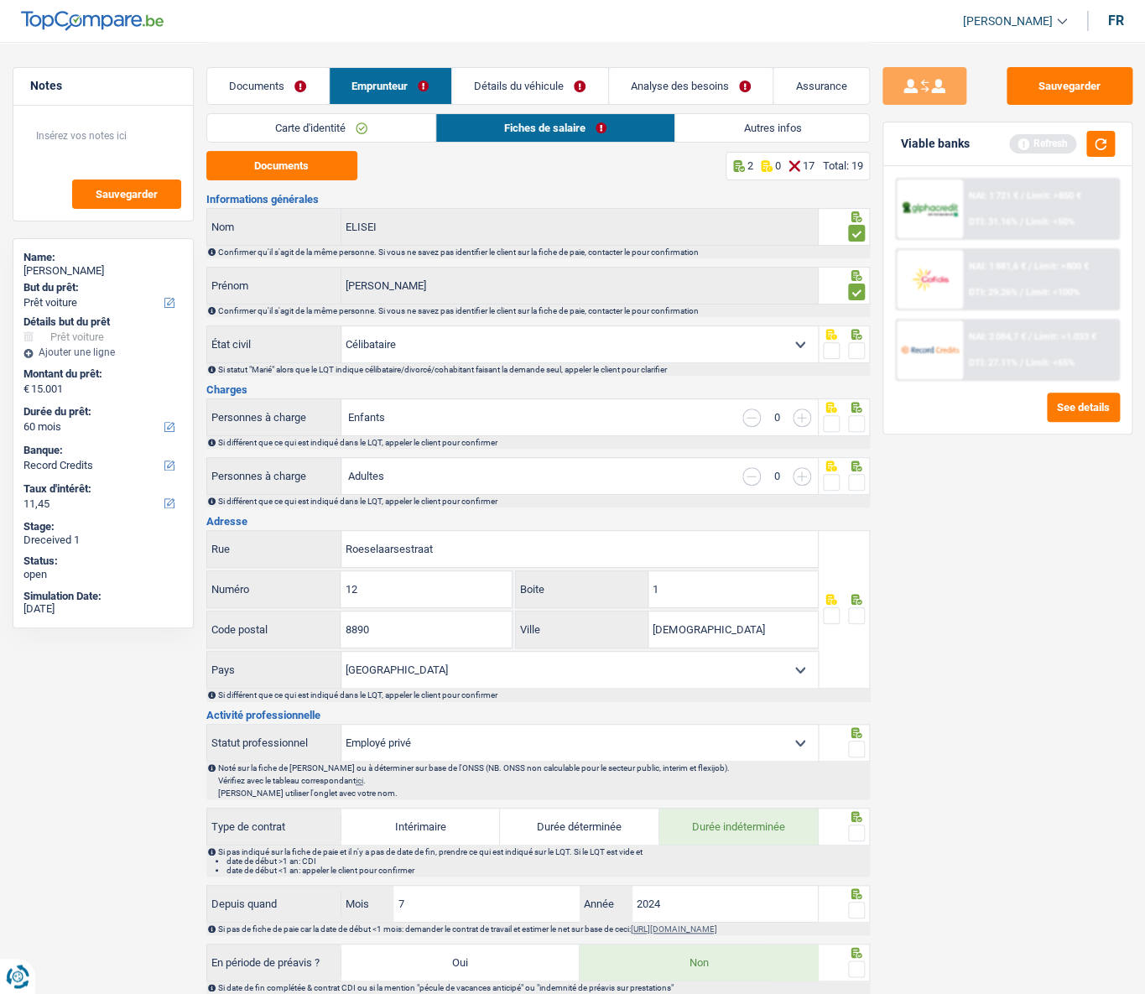
click at [865, 352] on div at bounding box center [843, 344] width 51 height 38
click at [854, 349] on span at bounding box center [856, 350] width 17 height 17
click at [0, 0] on input "radio" at bounding box center [0, 0] width 0 height 0
click at [855, 428] on span at bounding box center [856, 423] width 17 height 17
click at [0, 0] on input "radio" at bounding box center [0, 0] width 0 height 0
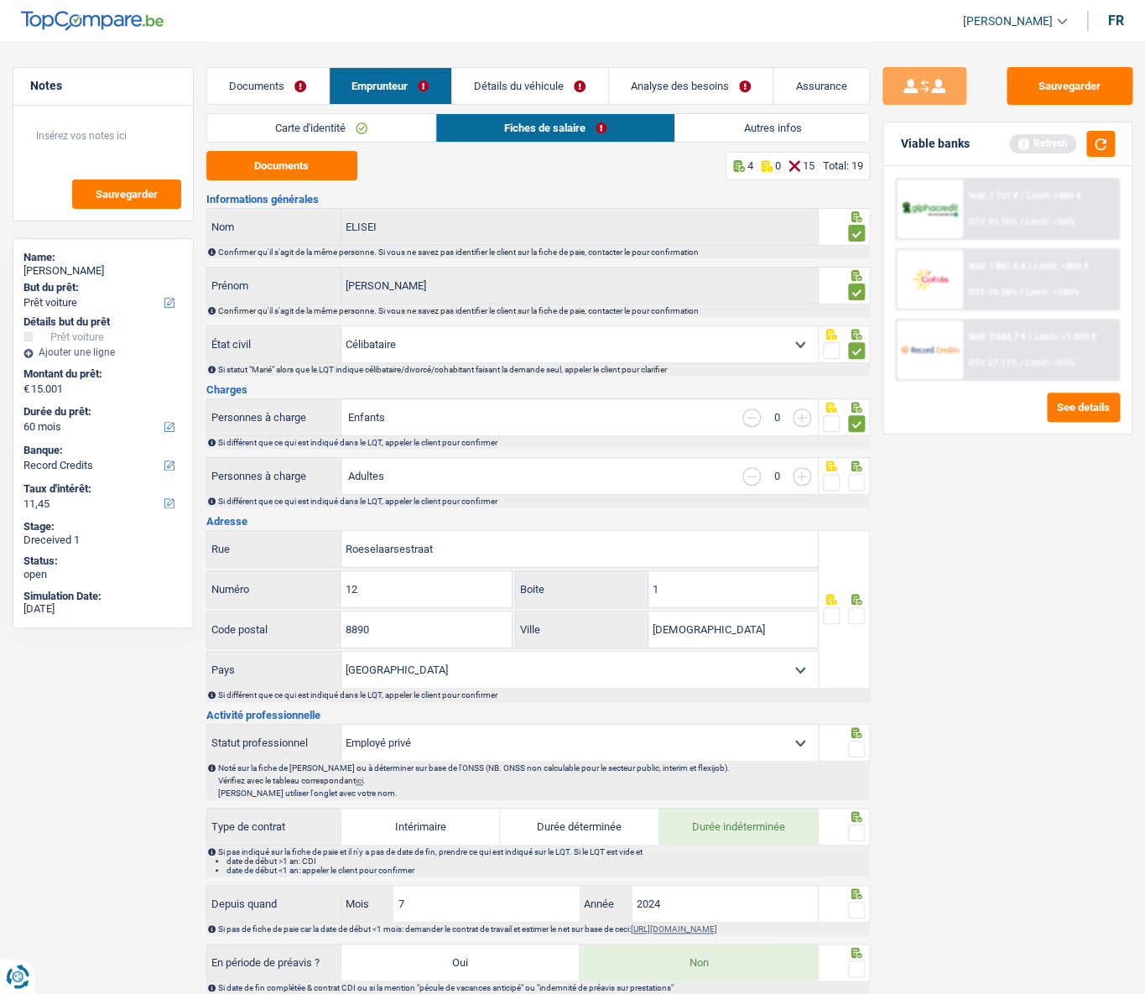
click at [859, 445] on span at bounding box center [856, 482] width 17 height 17
click at [0, 0] on input "radio" at bounding box center [0, 0] width 0 height 0
click at [679, 445] on input "1" at bounding box center [732, 589] width 169 height 36
click at [414, 445] on input "8890" at bounding box center [425, 629] width 170 height 36
type input "8870"
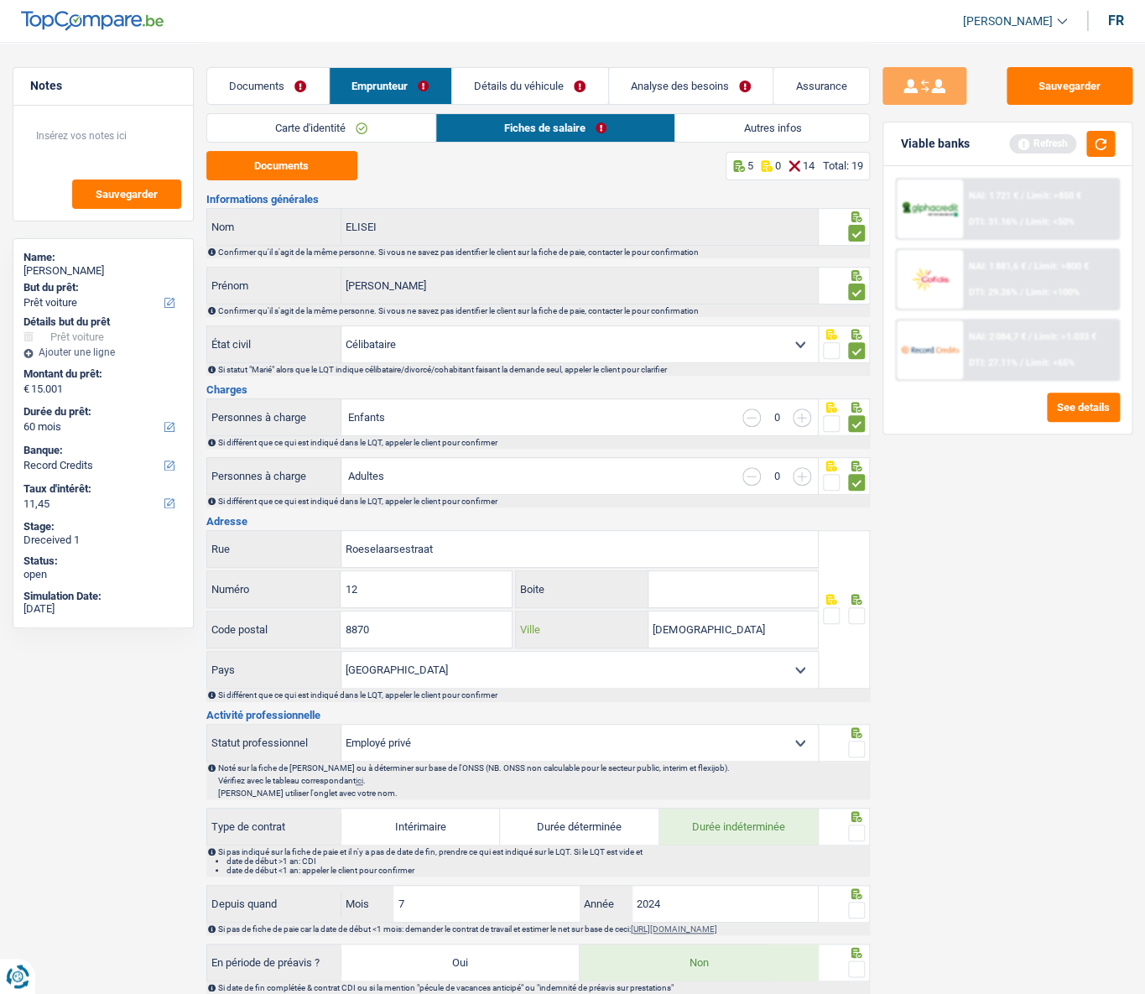
click at [727, 445] on input "Moorslede" at bounding box center [732, 629] width 169 height 36
drag, startPoint x: 727, startPoint y: 631, endPoint x: 652, endPoint y: 626, distance: 74.8
click at [652, 445] on input "Moorslede" at bounding box center [732, 629] width 169 height 36
click at [687, 445] on select "Belgique Luxembourg Sélectionner une option" at bounding box center [579, 670] width 476 height 36
click at [655, 445] on input "izegem" at bounding box center [732, 629] width 169 height 36
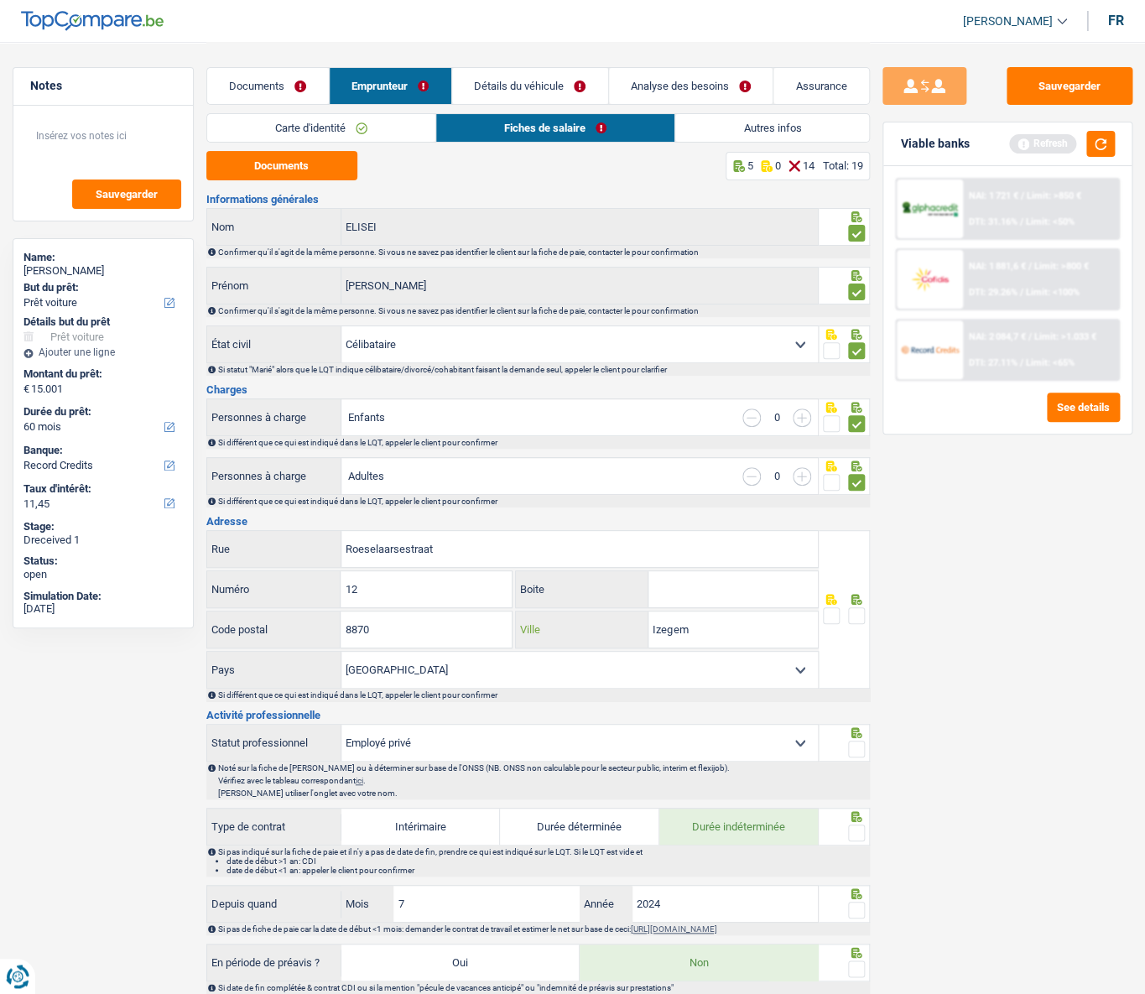
type input "Izegem"
click at [855, 445] on span at bounding box center [856, 615] width 17 height 17
click at [0, 0] on input "radio" at bounding box center [0, 0] width 0 height 0
click at [860, 445] on span at bounding box center [856, 748] width 17 height 17
click at [0, 0] on input "radio" at bounding box center [0, 0] width 0 height 0
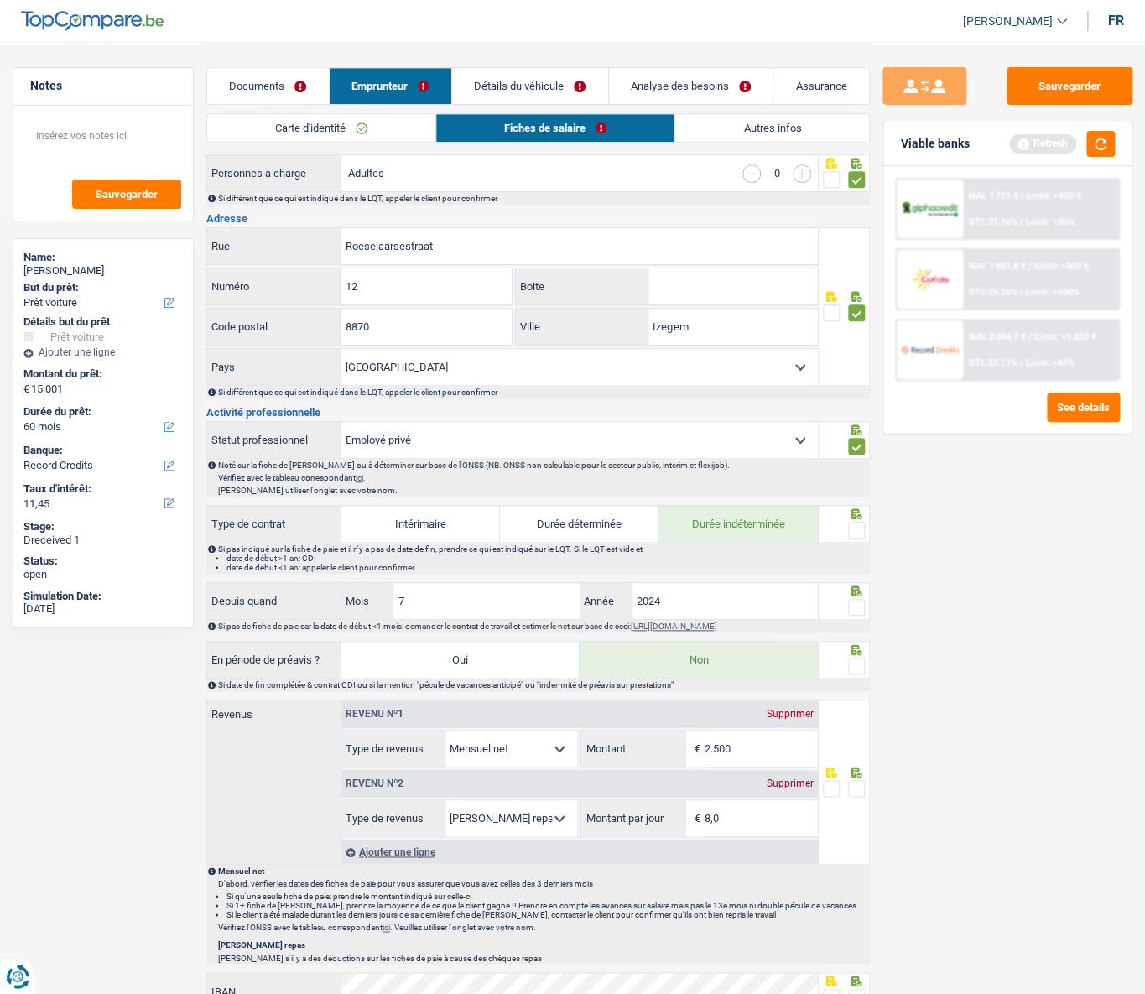
scroll to position [304, 0]
click at [854, 445] on span at bounding box center [856, 528] width 17 height 17
click at [0, 0] on input "radio" at bounding box center [0, 0] width 0 height 0
click at [859, 445] on span at bounding box center [856, 664] width 17 height 17
click at [0, 0] on input "radio" at bounding box center [0, 0] width 0 height 0
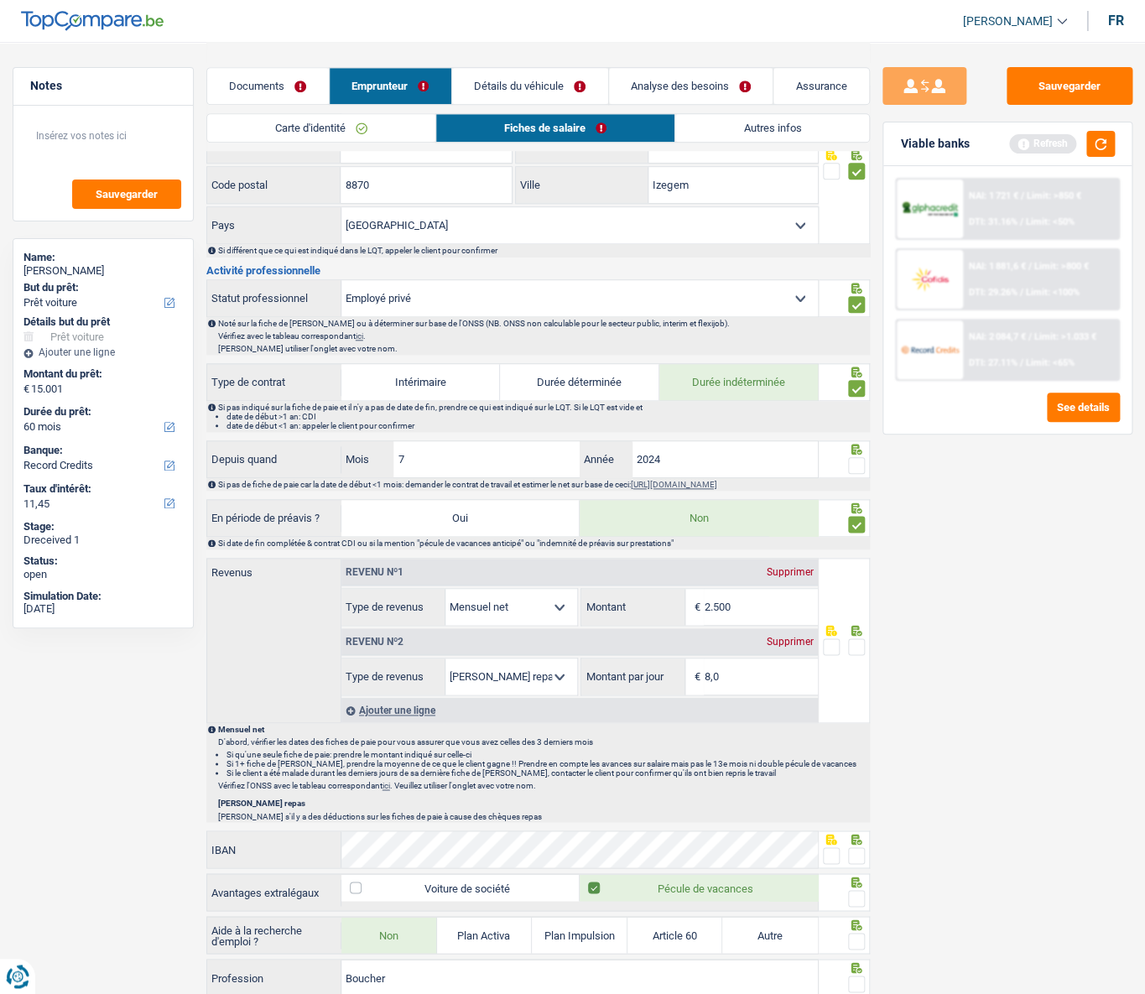
scroll to position [457, 0]
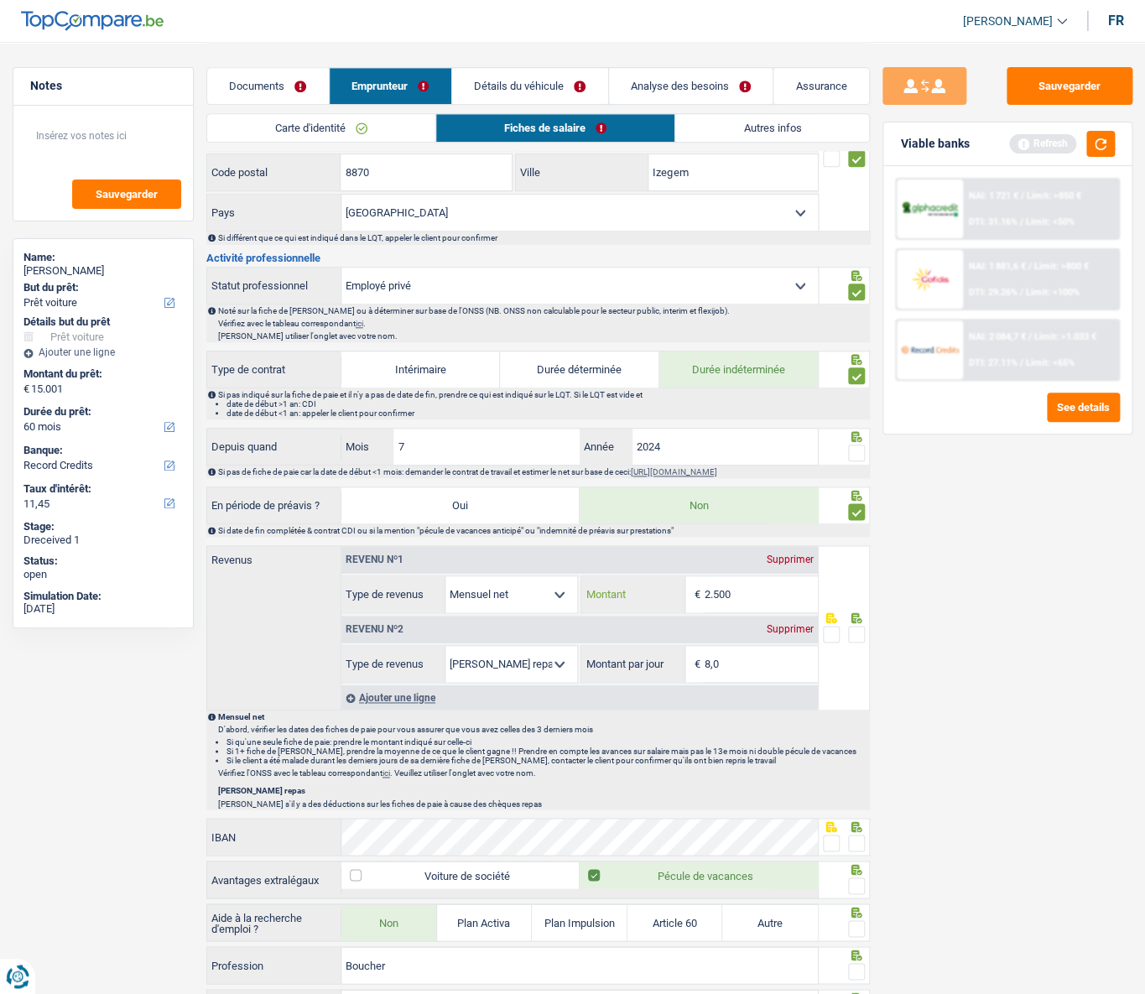
click at [742, 445] on input "2.500" at bounding box center [761, 594] width 114 height 36
type input "2.227"
click at [772, 445] on input "8,0" at bounding box center [761, 664] width 114 height 36
click at [745, 445] on input "8,0" at bounding box center [761, 664] width 114 height 36
drag, startPoint x: 747, startPoint y: 662, endPoint x: 702, endPoint y: 663, distance: 45.3
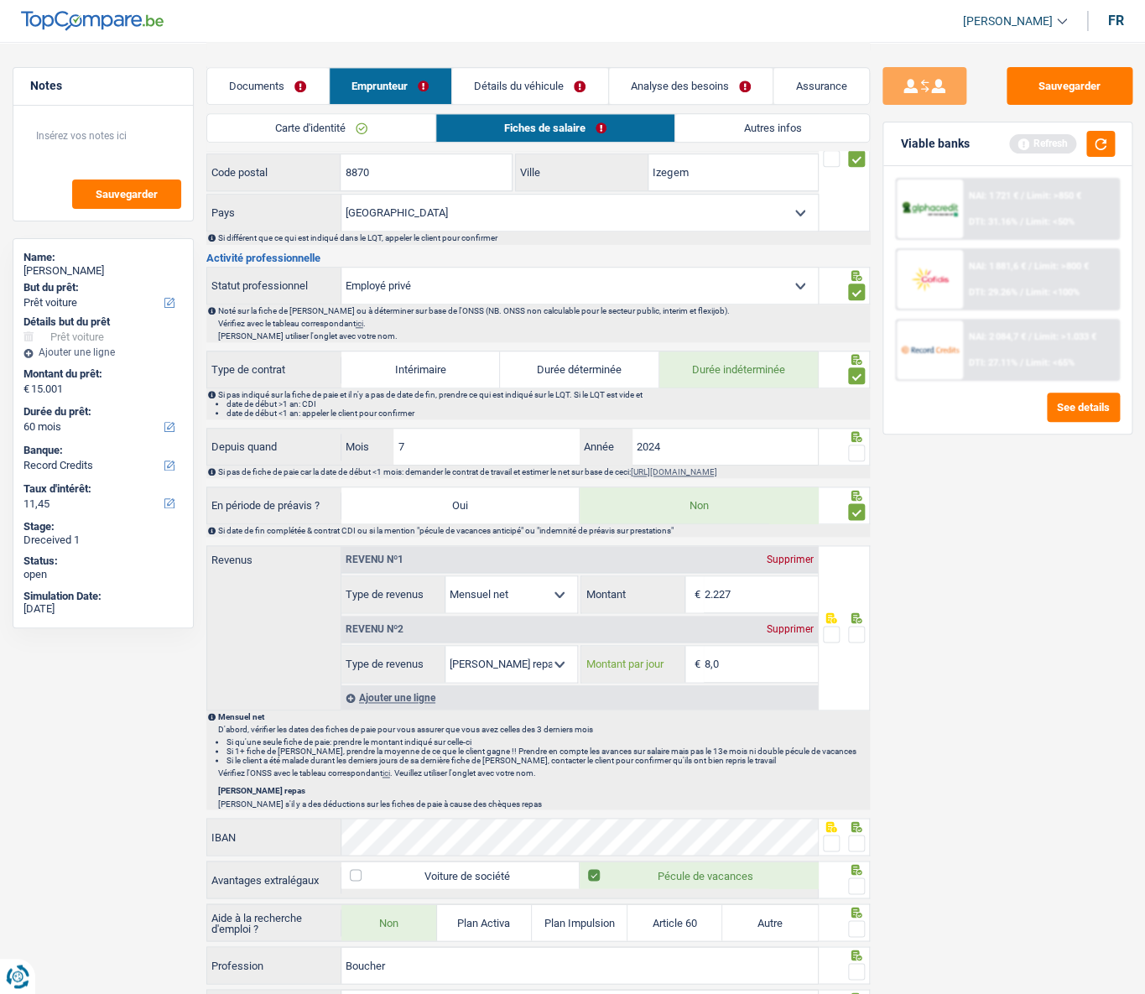
click at [702, 445] on div "8,0 € Montant par jour" at bounding box center [699, 664] width 236 height 36
click at [854, 445] on span at bounding box center [856, 634] width 17 height 17
click at [0, 0] on input "radio" at bounding box center [0, 0] width 0 height 0
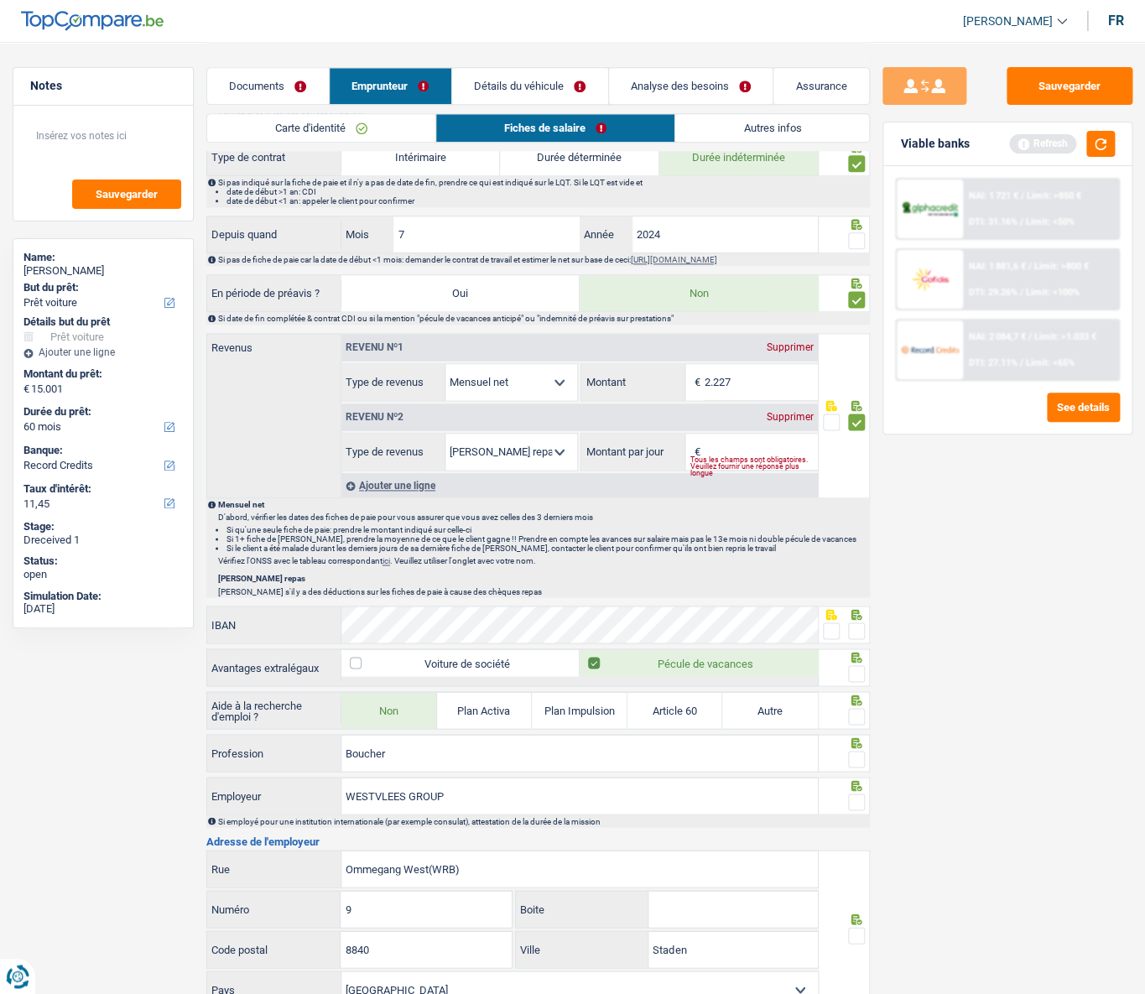
scroll to position [686, 0]
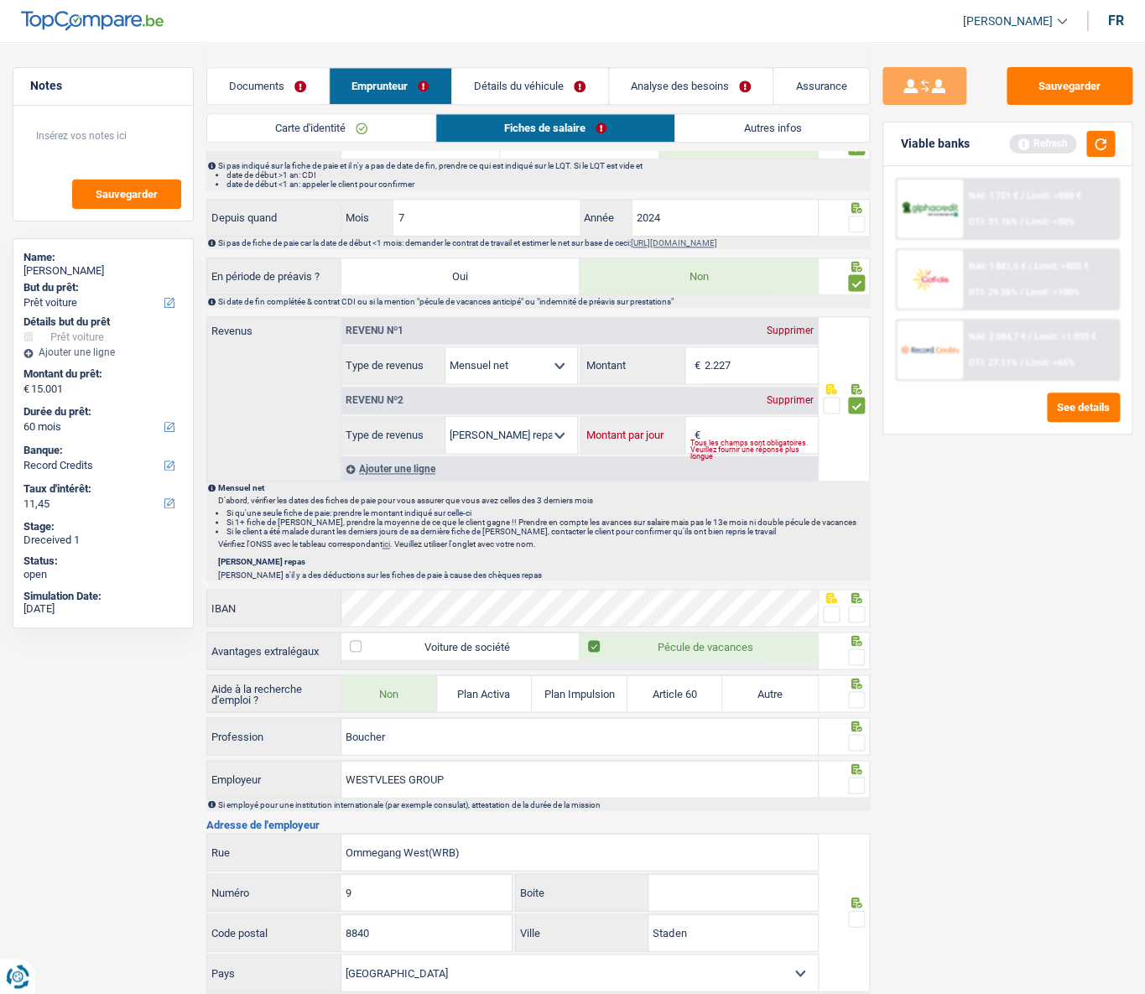
click at [721, 434] on input "Montant par jour" at bounding box center [761, 435] width 114 height 36
type input "4,0"
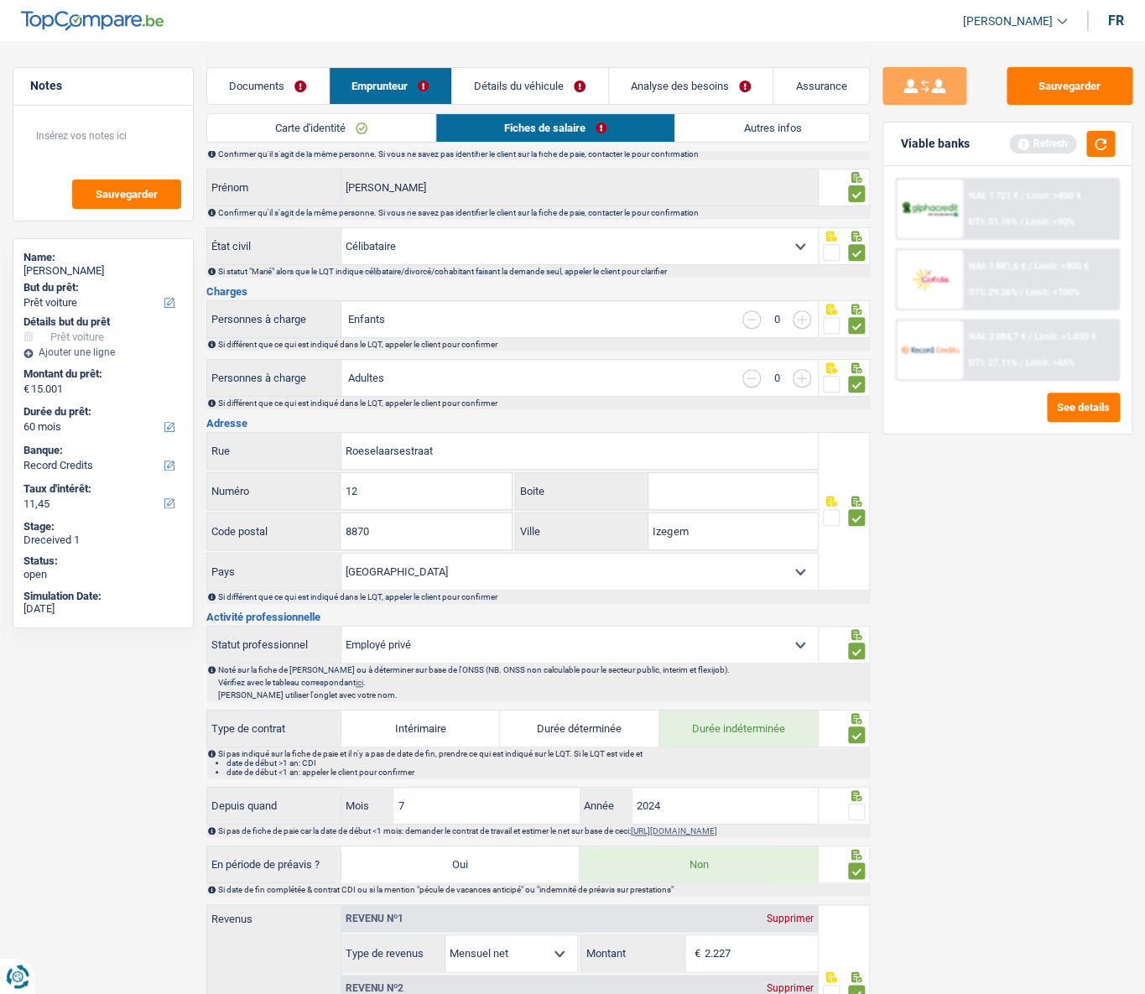
scroll to position [0, 0]
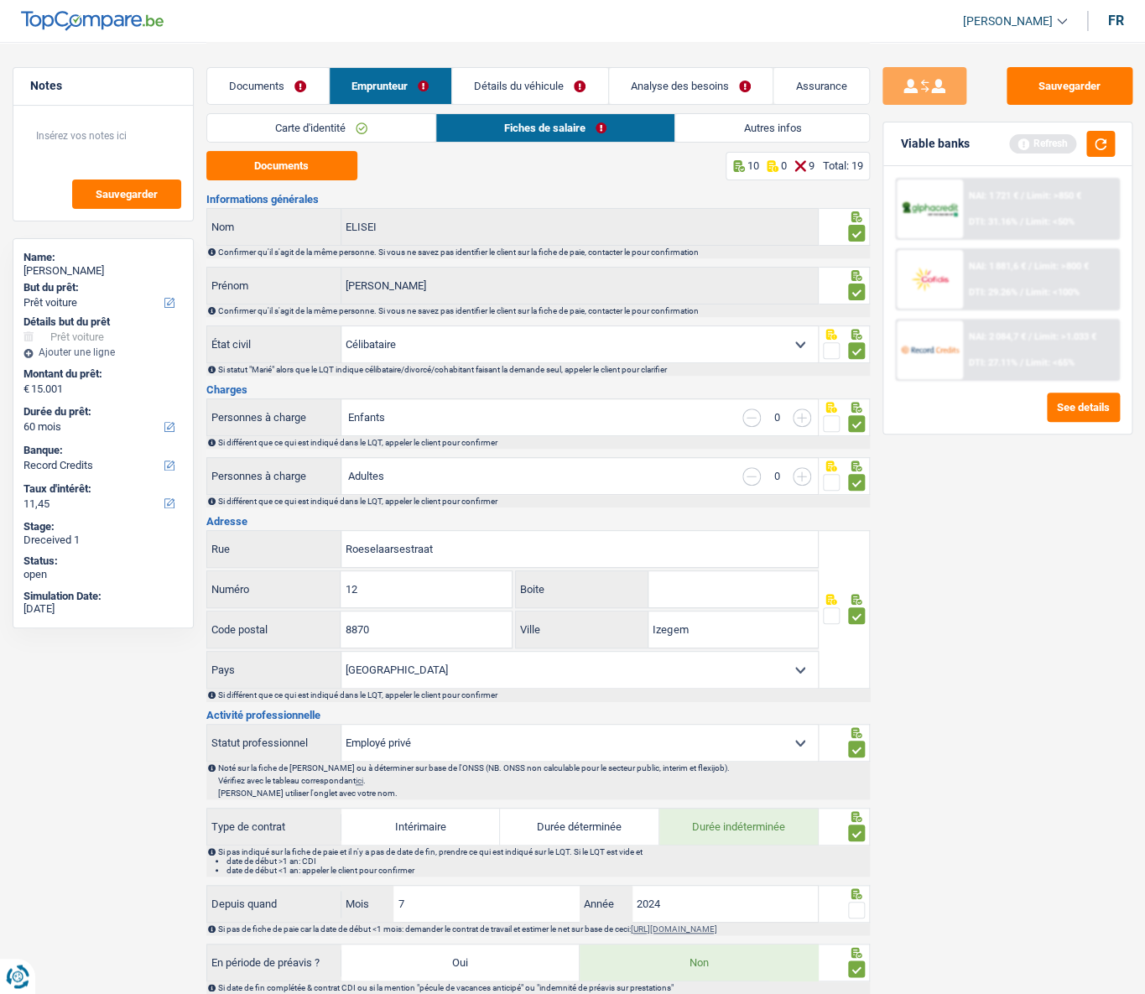
click at [702, 126] on link "Autres infos" at bounding box center [772, 128] width 194 height 28
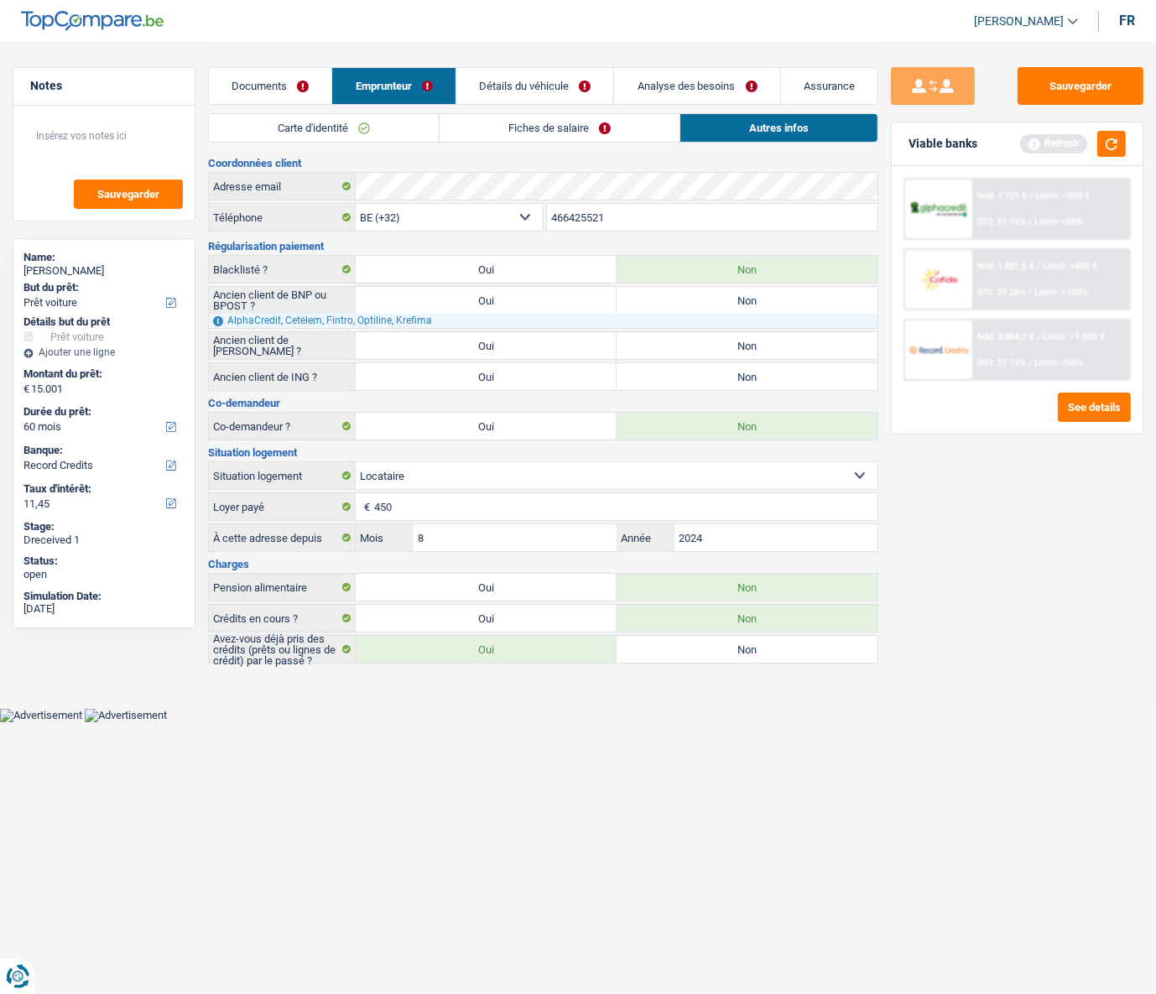
click at [262, 91] on link "Documents" at bounding box center [270, 86] width 122 height 36
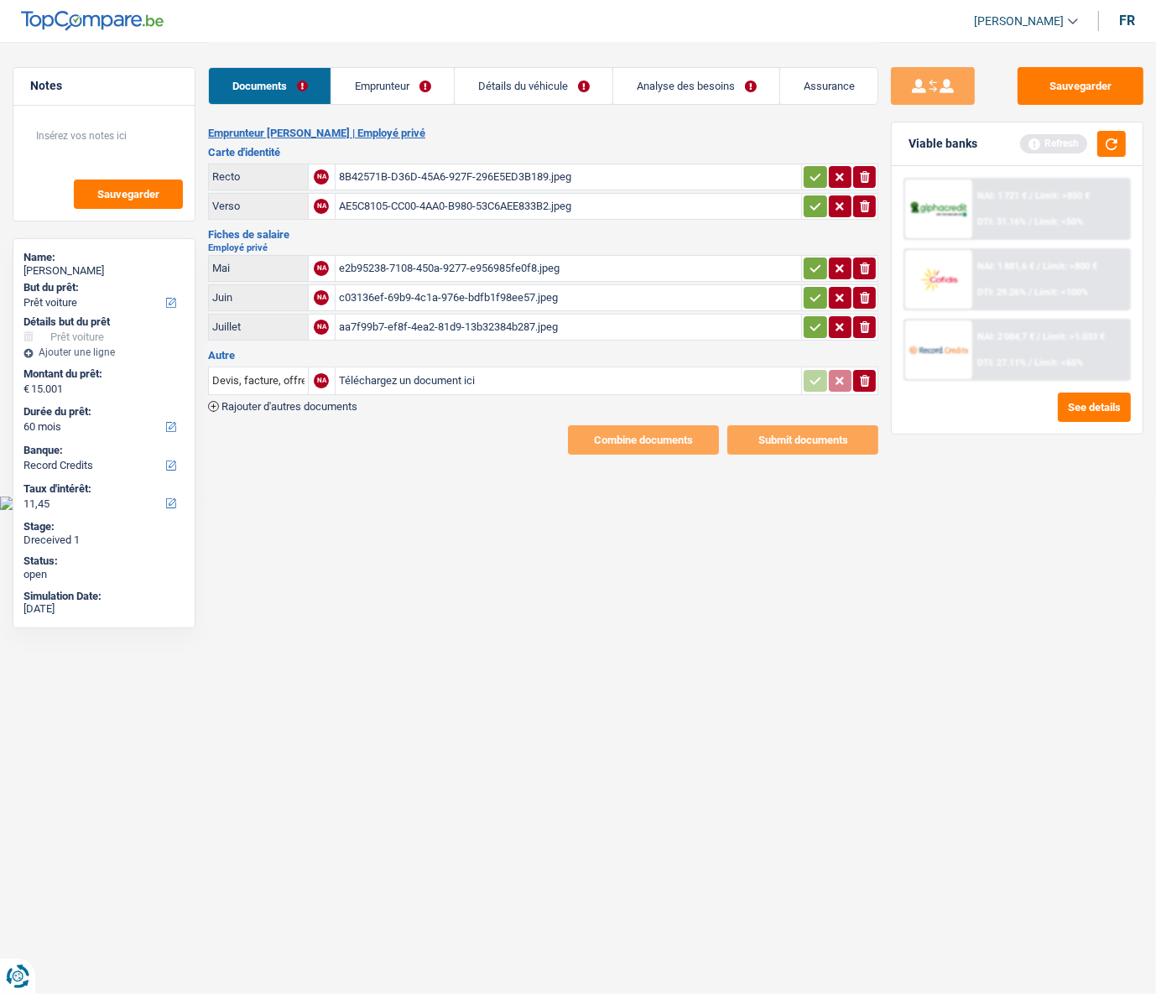
click at [387, 89] on link "Emprunteur" at bounding box center [392, 86] width 122 height 36
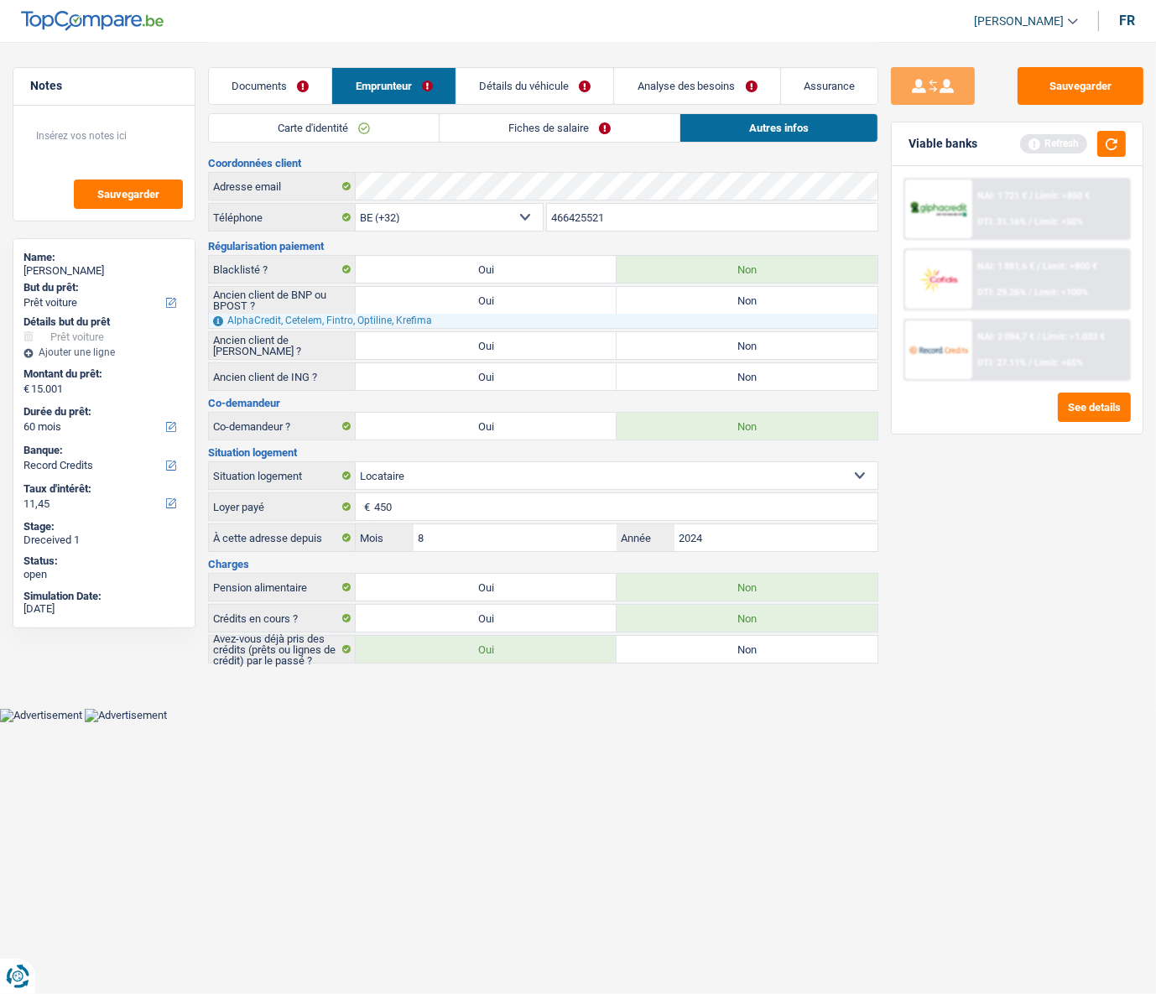
click at [507, 97] on link "Détails du véhicule" at bounding box center [534, 86] width 157 height 36
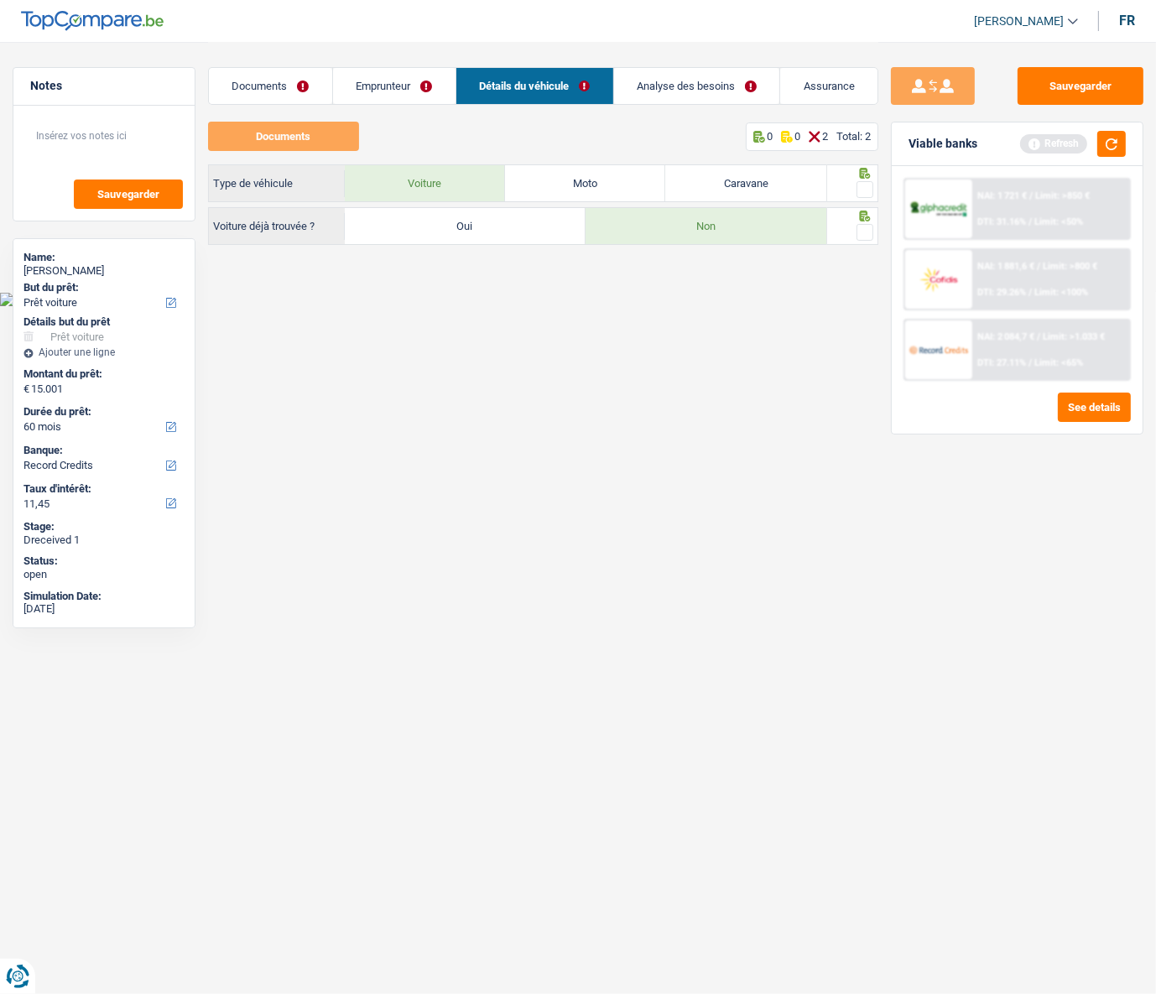
click at [669, 86] on link "Analyse des besoins" at bounding box center [697, 86] width 166 height 36
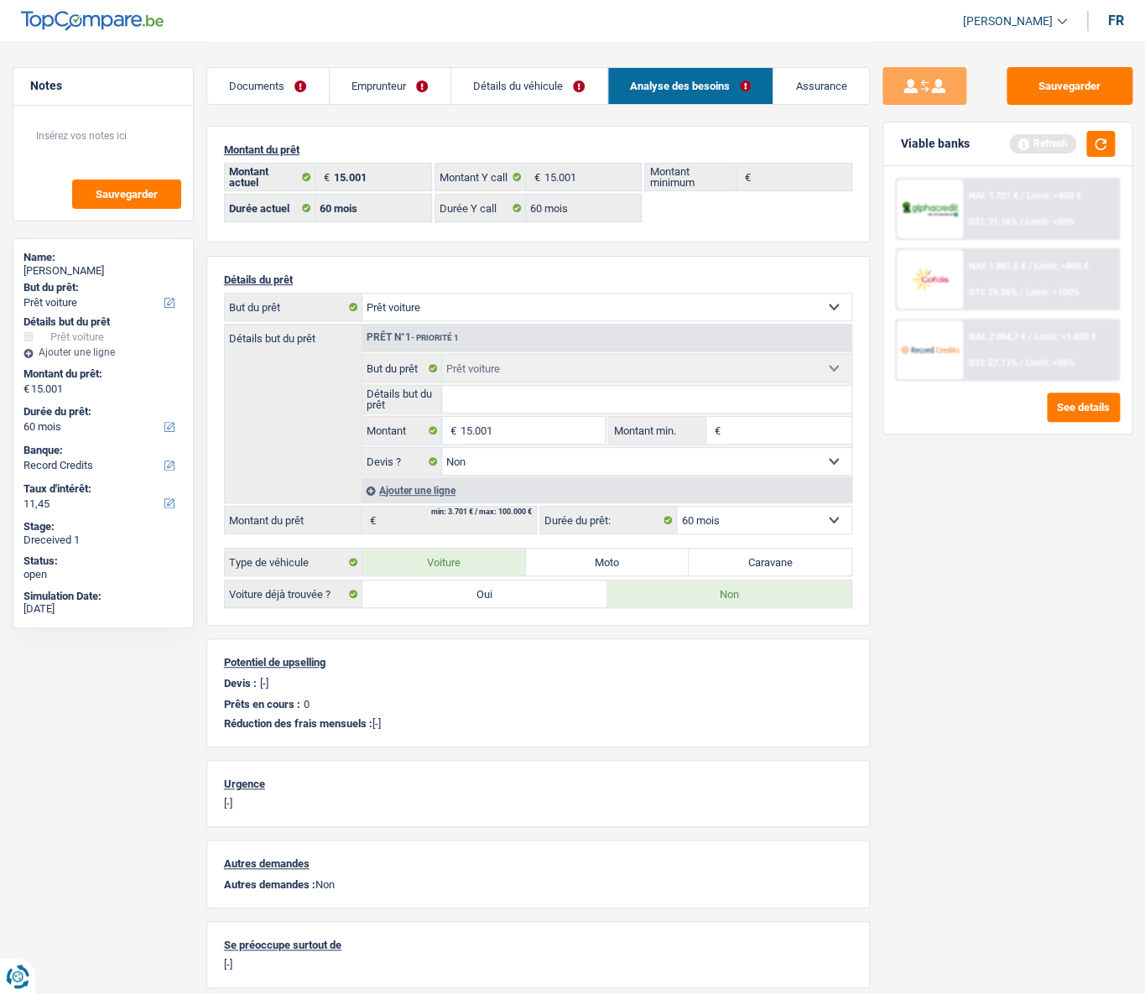
click at [376, 91] on link "Emprunteur" at bounding box center [390, 86] width 121 height 36
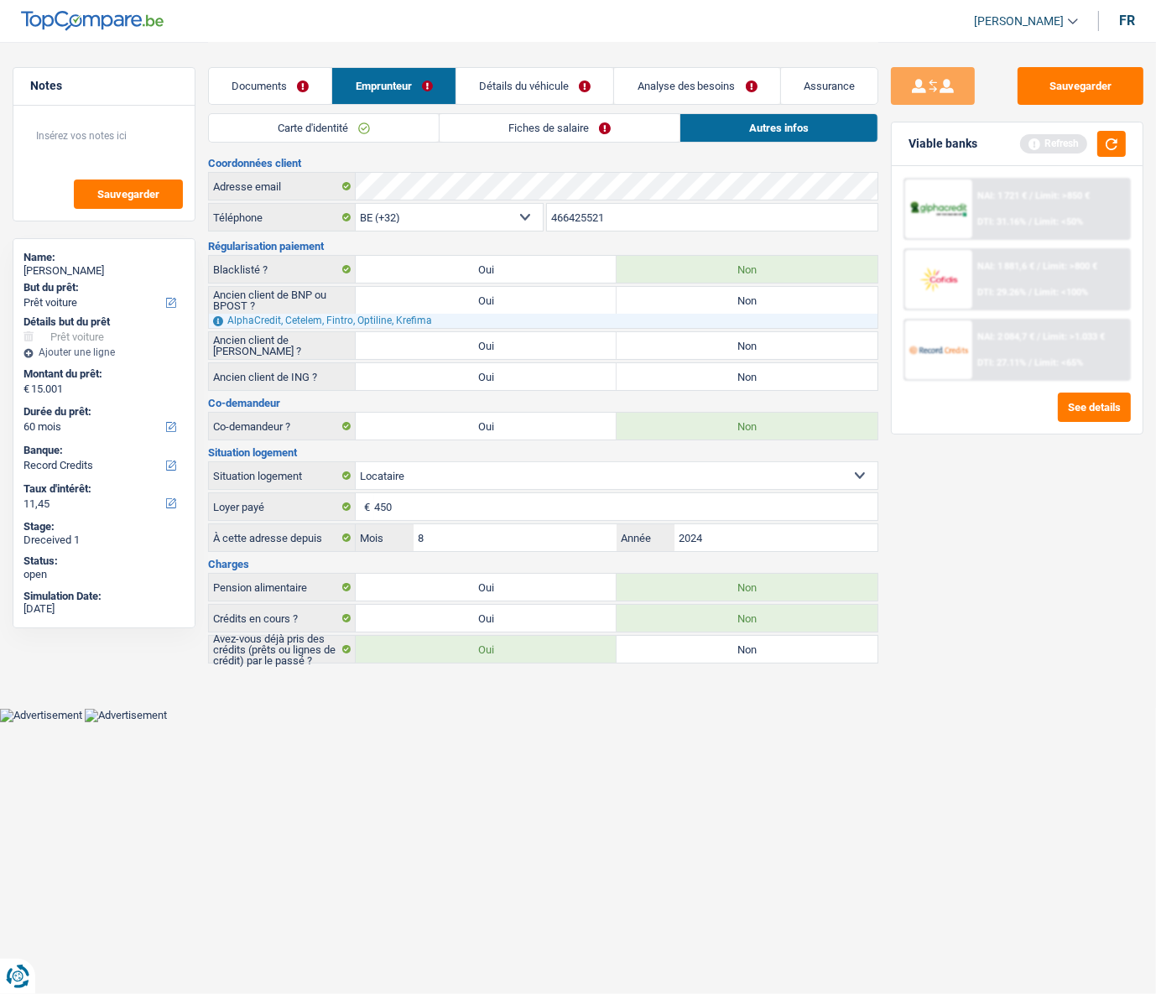
click at [540, 133] on link "Fiches de salaire" at bounding box center [559, 128] width 240 height 28
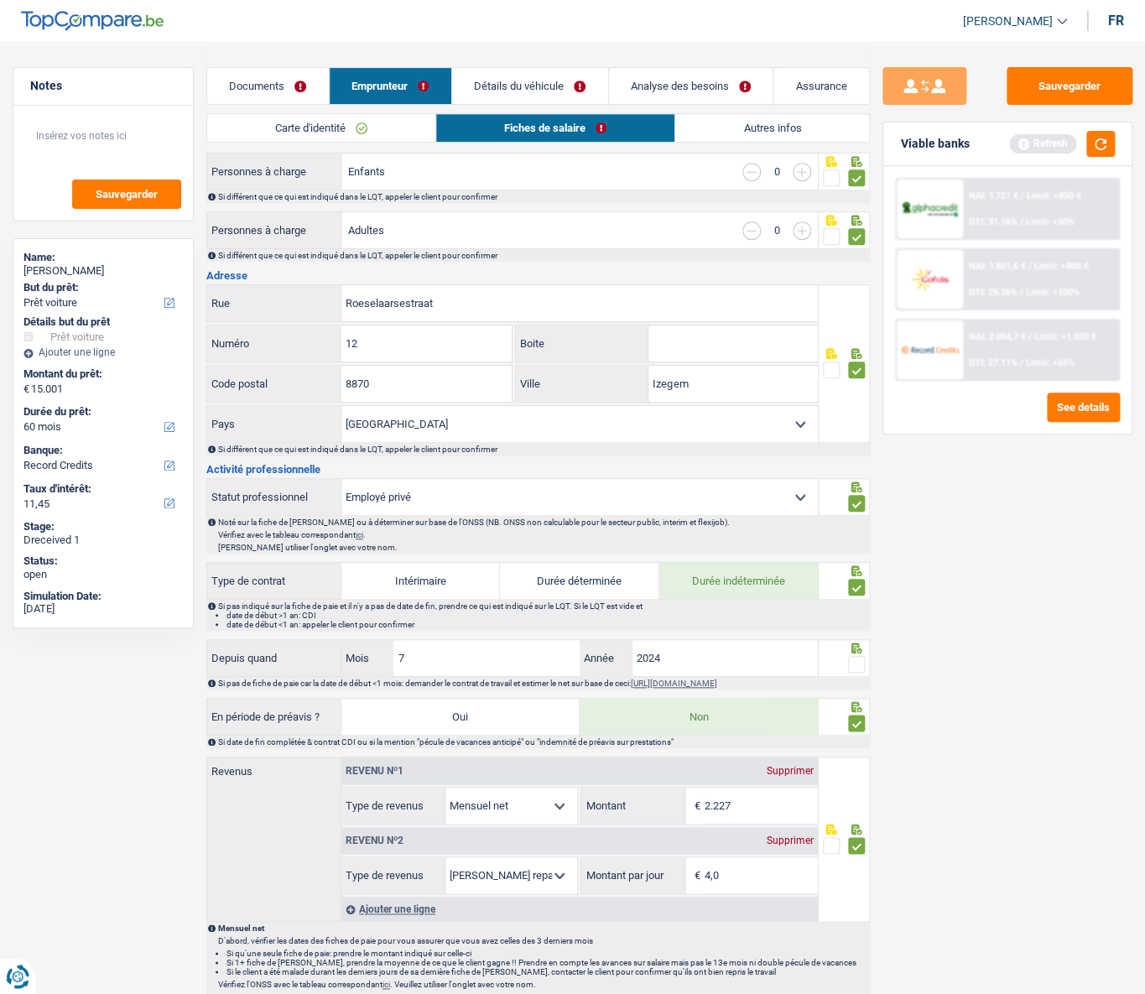
scroll to position [457, 0]
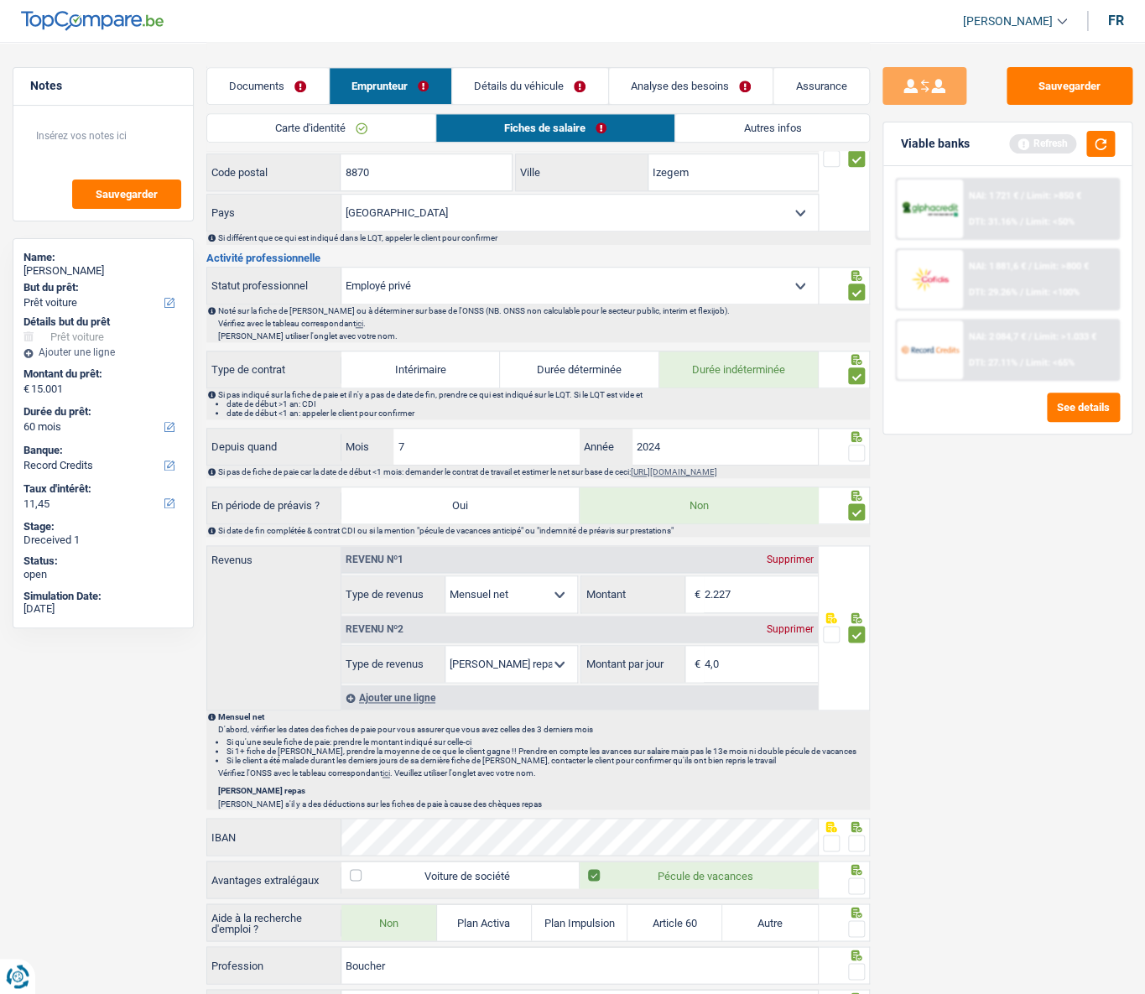
click at [833, 445] on span at bounding box center [831, 634] width 17 height 17
click at [0, 0] on input "radio" at bounding box center [0, 0] width 0 height 0
click at [855, 445] on span at bounding box center [856, 634] width 17 height 17
click at [0, 0] on input "radio" at bounding box center [0, 0] width 0 height 0
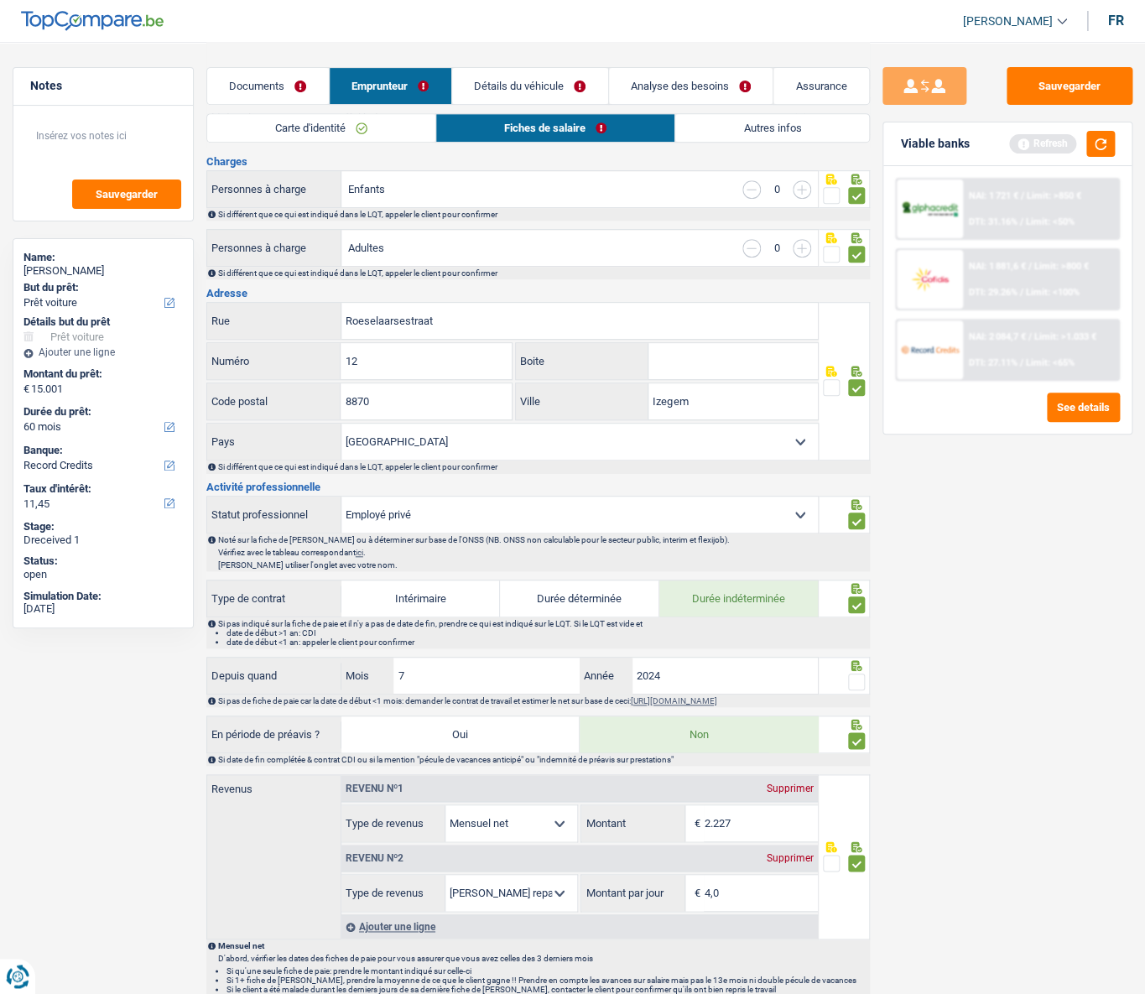
scroll to position [0, 0]
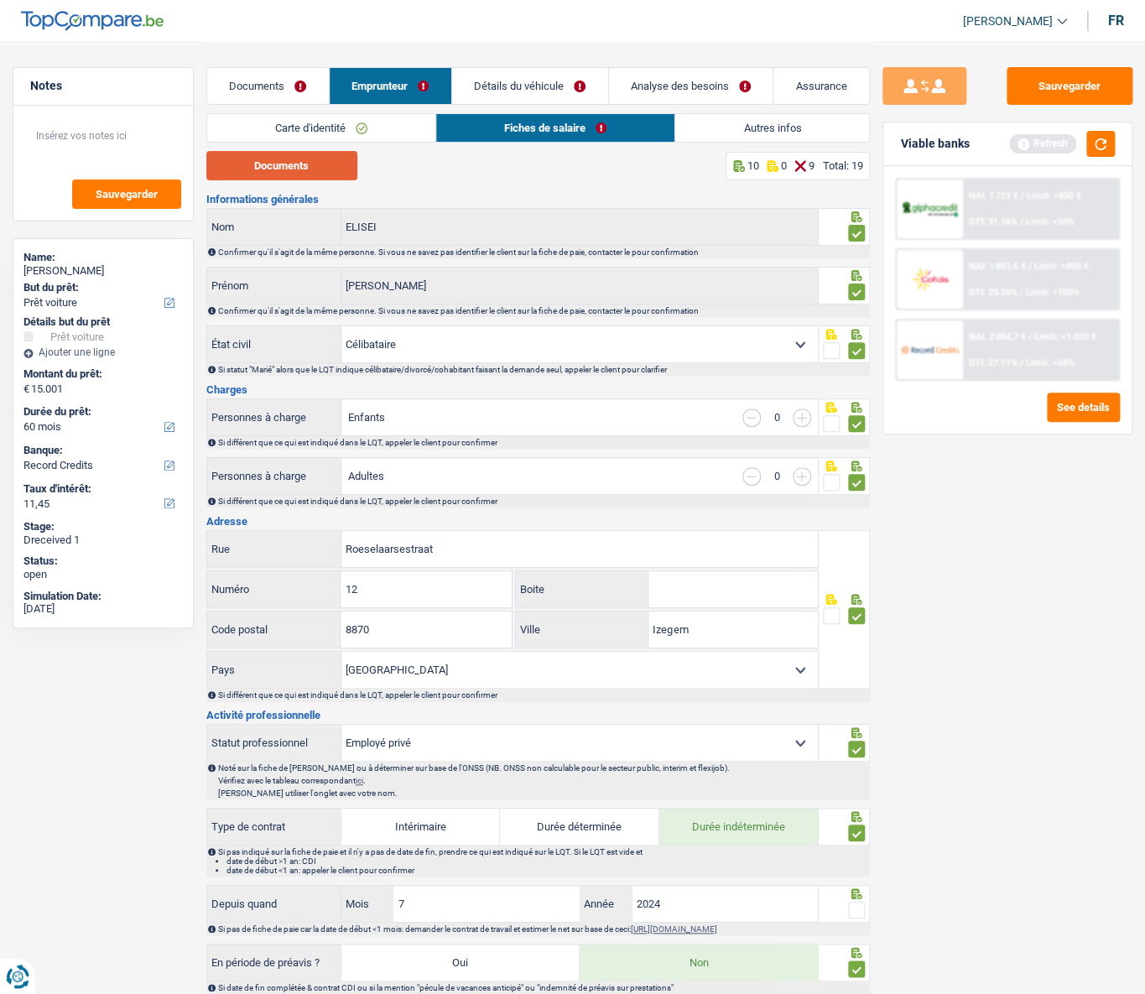
click at [333, 171] on button "Documents" at bounding box center [281, 165] width 151 height 29
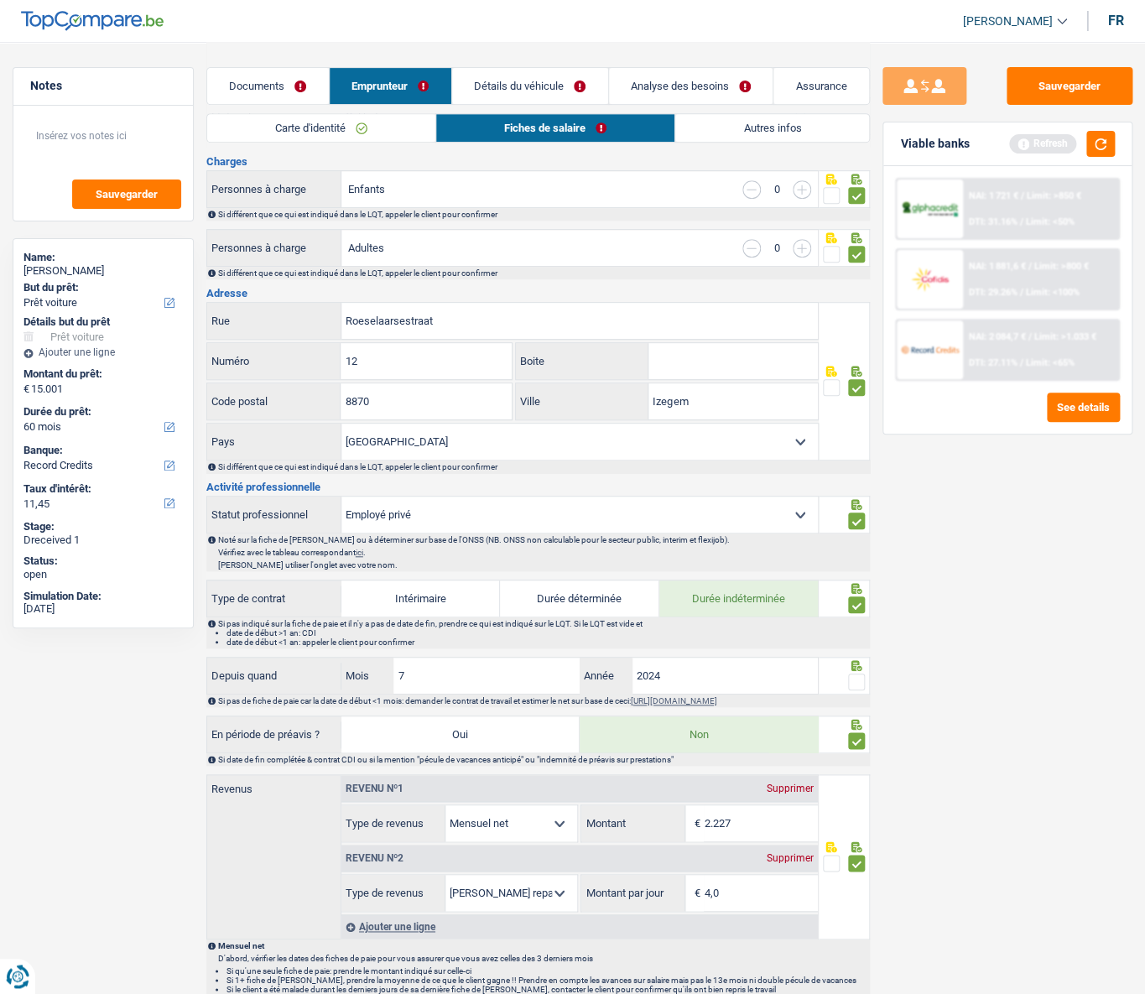
scroll to position [686, 0]
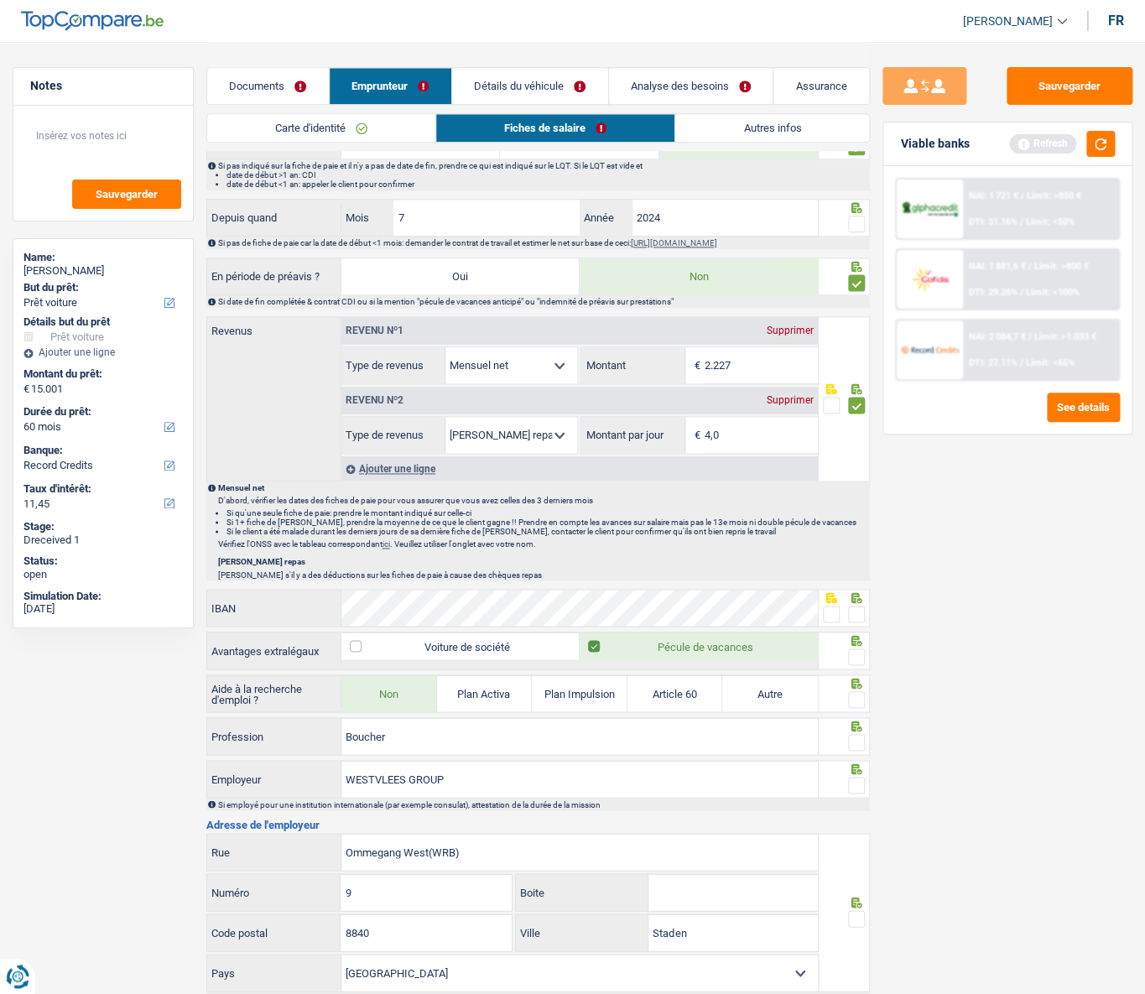
click at [861, 445] on span at bounding box center [856, 613] width 17 height 17
click at [0, 0] on input "radio" at bounding box center [0, 0] width 0 height 0
click at [857, 445] on span at bounding box center [856, 656] width 17 height 17
click at [0, 0] on input "radio" at bounding box center [0, 0] width 0 height 0
click at [862, 445] on span at bounding box center [856, 742] width 17 height 17
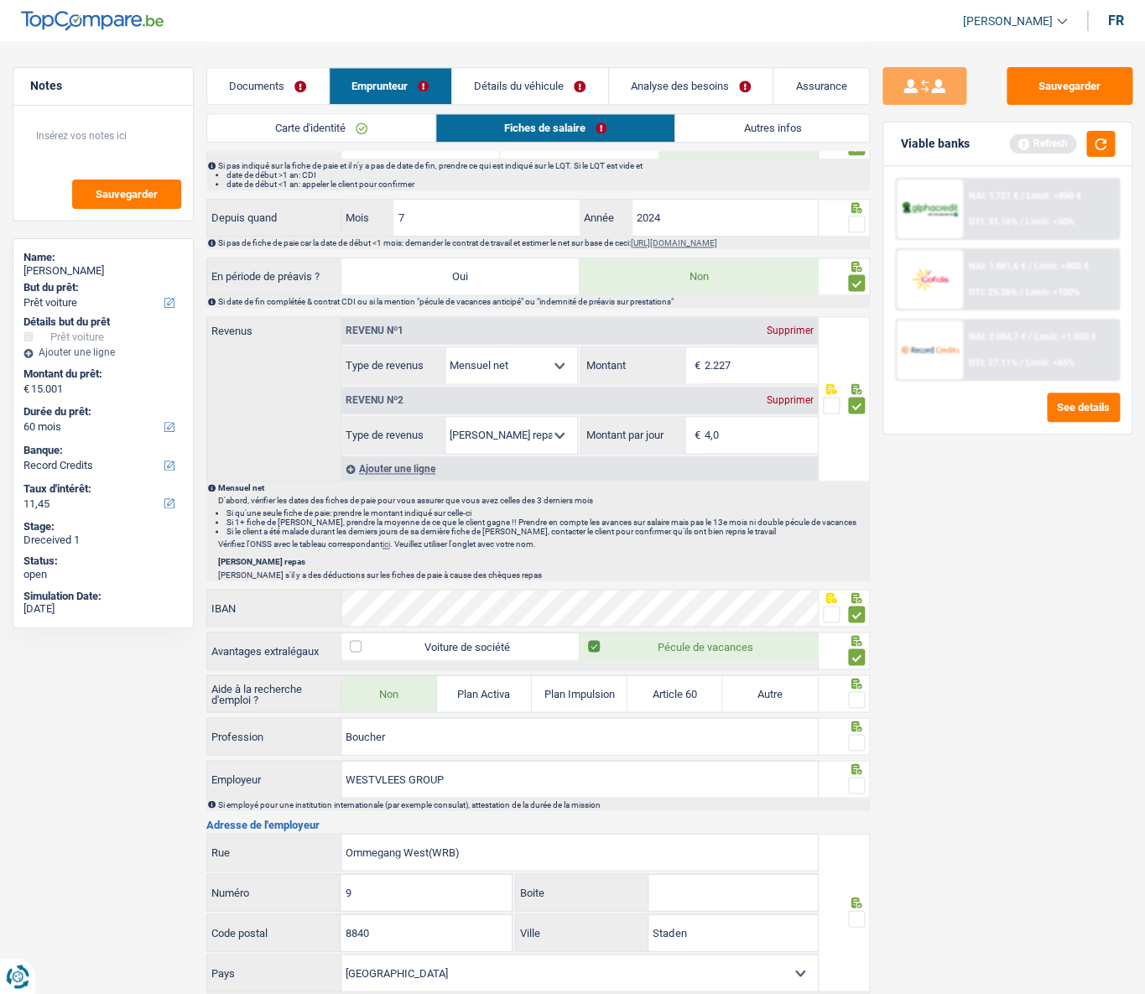
click at [0, 0] on input "radio" at bounding box center [0, 0] width 0 height 0
click at [854, 445] on span at bounding box center [856, 784] width 17 height 17
click at [0, 0] on input "radio" at bounding box center [0, 0] width 0 height 0
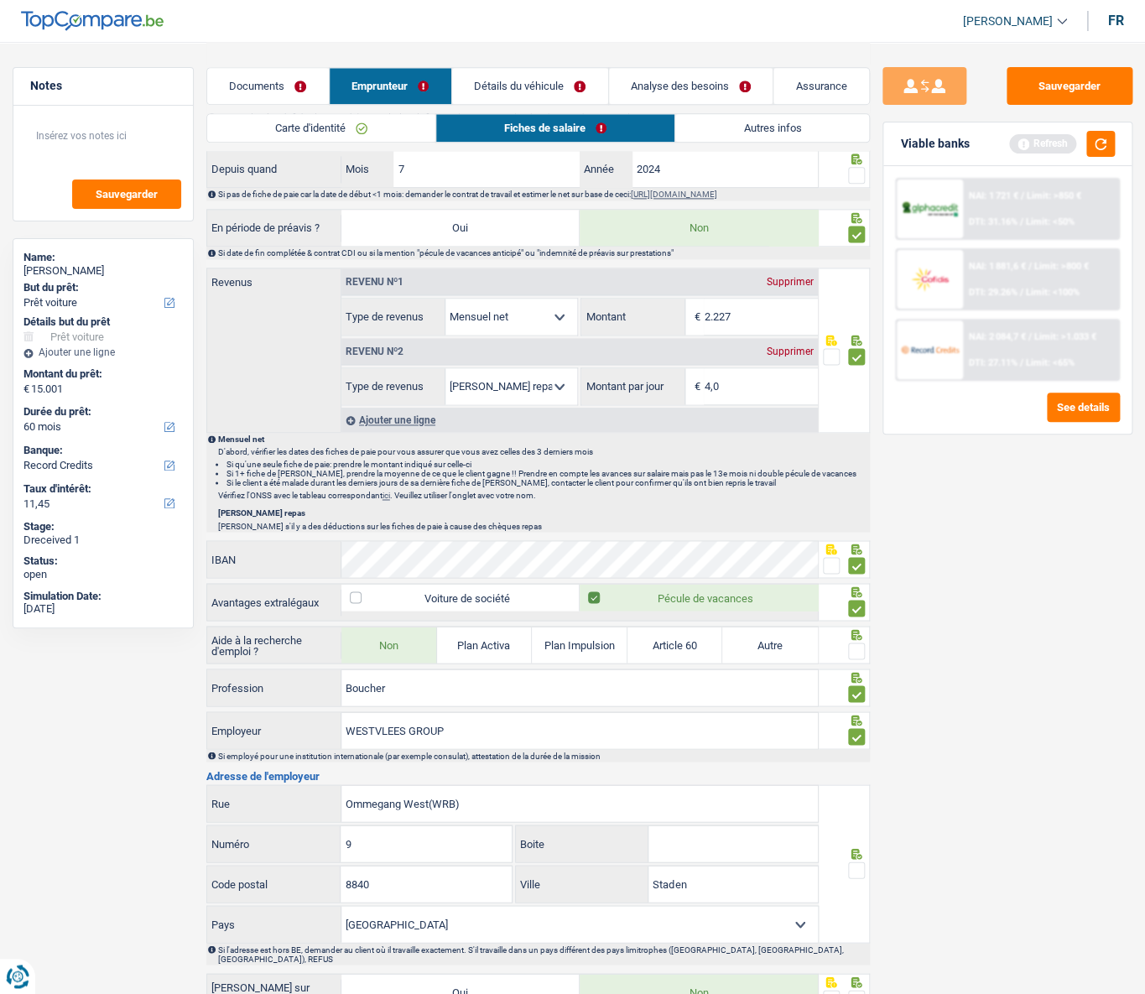
scroll to position [909, 0]
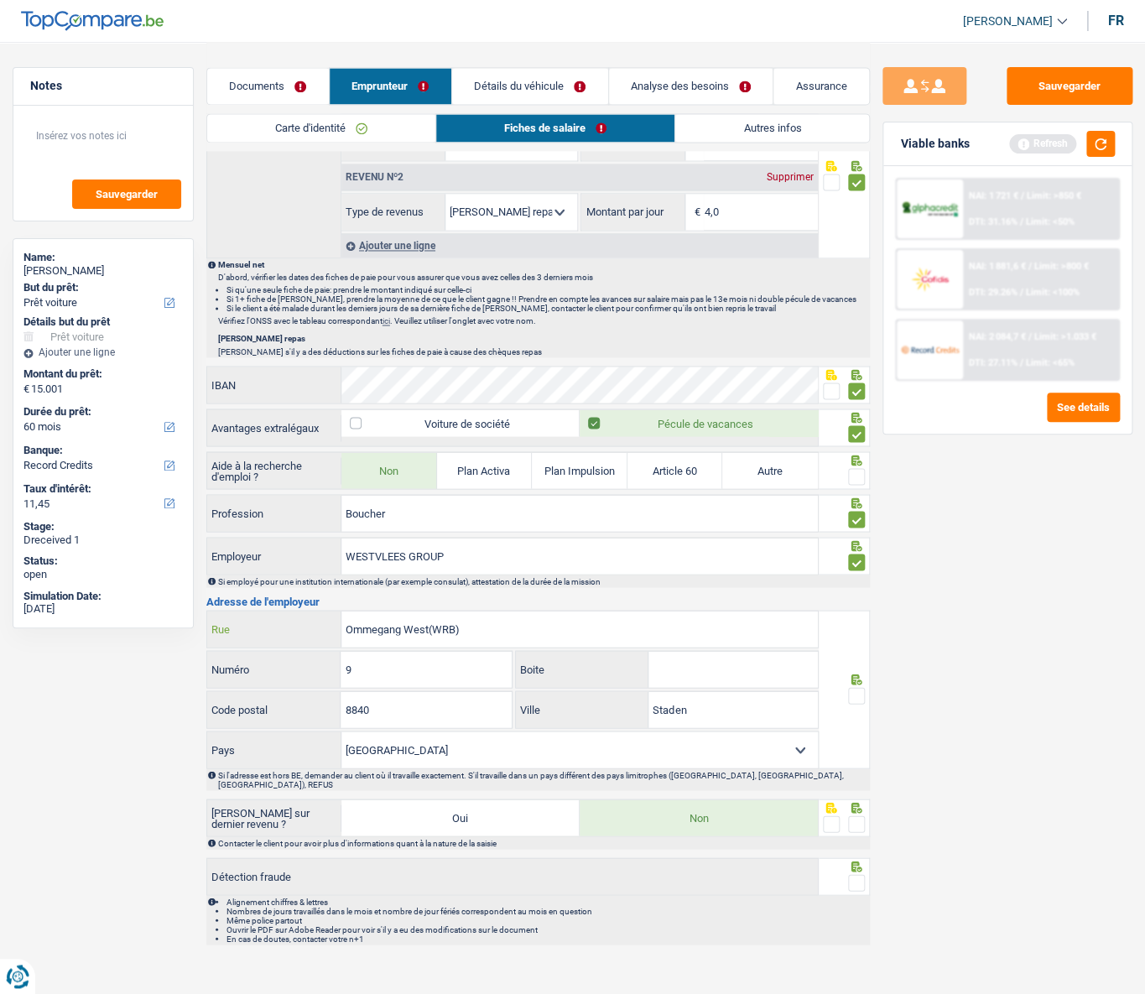
click at [465, 445] on input "Ommegang West(WRB)" at bounding box center [579, 628] width 476 height 36
type input "Ommegang West"
drag, startPoint x: 678, startPoint y: 706, endPoint x: 644, endPoint y: 705, distance: 34.4
click at [644, 445] on div "Staden Ville" at bounding box center [667, 709] width 302 height 36
click at [720, 445] on input "WE" at bounding box center [732, 709] width 169 height 36
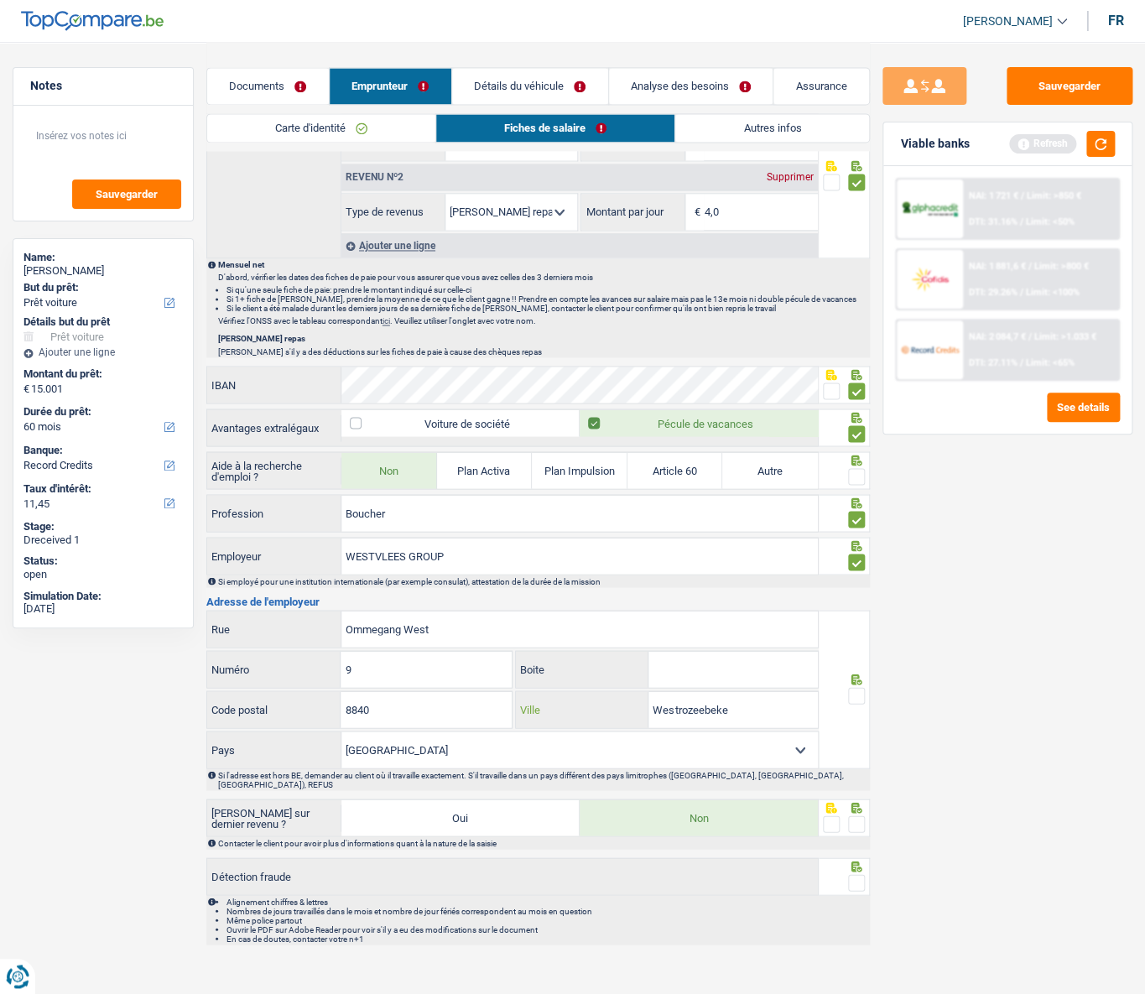
type input "Westrozeebeke"
click at [854, 445] on span at bounding box center [856, 695] width 17 height 17
click at [0, 0] on input "radio" at bounding box center [0, 0] width 0 height 0
click at [859, 445] on span at bounding box center [856, 823] width 17 height 17
click at [0, 0] on input "radio" at bounding box center [0, 0] width 0 height 0
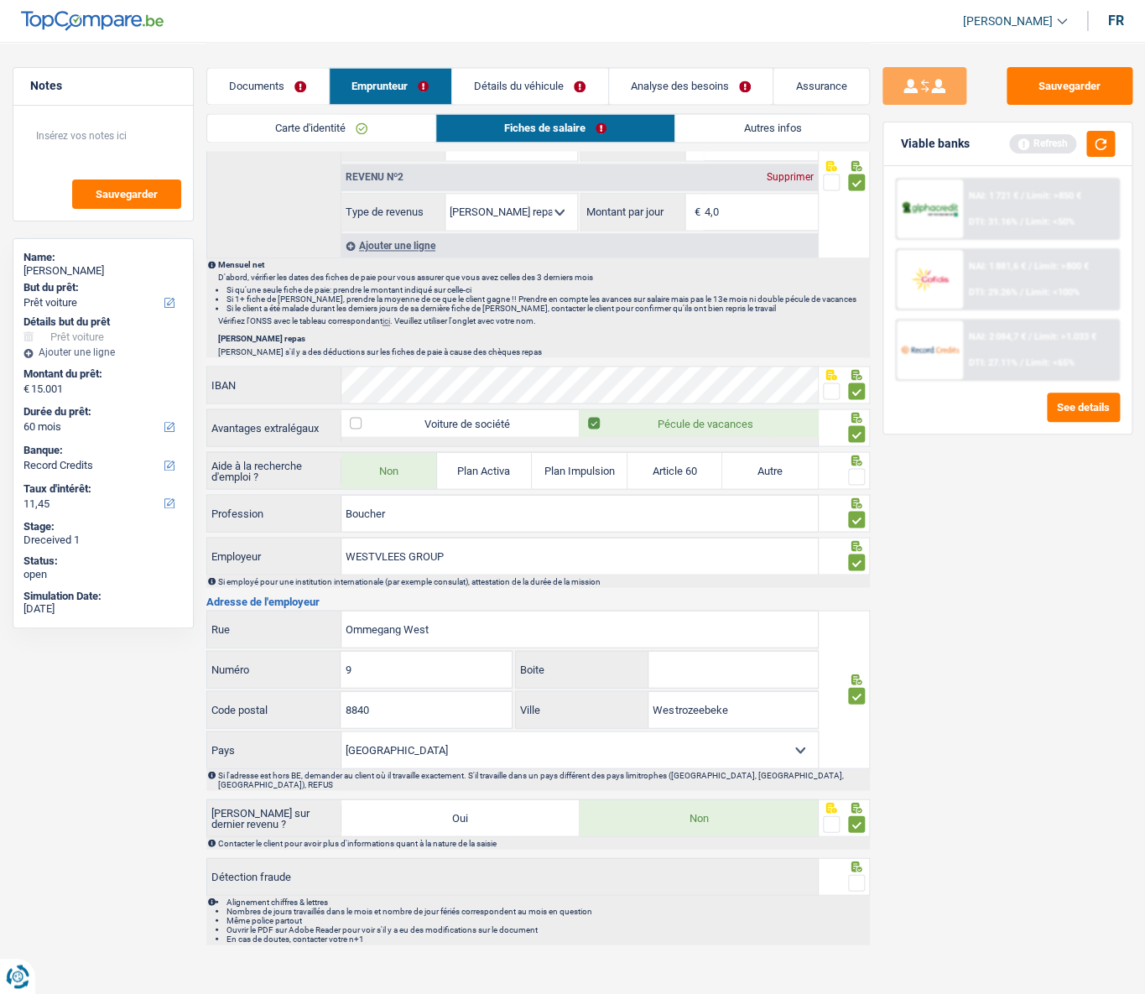
click at [861, 445] on span at bounding box center [856, 882] width 17 height 17
click at [0, 0] on input "radio" at bounding box center [0, 0] width 0 height 0
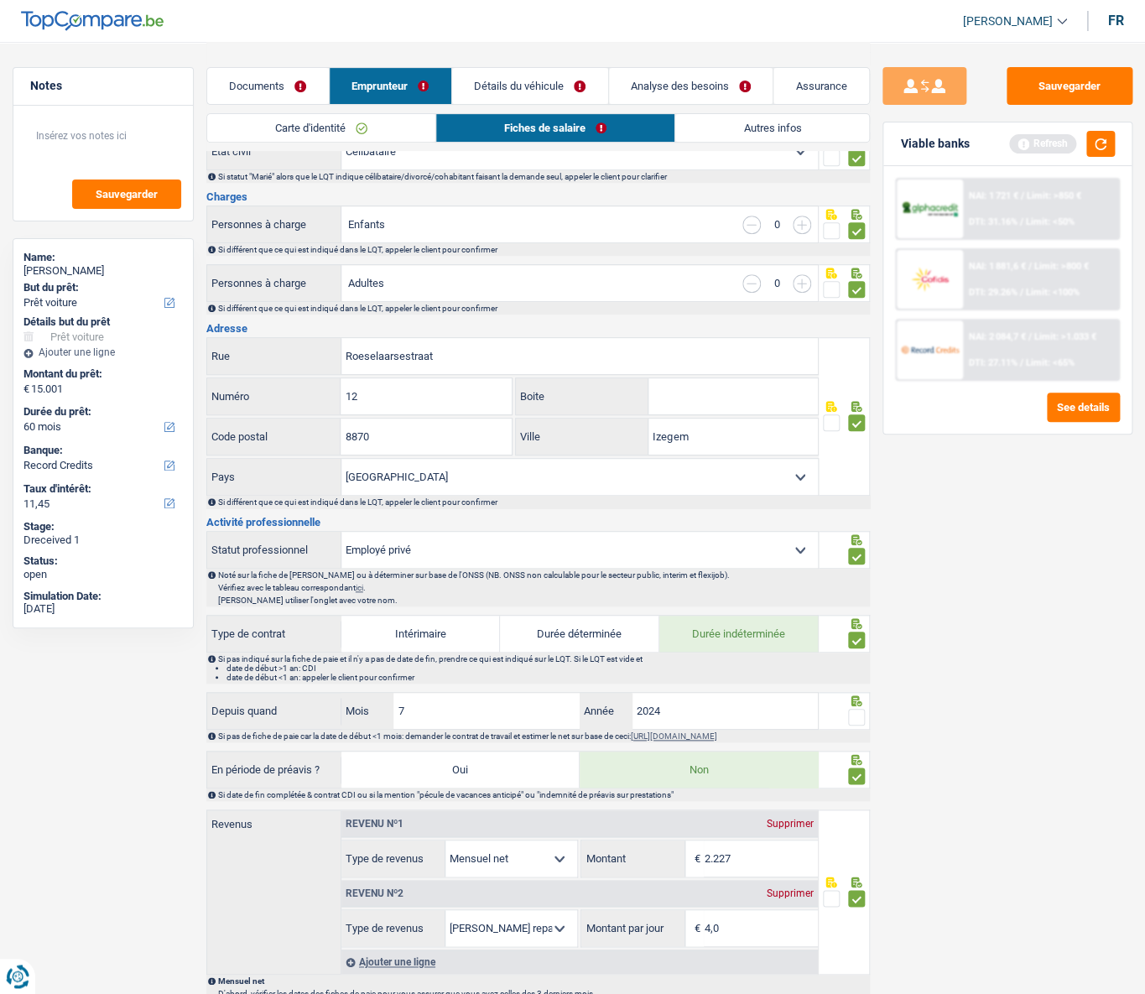
scroll to position [228, 0]
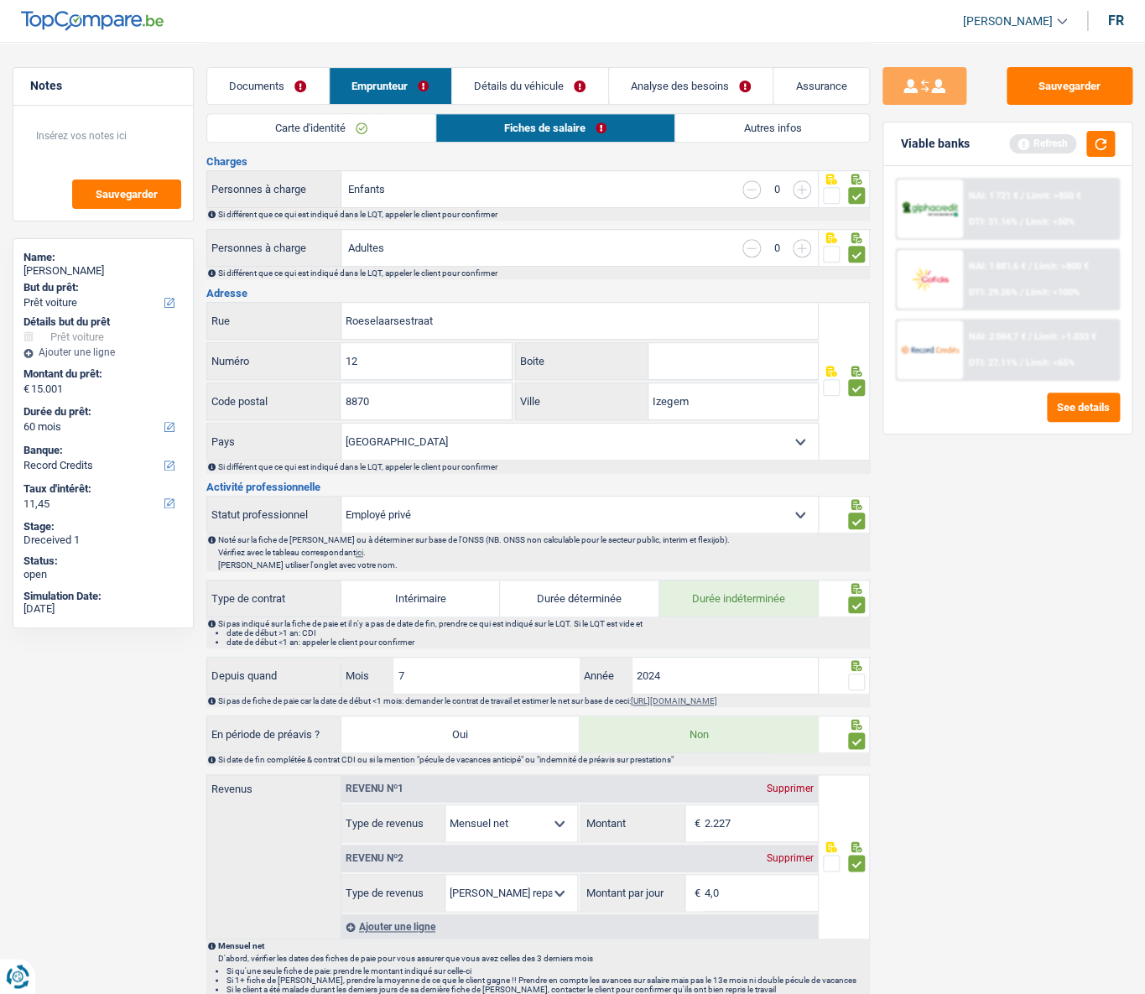
click at [856, 445] on span at bounding box center [856, 681] width 17 height 17
click at [0, 0] on input "radio" at bounding box center [0, 0] width 0 height 0
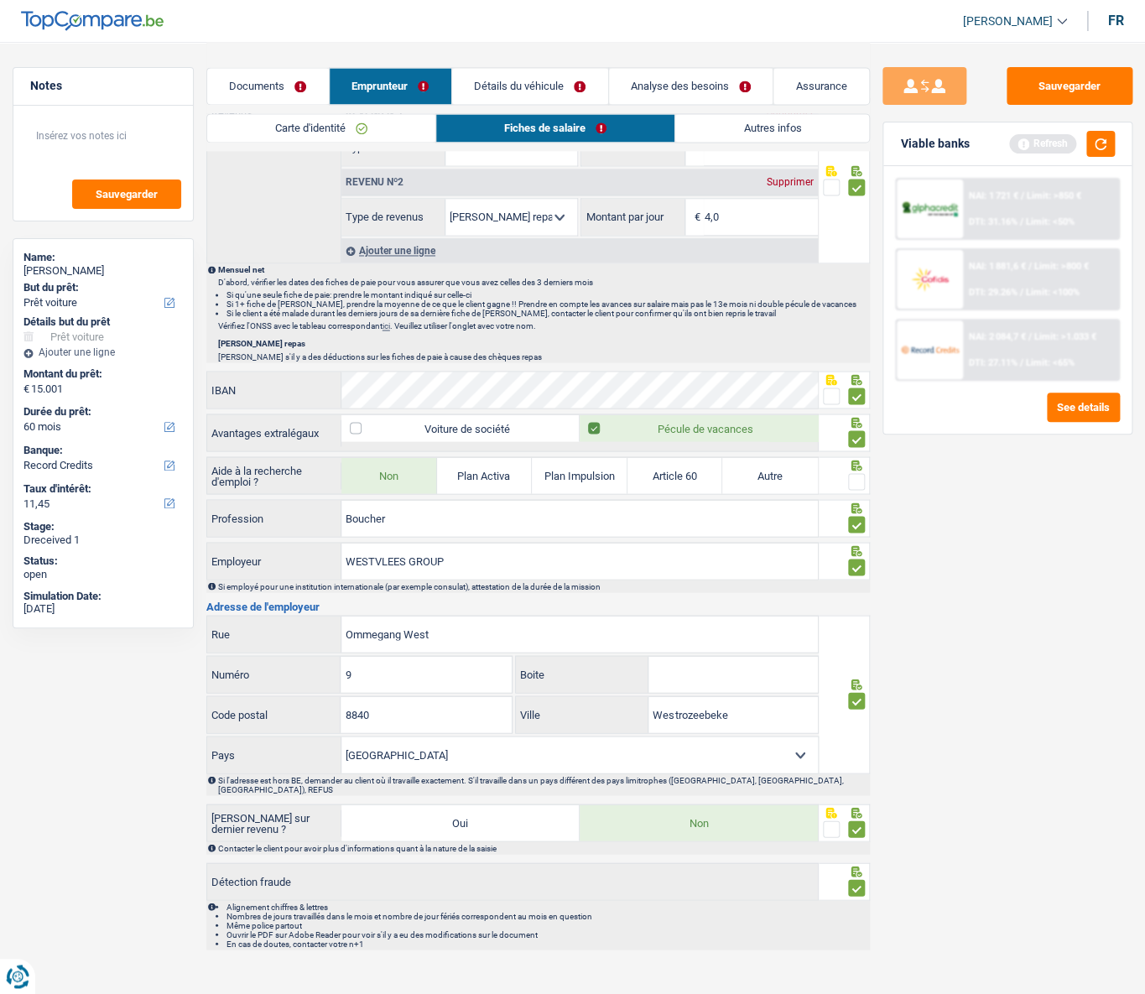
scroll to position [909, 0]
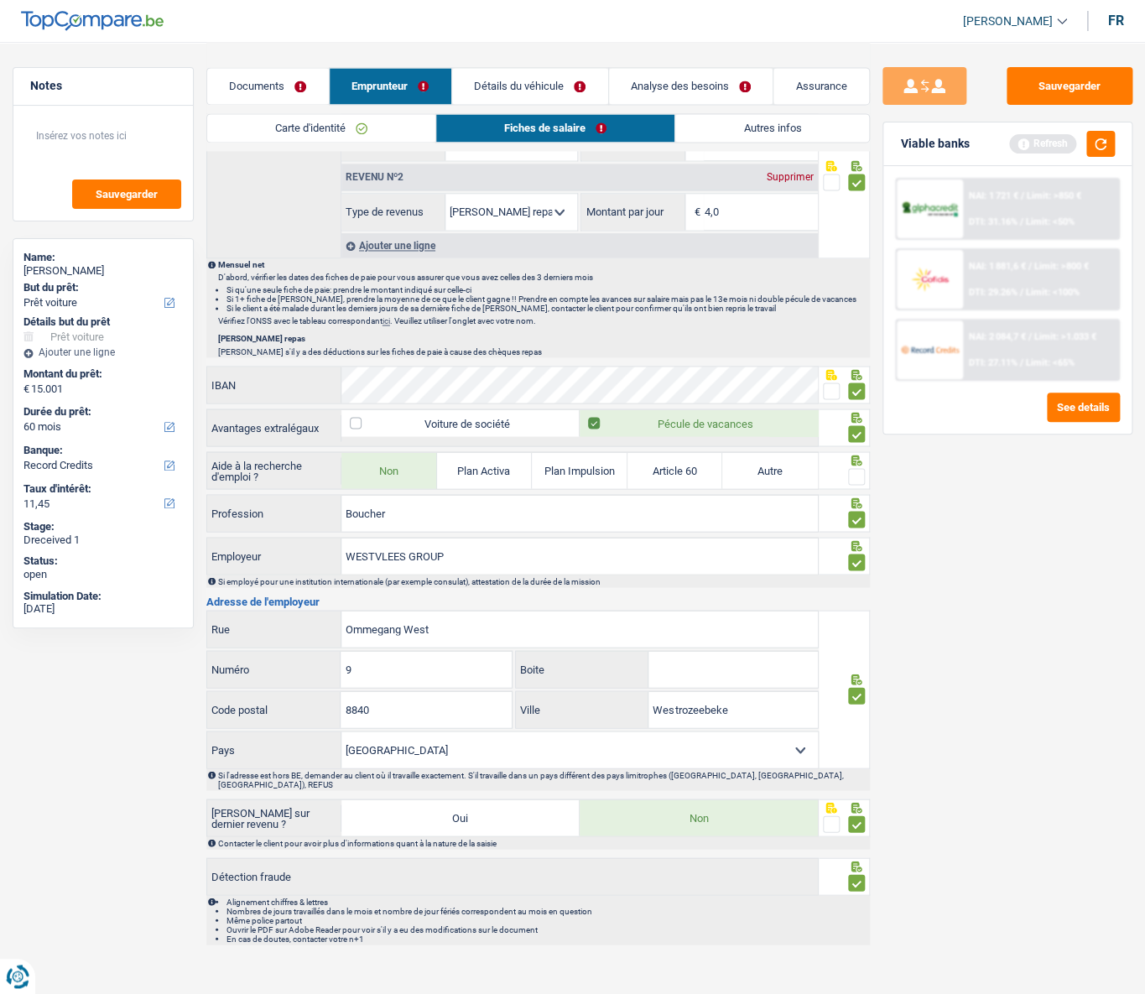
click at [855, 445] on span at bounding box center [856, 476] width 17 height 17
click at [0, 0] on input "radio" at bounding box center [0, 0] width 0 height 0
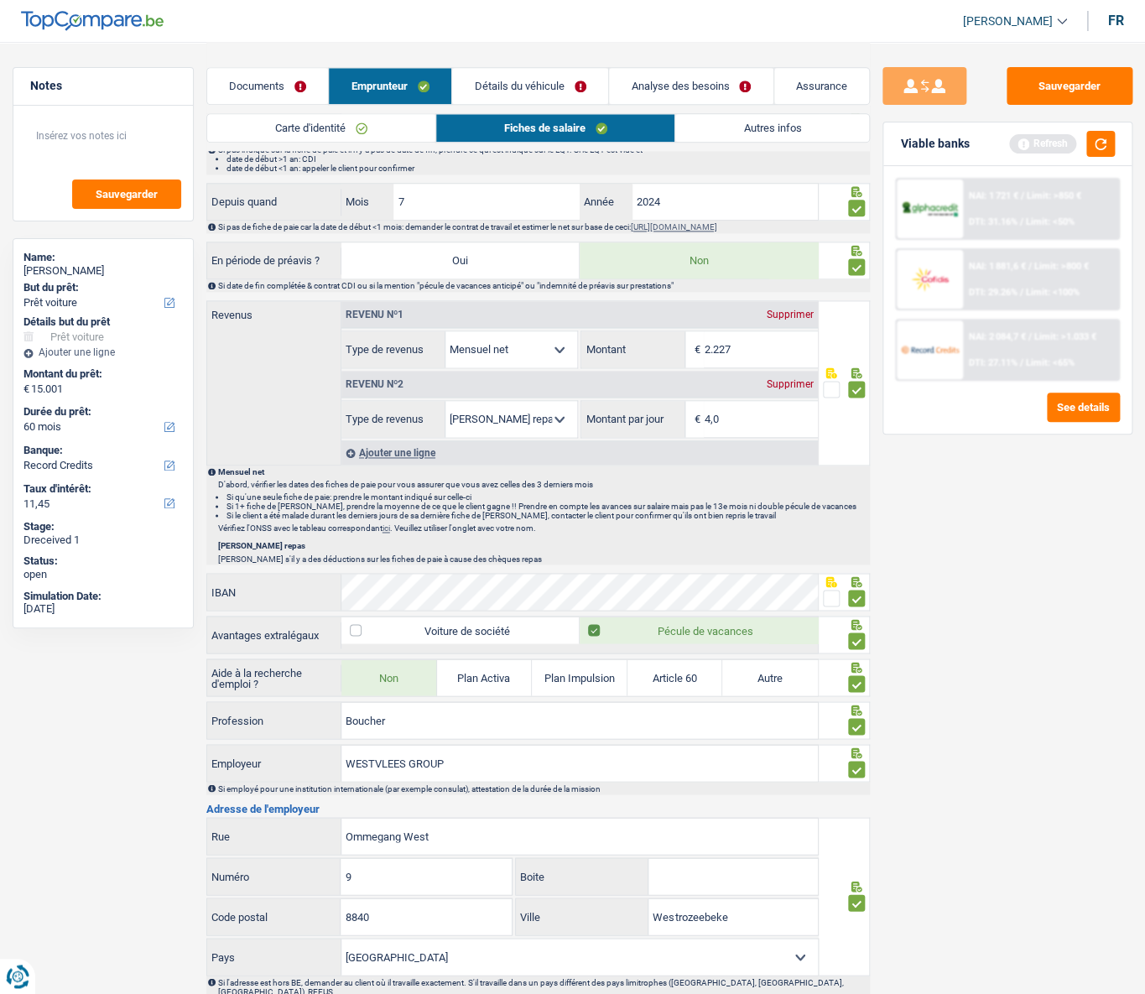
scroll to position [376, 0]
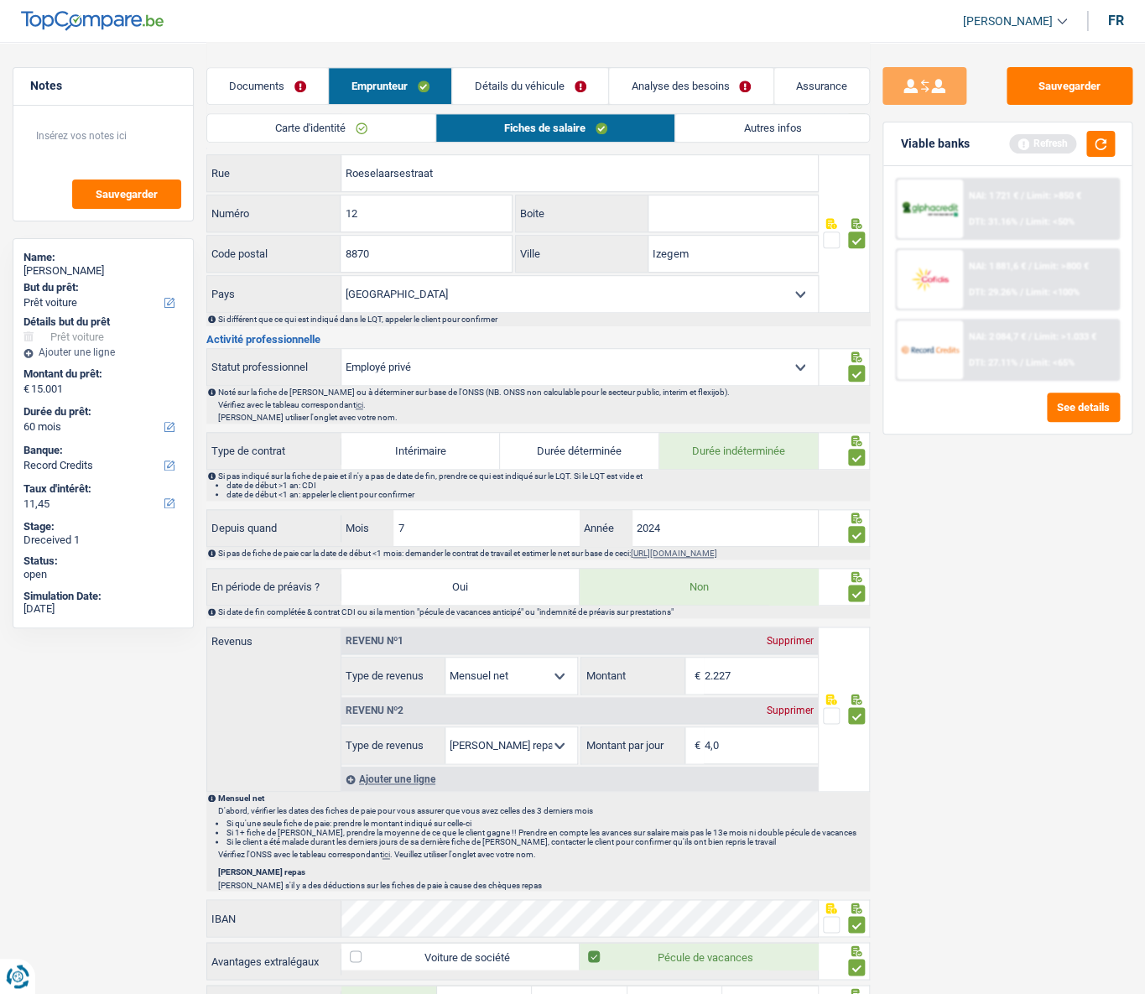
click at [737, 132] on link "Autres infos" at bounding box center [772, 128] width 194 height 28
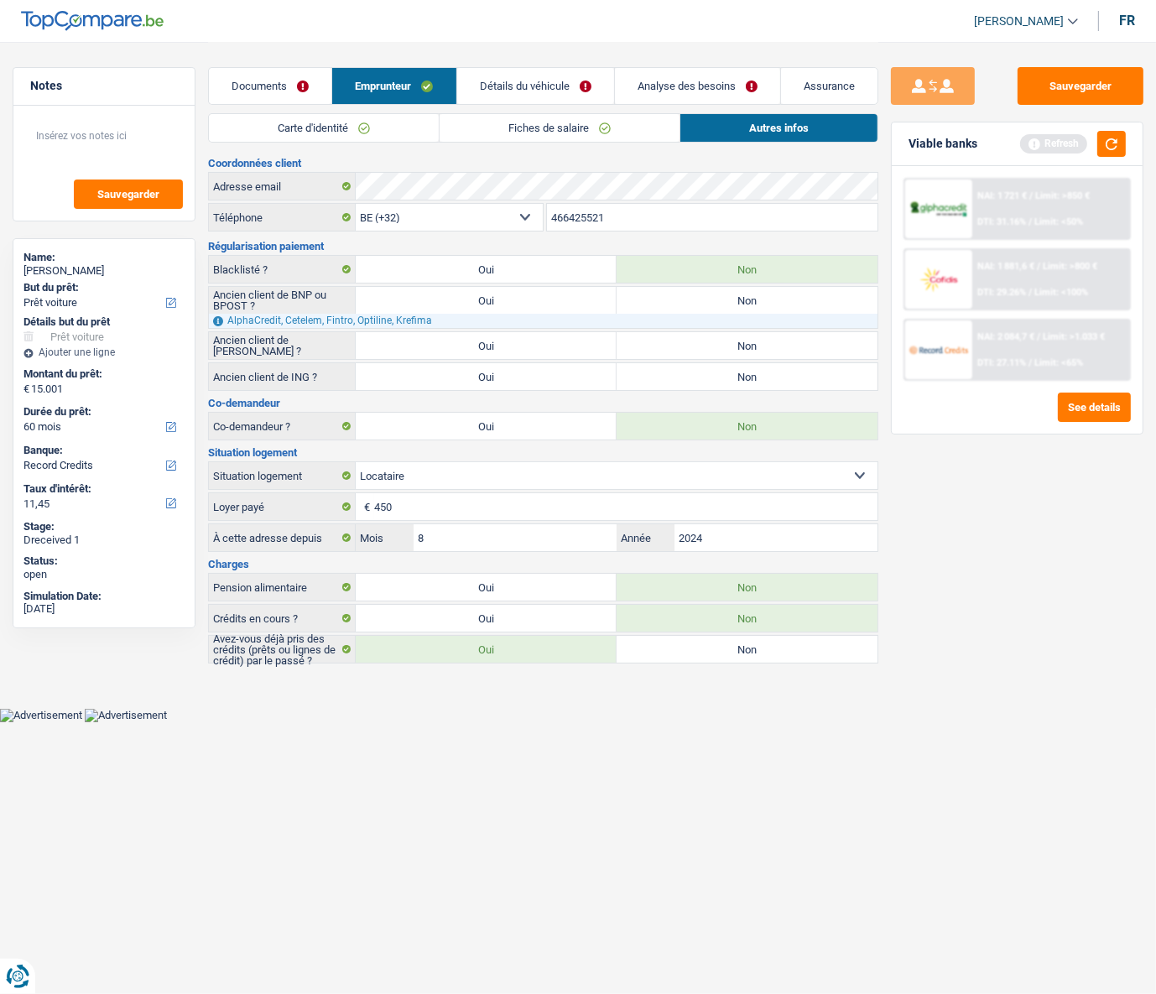
click at [545, 81] on link "Détails du véhicule" at bounding box center [535, 86] width 157 height 36
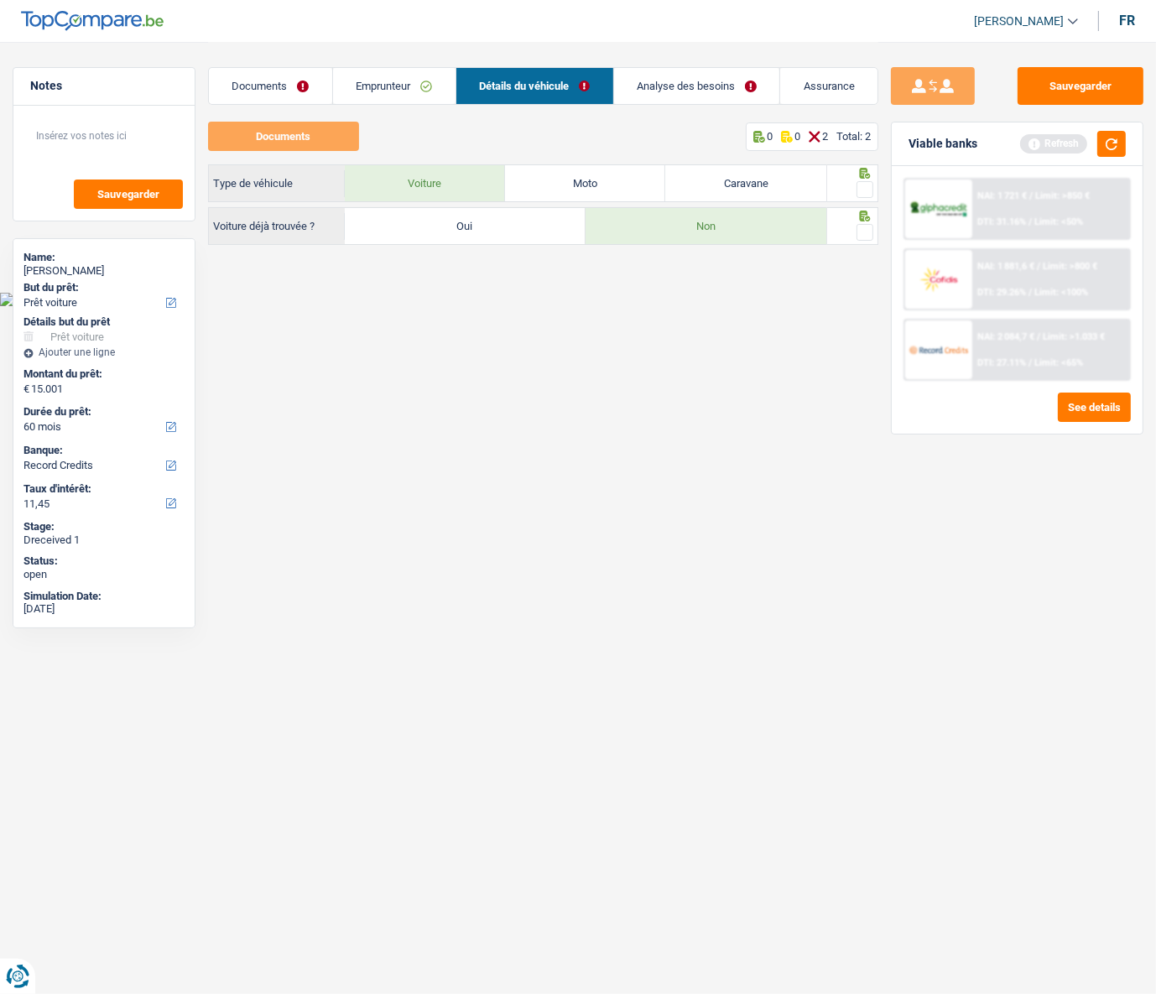
click at [667, 86] on link "Analyse des besoins" at bounding box center [697, 86] width 166 height 36
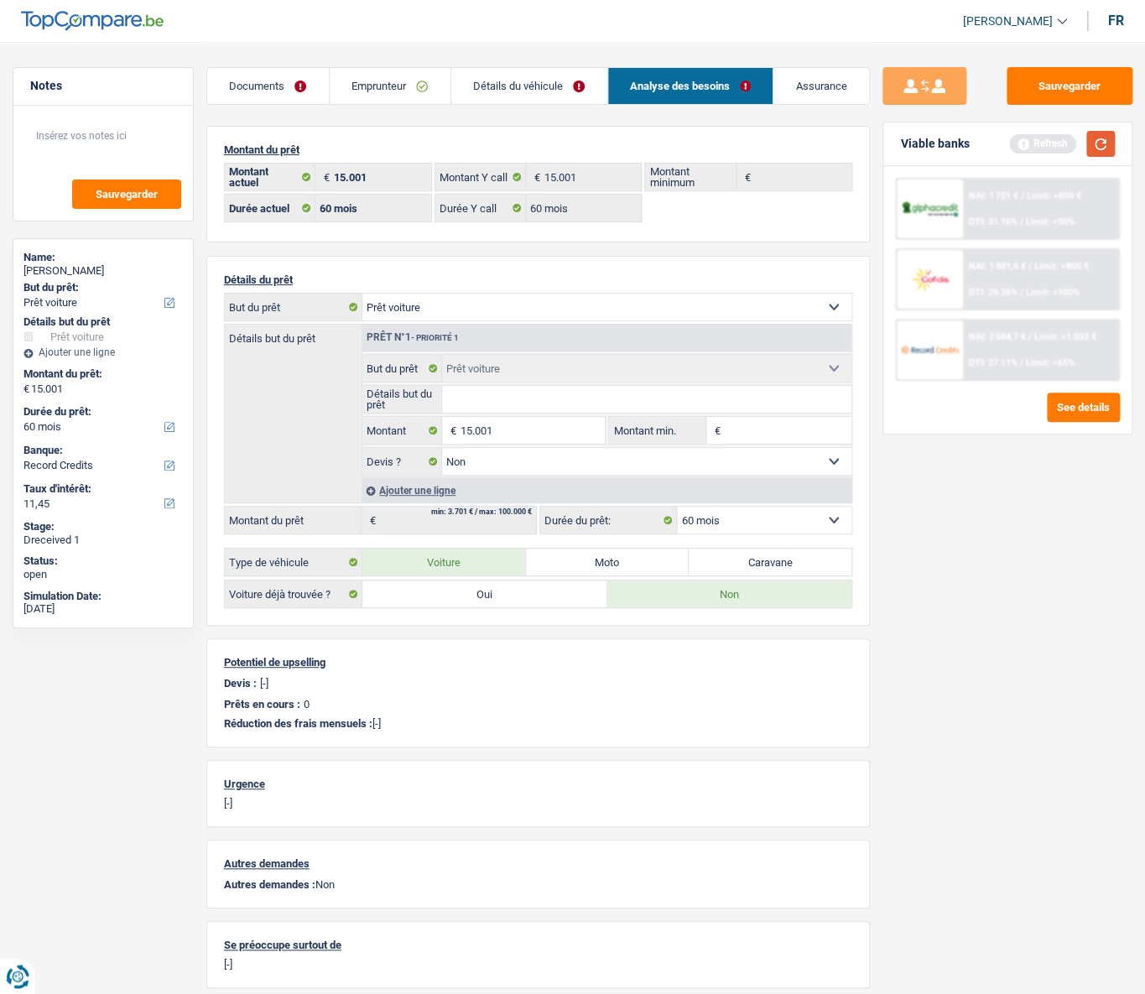
click at [963, 148] on button "button" at bounding box center [1100, 144] width 29 height 26
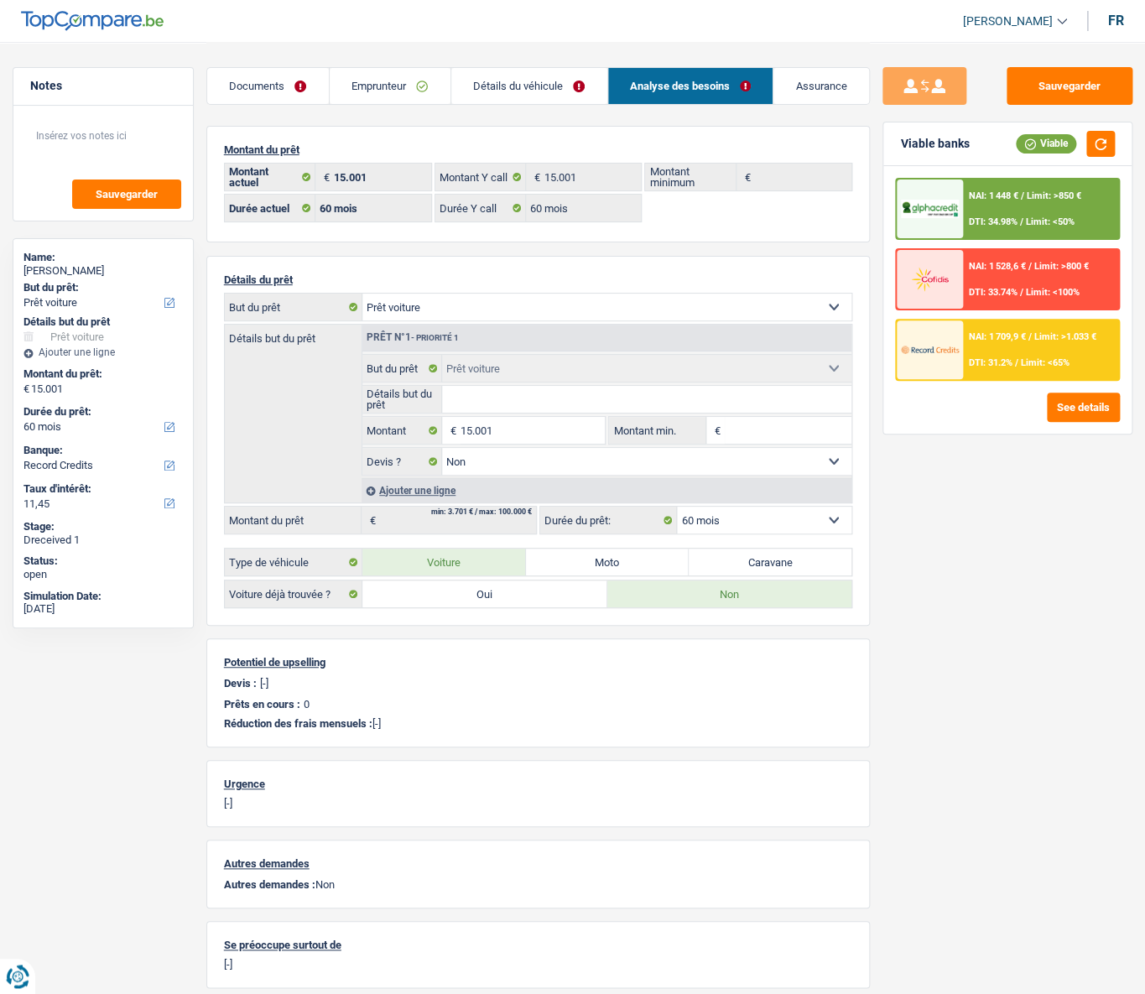
click at [834, 445] on select "12 mois 18 mois 24 mois 30 mois 36 mois 42 mois 48 mois 60 mois Sélectionner un…" at bounding box center [764, 519] width 174 height 27
select select "48"
click at [677, 445] on select "12 mois 18 mois 24 mois 30 mois 36 mois 42 mois 48 mois 60 mois Sélectionner un…" at bounding box center [764, 519] width 174 height 27
select select "48"
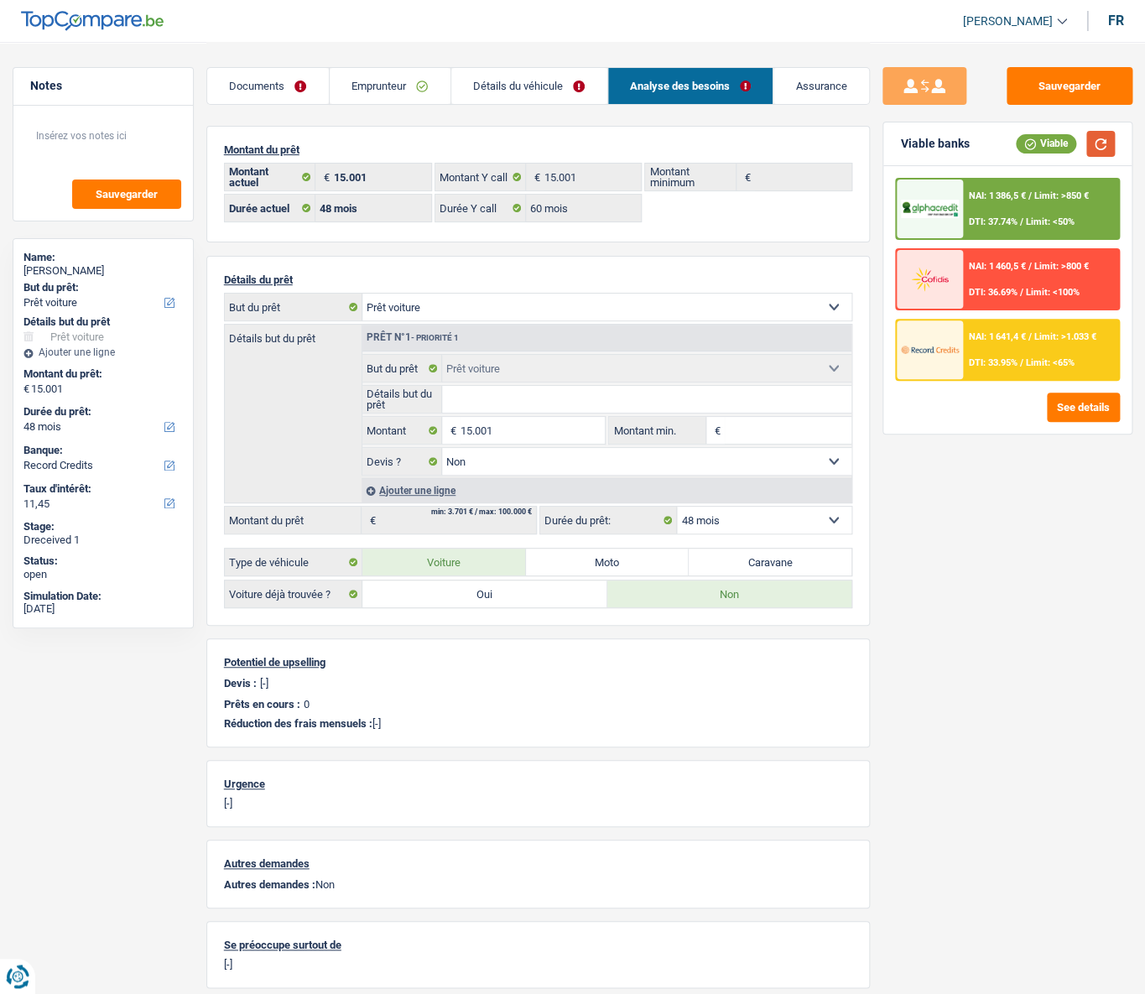
click at [963, 147] on button "button" at bounding box center [1100, 144] width 29 height 26
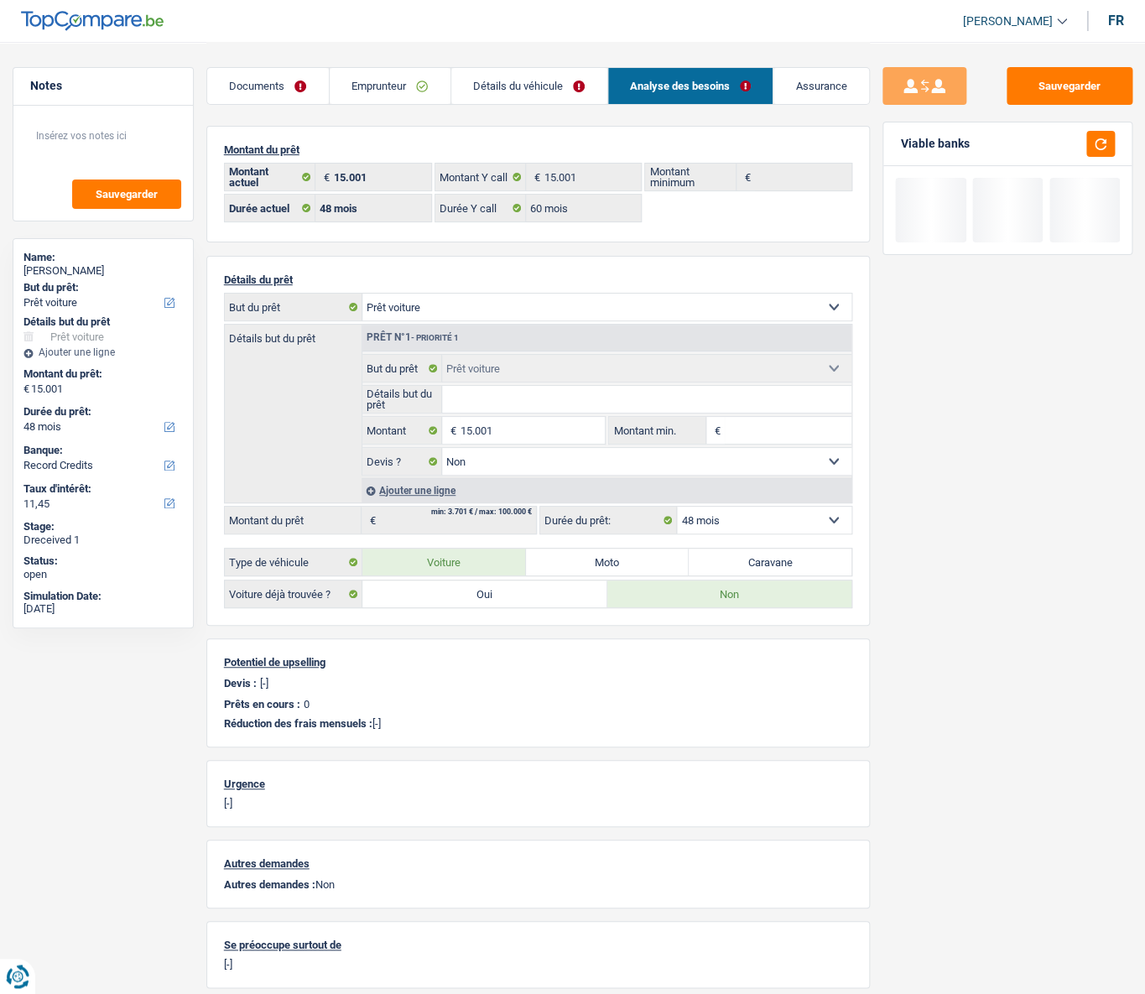
click at [833, 445] on select "12 mois 18 mois 24 mois 30 mois 36 mois 42 mois 48 mois 60 mois Sélectionner un…" at bounding box center [764, 519] width 174 height 27
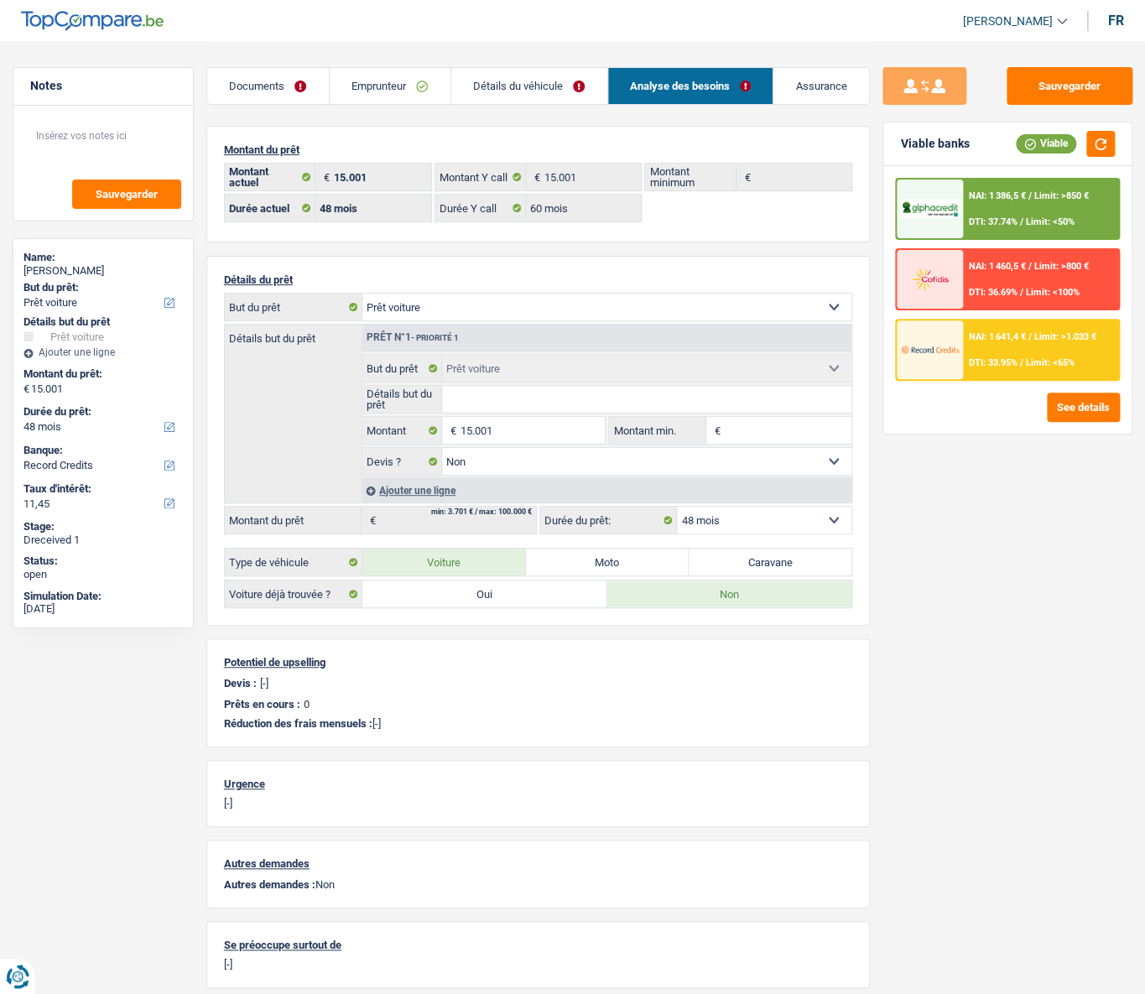
select select "60"
click at [677, 445] on select "12 mois 18 mois 24 mois 30 mois 36 mois 42 mois 48 mois 60 mois Sélectionner un…" at bounding box center [764, 519] width 174 height 27
select select "60"
click at [548, 87] on link "Détails du véhicule" at bounding box center [529, 86] width 156 height 36
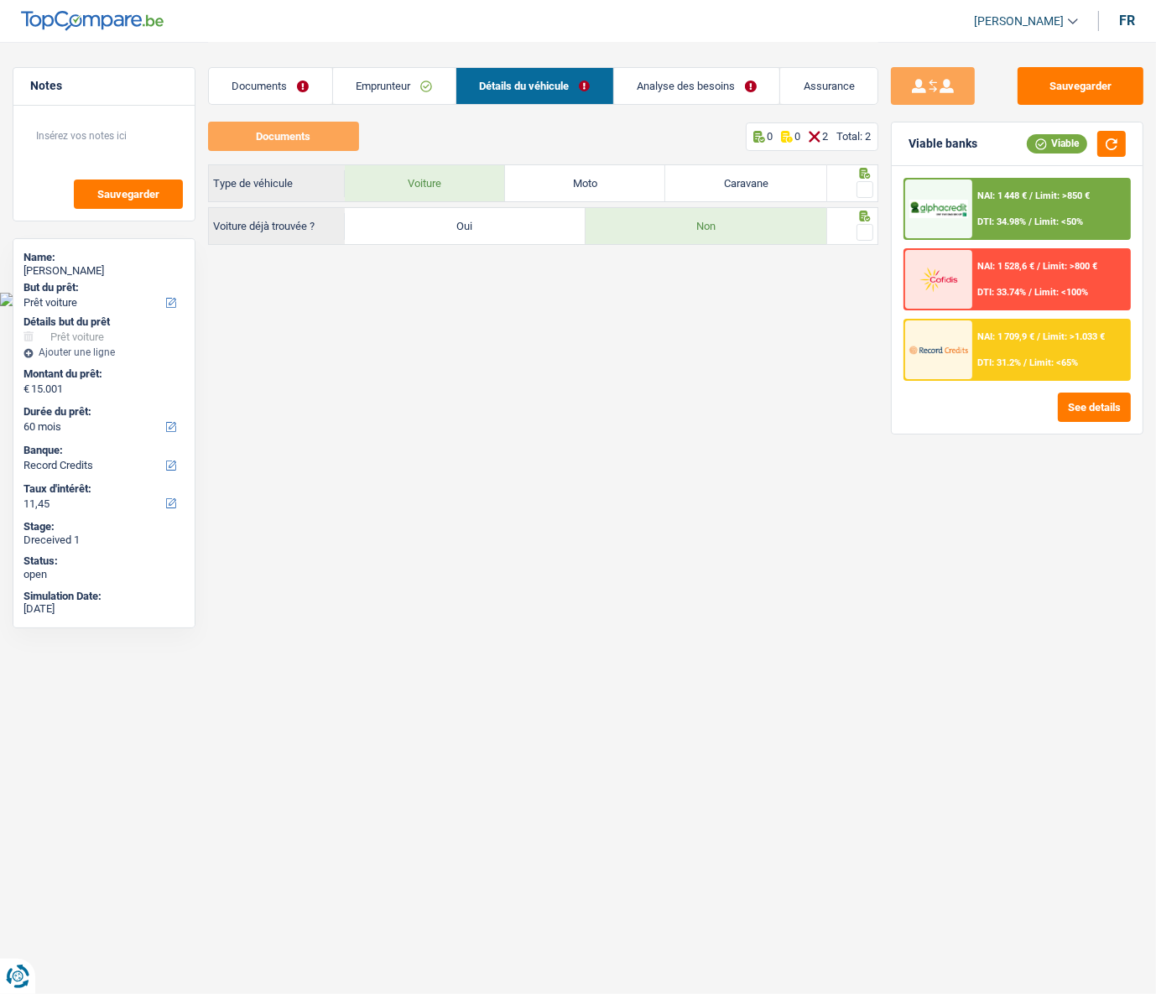
click at [865, 192] on span at bounding box center [864, 189] width 17 height 17
click at [0, 0] on input "radio" at bounding box center [0, 0] width 0 height 0
click at [865, 232] on span at bounding box center [864, 232] width 17 height 17
click at [0, 0] on input "radio" at bounding box center [0, 0] width 0 height 0
click at [671, 91] on link "Analyse des besoins" at bounding box center [697, 86] width 166 height 36
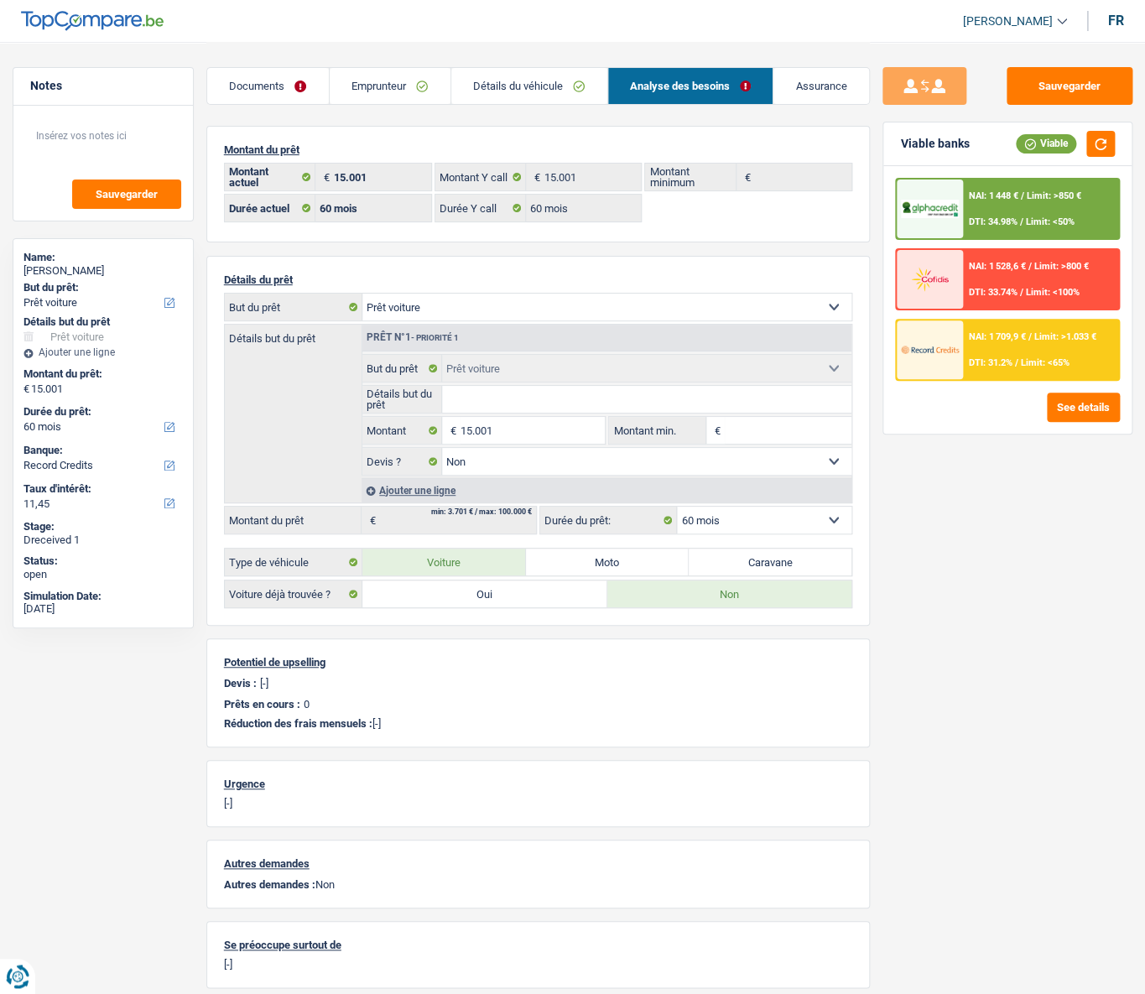
click at [781, 434] on input "Montant min." at bounding box center [788, 430] width 127 height 27
click at [267, 92] on link "Documents" at bounding box center [268, 86] width 122 height 36
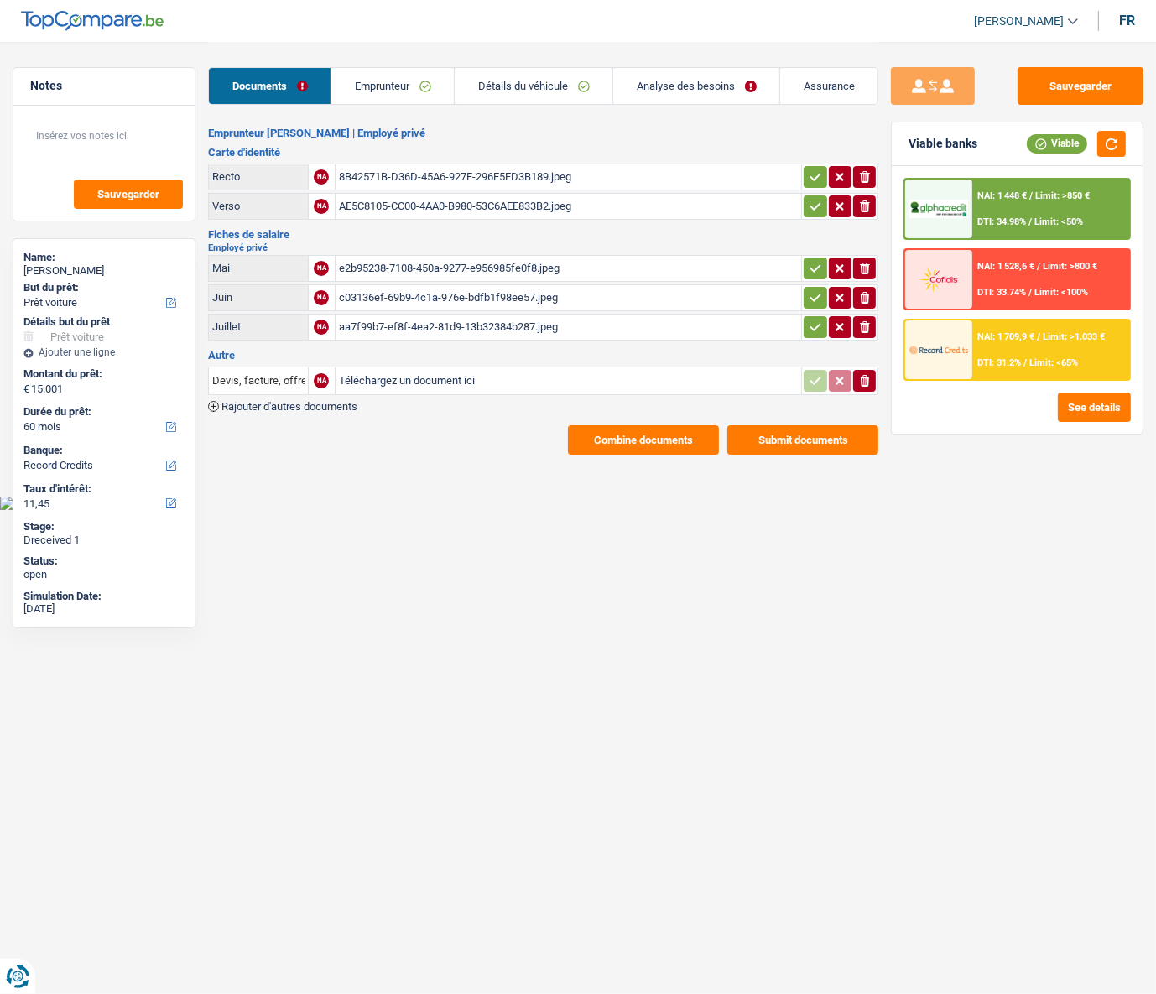
click at [367, 84] on link "Emprunteur" at bounding box center [392, 86] width 122 height 36
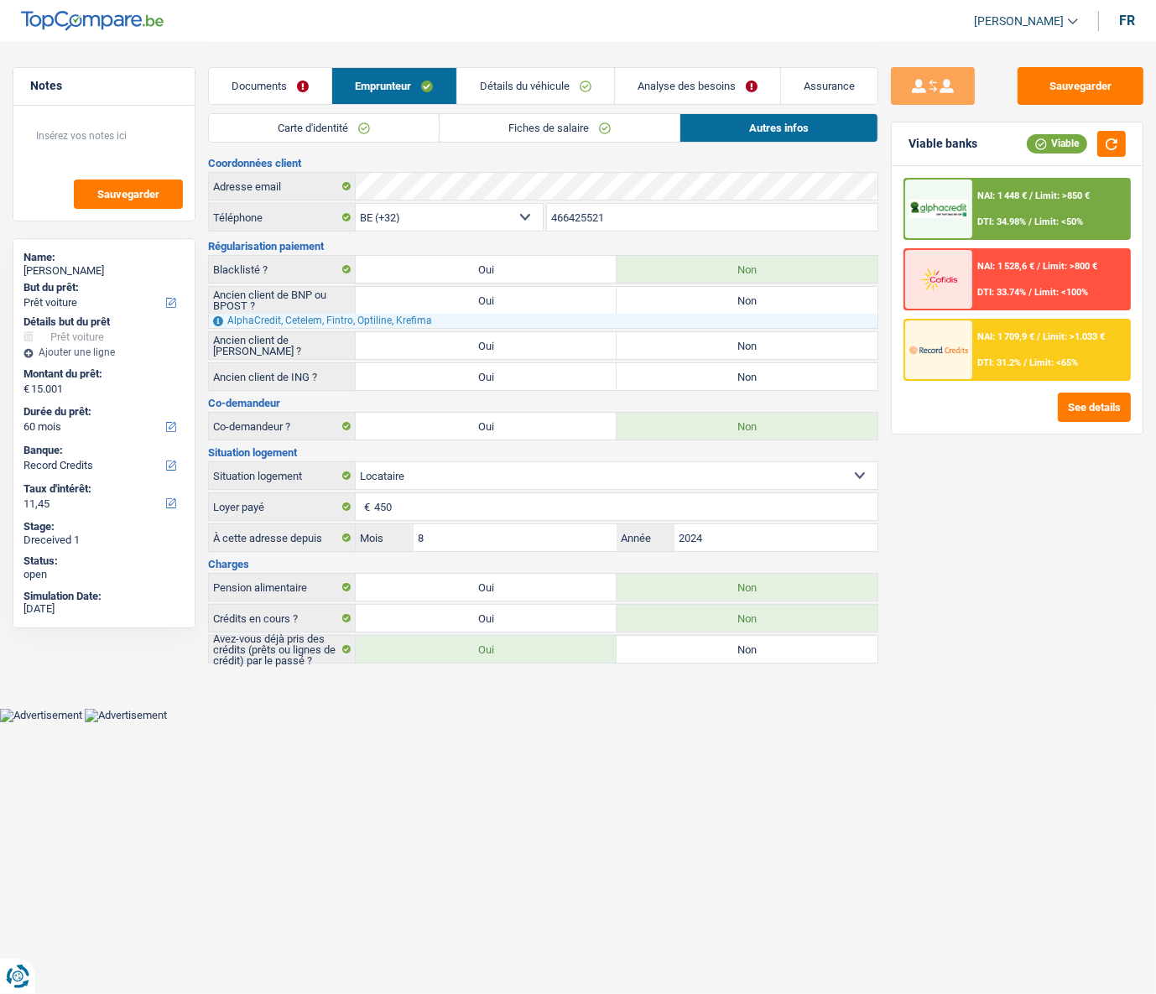
click at [480, 86] on link "Détails du véhicule" at bounding box center [535, 86] width 157 height 36
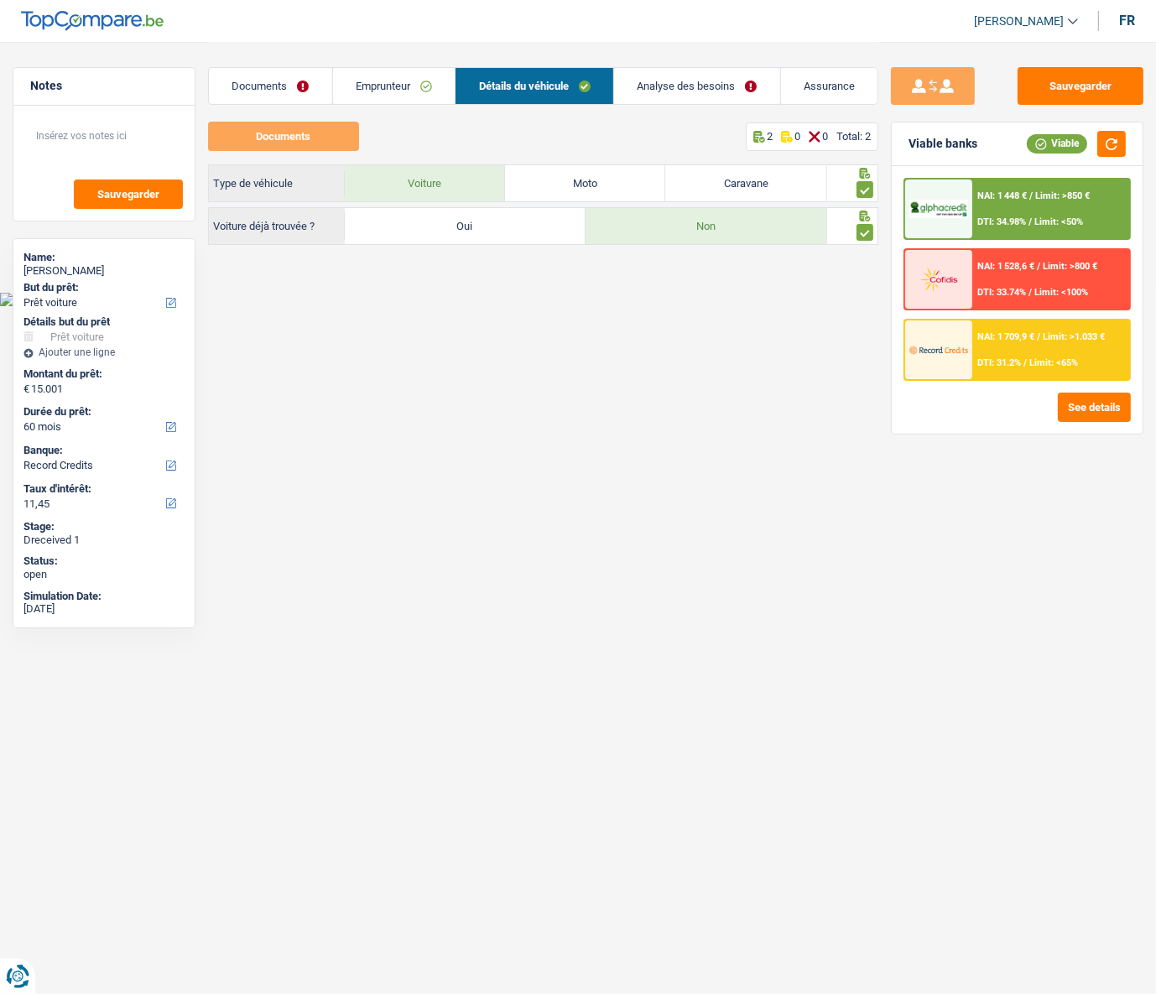
click at [388, 84] on link "Emprunteur" at bounding box center [394, 86] width 122 height 36
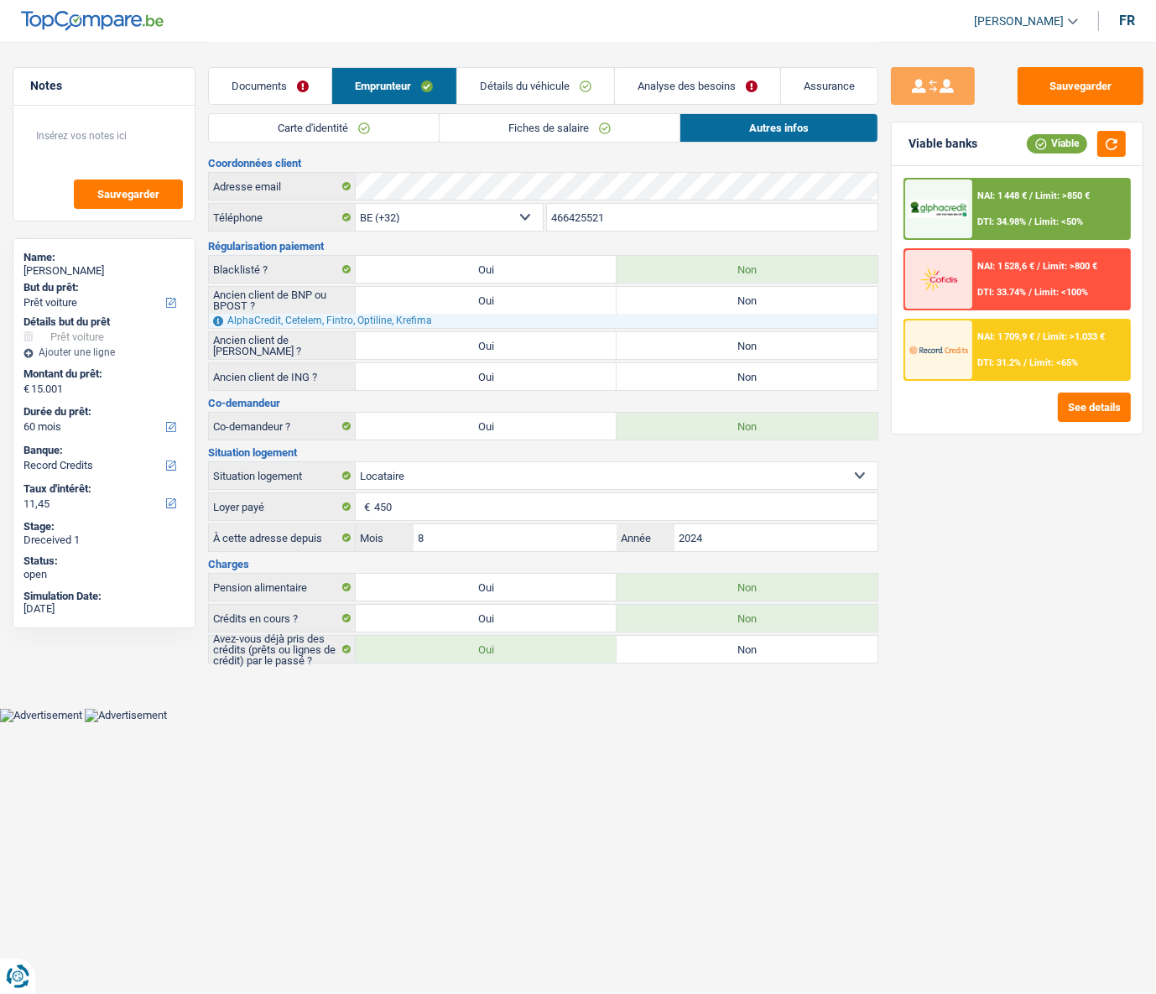
click at [335, 134] on link "Carte d'identité" at bounding box center [324, 128] width 230 height 28
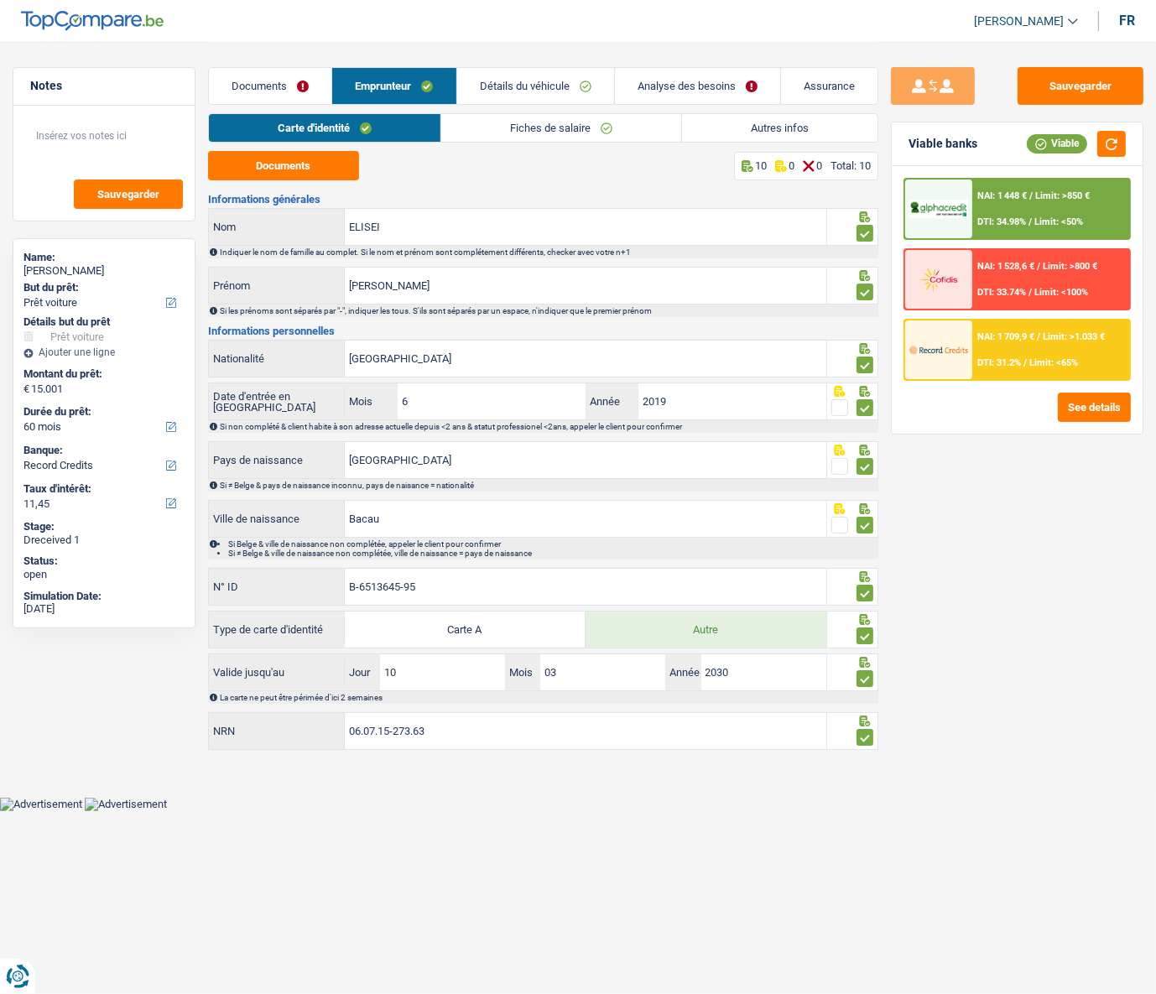
click at [489, 129] on link "Fiches de salaire" at bounding box center [561, 128] width 240 height 28
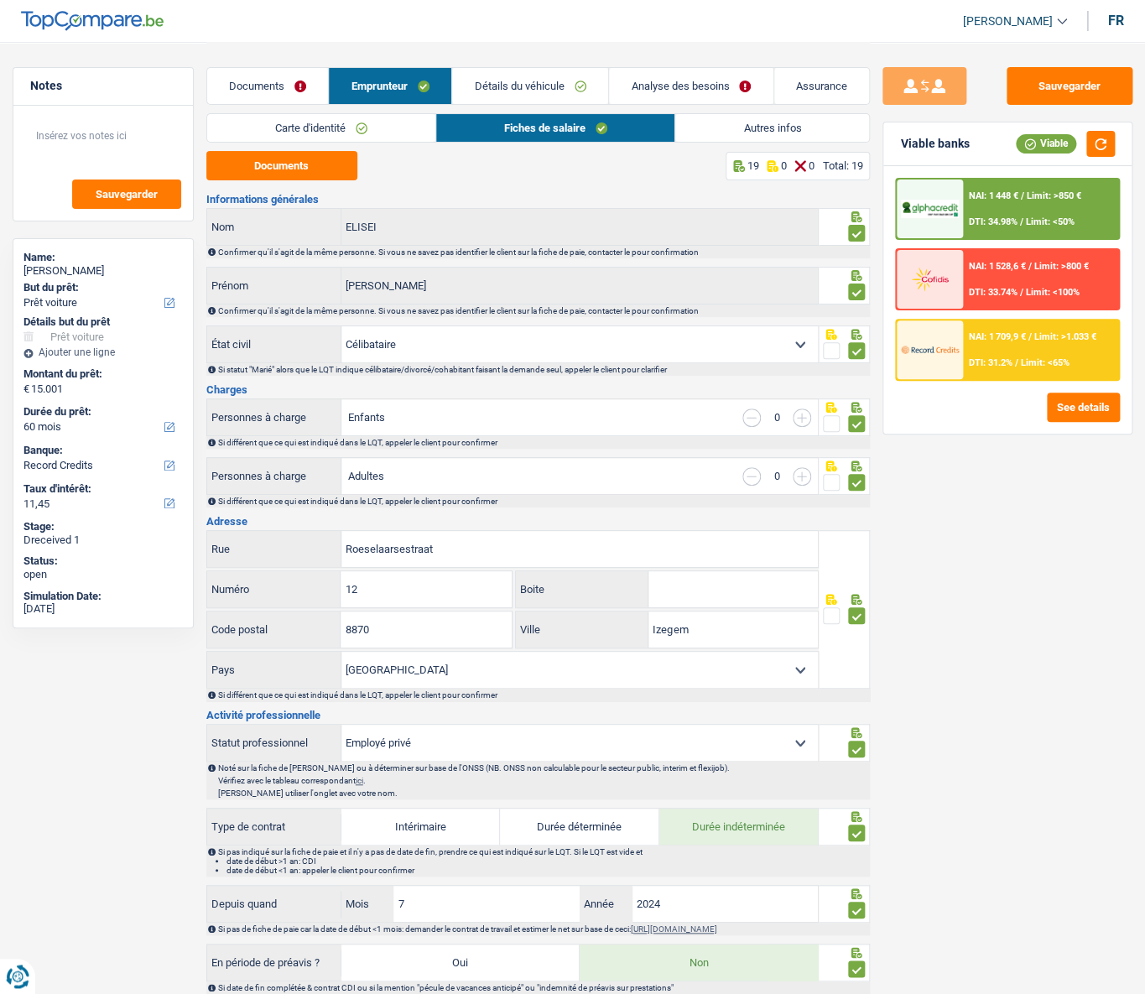
click at [539, 84] on link "Détails du véhicule" at bounding box center [530, 86] width 156 height 36
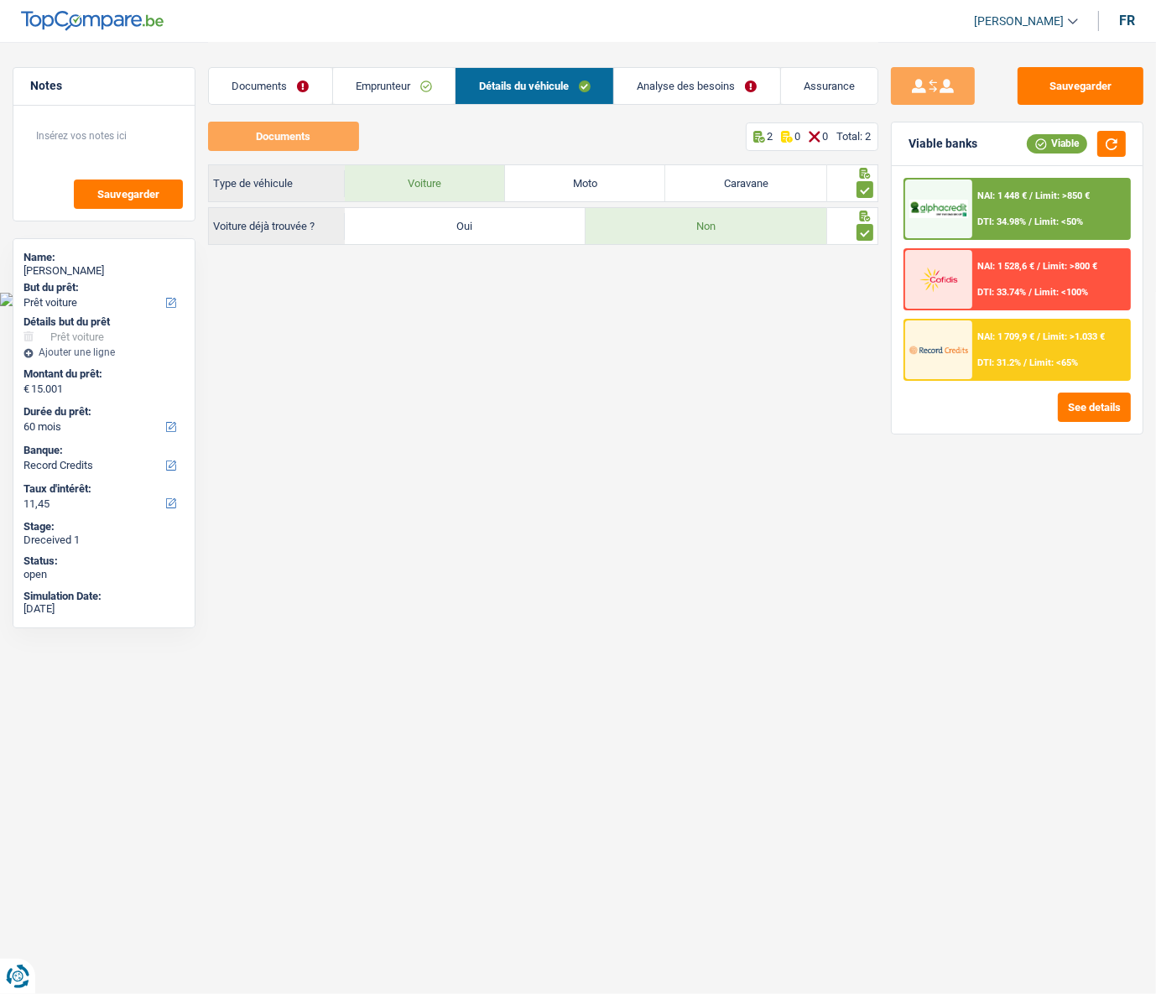
click at [686, 91] on link "Analyse des besoins" at bounding box center [697, 86] width 166 height 36
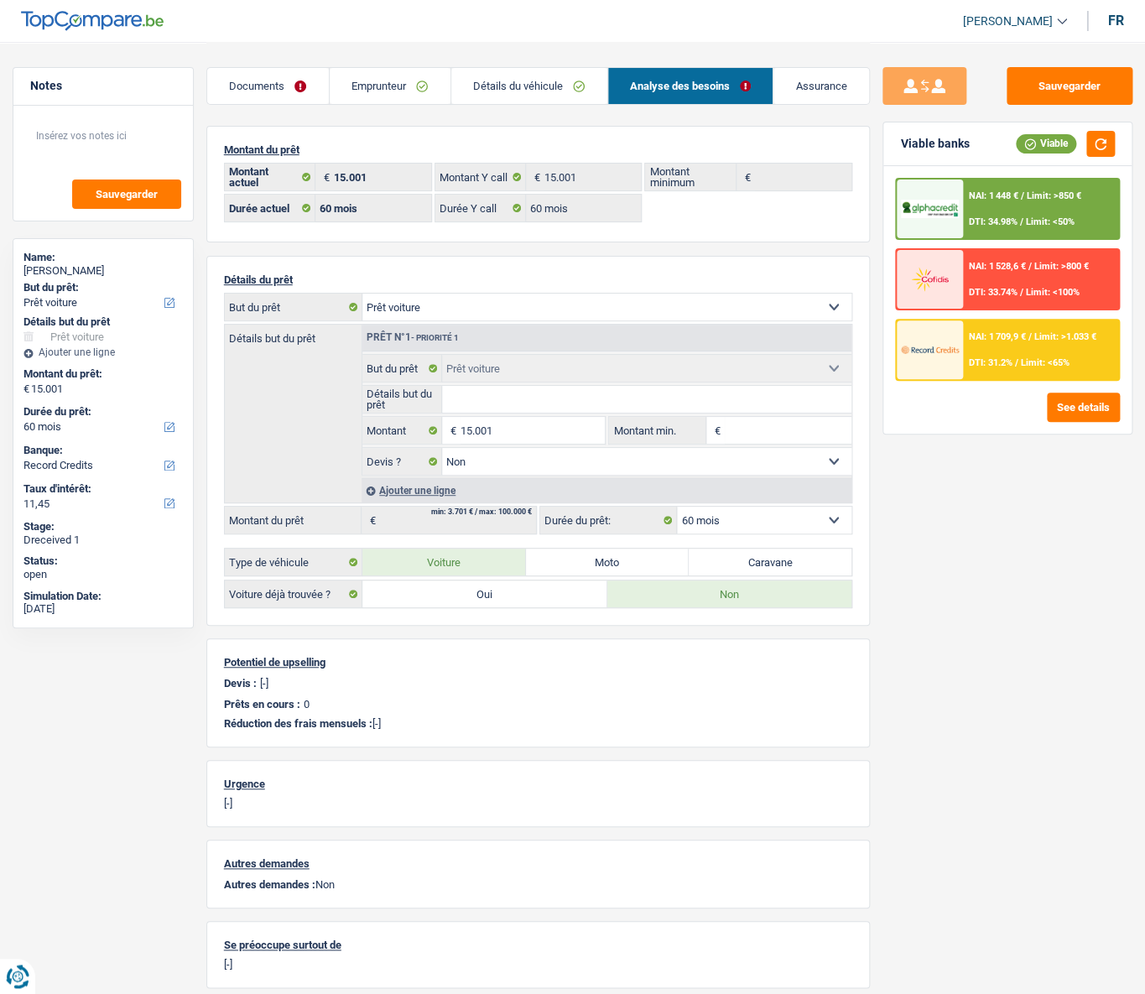
click at [836, 313] on select "Confort maison: meubles, textile, peinture, électroménager, outillage non-profe…" at bounding box center [606, 306] width 489 height 27
click at [362, 294] on select "Confort maison: meubles, textile, peinture, électroménager, outillage non-profe…" at bounding box center [606, 306] width 489 height 27
click at [963, 406] on button "See details" at bounding box center [1083, 406] width 73 height 29
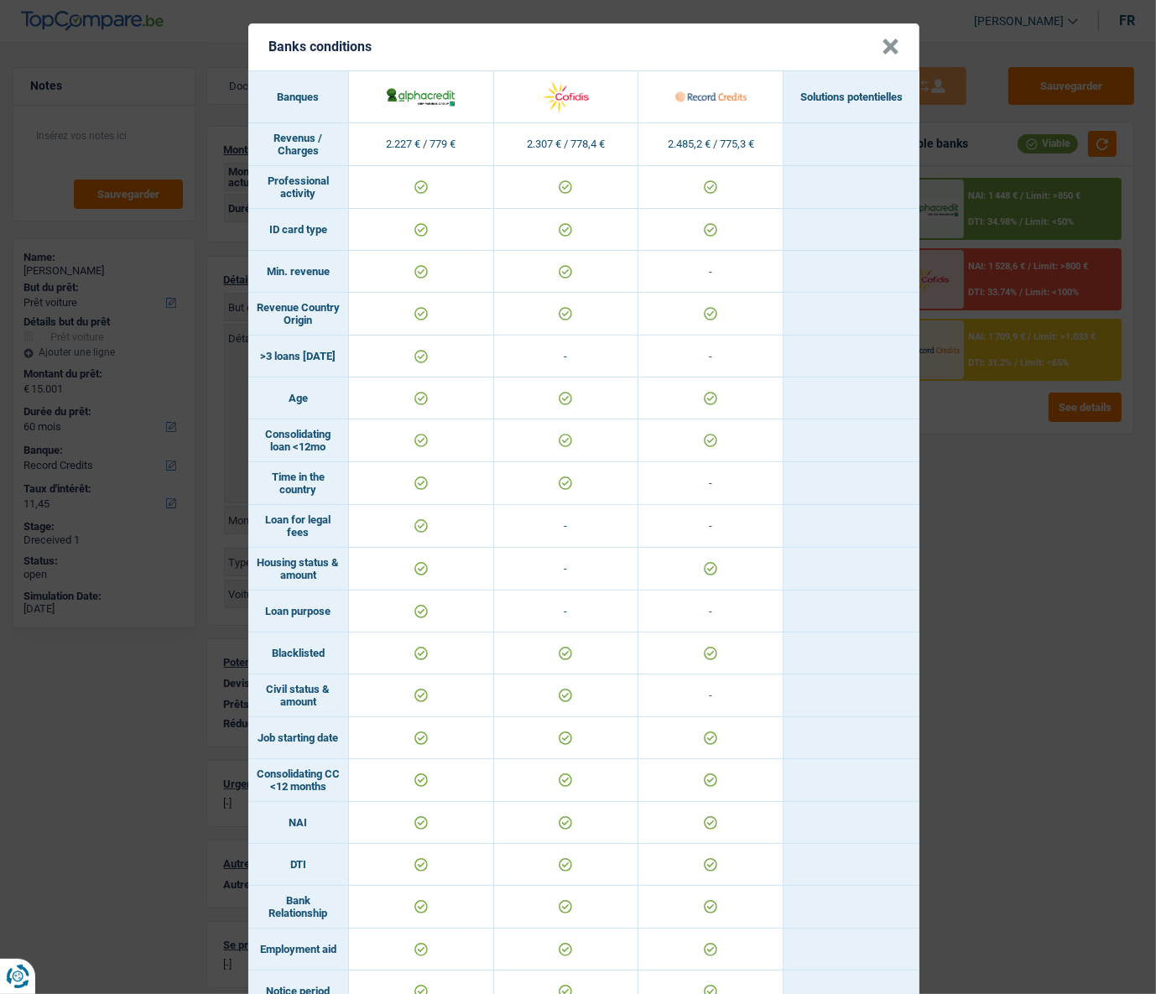
click at [881, 45] on button "×" at bounding box center [890, 47] width 18 height 17
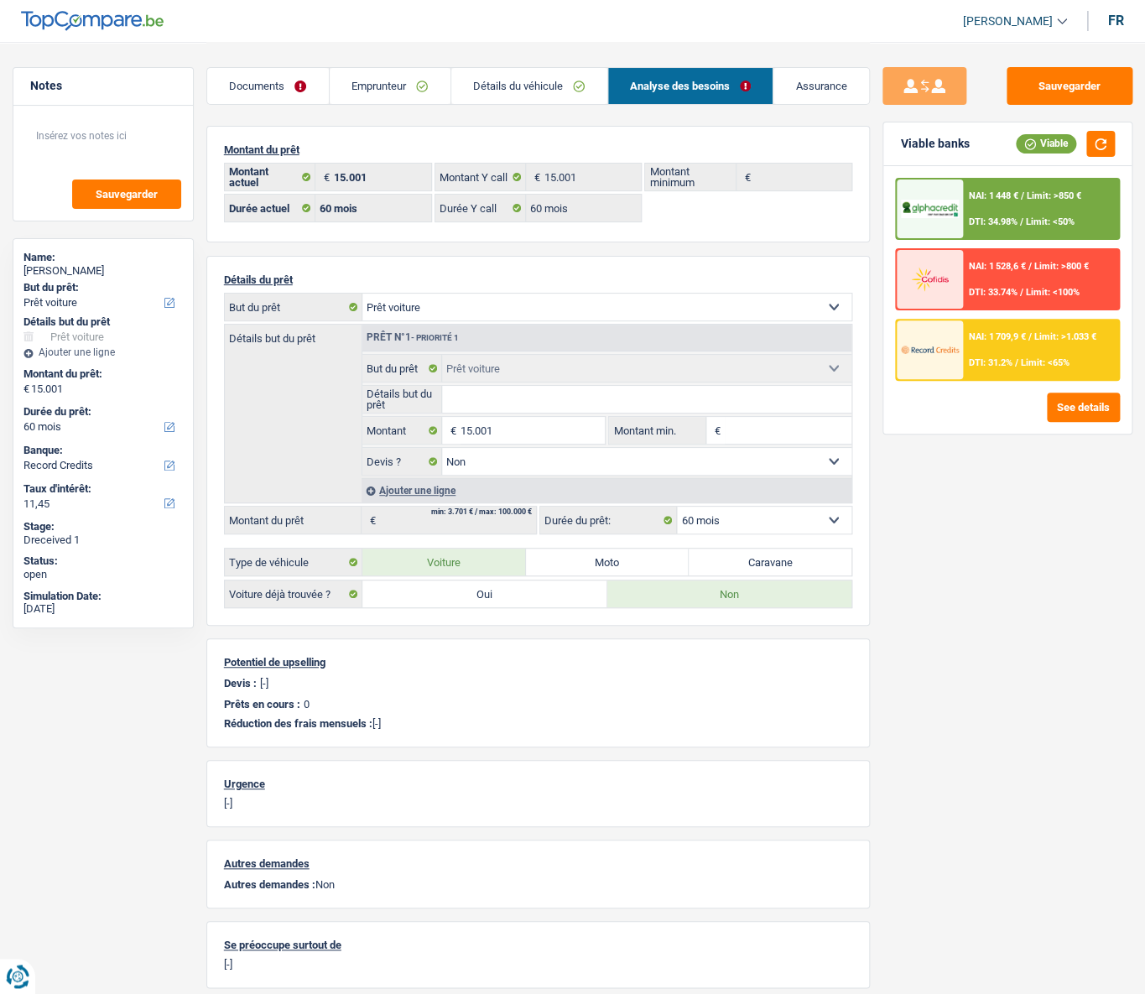
click at [827, 309] on select "Confort maison: meubles, textile, peinture, électroménager, outillage non-profe…" at bounding box center [606, 306] width 489 height 27
select select "household"
click at [362, 294] on select "Confort maison: meubles, textile, peinture, électroménager, outillage non-profe…" at bounding box center [606, 306] width 489 height 27
select select "household"
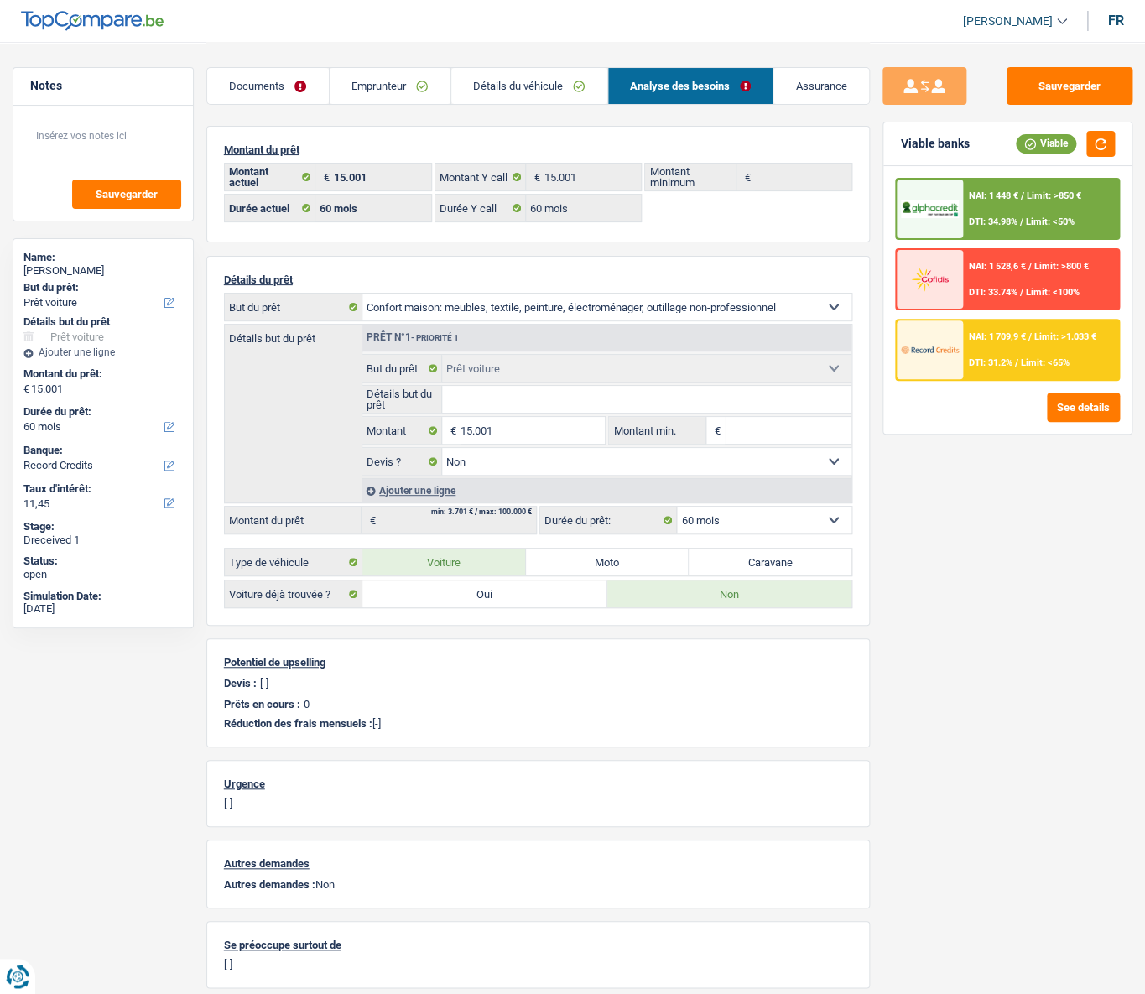
select select "84"
select select "household"
select select
select select "84"
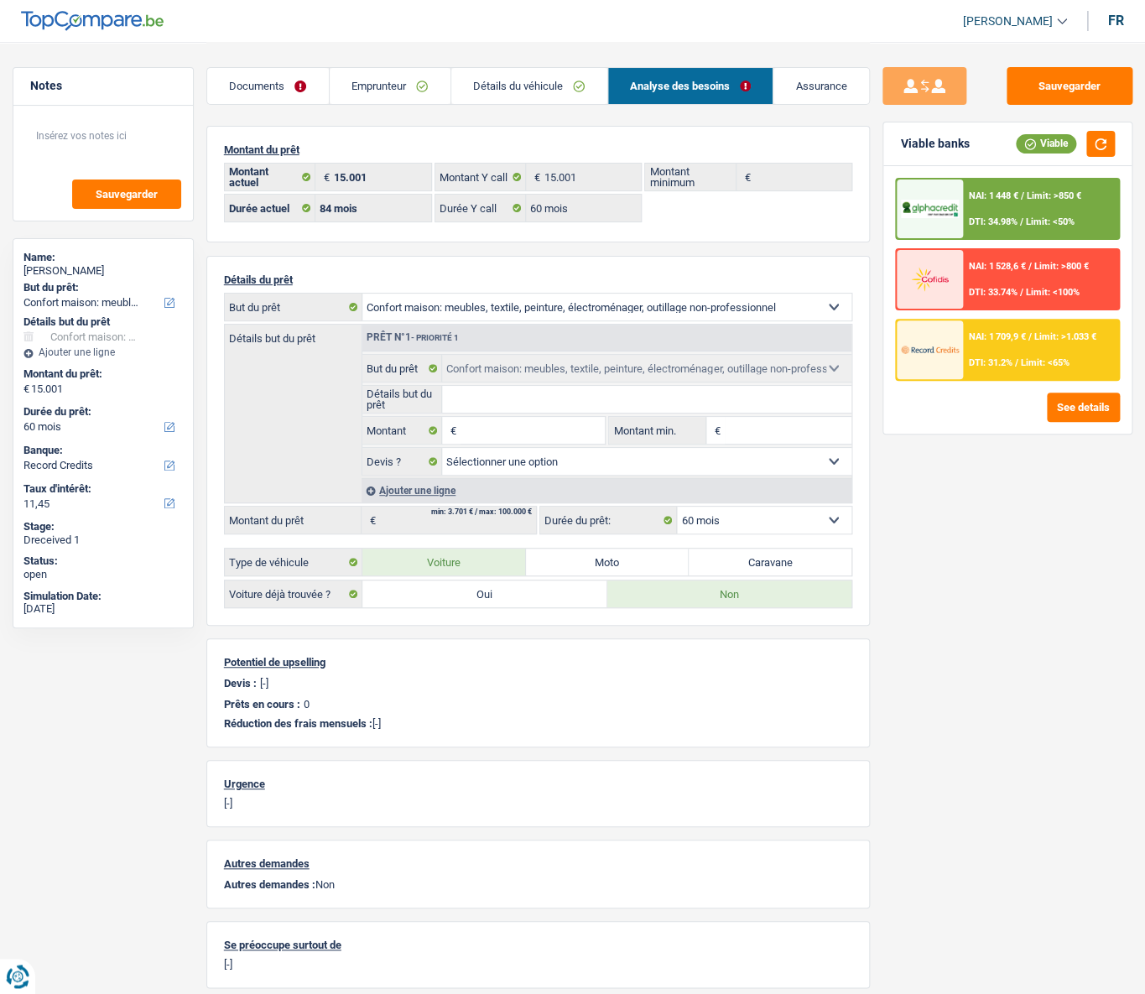
select select "car"
select select "false"
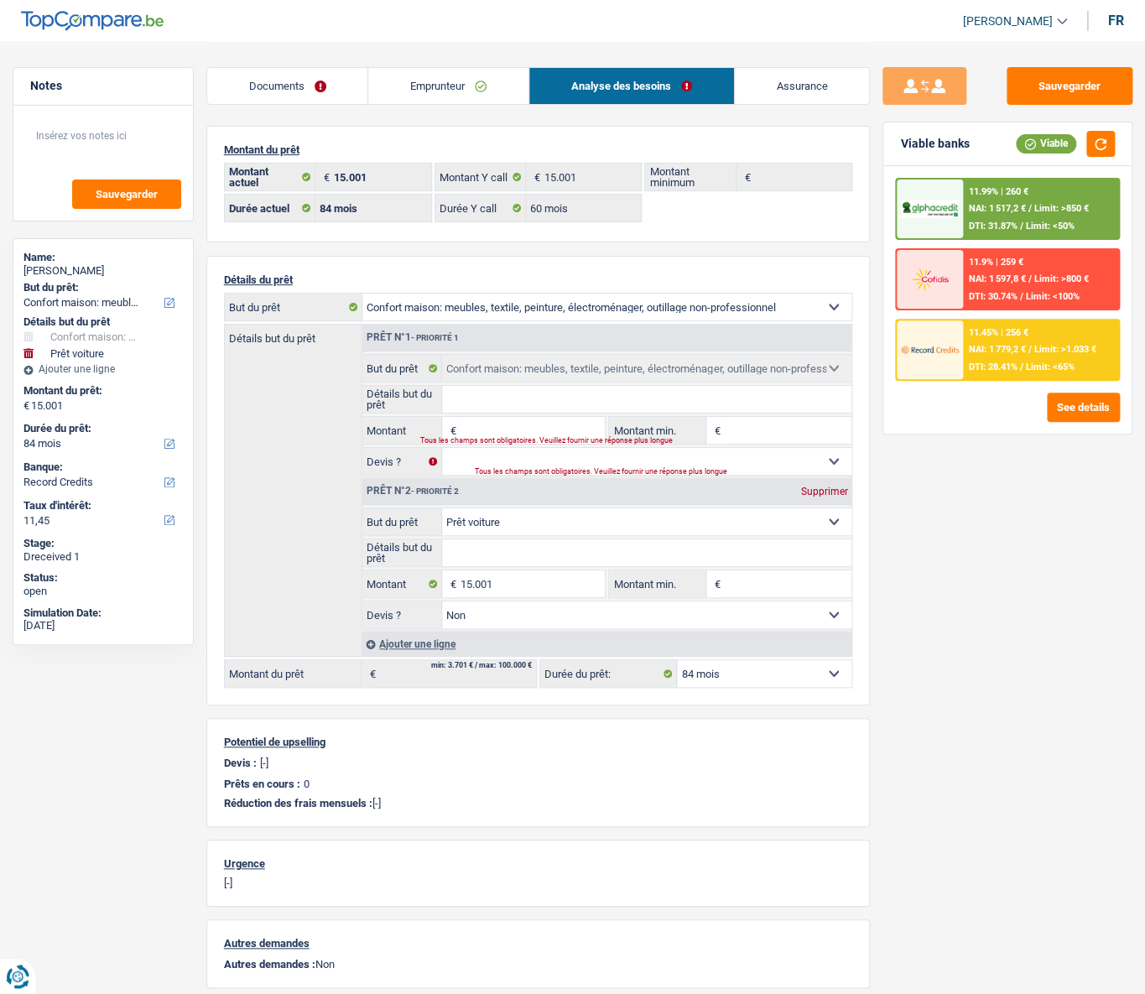
click at [506, 420] on input "Montant" at bounding box center [532, 430] width 144 height 27
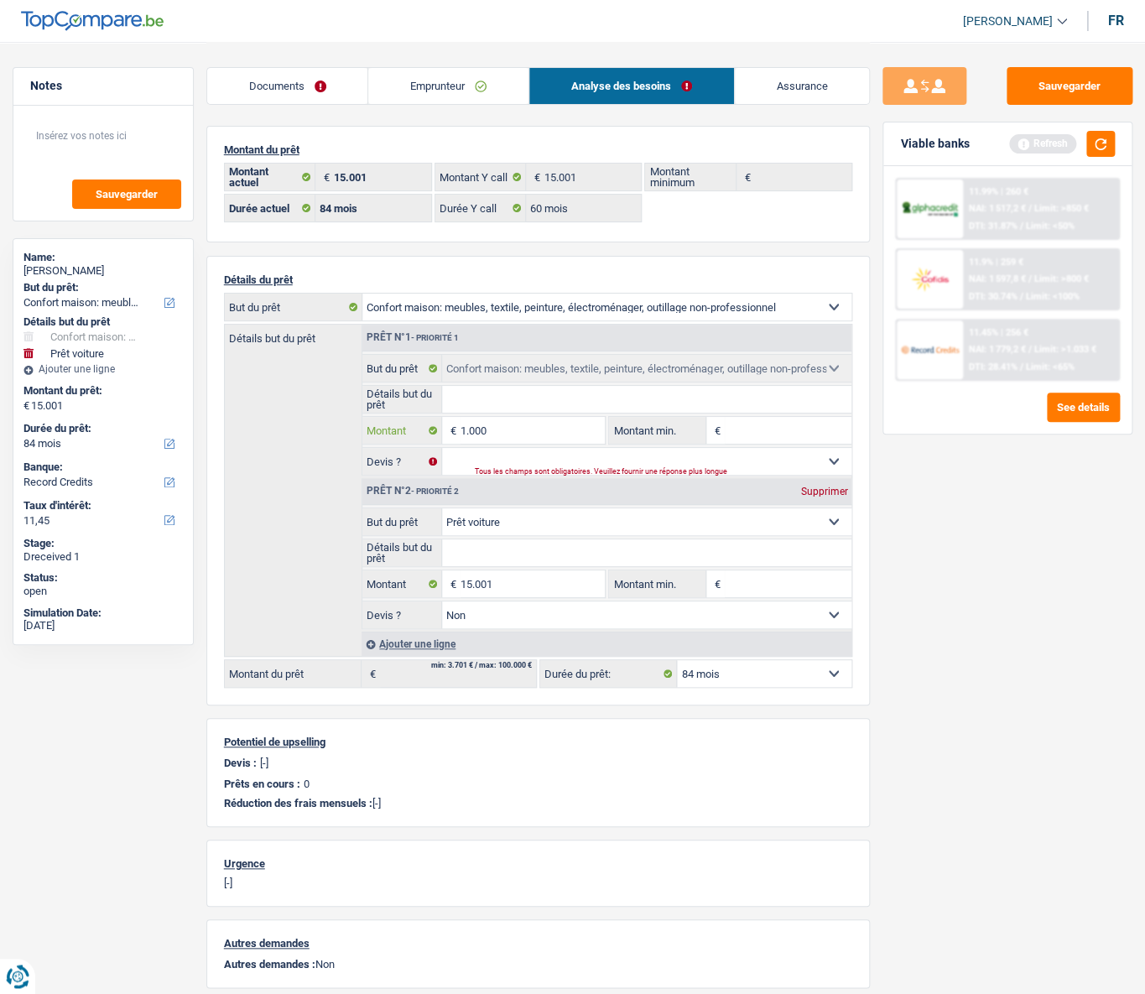
type input "1.000"
type input "16.001"
click at [602, 445] on select "Oui Non Non répondu Sélectionner une option" at bounding box center [646, 461] width 409 height 27
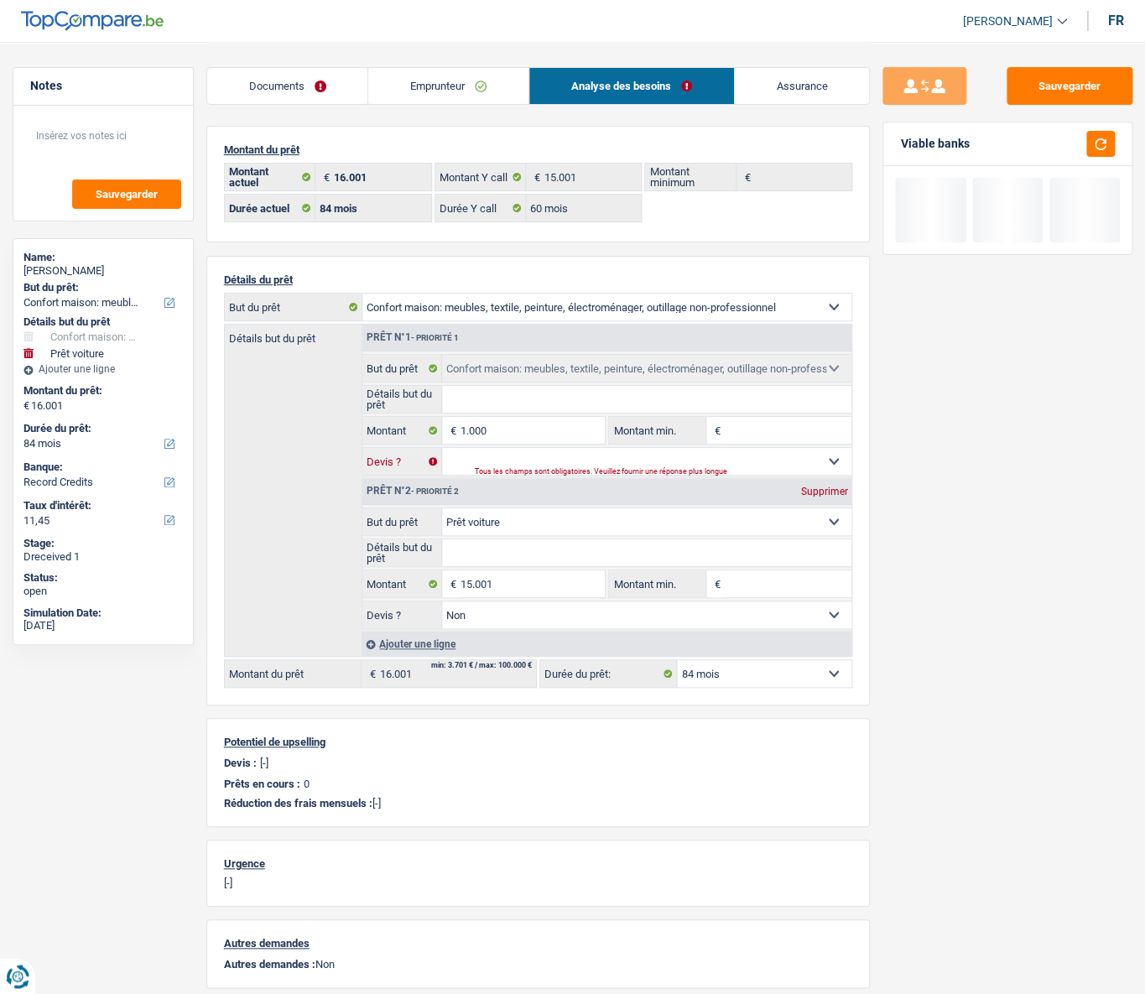
select select "false"
click at [442, 445] on select "Oui Non Non répondu Sélectionner une option" at bounding box center [646, 461] width 409 height 27
click at [532, 434] on input "1.000" at bounding box center [532, 430] width 144 height 27
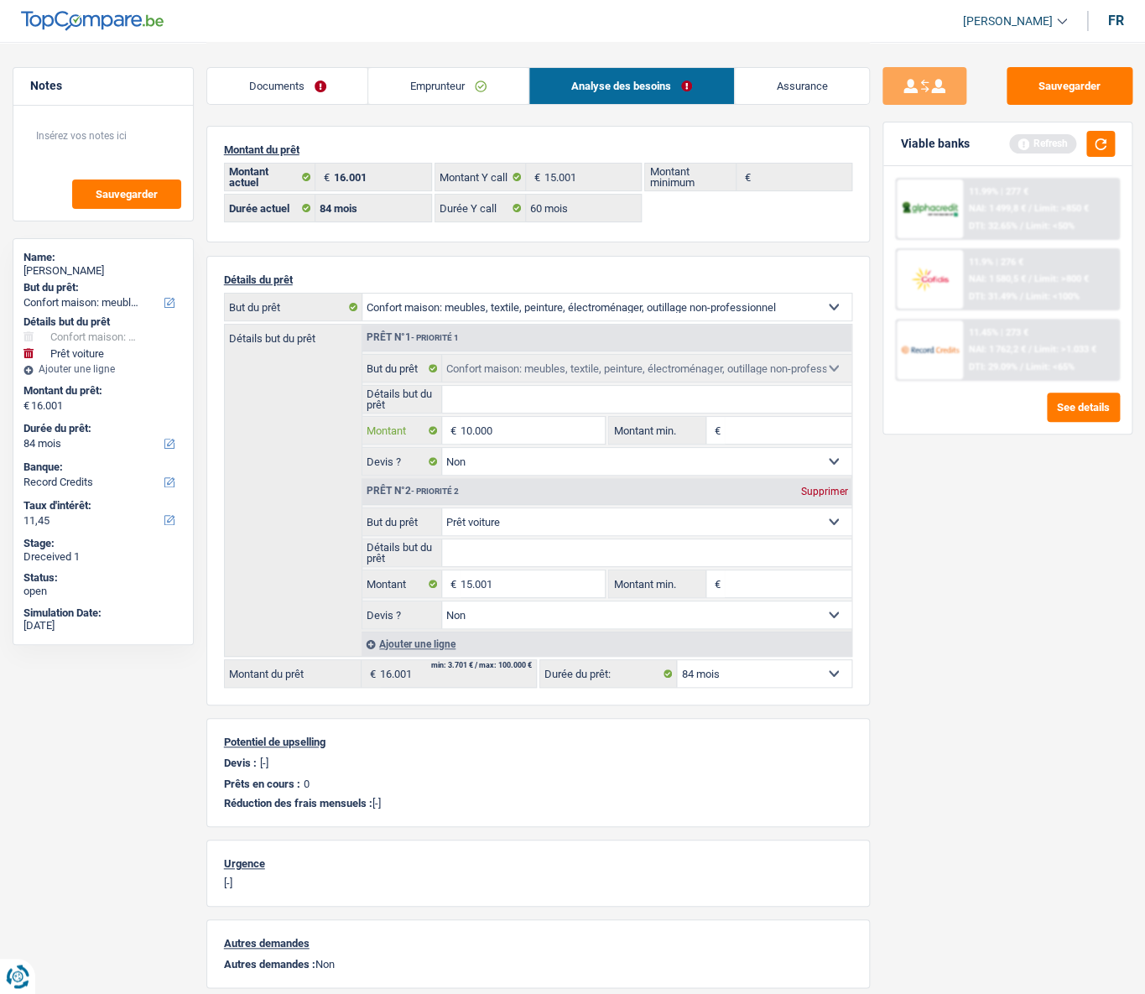
type input "10.000"
type input "25.001"
select select "120"
type input "25.001"
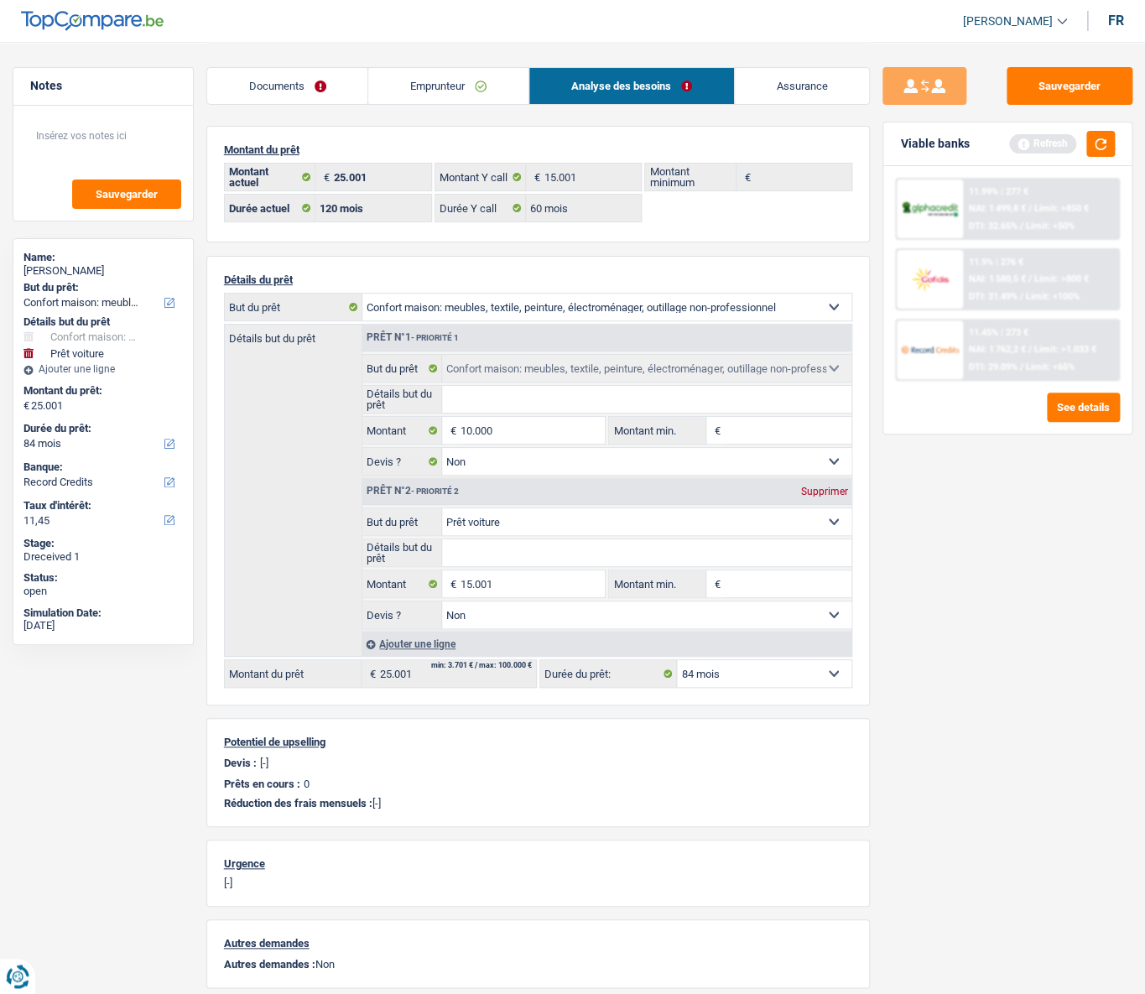
click at [531, 445] on select "Confort maison: meubles, textile, peinture, électroménager, outillage non-profe…" at bounding box center [646, 521] width 409 height 27
select select "120"
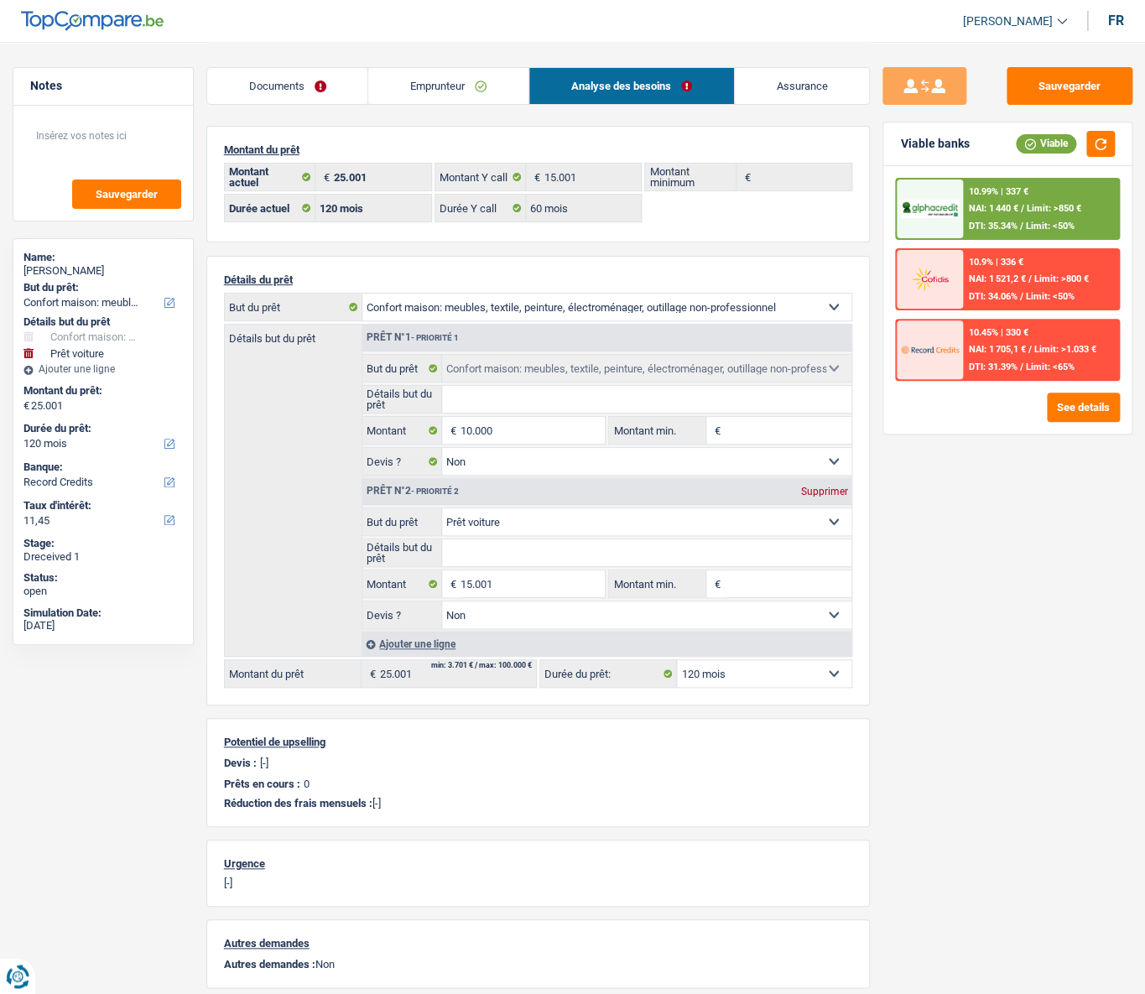
select select "tech"
click at [442, 445] on select "Confort maison: meubles, textile, peinture, électroménager, outillage non-profe…" at bounding box center [646, 521] width 409 height 27
type input "0"
select select "tech"
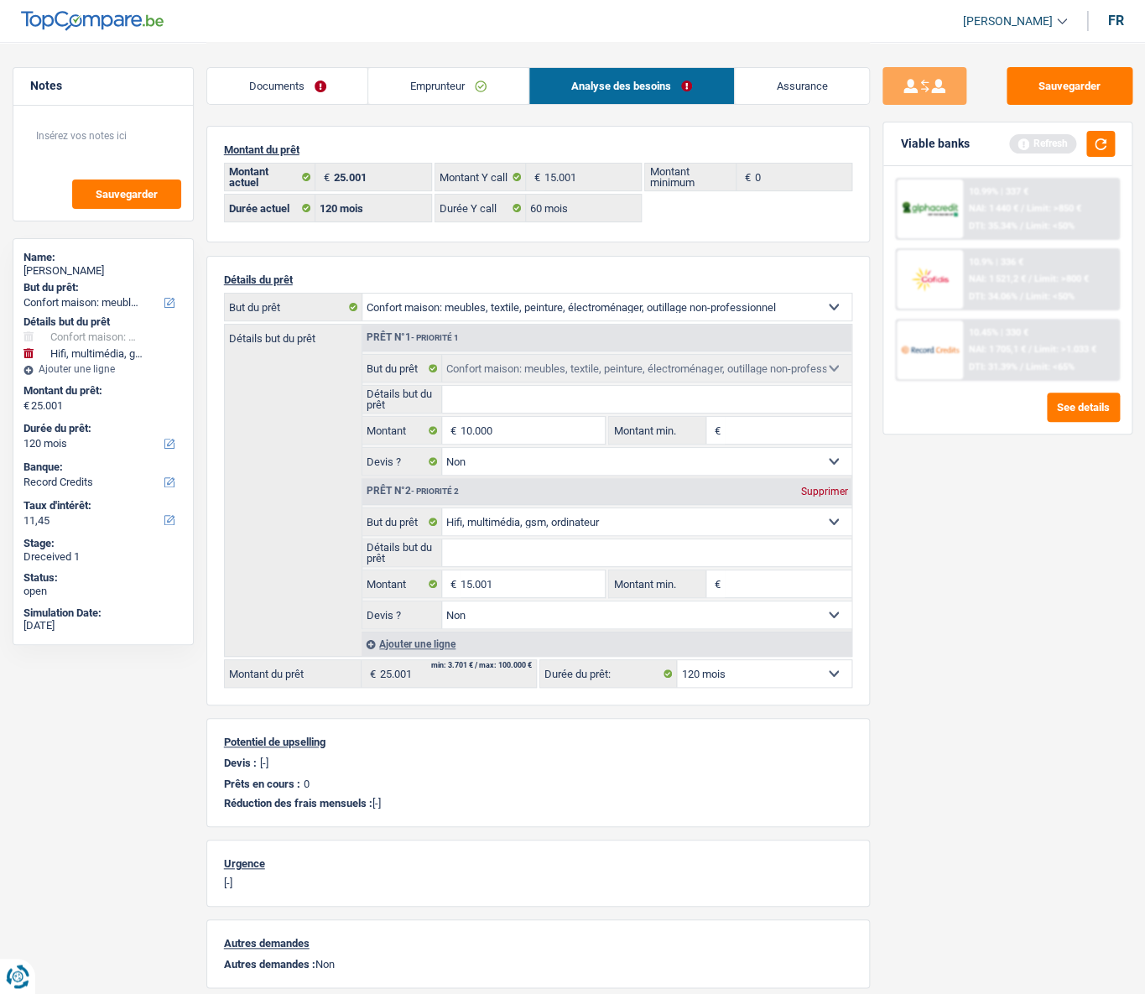
click at [509, 445] on input "Détails but du prêt" at bounding box center [646, 552] width 409 height 27
type input "1"
type input "5.001"
type input "15.001"
select select "84"
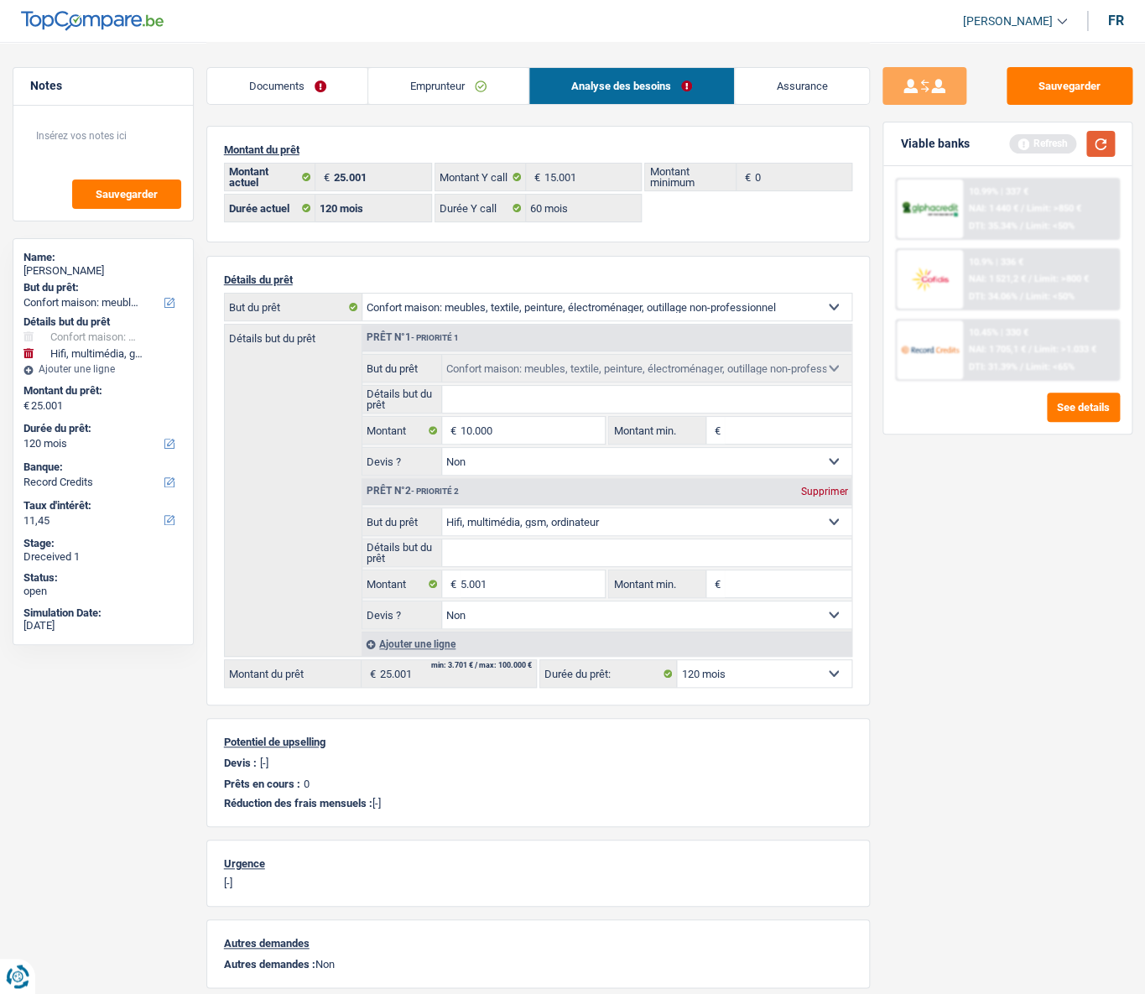
type input "15.001"
select select "84"
type input "15.001"
click at [963, 153] on button "button" at bounding box center [1100, 144] width 29 height 26
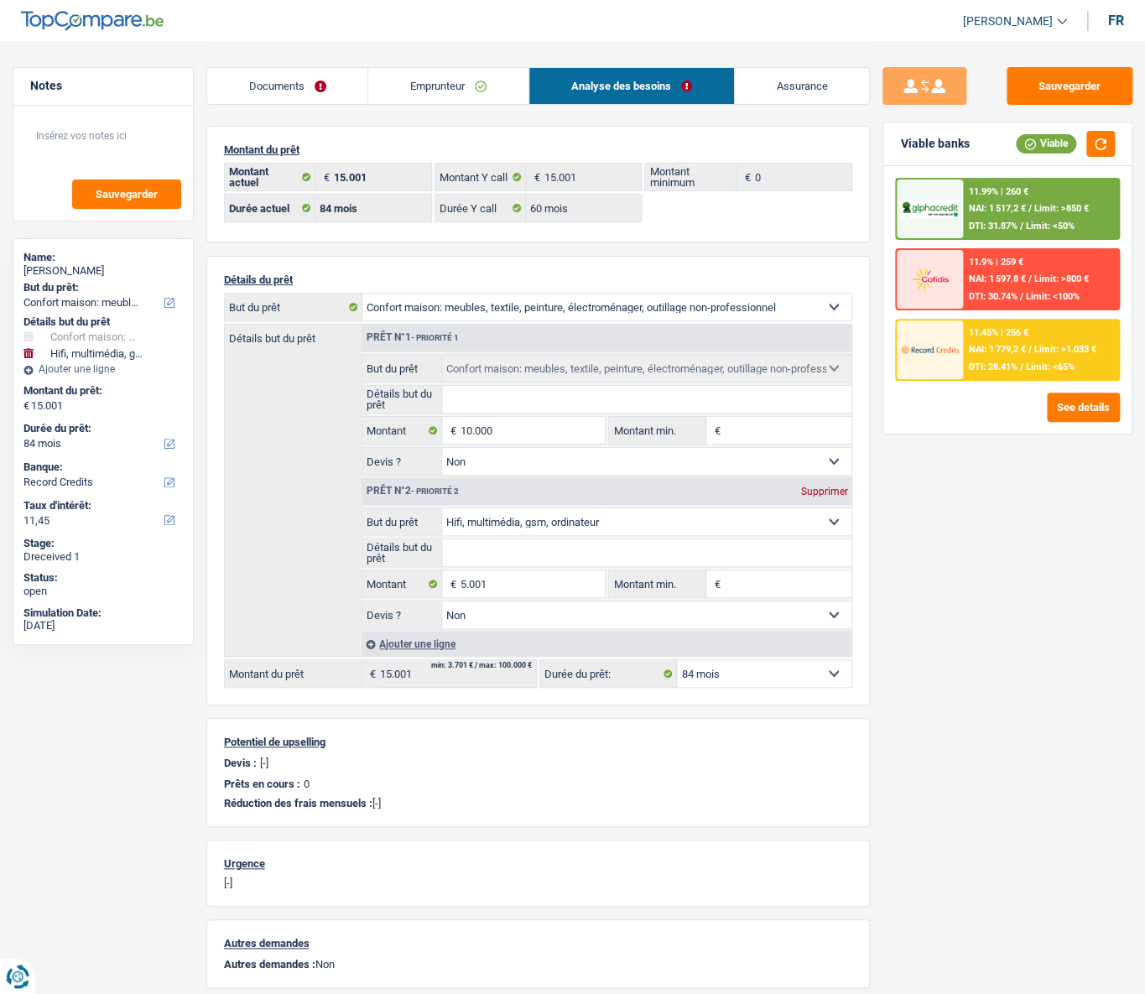
click at [835, 445] on select "12 mois 18 mois 24 mois 30 mois 36 mois 42 mois 48 mois 60 mois 72 mois 84 mois…" at bounding box center [764, 673] width 174 height 27
select select "60"
click at [677, 445] on select "12 mois 18 mois 24 mois 30 mois 36 mois 42 mois 48 mois 60 mois 72 mois 84 mois…" at bounding box center [764, 673] width 174 height 27
select select "60"
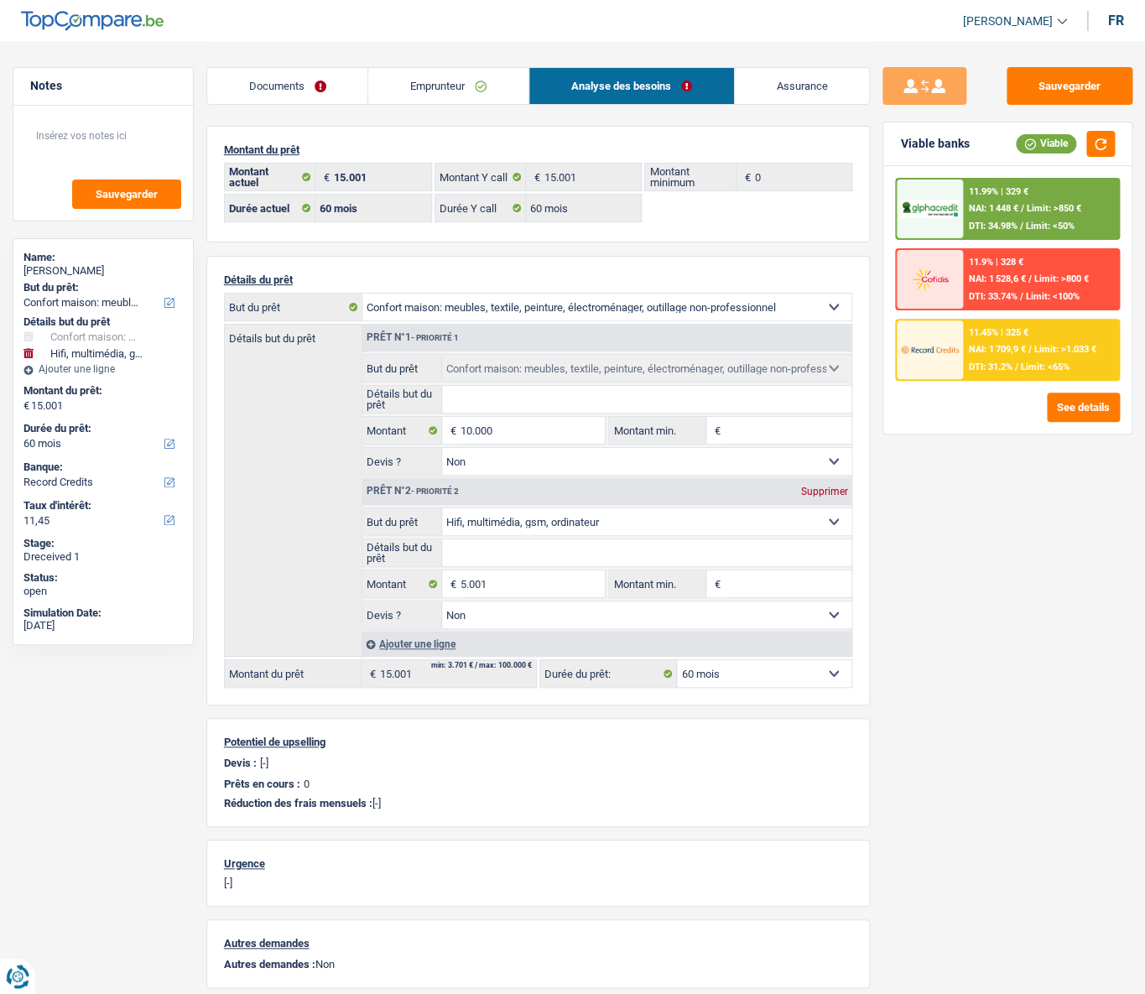
click at [963, 221] on span "DTI: 34.98%" at bounding box center [992, 226] width 49 height 11
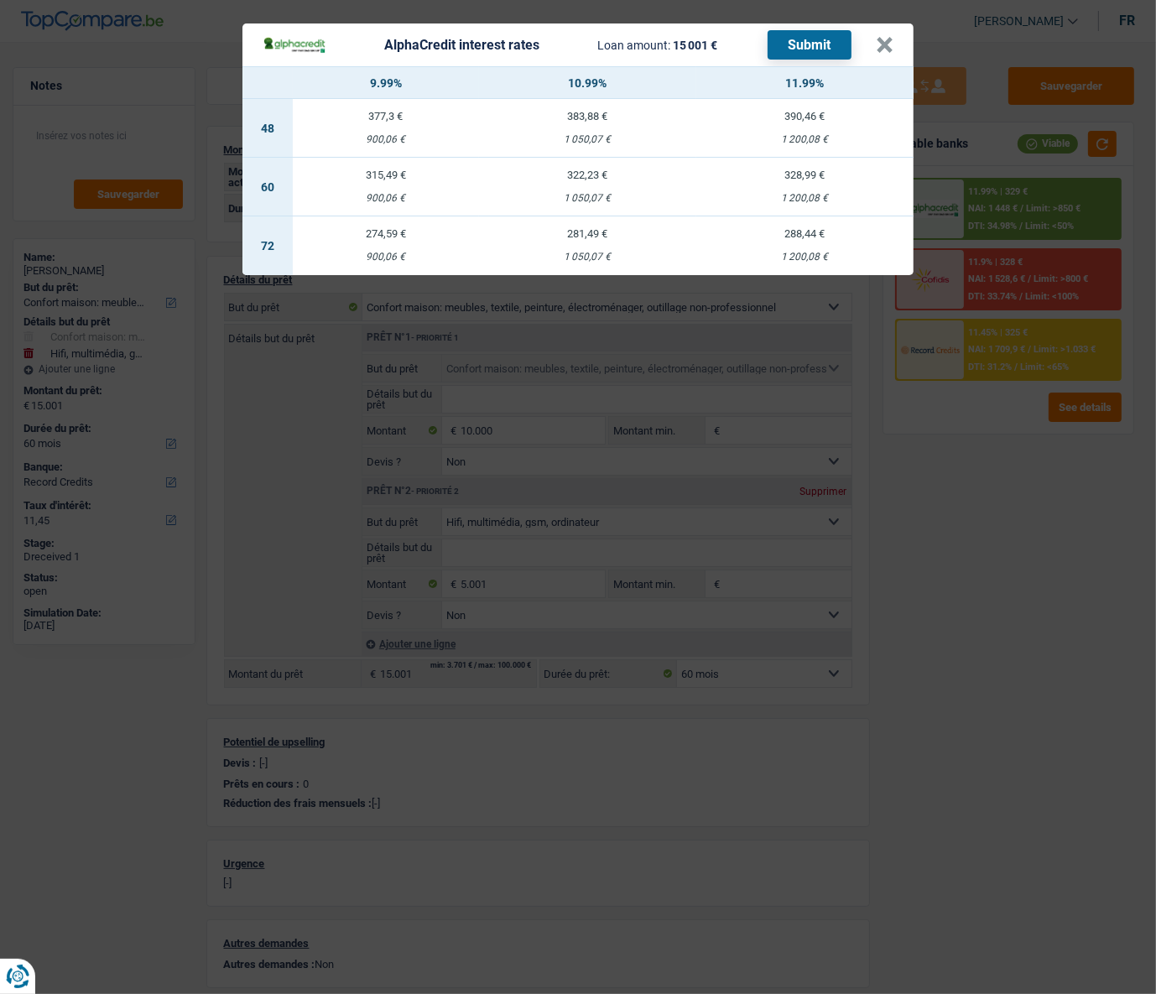
click at [808, 175] on div "328,99 €" at bounding box center [804, 174] width 217 height 11
select select "alphacredit"
type input "11,99"
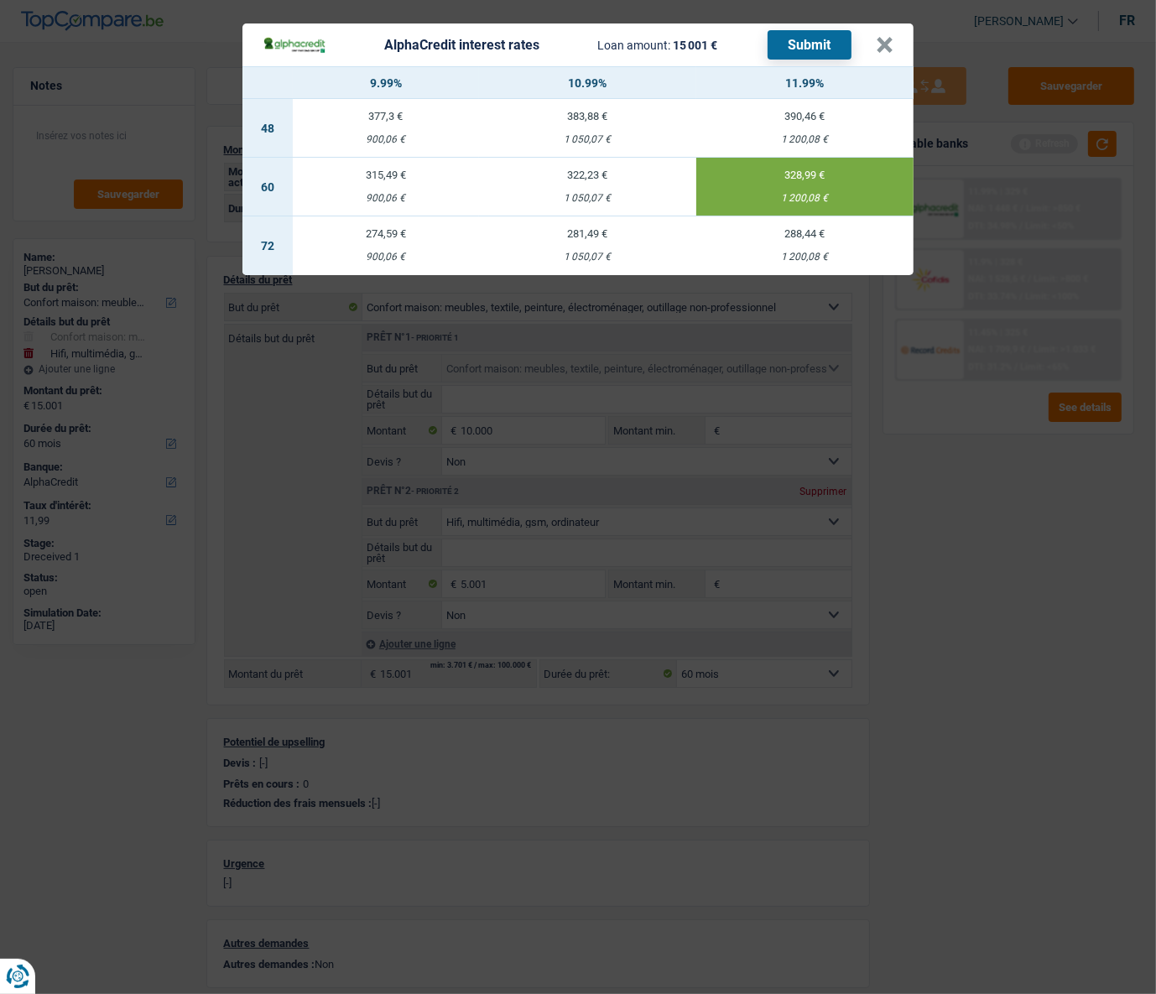
click at [822, 44] on button "Submit" at bounding box center [809, 44] width 84 height 29
click at [880, 48] on button "×" at bounding box center [884, 45] width 18 height 17
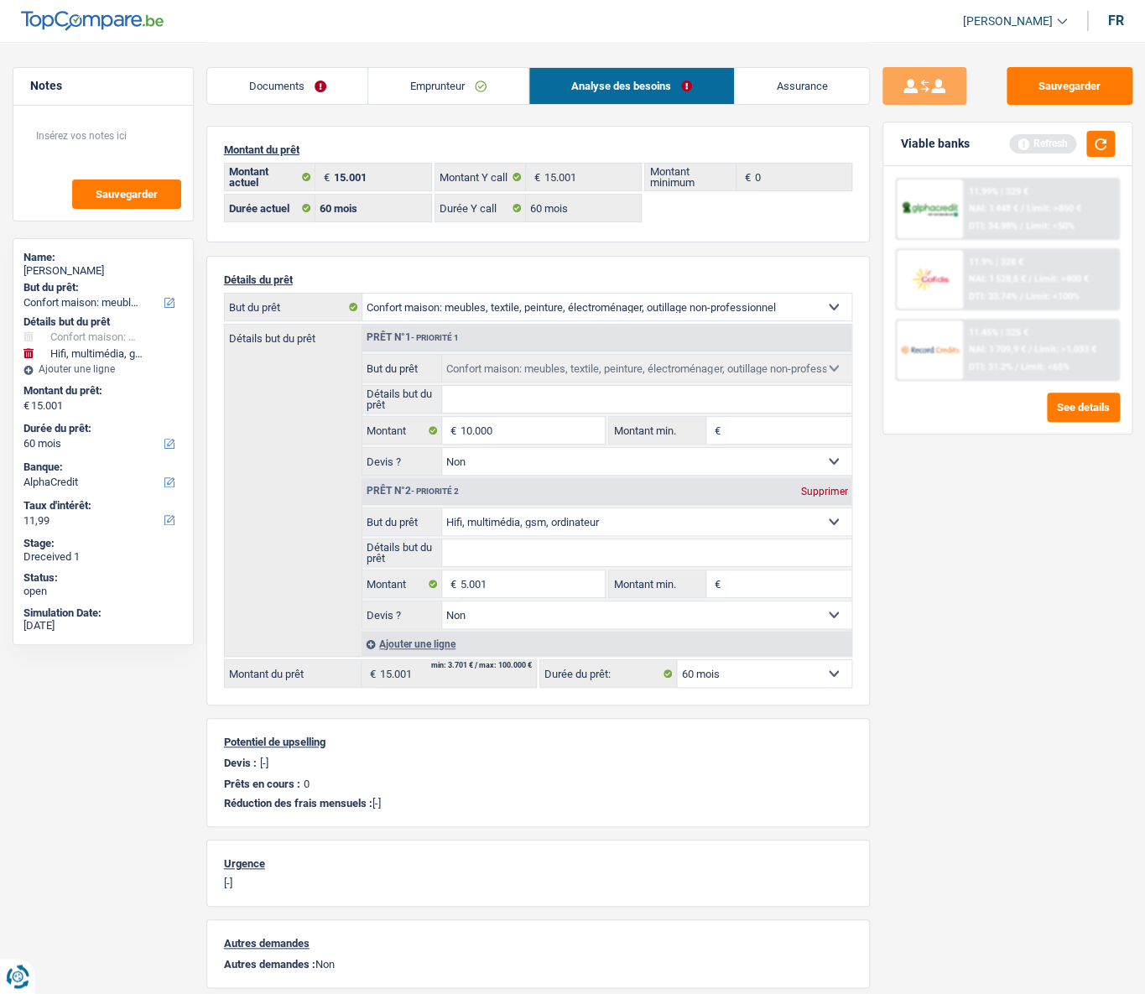
click at [269, 83] on link "Documents" at bounding box center [287, 86] width 161 height 36
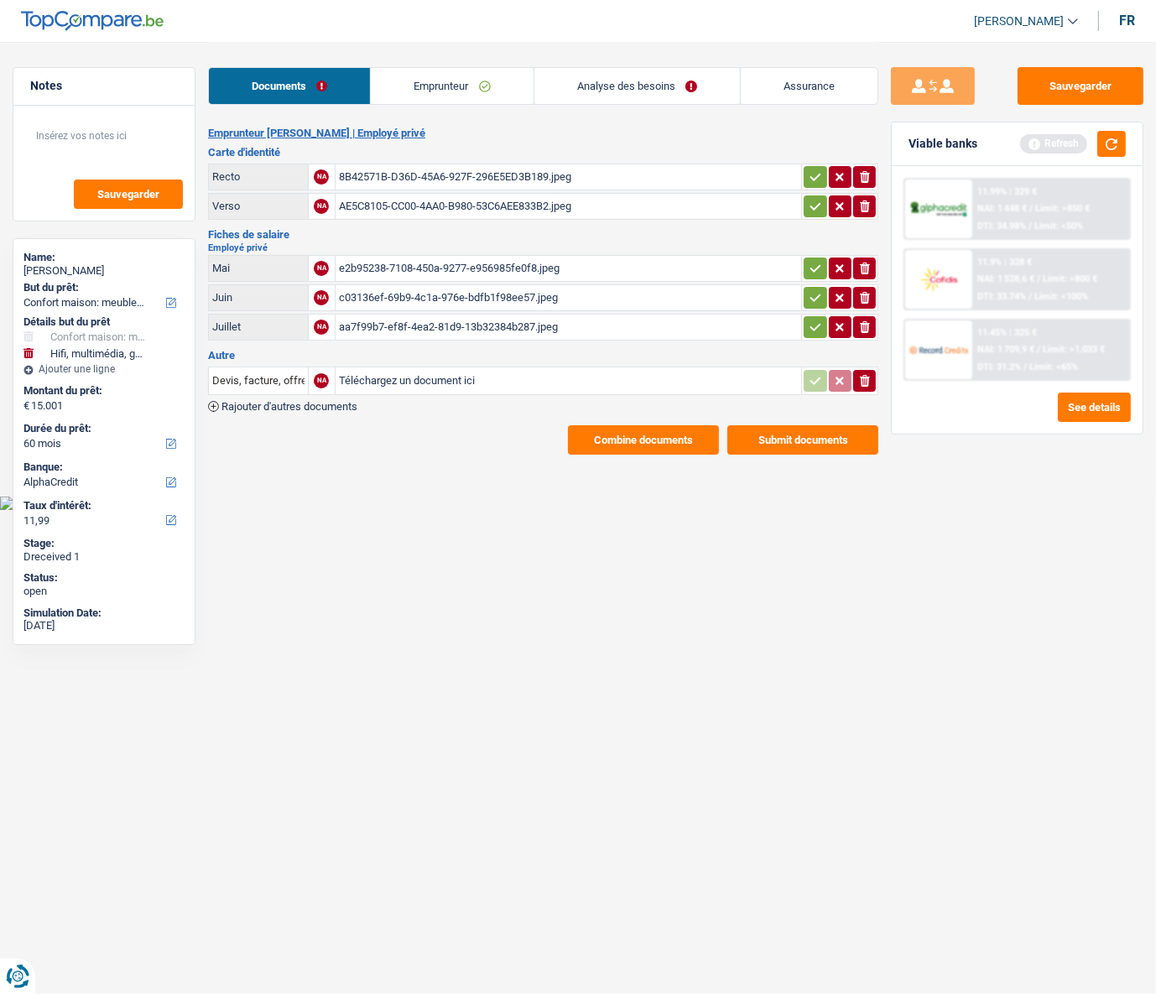
click at [630, 442] on button "Combine documents" at bounding box center [643, 439] width 151 height 29
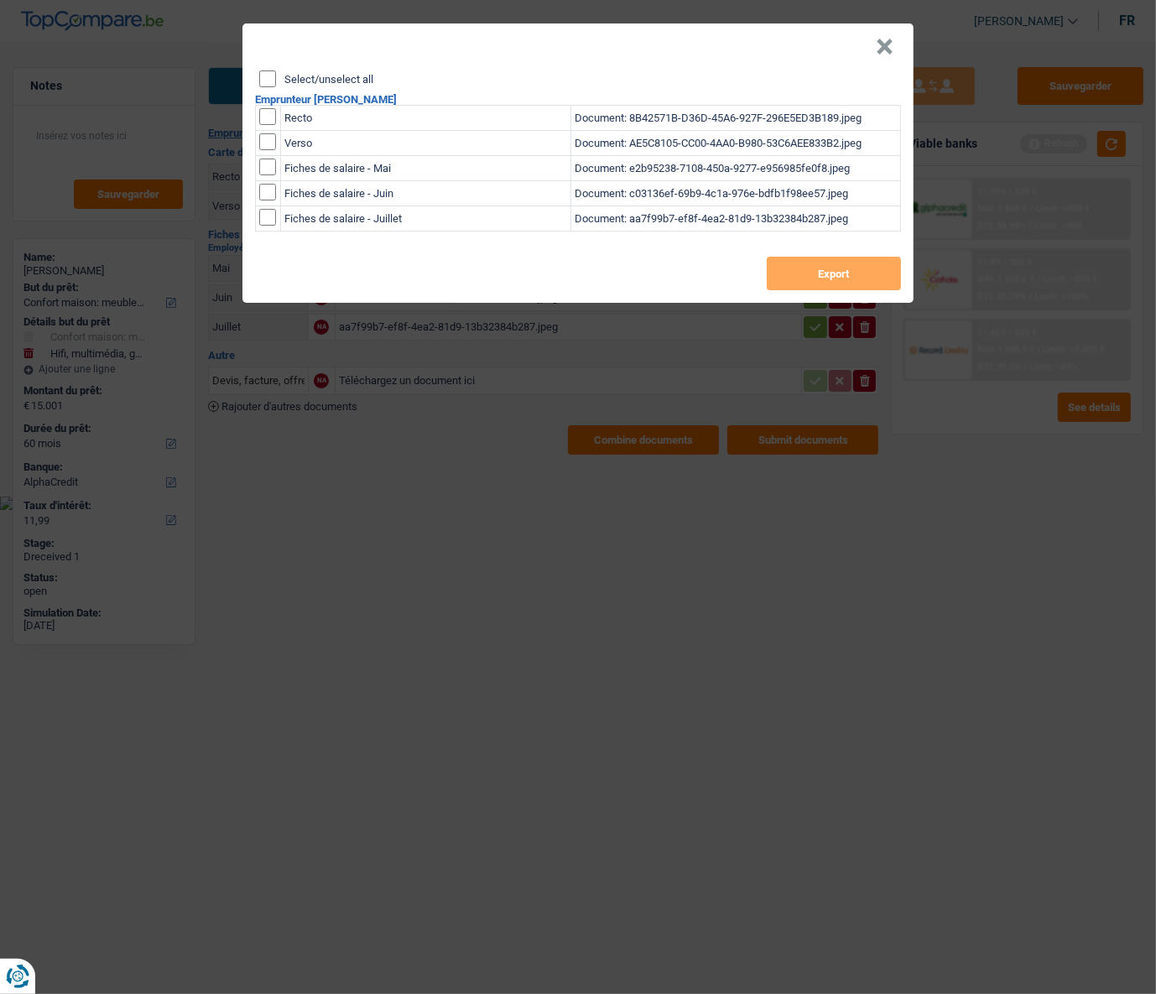
click at [260, 75] on input "Select/unselect all" at bounding box center [267, 78] width 17 height 17
checkbox input "true"
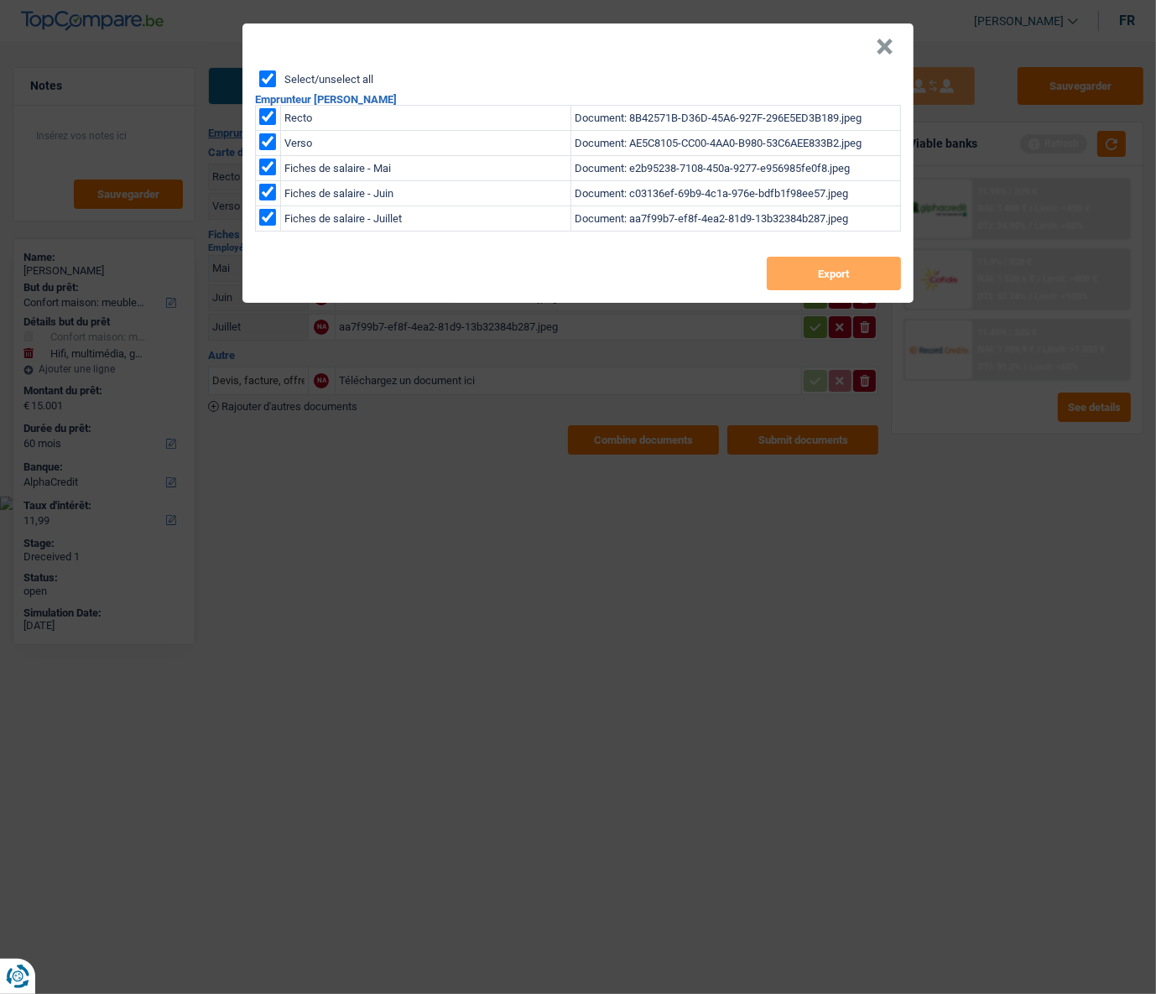
checkbox input "true"
click at [809, 268] on button "Export" at bounding box center [833, 274] width 134 height 34
click at [890, 55] on button "×" at bounding box center [884, 47] width 18 height 17
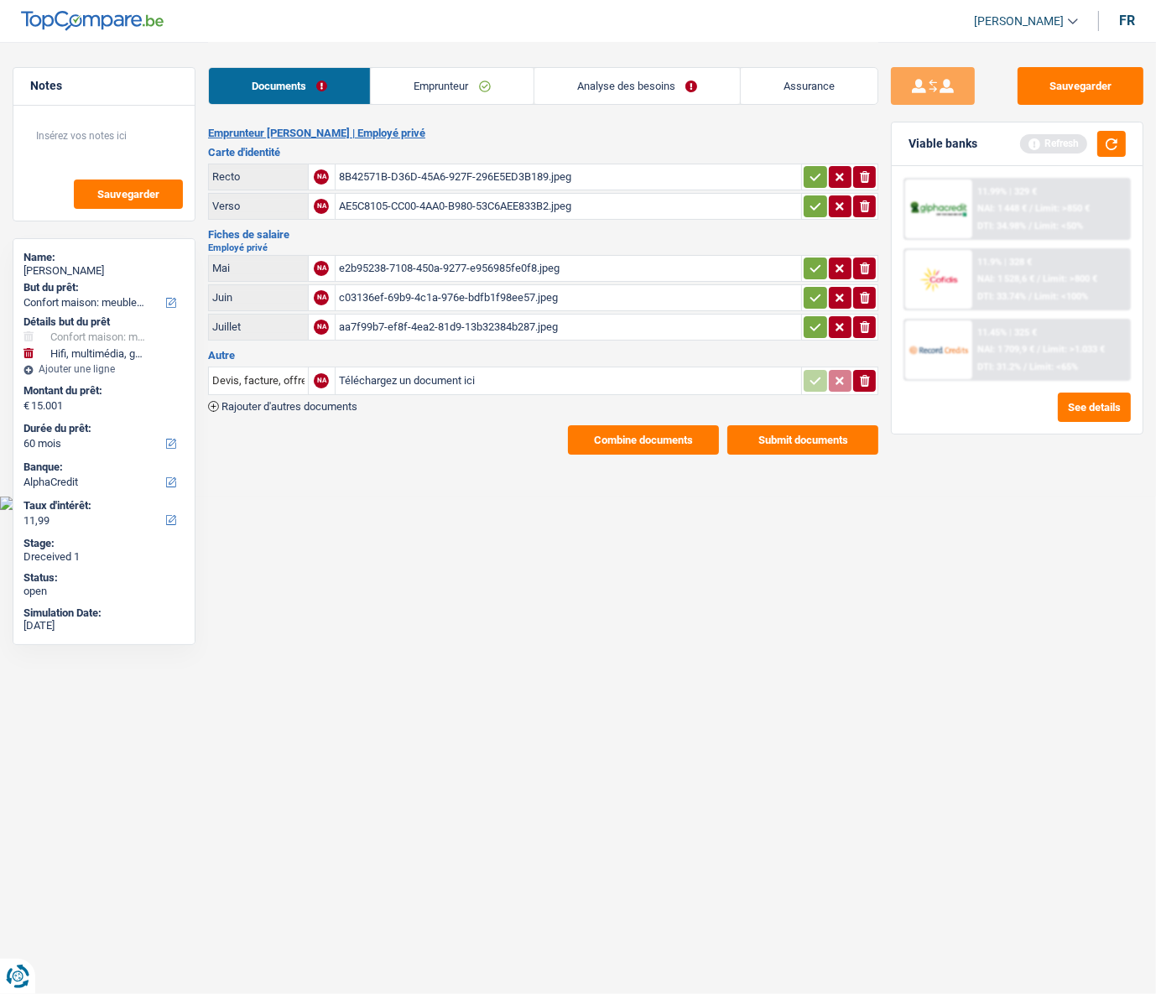
click at [660, 433] on button "Combine documents" at bounding box center [643, 439] width 151 height 29
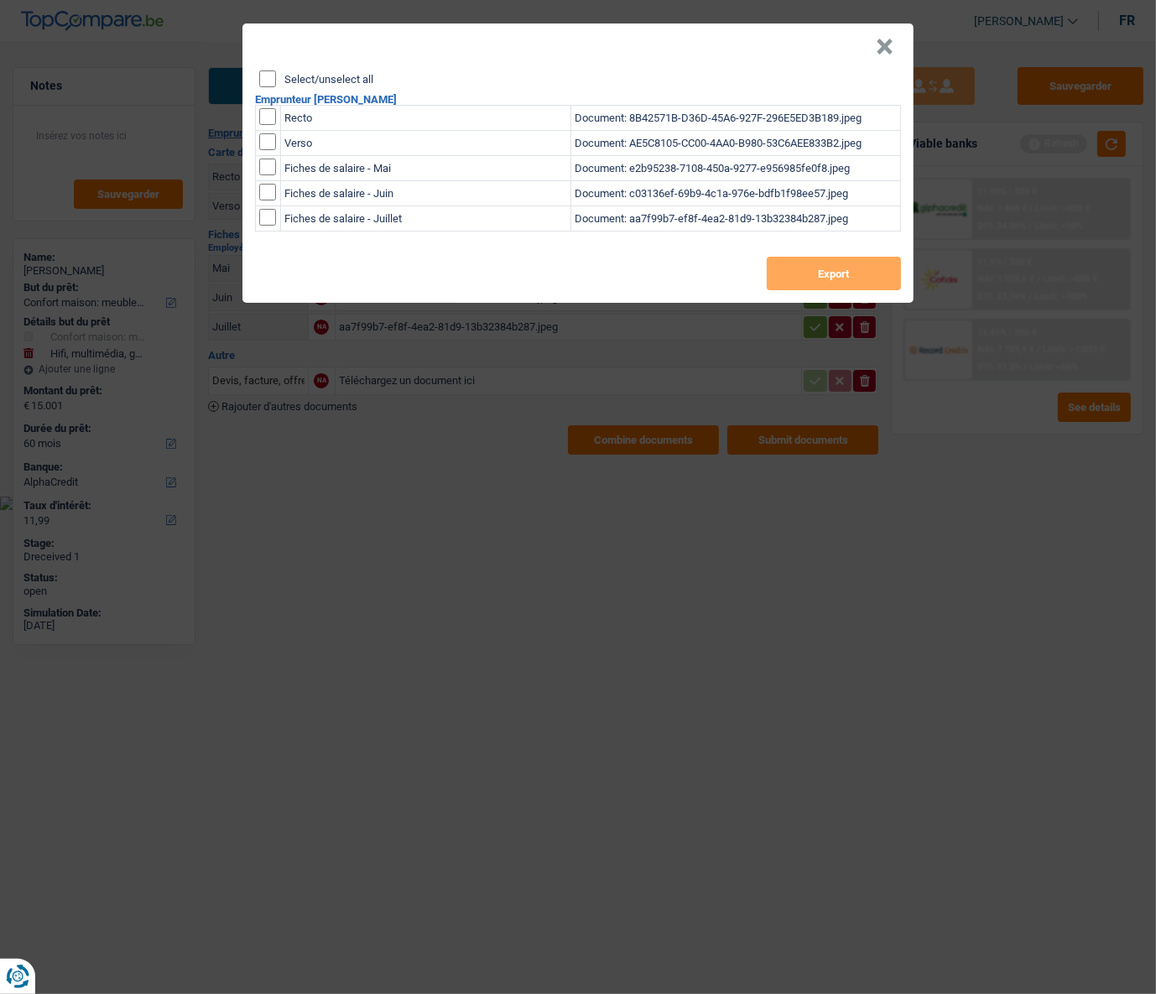
click at [267, 85] on input "Select/unselect all" at bounding box center [267, 78] width 17 height 17
checkbox input "true"
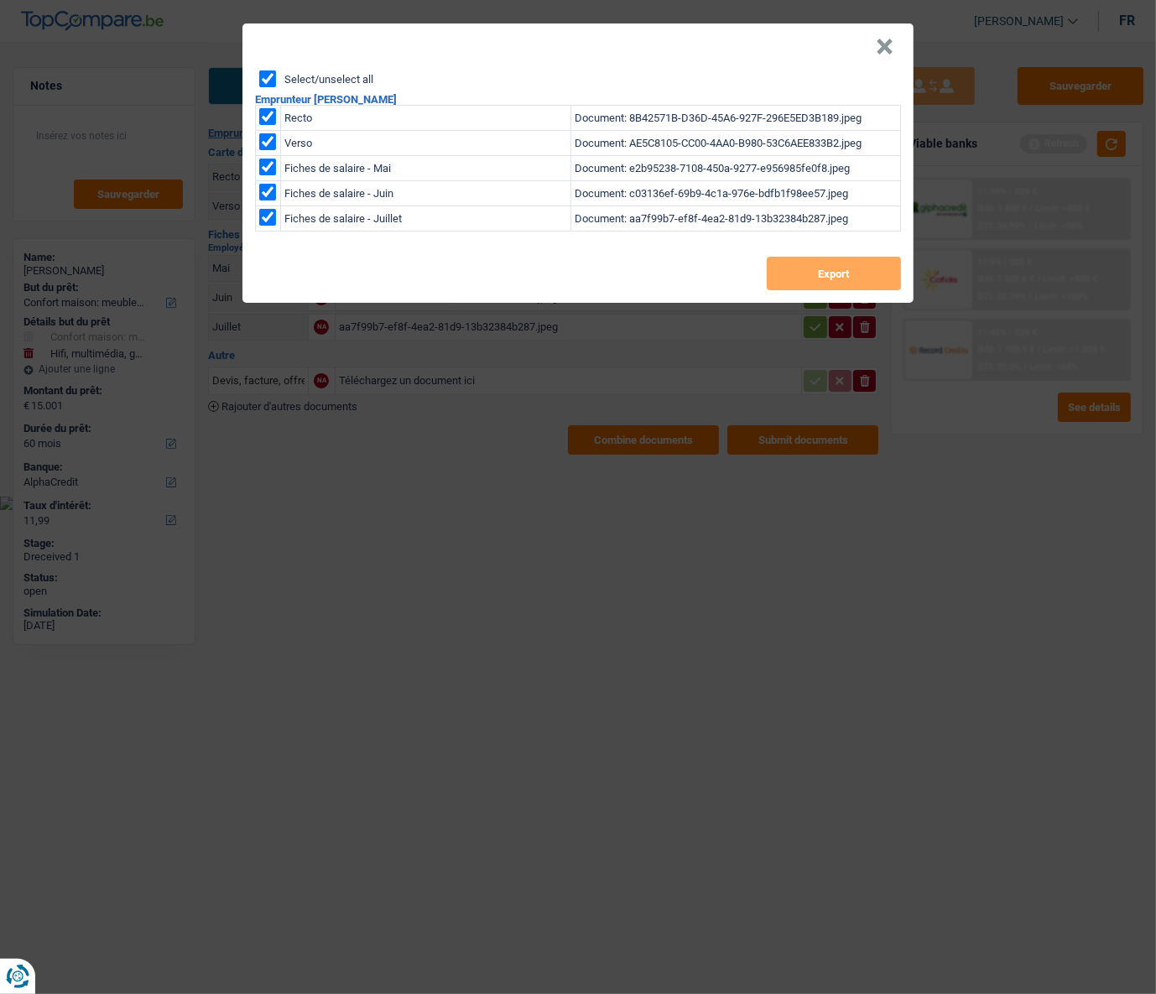
checkbox input "true"
click at [792, 275] on button "Export" at bounding box center [833, 274] width 134 height 34
click at [963, 357] on div "× Select/unselect all Emprunteur ROBERT ELISEI Recto Document: 8B42571B-D36D-45…" at bounding box center [578, 497] width 1156 height 994
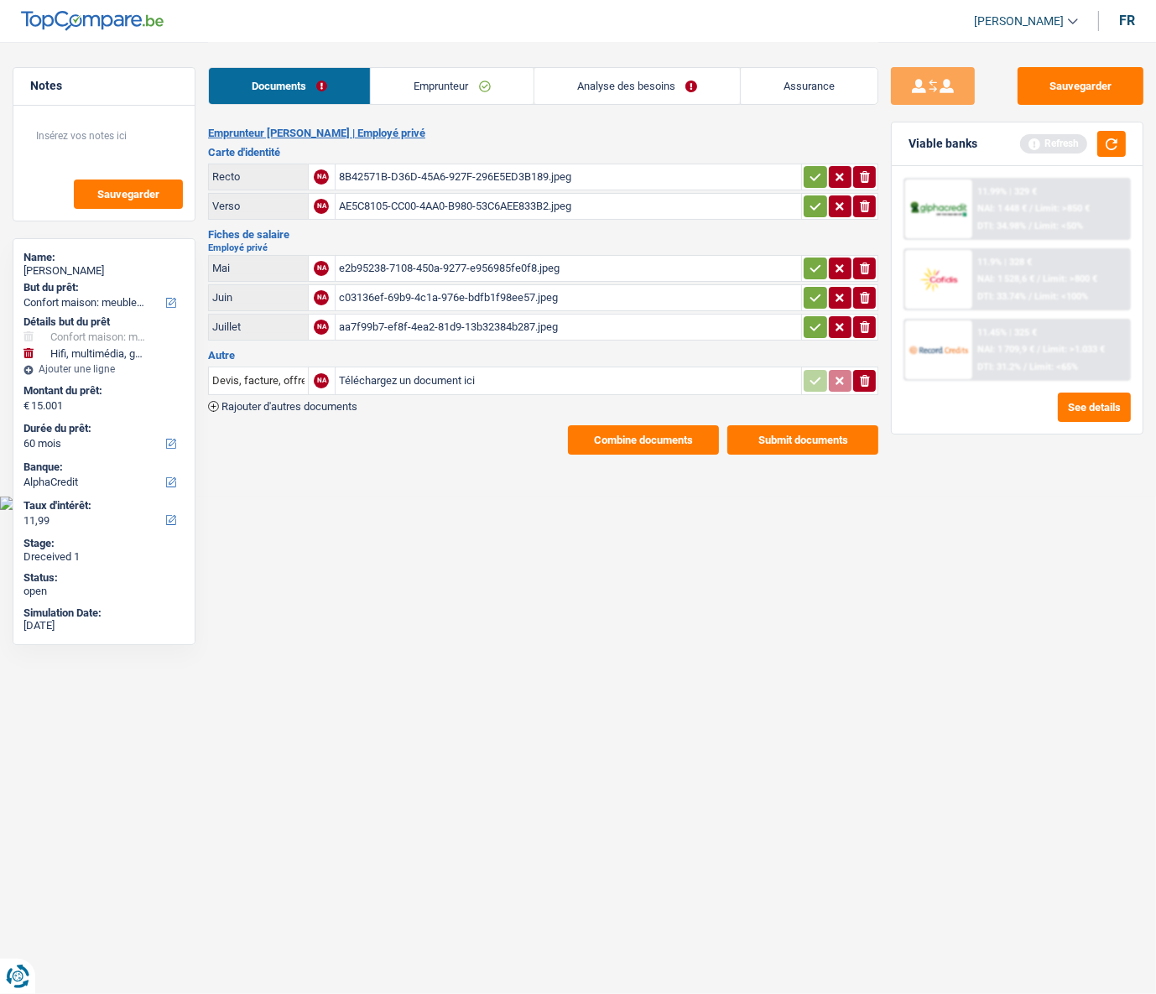
click at [809, 439] on button "Submit documents" at bounding box center [802, 439] width 151 height 29
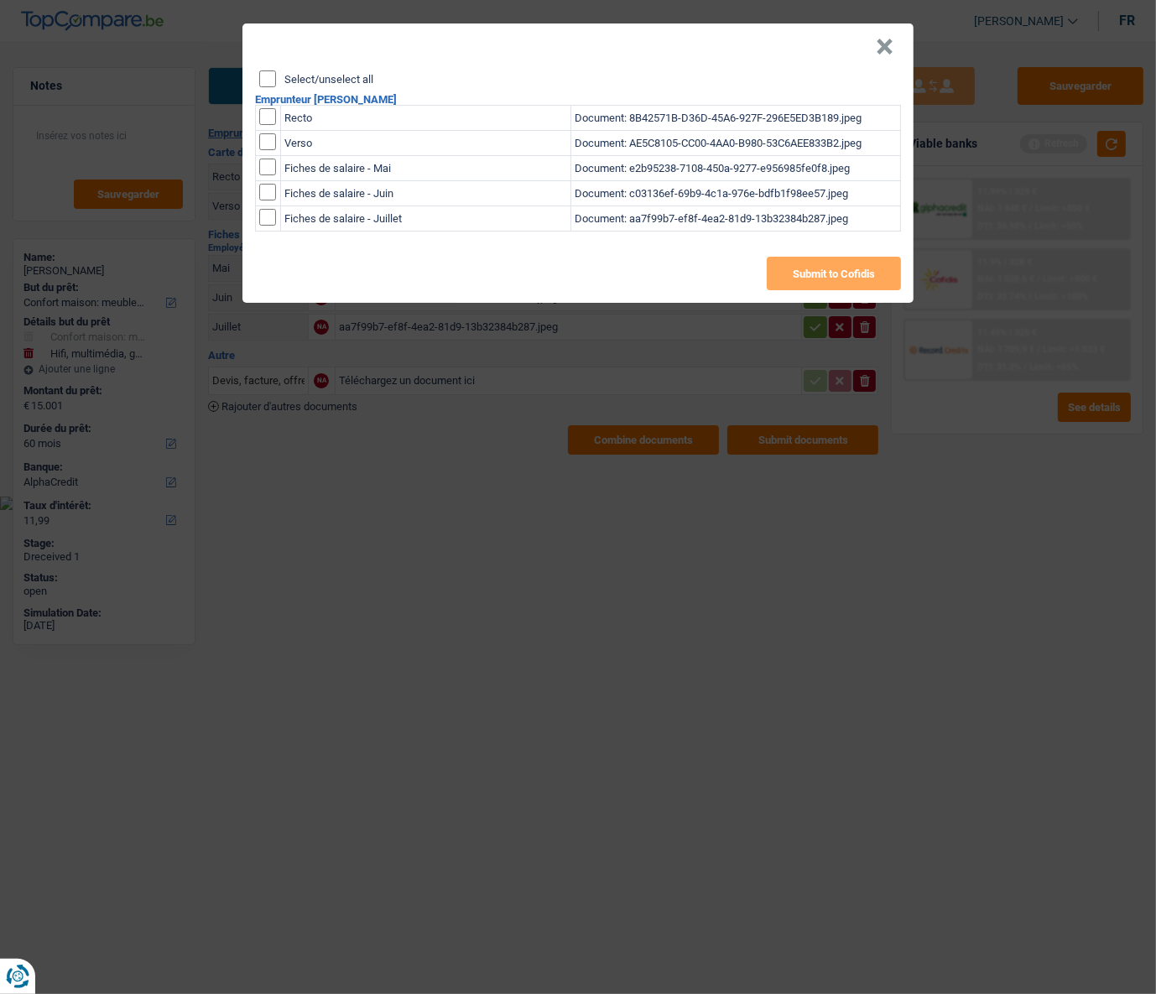
click at [269, 74] on input "Select/unselect all" at bounding box center [267, 78] width 17 height 17
checkbox input "true"
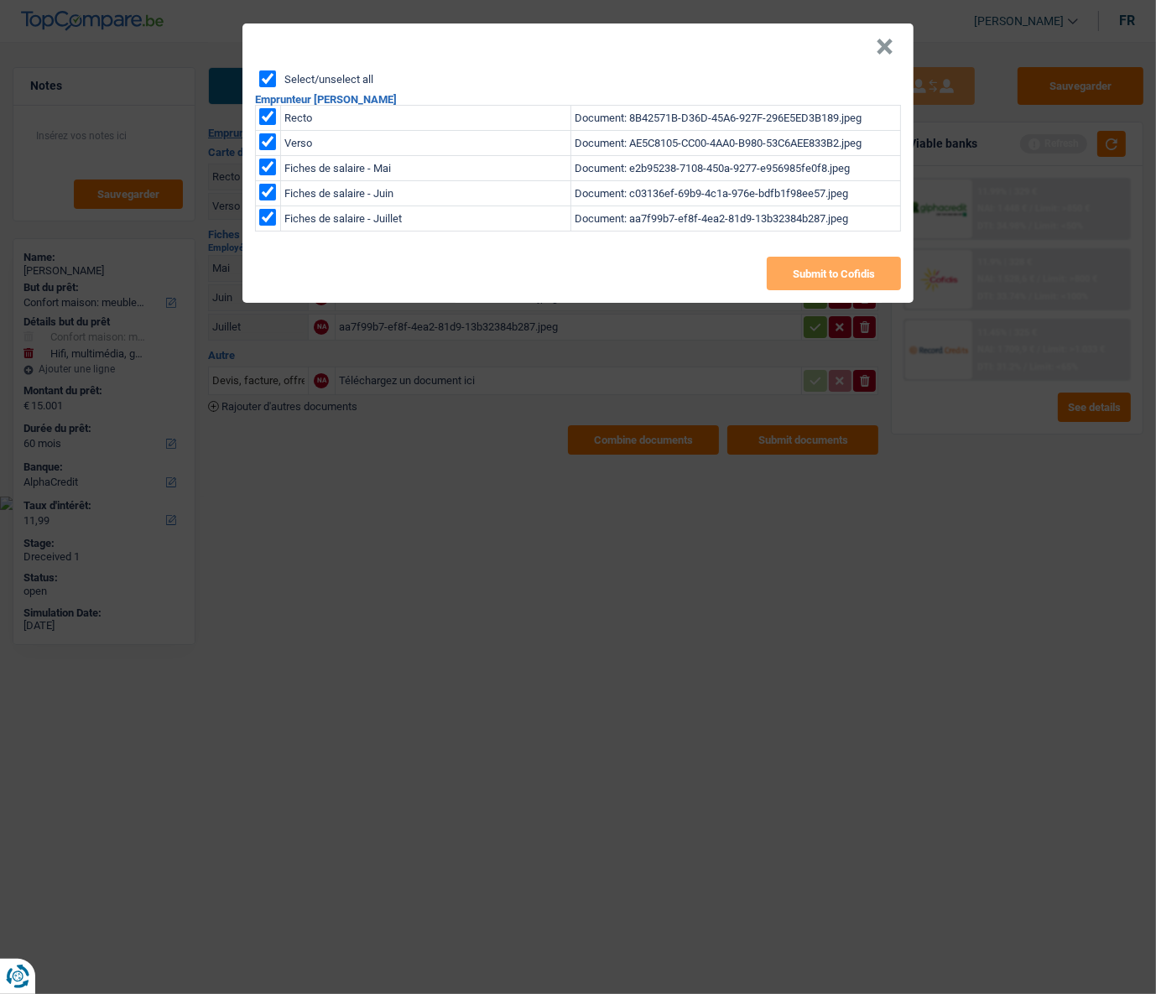
checkbox input "true"
click at [813, 265] on button "Submit to Cofidis" at bounding box center [833, 274] width 134 height 34
click at [890, 52] on button "×" at bounding box center [884, 47] width 18 height 17
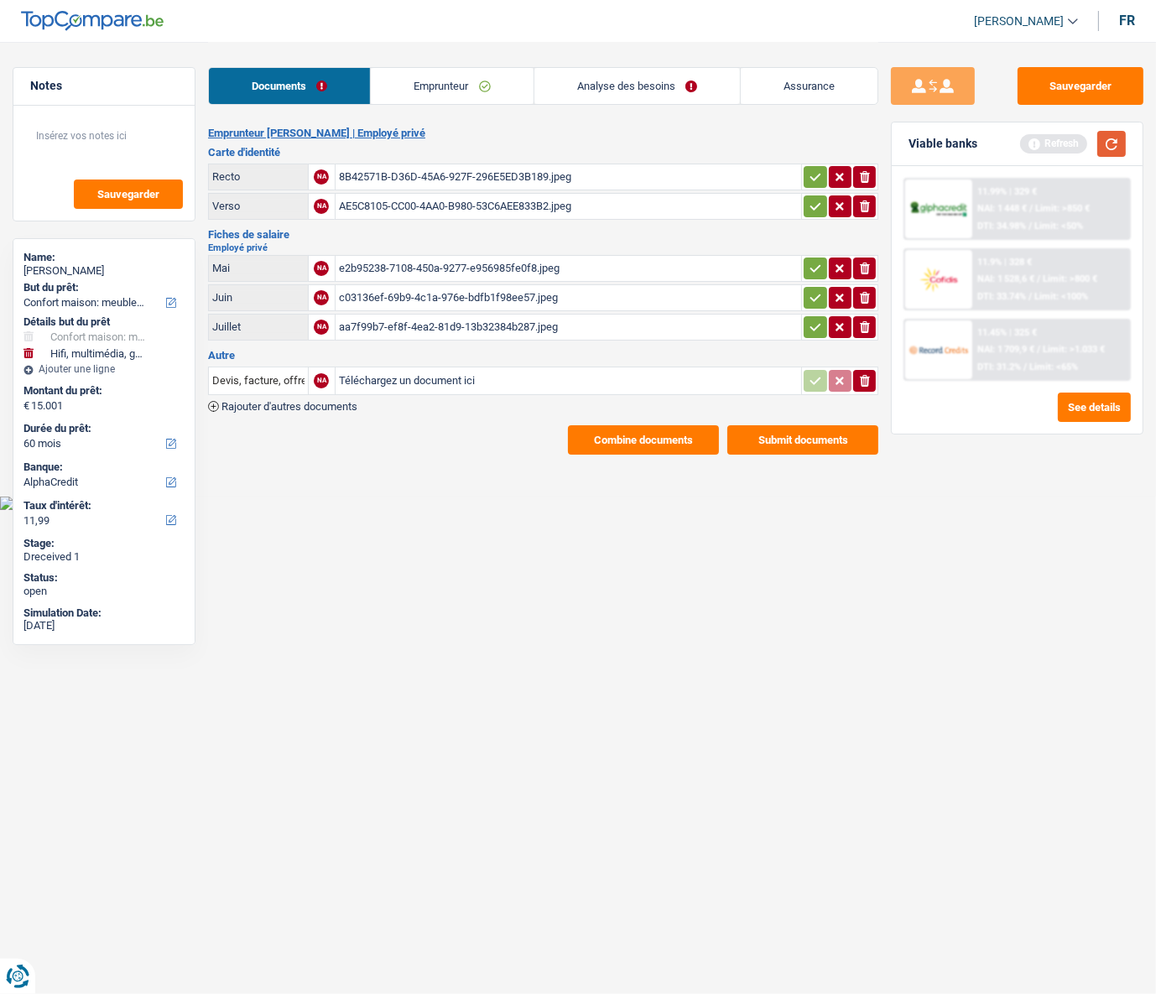
click at [963, 143] on button "button" at bounding box center [1111, 144] width 29 height 26
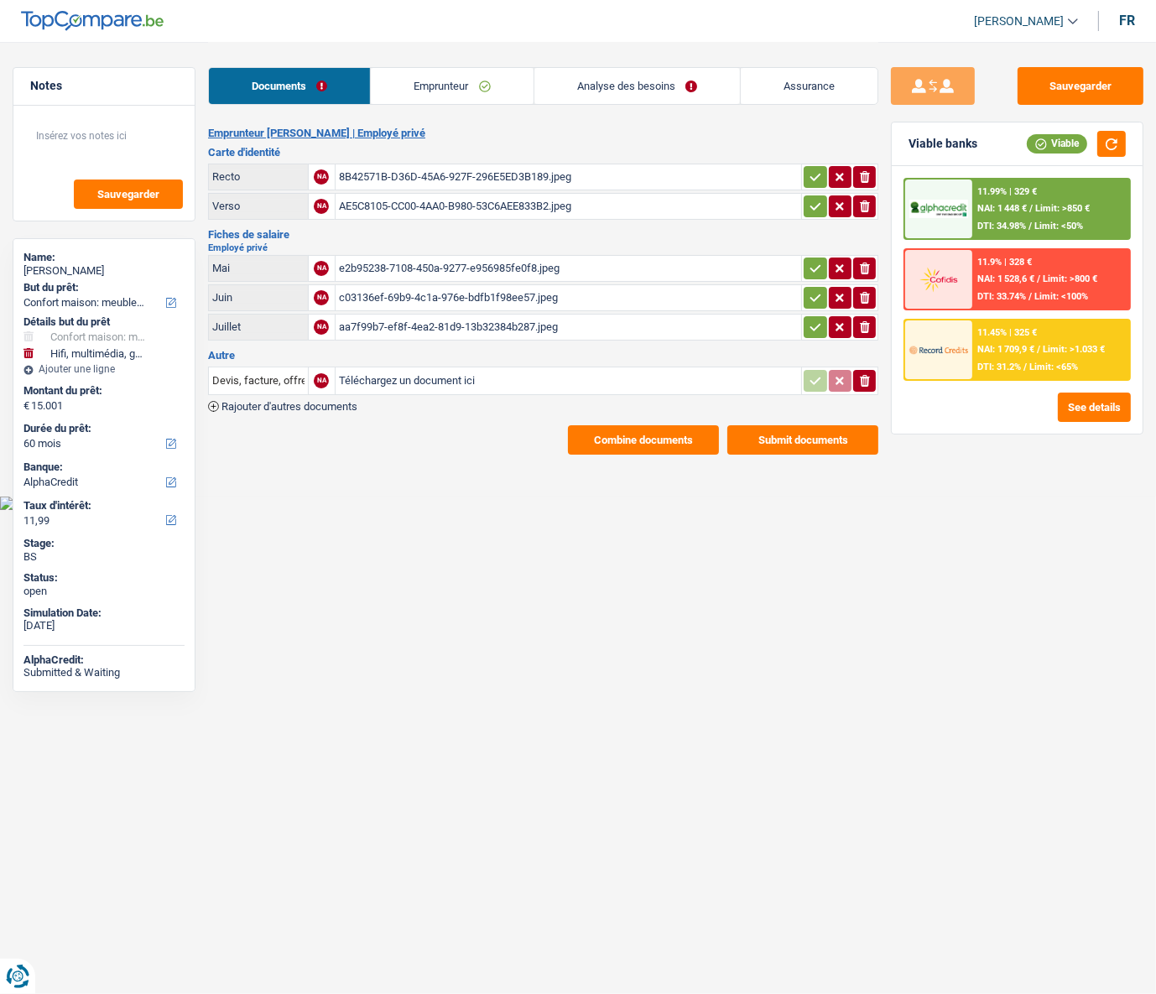
click at [963, 231] on span "Limit: <50%" at bounding box center [1058, 226] width 49 height 11
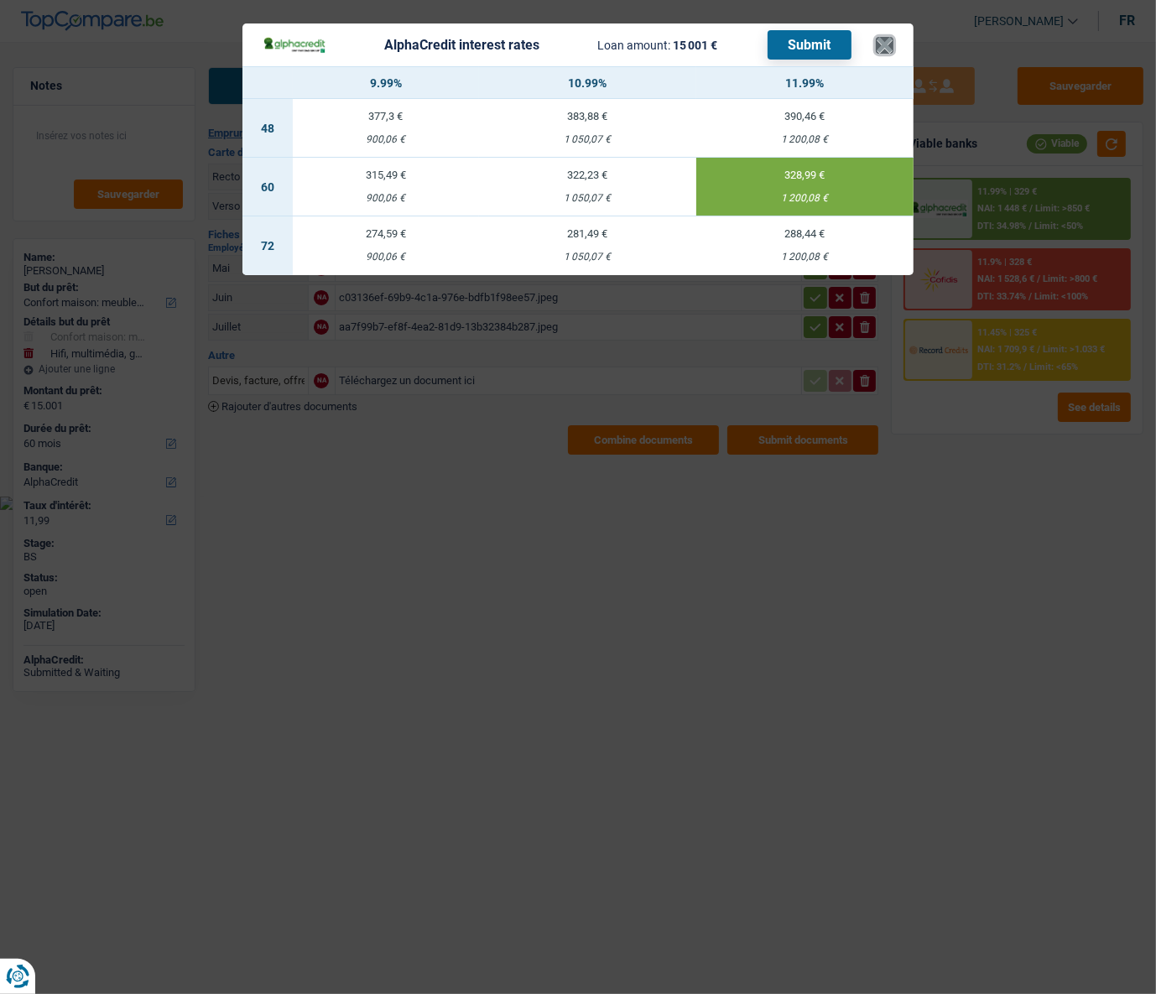
click at [886, 49] on button "×" at bounding box center [884, 45] width 18 height 17
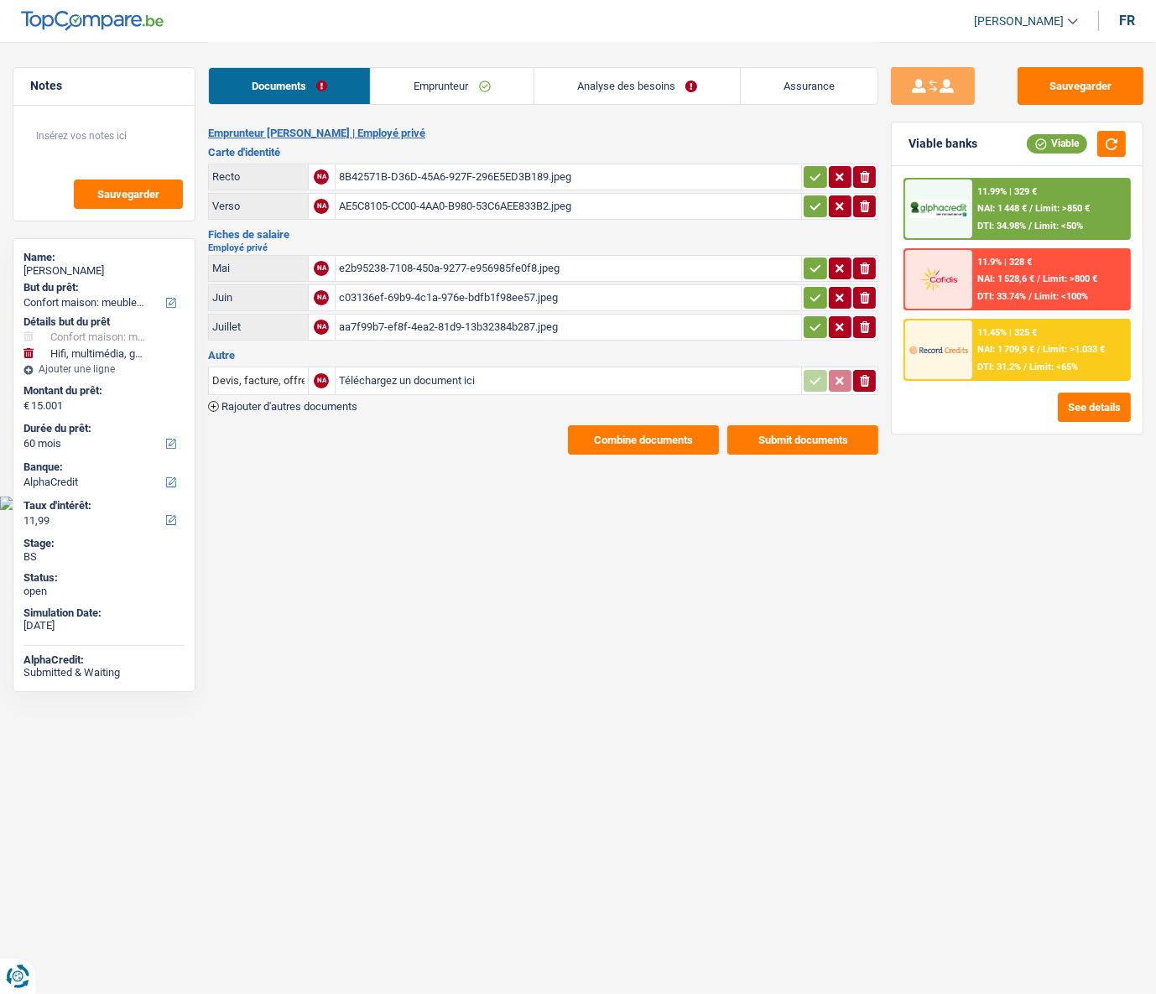
click at [963, 195] on div "11.99% | 329 € NAI: 1 448 € / Limit: >850 € DTI: 34.98% / Limit: <50%" at bounding box center [1050, 208] width 157 height 59
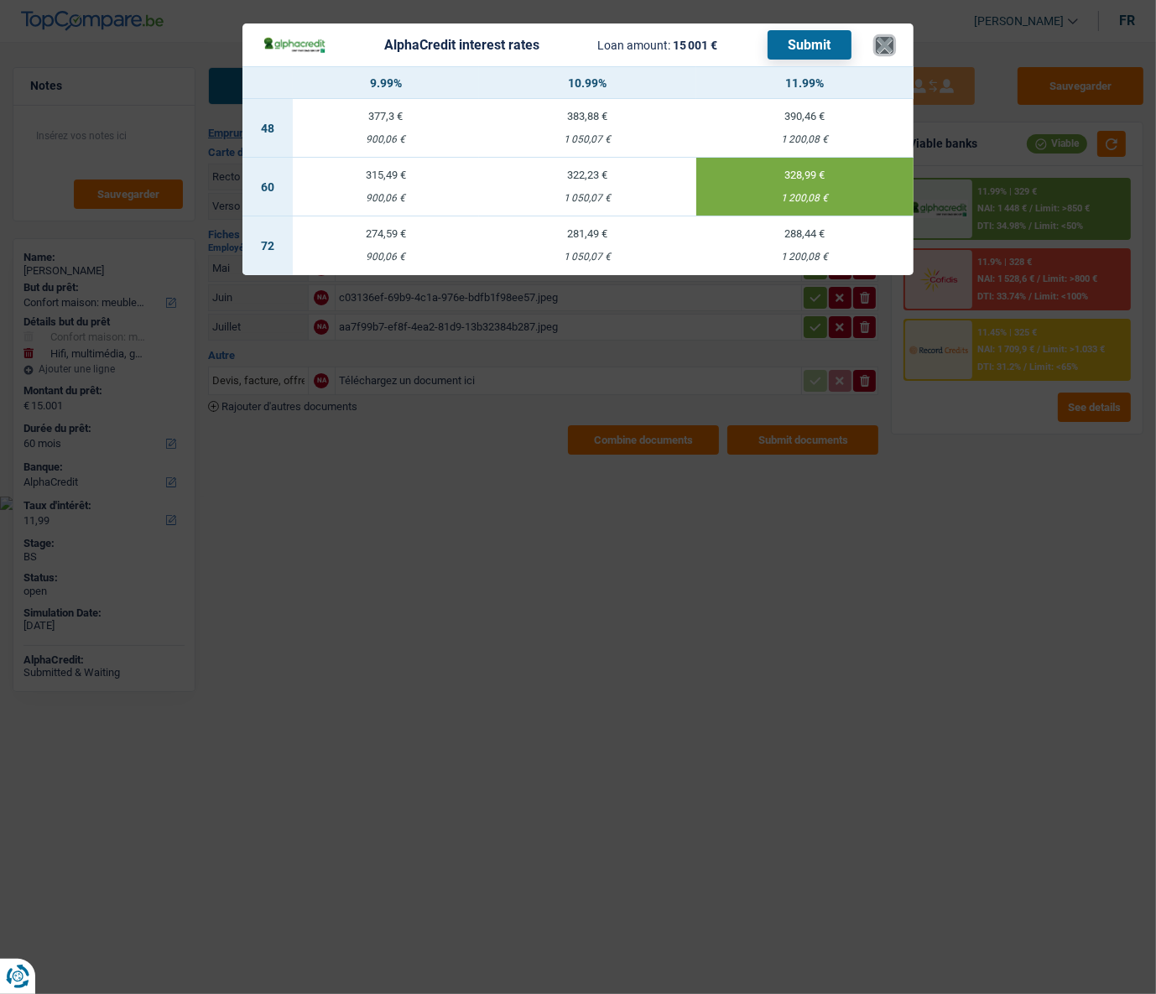
click at [886, 46] on button "×" at bounding box center [884, 45] width 18 height 17
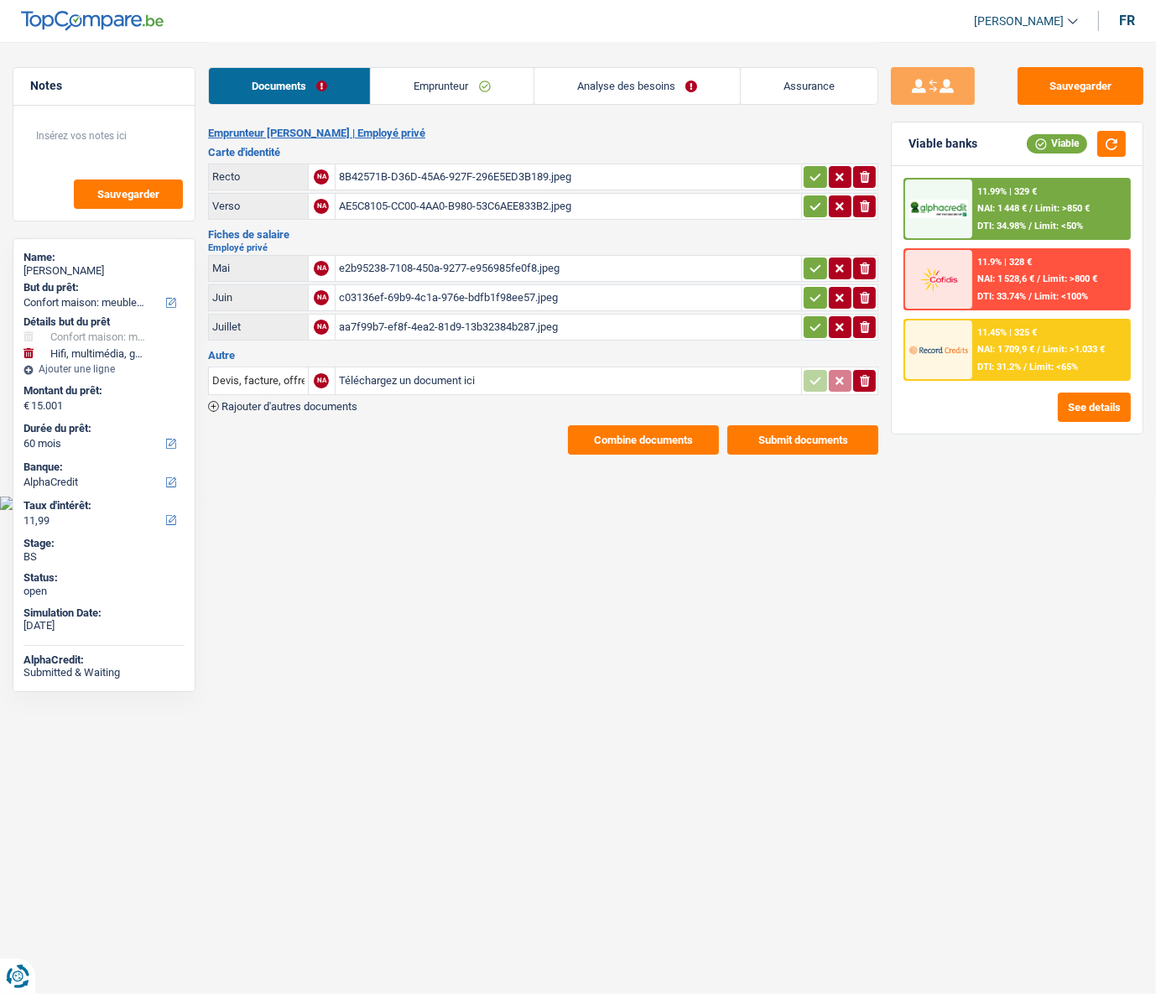
click at [963, 331] on div "11.45% | 325 €" at bounding box center [1007, 332] width 60 height 11
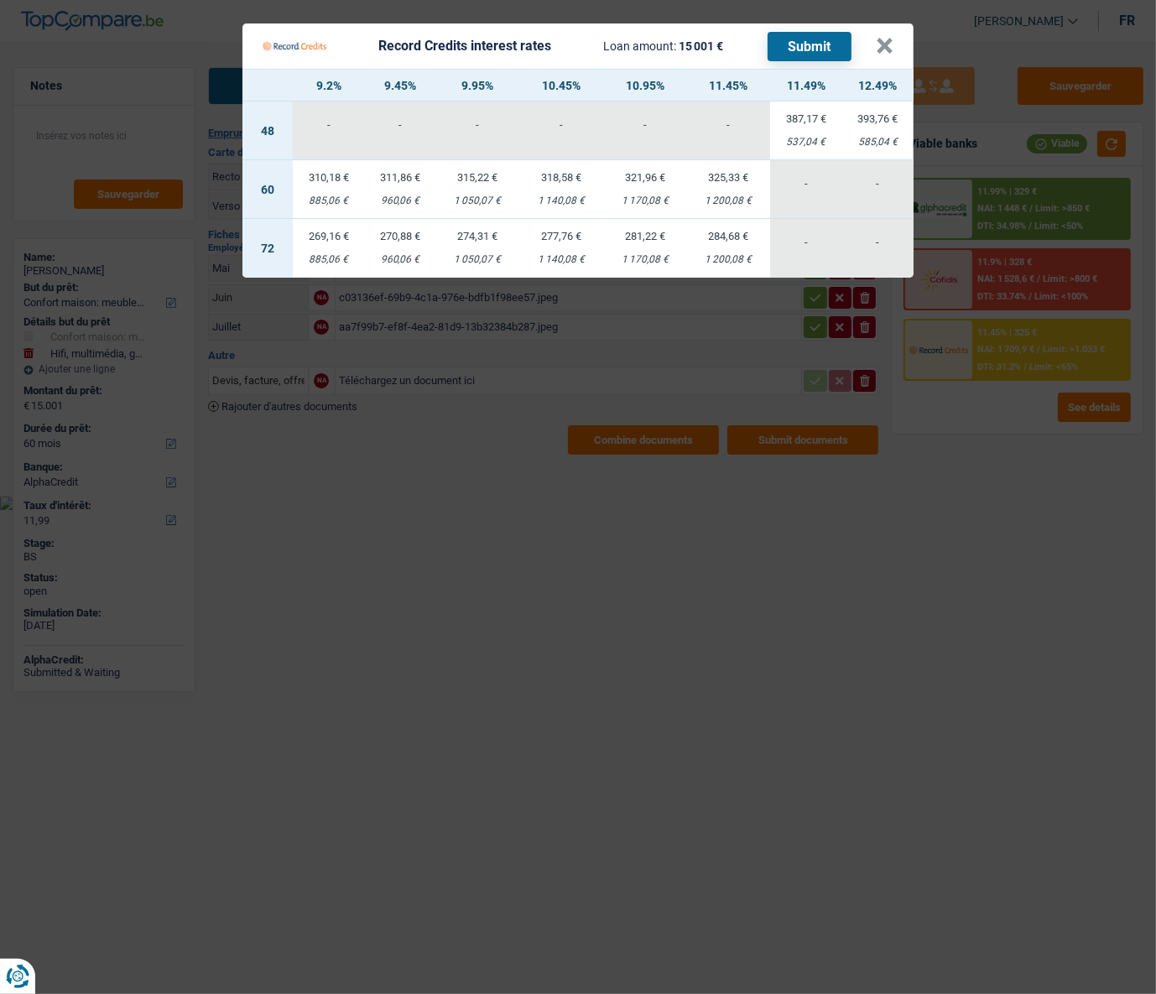
click at [723, 195] on div "1 200,08 €" at bounding box center [729, 200] width 84 height 11
select select "record credits"
type input "11,45"
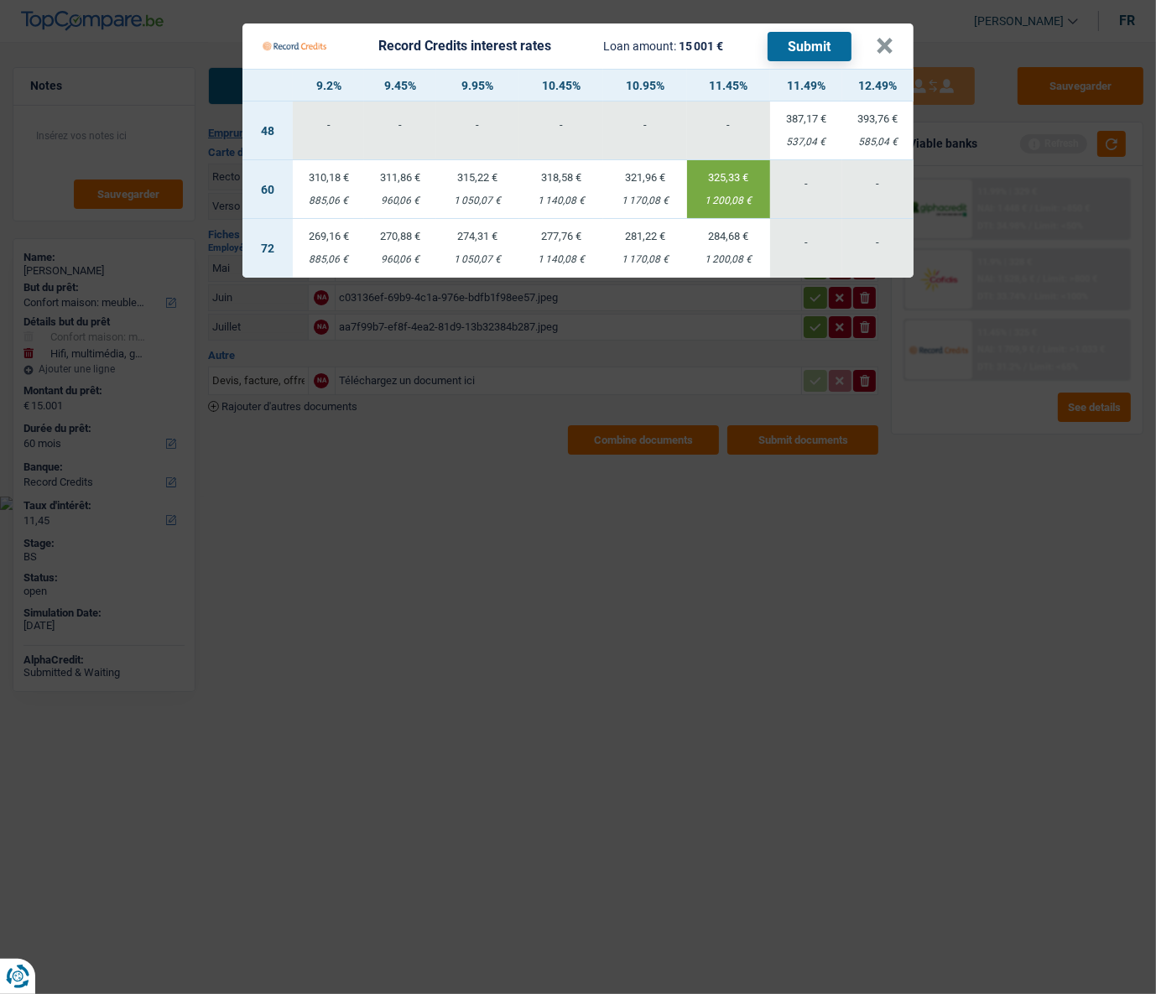
click at [814, 43] on button "Submit" at bounding box center [809, 46] width 84 height 29
click at [881, 50] on button "×" at bounding box center [884, 46] width 18 height 17
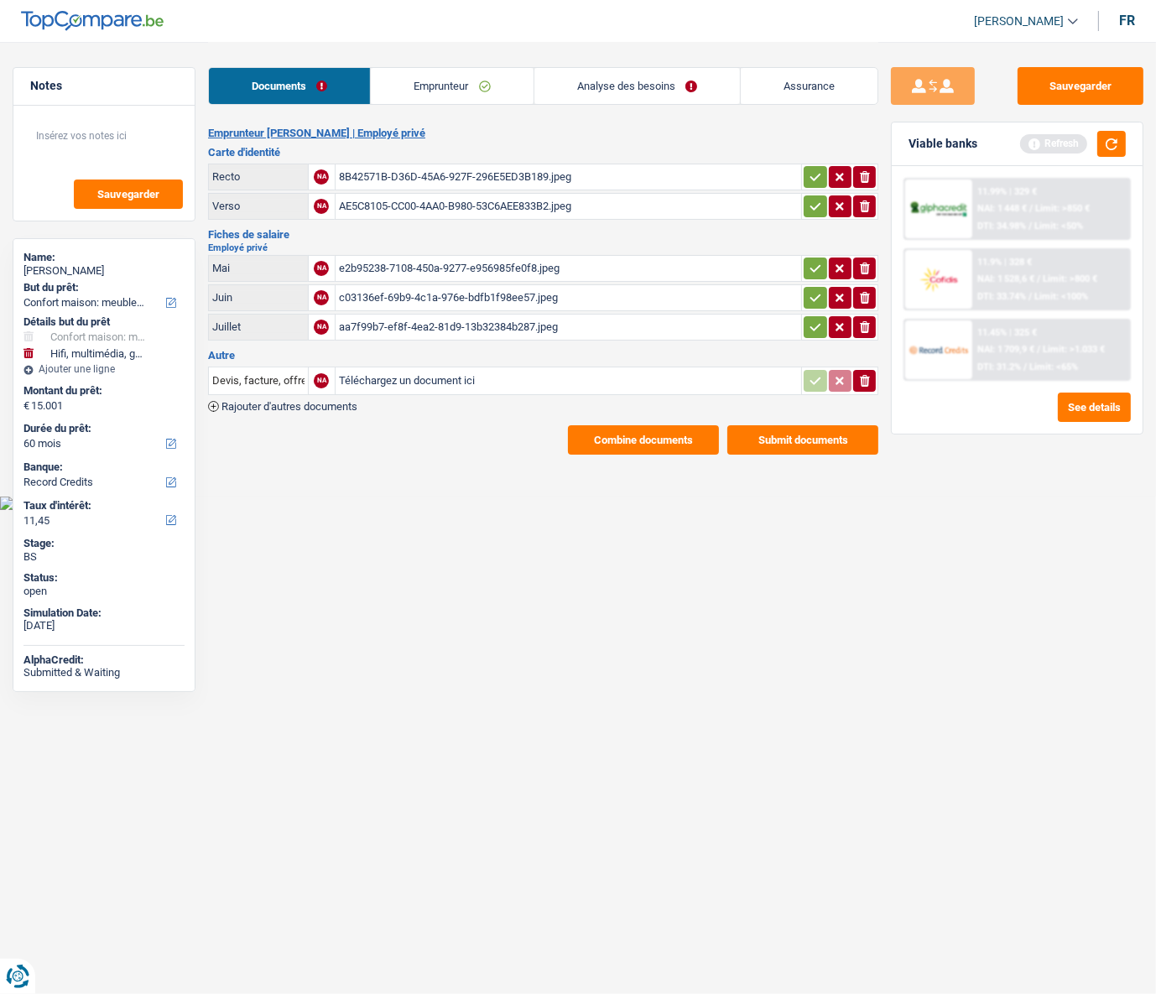
click at [963, 158] on div "Viable banks Refresh" at bounding box center [1016, 144] width 251 height 44
click at [963, 151] on button "button" at bounding box center [1111, 144] width 29 height 26
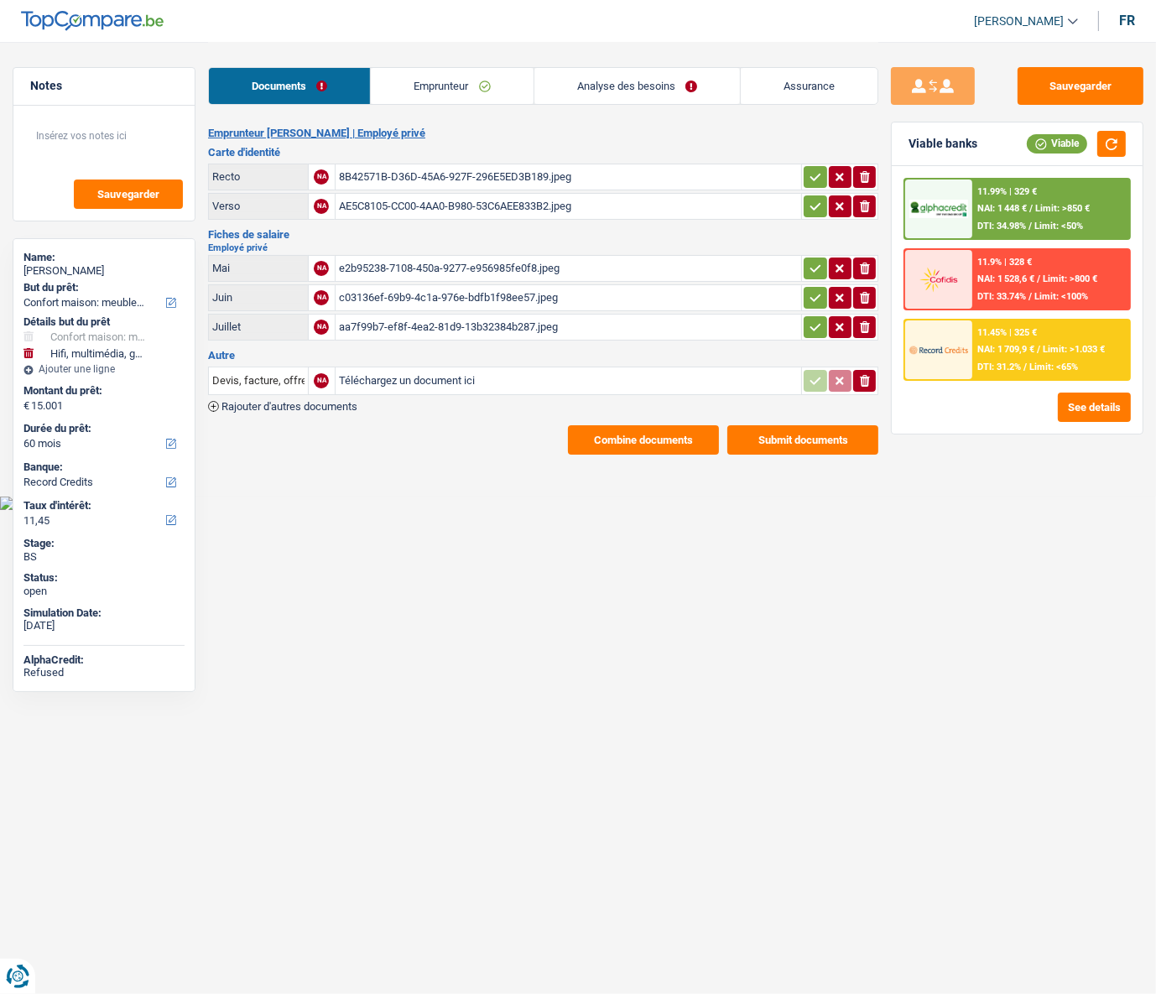
click at [963, 328] on div "11.45% | 325 €" at bounding box center [1007, 332] width 60 height 11
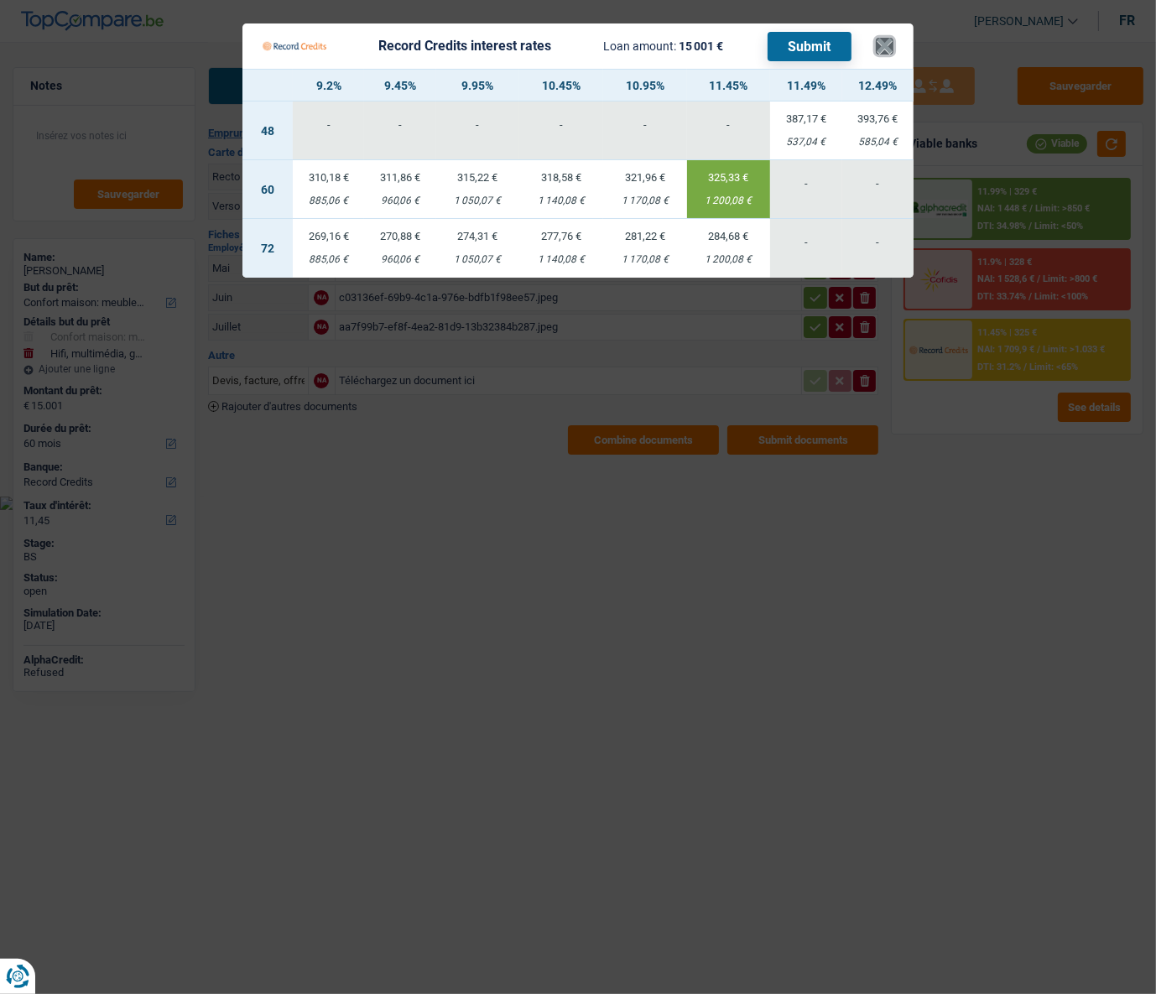
click at [880, 46] on button "×" at bounding box center [884, 46] width 18 height 17
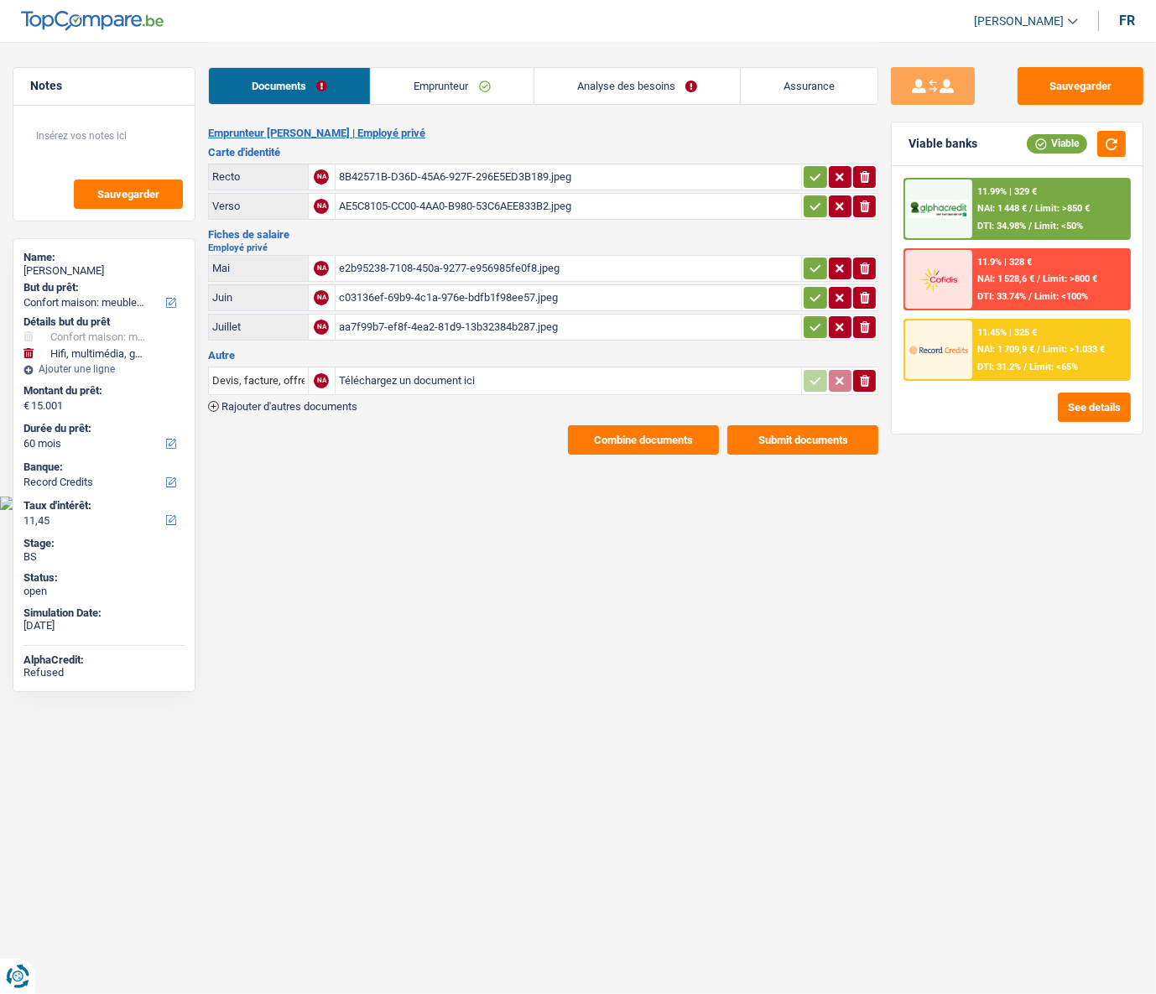
click at [963, 354] on div "11.45% | 325 € NAI: 1 709,9 € / Limit: >1.033 € DTI: 31.2% / Limit: <65%" at bounding box center [1050, 349] width 157 height 59
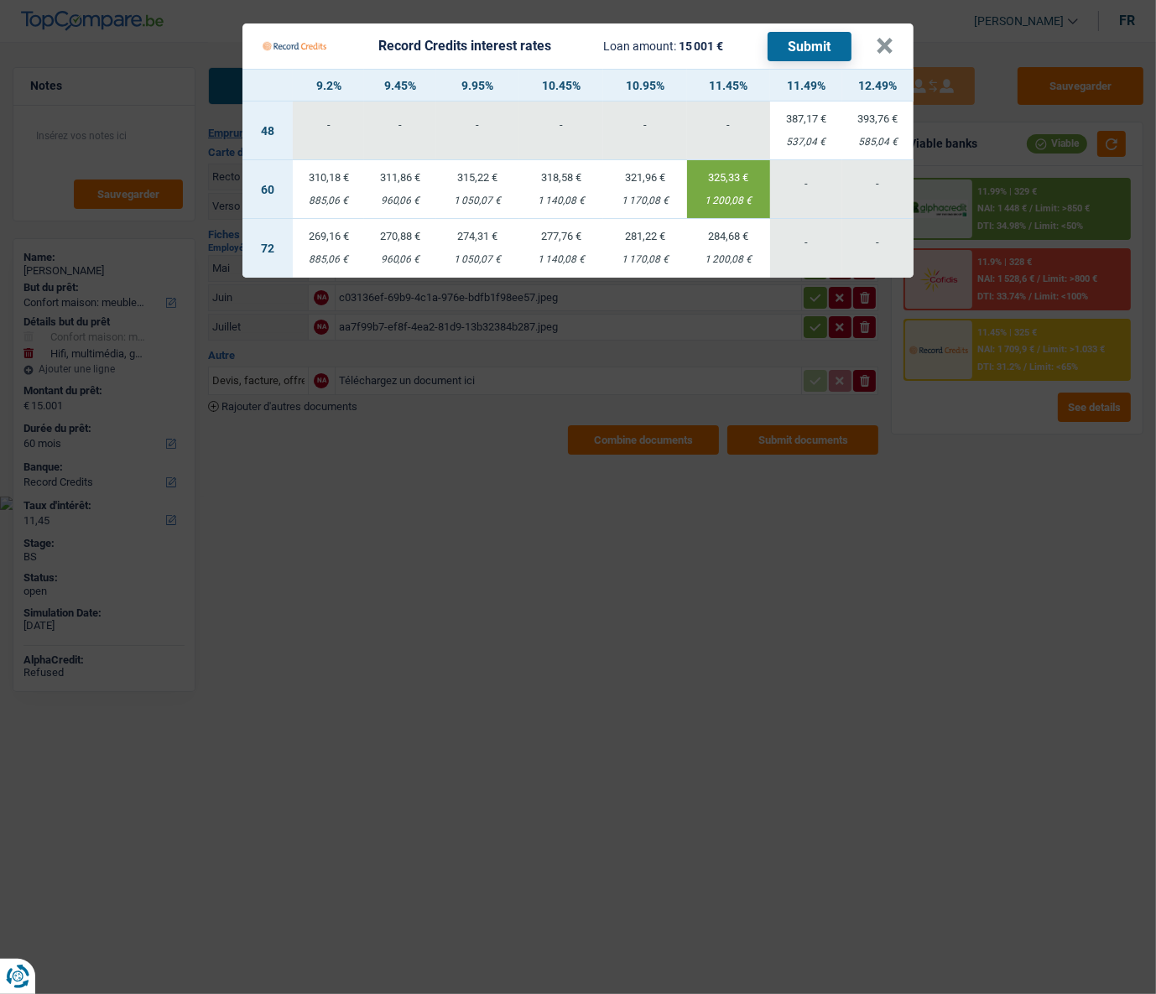
click at [894, 50] on Credits___BV_modal_header_ "Record Credits interest rates Loan amount: 15 001 € Submit ×" at bounding box center [577, 45] width 671 height 45
click at [884, 46] on button "×" at bounding box center [884, 46] width 18 height 17
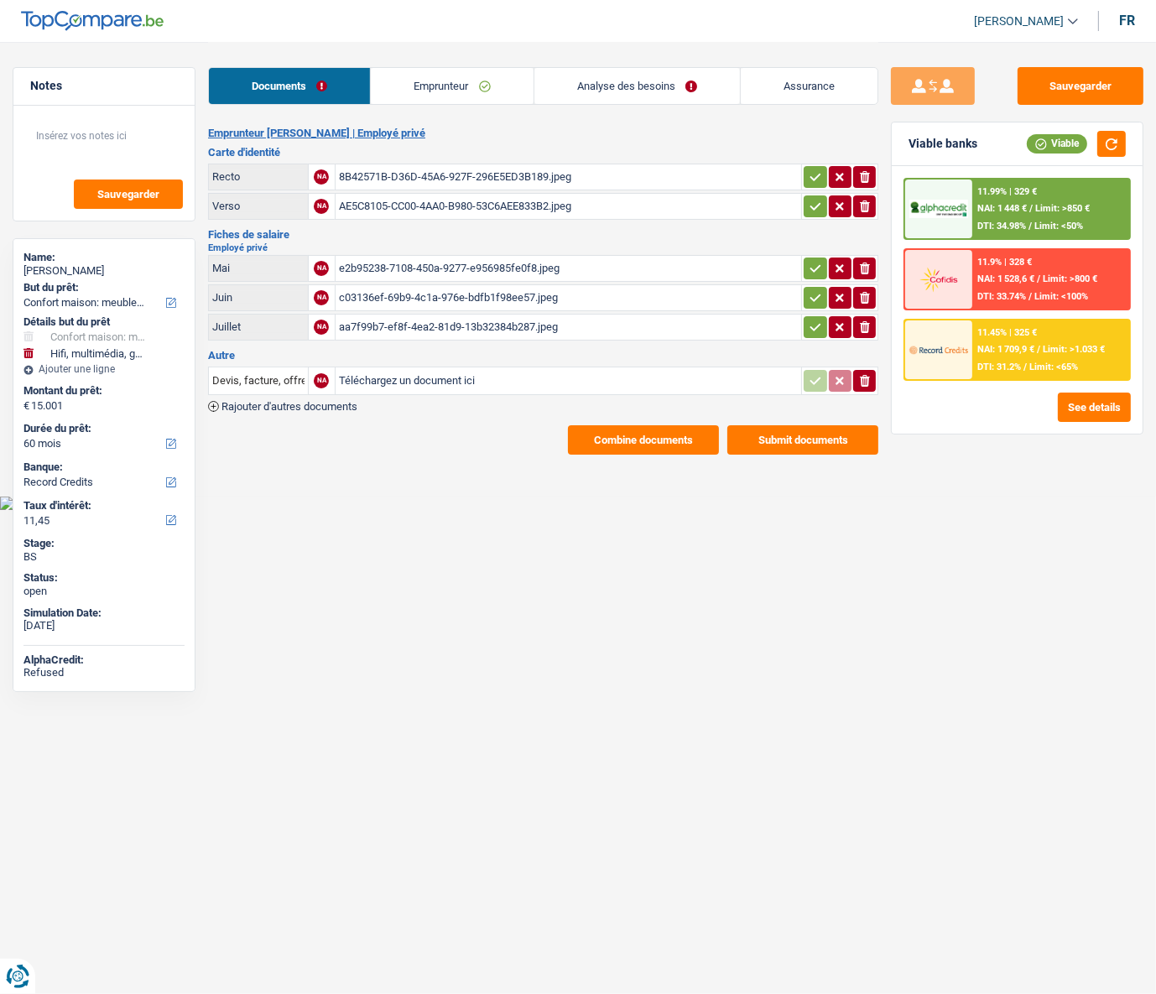
click at [264, 83] on link "Documents" at bounding box center [289, 86] width 161 height 36
drag, startPoint x: 974, startPoint y: 350, endPoint x: 1155, endPoint y: 68, distance: 334.9
click at [963, 184] on div "11.99% | 329 € NAI: 1 448 € / Limit: >850 € DTI: 34.98% / Limit: <50% 11.9% | 3…" at bounding box center [1016, 279] width 227 height 203
click at [963, 341] on div "11.45% | 325 € NAI: 1 709,9 € / Limit: >1.033 € DTI: 31.2% / Limit: <65%" at bounding box center [1050, 349] width 157 height 59
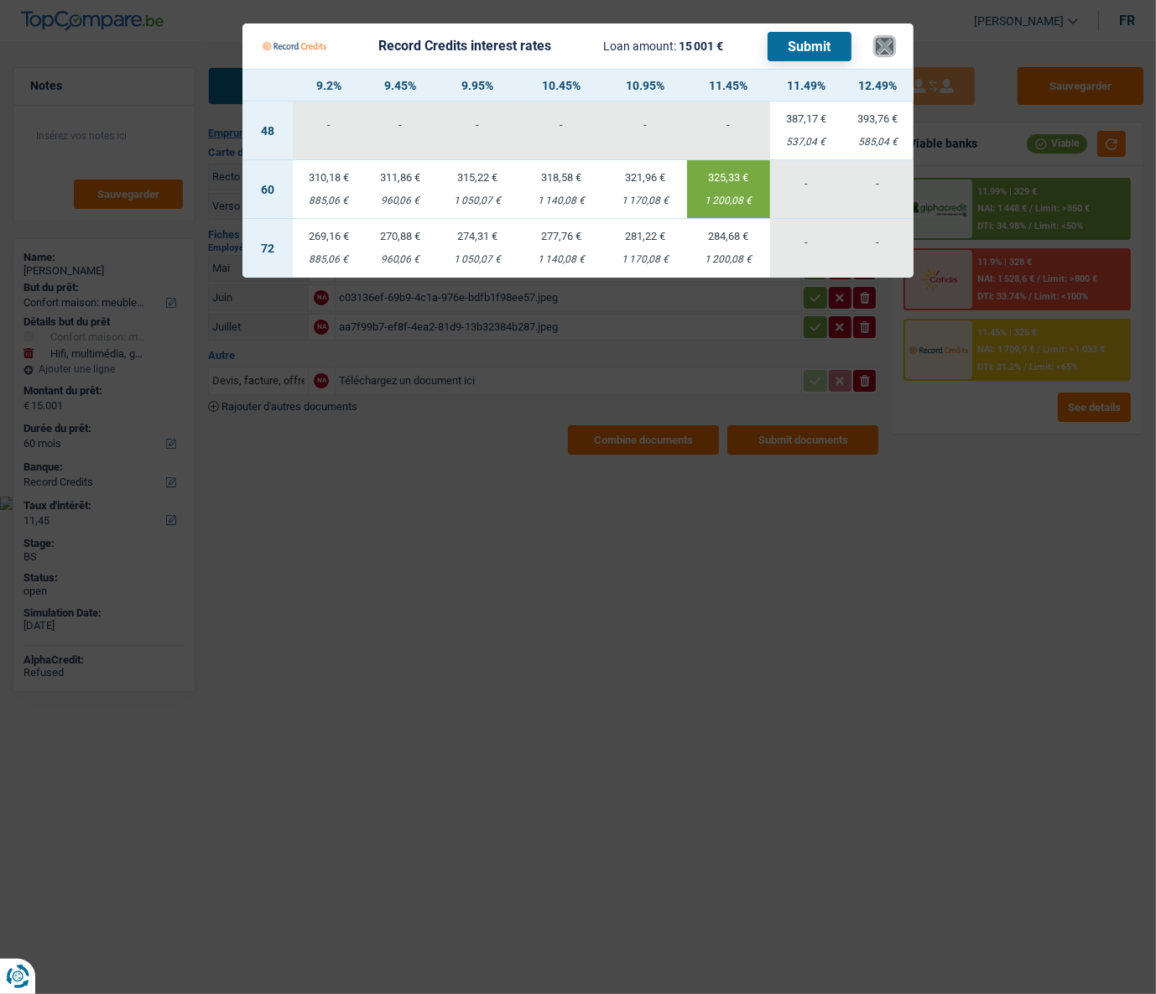
click at [881, 47] on button "×" at bounding box center [884, 46] width 18 height 17
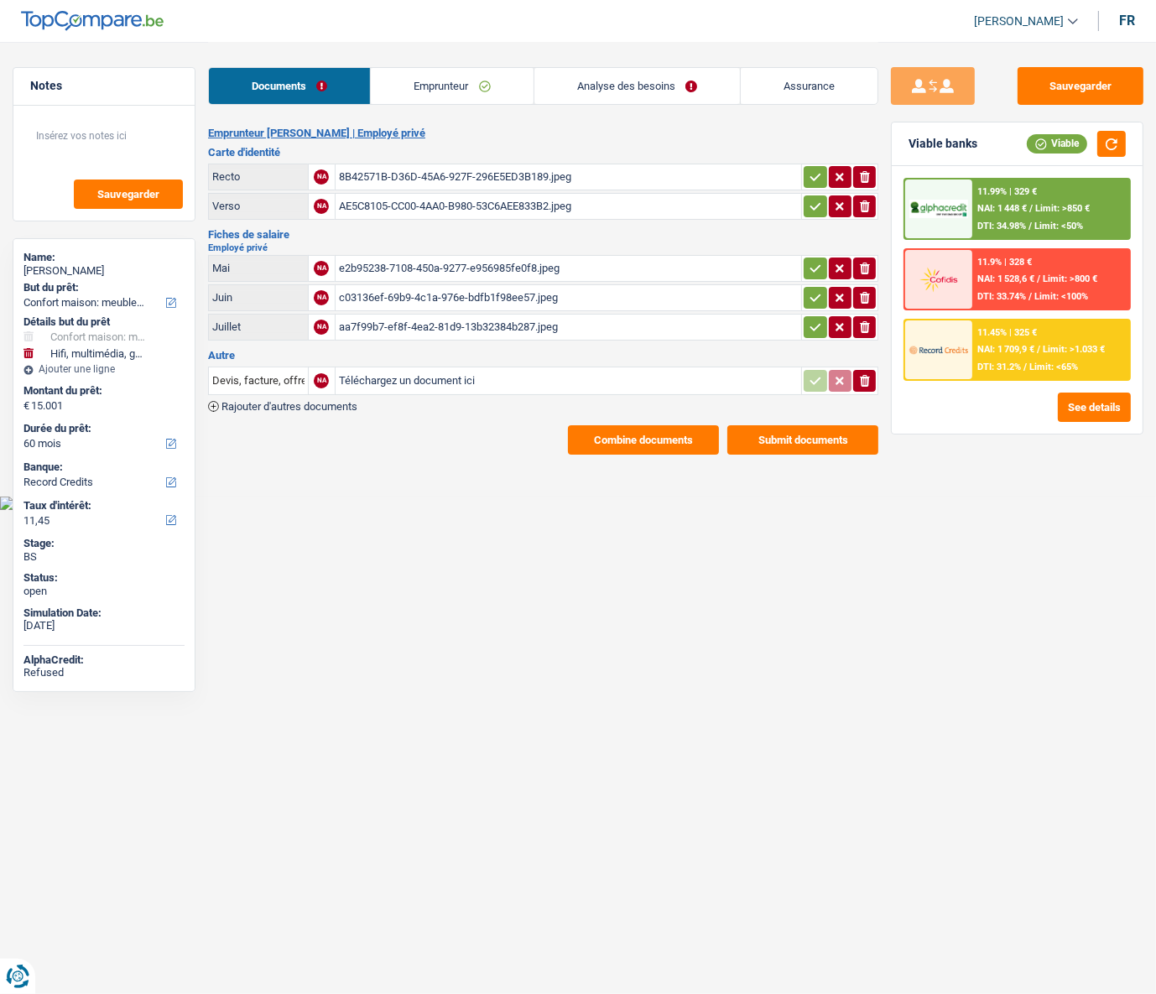
click at [396, 201] on div "AE5C8105-CC00-4AA0-B980-53C6AEE833B2.jpeg" at bounding box center [568, 206] width 459 height 25
click at [384, 169] on div "8B42571B-D36D-45A6-927F-296E5ED3B189.jpeg" at bounding box center [568, 176] width 459 height 25
click at [383, 179] on div "8B42571B-D36D-45A6-927F-296E5ED3B189.jpeg" at bounding box center [568, 176] width 459 height 25
click at [368, 203] on div "AE5C8105-CC00-4AA0-B980-53C6AEE833B2.jpeg" at bounding box center [568, 206] width 459 height 25
click at [238, 78] on link "Documents" at bounding box center [289, 86] width 161 height 36
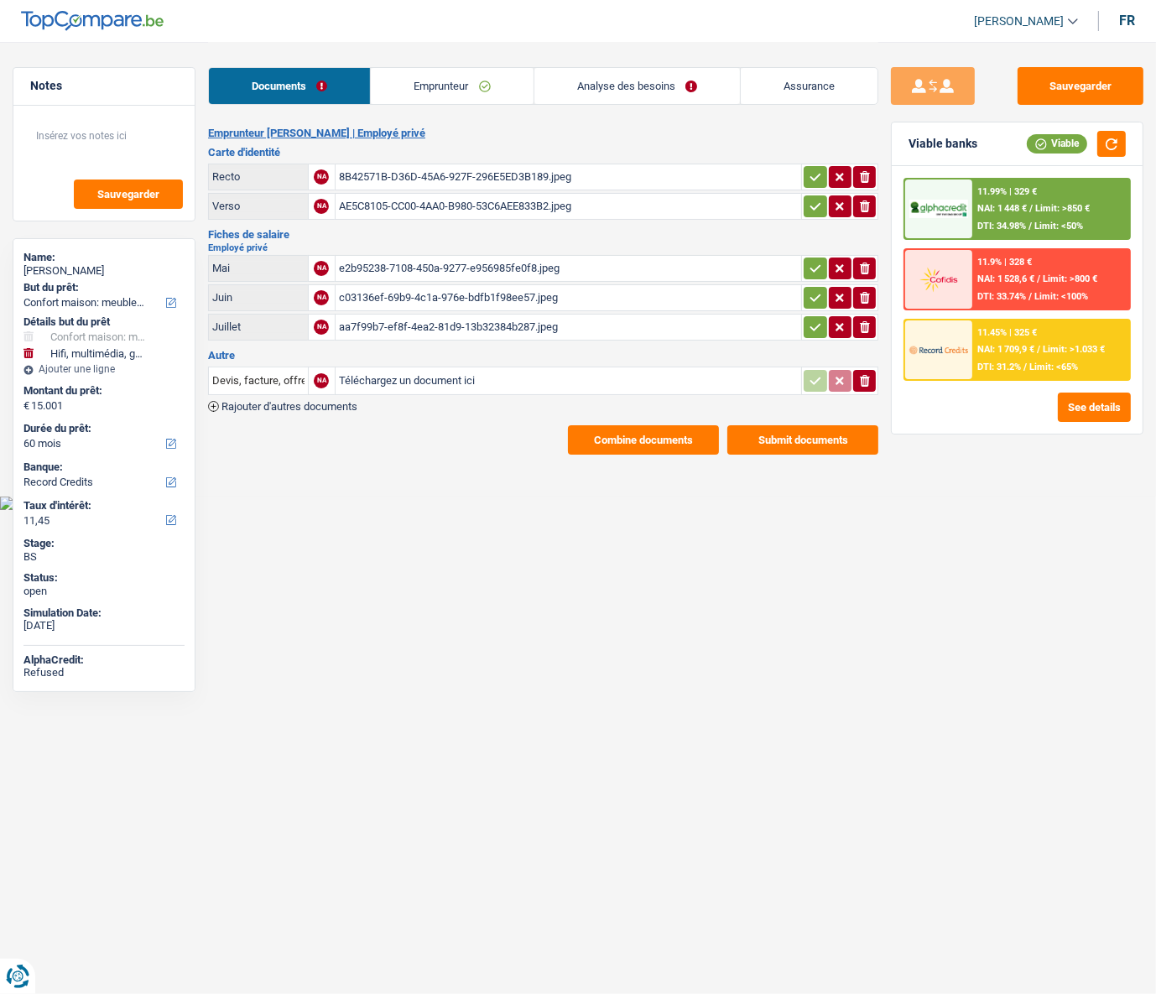
click at [410, 85] on link "Emprunteur" at bounding box center [452, 86] width 162 height 36
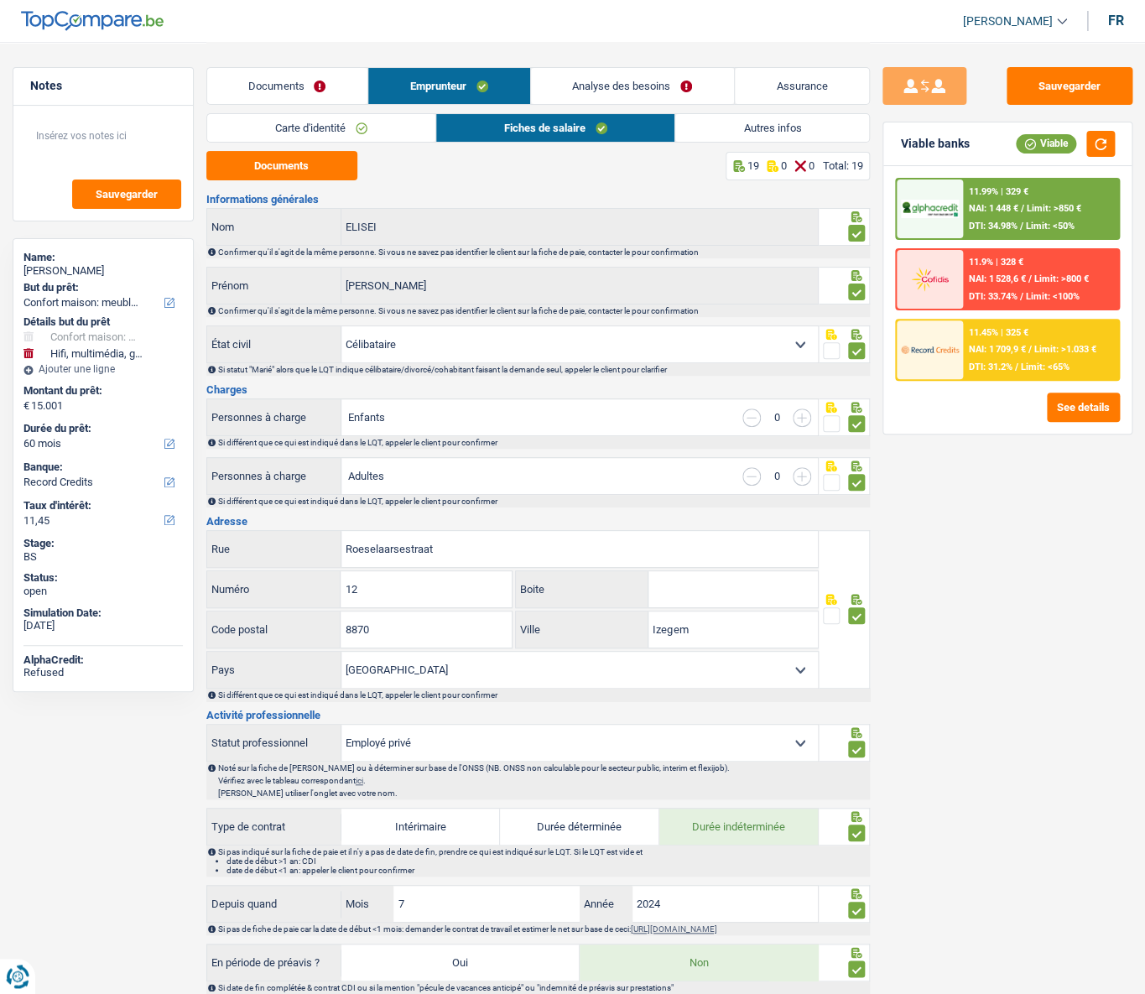
click at [787, 132] on link "Autres infos" at bounding box center [772, 128] width 194 height 28
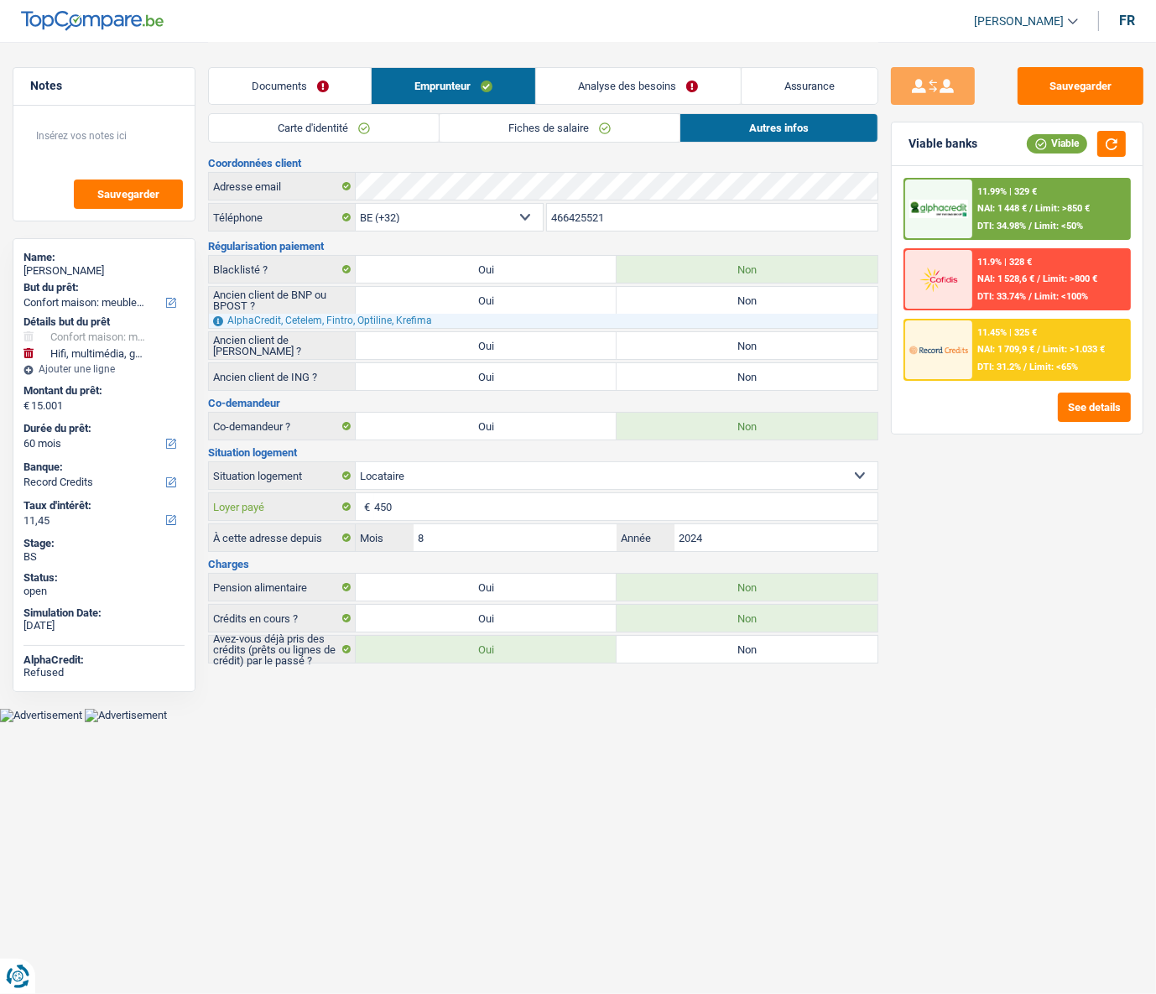
click at [417, 445] on input "450" at bounding box center [625, 506] width 503 height 27
click at [963, 81] on button "Sauvegarder" at bounding box center [1080, 86] width 126 height 38
